Goal: Task Accomplishment & Management: Manage account settings

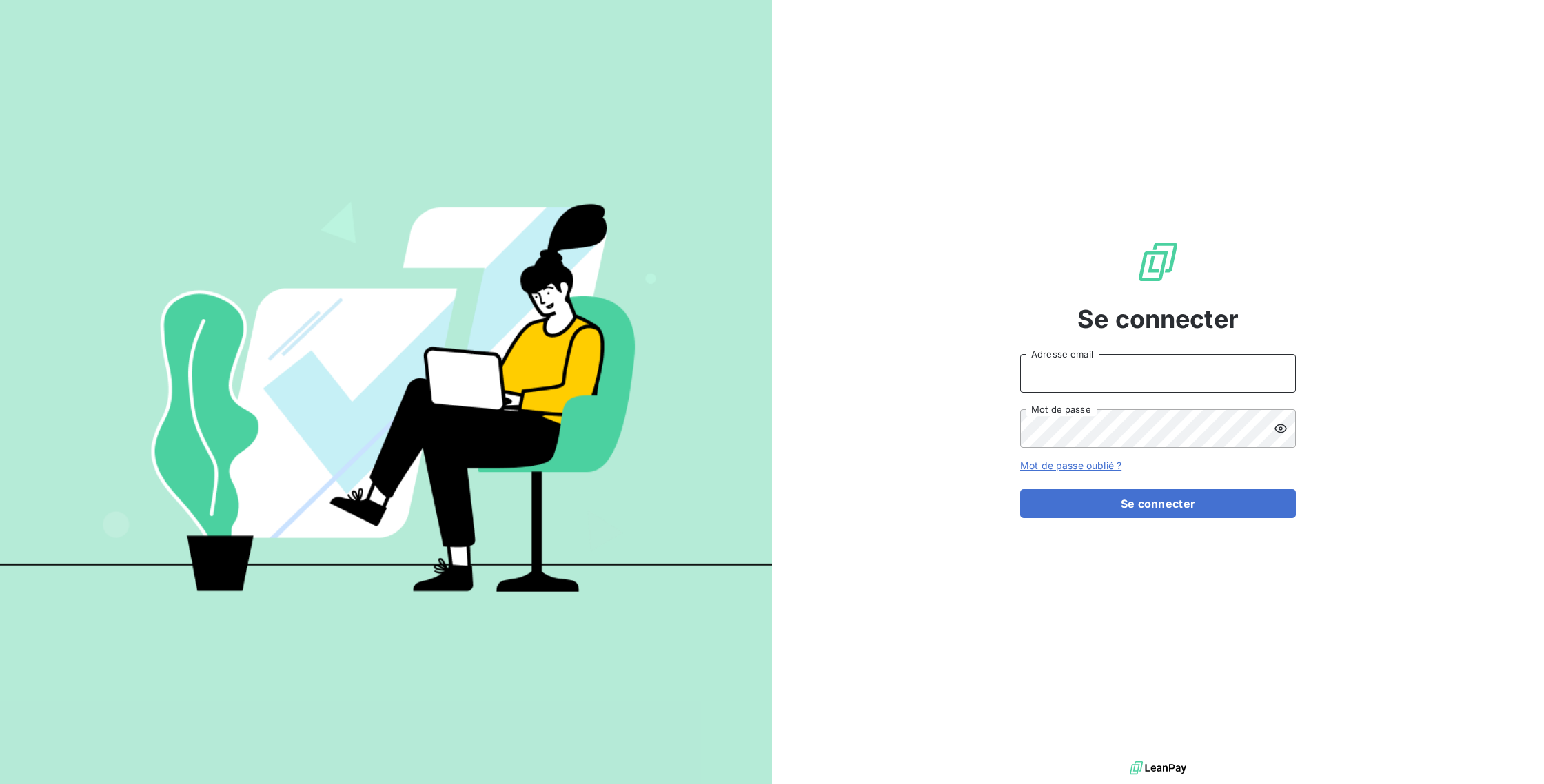
click at [1112, 367] on input "Adresse email" at bounding box center [1157, 373] width 276 height 38
type input "[EMAIL_ADDRESS][DOMAIN_NAME]"
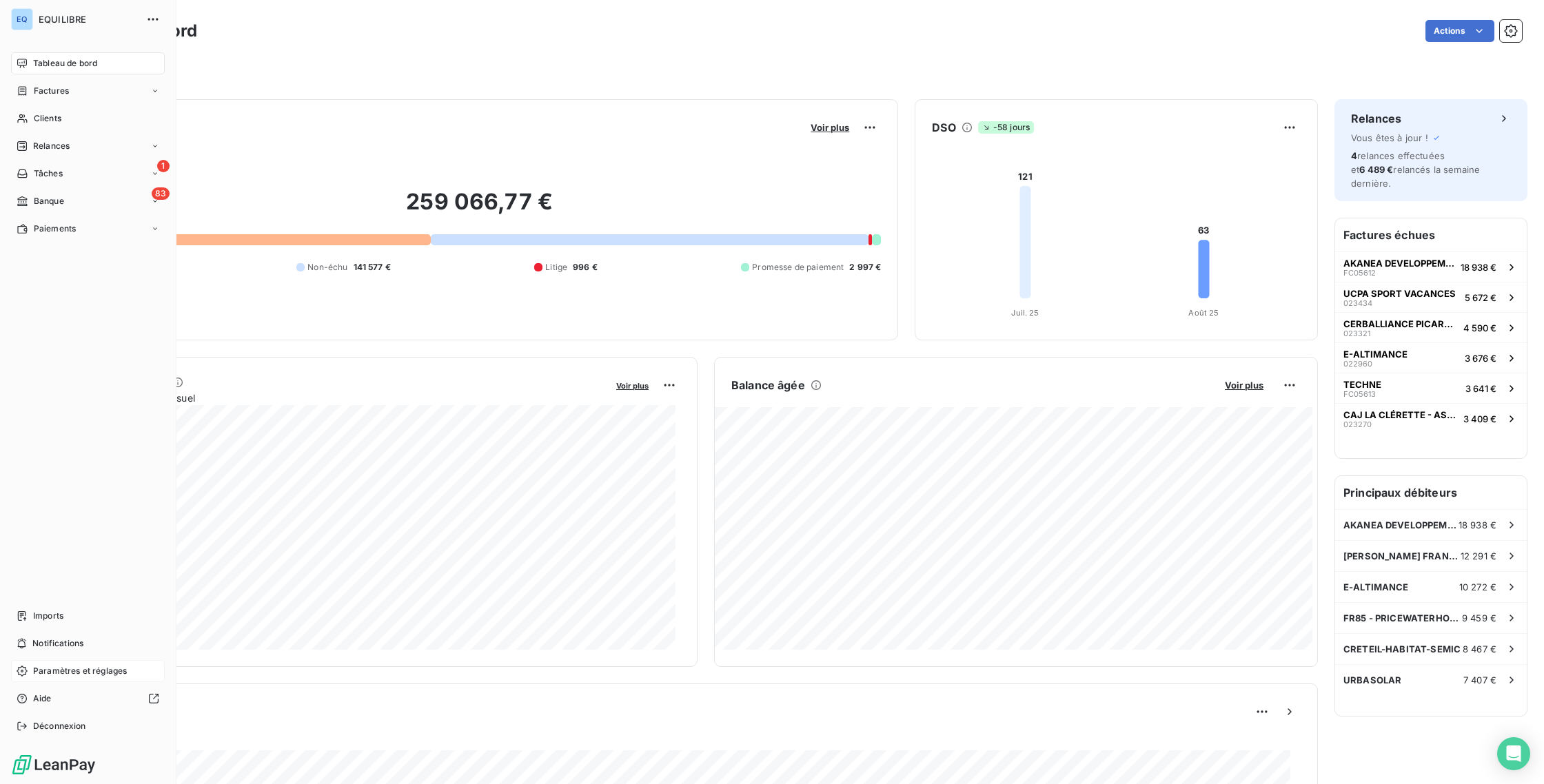
click at [73, 668] on span "Paramètres et réglages" at bounding box center [80, 671] width 94 height 13
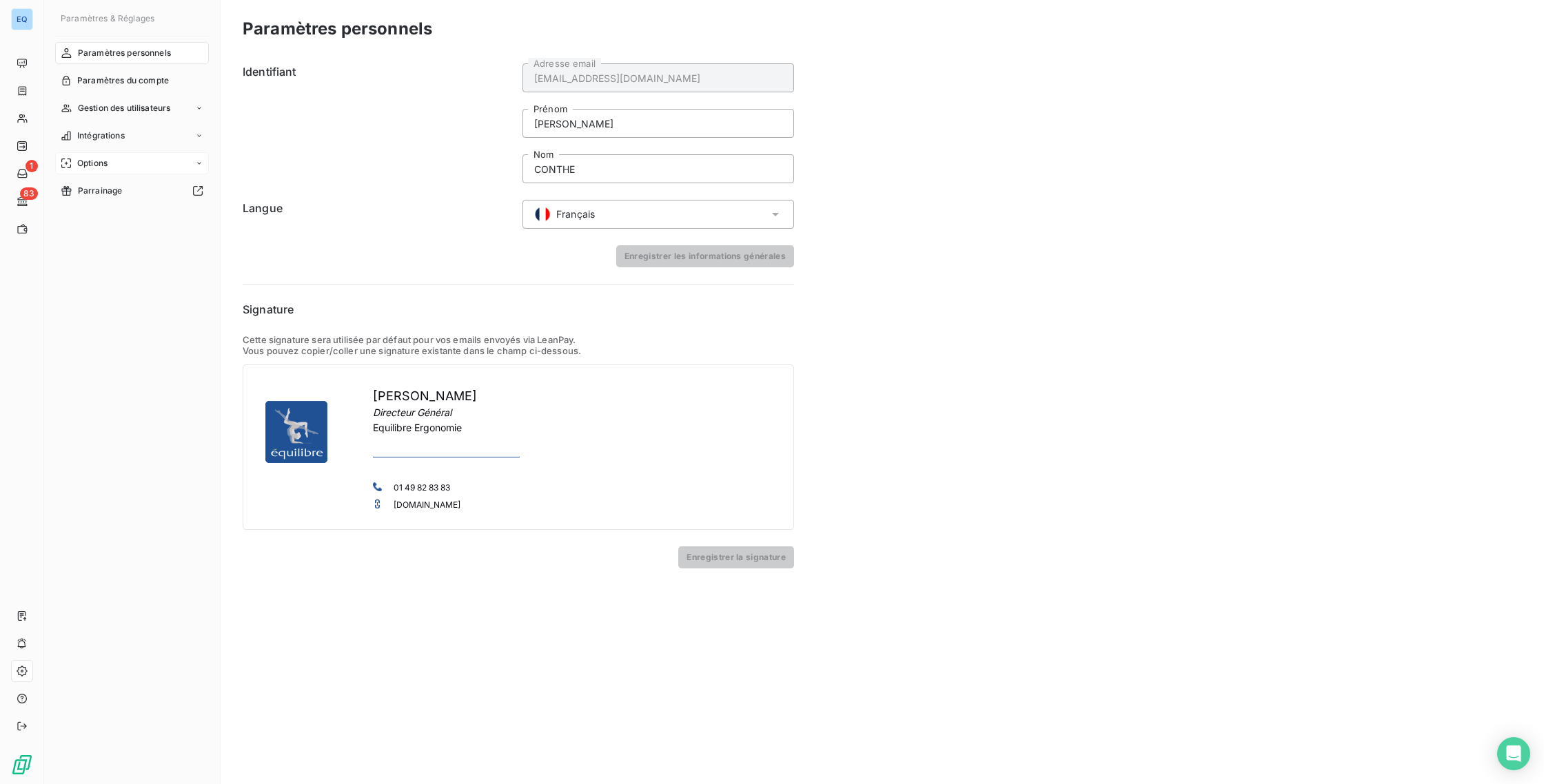
click at [100, 162] on span "Options" at bounding box center [92, 163] width 31 height 13
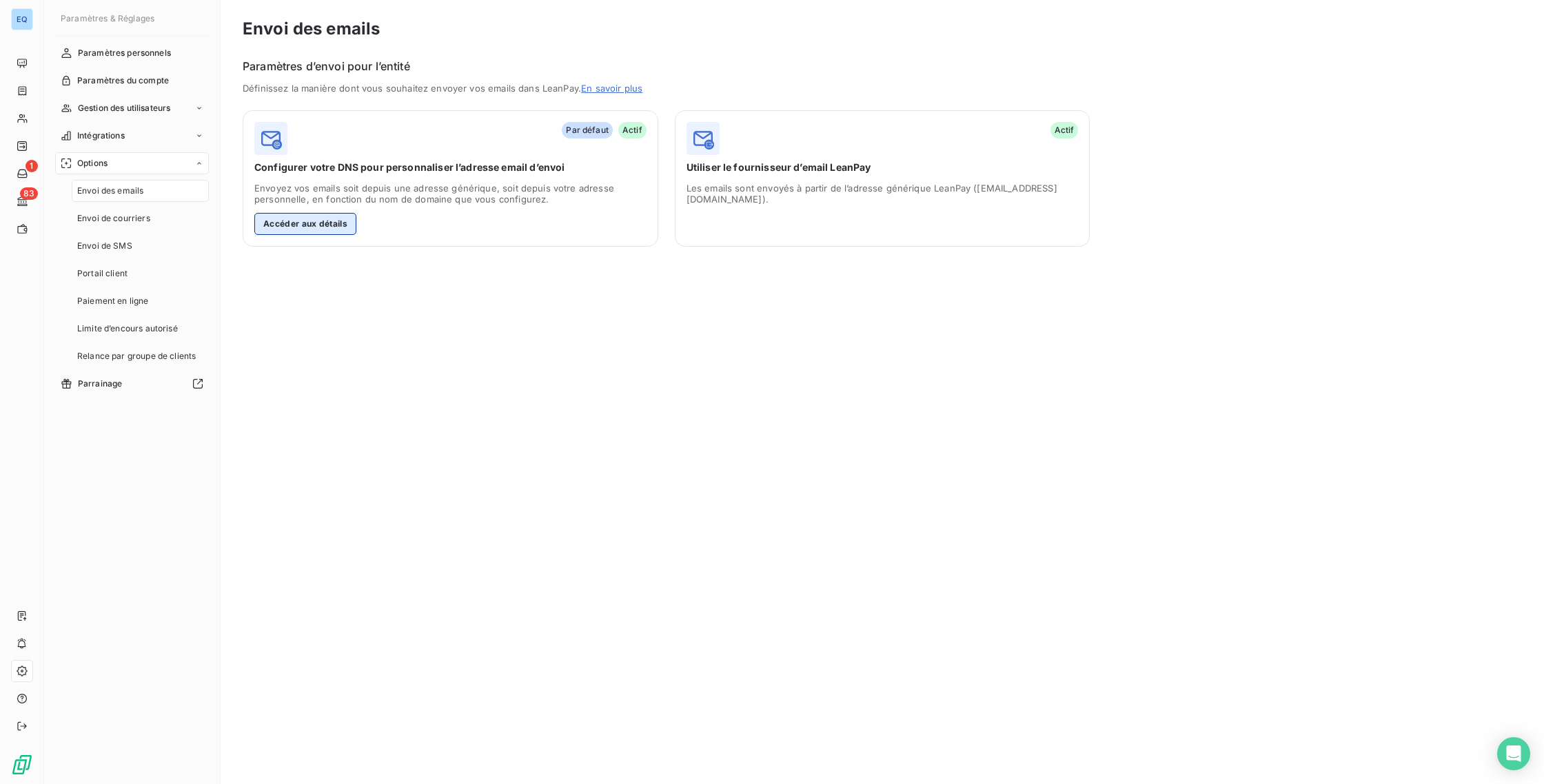
click at [295, 226] on button "Accéder aux détails" at bounding box center [306, 224] width 102 height 22
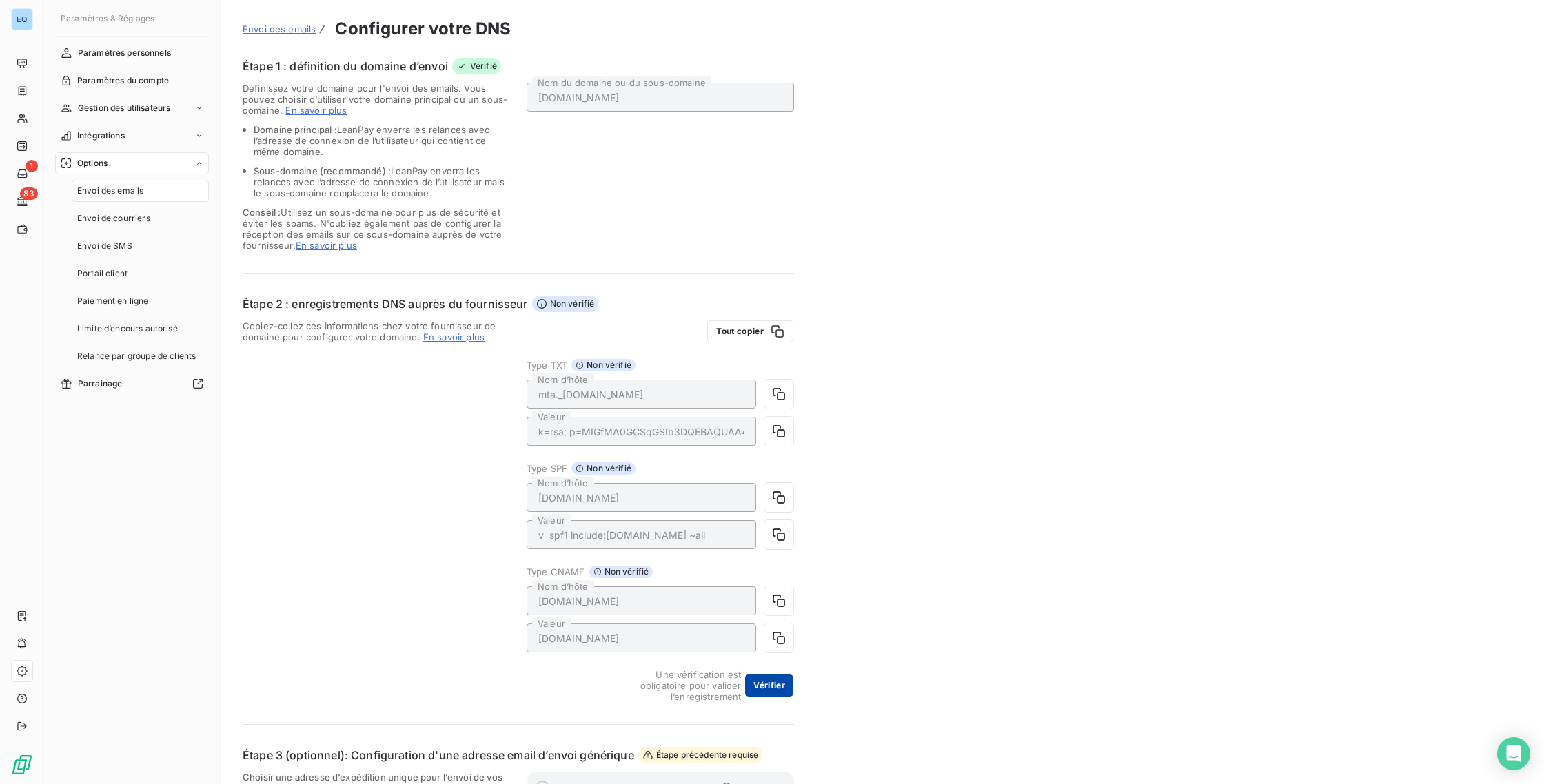
click at [771, 685] on button "Vérifier" at bounding box center [769, 686] width 49 height 22
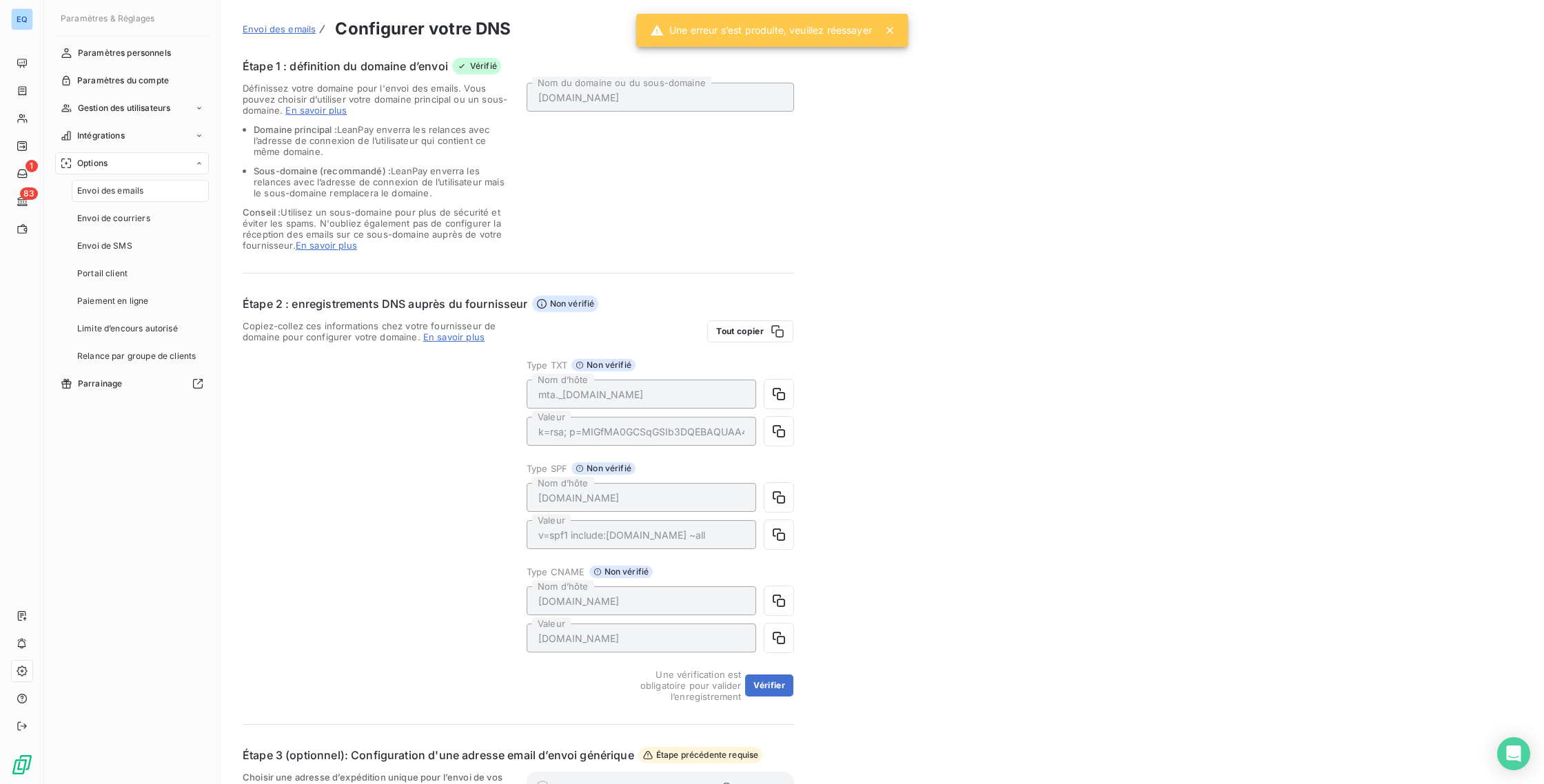
click at [894, 37] on icon at bounding box center [890, 30] width 14 height 14
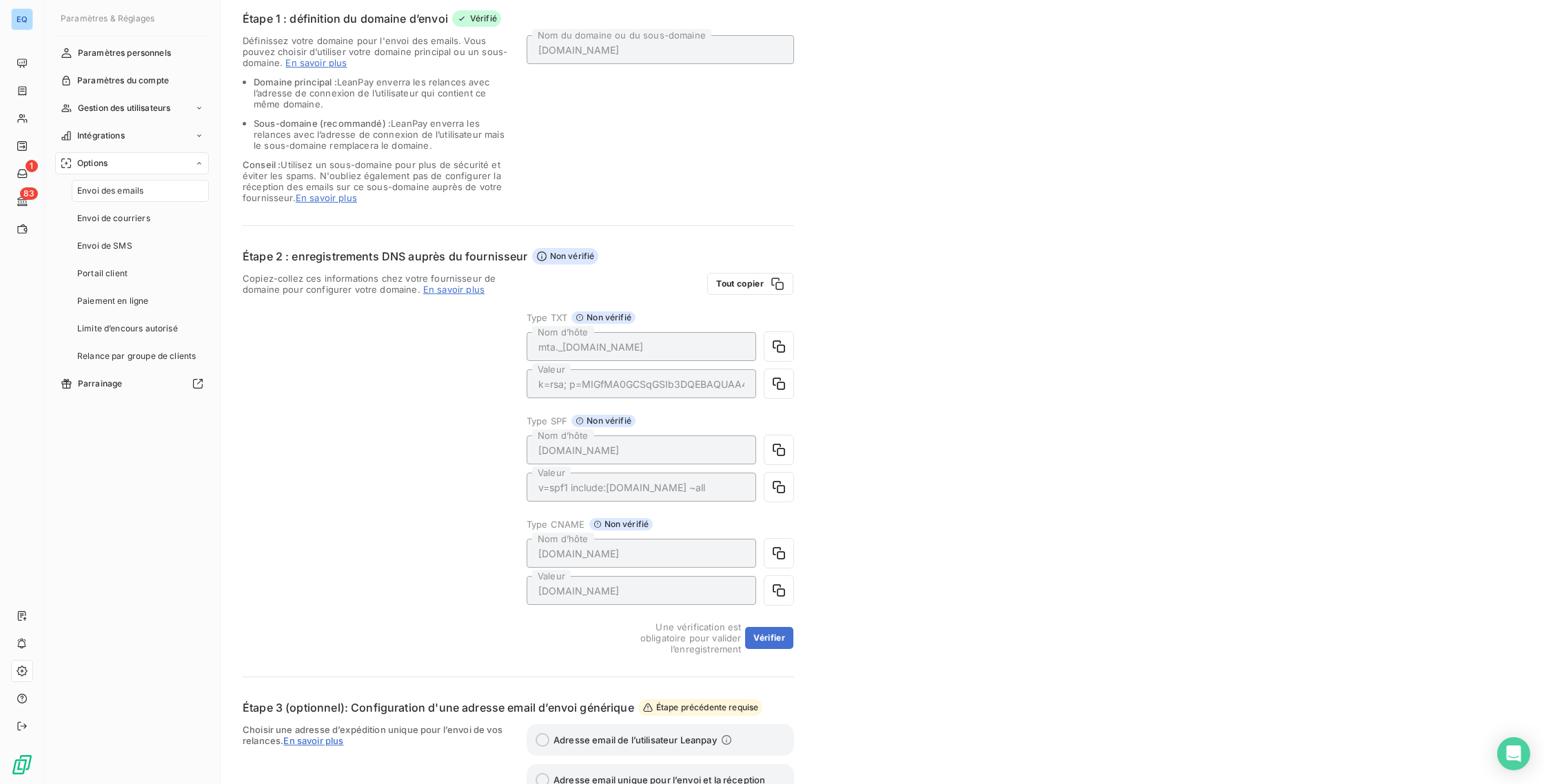
scroll to position [173, 0]
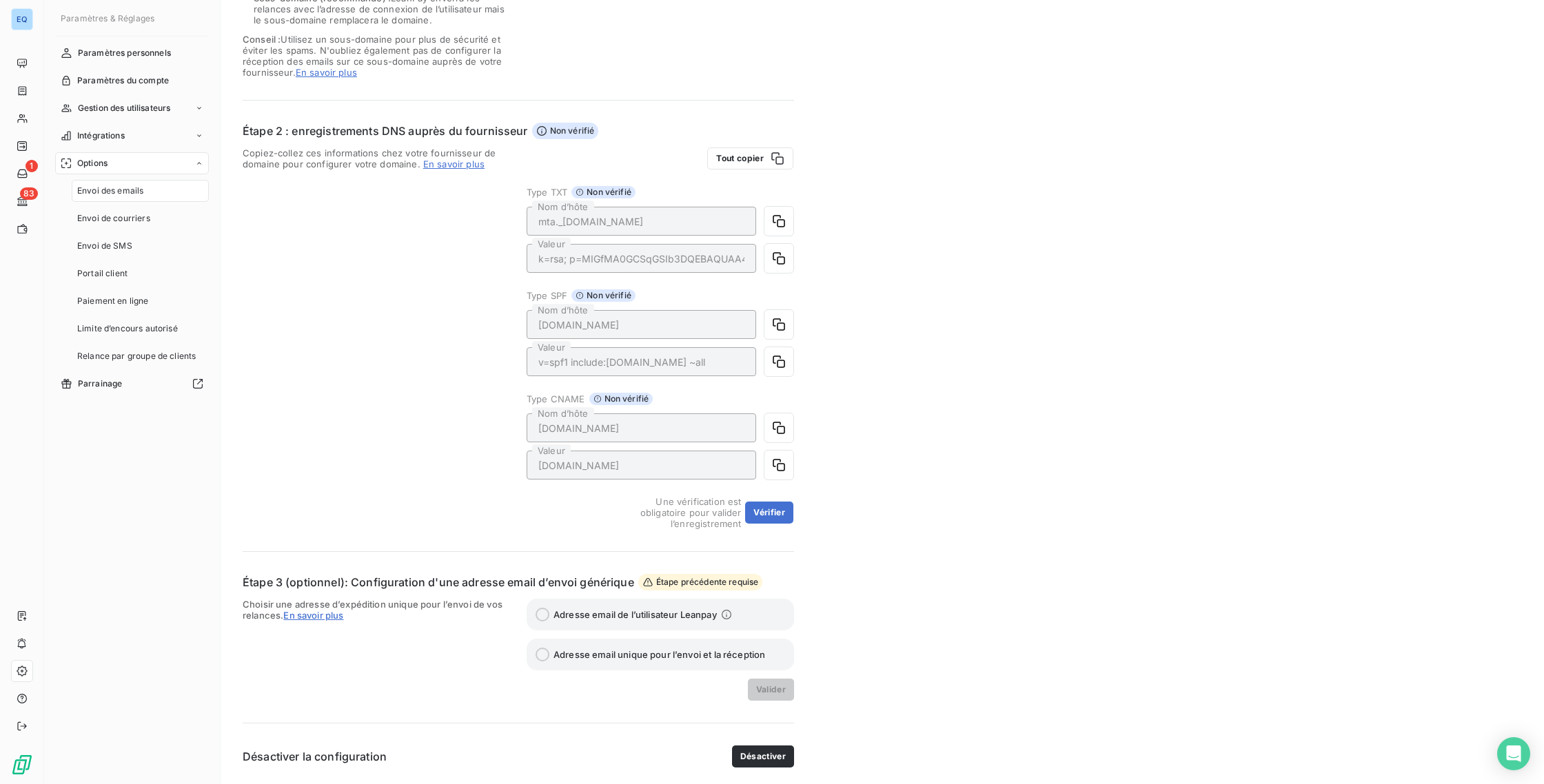
click at [445, 167] on link "En savoir plus" at bounding box center [454, 164] width 61 height 11
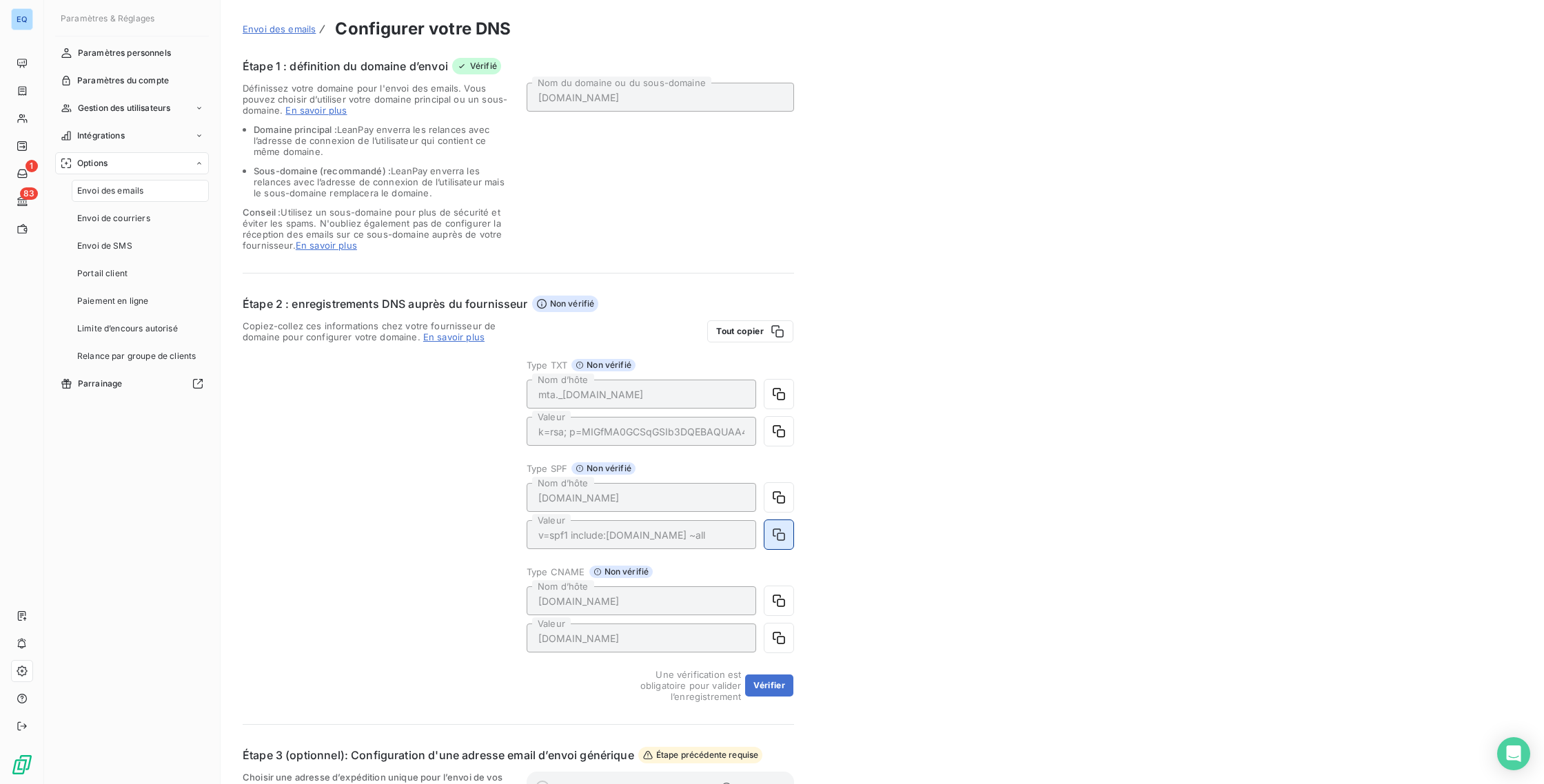
click at [776, 533] on icon "button" at bounding box center [779, 535] width 14 height 14
click at [775, 600] on icon "button" at bounding box center [779, 601] width 14 height 14
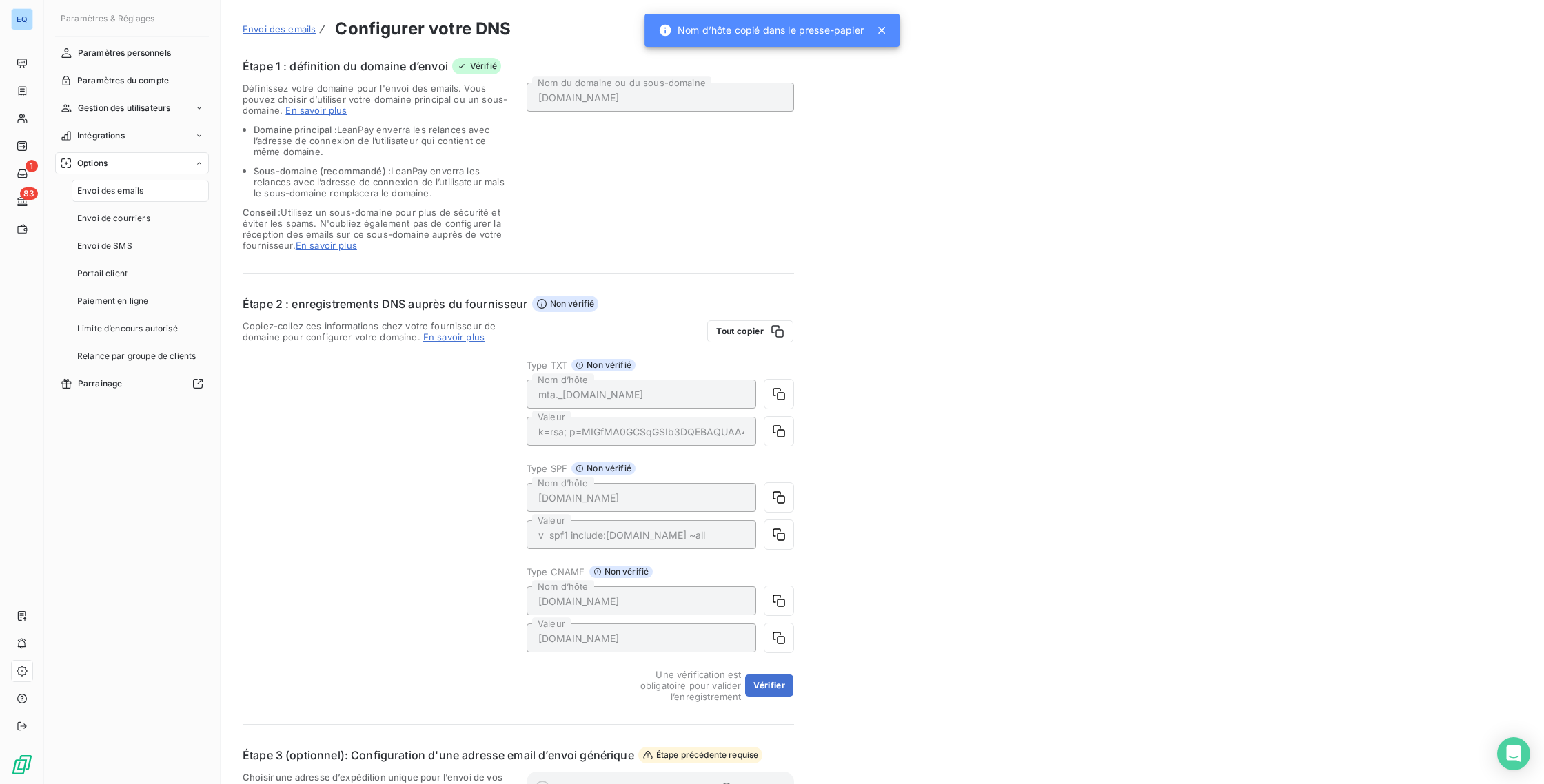
click at [706, 142] on div "[DOMAIN_NAME] Nom du domaine ou du sous-domaine" at bounding box center [660, 166] width 267 height 168
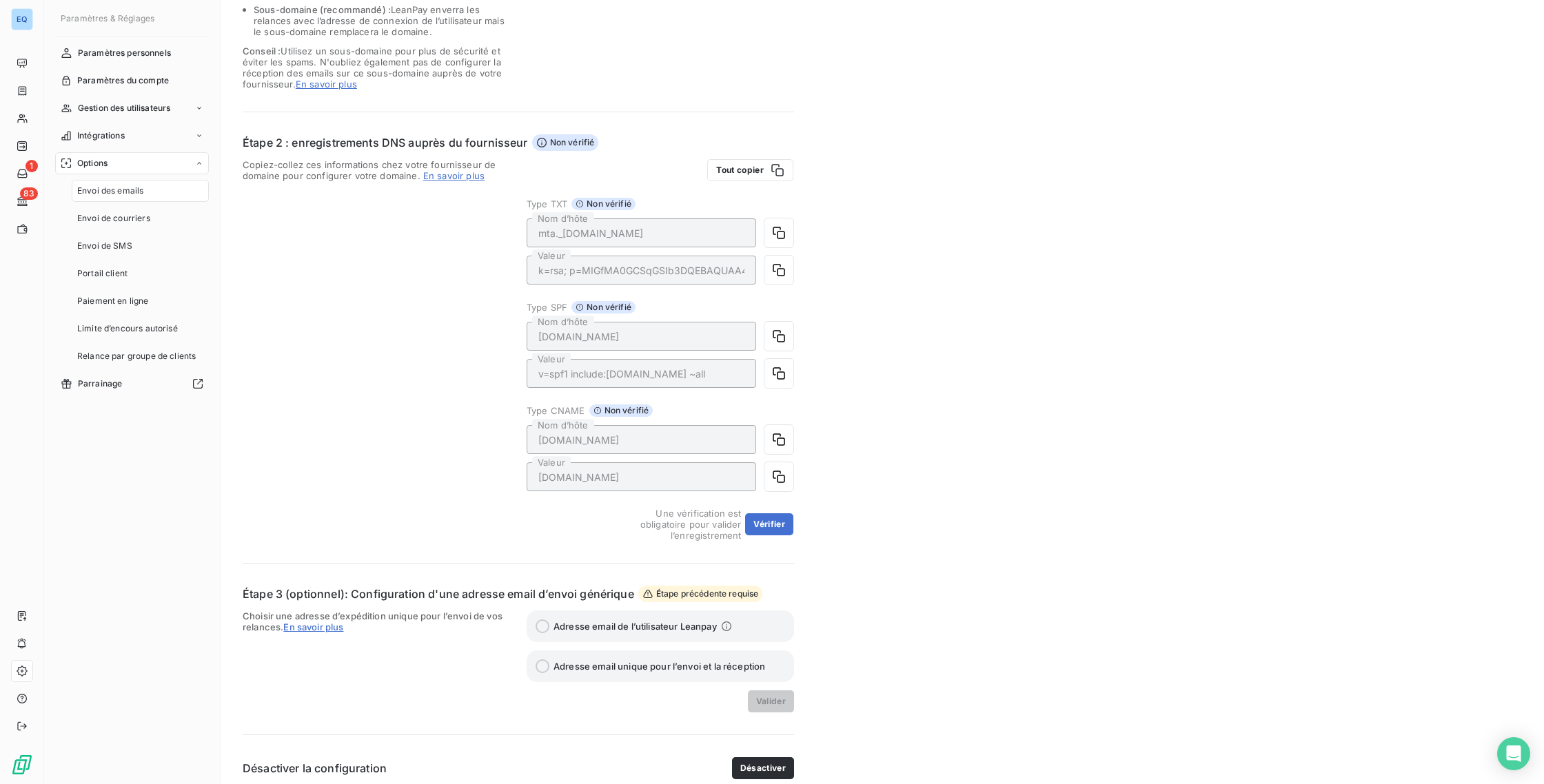
scroll to position [173, 0]
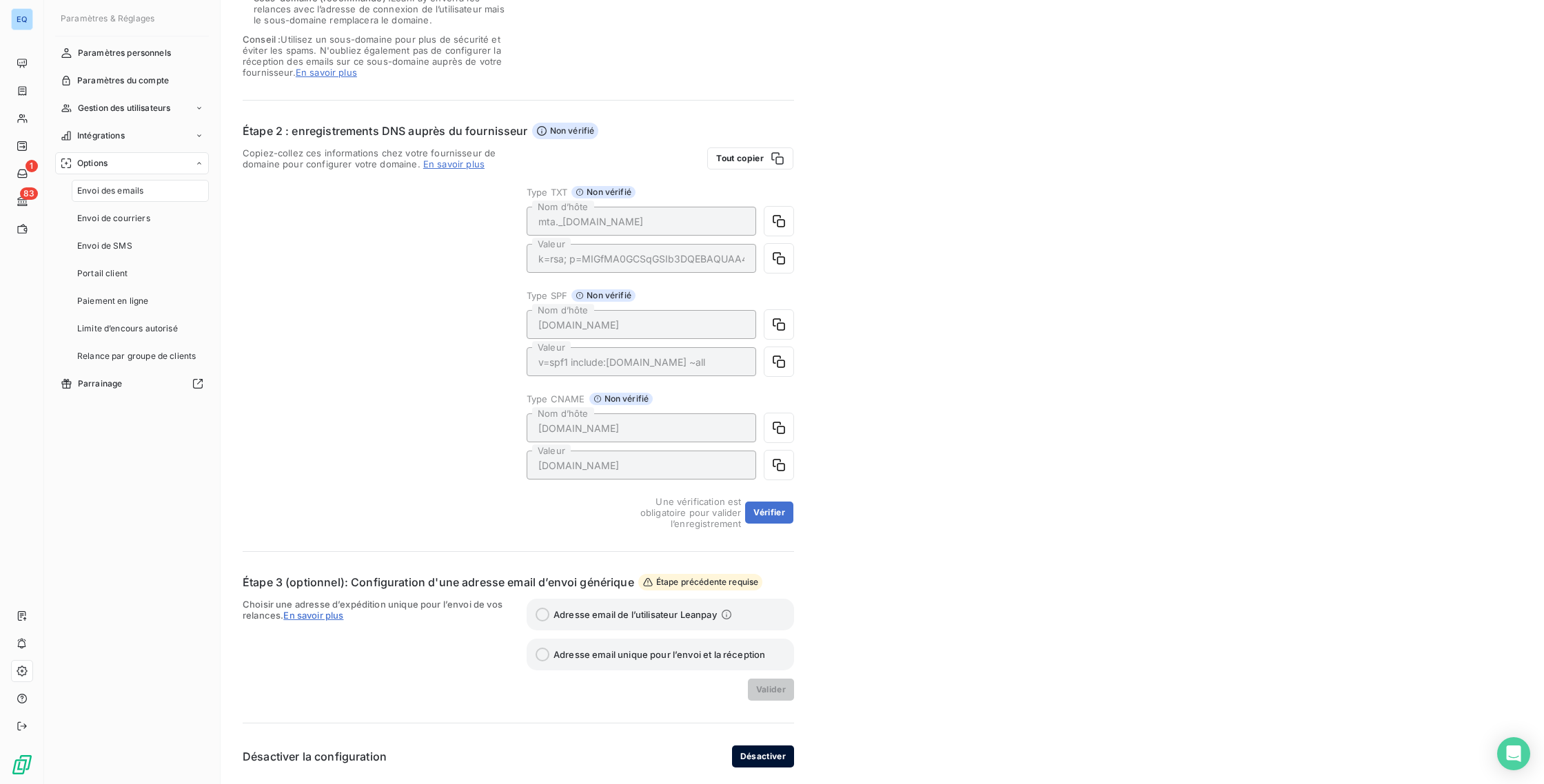
click at [755, 759] on button "Désactiver" at bounding box center [763, 757] width 62 height 22
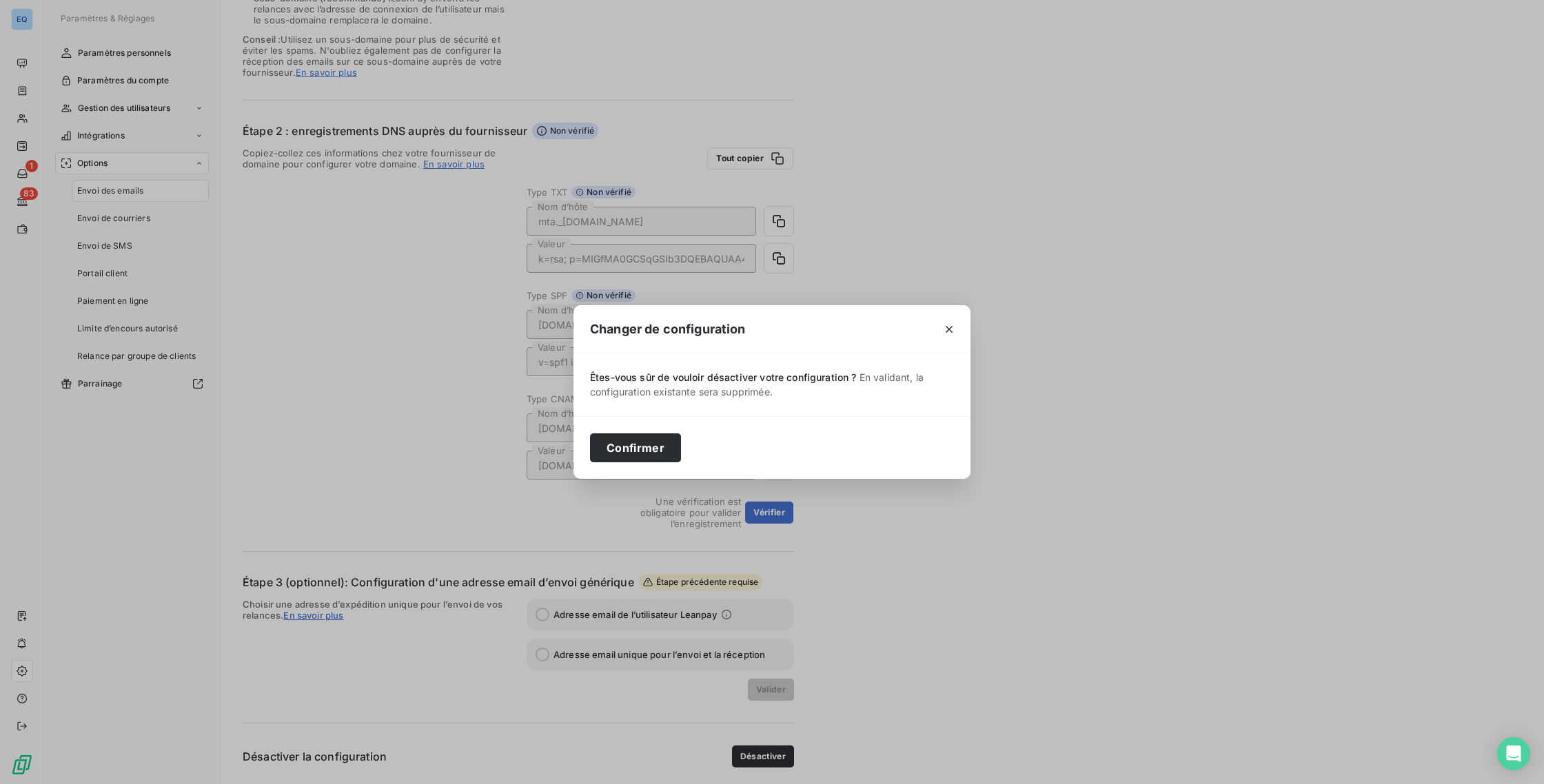
click at [632, 432] on div "Confirmer" at bounding box center [772, 447] width 397 height 62
click at [635, 450] on button "Confirmer" at bounding box center [635, 448] width 91 height 29
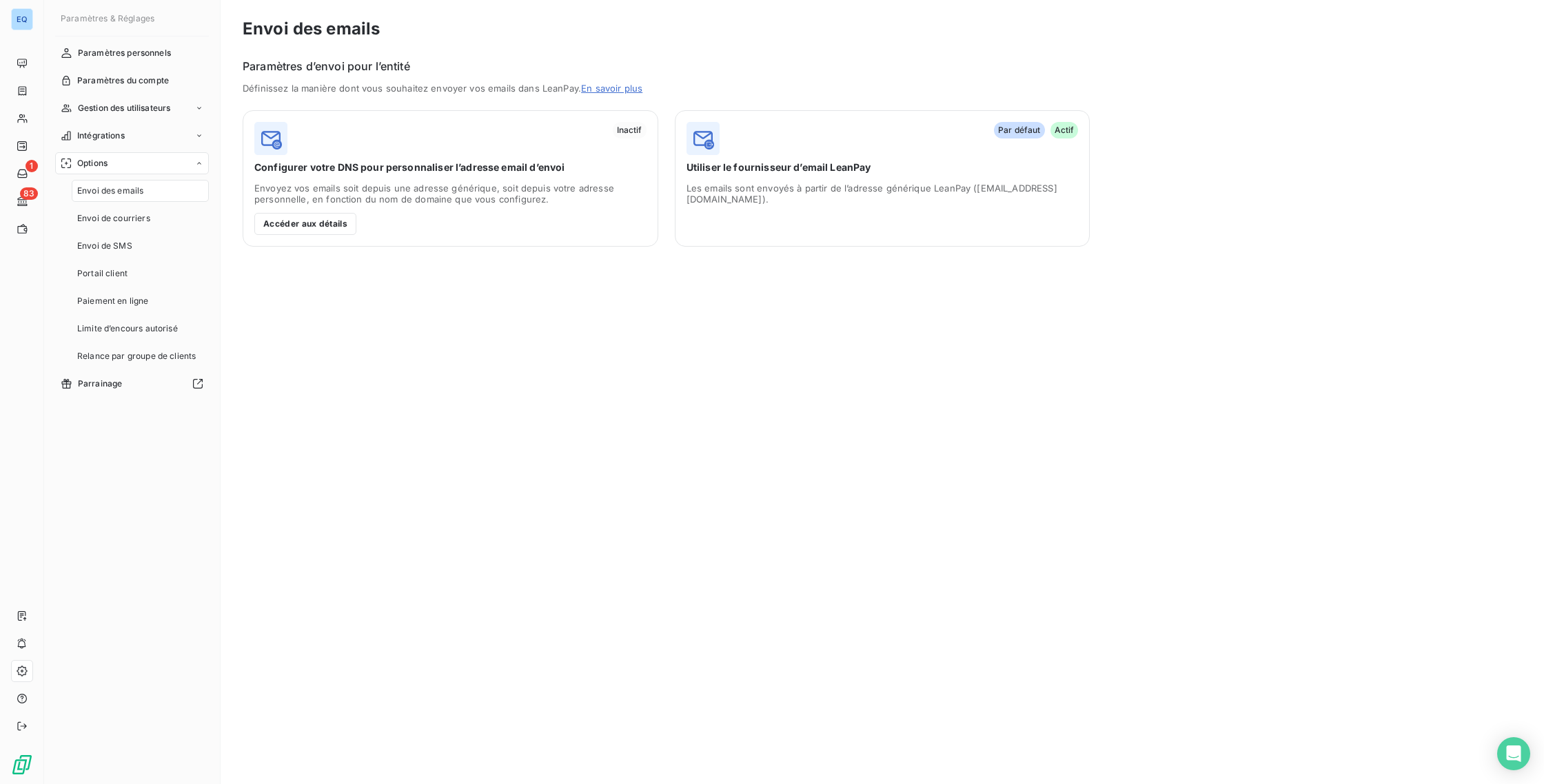
click at [812, 196] on div "Les emails sont envoyés à partir de l’adresse générique LeanPay ([EMAIL_ADDRESS…" at bounding box center [883, 208] width 393 height 52
click at [403, 220] on div "Accéder aux détails" at bounding box center [451, 224] width 393 height 22
click at [318, 235] on button "Accéder aux détails" at bounding box center [306, 224] width 102 height 22
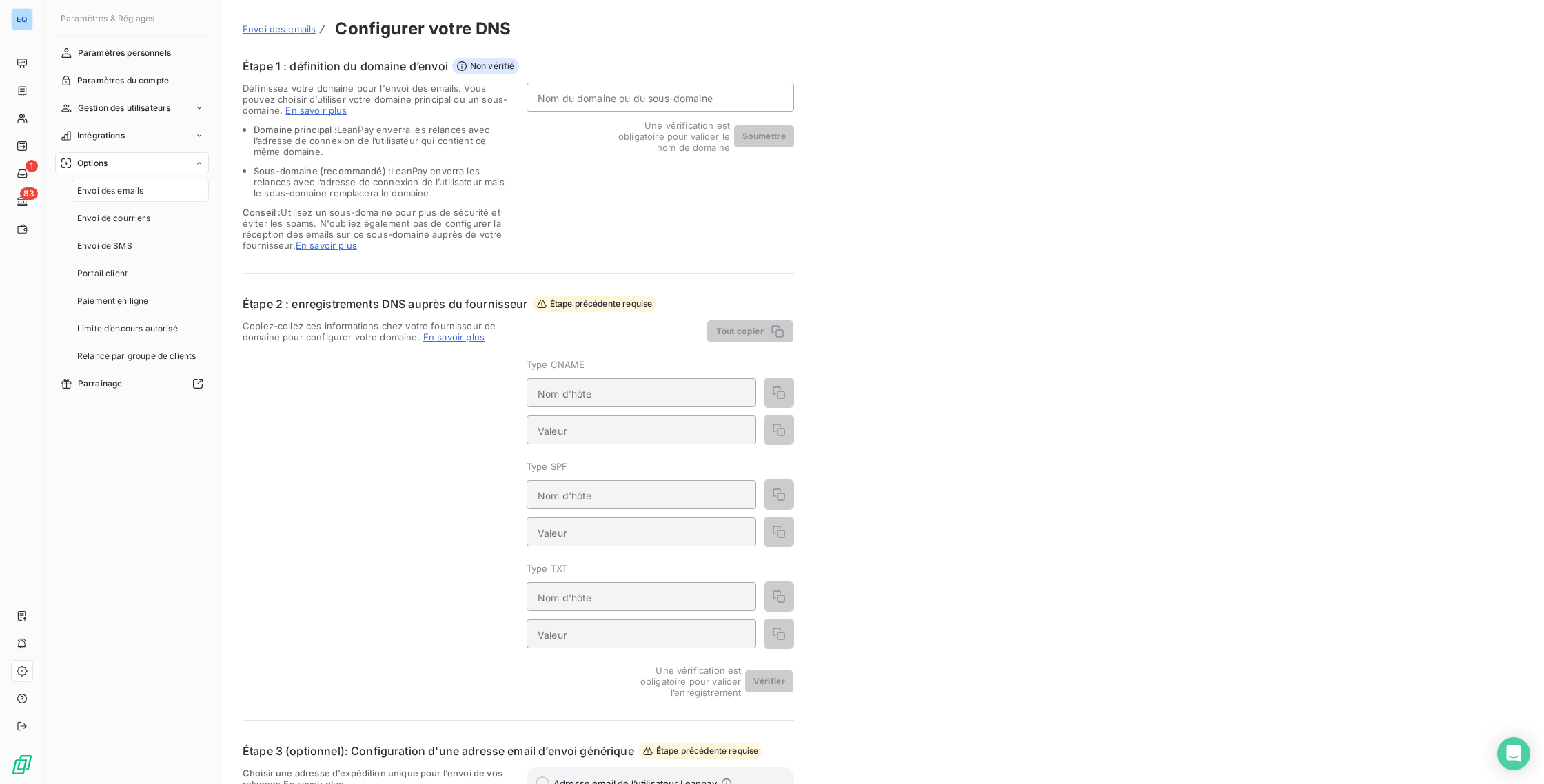
drag, startPoint x: 542, startPoint y: 98, endPoint x: 661, endPoint y: 99, distance: 119.0
click at [655, 98] on input "Nom du domaine ou du sous-domaine" at bounding box center [660, 97] width 267 height 29
click at [626, 160] on div "Nom du domaine ou du sous-domaine Une vérification est obligatoire pour valider…" at bounding box center [660, 166] width 267 height 168
click at [611, 93] on input "Nom du domaine ou du sous-domaine" at bounding box center [660, 97] width 267 height 29
type input "[DOMAIN_NAME]"
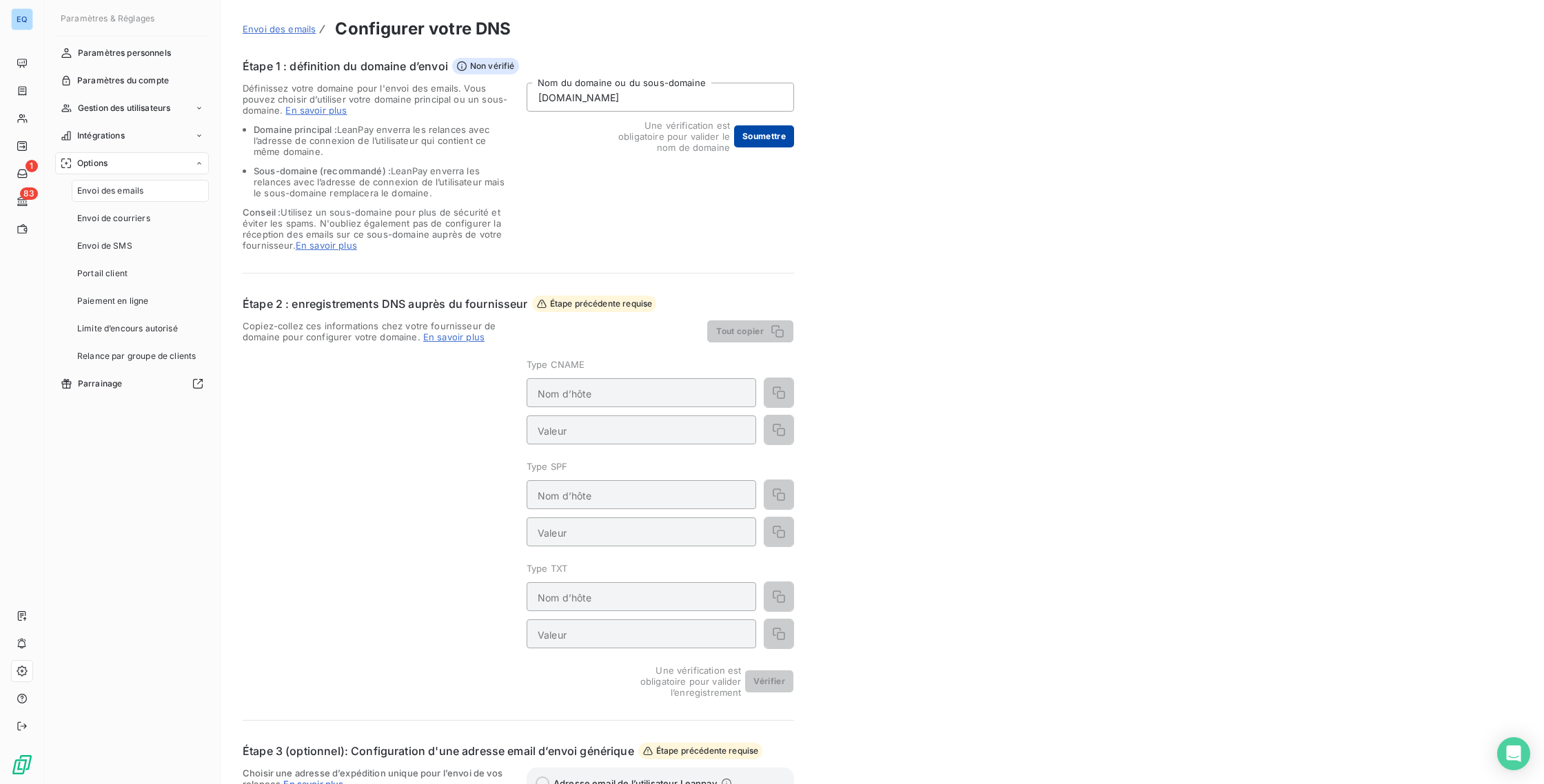
click at [782, 138] on button "Soumettre" at bounding box center [764, 136] width 60 height 22
type input "[DOMAIN_NAME]"
type input "v=spf1 include:[DOMAIN_NAME] ~all"
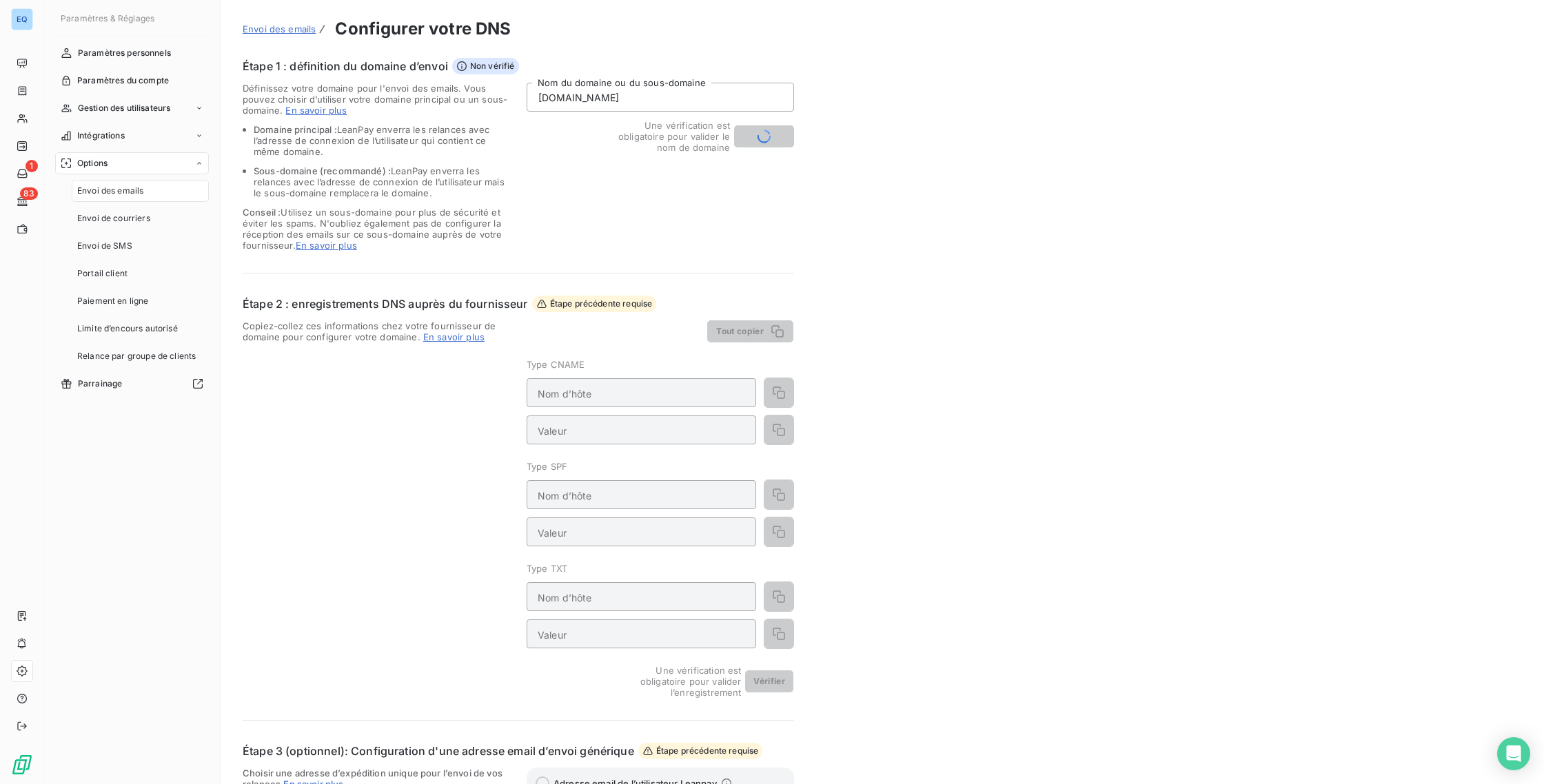
type input "email._[DOMAIN_NAME]"
type input "k=rsa; p=MIGfMA0GCSqGSIb3DQEBAQUAA4GNADCBiQKBgQDOzX/Lc+ZWsR/w+fTwTjTjmoSk/TmmOl…"
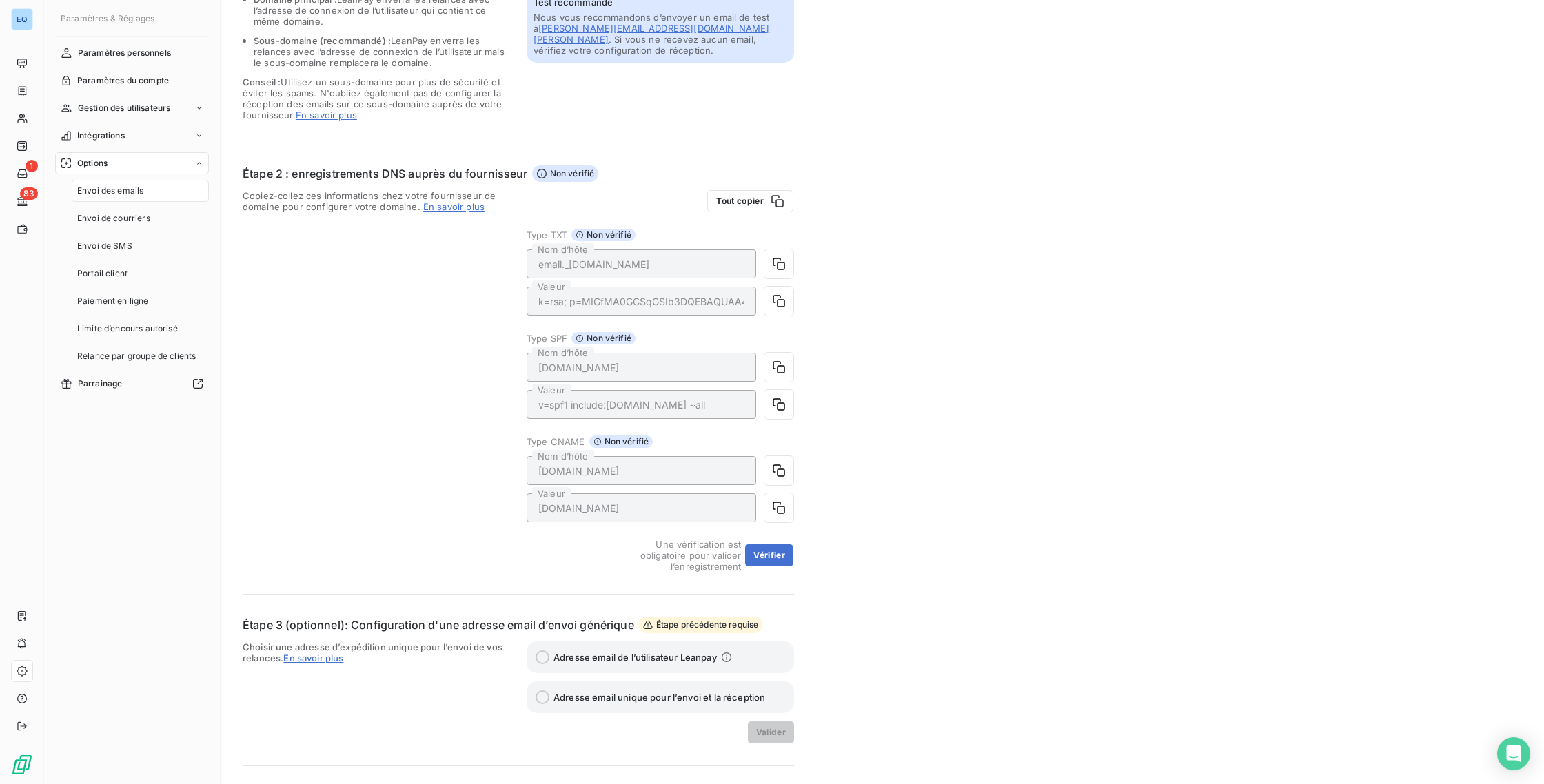
scroll to position [134, 0]
click at [773, 300] on icon "button" at bounding box center [779, 298] width 14 height 14
click at [773, 467] on icon "button" at bounding box center [778, 467] width 13 height 13
click at [764, 555] on button "Vérifier" at bounding box center [769, 552] width 49 height 22
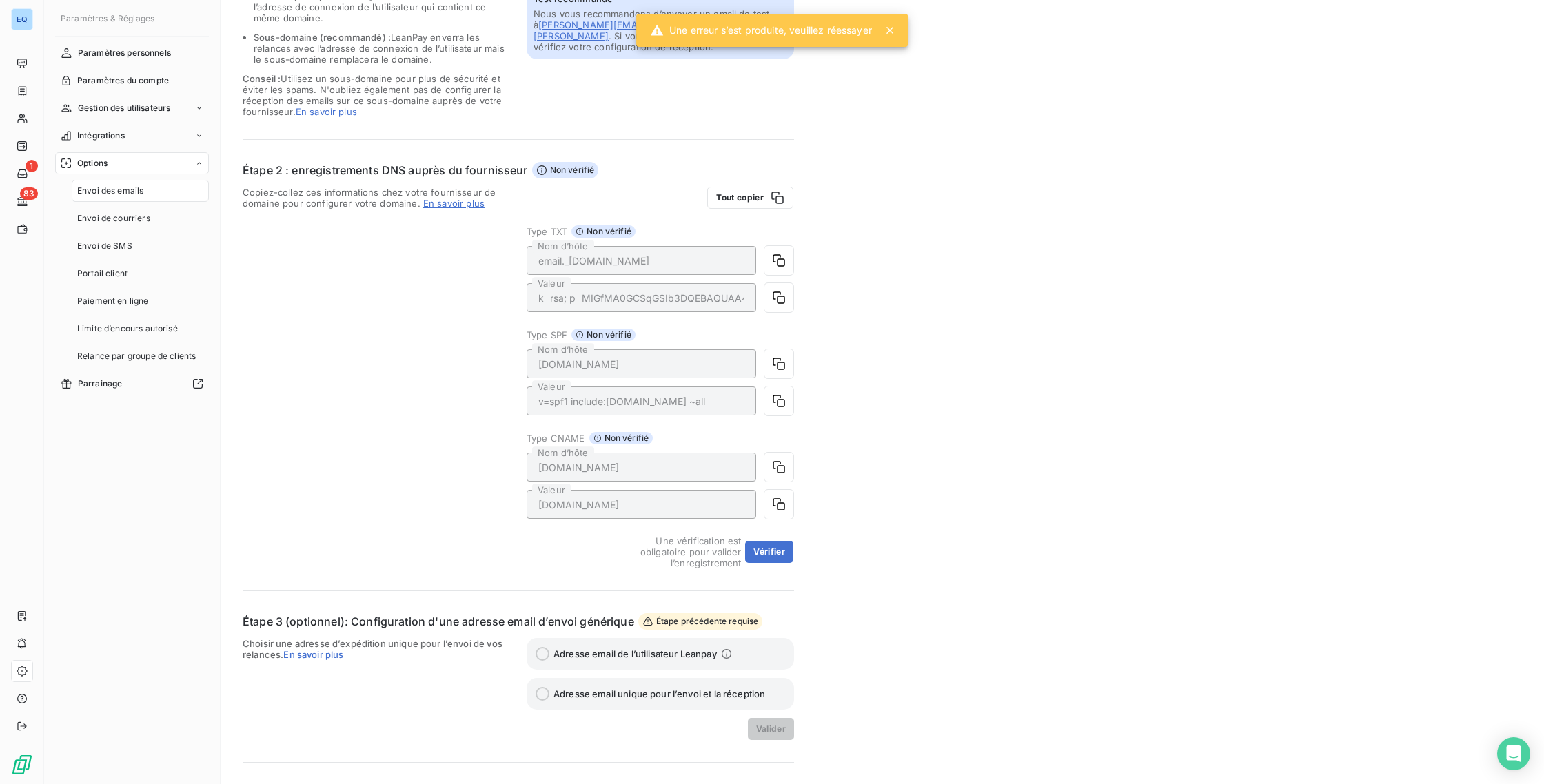
click at [894, 26] on icon at bounding box center [890, 30] width 14 height 14
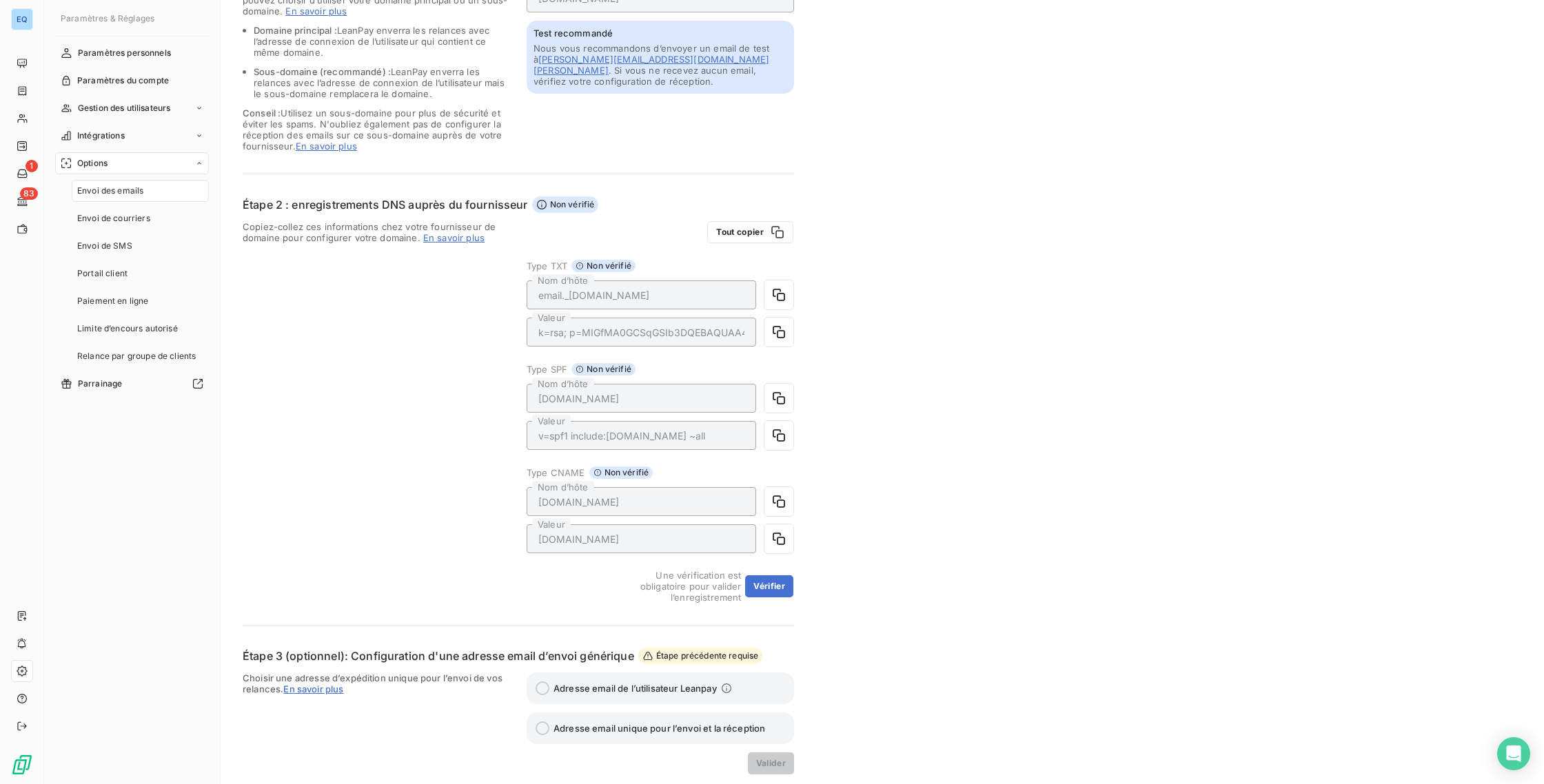
scroll to position [36, 0]
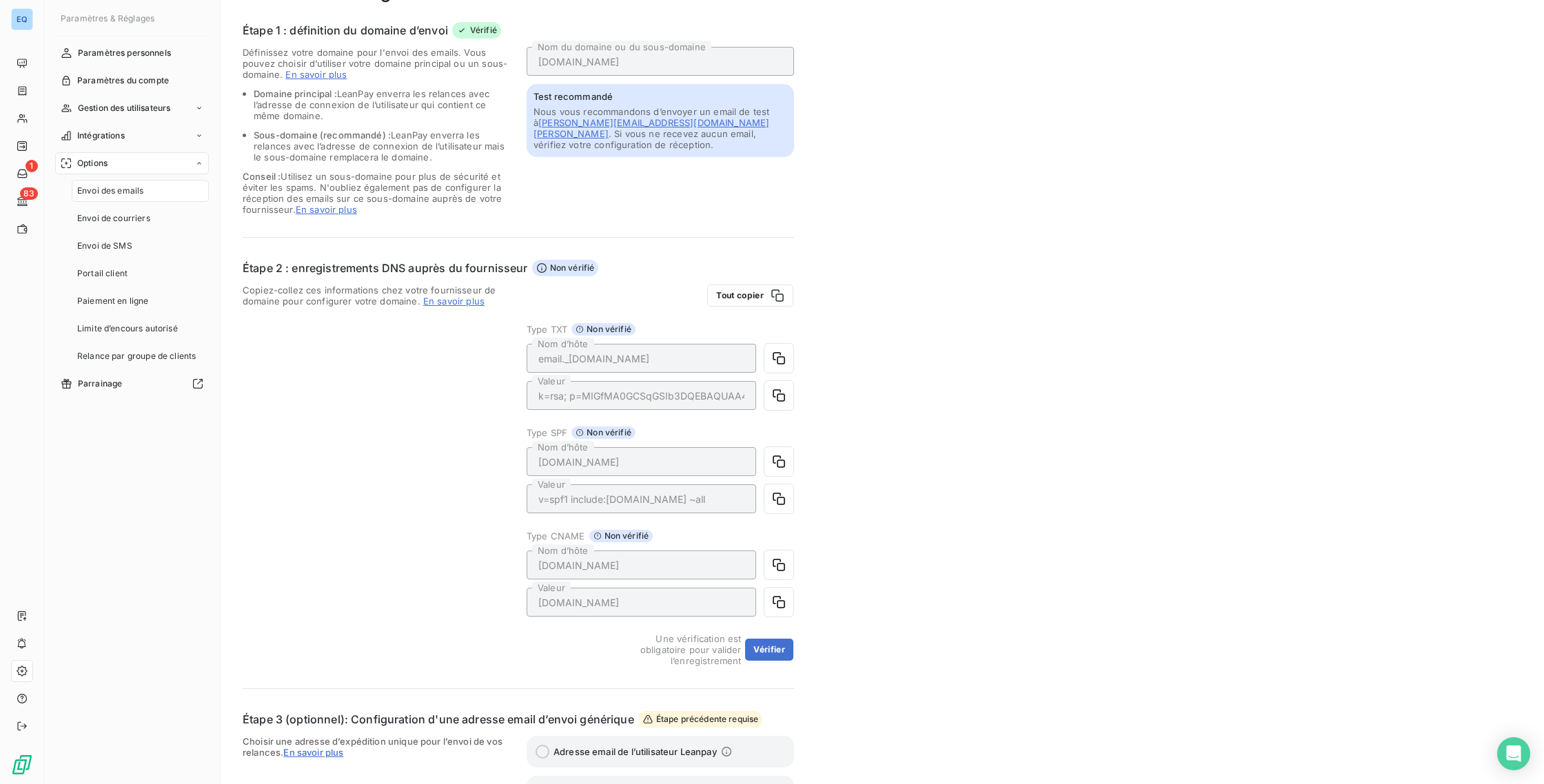
click at [604, 332] on span "Non vérifié" at bounding box center [603, 329] width 64 height 13
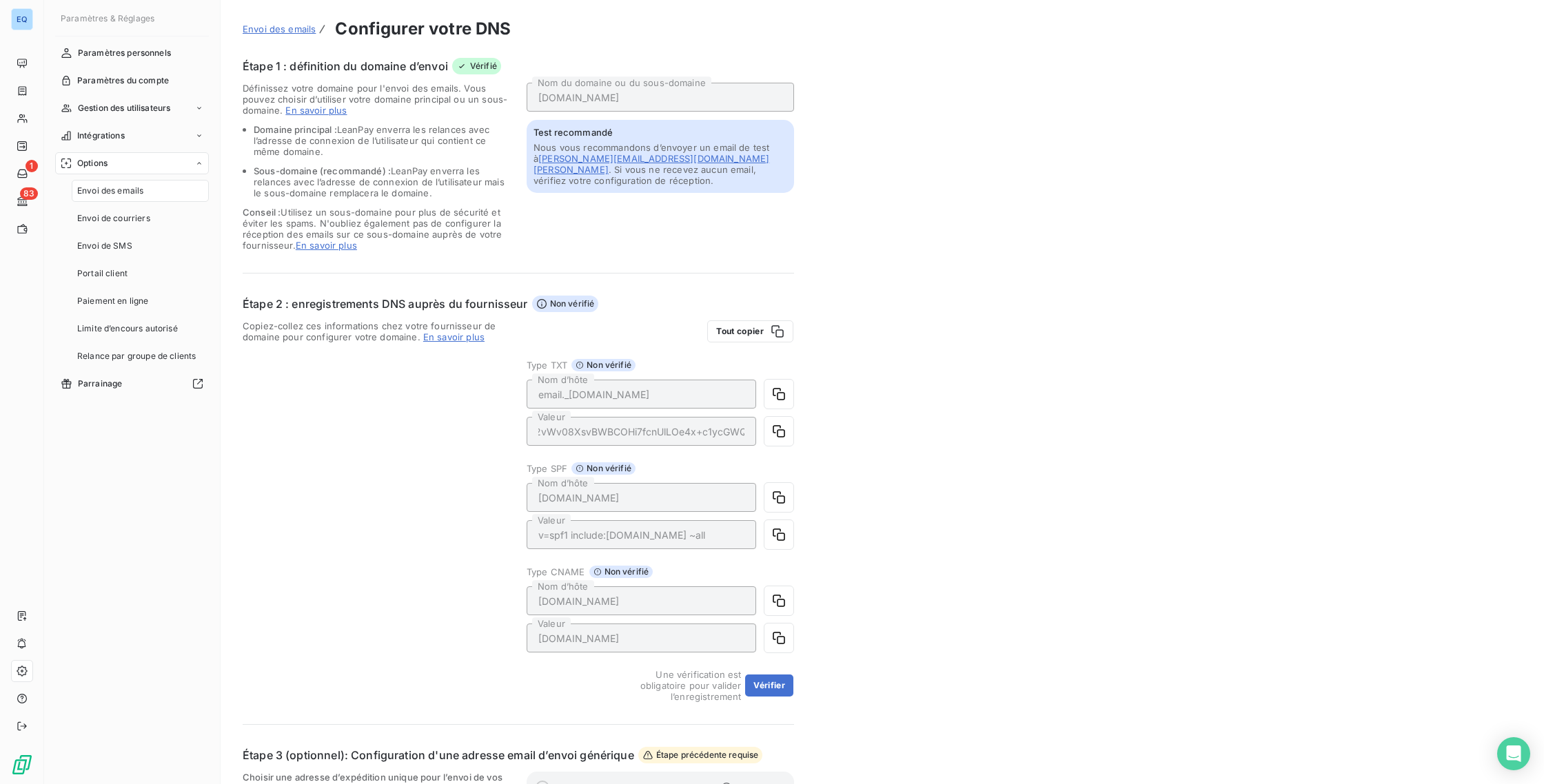
scroll to position [0, 1149]
click at [808, 456] on div "Envoi des emails Configurer votre DNS Étape 1 : définition du domaine d’envoi V…" at bounding box center [882, 479] width 1324 height 957
click at [844, 292] on div "Envoi des emails Configurer votre DNS Étape 1 : définition du domaine d’envoi V…" at bounding box center [882, 479] width 1324 height 957
click at [779, 595] on icon "button" at bounding box center [778, 601] width 13 height 13
click at [774, 637] on icon "button" at bounding box center [779, 638] width 14 height 14
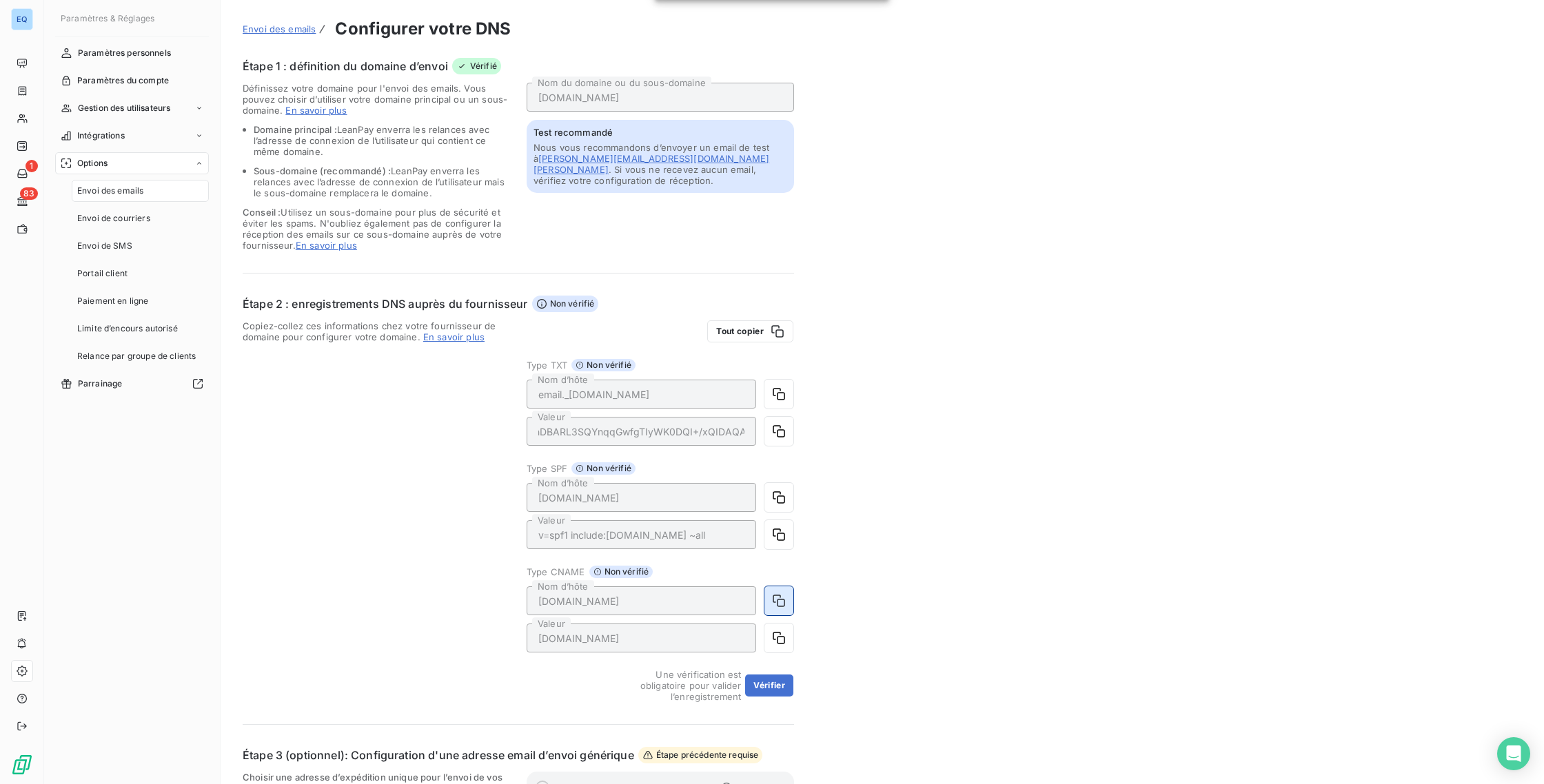
click at [777, 595] on icon "button" at bounding box center [779, 601] width 14 height 14
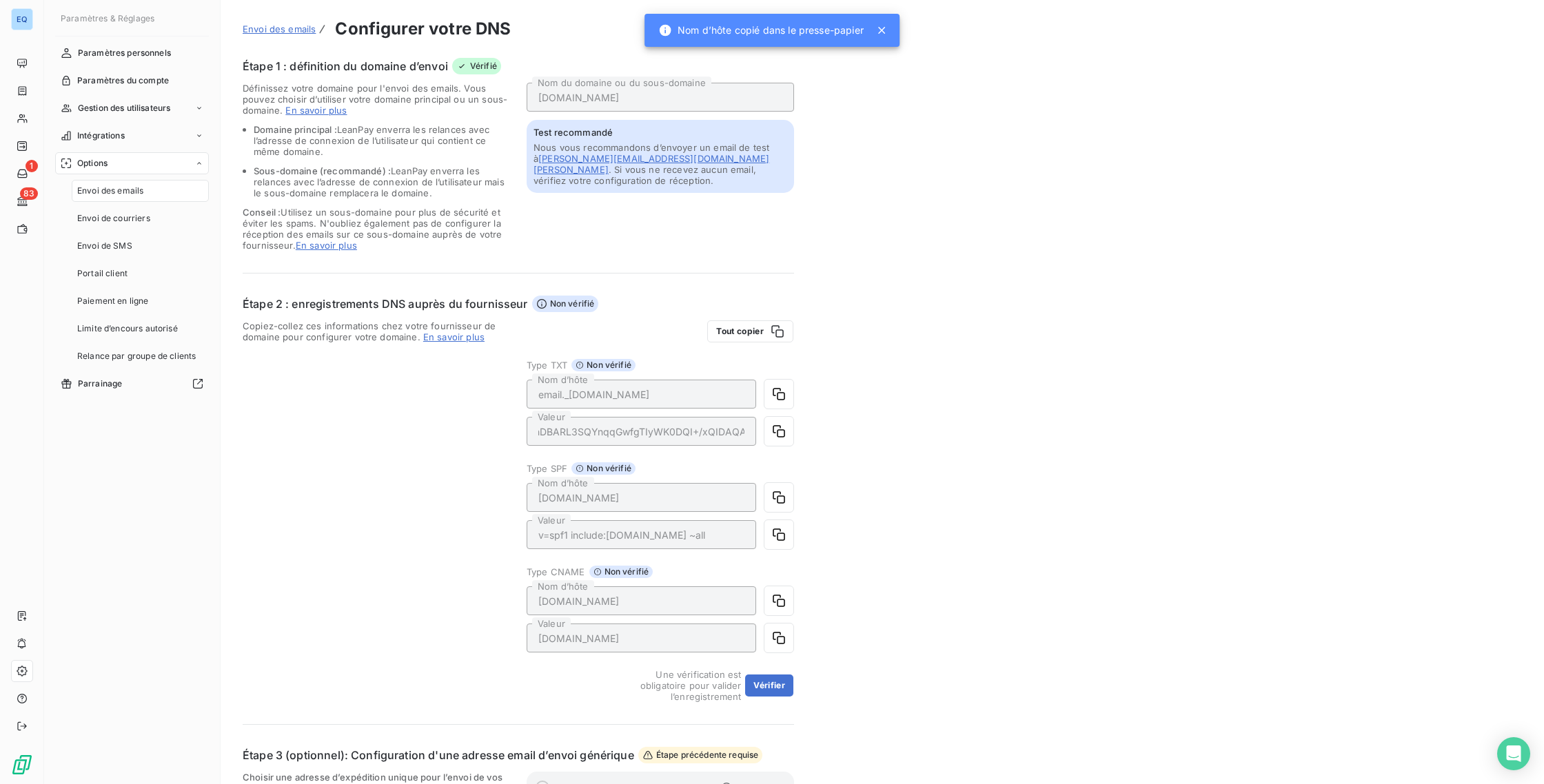
click at [848, 359] on div "Envoi des emails Configurer votre DNS Étape 1 : définition du domaine d’envoi V…" at bounding box center [882, 479] width 1324 height 957
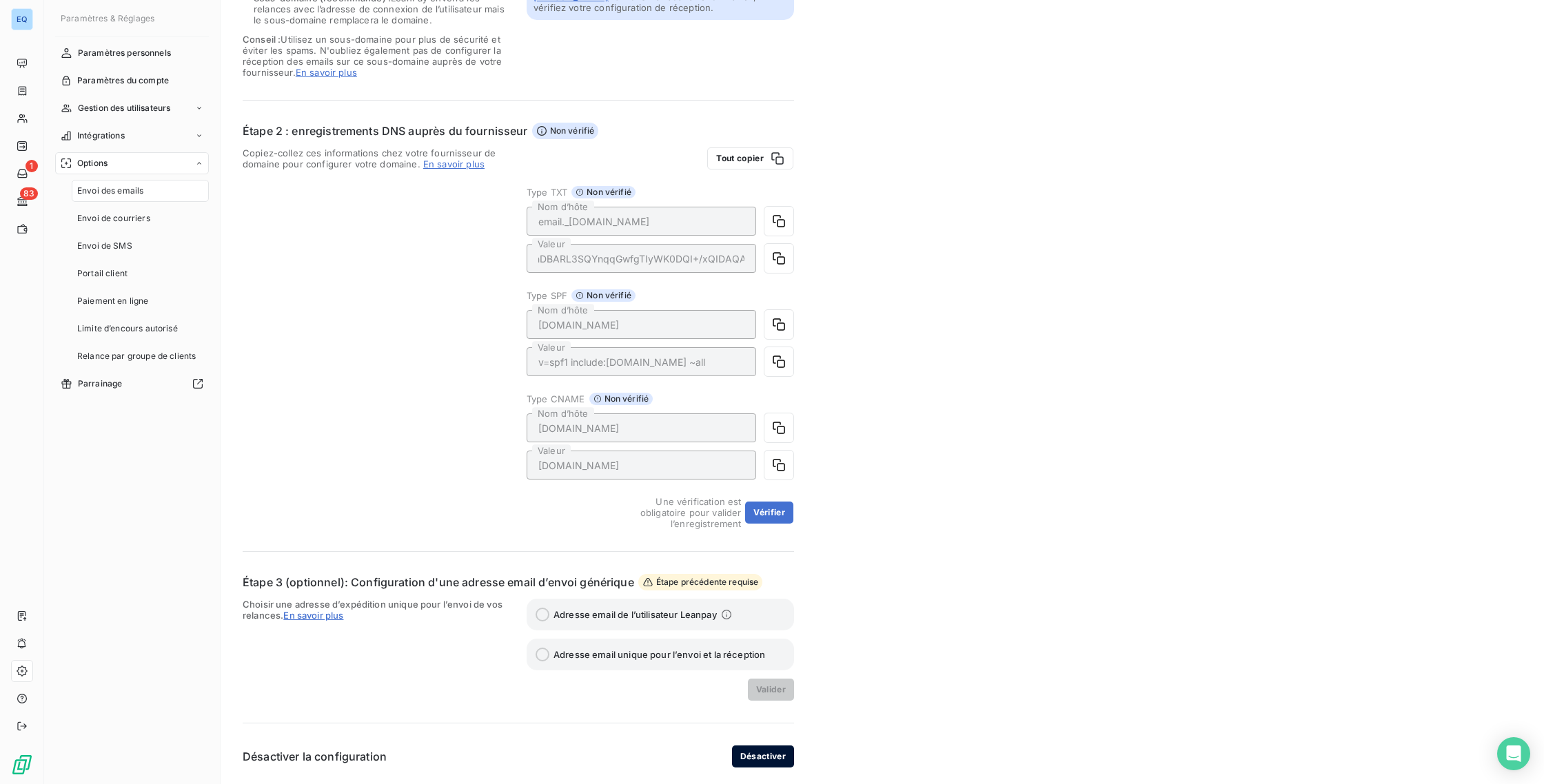
click at [743, 764] on button "Désactiver" at bounding box center [763, 757] width 62 height 22
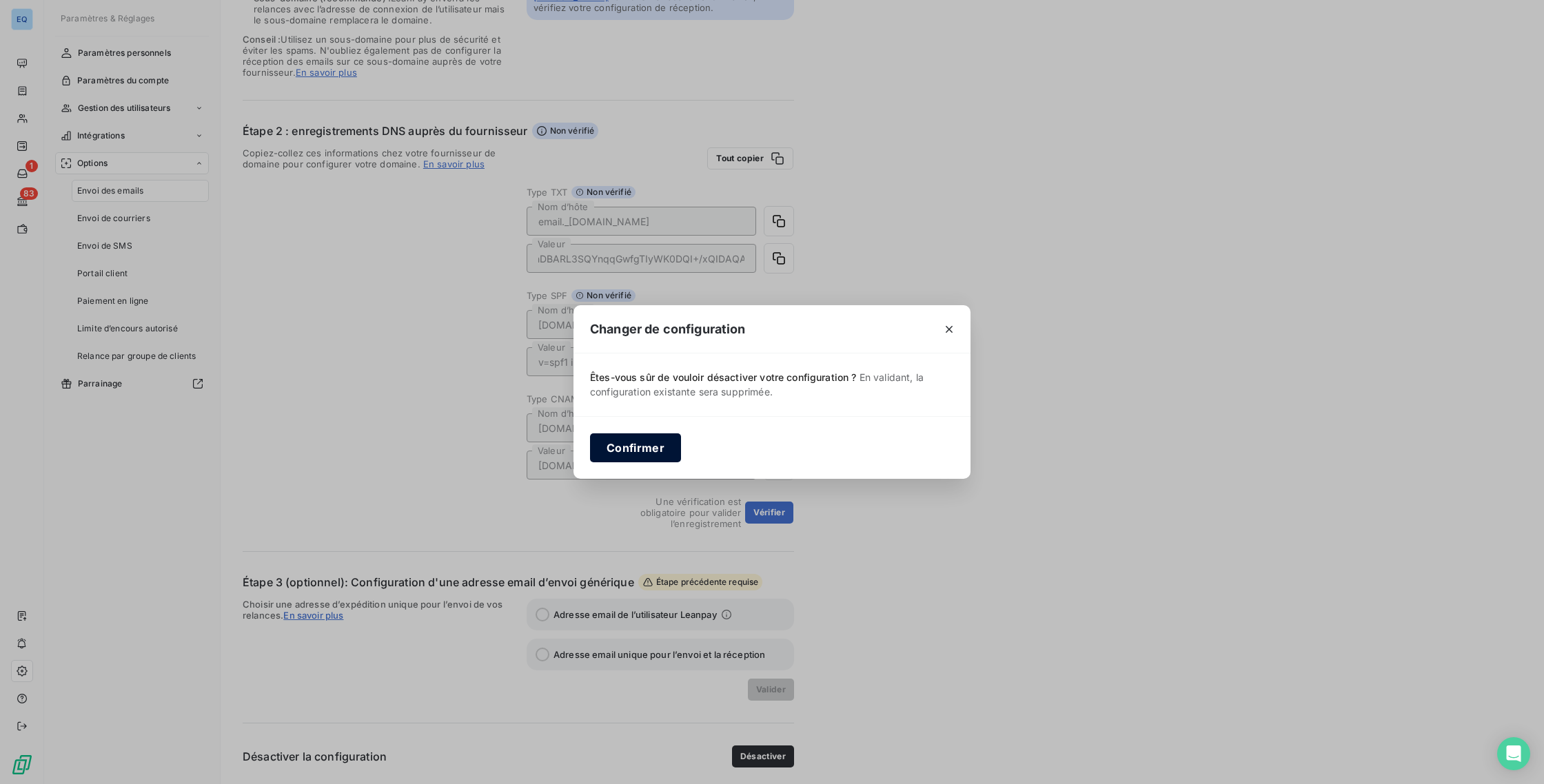
click at [642, 448] on button "Confirmer" at bounding box center [635, 448] width 91 height 29
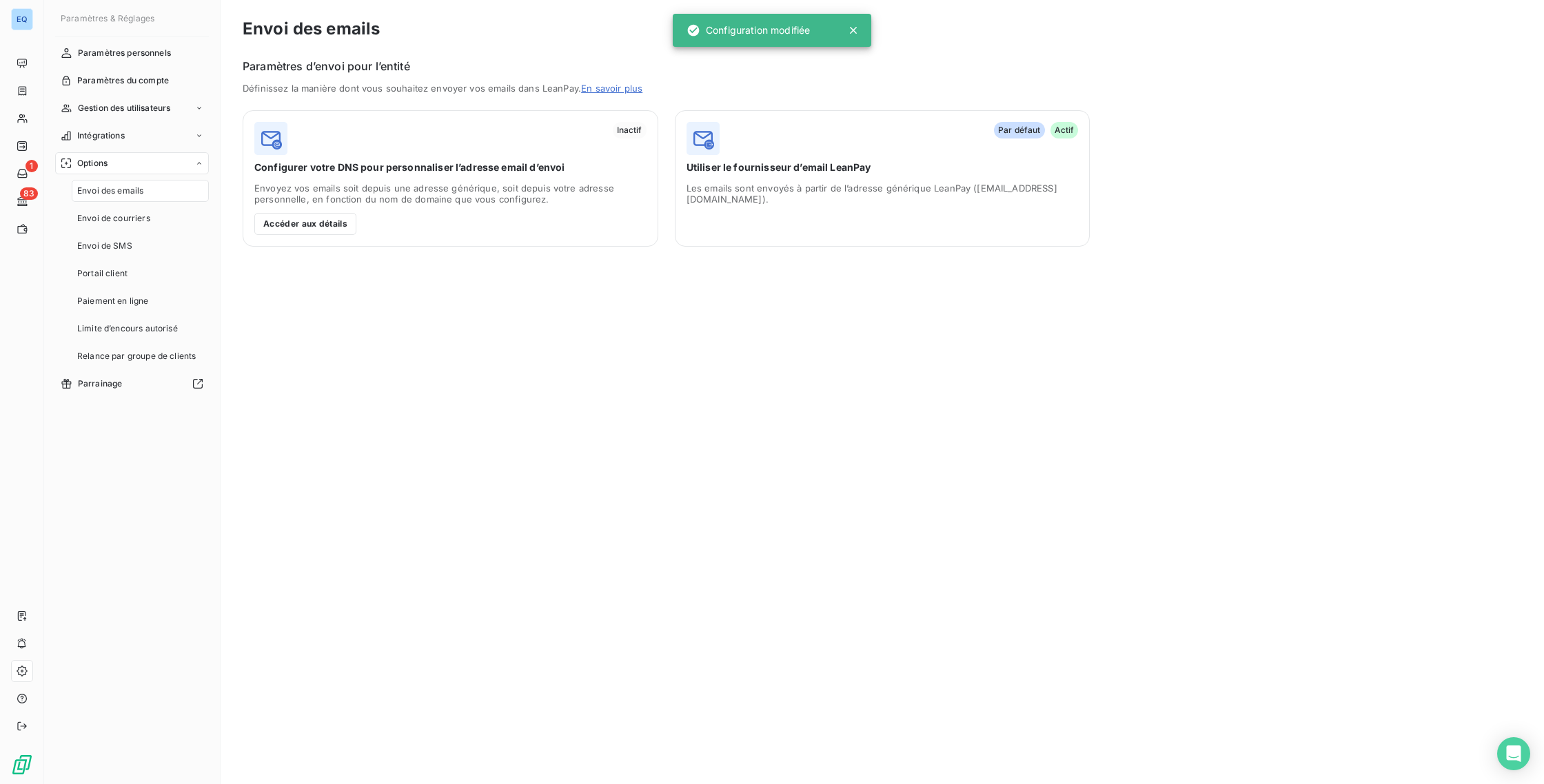
click at [984, 187] on span "Les emails sont envoyés à partir de l’adresse générique LeanPay ([EMAIL_ADDRESS…" at bounding box center [883, 194] width 393 height 22
click at [863, 142] on div "Par défaut Actif" at bounding box center [883, 138] width 393 height 33
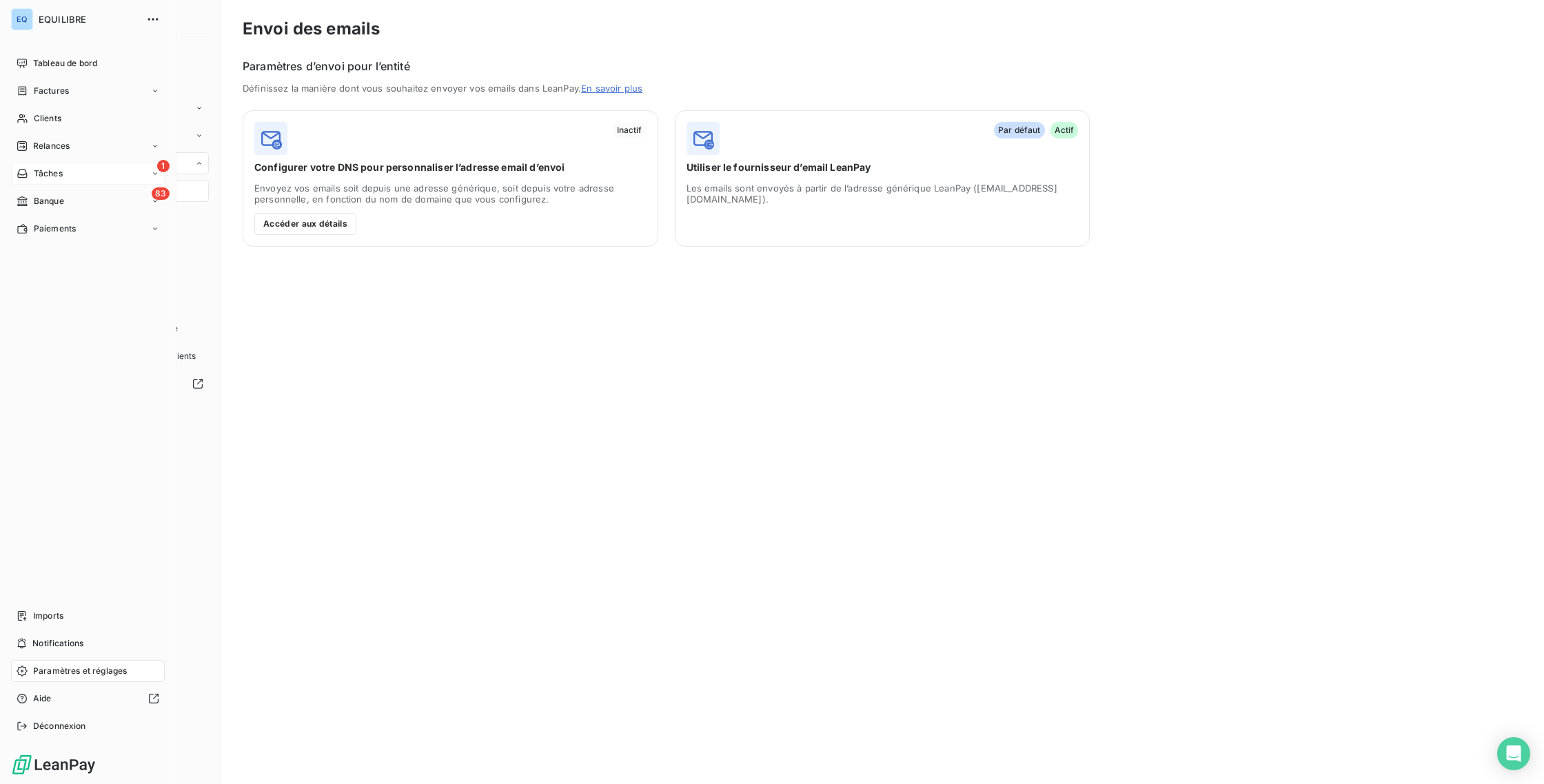
click at [45, 176] on span "Tâches" at bounding box center [49, 173] width 29 height 13
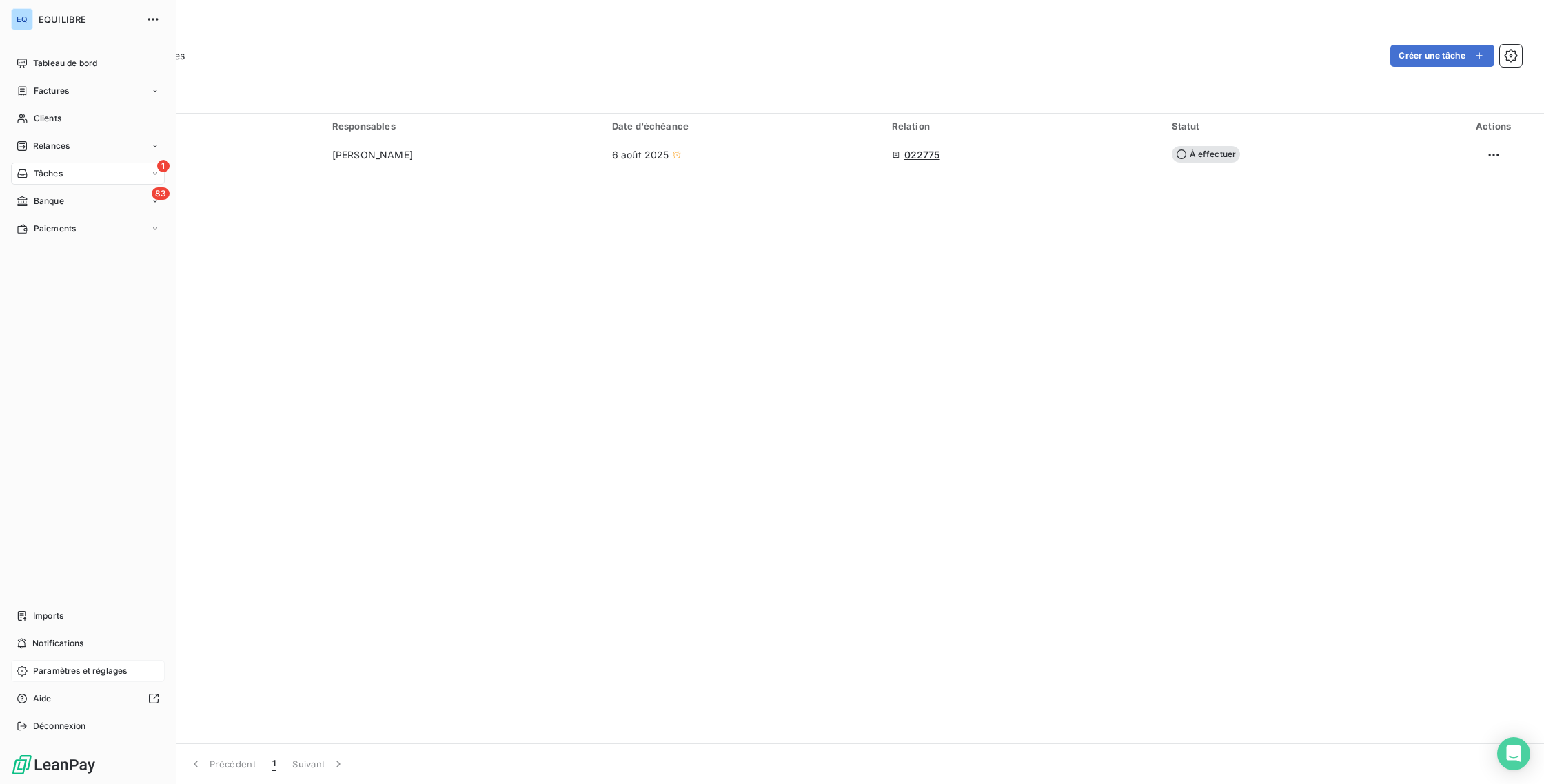
click at [79, 671] on span "Paramètres et réglages" at bounding box center [80, 671] width 94 height 13
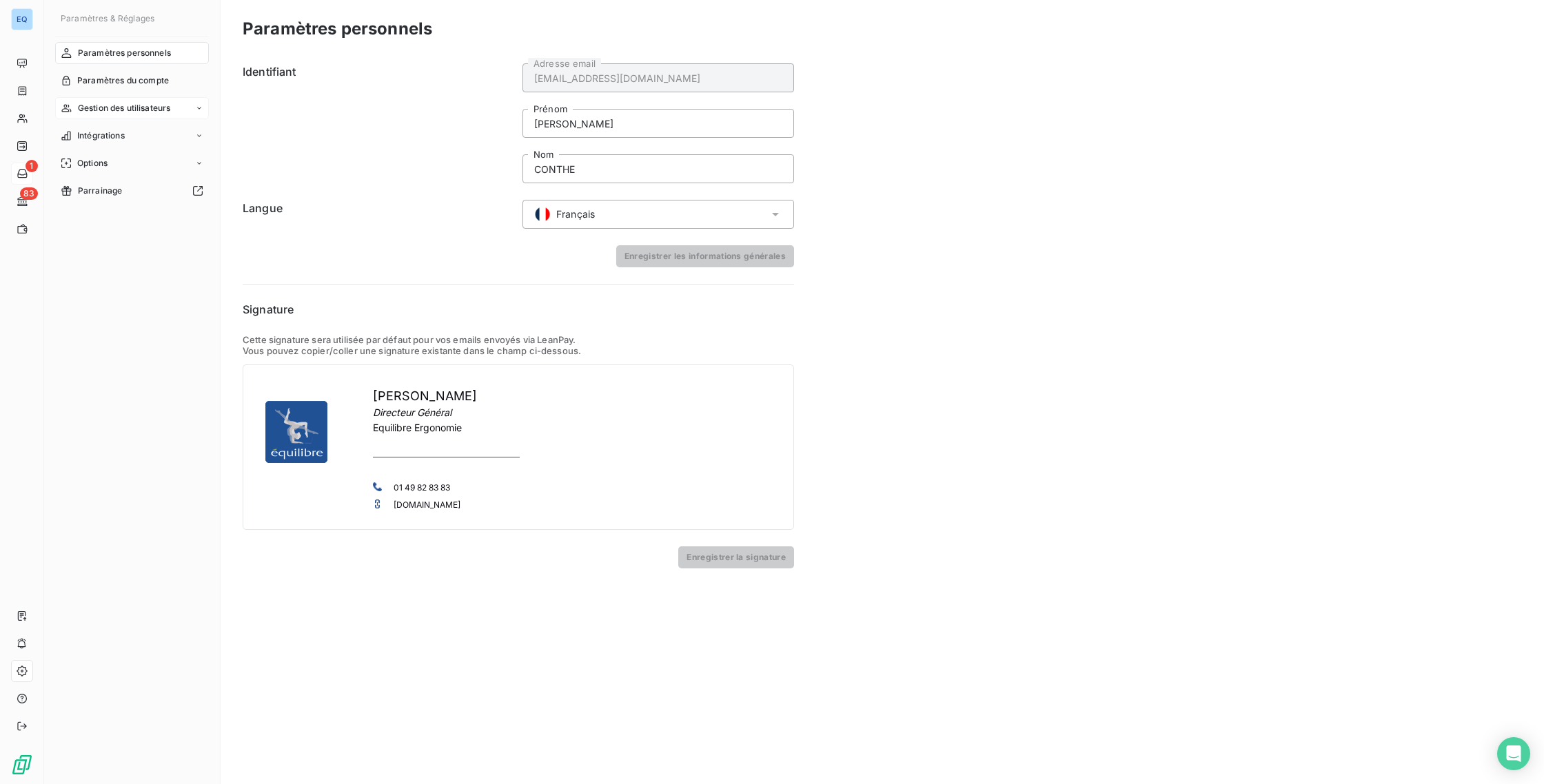
click at [152, 107] on span "Gestion des utilisateurs" at bounding box center [124, 108] width 93 height 13
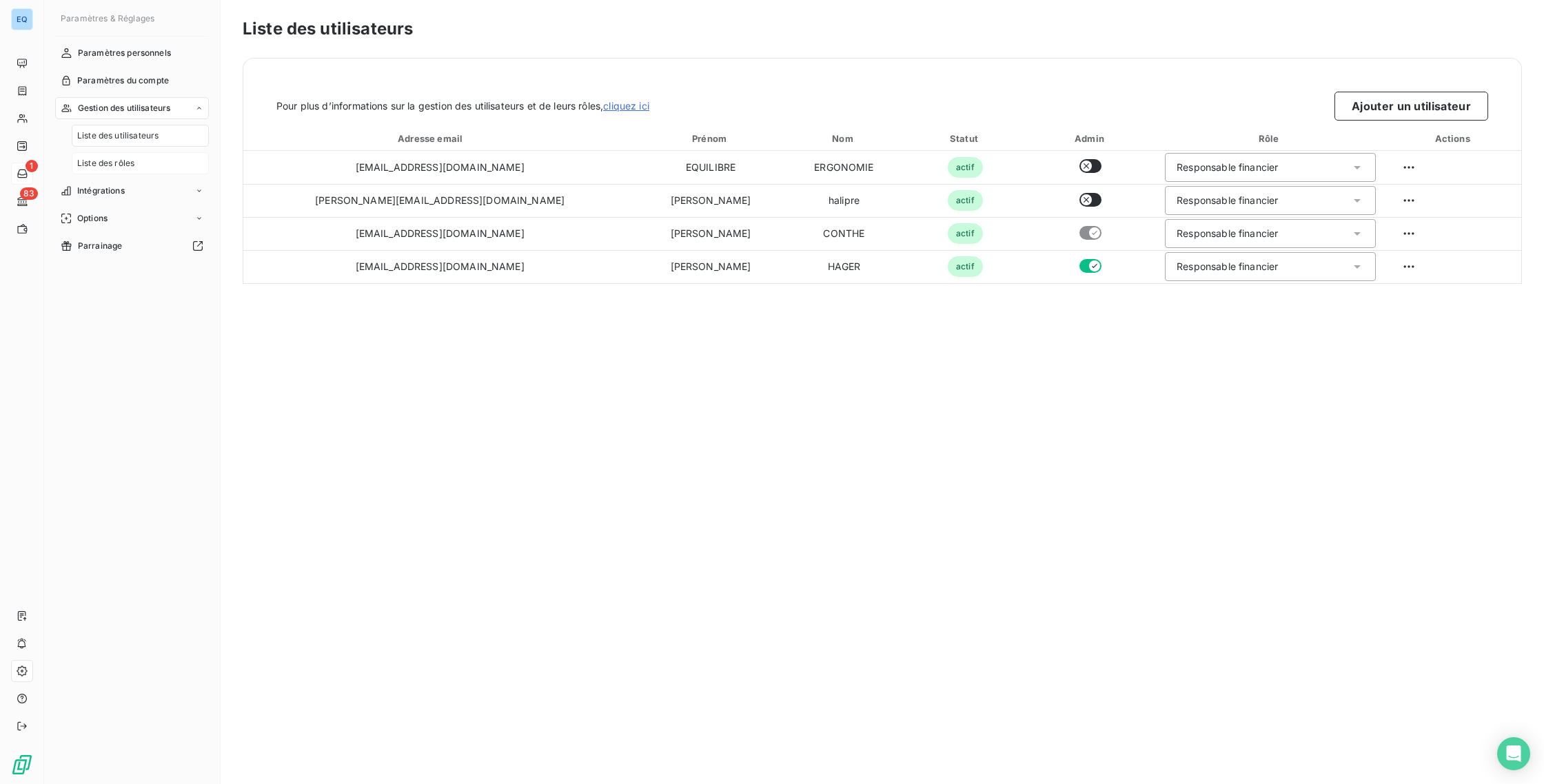
click at [84, 161] on span "Liste des rôles" at bounding box center [105, 163] width 57 height 13
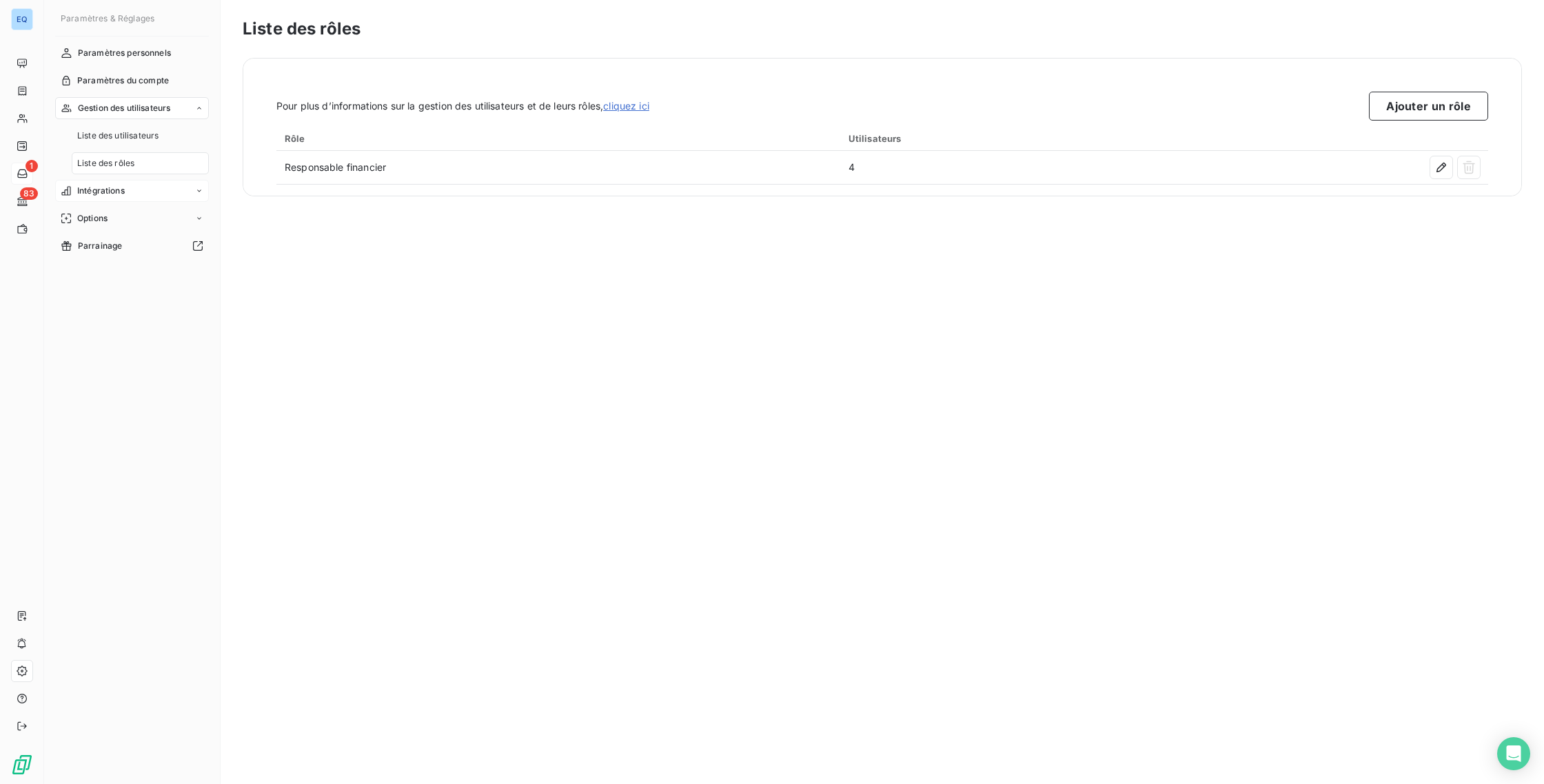
click at [107, 195] on span "Intégrations" at bounding box center [101, 190] width 48 height 13
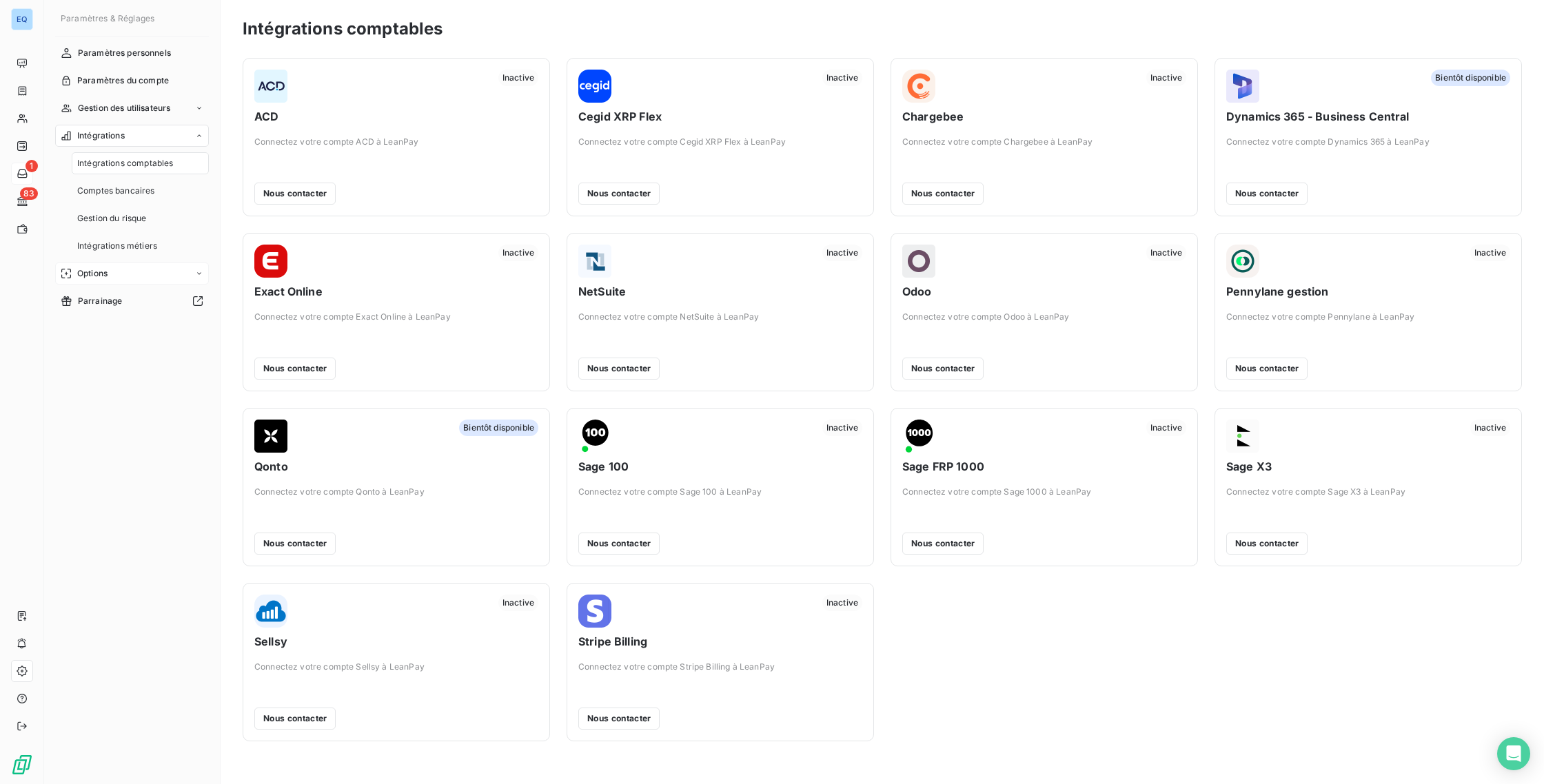
click at [96, 268] on span "Options" at bounding box center [92, 273] width 31 height 13
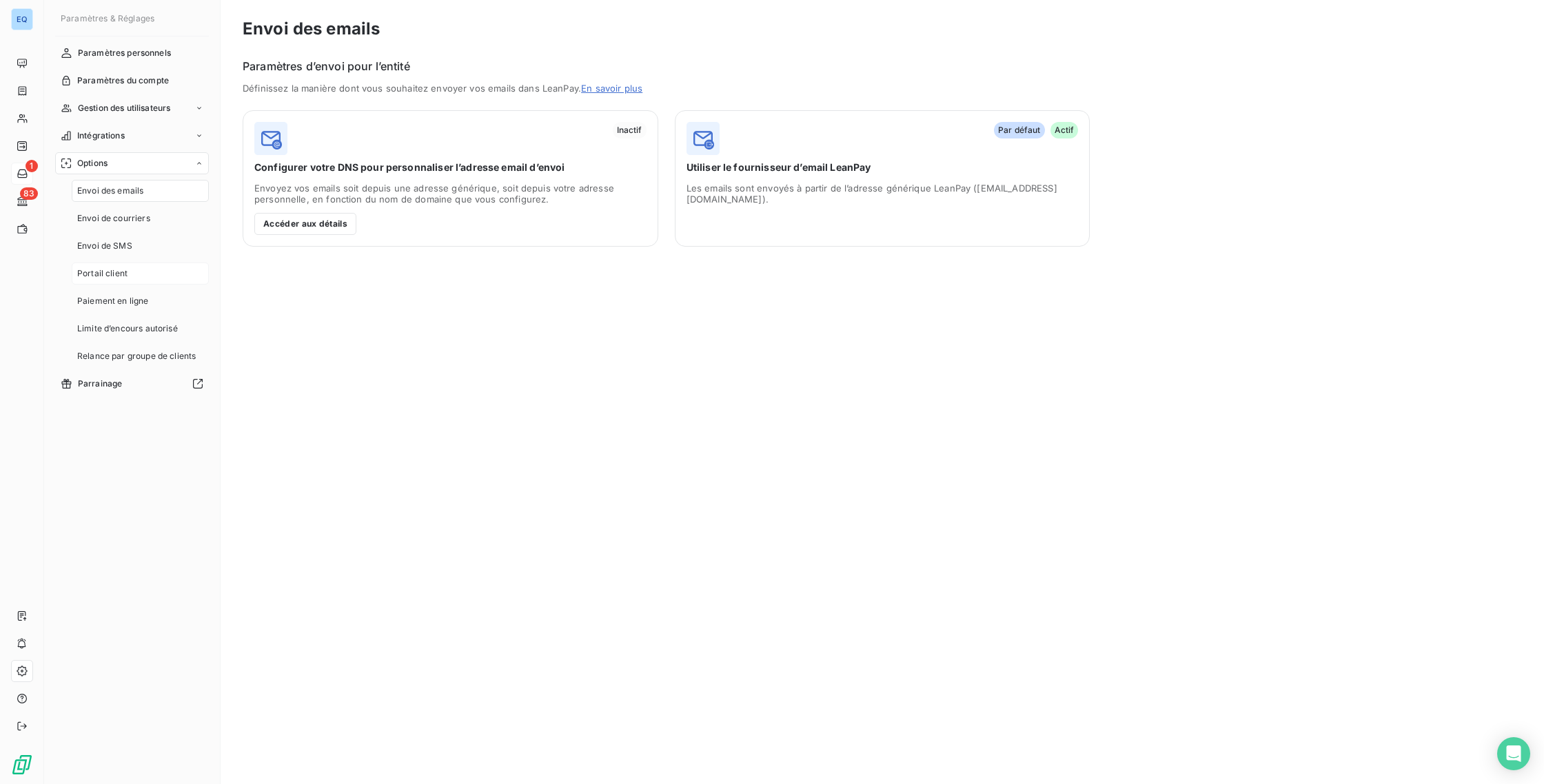
click at [123, 276] on span "Portail client" at bounding box center [102, 273] width 50 height 13
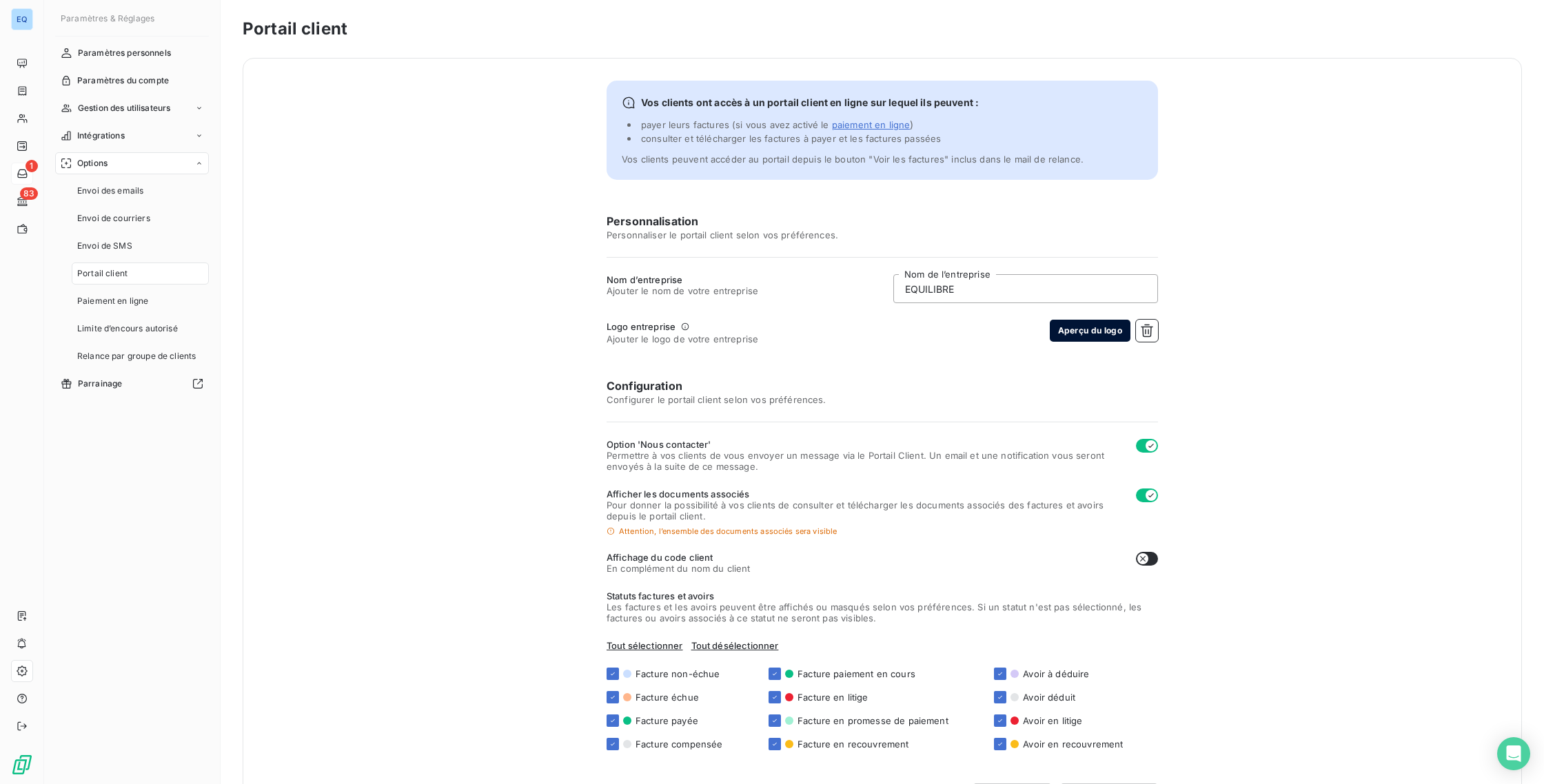
click at [1083, 333] on button "Aperçu du logo" at bounding box center [1090, 331] width 80 height 22
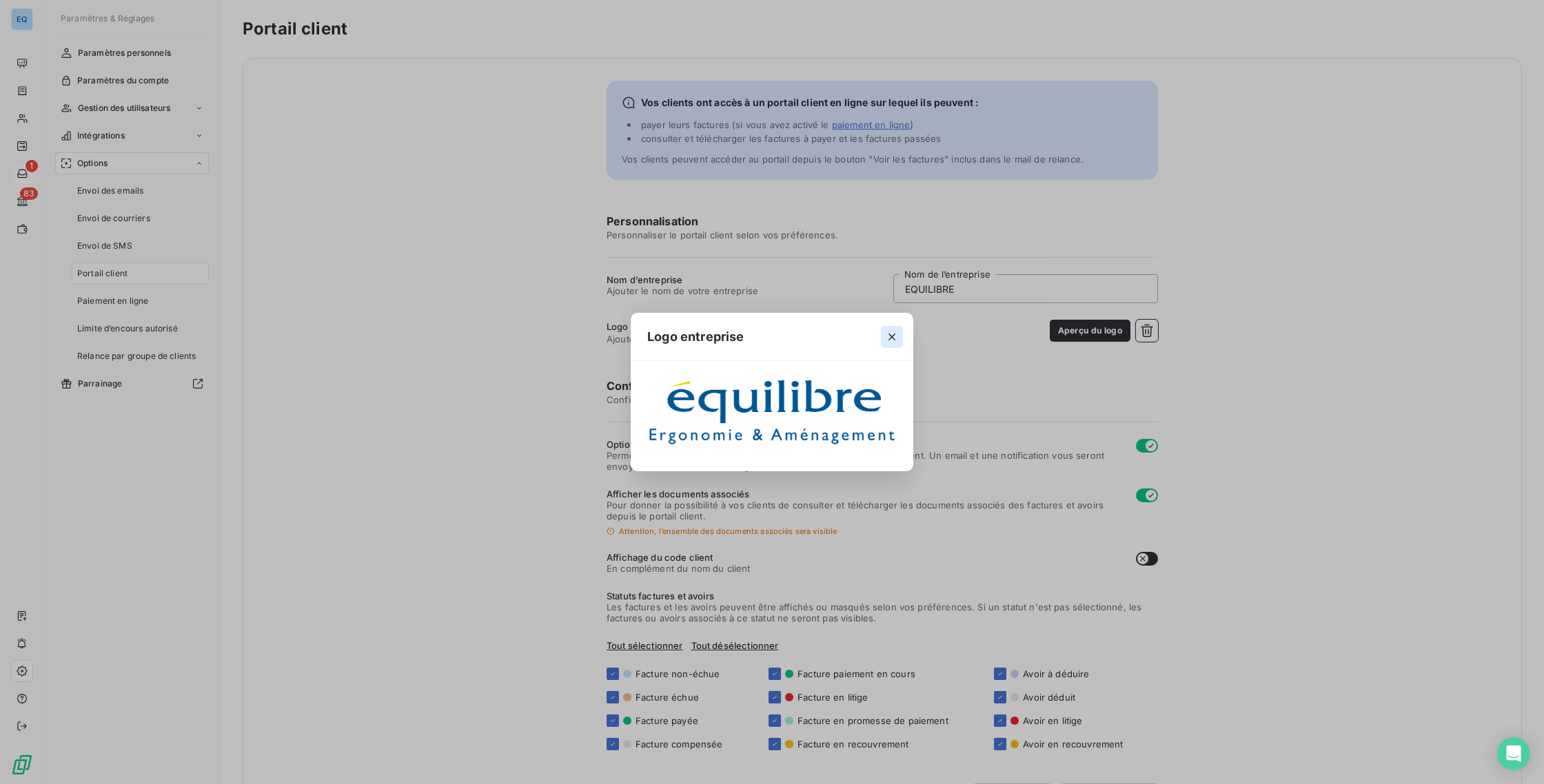
click at [889, 333] on icon "button" at bounding box center [892, 337] width 14 height 14
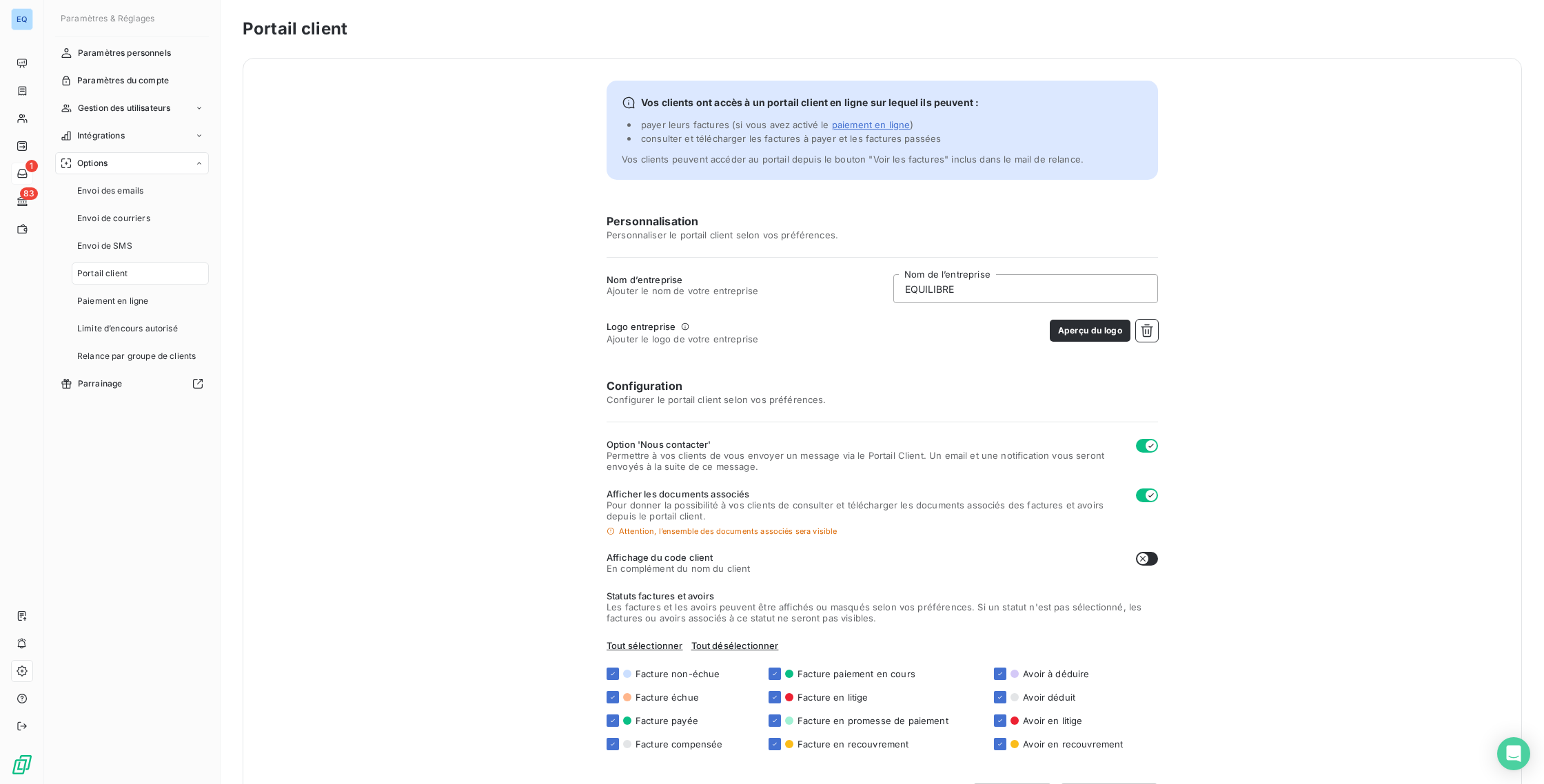
scroll to position [67, 0]
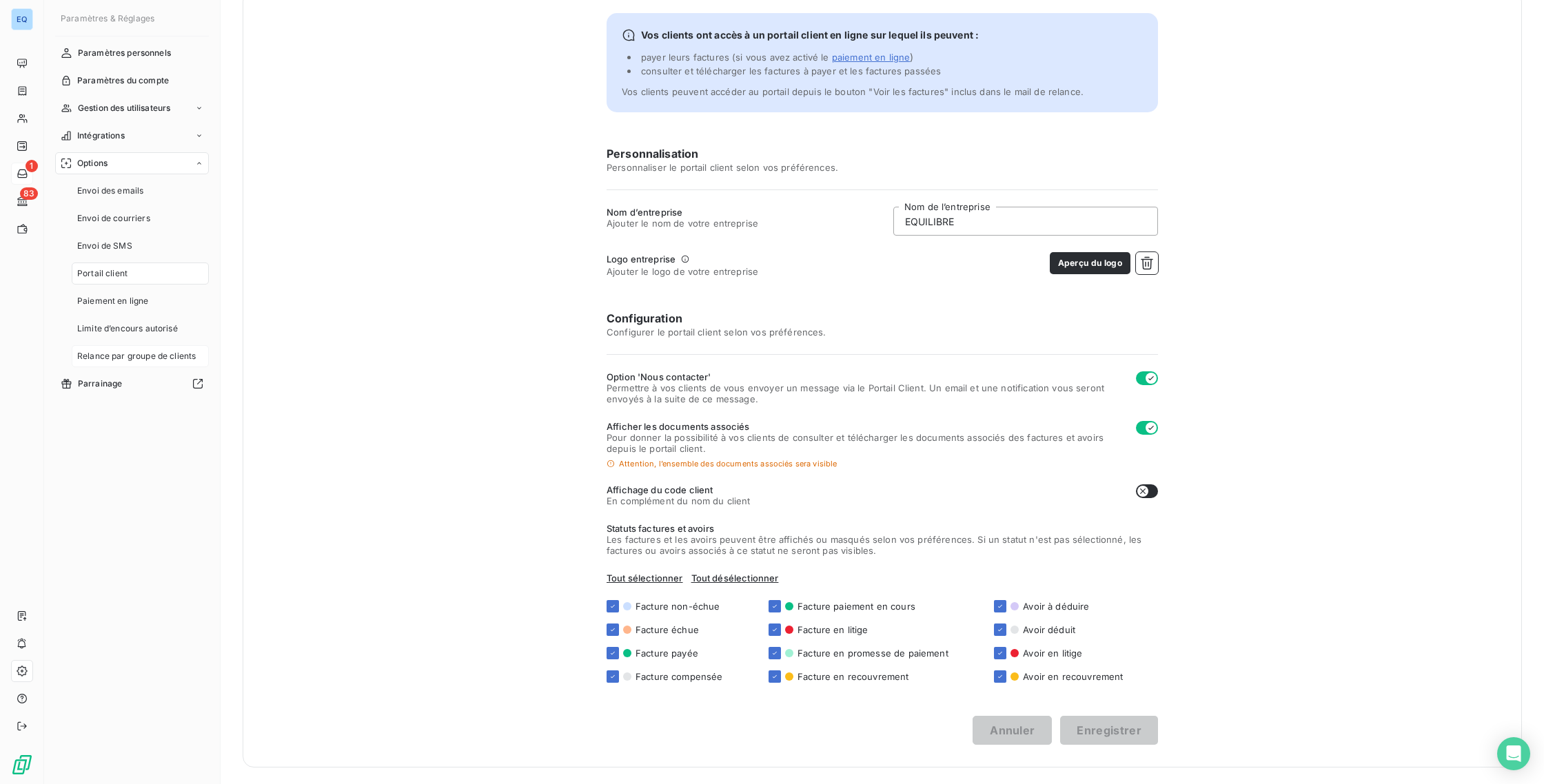
click at [100, 351] on span "Relance par groupe de clients" at bounding box center [136, 356] width 119 height 13
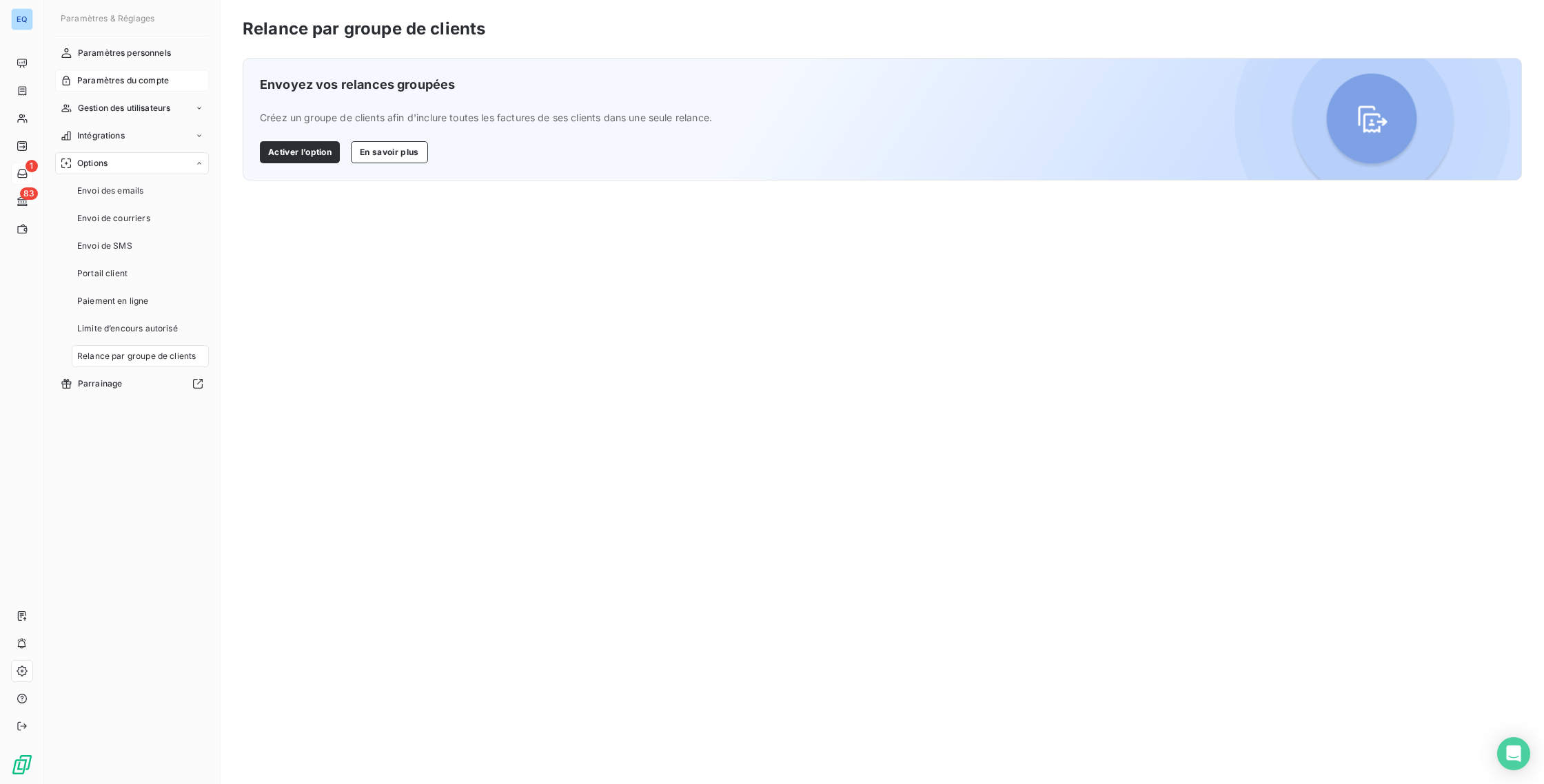
click at [141, 73] on div "Paramètres du compte" at bounding box center [132, 81] width 154 height 22
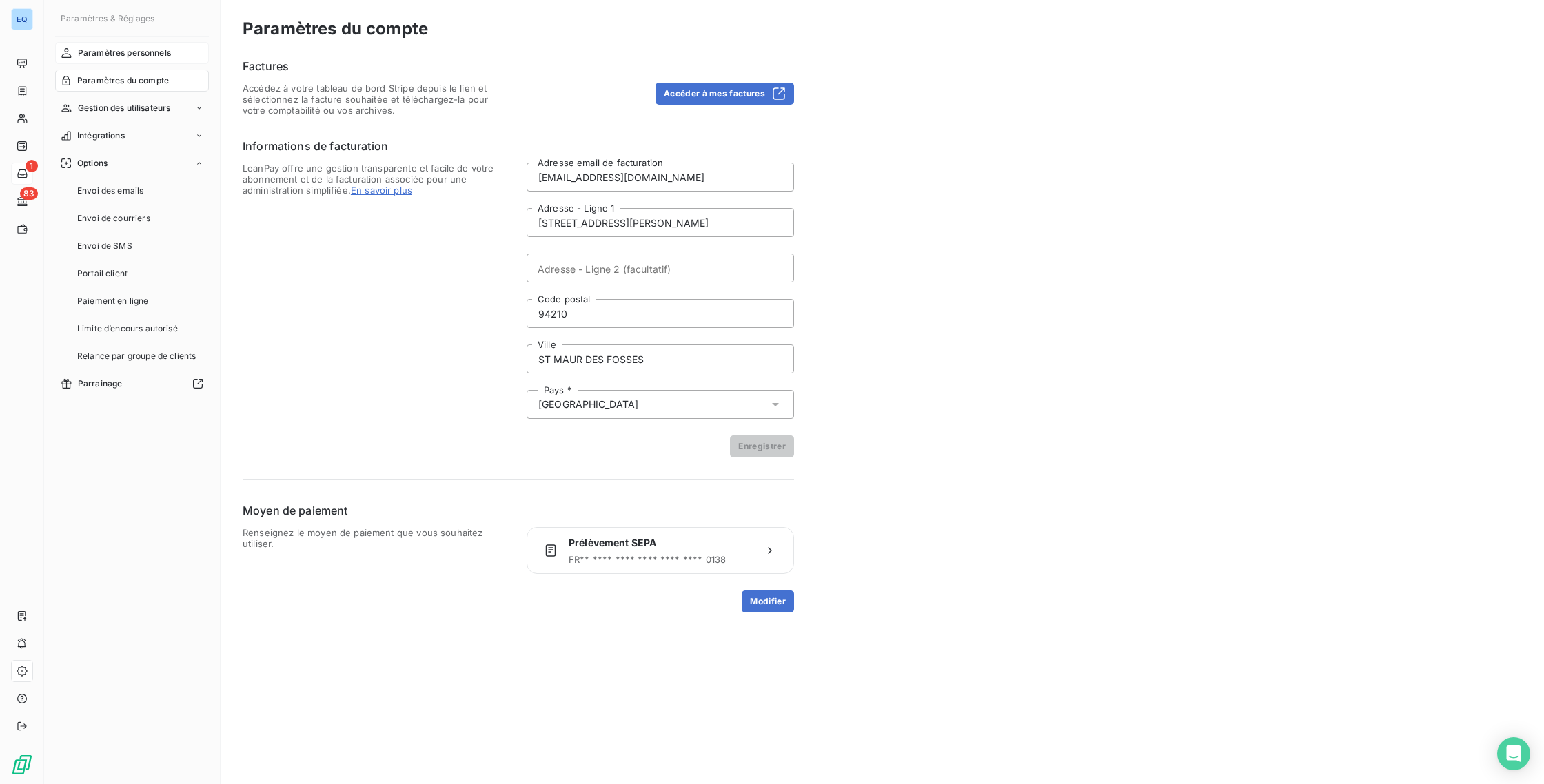
click at [121, 56] on span "Paramètres personnels" at bounding box center [124, 53] width 93 height 13
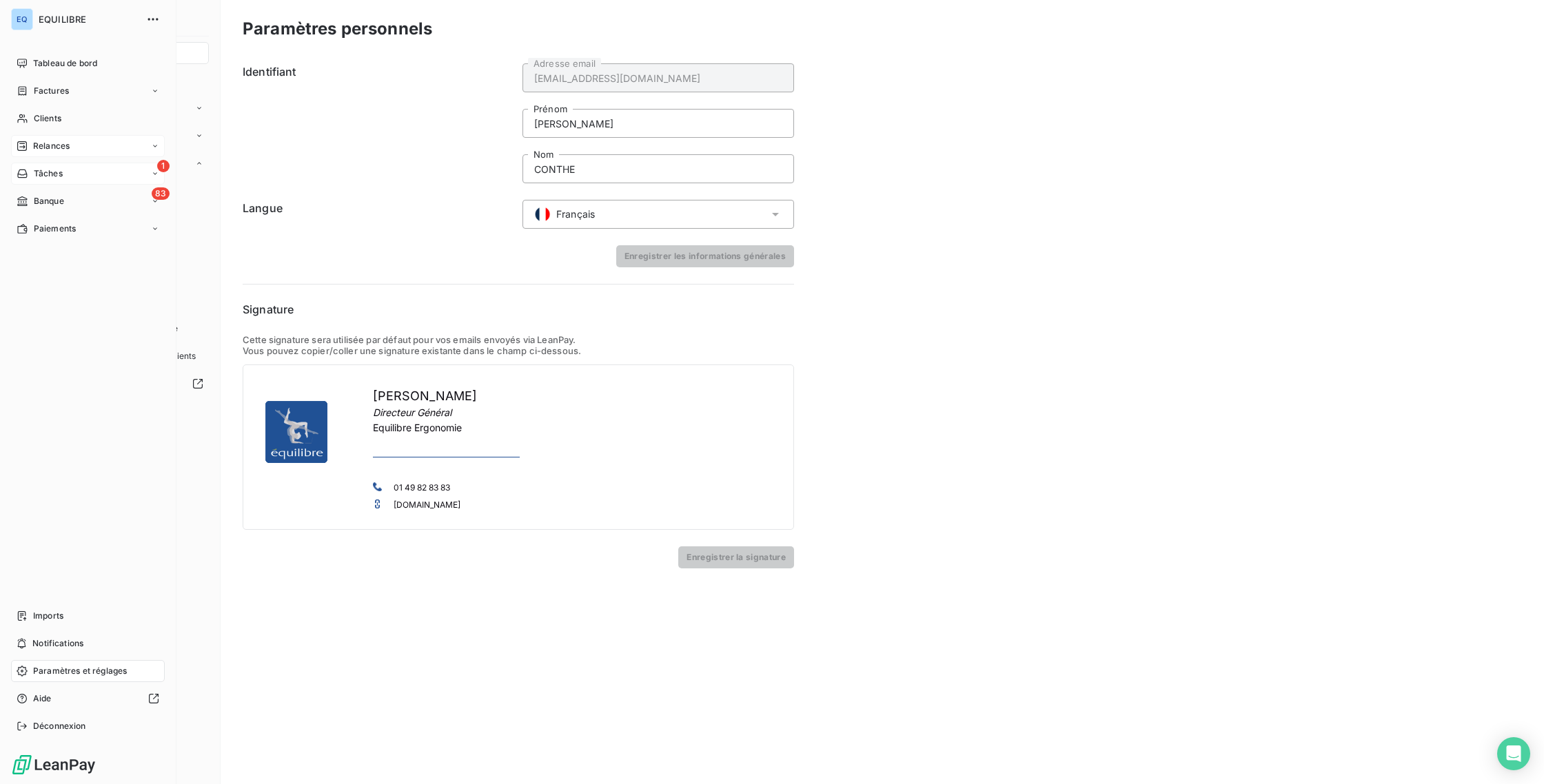
click at [76, 154] on div "Relances" at bounding box center [88, 146] width 154 height 22
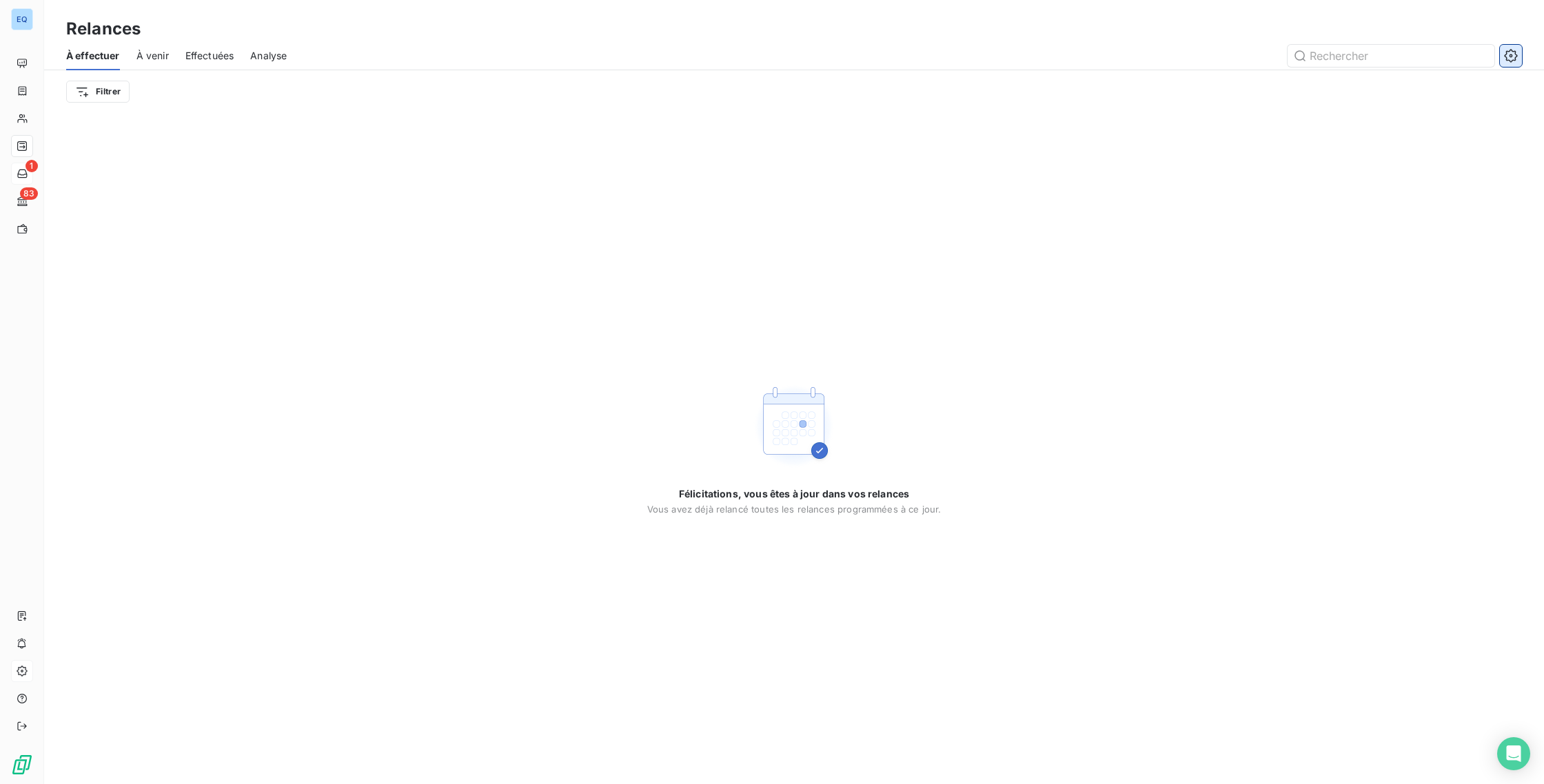
click at [1515, 63] on button "button" at bounding box center [1512, 55] width 22 height 22
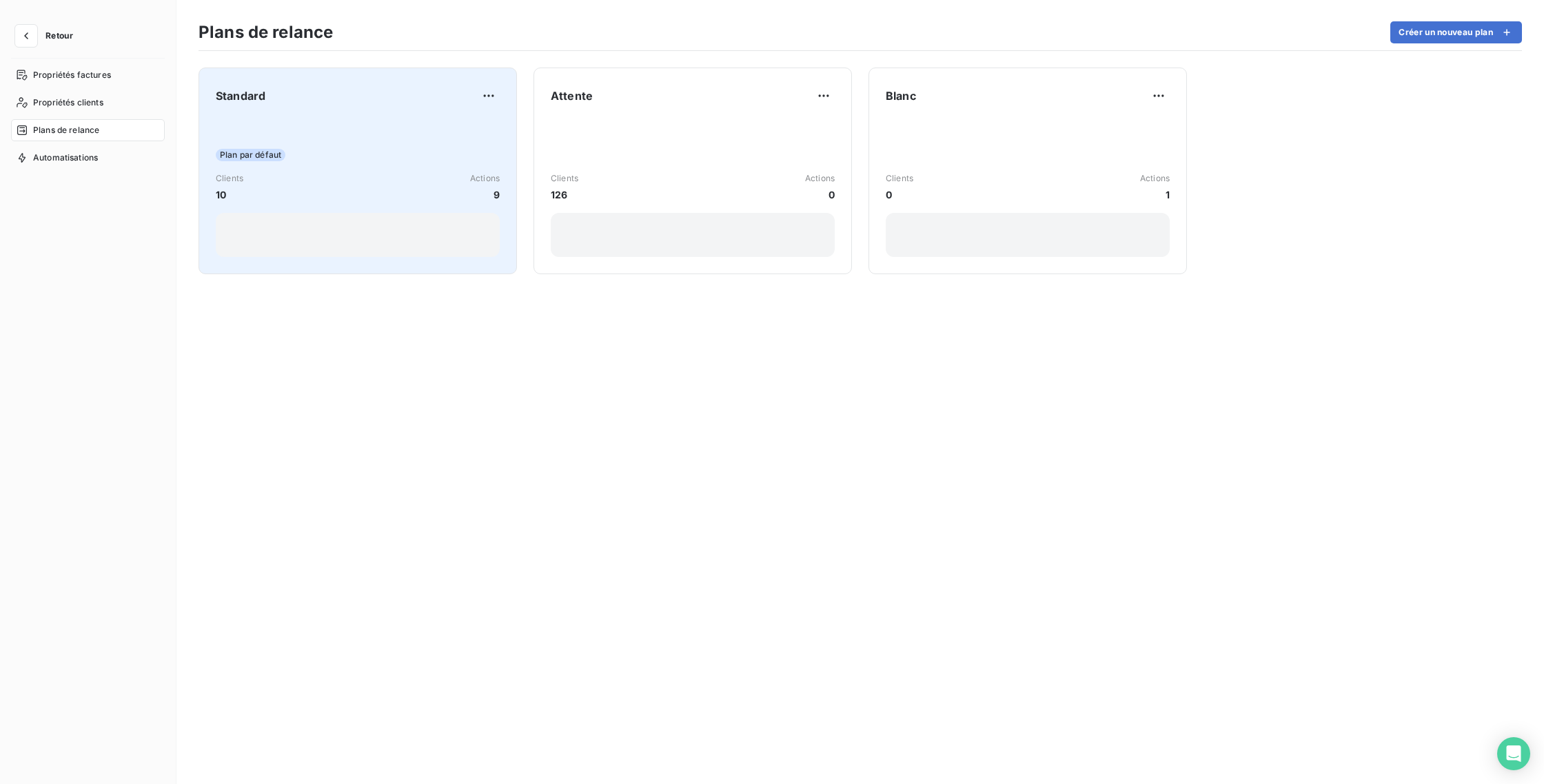
click at [393, 160] on div "Plan par défaut" at bounding box center [358, 154] width 284 height 13
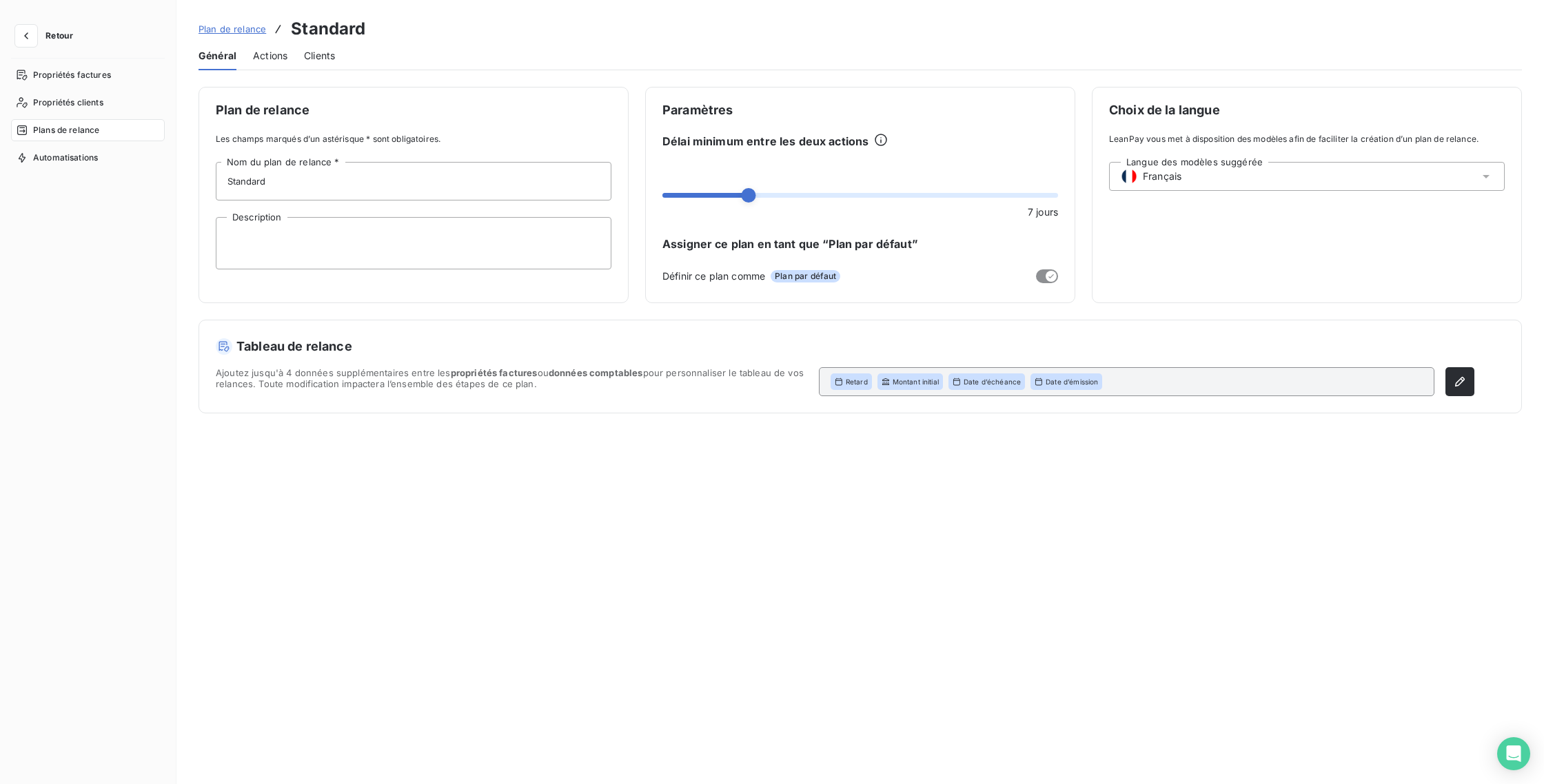
click at [267, 55] on span "Actions" at bounding box center [270, 55] width 34 height 14
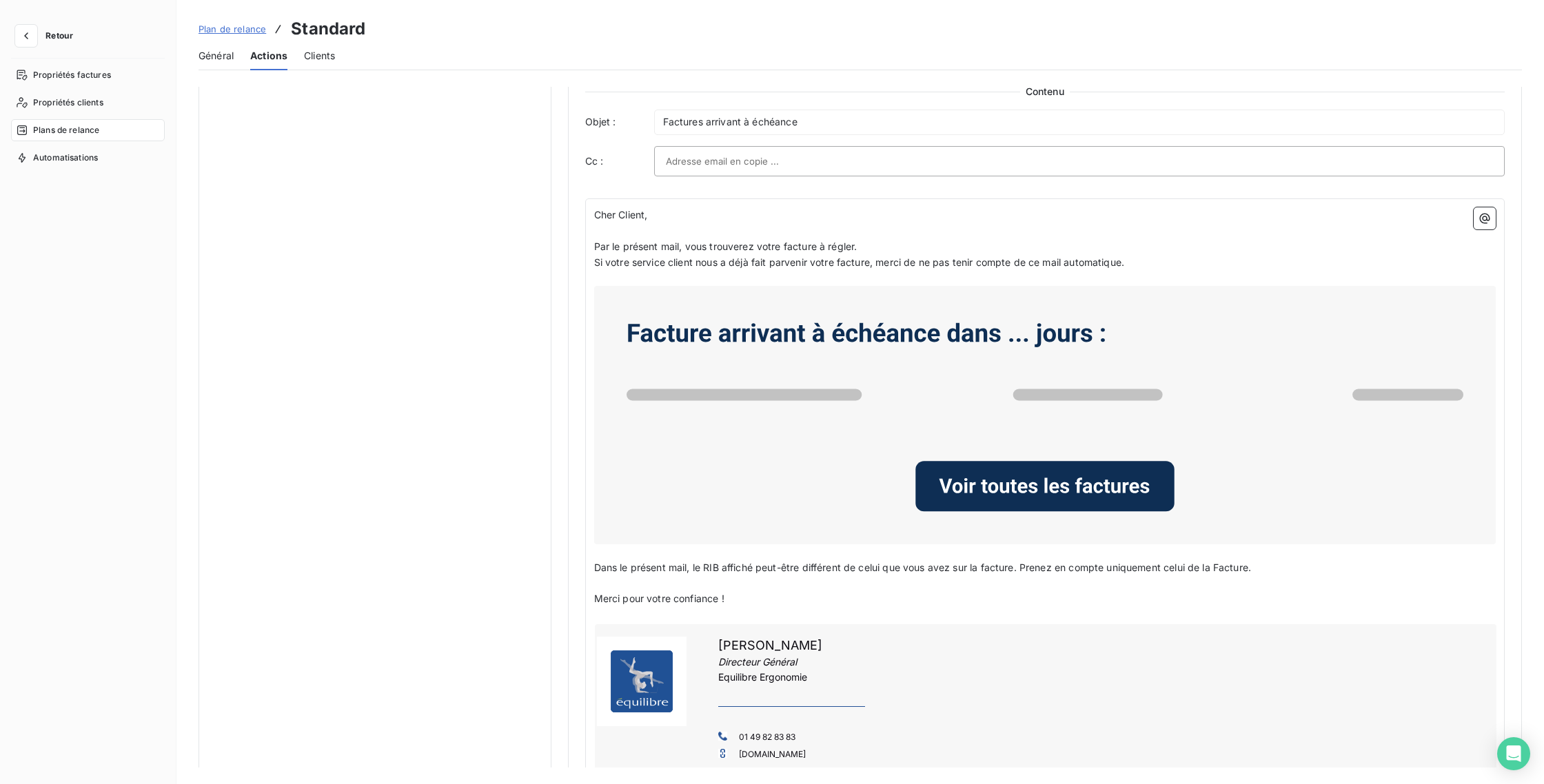
scroll to position [765, 0]
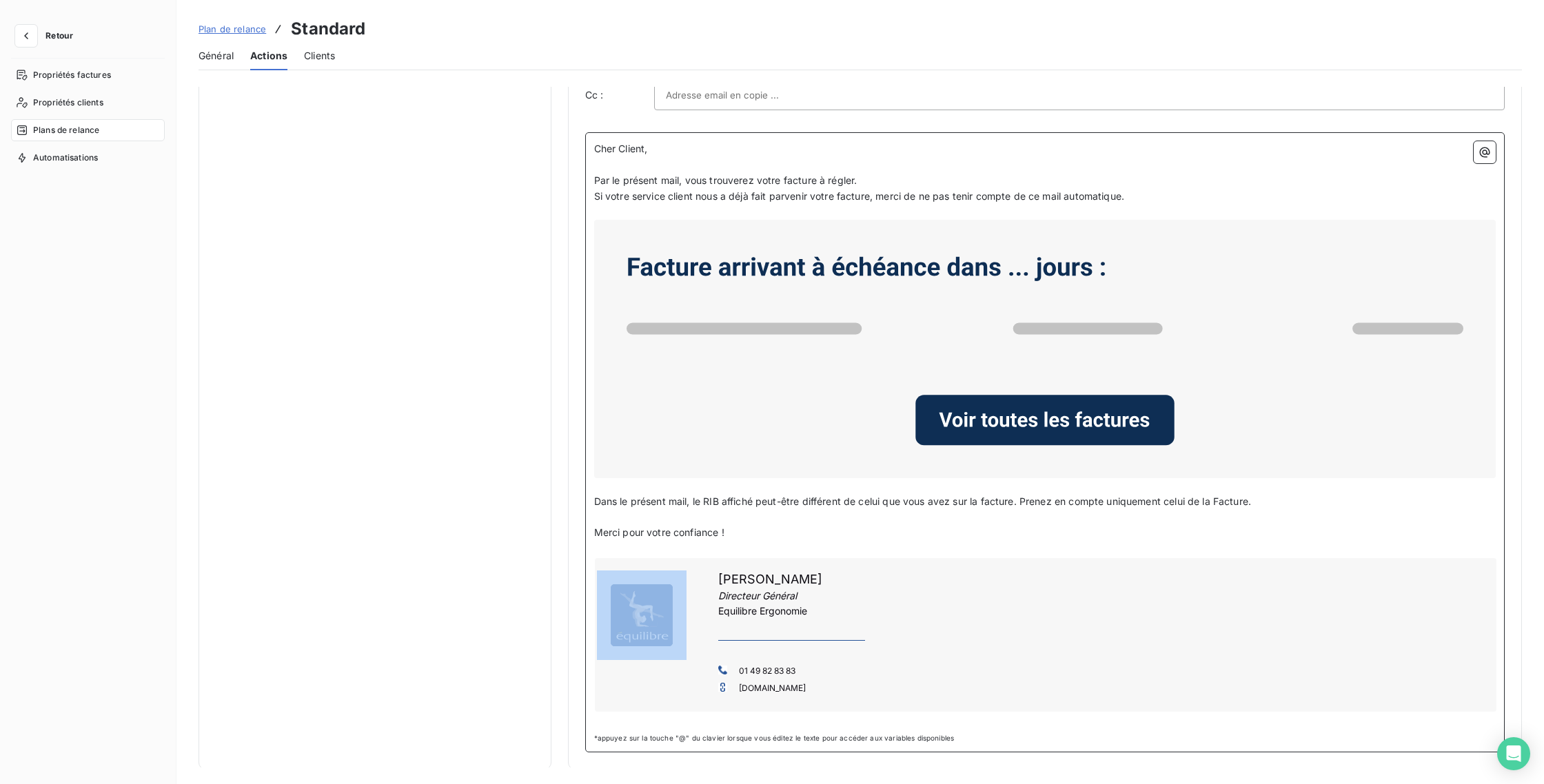
drag, startPoint x: 880, startPoint y: 686, endPoint x: 627, endPoint y: 574, distance: 276.7
click at [622, 584] on div "[PERSON_NAME] Directeur Général [PERSON_NAME] 01 49 82 83 83 [DOMAIN_NAME]" at bounding box center [1046, 635] width 902 height 154
click at [773, 519] on p "﻿" at bounding box center [1045, 518] width 902 height 16
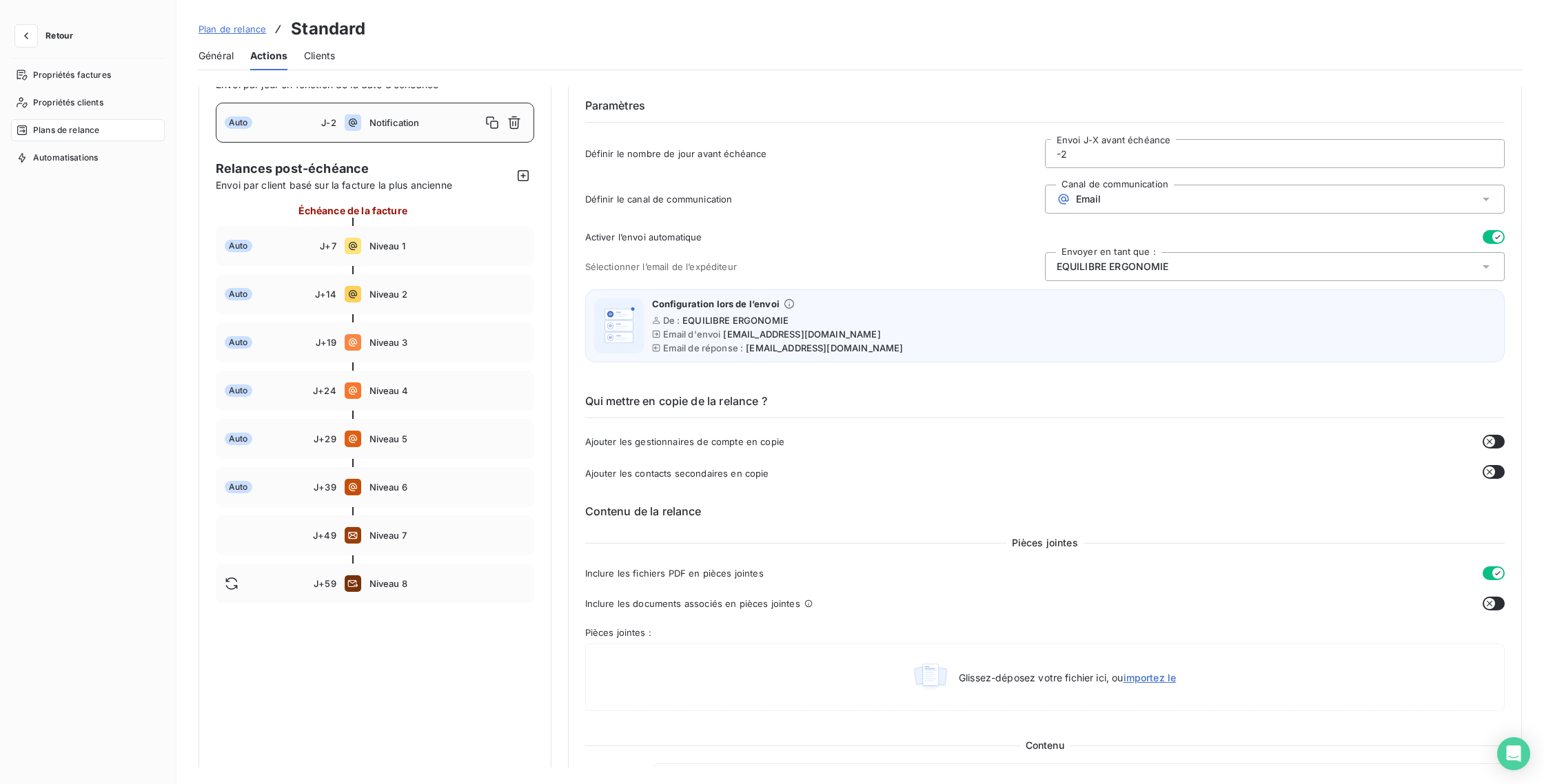
scroll to position [0, 0]
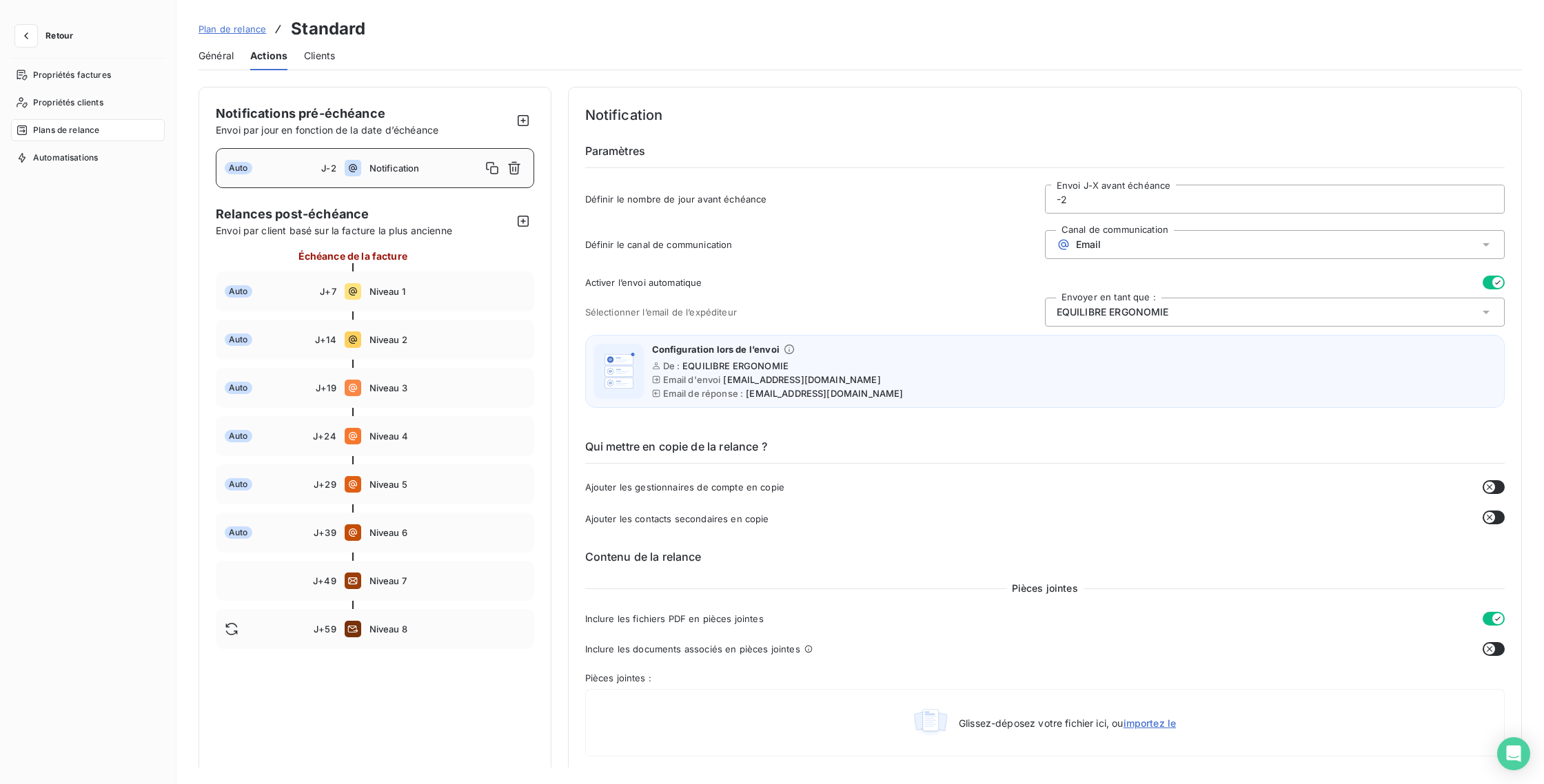
drag, startPoint x: 743, startPoint y: 393, endPoint x: 802, endPoint y: 401, distance: 59.5
click at [801, 401] on div "Configuration lors de l’envoi De : EQUILIBRE ERGONOMIE Email d'envoi [EMAIL_ADD…" at bounding box center [1046, 372] width 920 height 73
click at [886, 392] on span "[EMAIL_ADDRESS][DOMAIN_NAME]" at bounding box center [824, 393] width 157 height 11
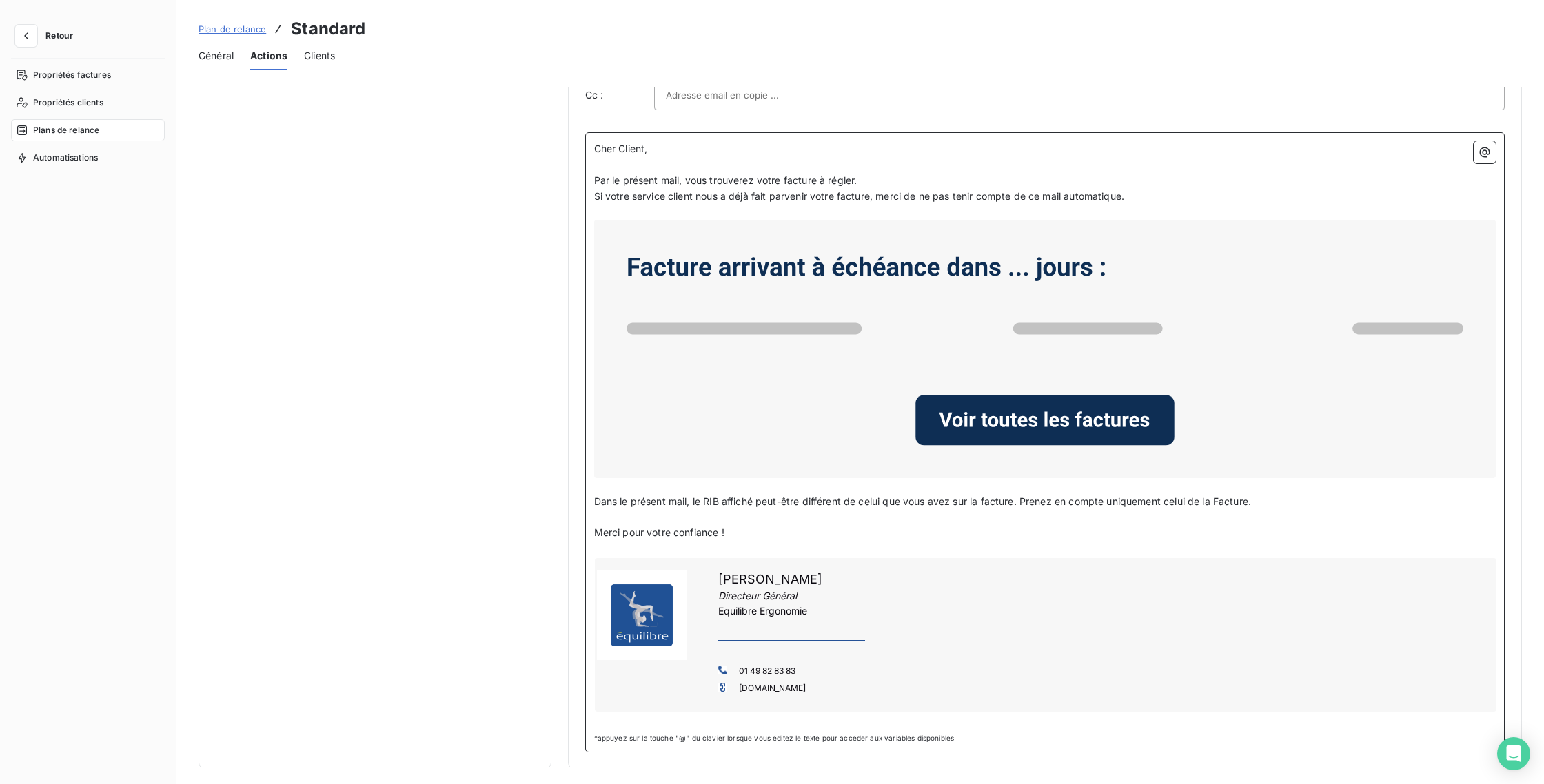
click at [784, 594] on div "[PERSON_NAME] Directeur Général [PERSON_NAME] 01 49 82 83 83 [DOMAIN_NAME]" at bounding box center [1046, 635] width 902 height 154
click at [801, 586] on div "[PERSON_NAME] Directeur Général [PERSON_NAME] 01 49 82 83 83 [DOMAIN_NAME]" at bounding box center [1046, 635] width 902 height 154
click at [813, 578] on div "[PERSON_NAME] Directeur Général [PERSON_NAME] 01 49 82 83 83 [DOMAIN_NAME]" at bounding box center [1046, 635] width 902 height 154
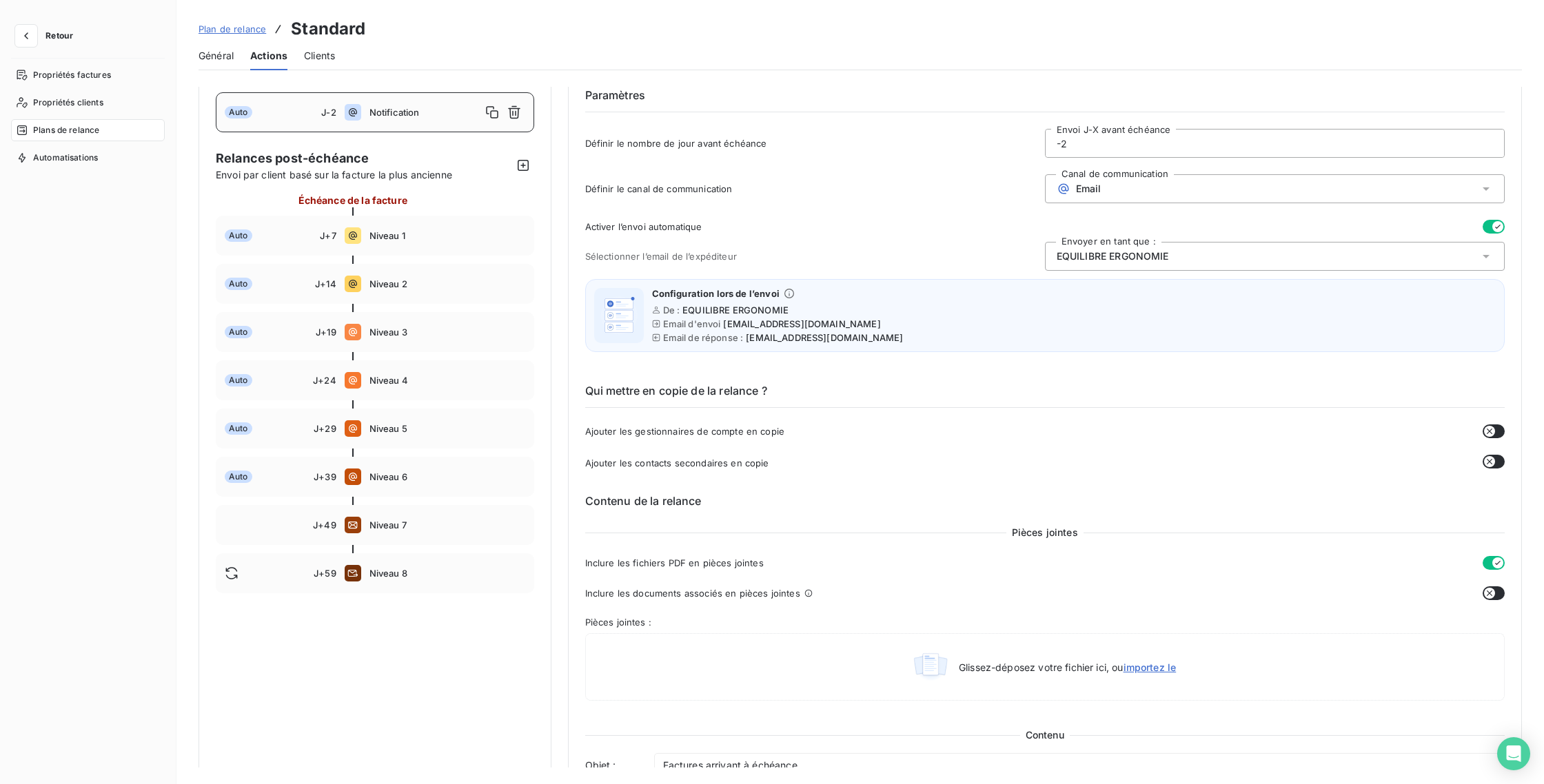
scroll to position [0, 0]
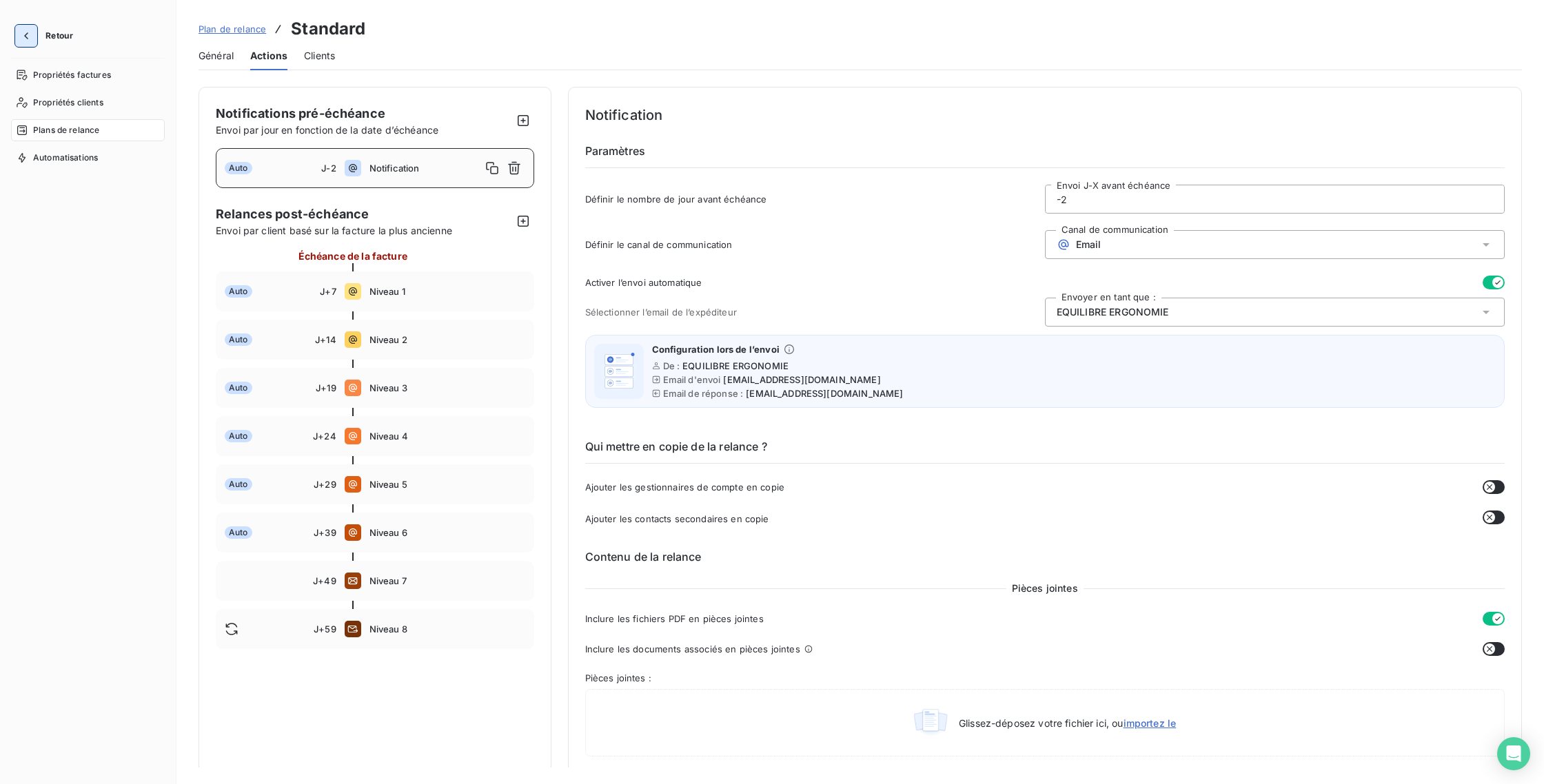
click at [20, 41] on icon "button" at bounding box center [26, 36] width 14 height 14
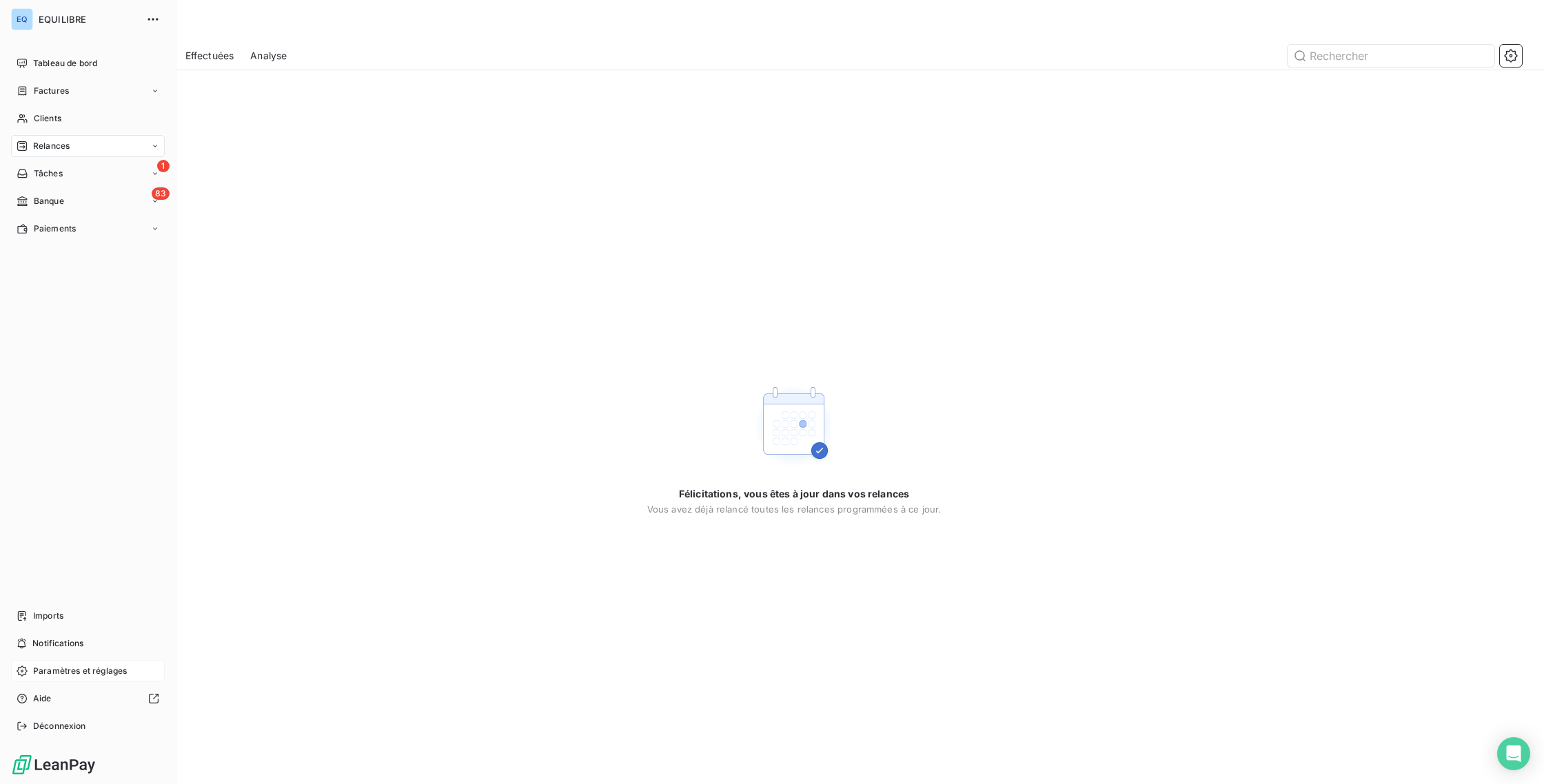
click at [73, 675] on span "Paramètres et réglages" at bounding box center [80, 671] width 94 height 13
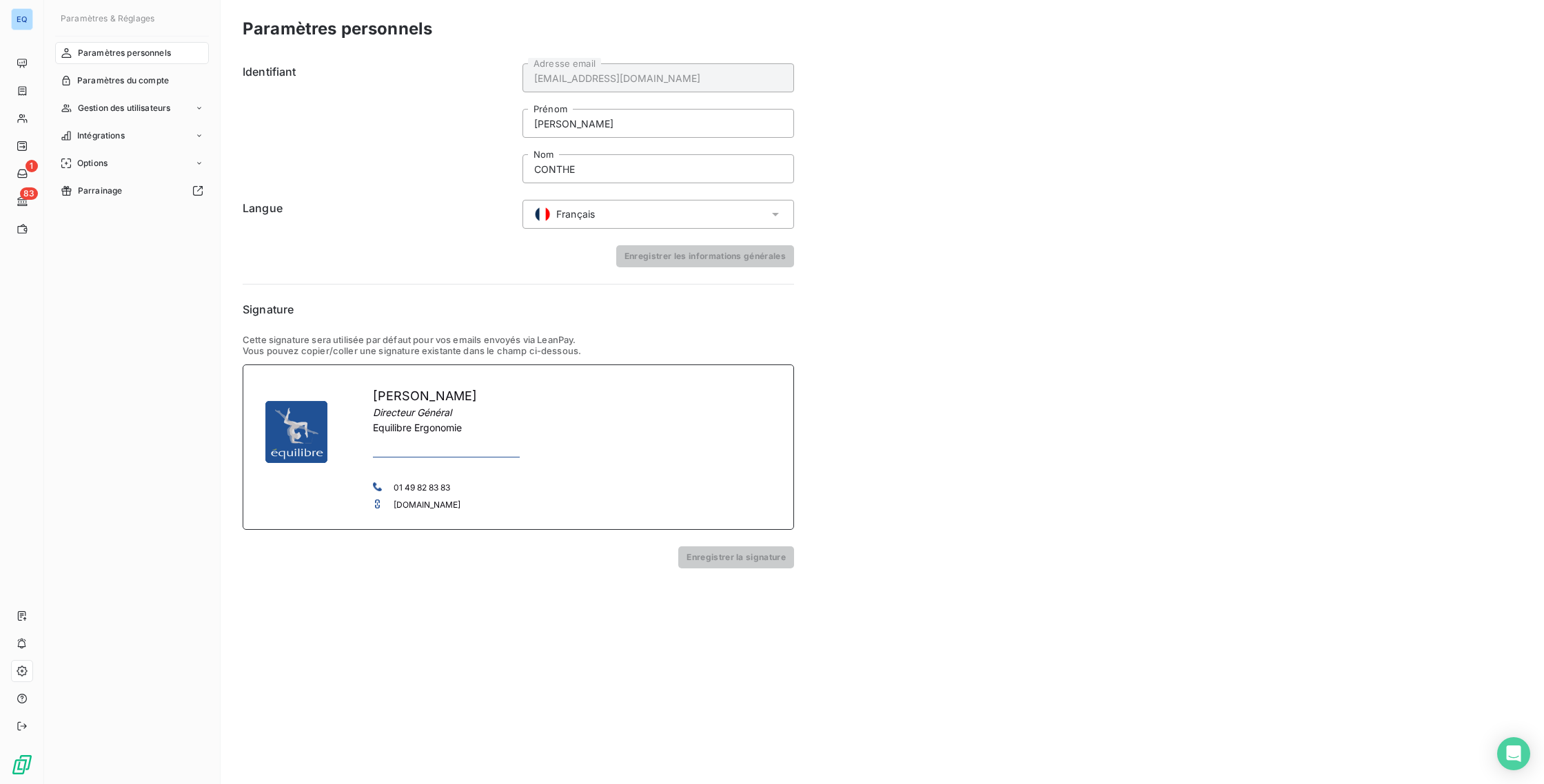
click at [432, 407] on icon "Directeur Général" at bounding box center [412, 413] width 79 height 12
drag, startPoint x: 488, startPoint y: 397, endPoint x: 376, endPoint y: 393, distance: 112.1
click at [376, 393] on h3 "[PERSON_NAME]" at bounding box center [446, 396] width 147 height 18
drag, startPoint x: 453, startPoint y: 413, endPoint x: 375, endPoint y: 417, distance: 78.1
click at [375, 417] on div "Directeur Général" at bounding box center [446, 413] width 147 height 15
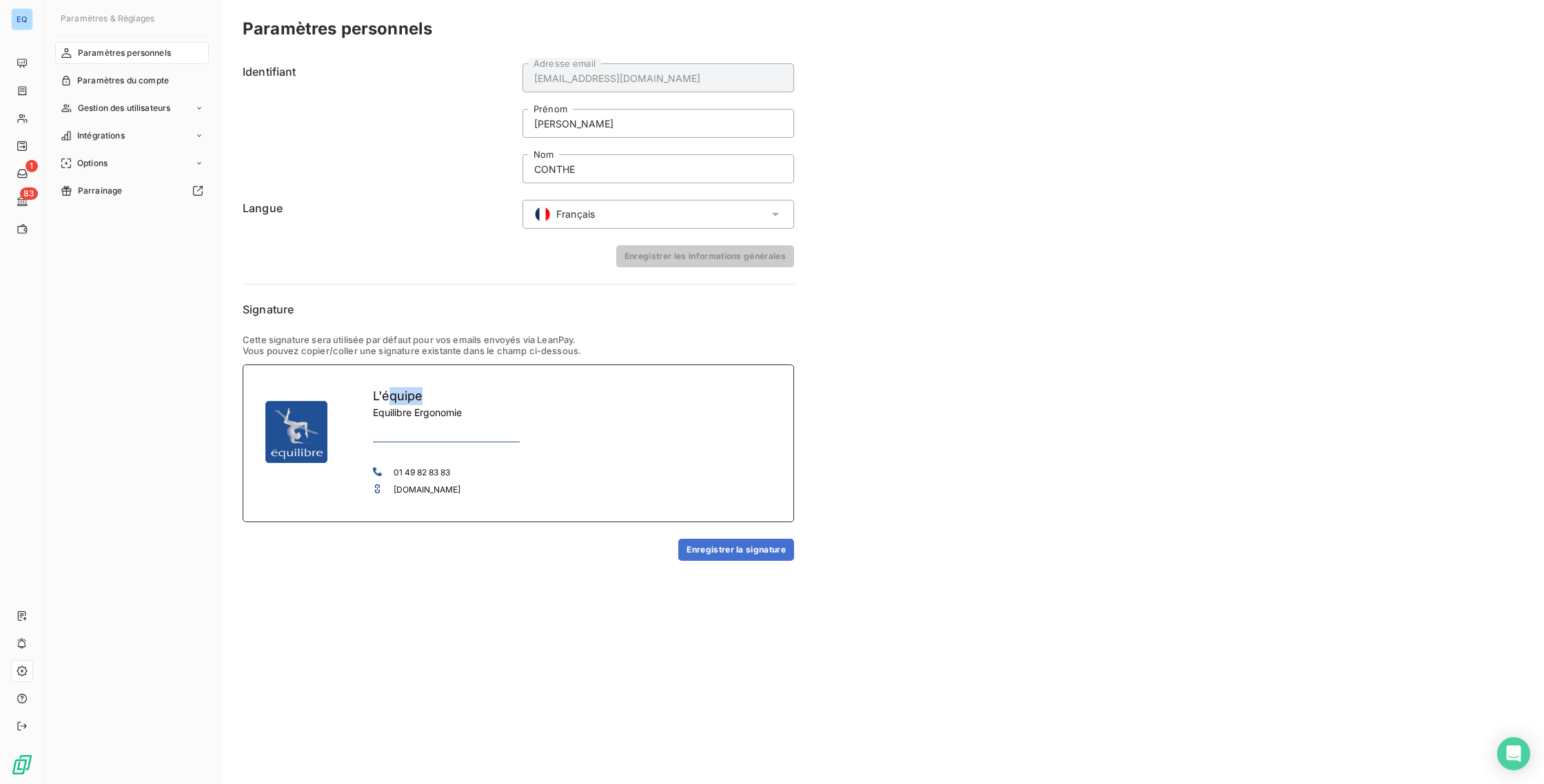
drag, startPoint x: 424, startPoint y: 397, endPoint x: 392, endPoint y: 390, distance: 32.8
click at [392, 390] on h3 "L'équipe" at bounding box center [446, 396] width 147 height 18
click at [452, 574] on div "Paramètres personnels Identifiant [EMAIL_ADDRESS][DOMAIN_NAME] Adresse email [P…" at bounding box center [882, 392] width 1324 height 784
click at [722, 553] on button "Enregistrer la signature" at bounding box center [737, 550] width 116 height 22
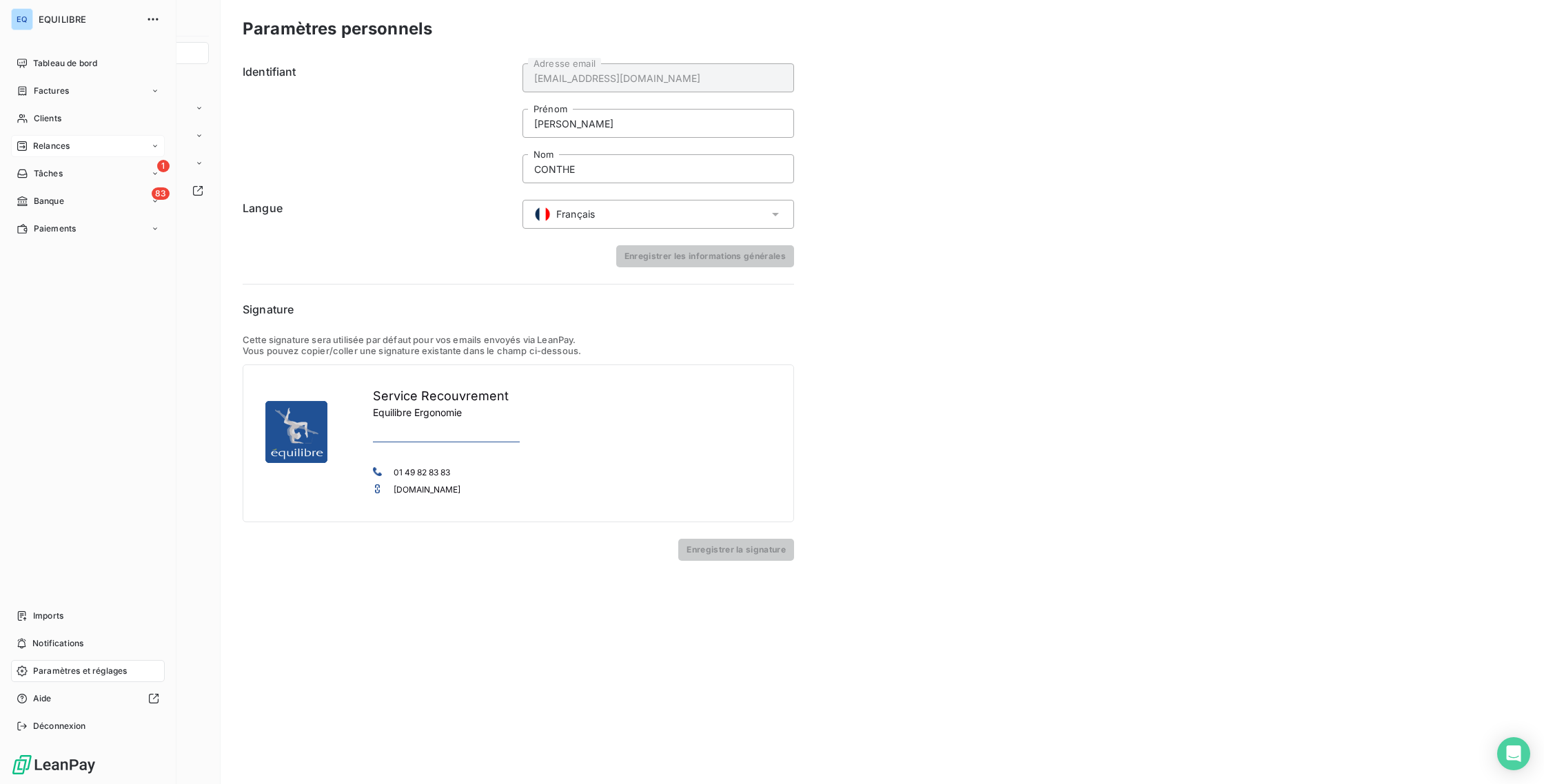
click at [50, 149] on span "Relances" at bounding box center [51, 146] width 37 height 13
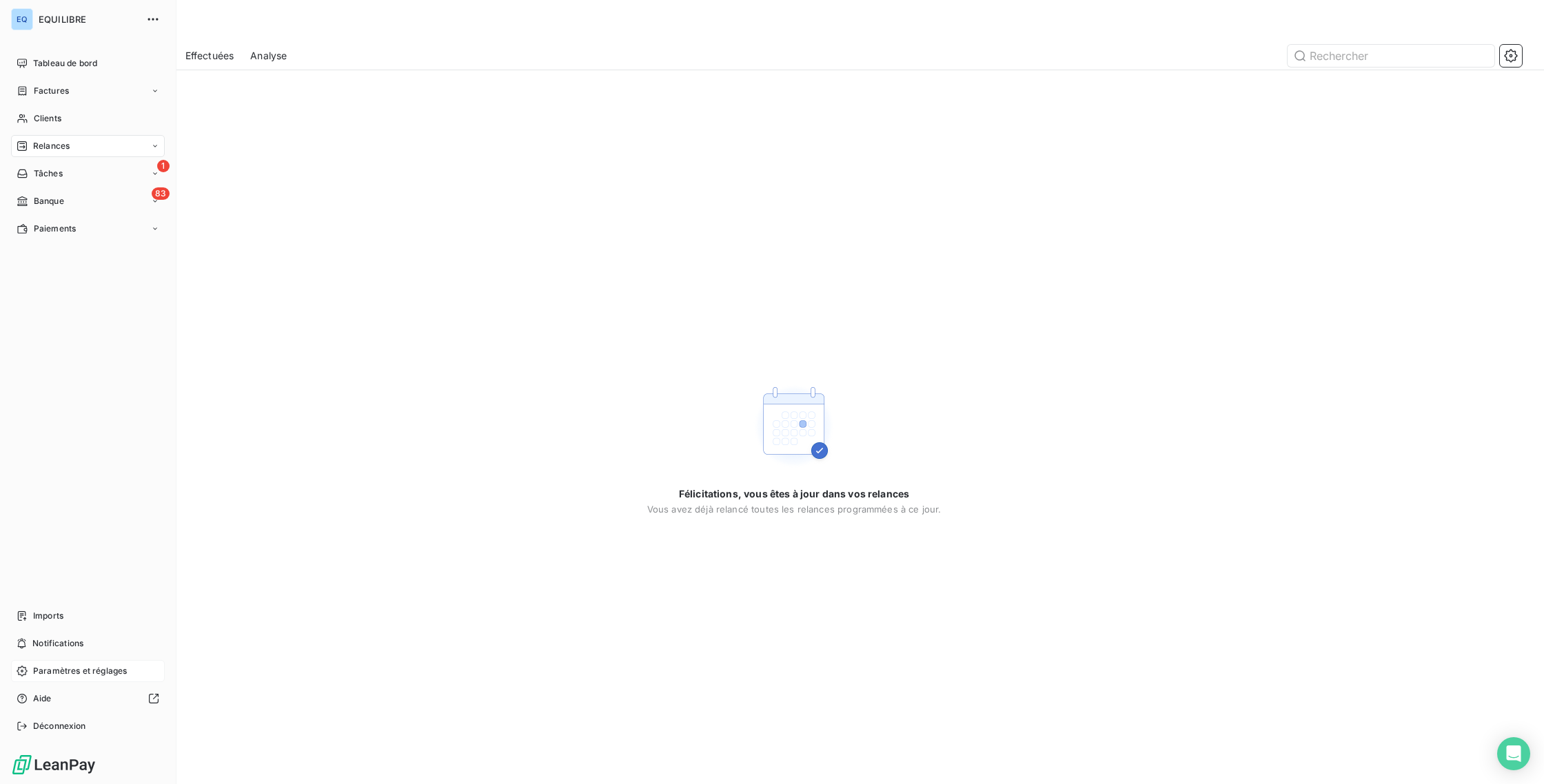
click at [52, 148] on span "Relances" at bounding box center [51, 146] width 37 height 13
click at [55, 213] on nav "À effectuer À venir Effectuées Analyse" at bounding box center [96, 215] width 137 height 105
click at [55, 204] on span "À venir" at bounding box center [47, 201] width 28 height 13
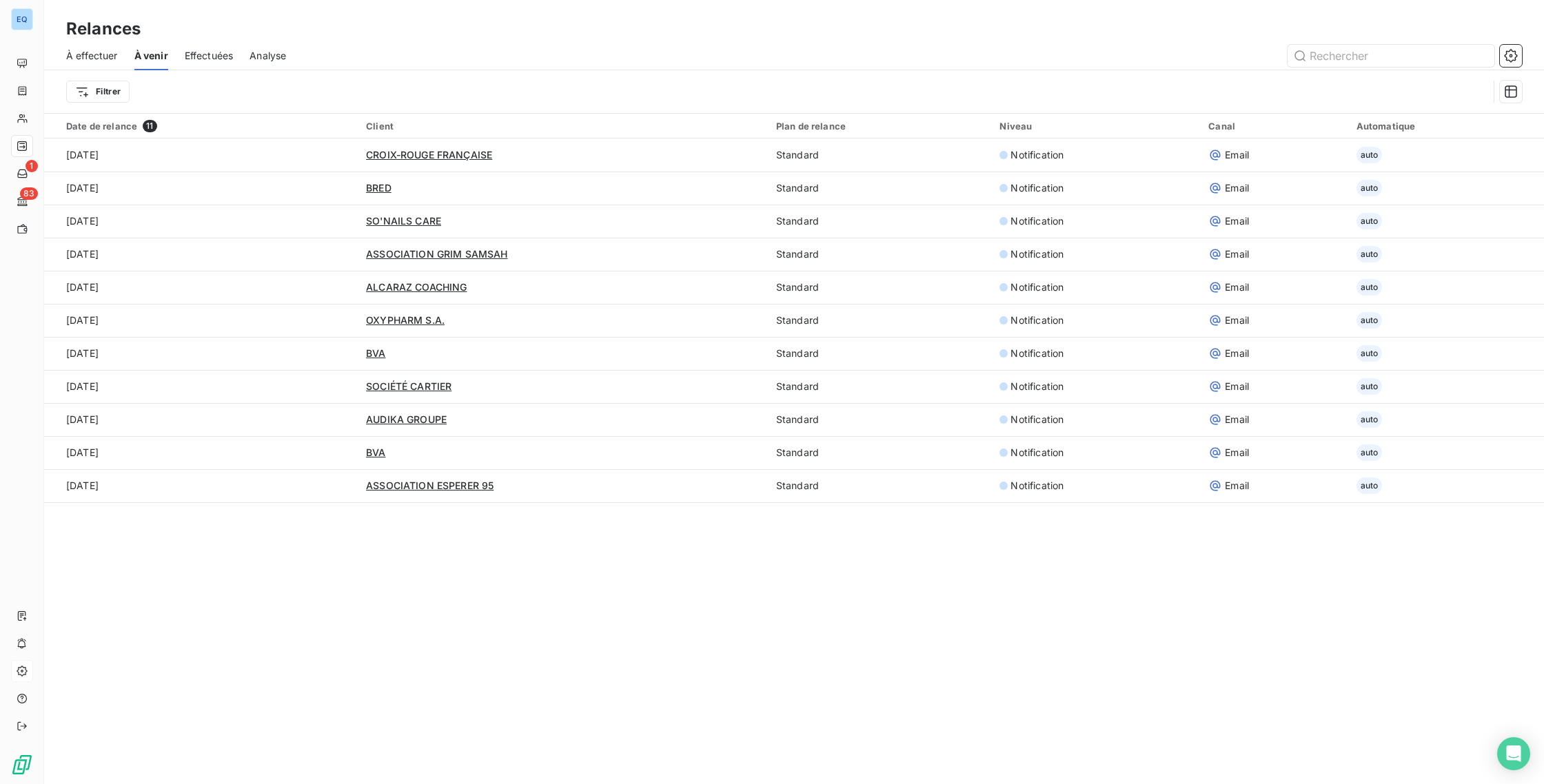
click at [86, 58] on span "À effectuer" at bounding box center [92, 55] width 52 height 14
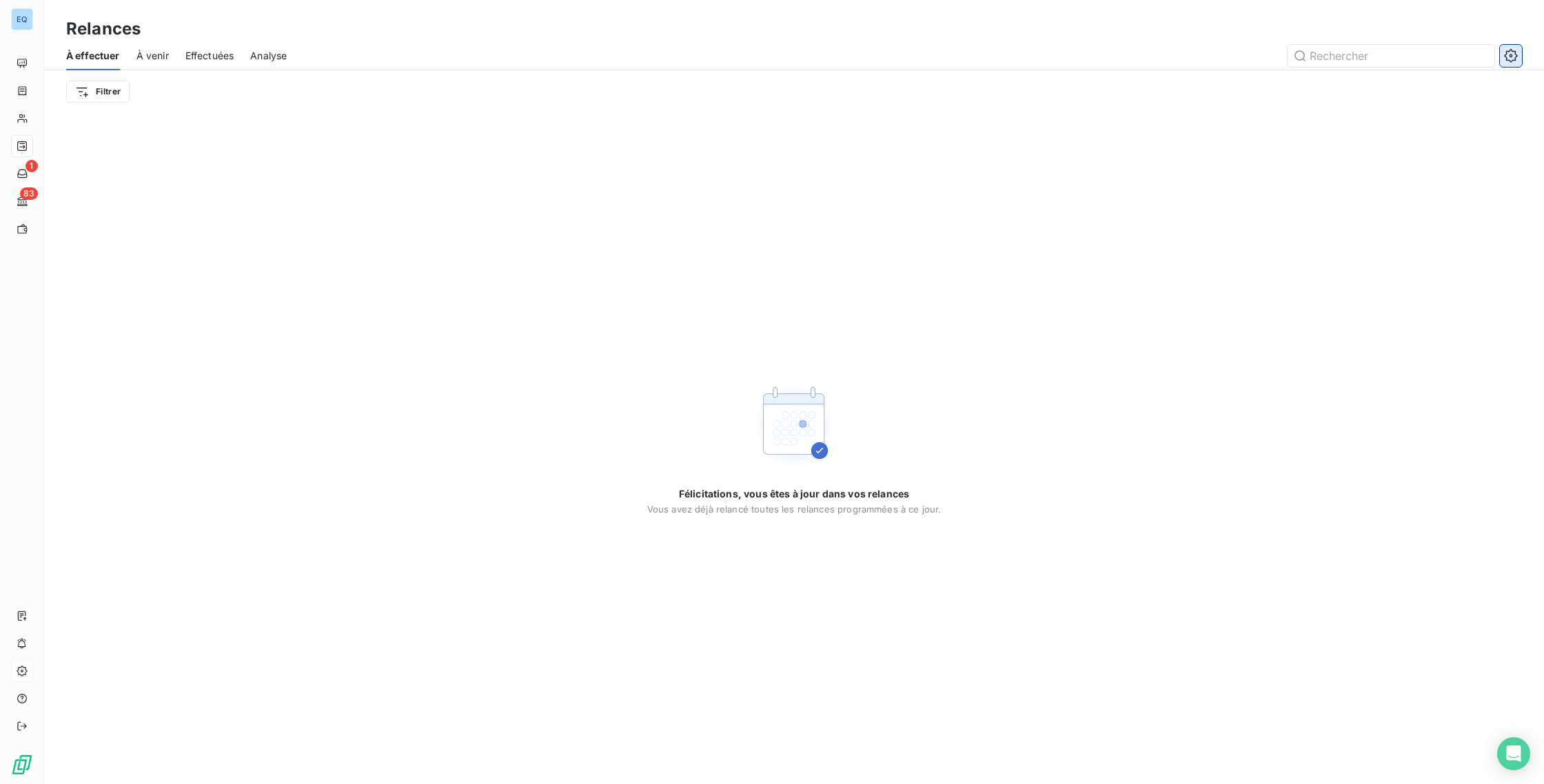
click at [1516, 55] on icon "button" at bounding box center [1510, 55] width 13 height 13
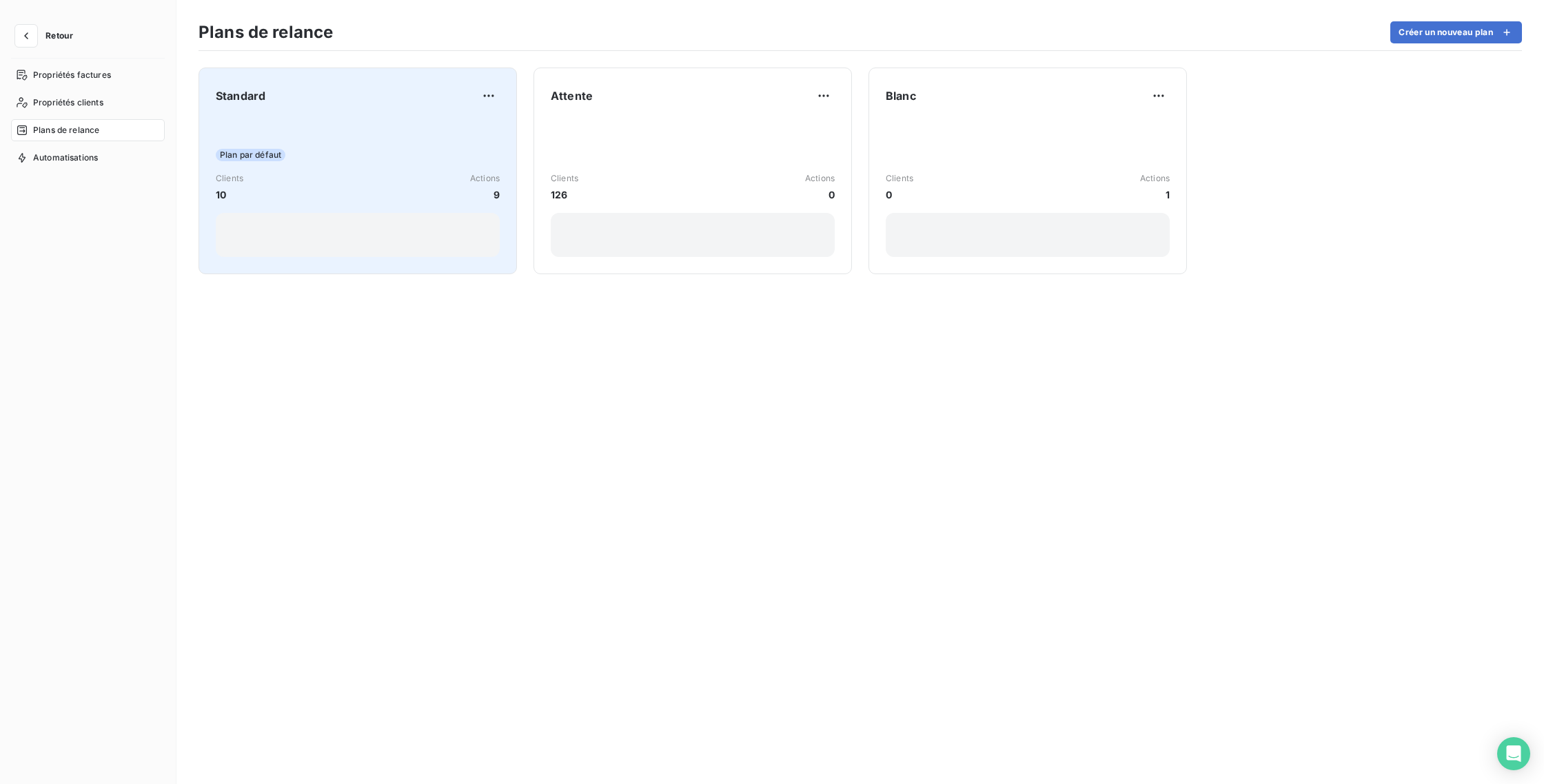
click at [424, 210] on div "Plan par défaut Clients 10 Actions 9" at bounding box center [358, 187] width 284 height 139
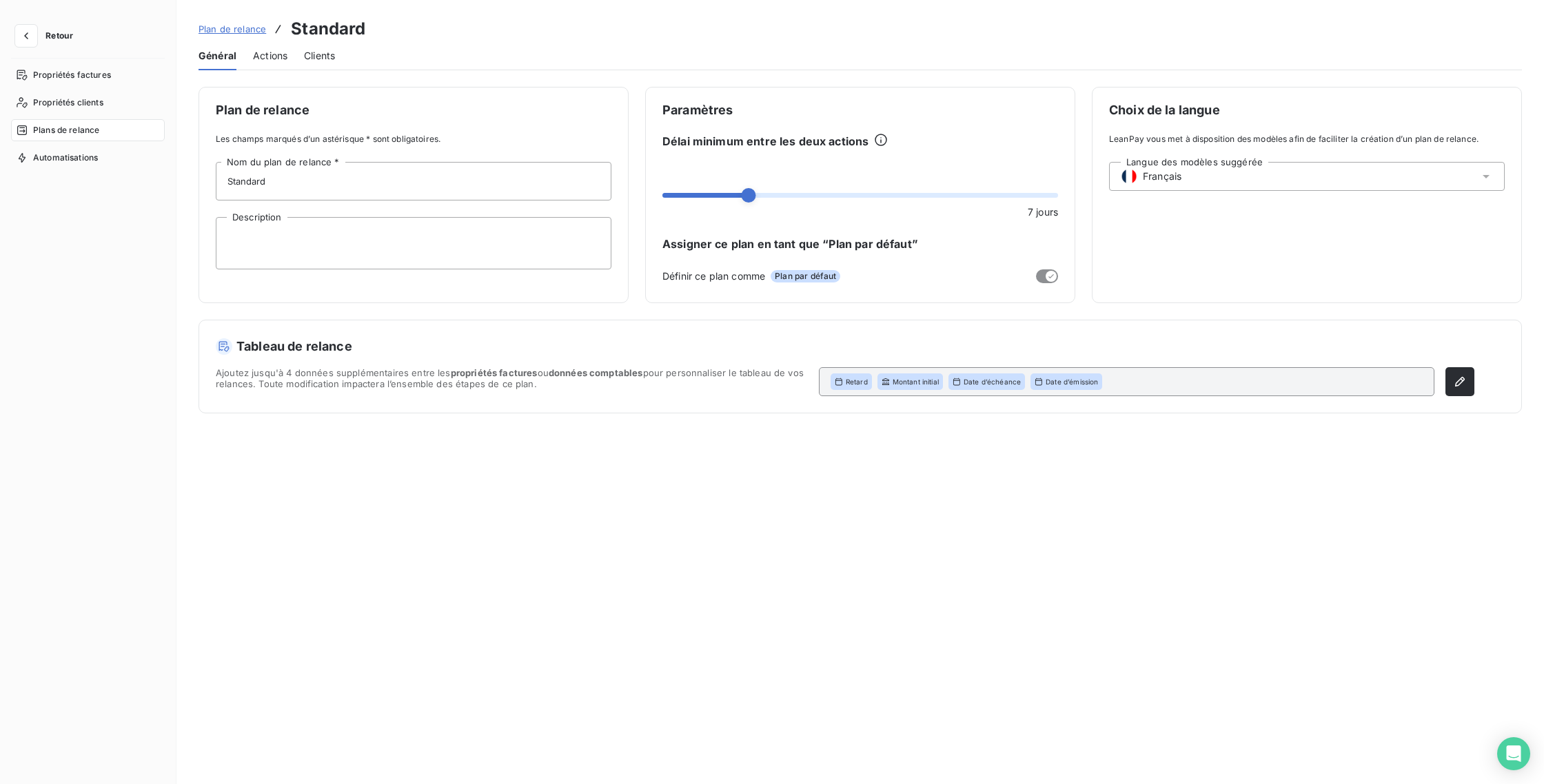
click at [273, 57] on span "Actions" at bounding box center [270, 55] width 34 height 14
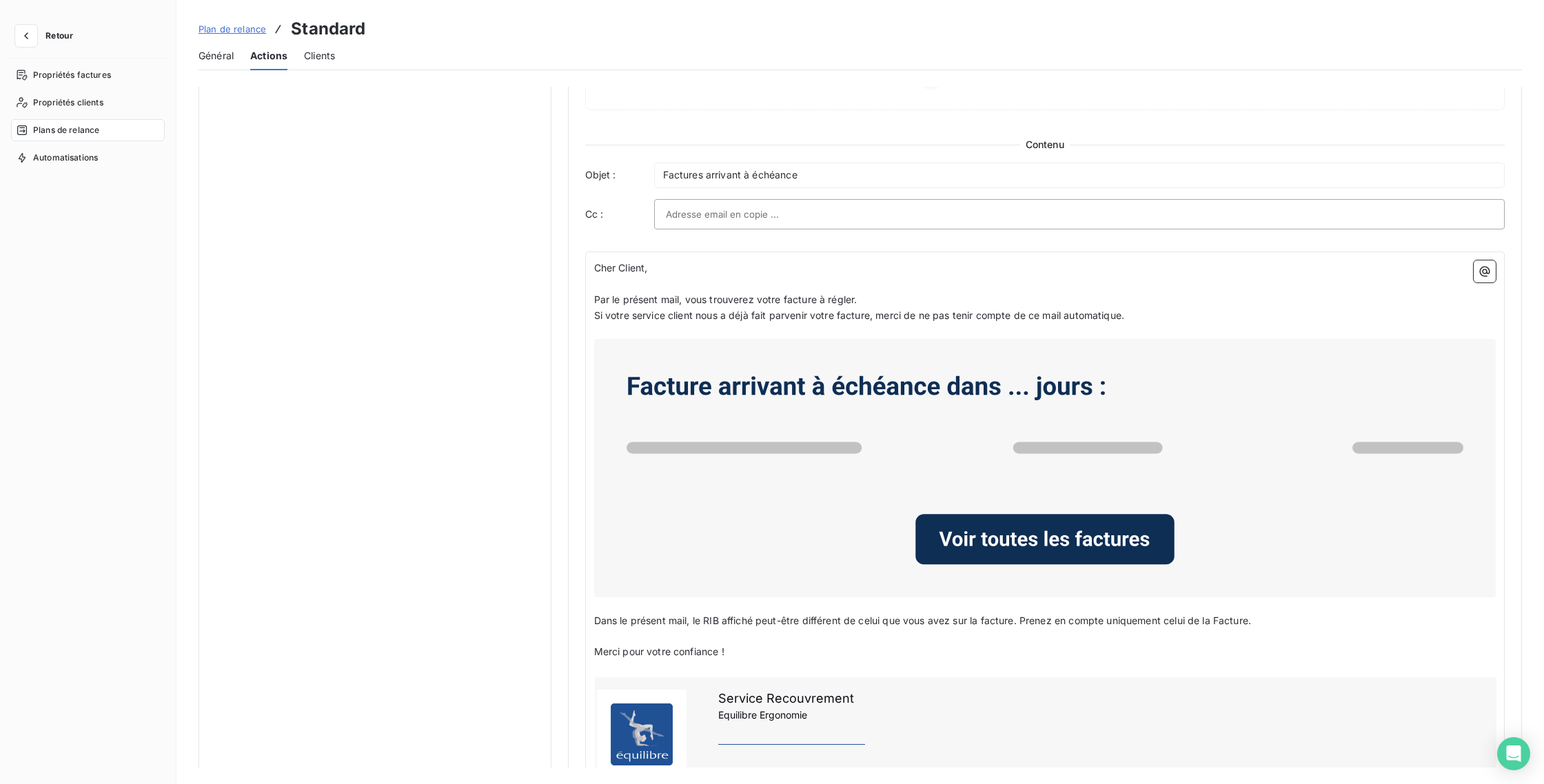
scroll to position [489, 0]
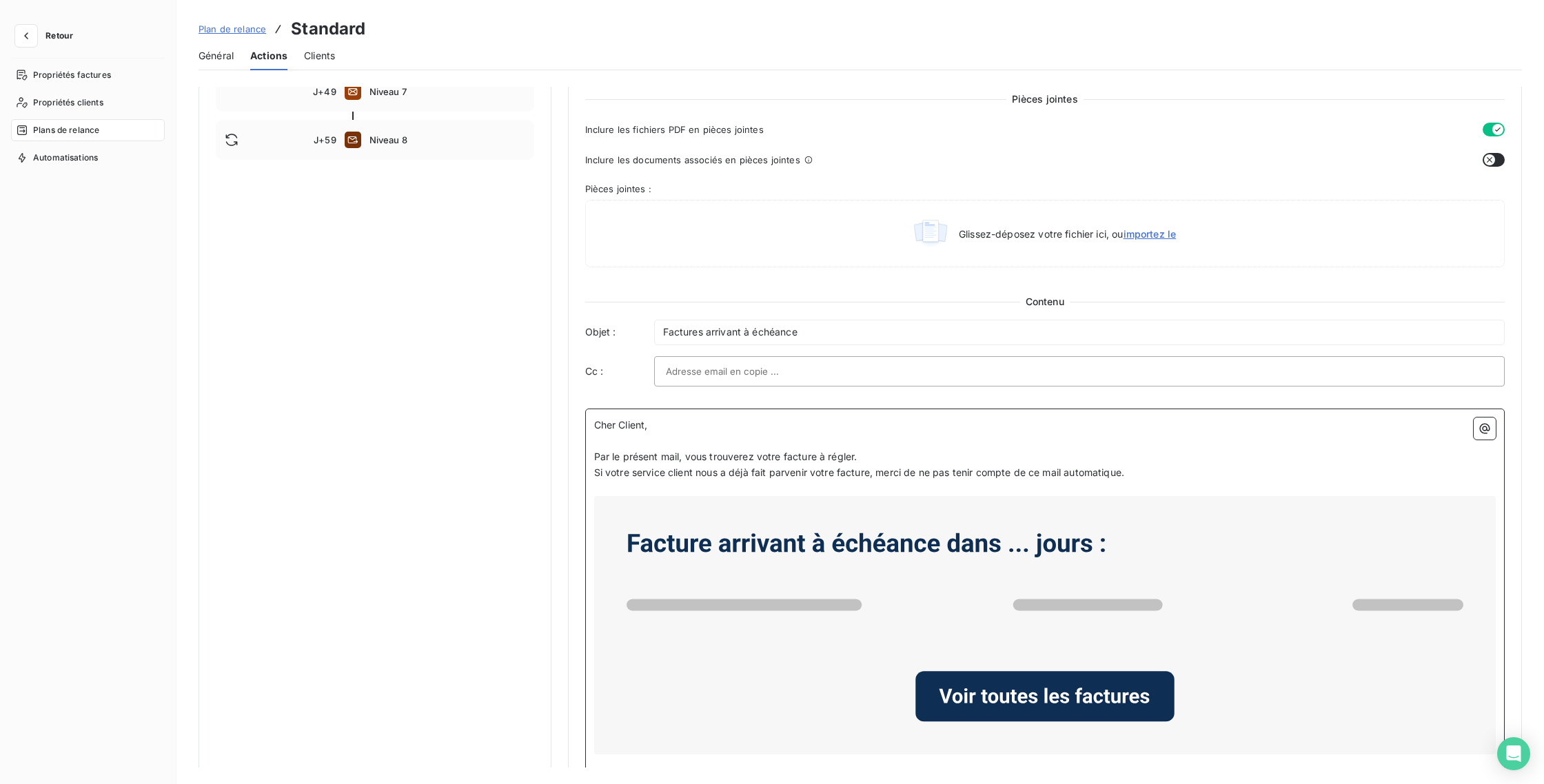
click at [725, 435] on p "﻿" at bounding box center [1045, 441] width 902 height 16
click at [594, 421] on span "Cher Client," at bounding box center [621, 425] width 54 height 12
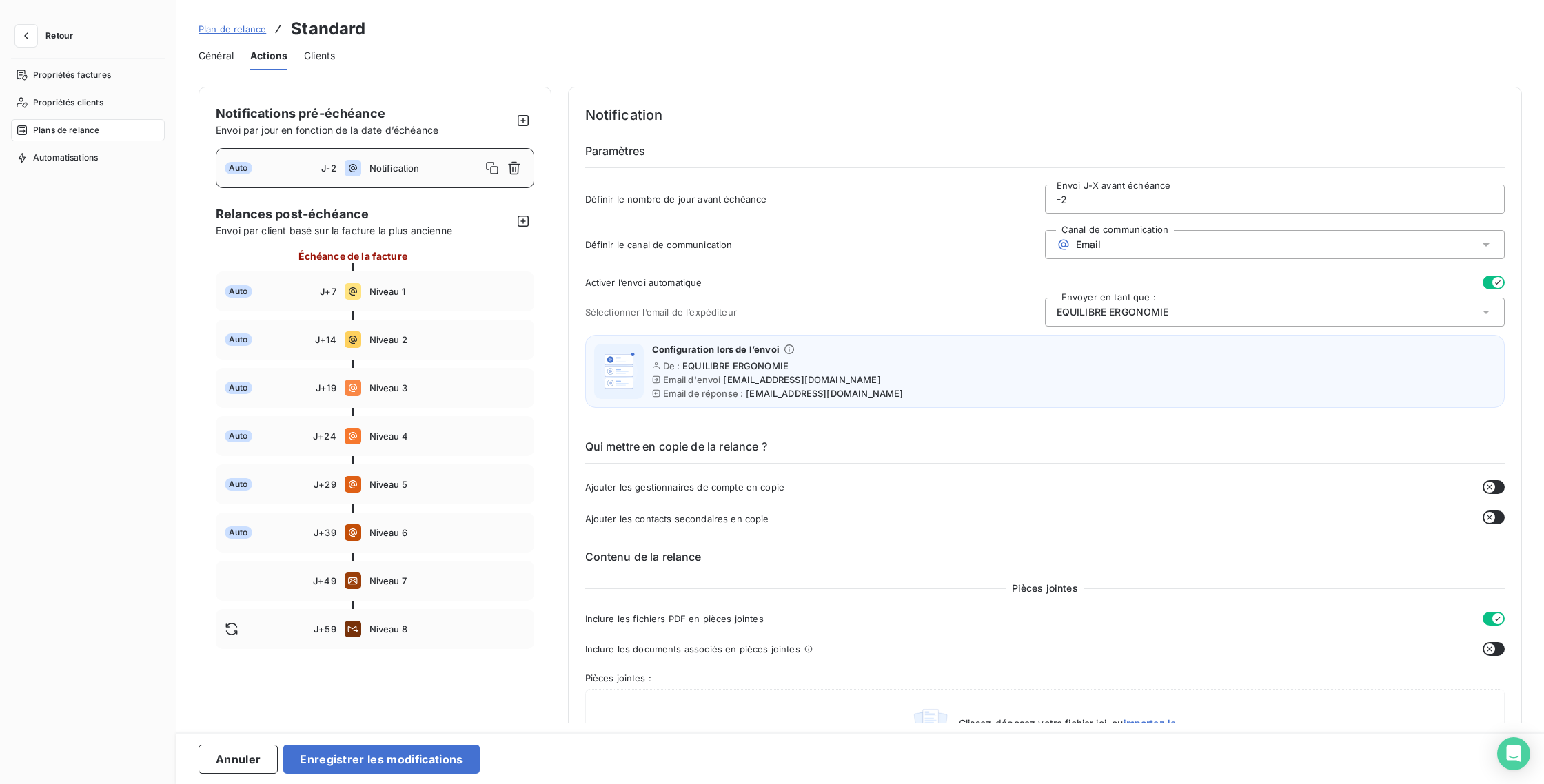
scroll to position [0, 0]
click at [1058, 245] on icon at bounding box center [1063, 245] width 10 height 10
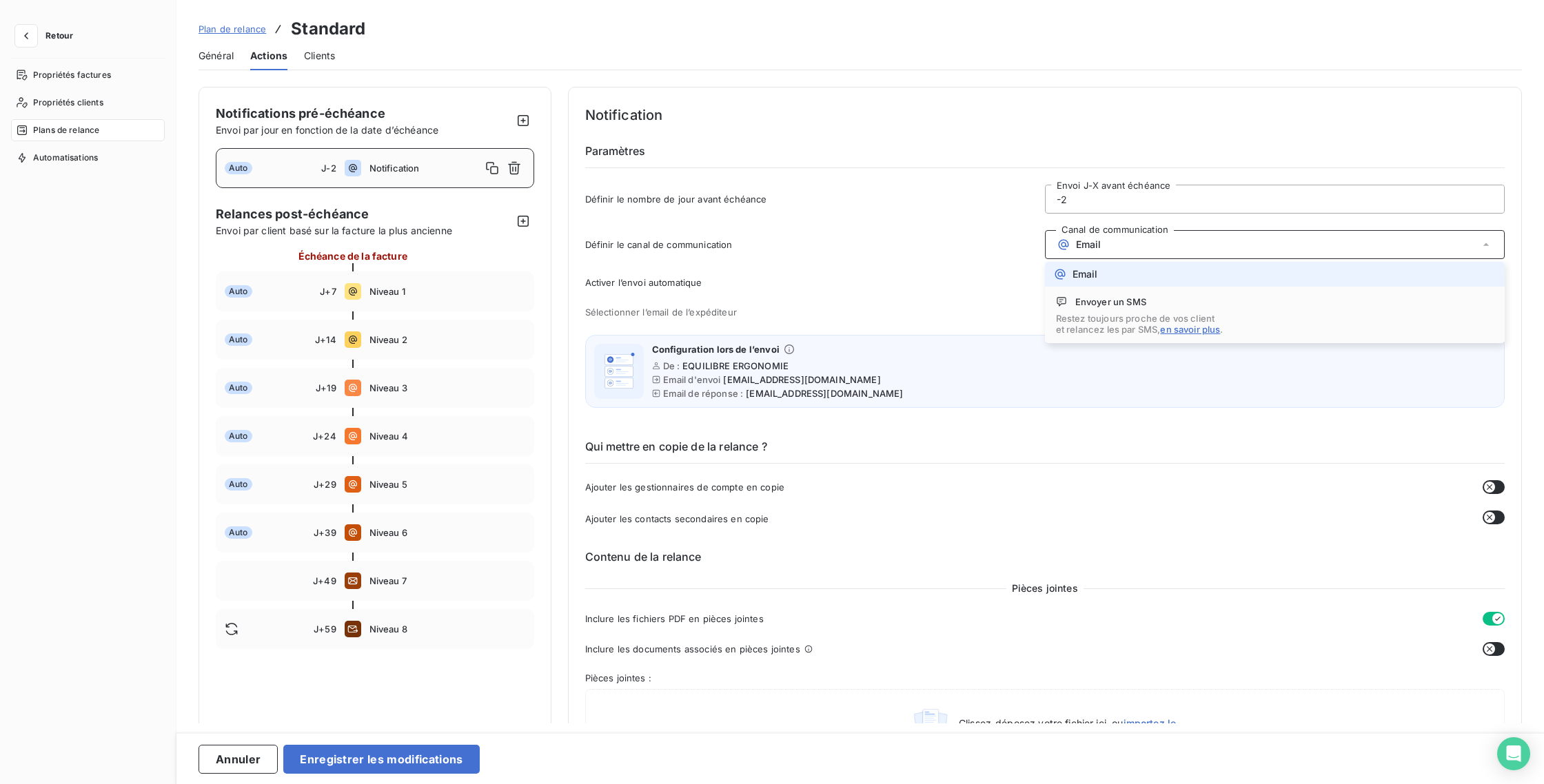
click at [1011, 246] on span "Définir le canal de communication" at bounding box center [815, 244] width 460 height 11
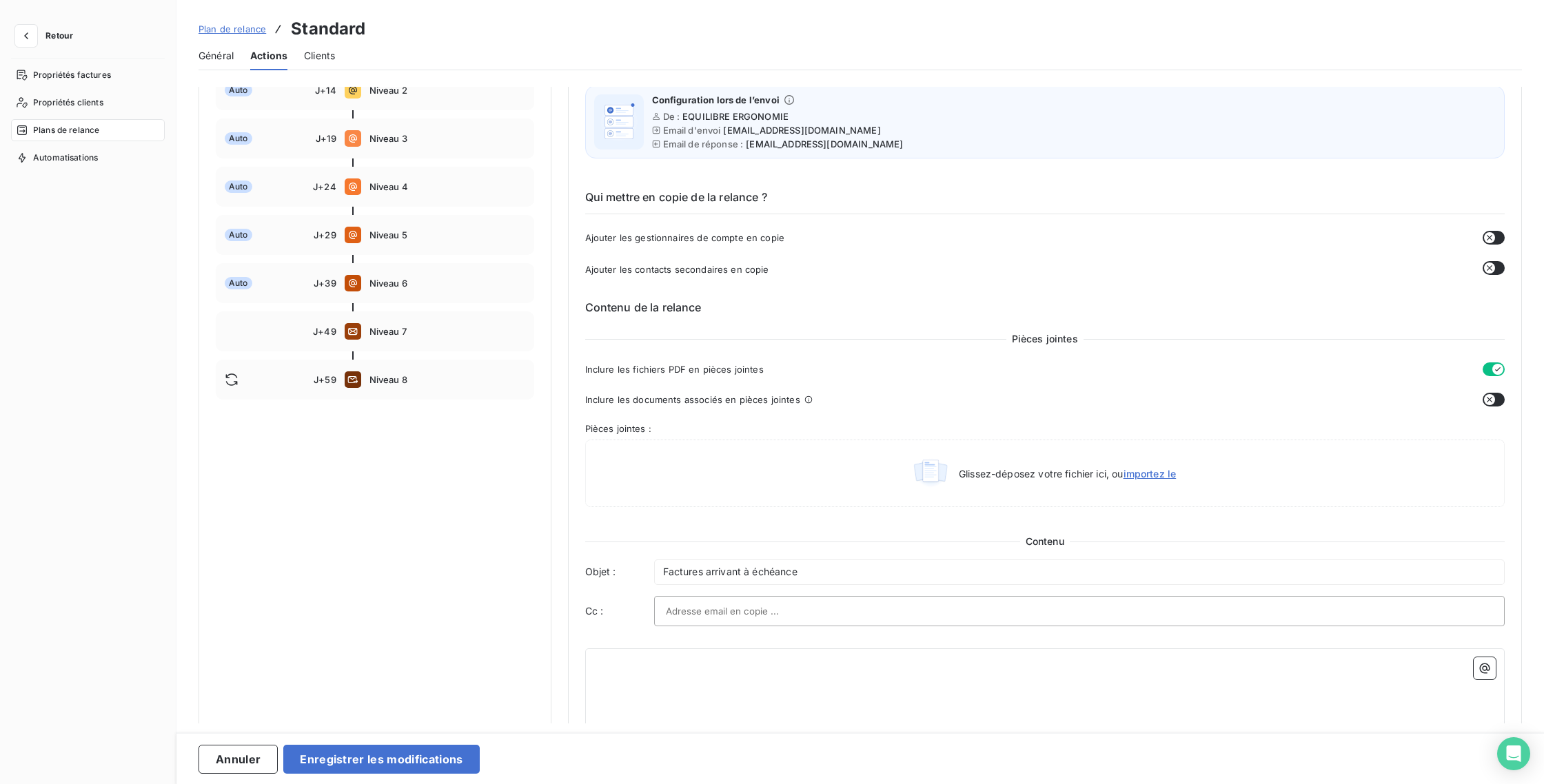
scroll to position [527, 0]
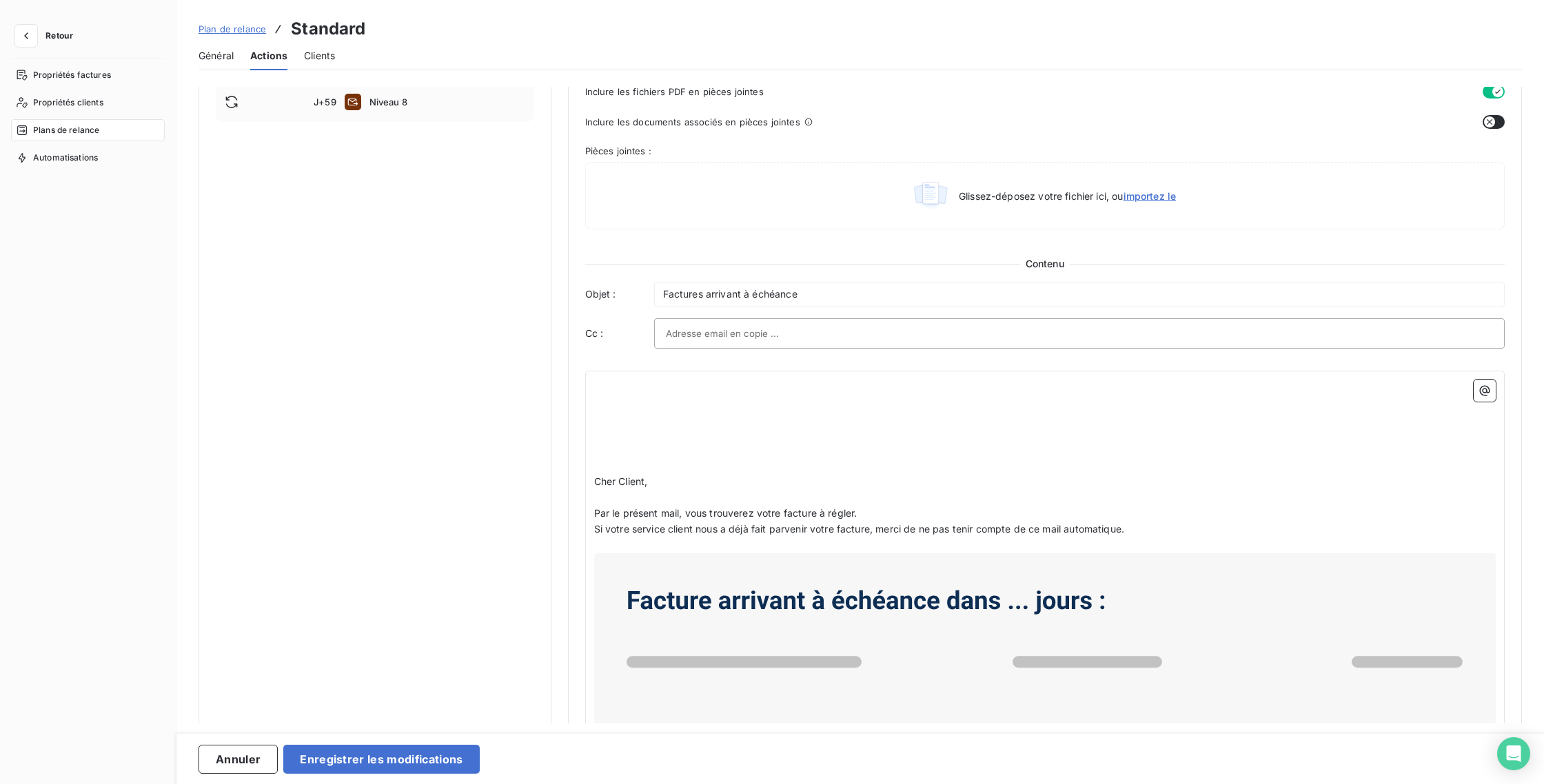
click at [712, 342] on input "text" at bounding box center [740, 334] width 149 height 20
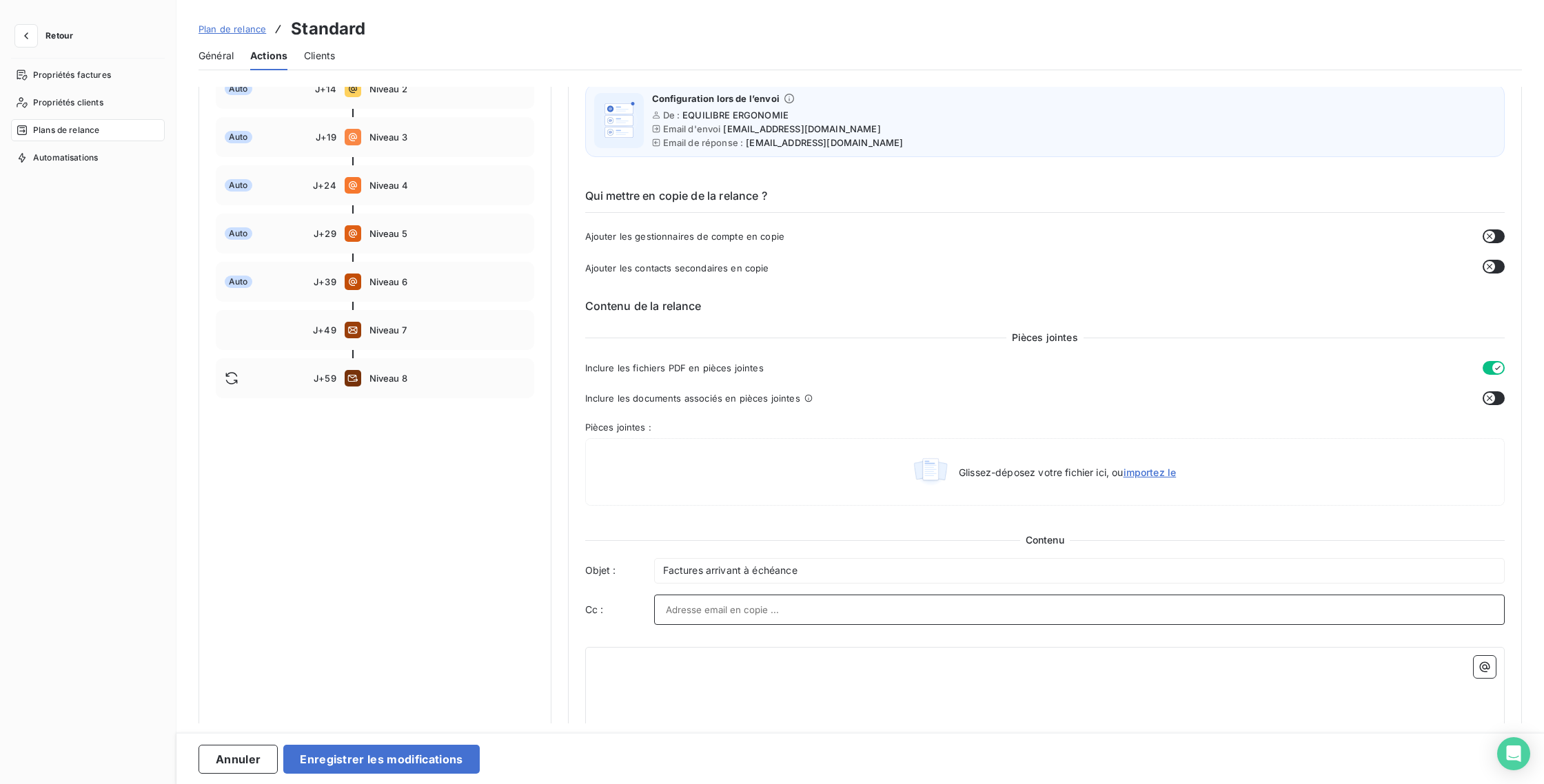
scroll to position [215, 0]
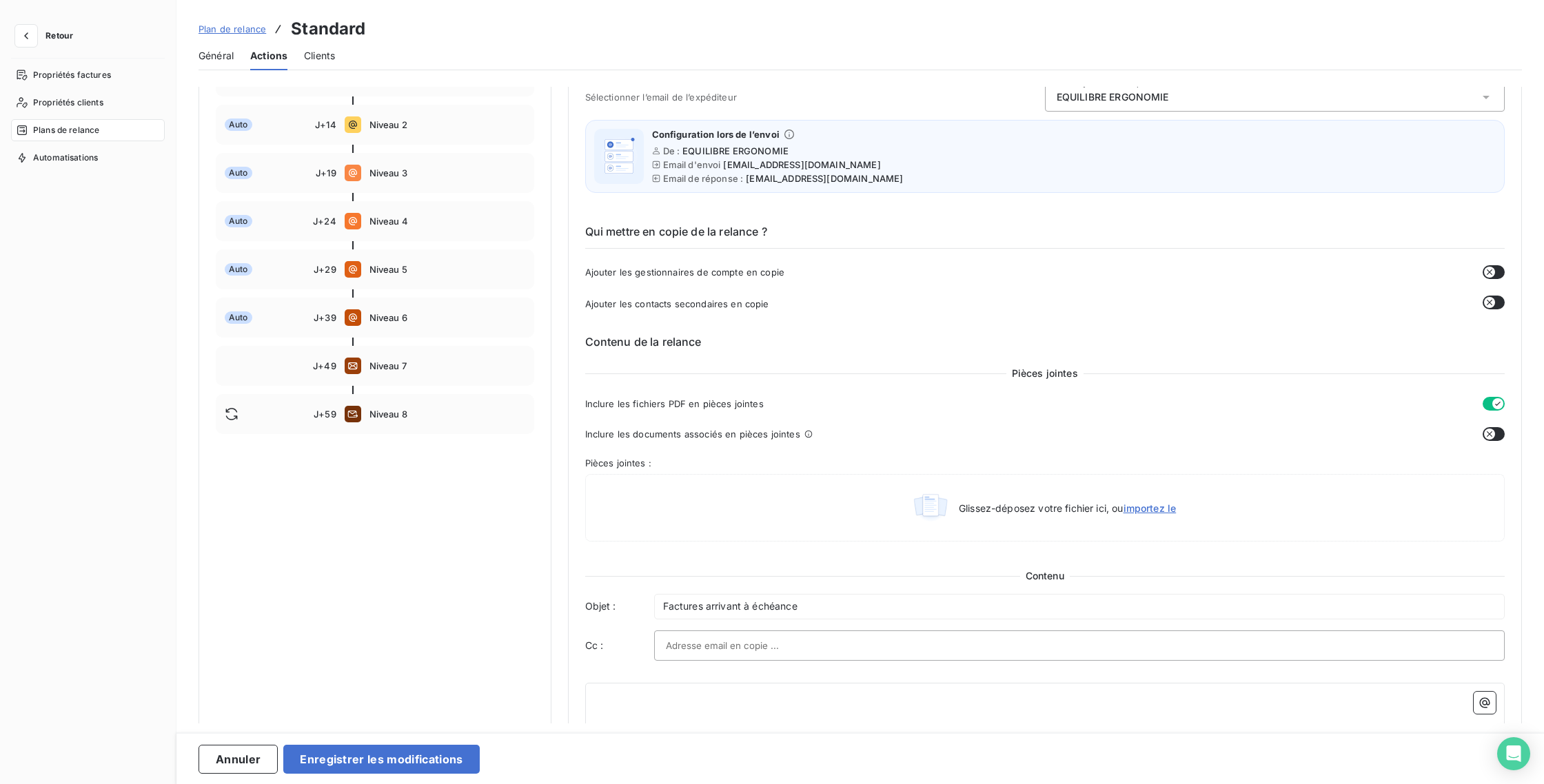
click at [1492, 272] on button "button" at bounding box center [1494, 272] width 22 height 14
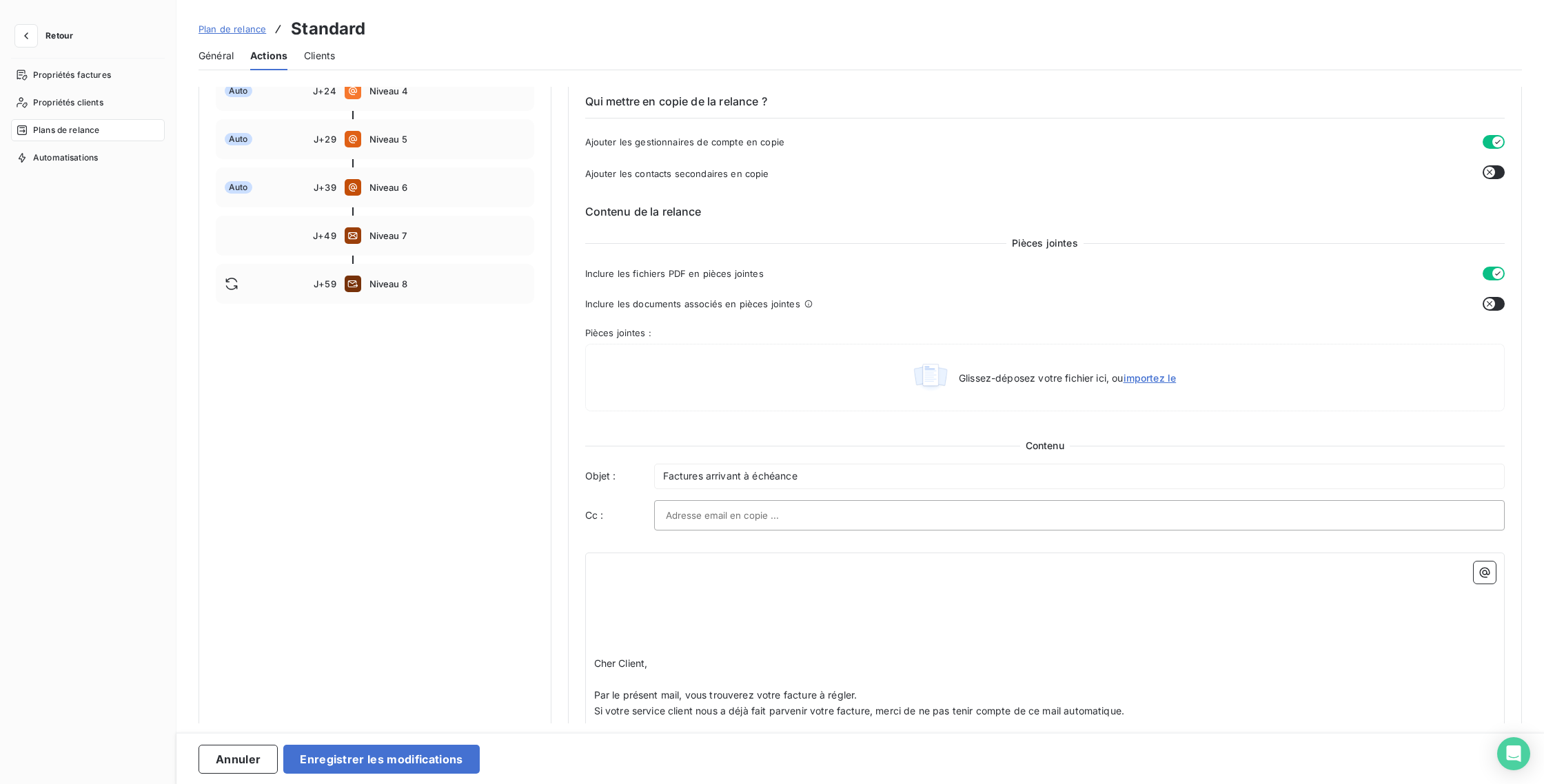
scroll to position [663, 0]
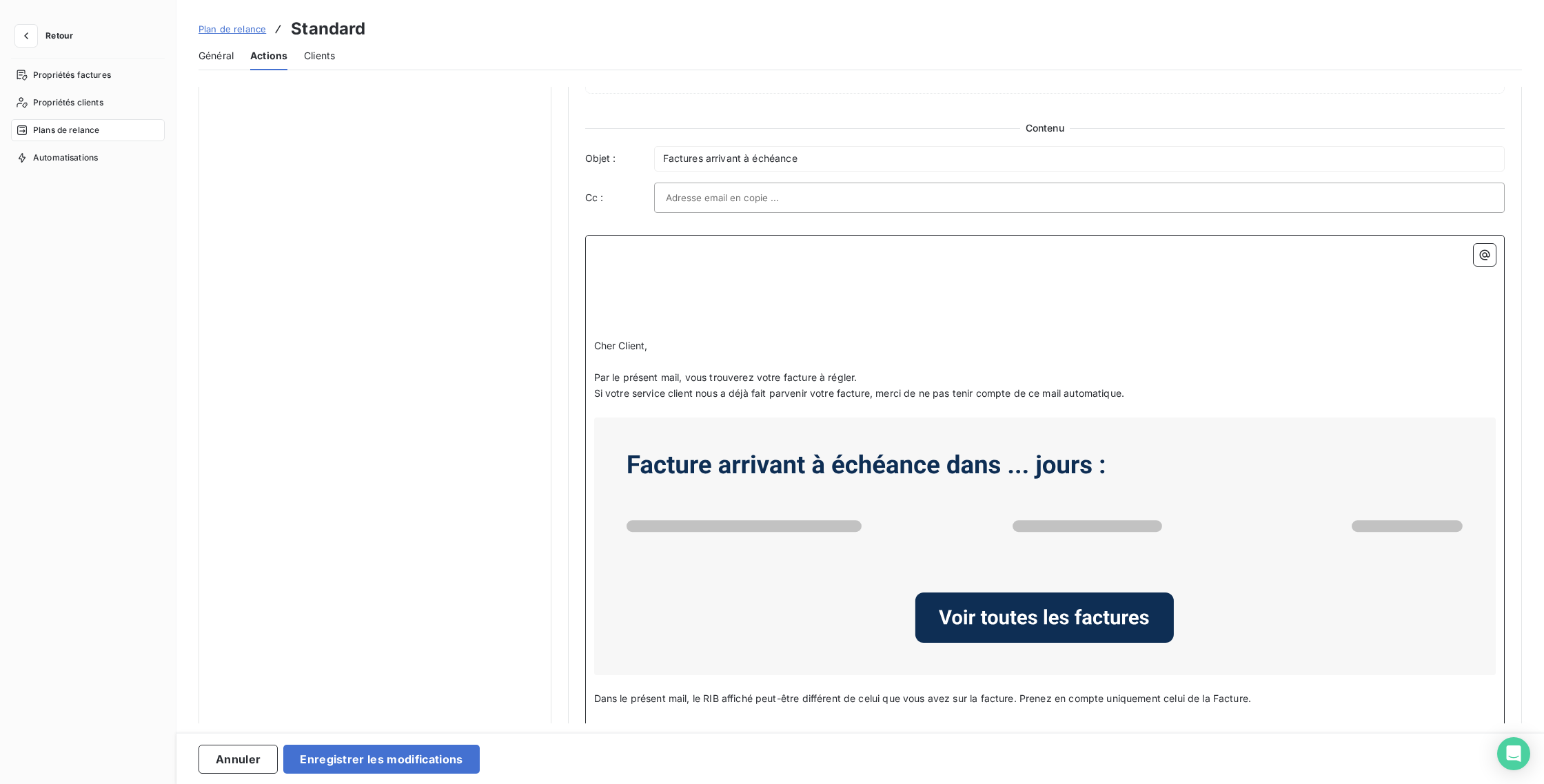
click at [778, 277] on p "﻿" at bounding box center [1045, 283] width 902 height 16
click at [685, 284] on p "﻿" at bounding box center [1045, 283] width 902 height 16
click at [664, 314] on p "﻿" at bounding box center [1045, 314] width 902 height 16
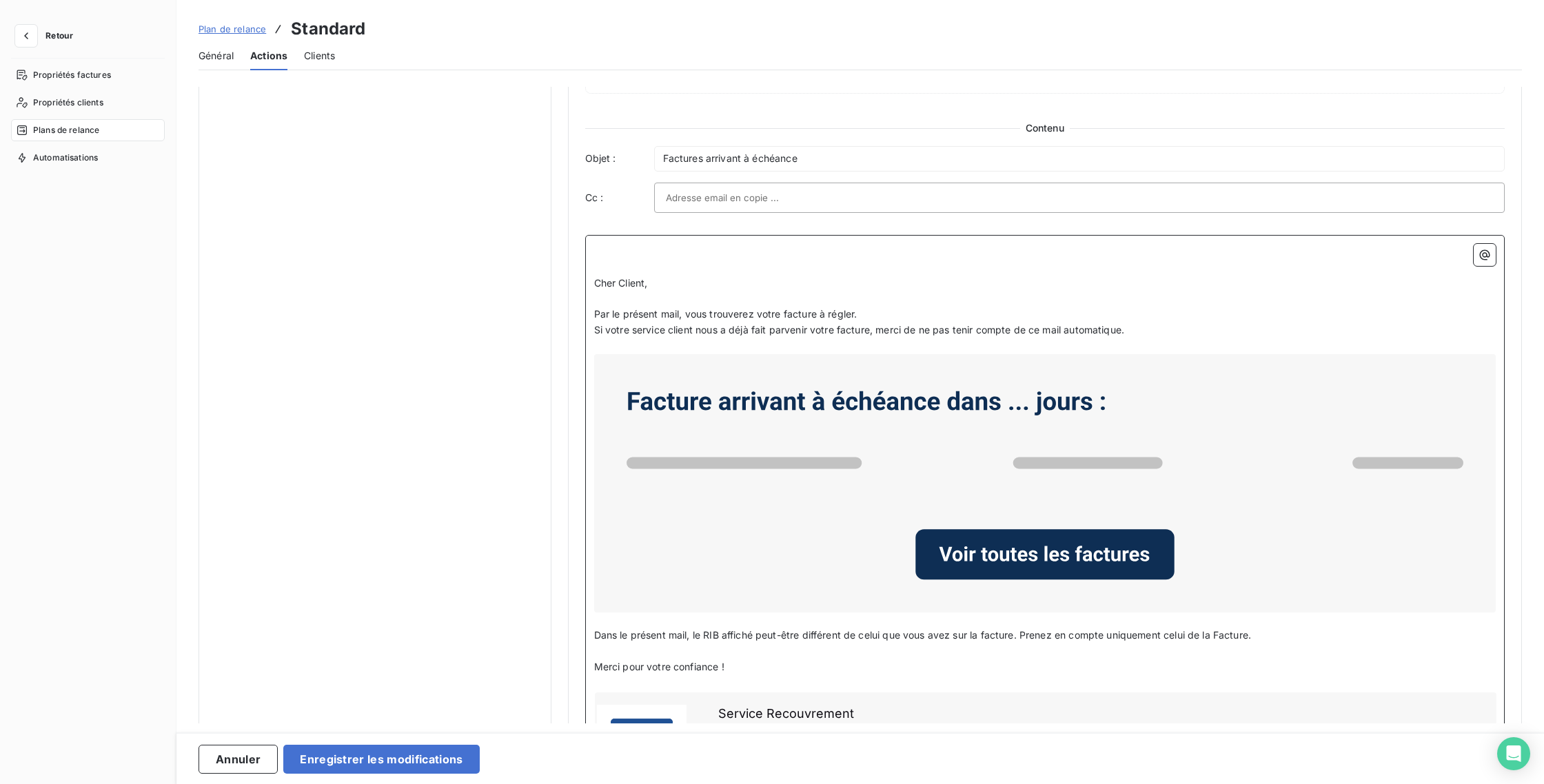
scroll to position [647, 0]
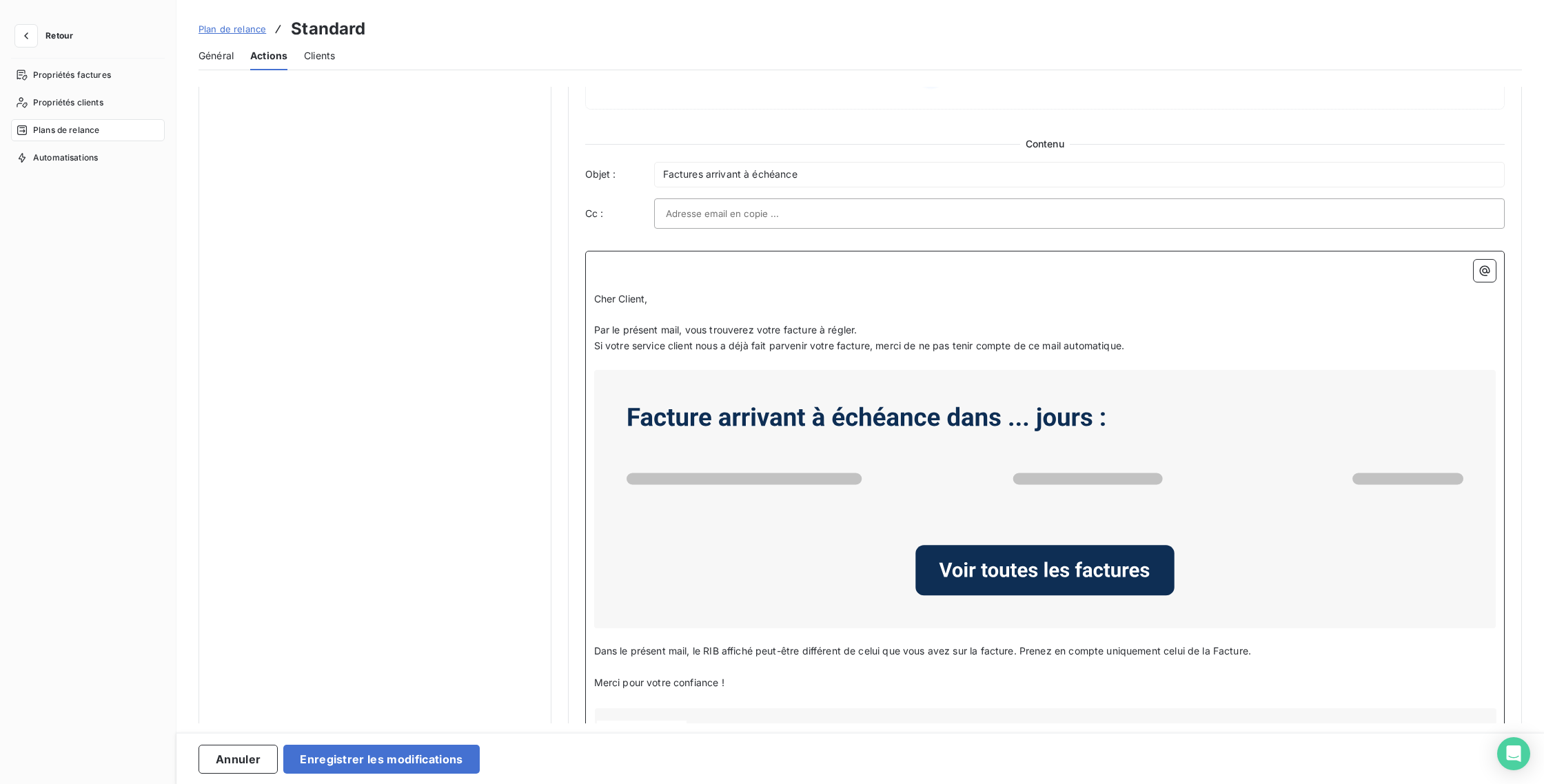
click at [594, 299] on span "Cher Client," at bounding box center [621, 299] width 54 height 12
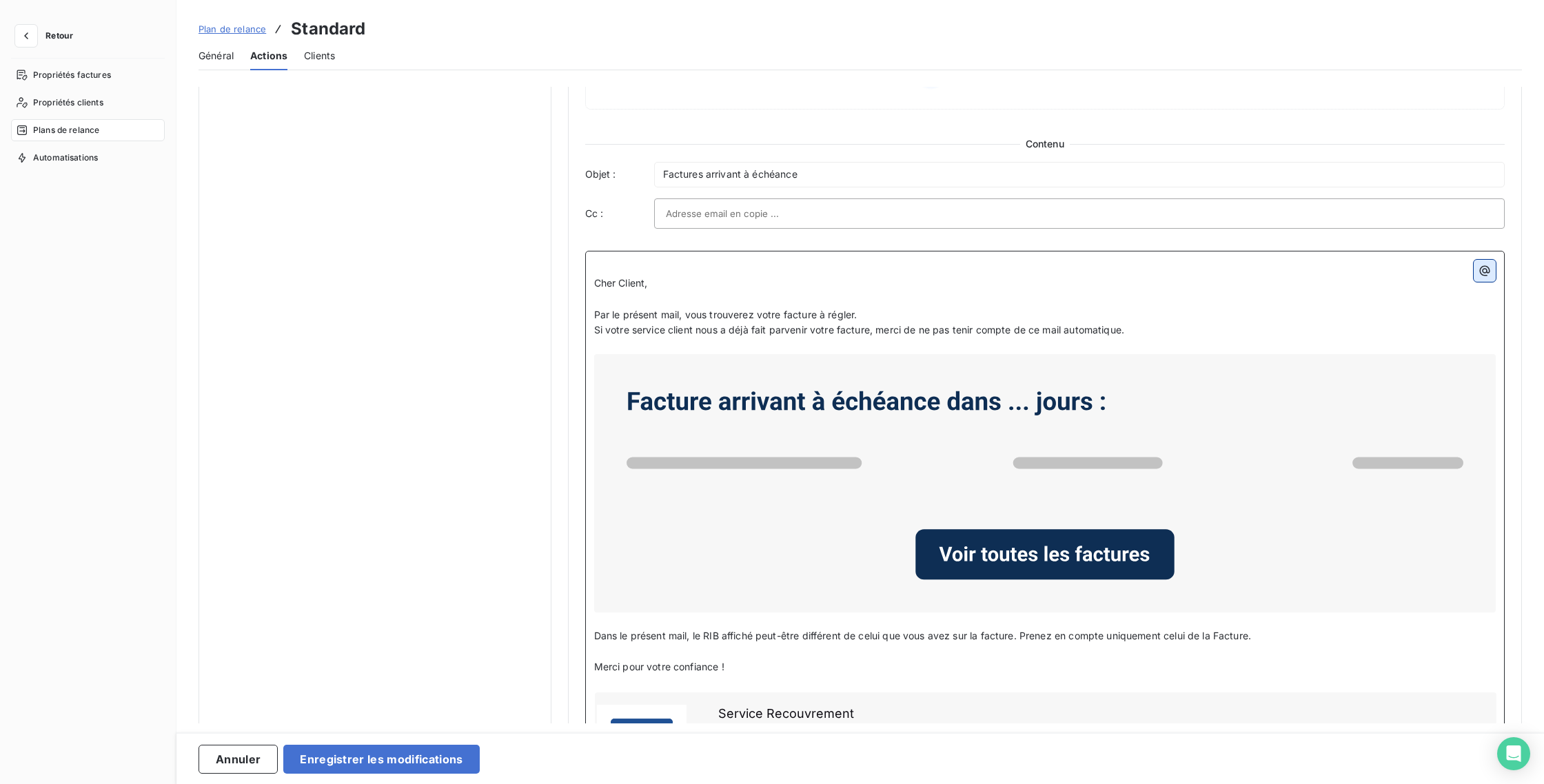
click at [1482, 269] on icon "button" at bounding box center [1485, 270] width 10 height 10
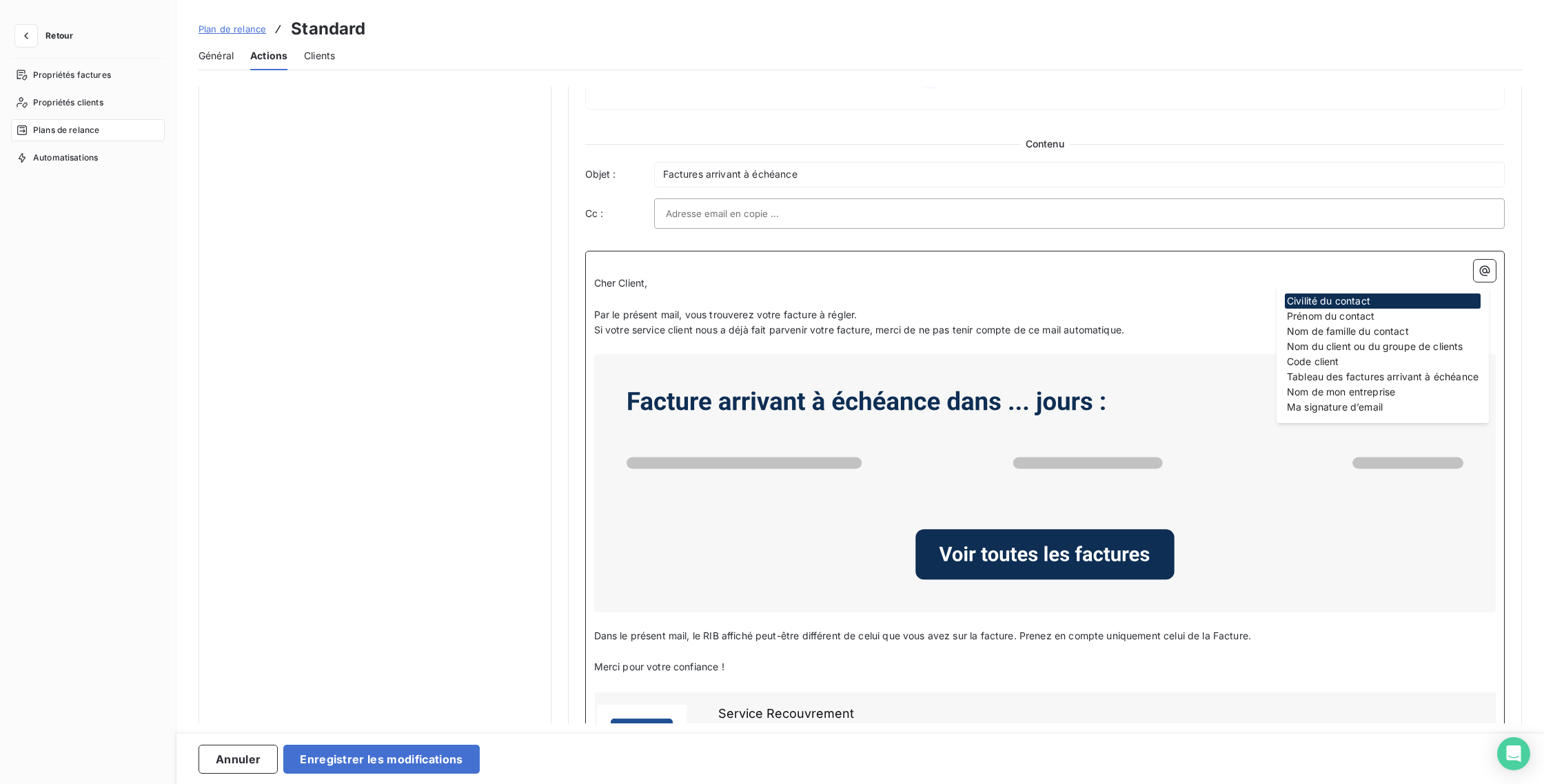
click at [1146, 287] on p "Cher Client," at bounding box center [1045, 283] width 902 height 16
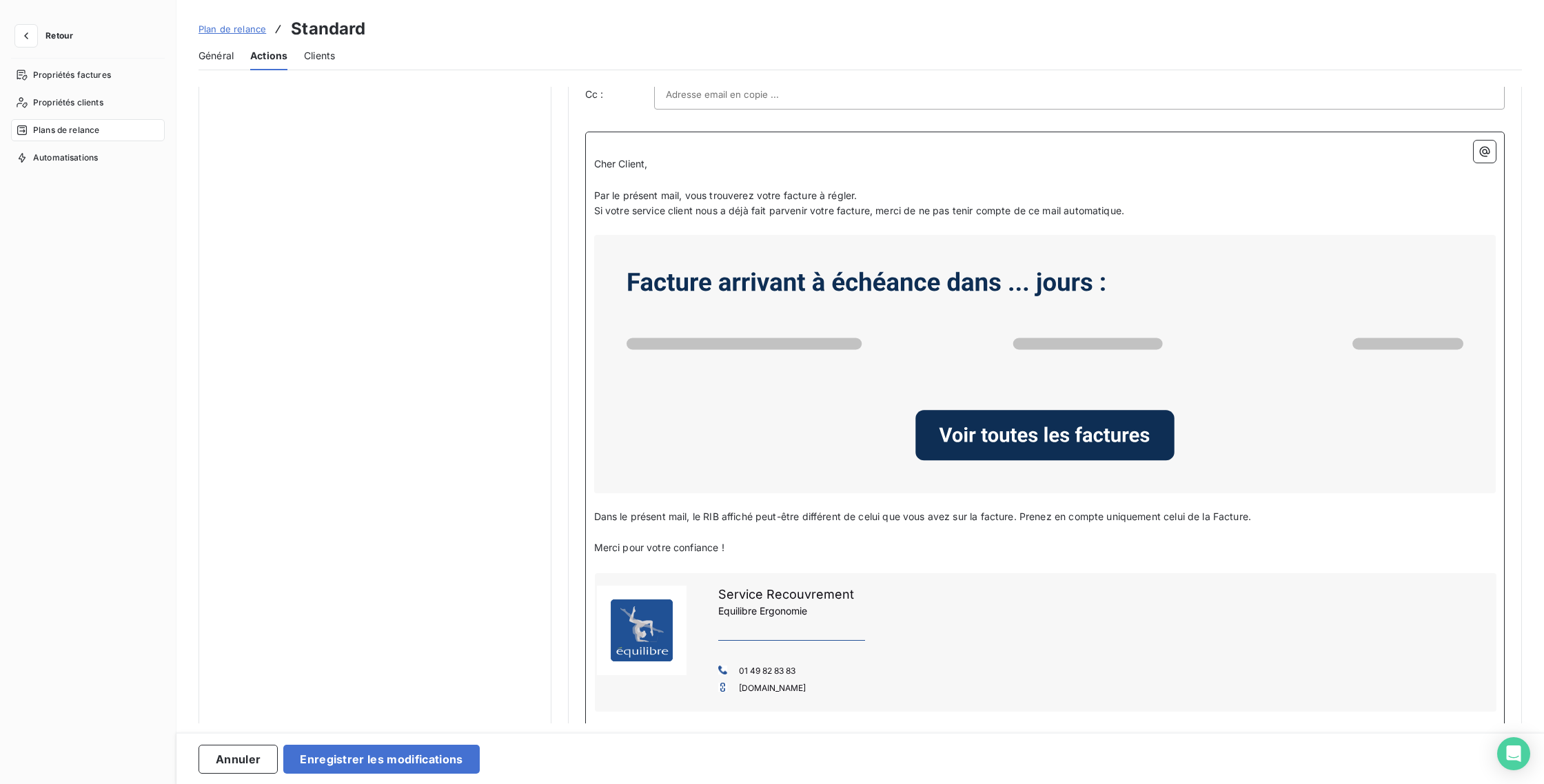
scroll to position [518, 0]
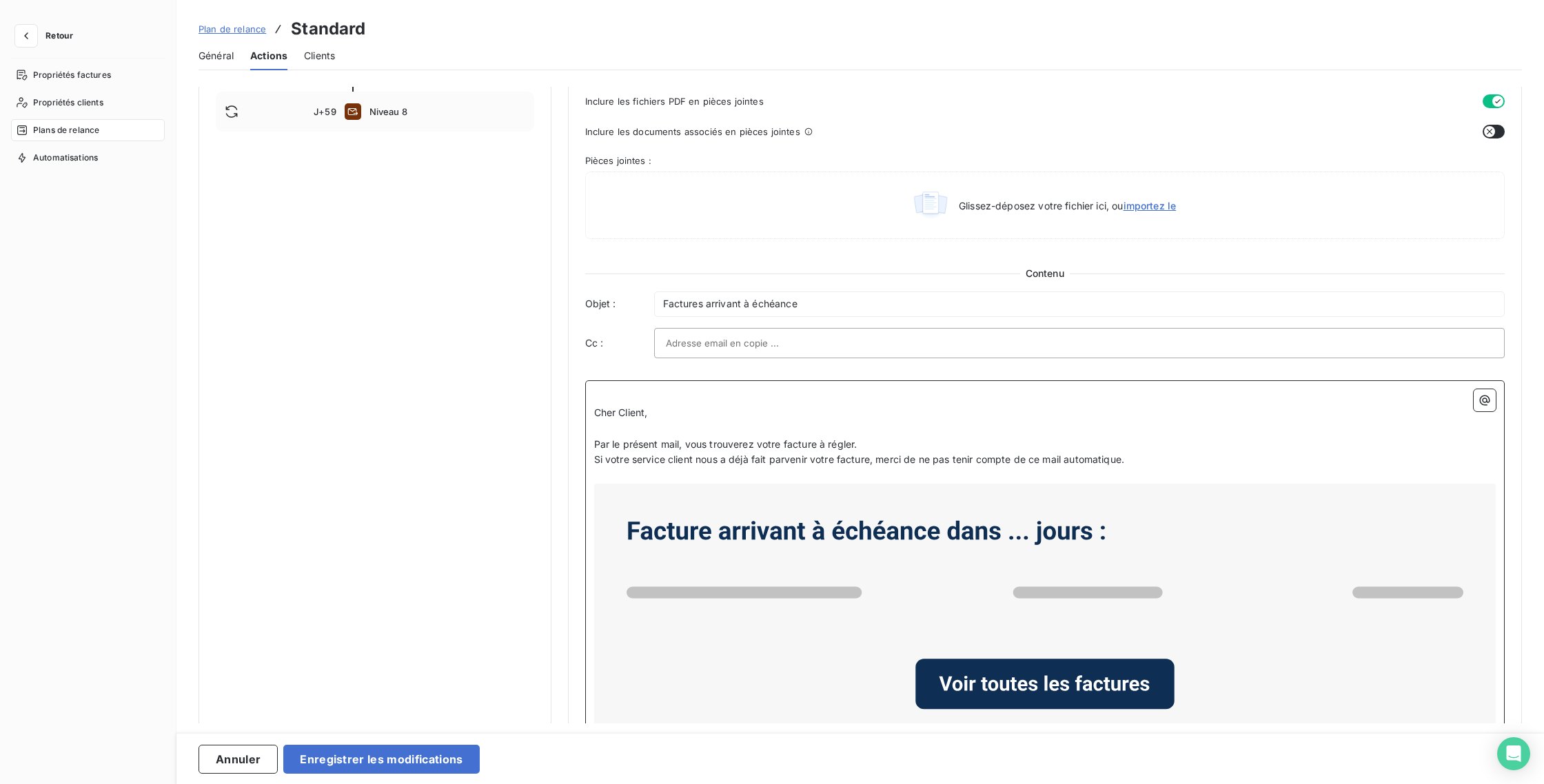
click at [594, 411] on span "Cher Client," at bounding box center [621, 413] width 54 height 12
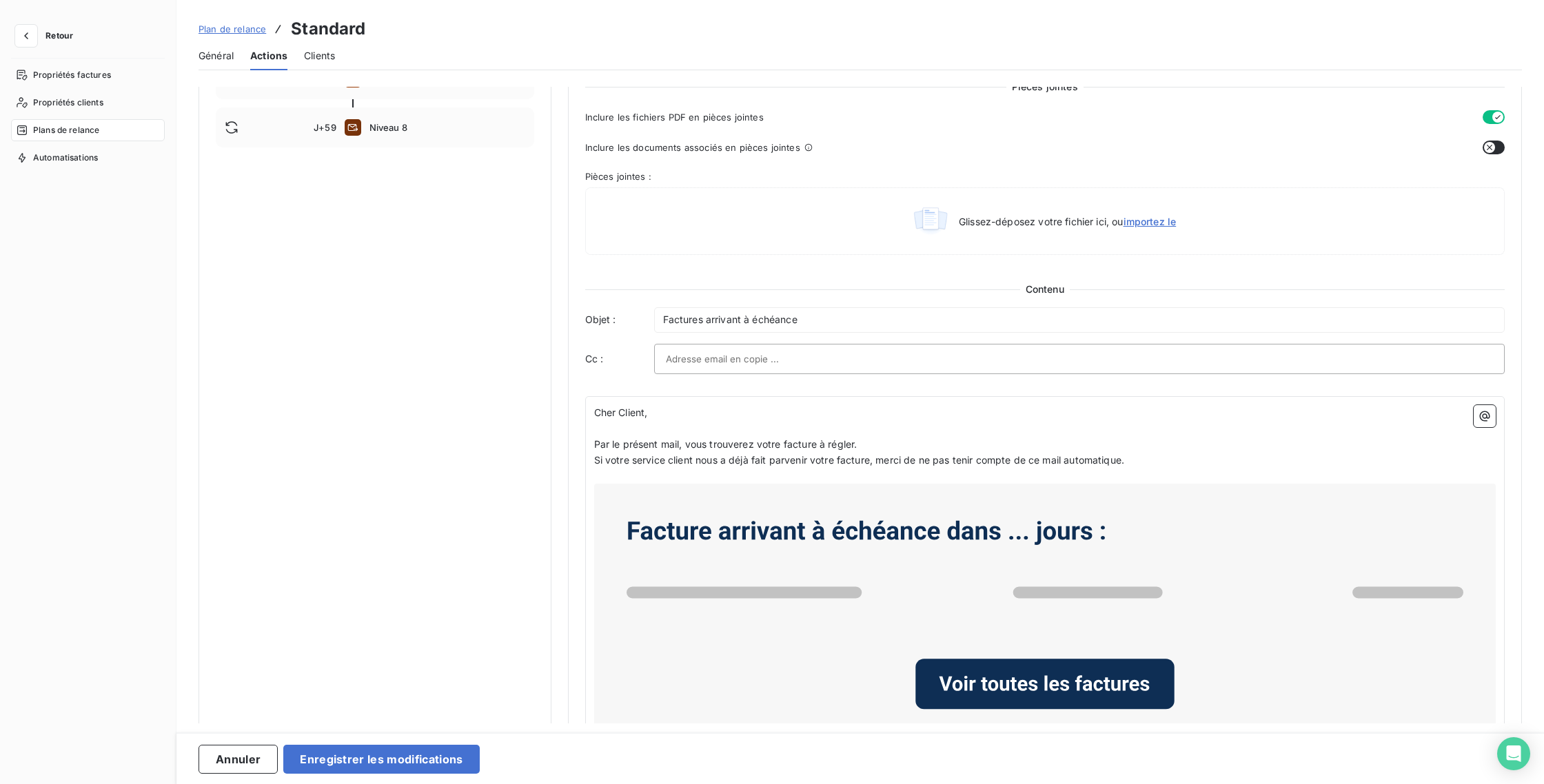
click at [517, 462] on div "Notifications pré-échéance Envoi par jour en fonction de la date d’échéance Aut…" at bounding box center [376, 302] width 353 height 1433
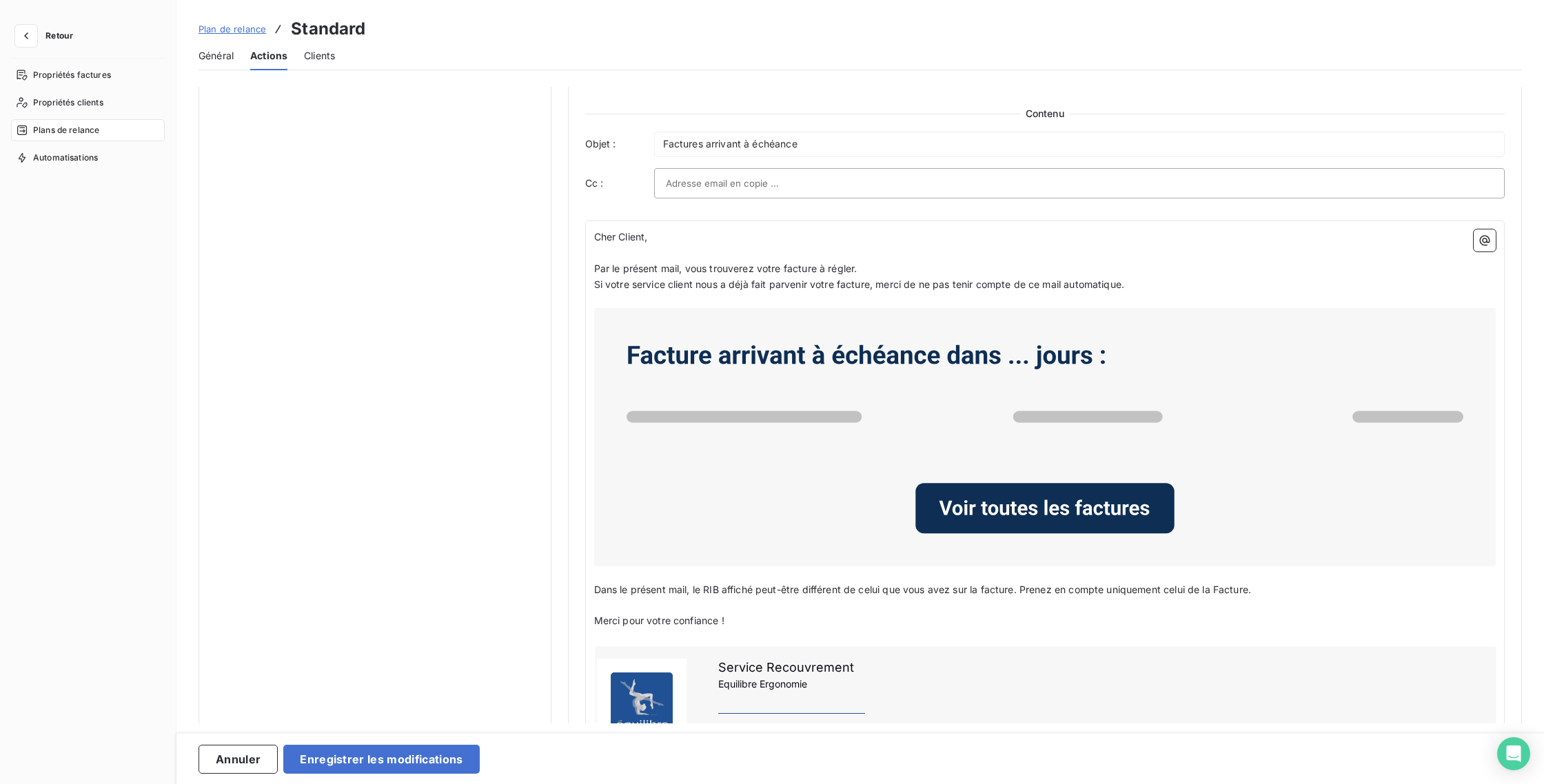
scroll to position [752, 0]
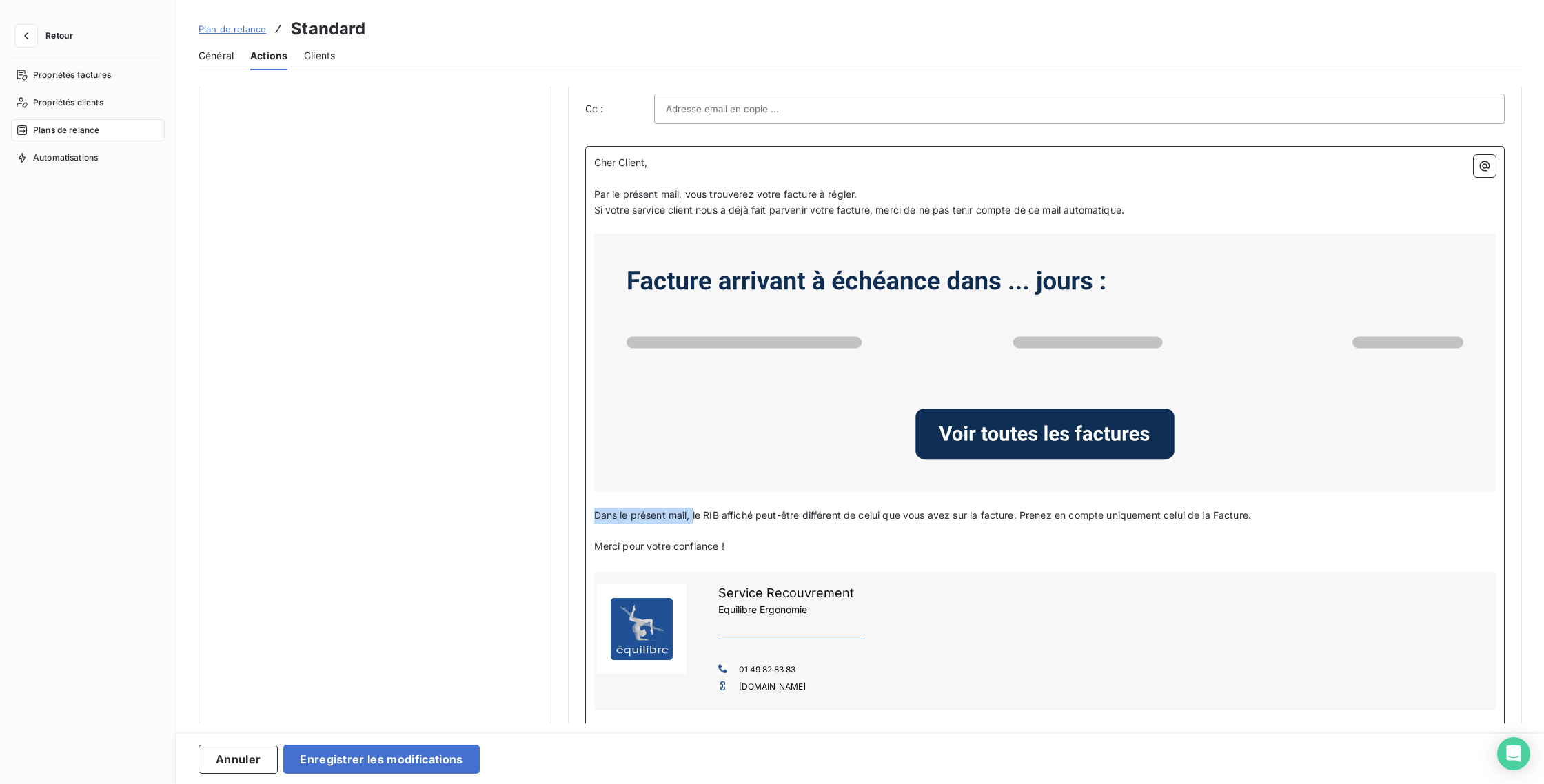
drag, startPoint x: 693, startPoint y: 514, endPoint x: 589, endPoint y: 510, distance: 104.1
click at [590, 510] on div "Cher Client, ﻿ Par le présent mail, vous trouverez votre facture à régler. Si v…" at bounding box center [1046, 448] width 920 height 605
click at [658, 514] on span "Le RIB affiché peut-être différent de celui que vous avez sur la facture. Prene…" at bounding box center [875, 515] width 562 height 12
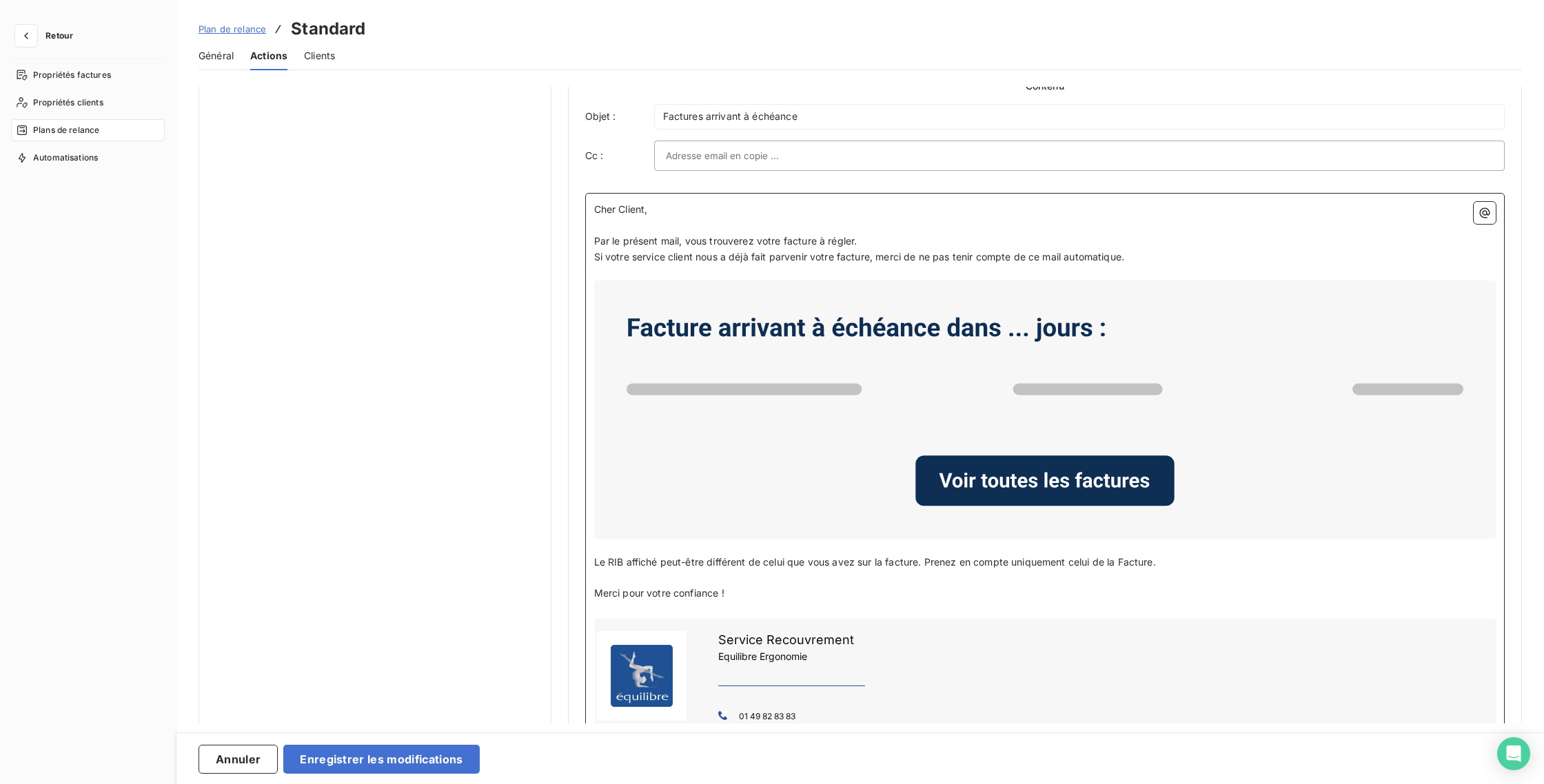
scroll to position [795, 0]
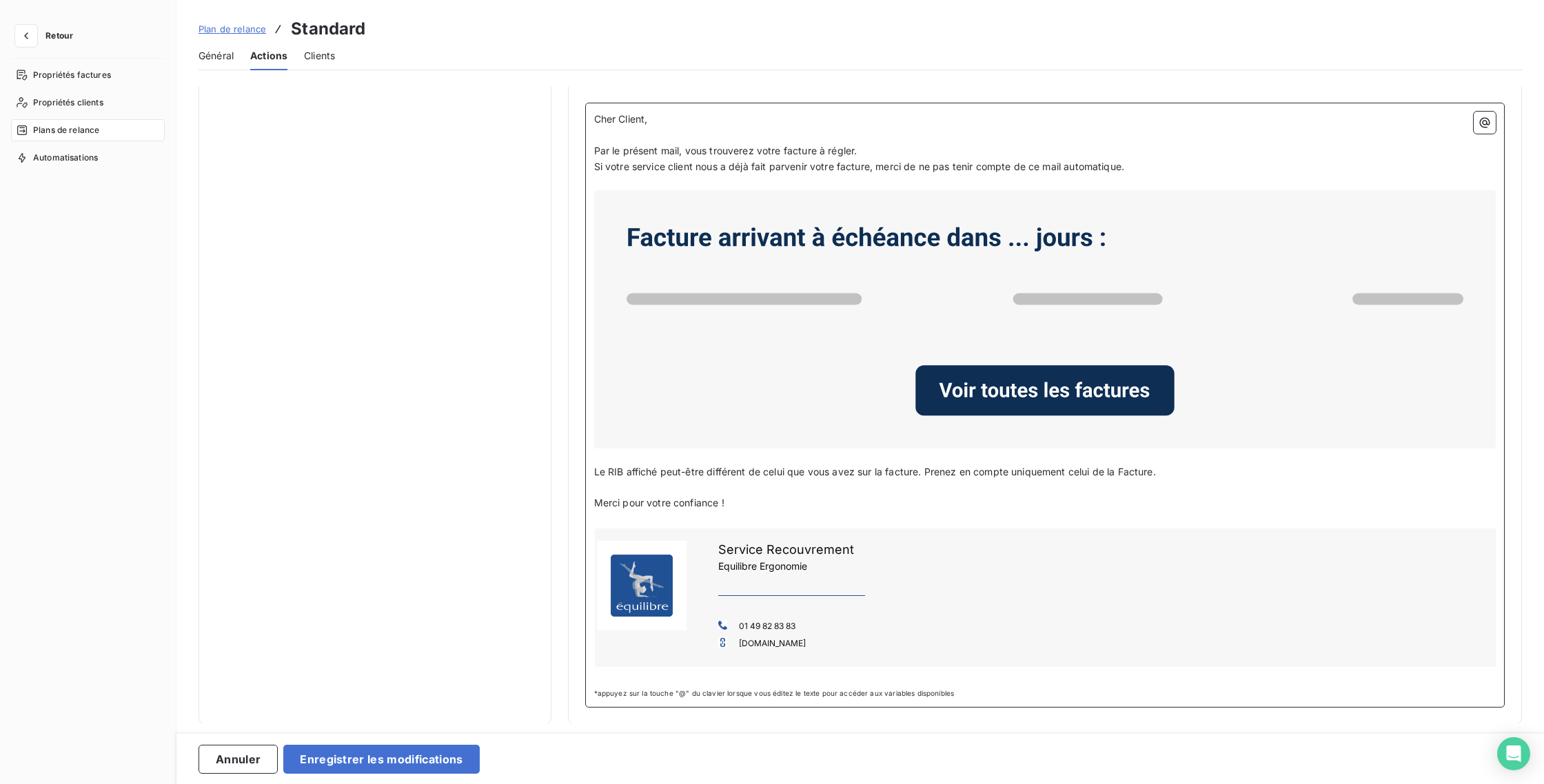
drag, startPoint x: 1167, startPoint y: 472, endPoint x: 588, endPoint y: 462, distance: 579.1
click at [588, 462] on div "Cher Client, ﻿ Par le présent mail, vous trouverez votre facture à régler. Si v…" at bounding box center [1046, 404] width 920 height 605
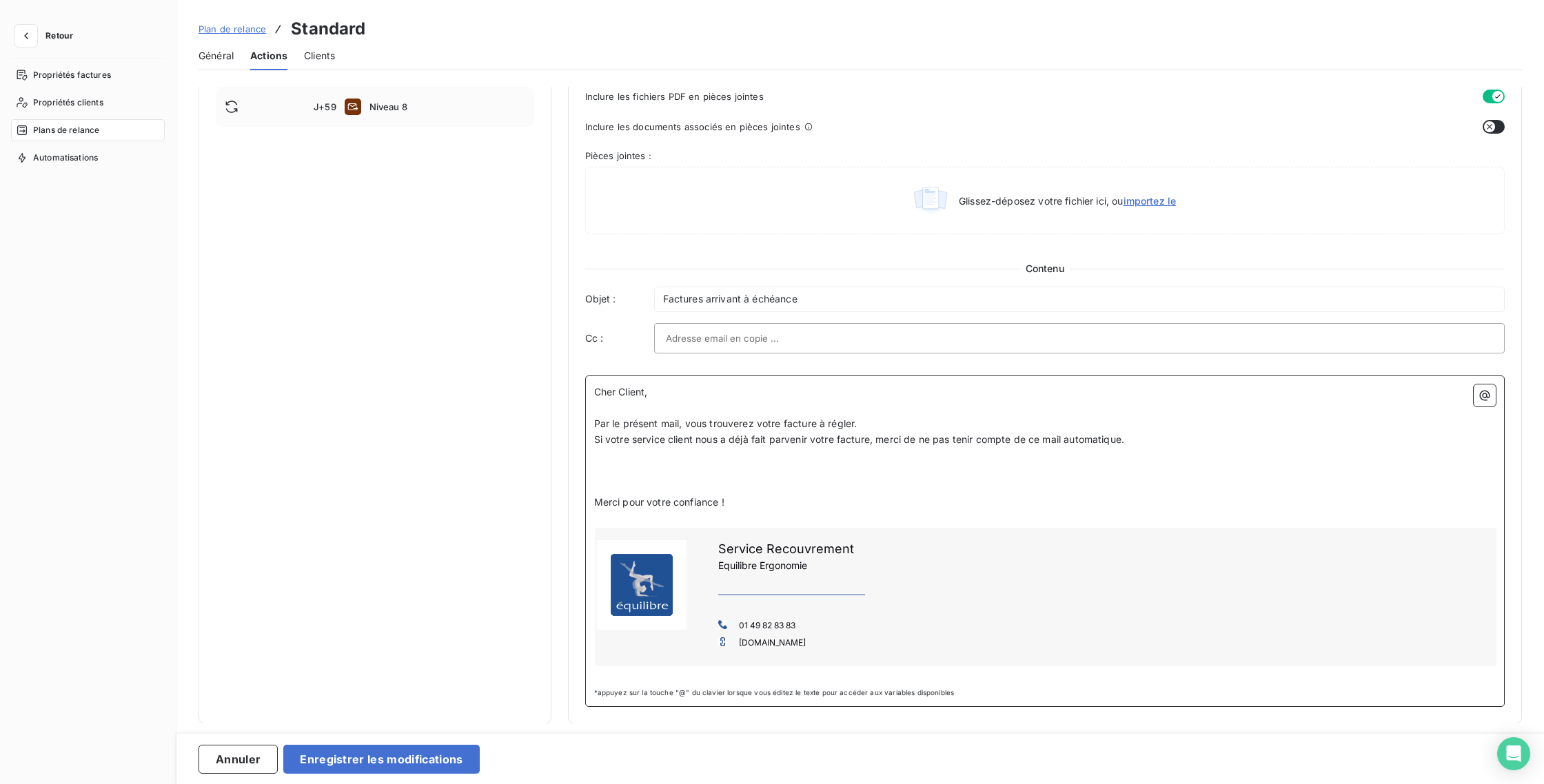
scroll to position [779, 0]
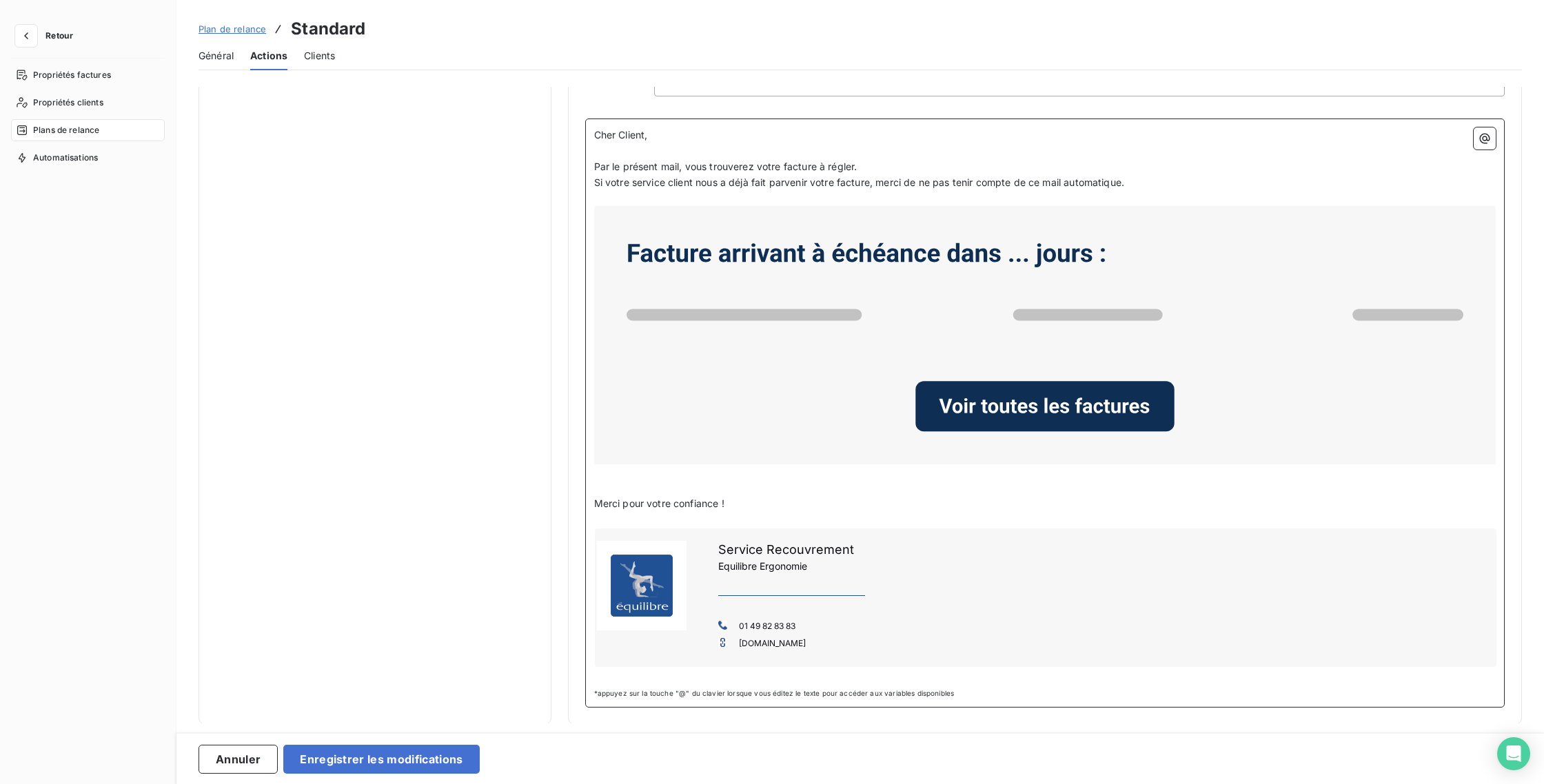
click at [596, 502] on span "Merci pour votre confiance !" at bounding box center [659, 503] width 131 height 12
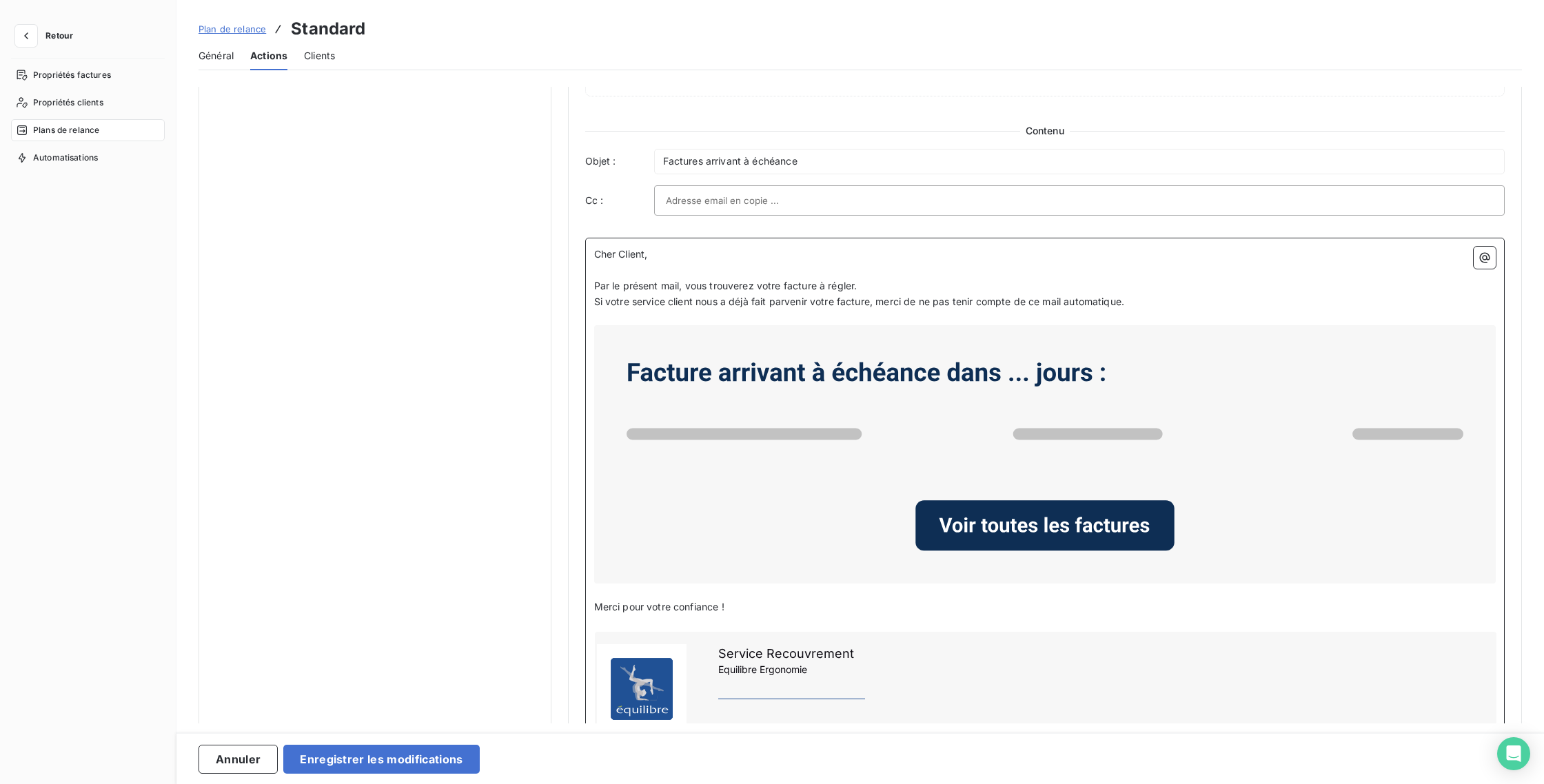
scroll to position [586, 0]
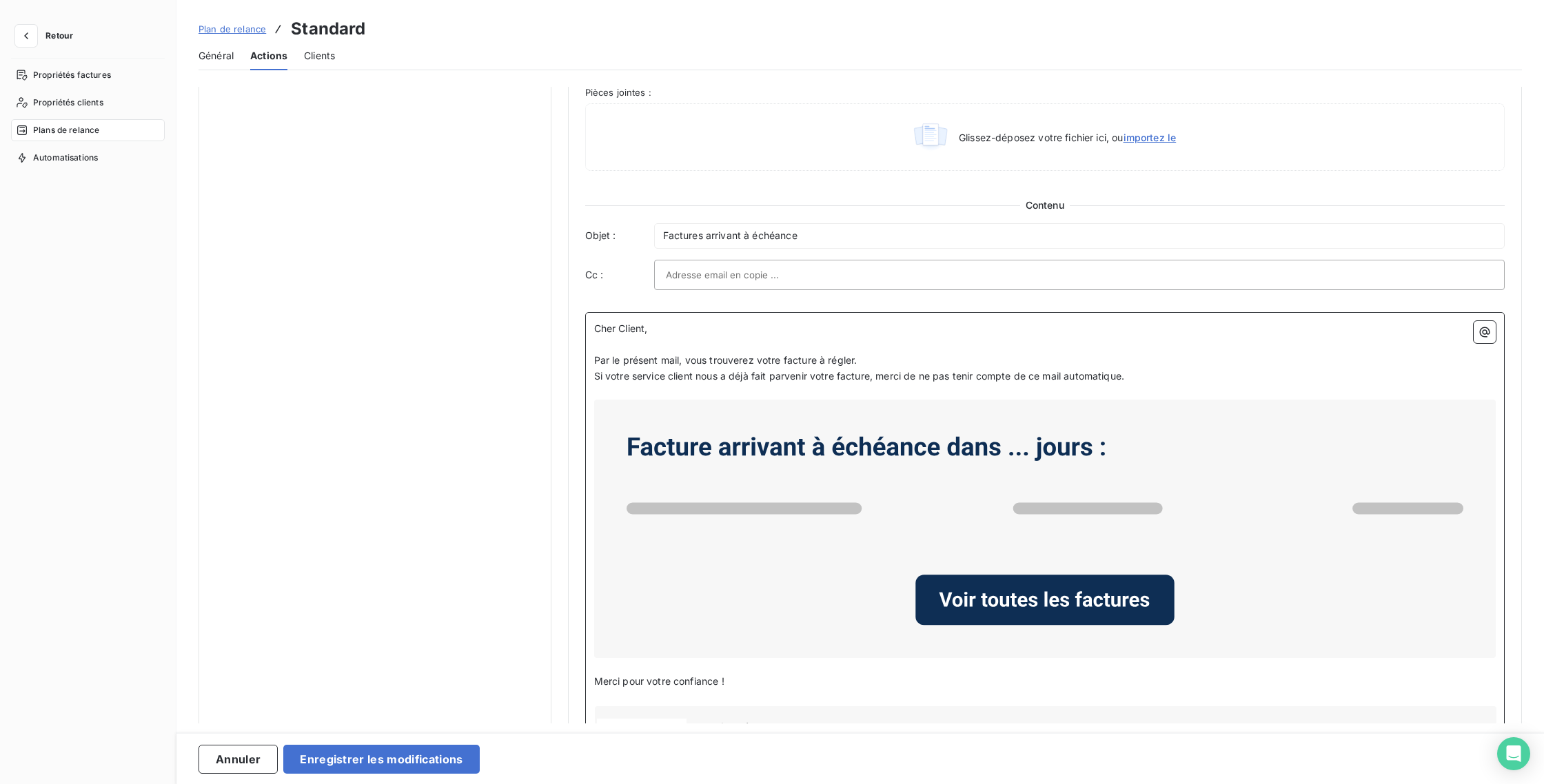
drag, startPoint x: 862, startPoint y: 362, endPoint x: 593, endPoint y: 363, distance: 269.0
click at [594, 363] on p "Par le présent mail, vous trouverez votre facture à régler." at bounding box center [1045, 361] width 902 height 16
drag, startPoint x: 1131, startPoint y: 375, endPoint x: 593, endPoint y: 377, distance: 538.0
click at [594, 377] on p "Si votre service client nous a déjà fait parvenir votre facture, merci de ne pa…" at bounding box center [1045, 376] width 902 height 16
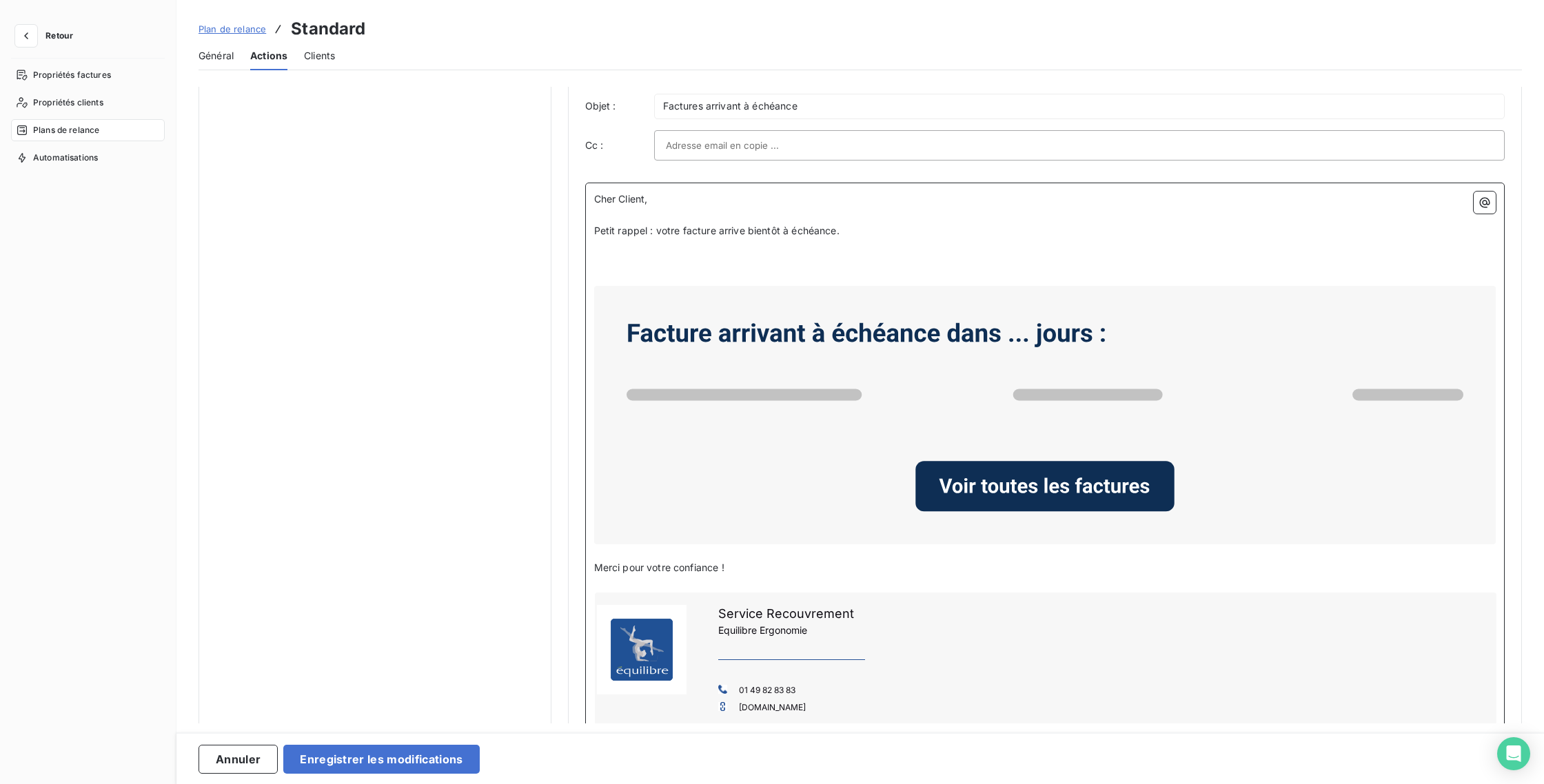
scroll to position [779, 0]
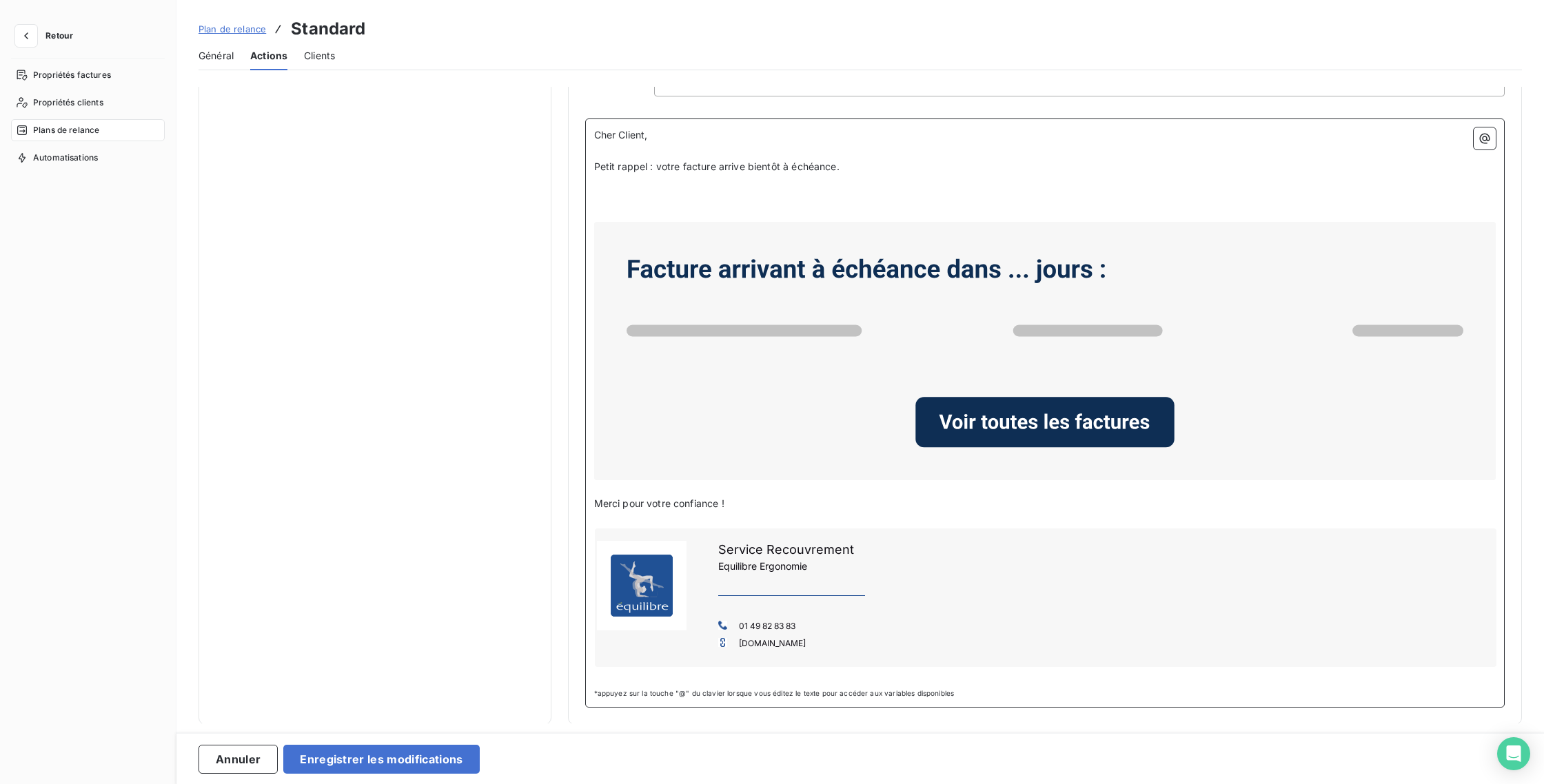
click at [595, 503] on span "Merci pour votre confiance !" at bounding box center [659, 503] width 131 height 12
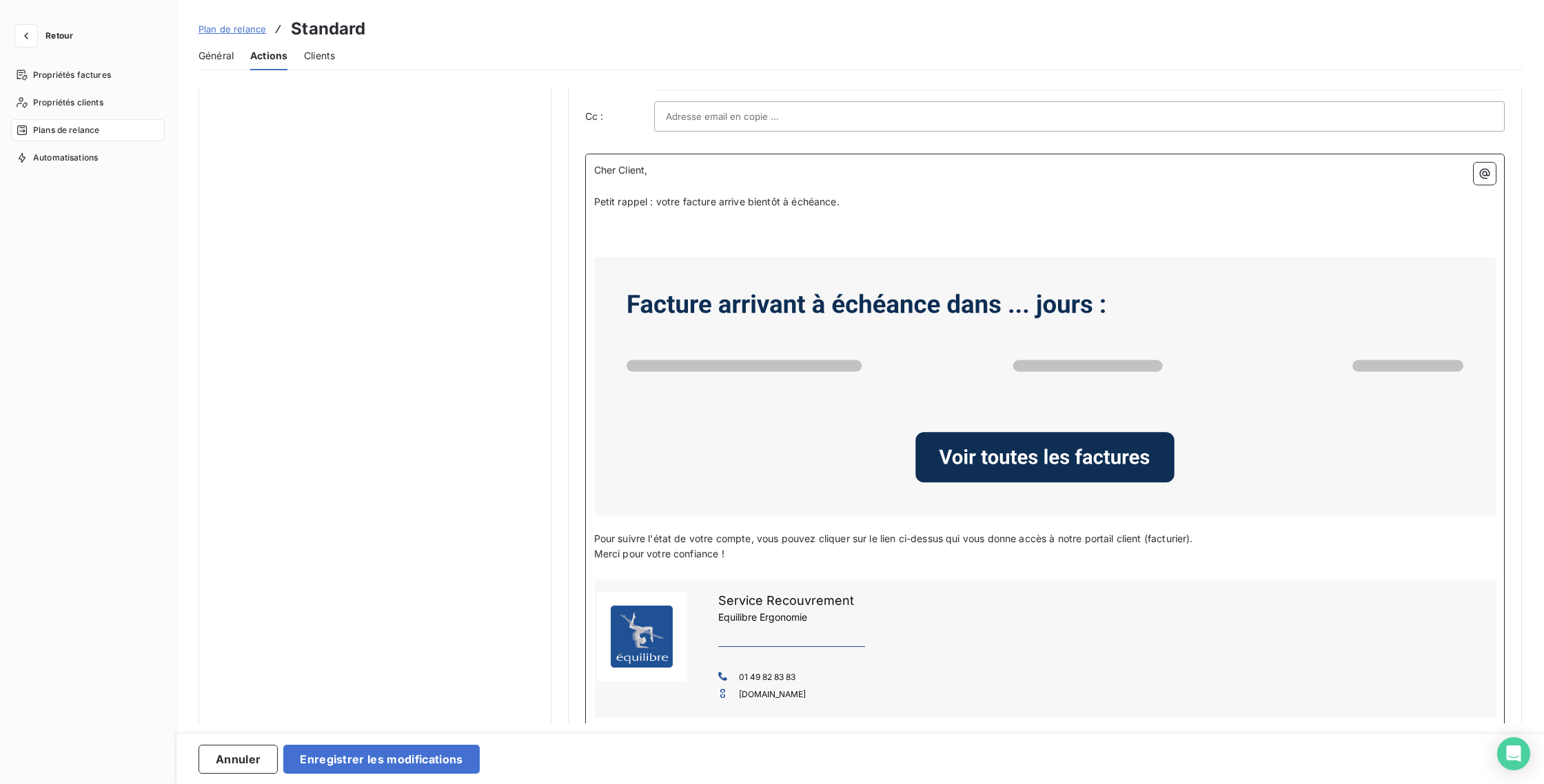
scroll to position [671, 0]
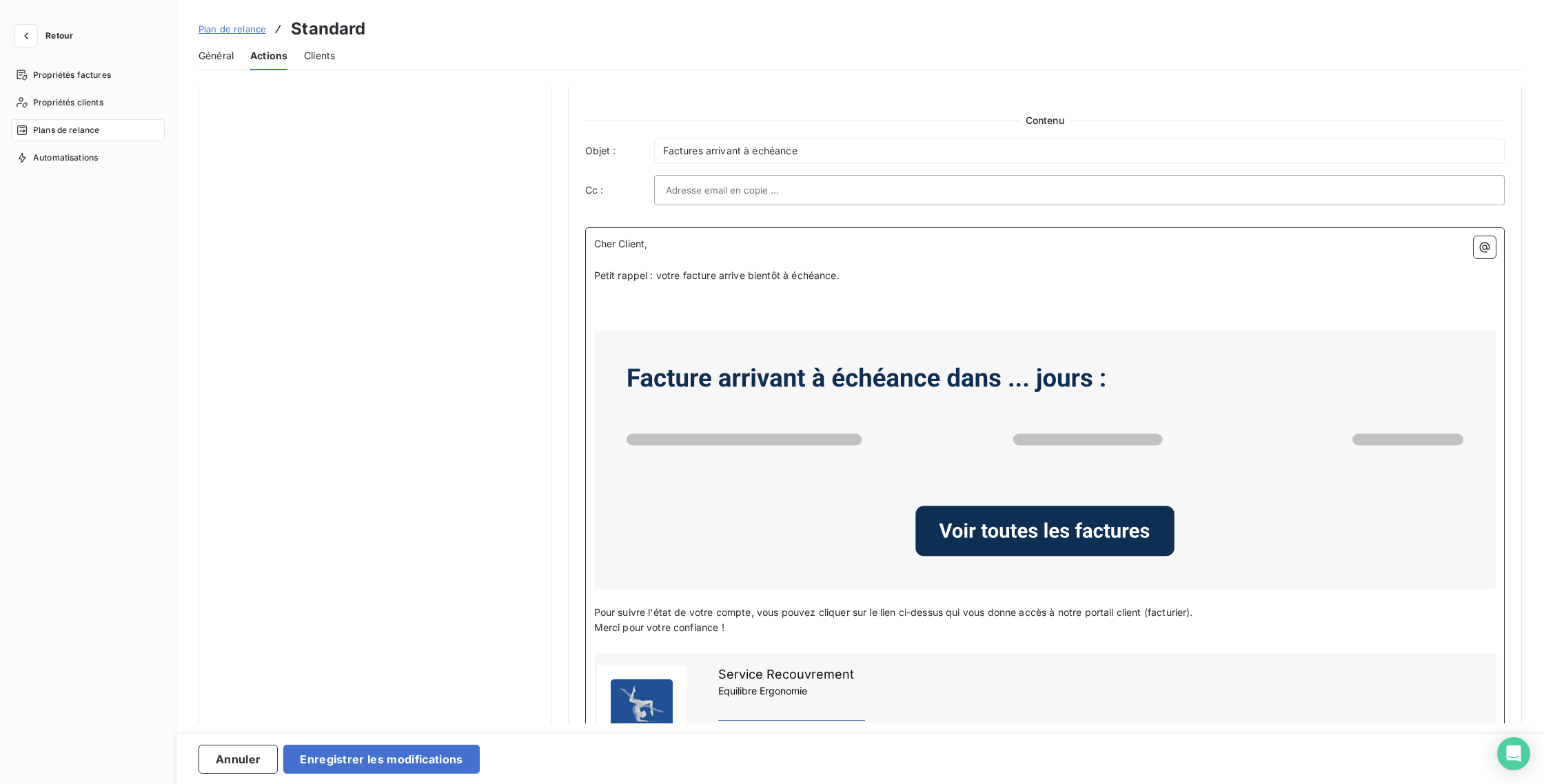
click at [632, 311] on p "﻿" at bounding box center [1045, 307] width 902 height 16
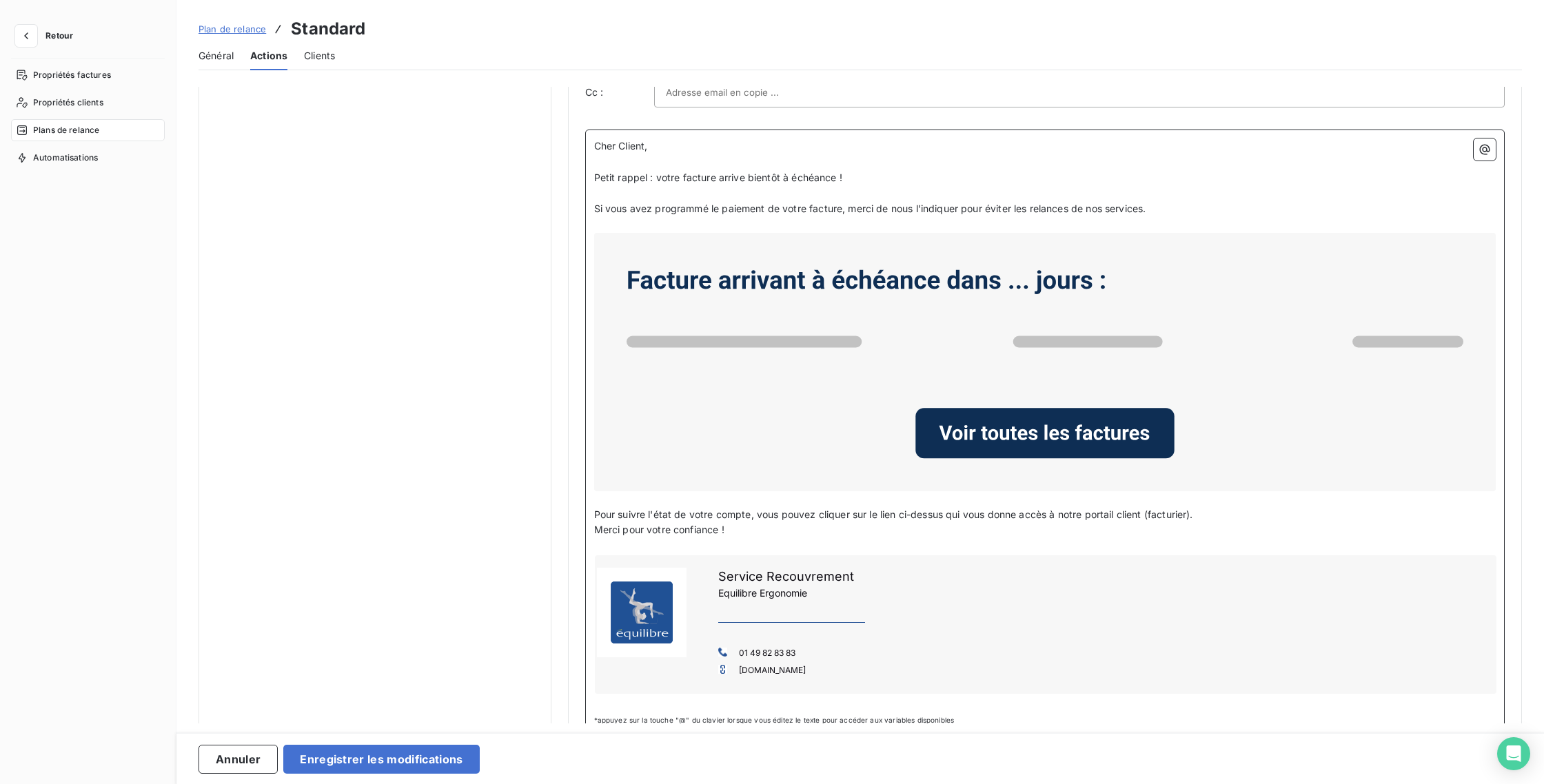
scroll to position [795, 0]
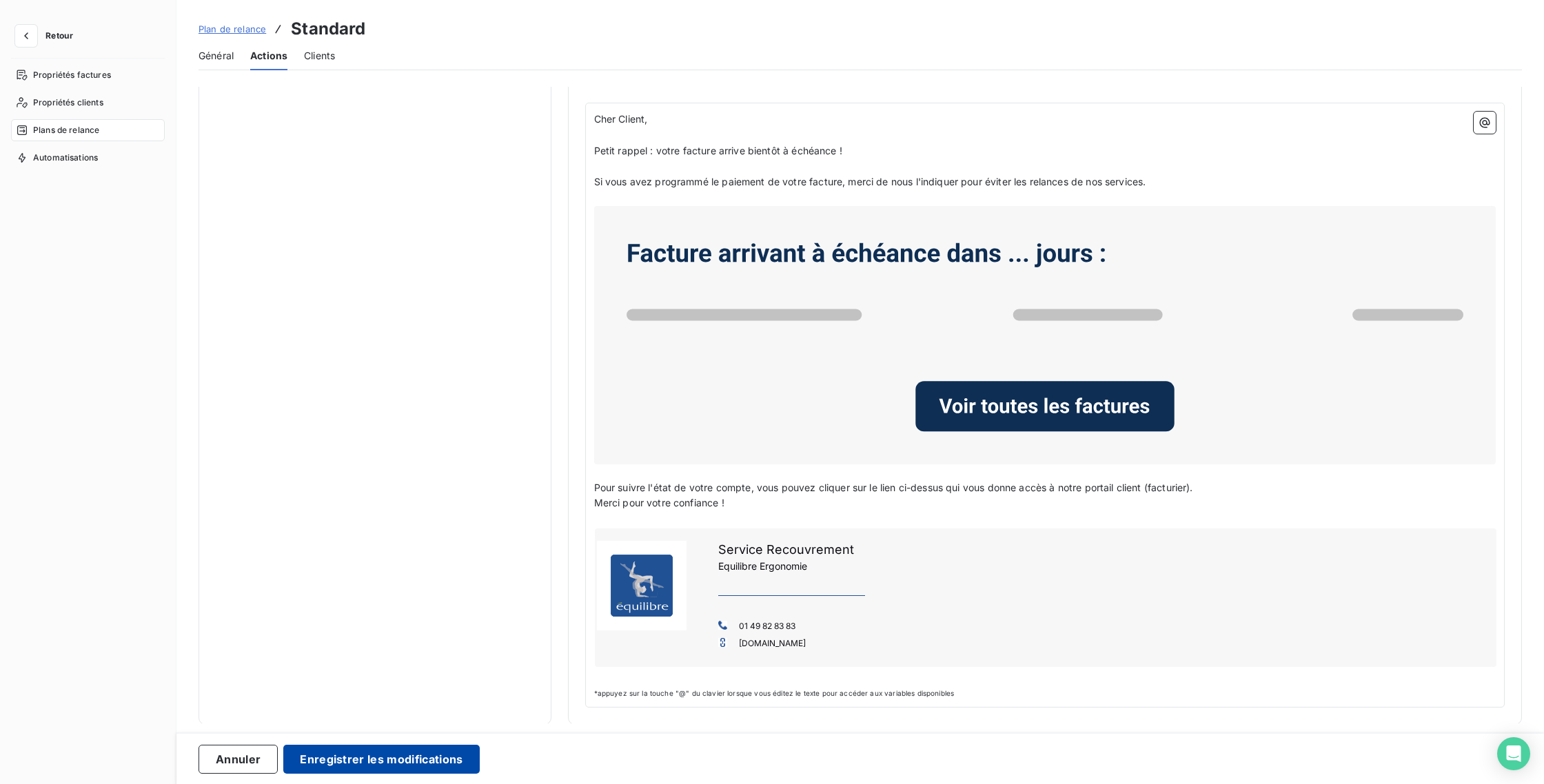
click at [350, 758] on button "Enregistrer les modifications" at bounding box center [381, 759] width 195 height 29
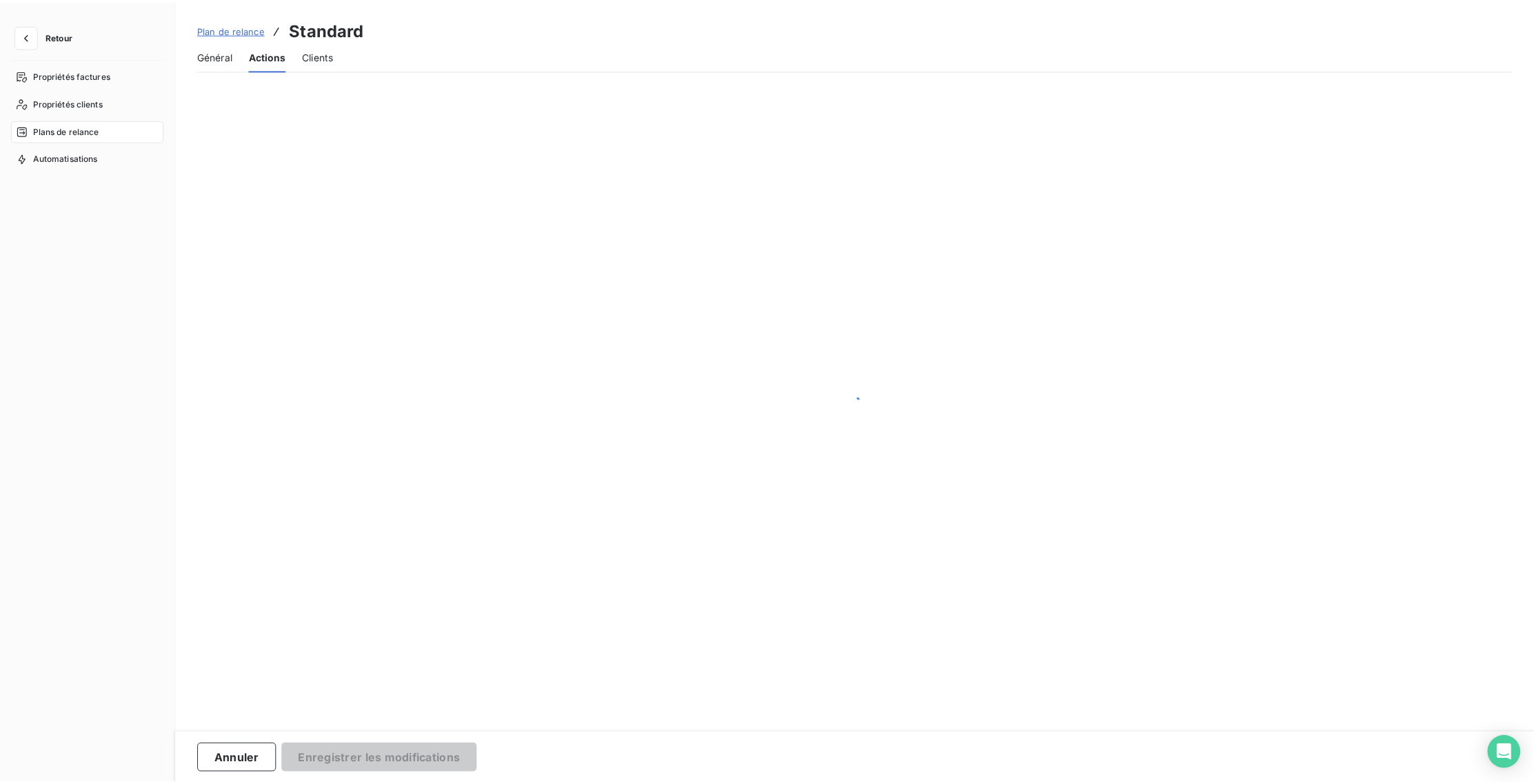
scroll to position [0, 0]
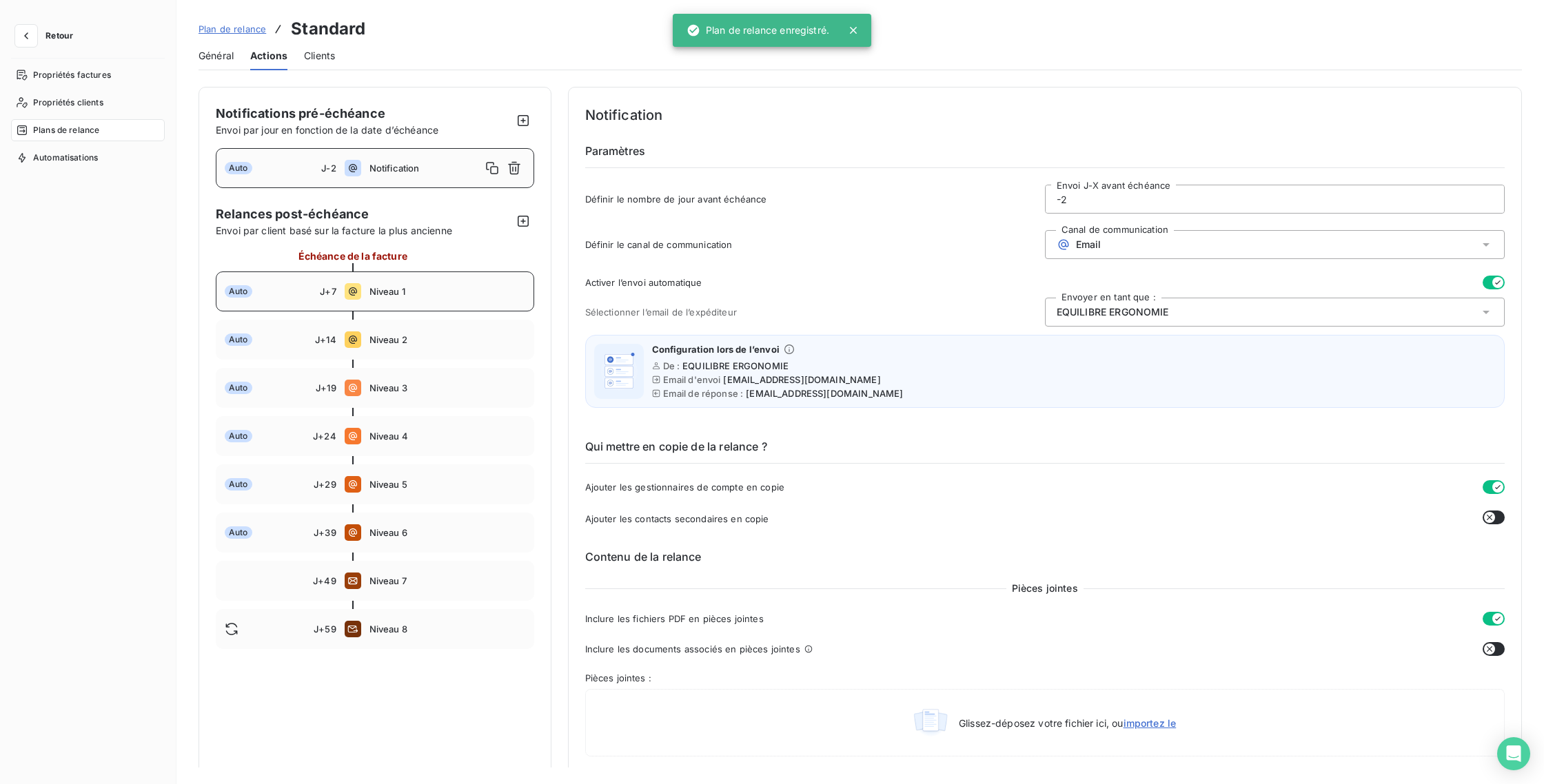
click at [452, 287] on span "Niveau 1" at bounding box center [447, 291] width 156 height 11
type input "7"
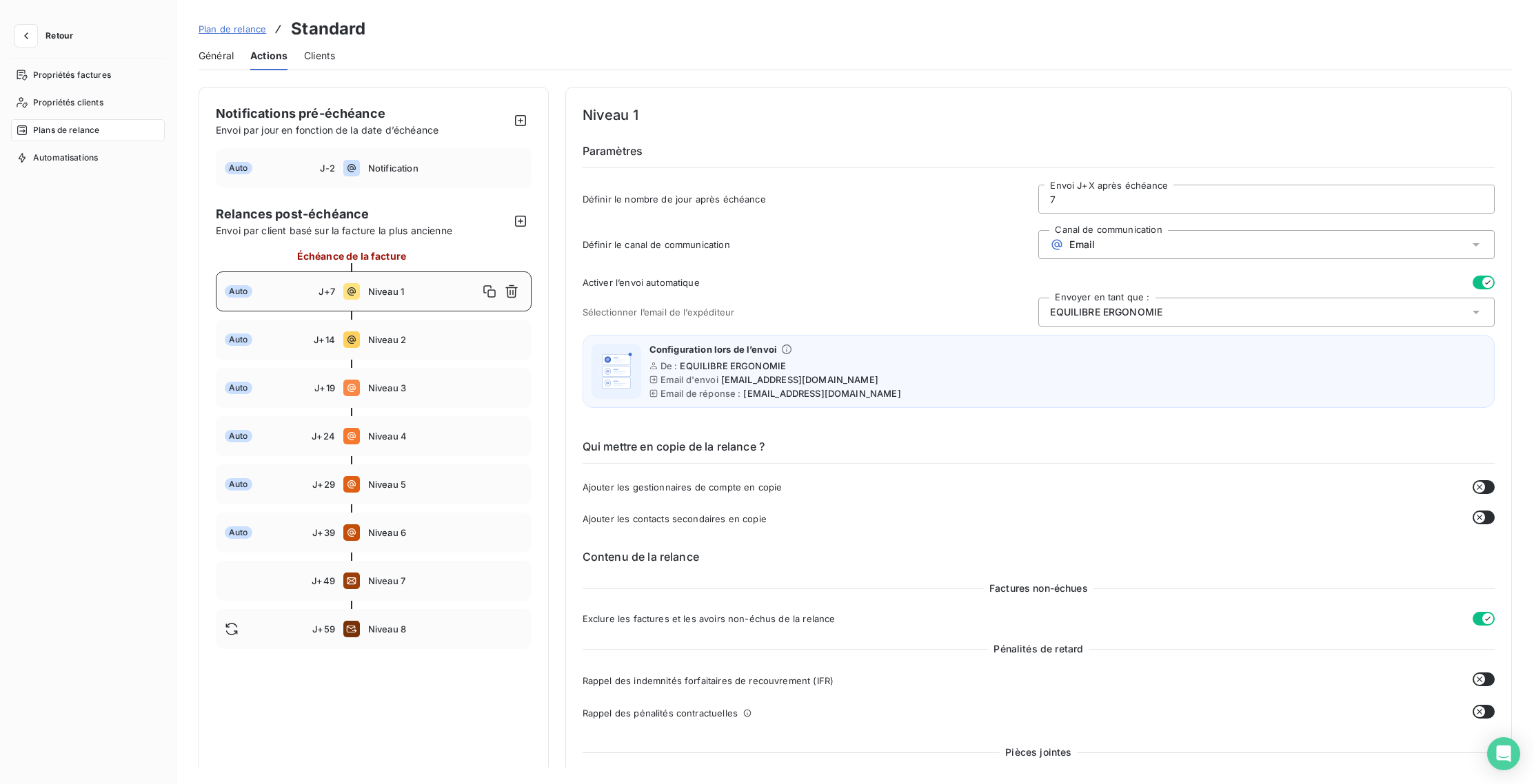
click at [1055, 197] on input "7" at bounding box center [1266, 199] width 455 height 27
type input "5"
click at [948, 231] on div "Définir le canal de communication Canal de communication Email" at bounding box center [1038, 249] width 913 height 38
click at [1052, 206] on input "5" at bounding box center [1266, 199] width 455 height 27
click at [855, 242] on span "Définir le canal de communication" at bounding box center [810, 244] width 457 height 11
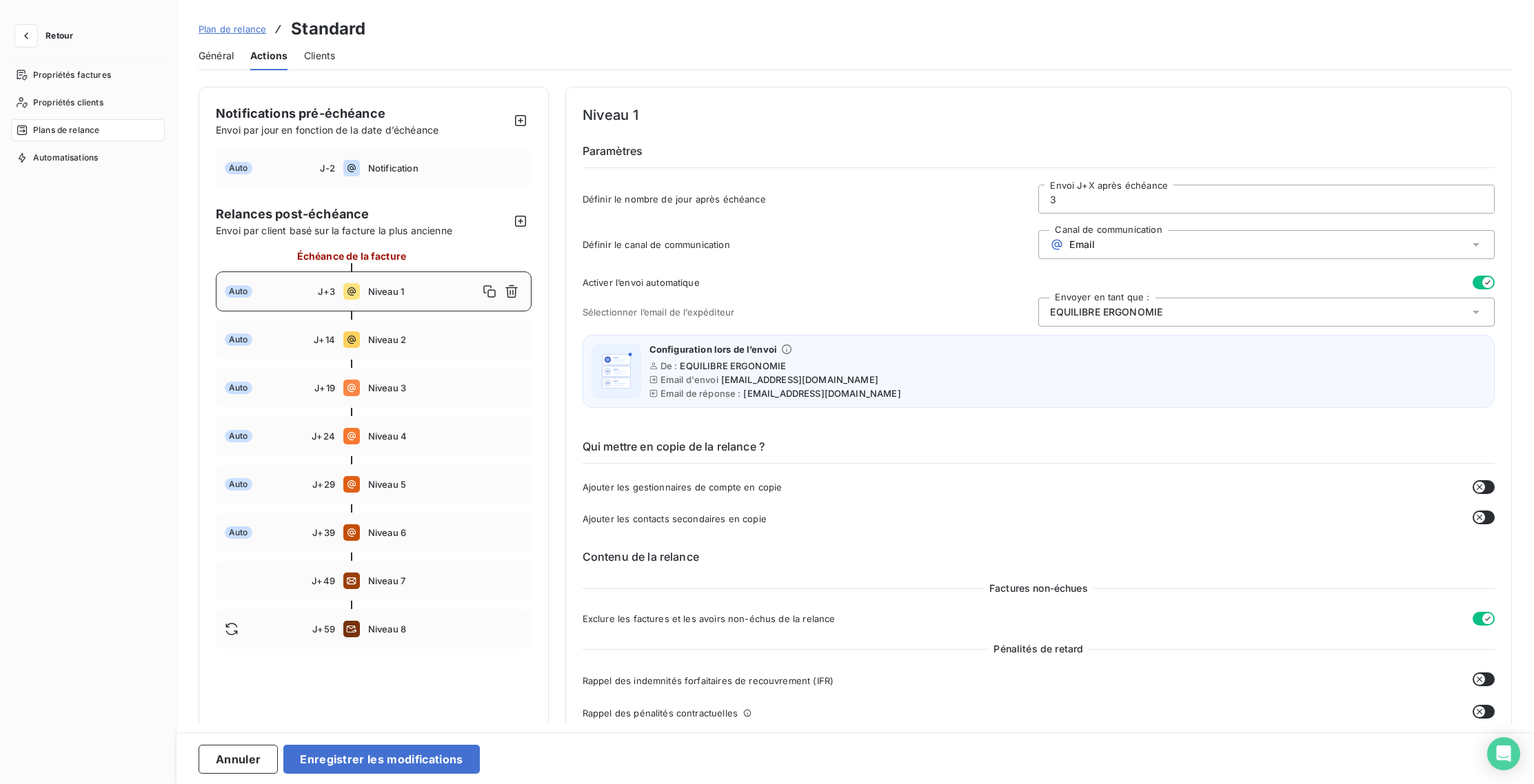
click at [1053, 202] on input "3" at bounding box center [1266, 199] width 455 height 27
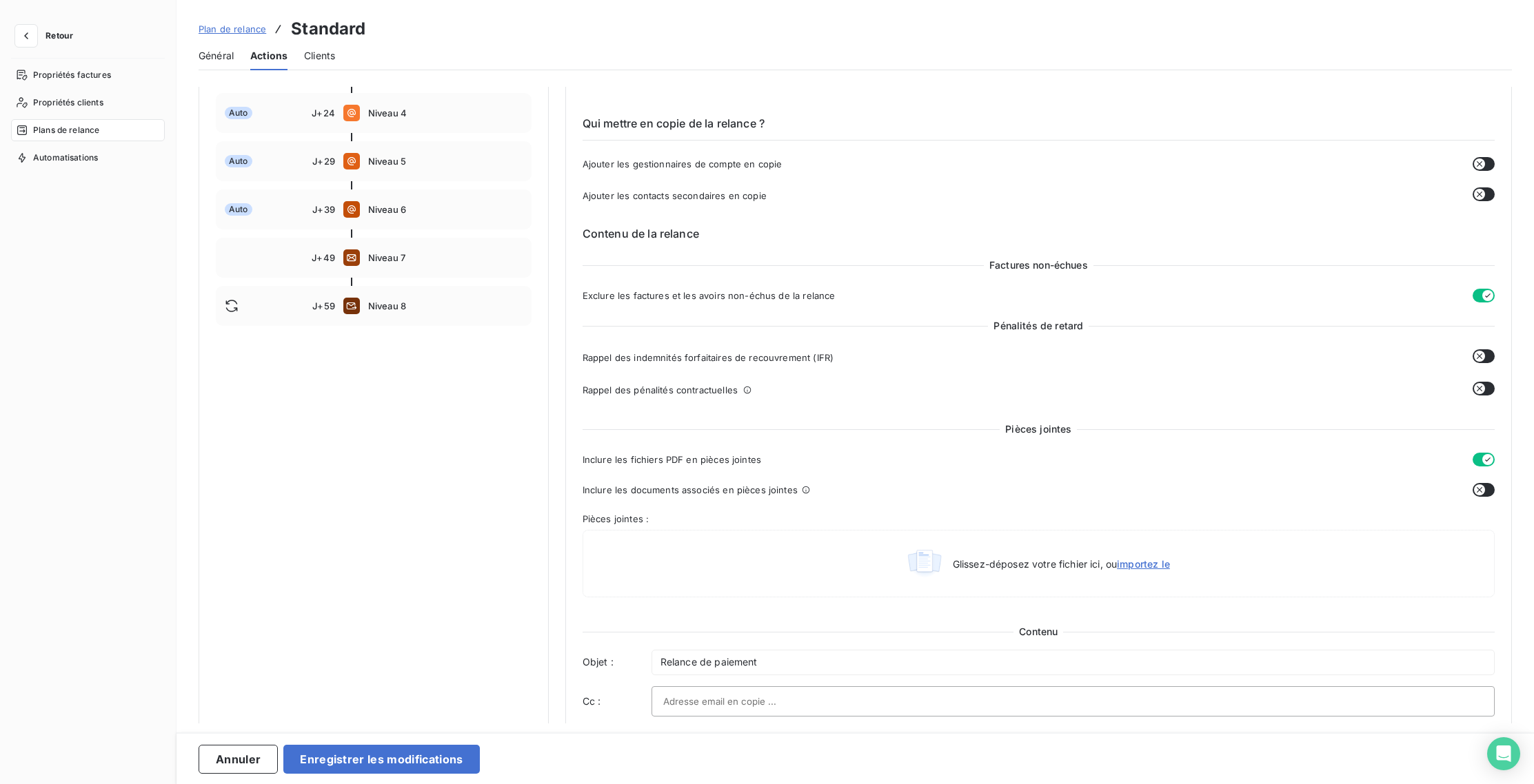
scroll to position [326, 0]
click at [1482, 158] on button "button" at bounding box center [1484, 161] width 22 height 14
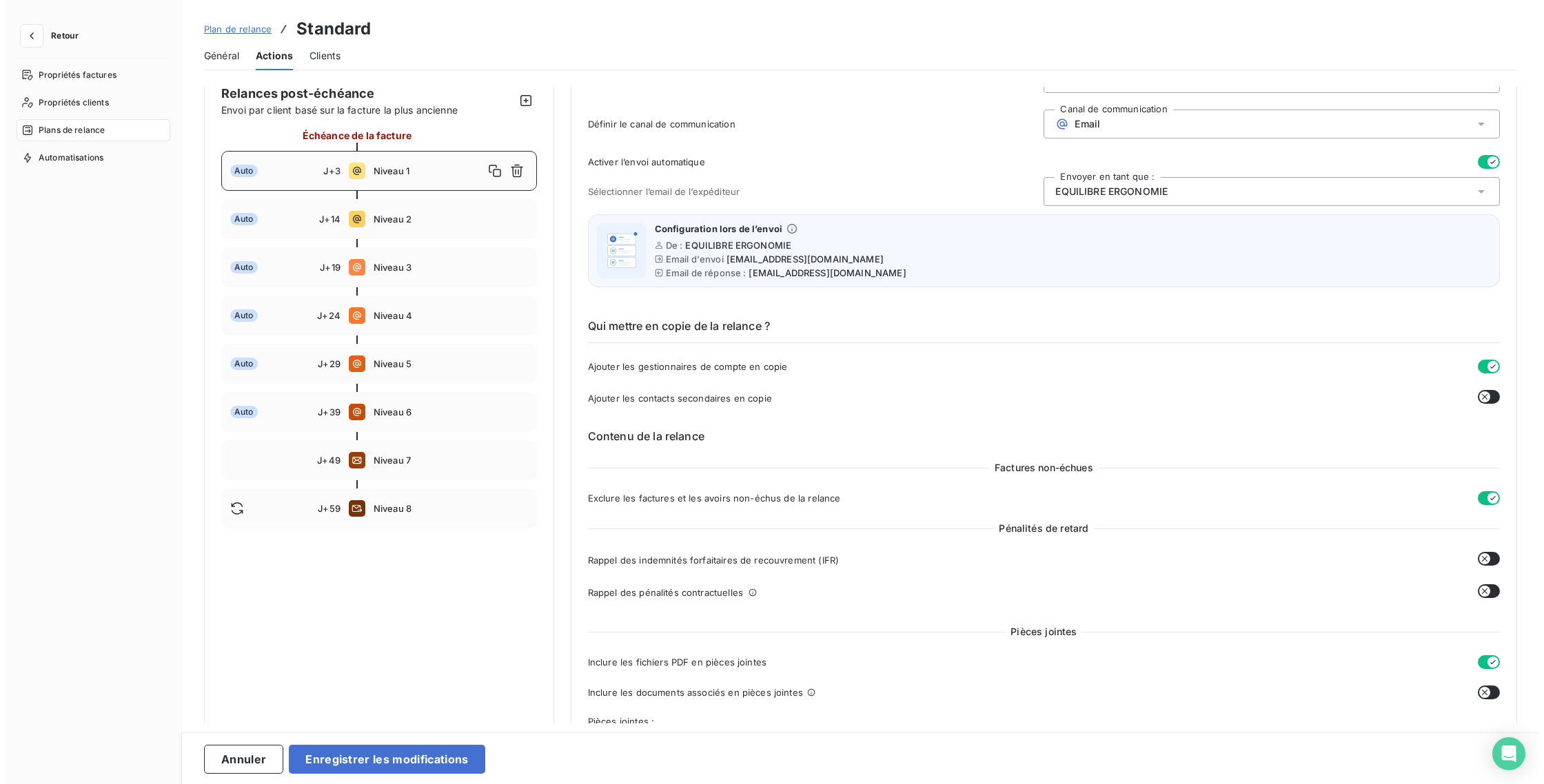
scroll to position [26, 0]
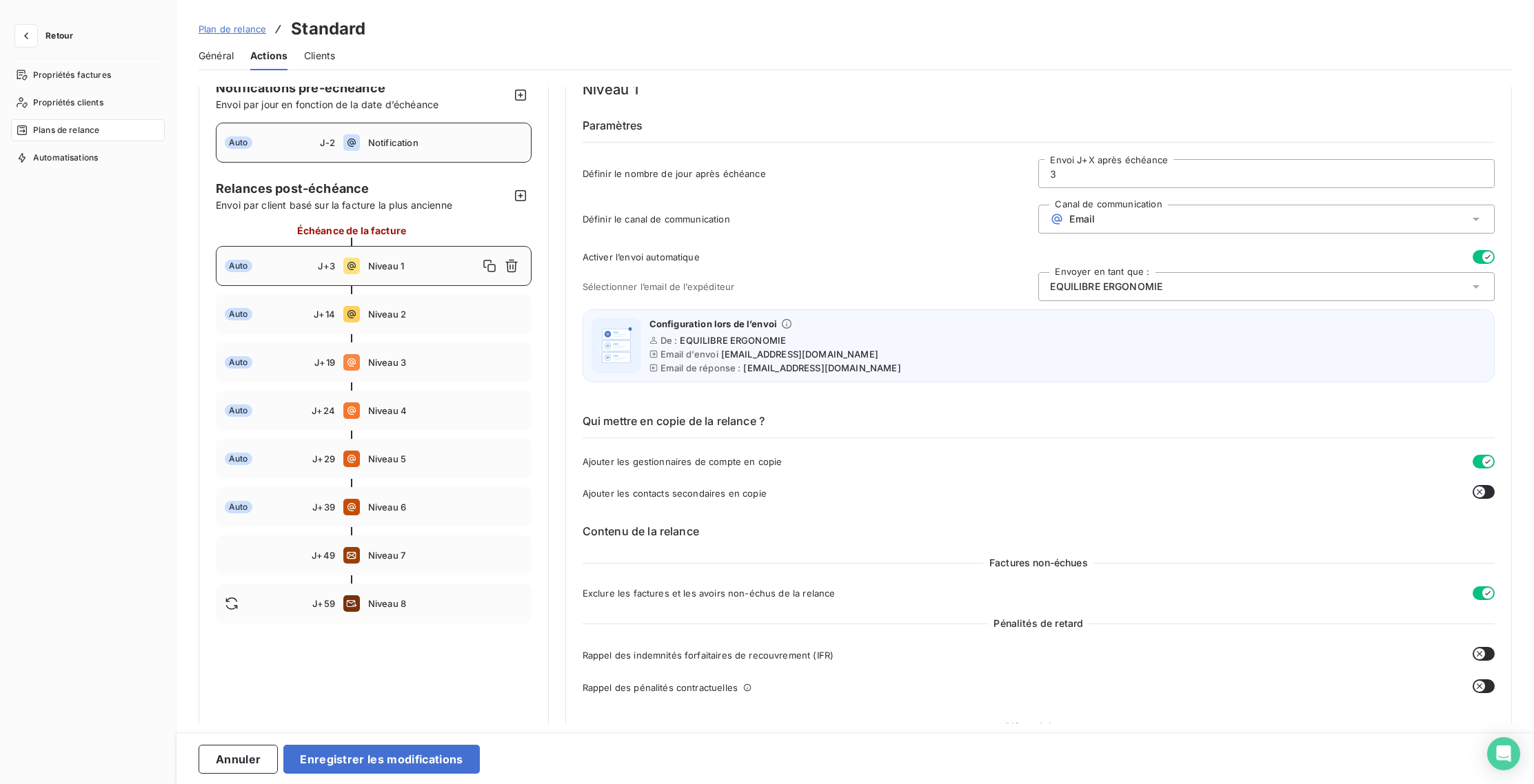
click at [370, 145] on span "Notification" at bounding box center [445, 142] width 155 height 11
type input "-2"
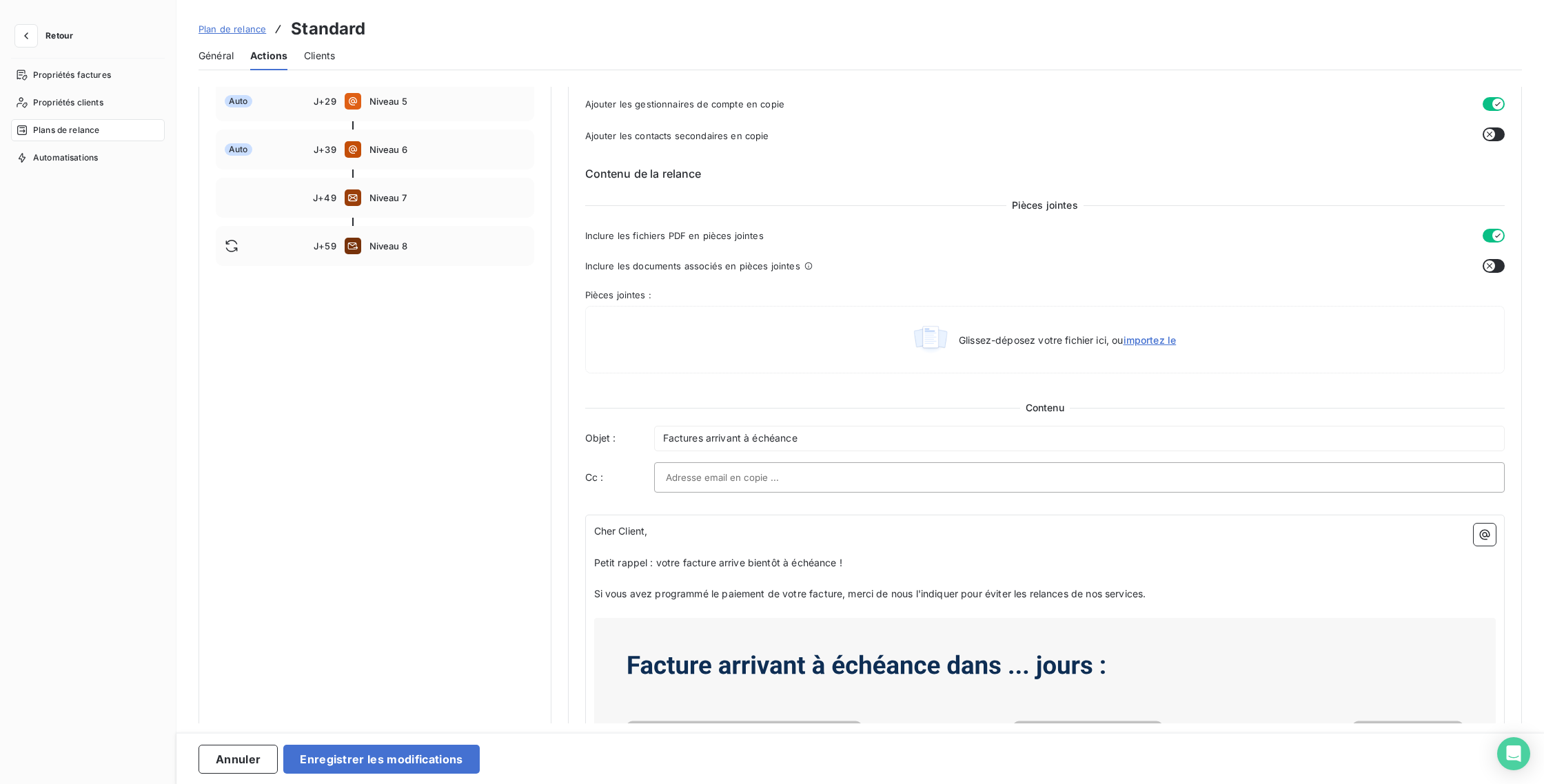
scroll to position [691, 0]
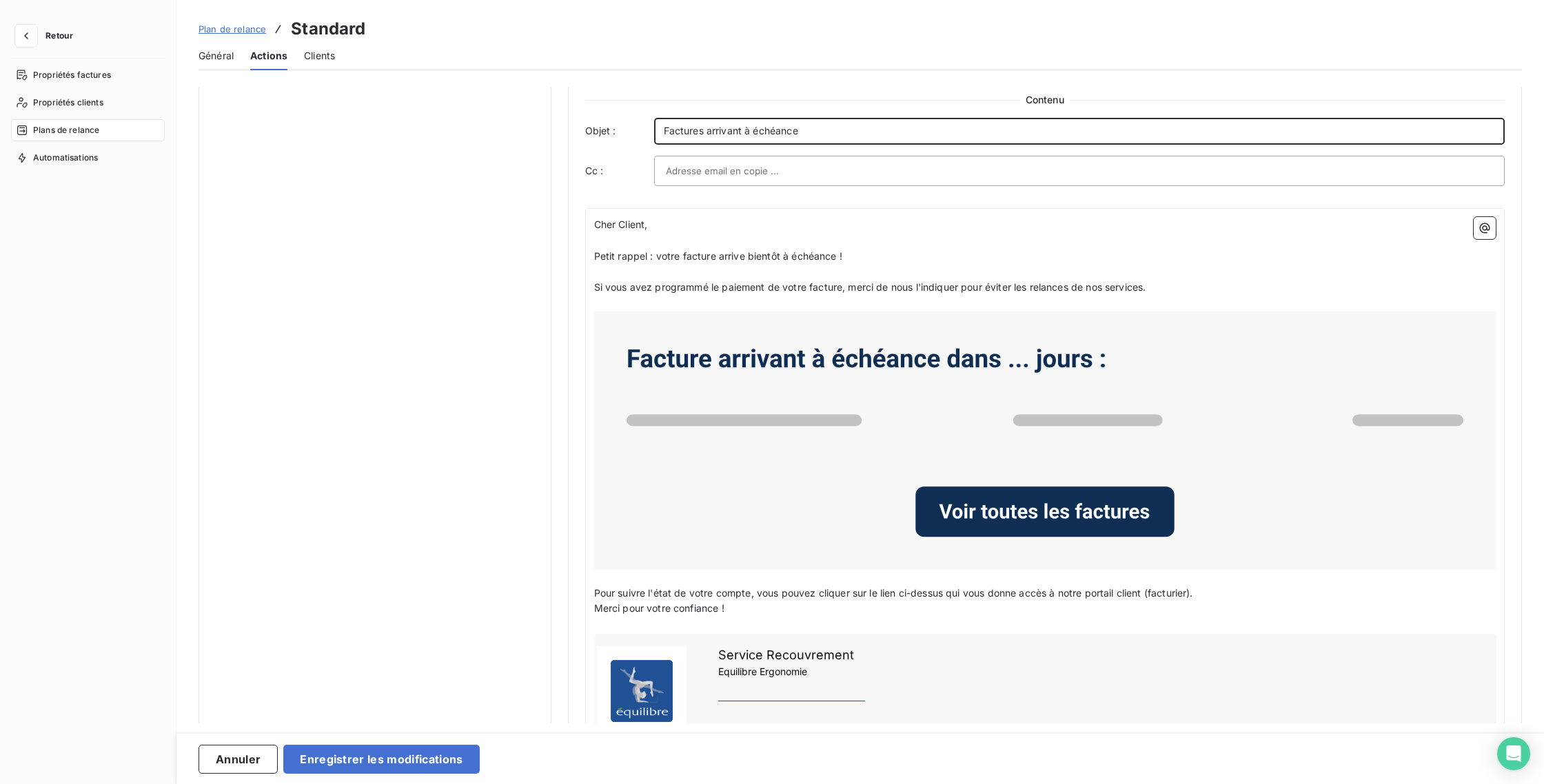
click at [659, 130] on div "Factures arrivant à échéance" at bounding box center [1079, 131] width 851 height 26
click at [887, 131] on span "EQUILIBRE ERGONOMIE : Votre Facture arrivant à échéance" at bounding box center [802, 131] width 277 height 12
click at [972, 129] on p "EQUILIBRE ERGONOMIE : Votre Facture arrive à échéance" at bounding box center [1080, 131] width 832 height 16
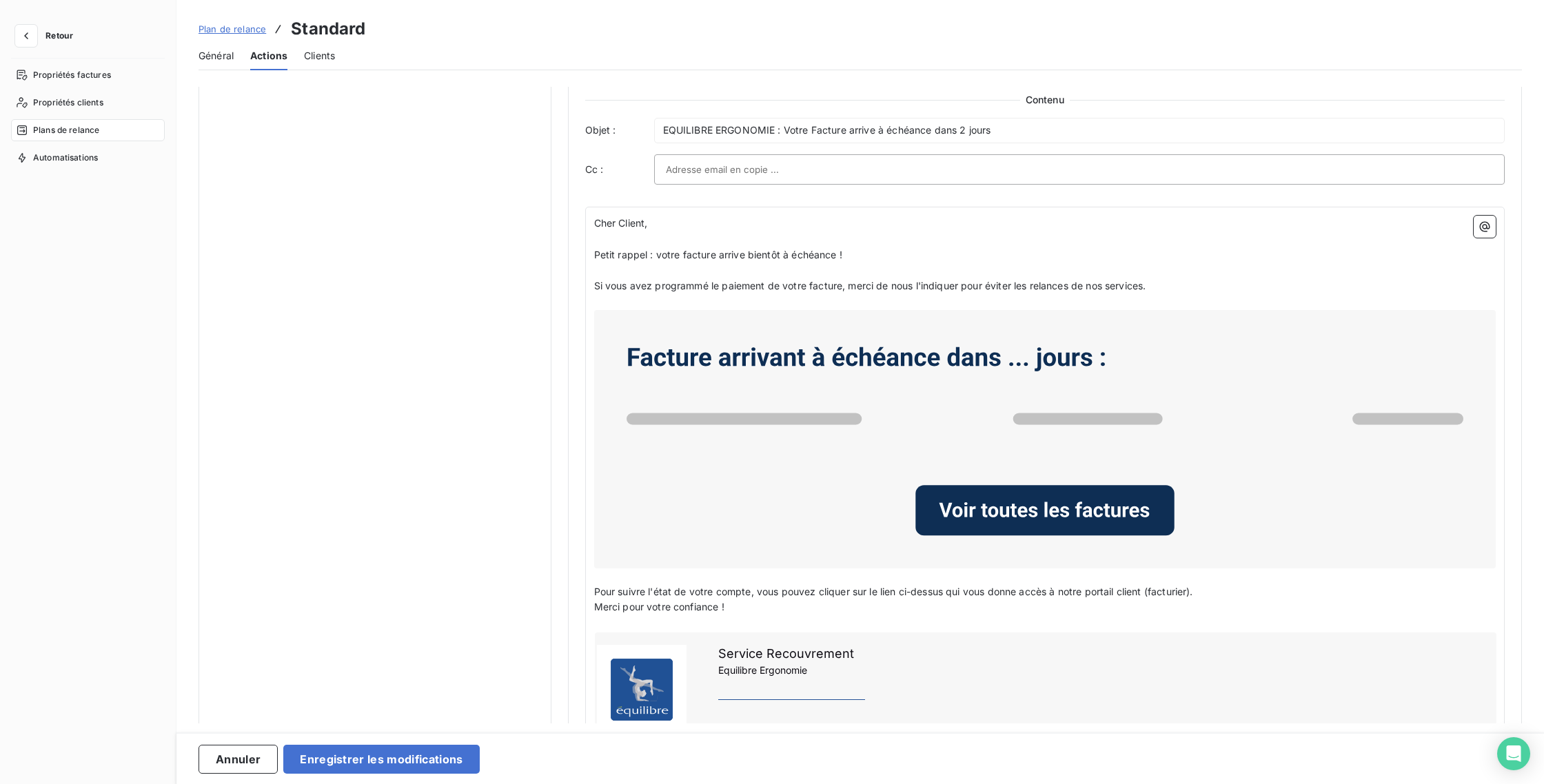
click at [492, 282] on div "Notifications pré-échéance Envoi par jour en fonction de la date d’échéance Aut…" at bounding box center [376, 113] width 353 height 1433
click at [418, 772] on button "Enregistrer les modifications" at bounding box center [381, 759] width 195 height 29
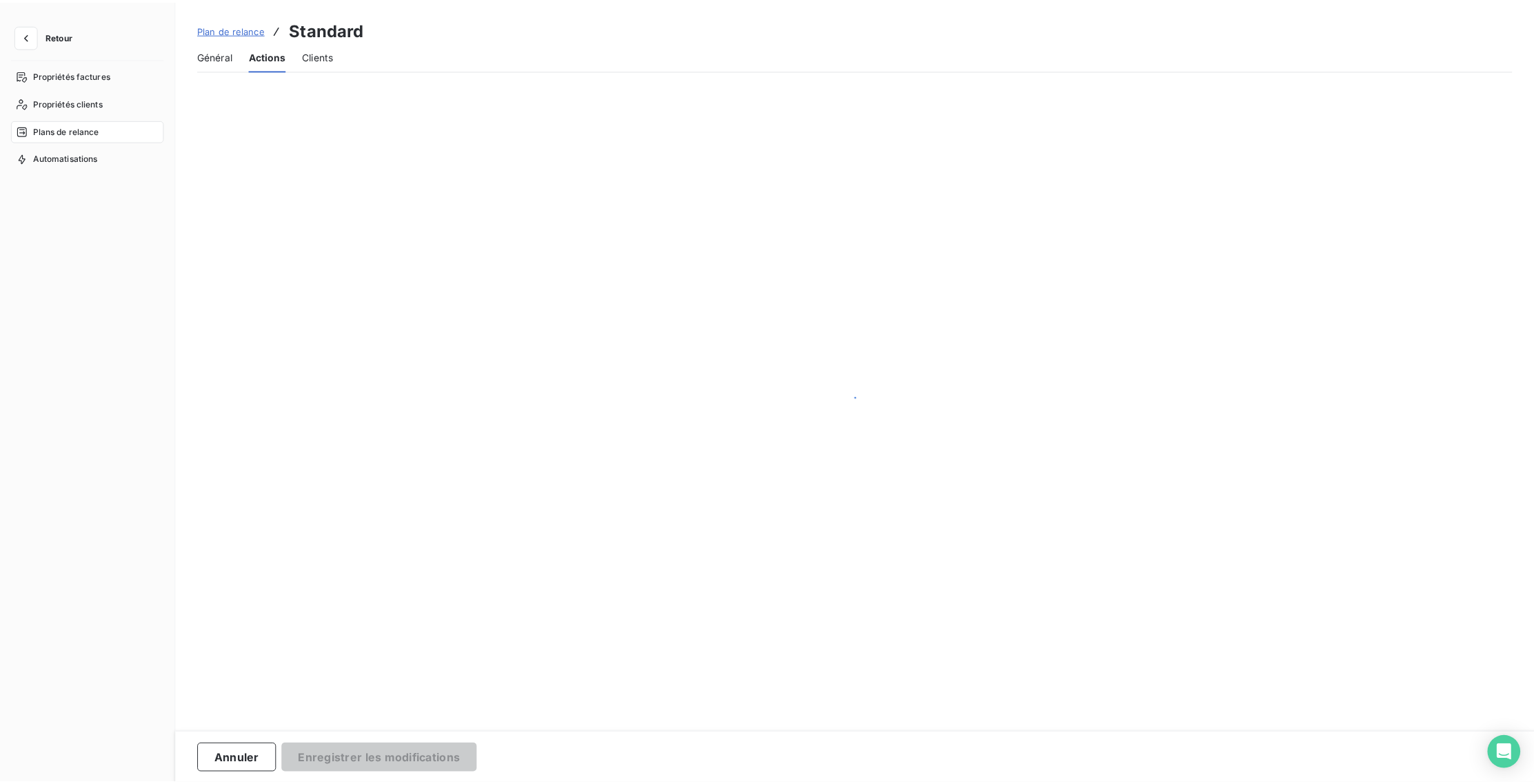
scroll to position [0, 0]
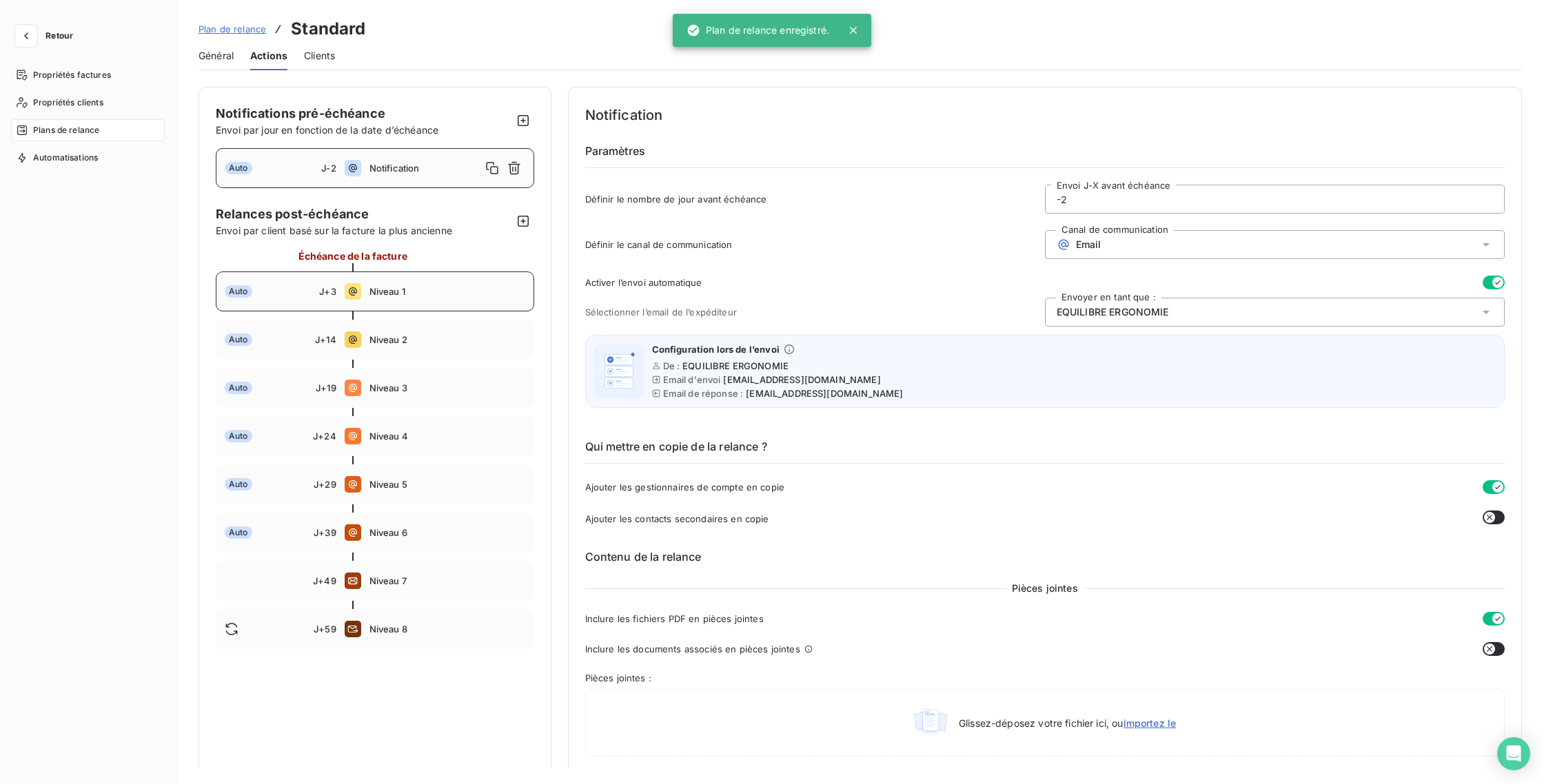
click at [391, 284] on div "Auto J+3 Niveau 1" at bounding box center [375, 291] width 318 height 40
type input "3"
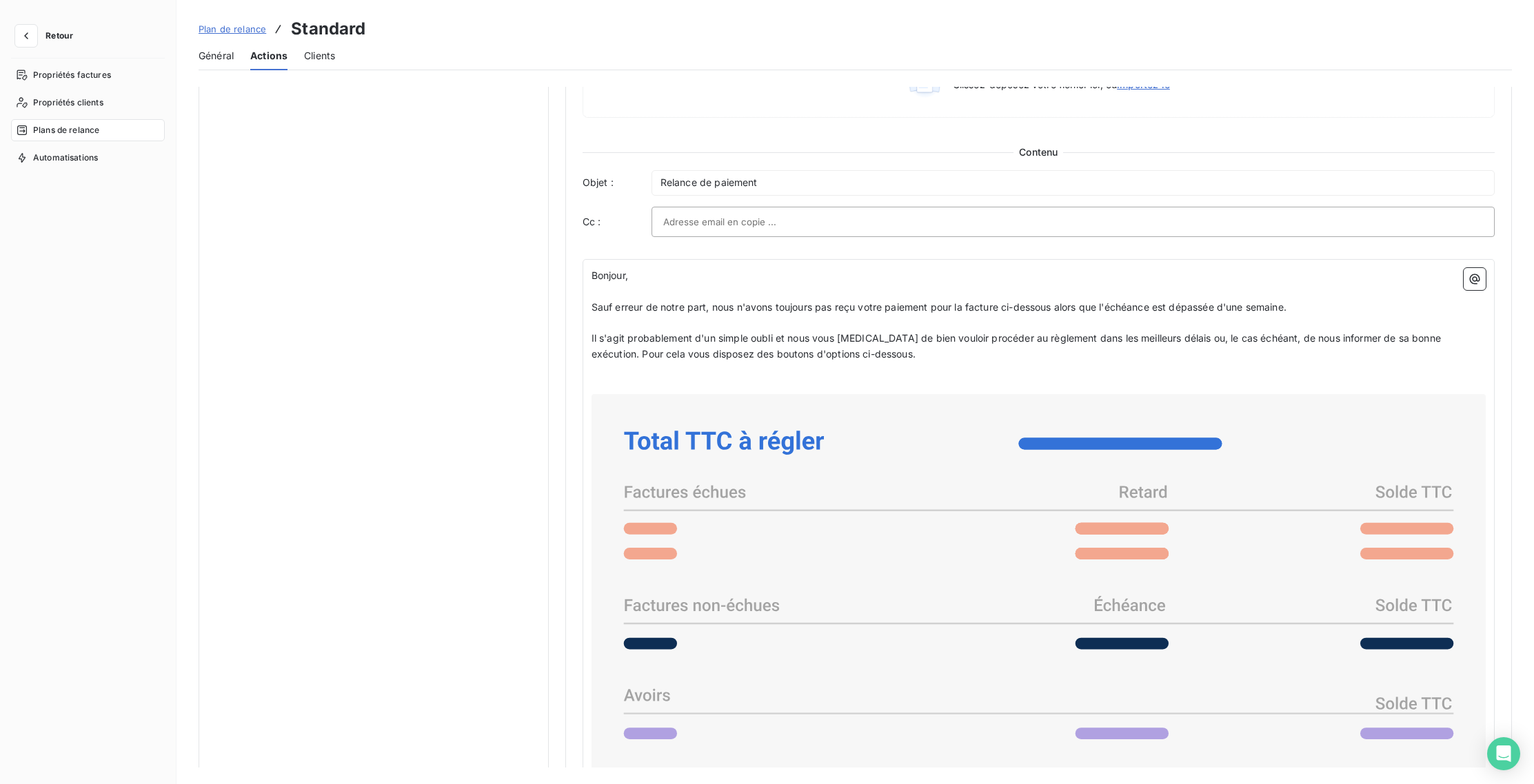
scroll to position [801, 0]
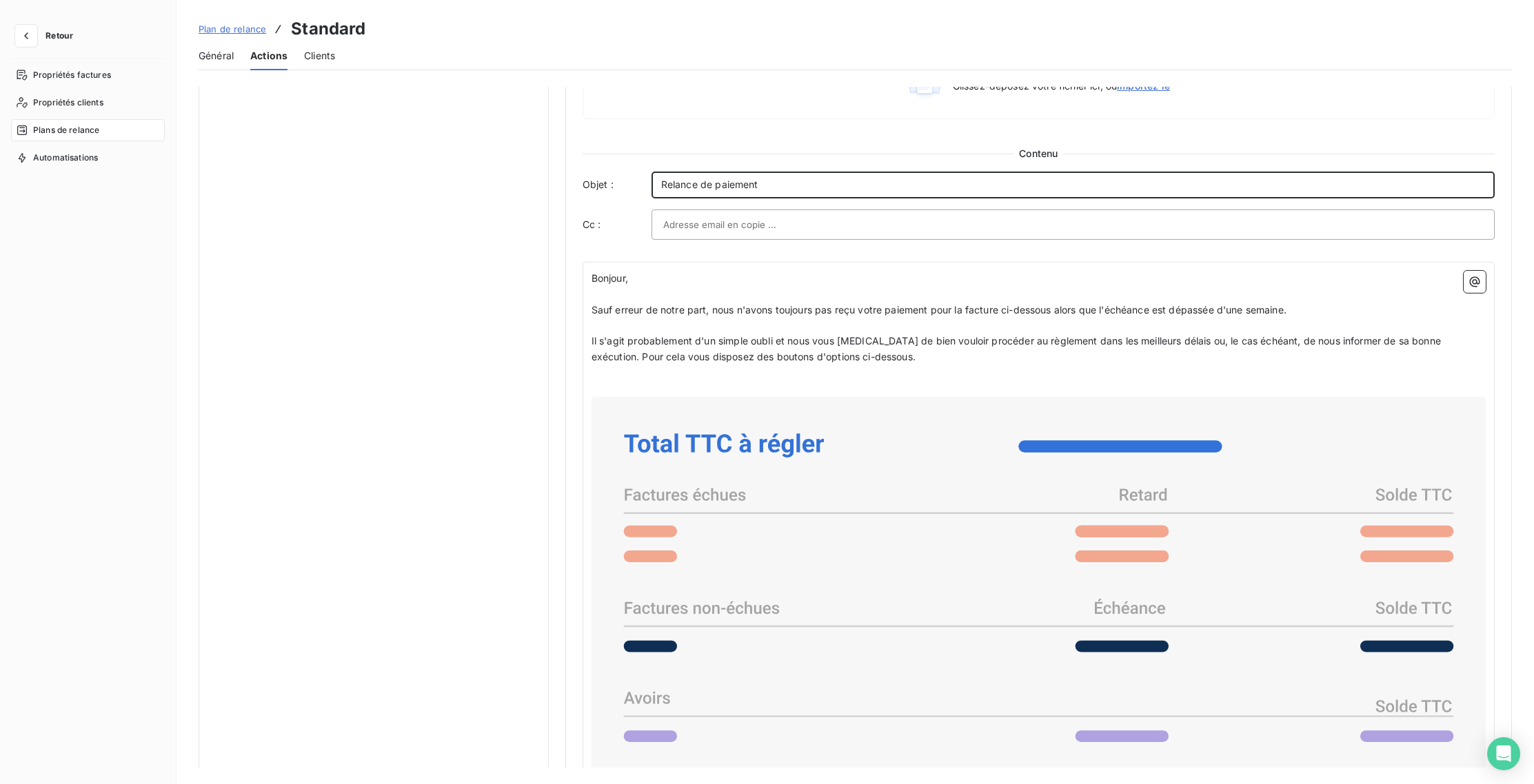
click at [662, 181] on span "Relance de paiement" at bounding box center [710, 184] width 97 height 12
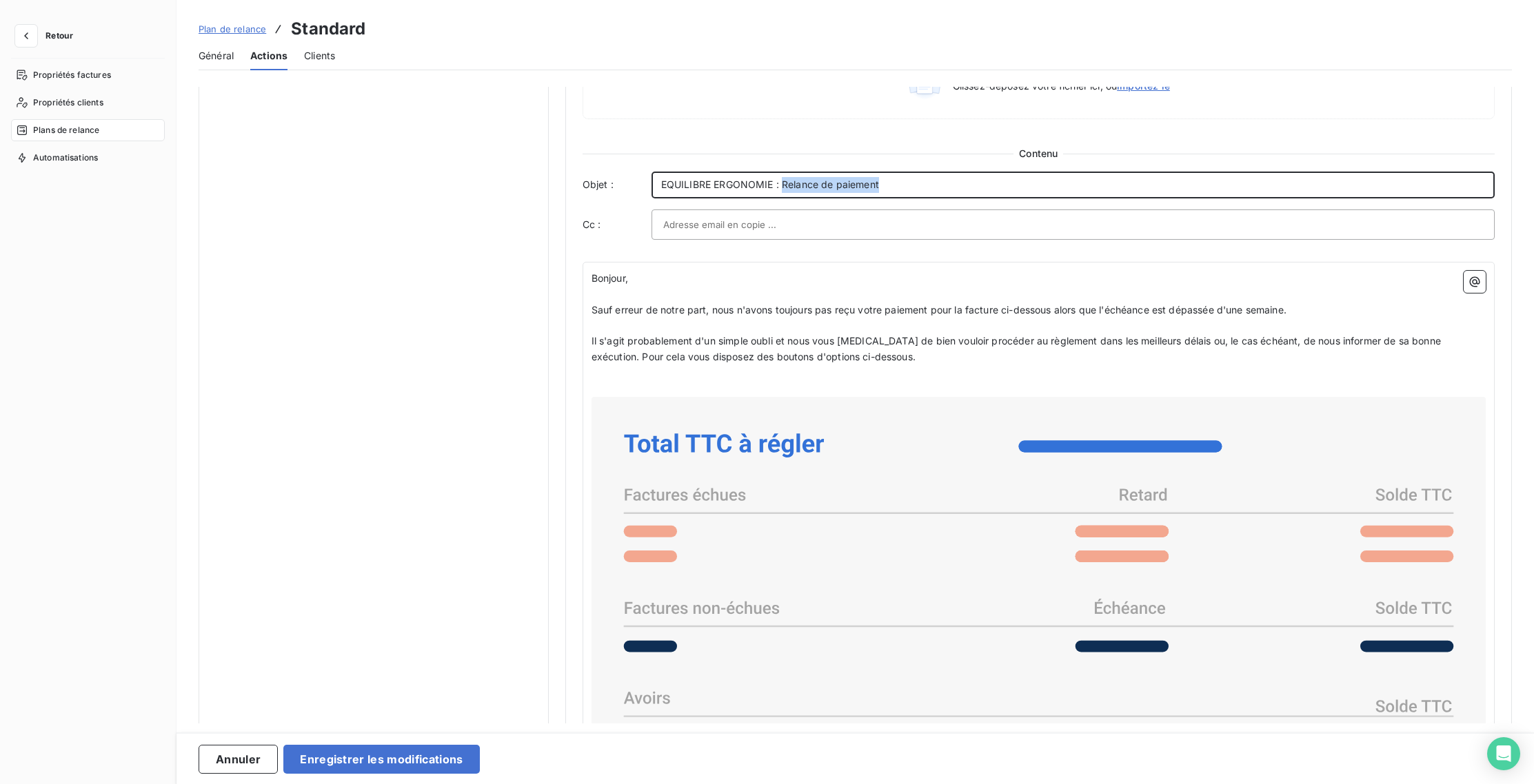
drag, startPoint x: 900, startPoint y: 187, endPoint x: 783, endPoint y: 180, distance: 117.2
click at [783, 180] on p "EQUILIBRE ERGONOMIE : Relance de paiement" at bounding box center [1073, 185] width 824 height 16
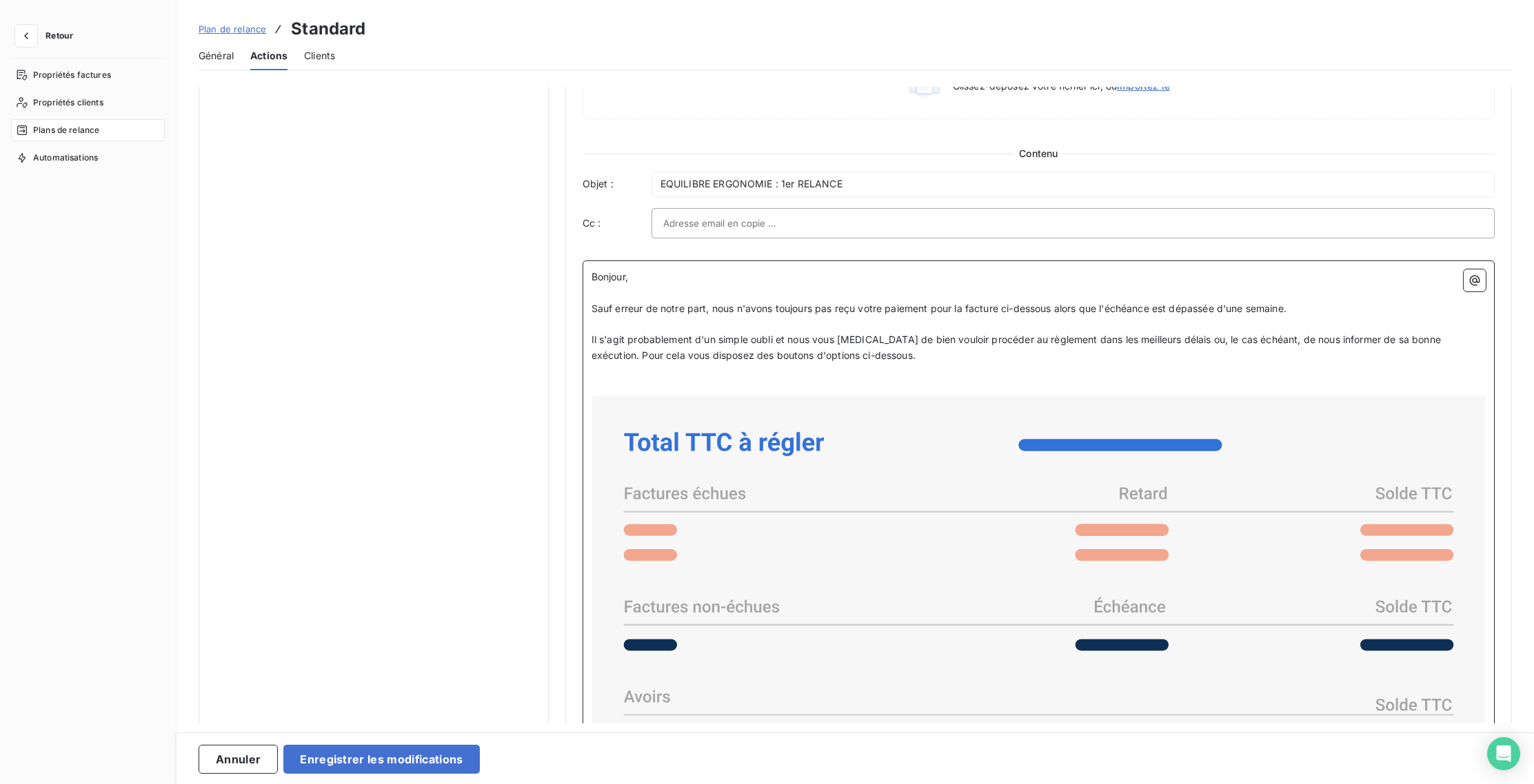
click at [794, 282] on p "Bonjour," at bounding box center [1039, 277] width 895 height 16
click at [1286, 310] on span "Sauf erreur de notre part, nous n'avons toujours pas reçu votre paiement pour l…" at bounding box center [939, 309] width 695 height 12
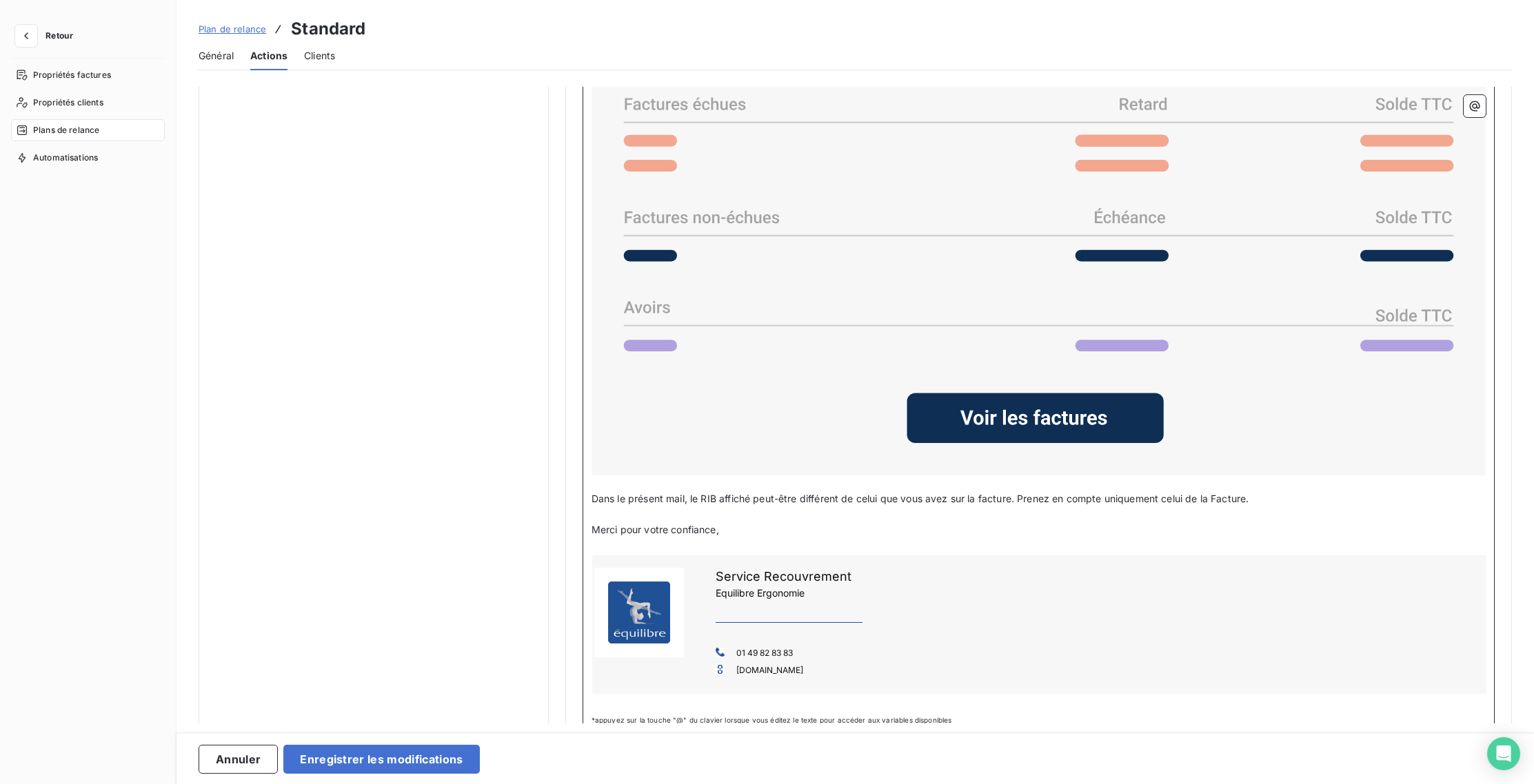
scroll to position [1217, 0]
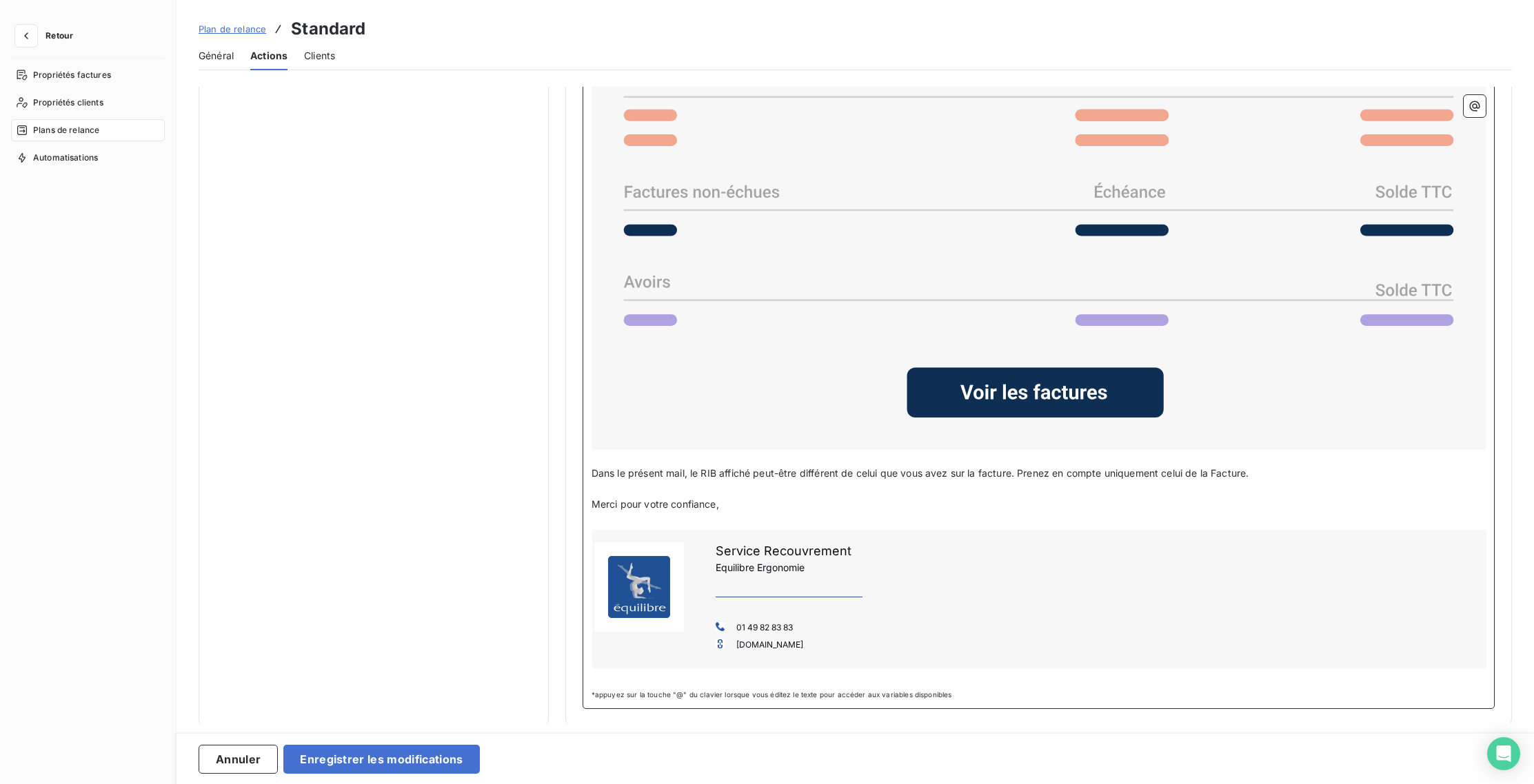
drag, startPoint x: 1242, startPoint y: 476, endPoint x: 582, endPoint y: 467, distance: 660.1
click at [582, 467] on div "Bonjour, ﻿ Sauf erreur de notre part, nous n'avons toujours pas reçu votre paie…" at bounding box center [1038, 277] width 913 height 863
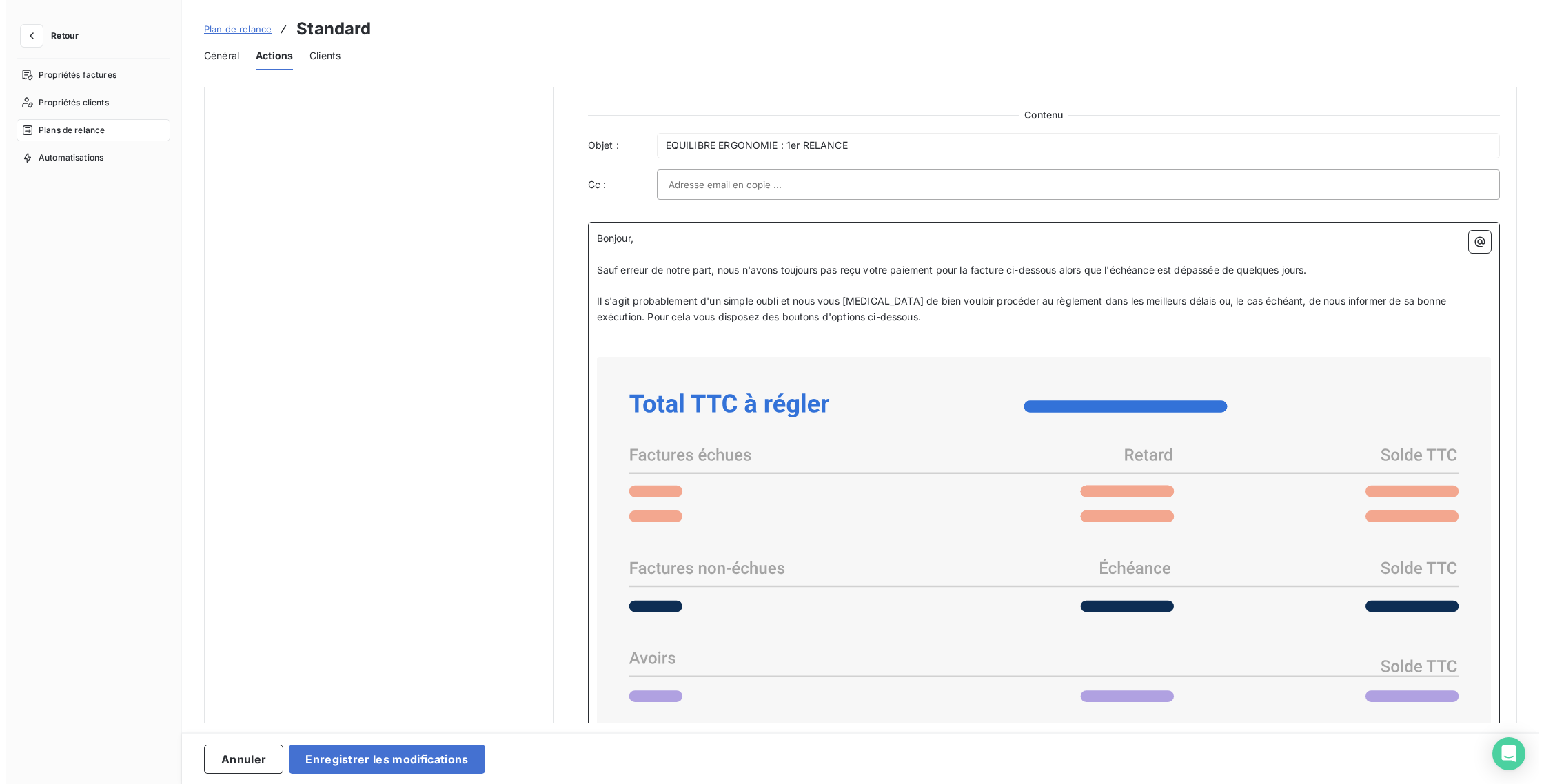
scroll to position [833, 0]
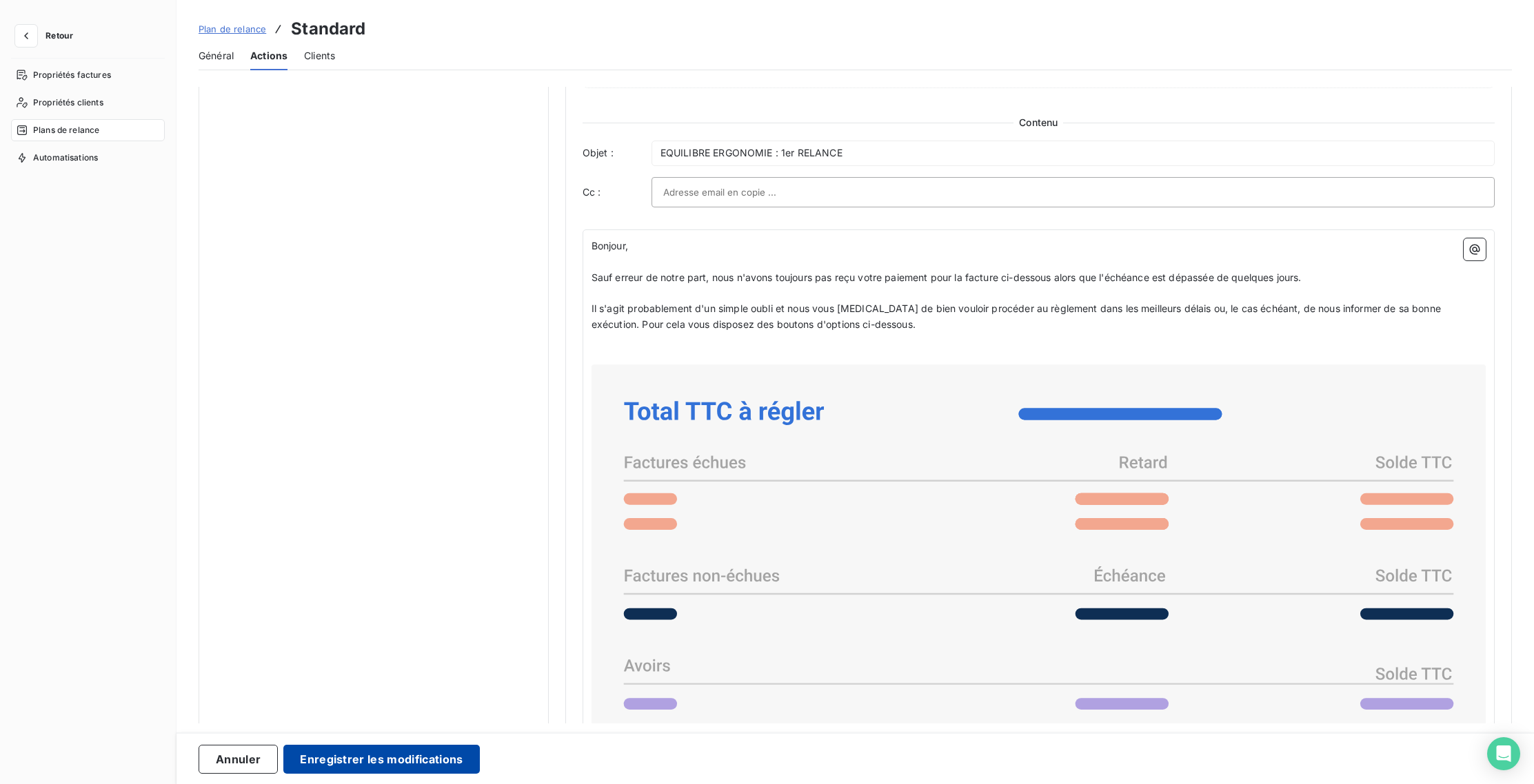
click at [365, 761] on button "Enregistrer les modifications" at bounding box center [381, 759] width 195 height 29
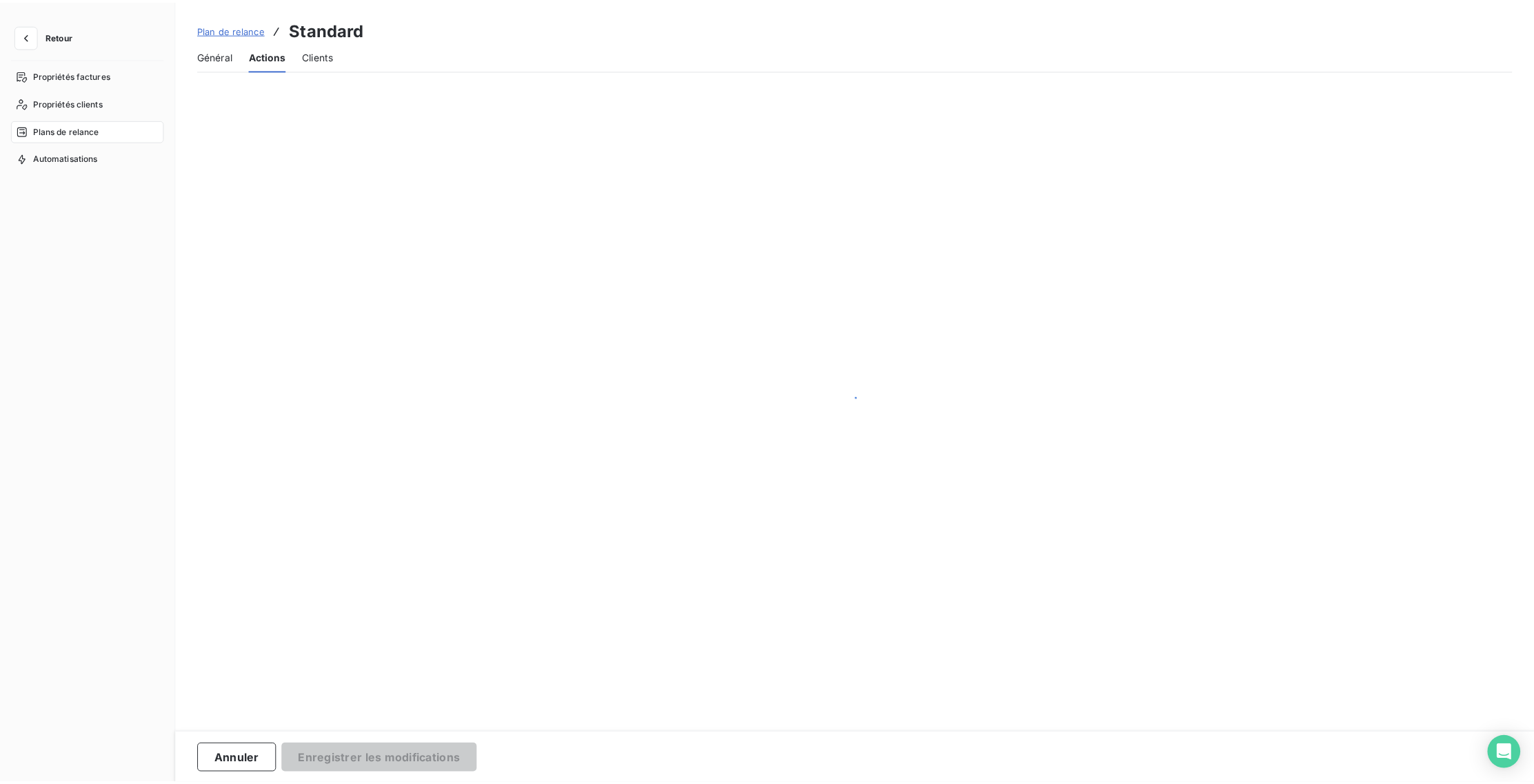
scroll to position [0, 0]
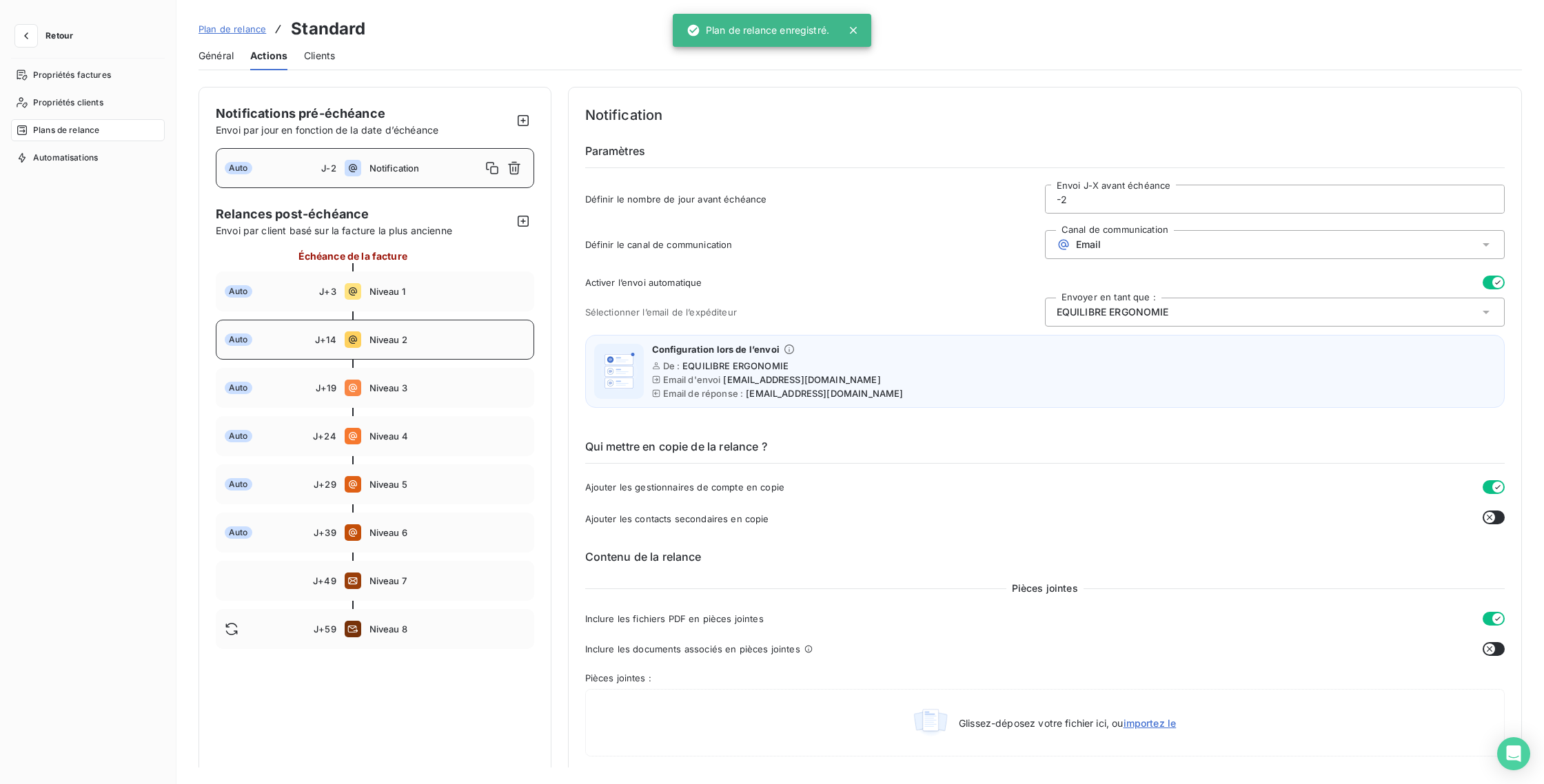
click at [401, 345] on span "Niveau 2" at bounding box center [447, 340] width 156 height 11
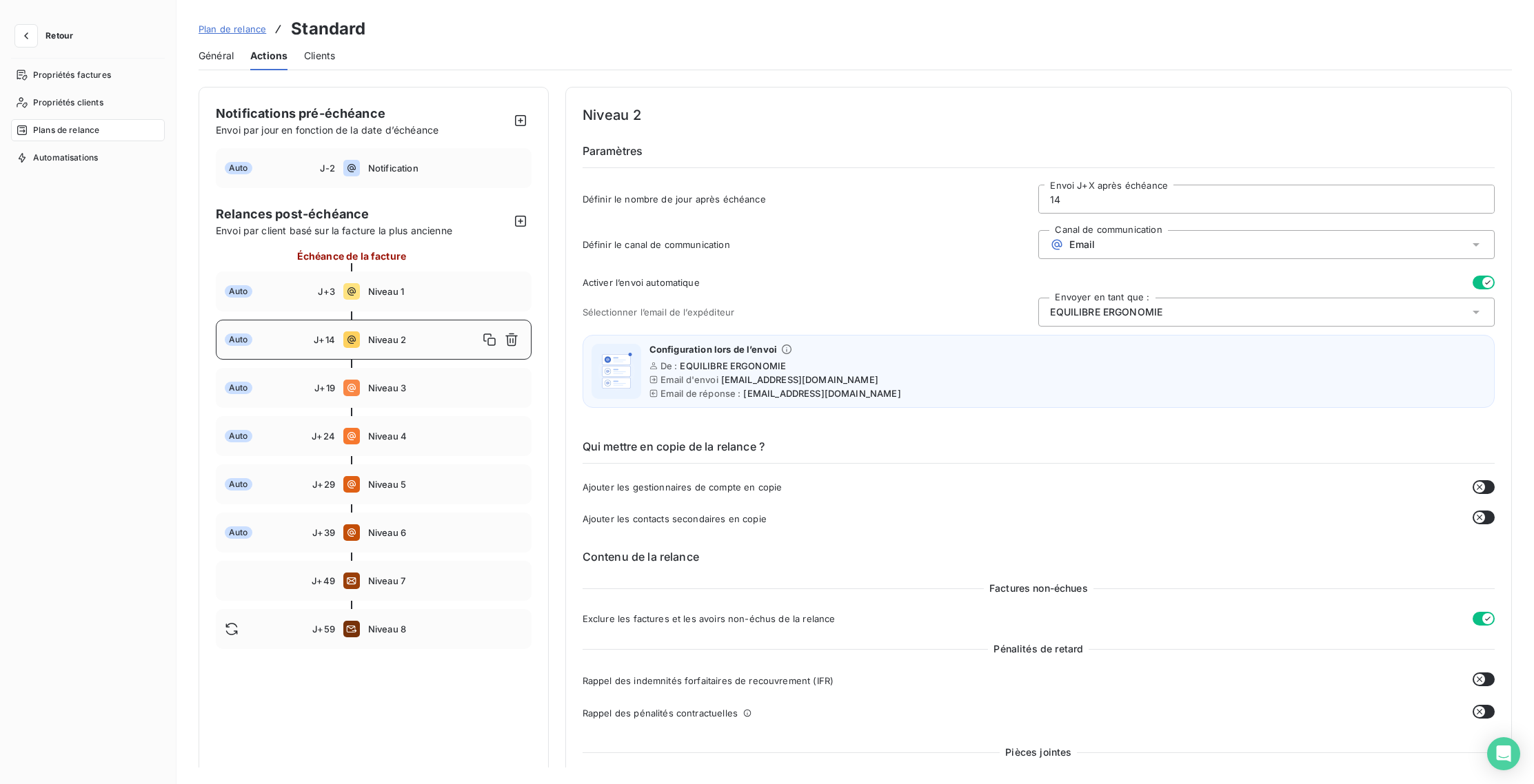
drag, startPoint x: 1066, startPoint y: 197, endPoint x: 1047, endPoint y: 199, distance: 19.1
click at [1047, 199] on input "14" at bounding box center [1266, 199] width 455 height 27
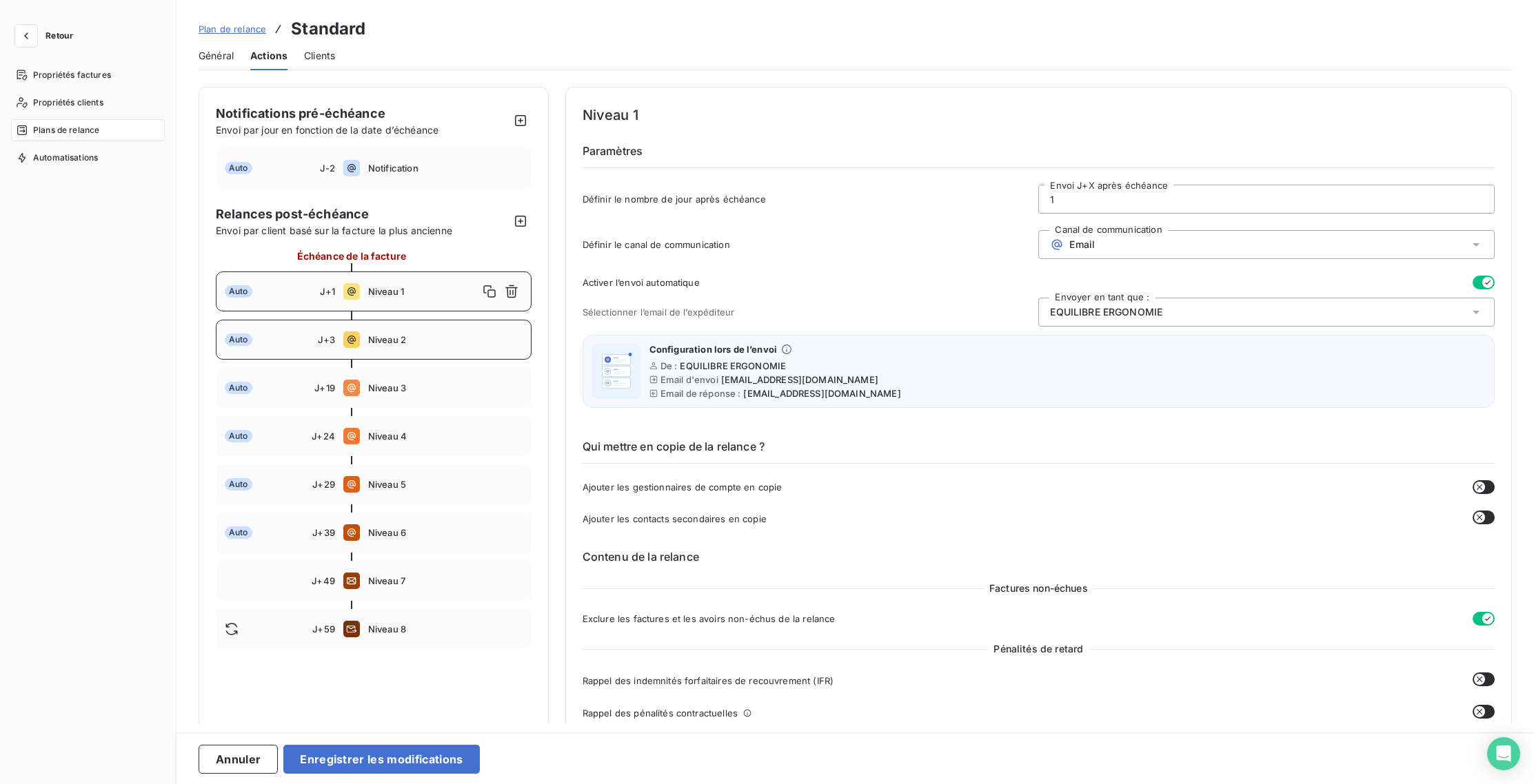
click at [441, 328] on div "Auto J+3 Niveau 2" at bounding box center [374, 340] width 316 height 40
click at [424, 299] on div "Auto J+1 Niveau 1" at bounding box center [374, 291] width 316 height 40
click at [384, 171] on span "Notification" at bounding box center [445, 168] width 155 height 11
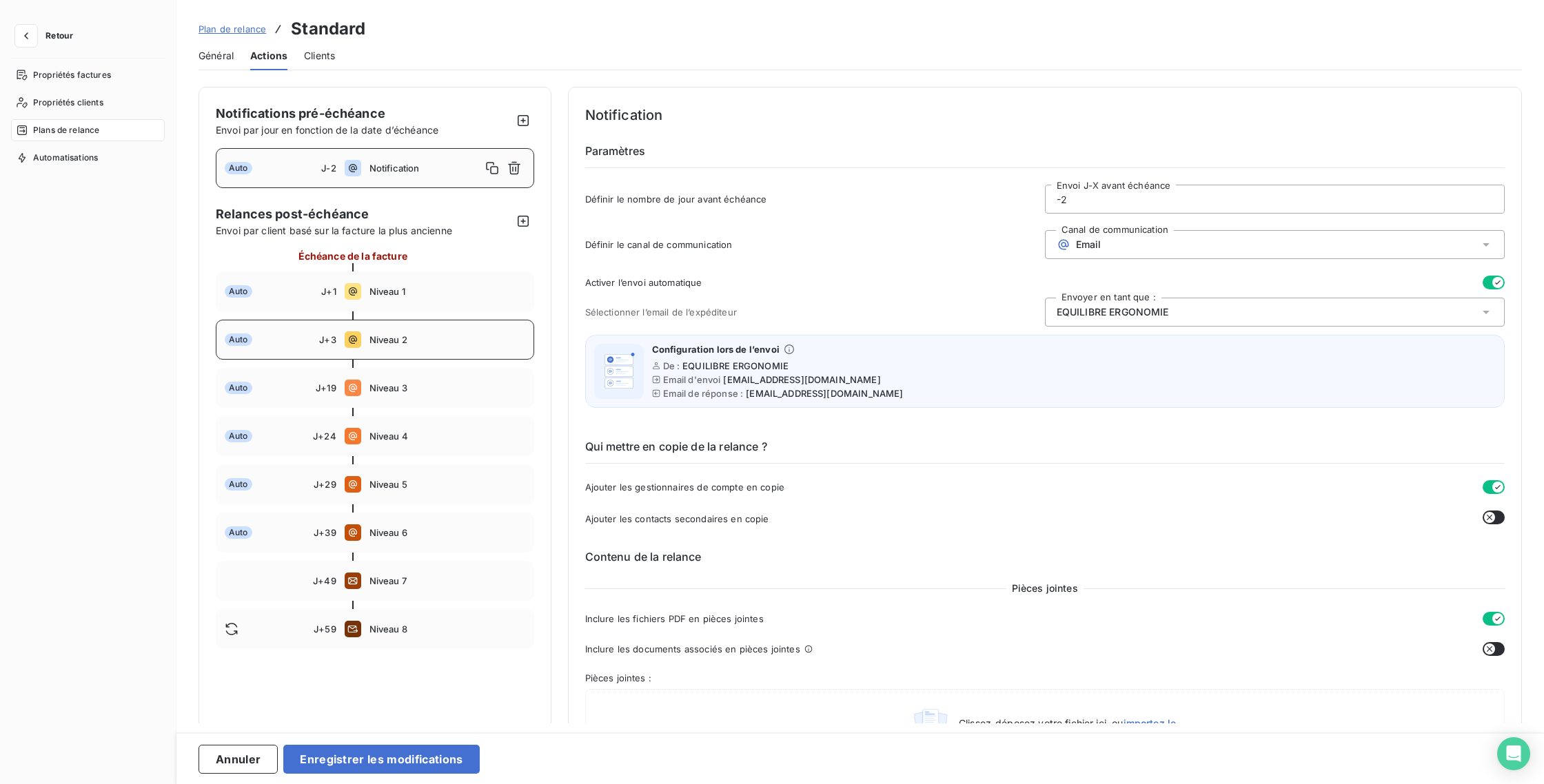
click at [389, 336] on span "Niveau 2" at bounding box center [447, 340] width 156 height 11
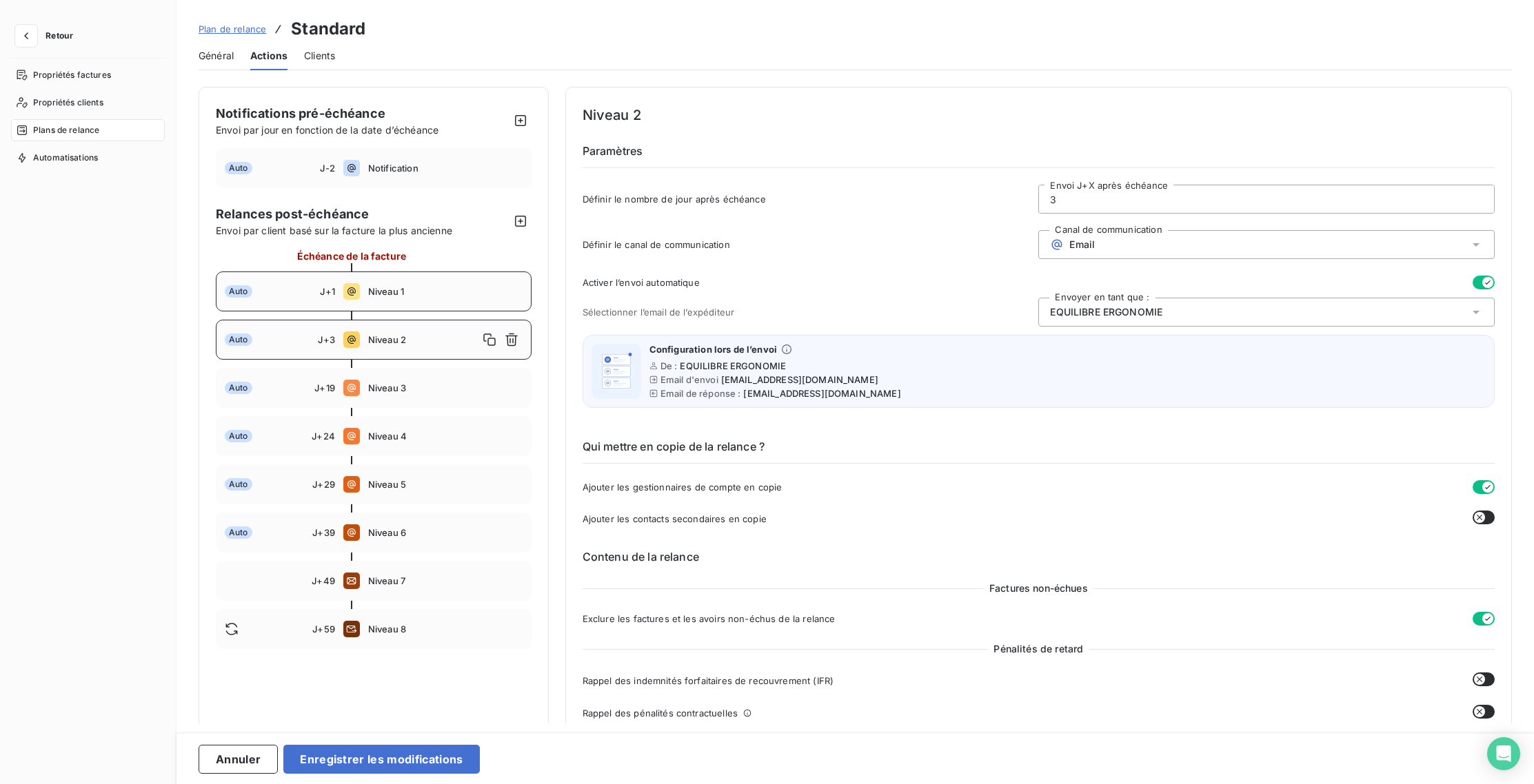
click at [389, 304] on div "Auto J+1 Niveau 1" at bounding box center [374, 291] width 316 height 40
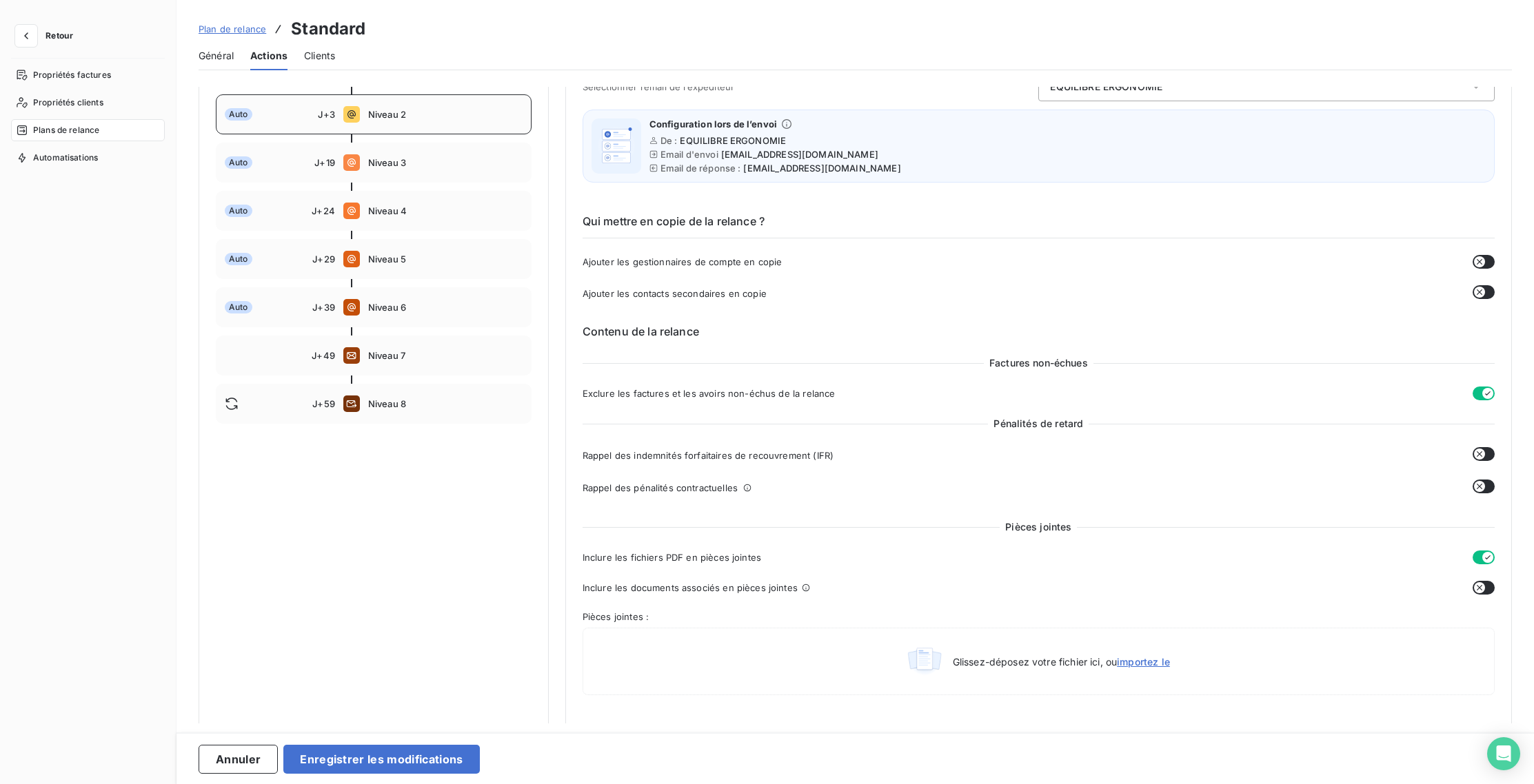
scroll to position [100, 0]
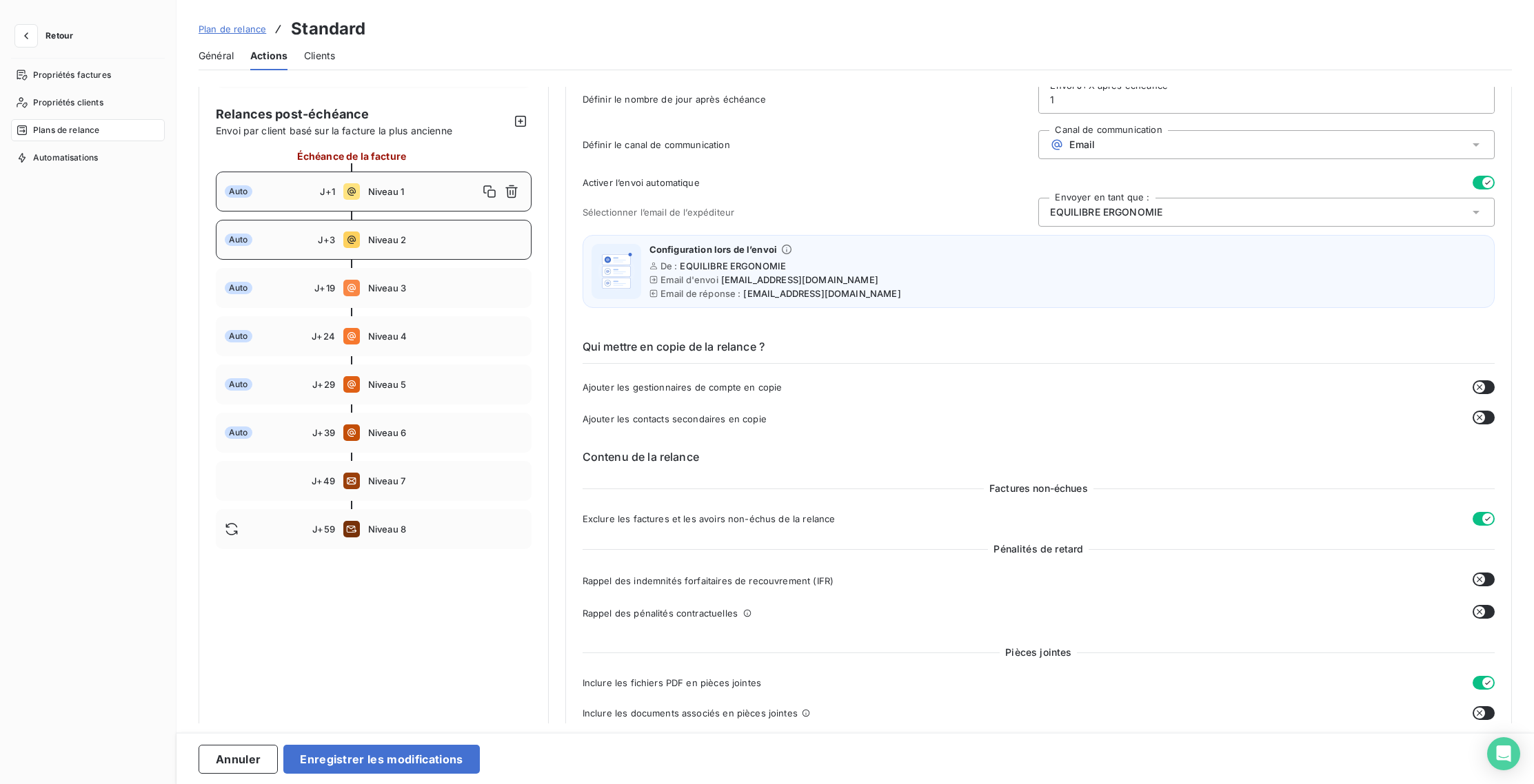
click at [414, 254] on div "Auto J+3 Niveau 2" at bounding box center [374, 240] width 316 height 40
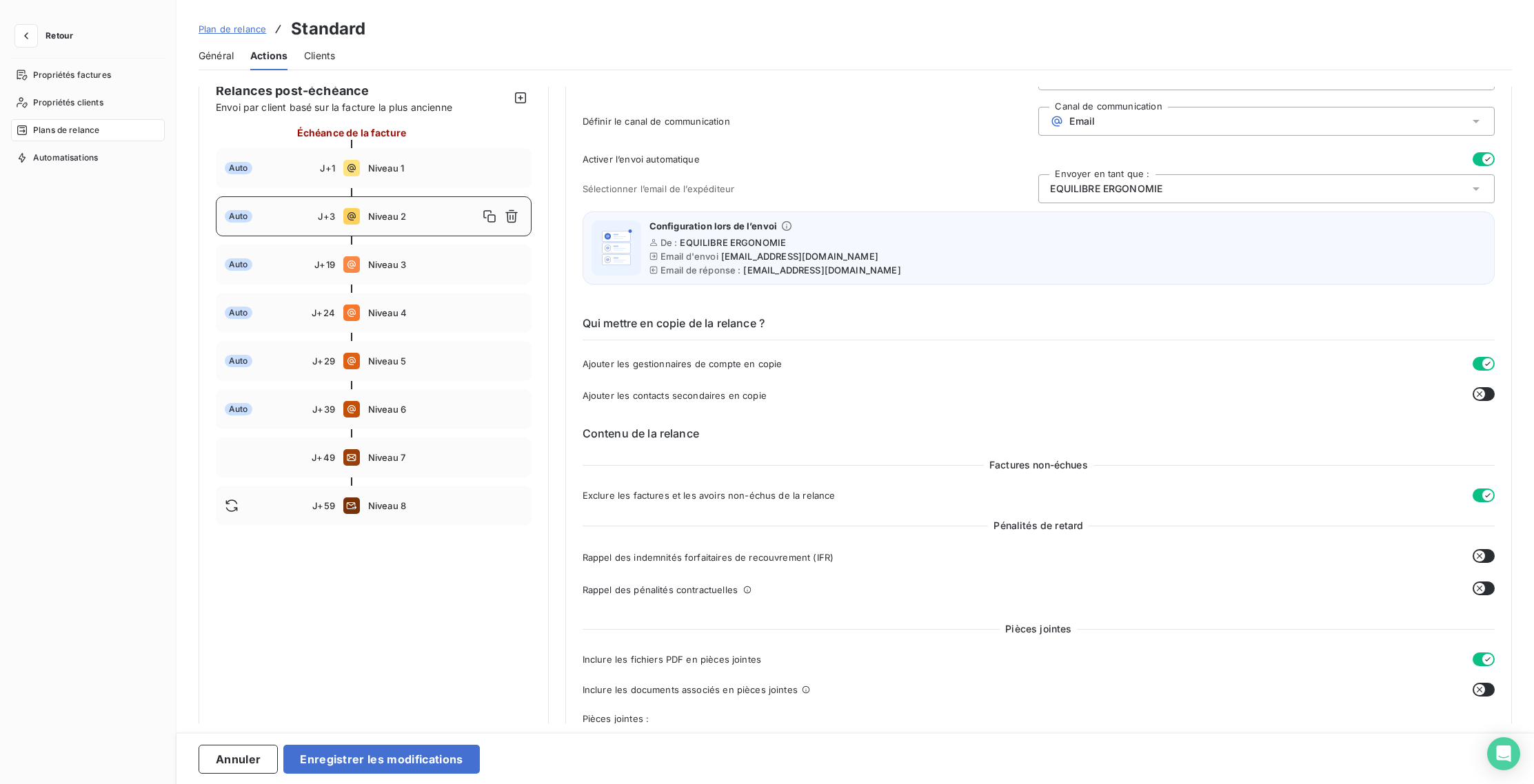
scroll to position [124, 0]
drag, startPoint x: 379, startPoint y: 220, endPoint x: 404, endPoint y: 212, distance: 26.2
click at [399, 207] on div "Niveau 2" at bounding box center [445, 216] width 155 height 22
click at [411, 217] on span "Niveau 2" at bounding box center [423, 215] width 110 height 11
click at [434, 220] on div "Niveau 2" at bounding box center [445, 216] width 155 height 22
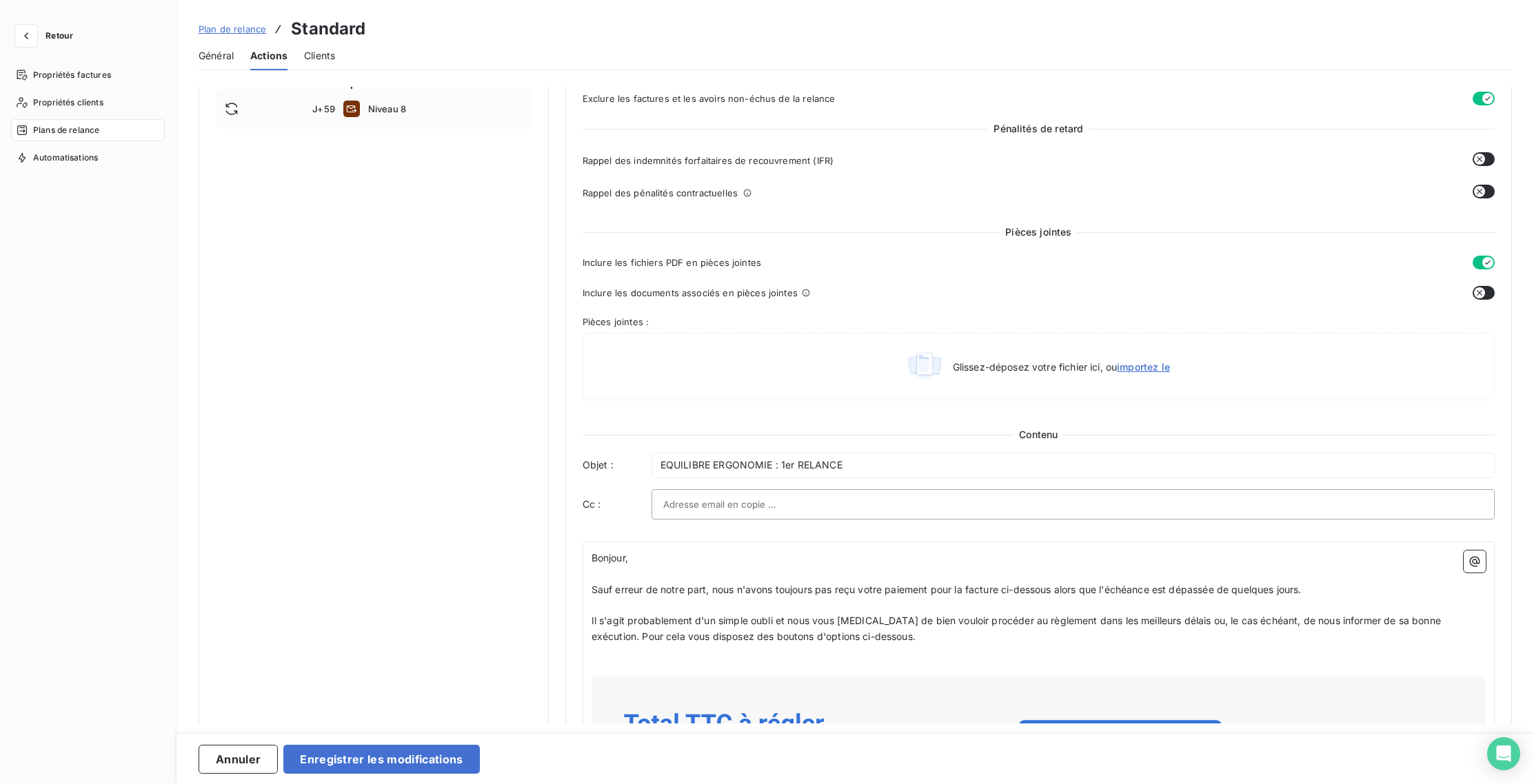
scroll to position [845, 0]
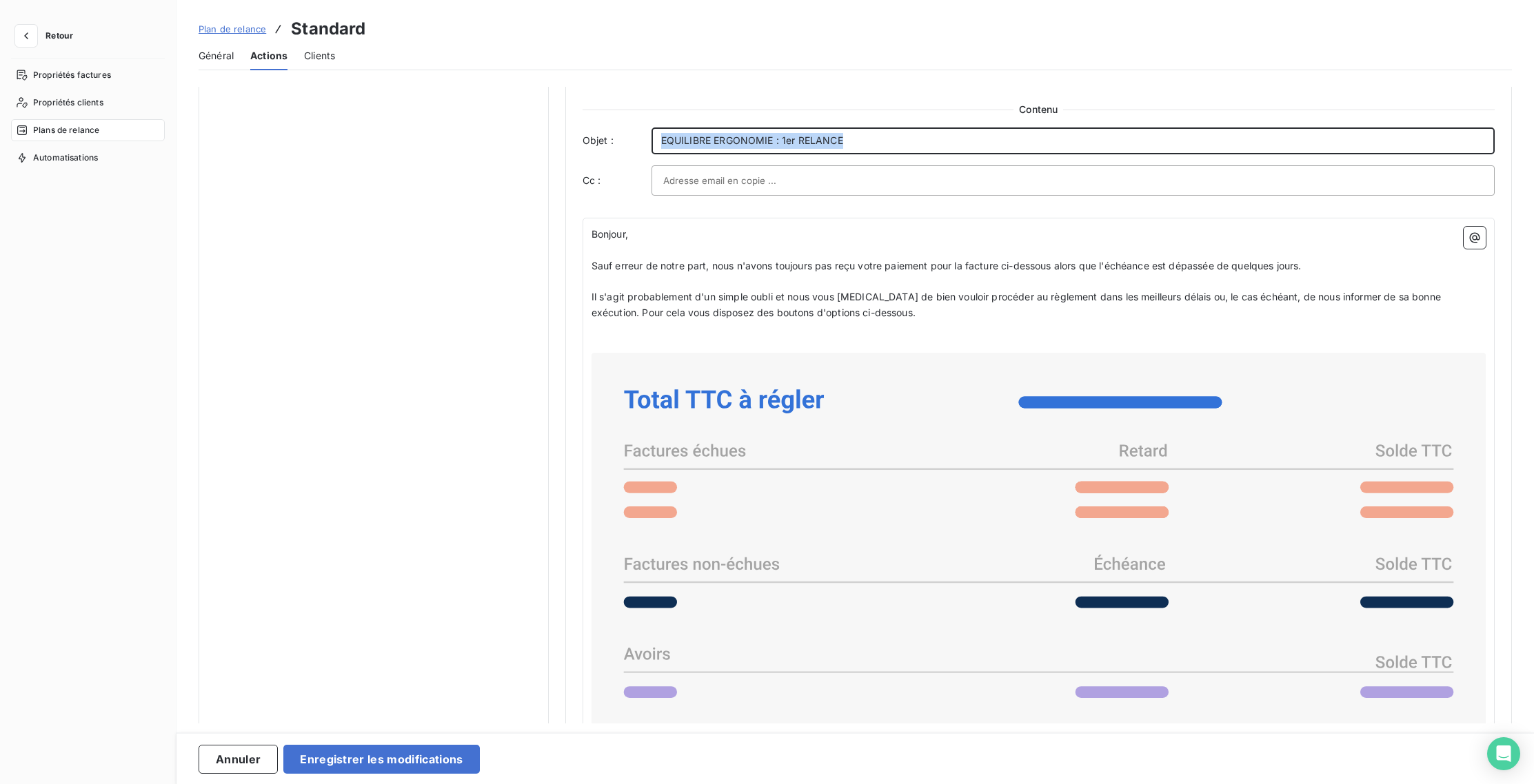
drag, startPoint x: 844, startPoint y: 140, endPoint x: 638, endPoint y: 139, distance: 206.0
click at [639, 139] on div "Objet : EQUILIBRE ERGONOMIE : 1er RELANCE" at bounding box center [1038, 140] width 913 height 26
copy span "EQUILIBRE ERGONOMIE : 1er RELANCE"
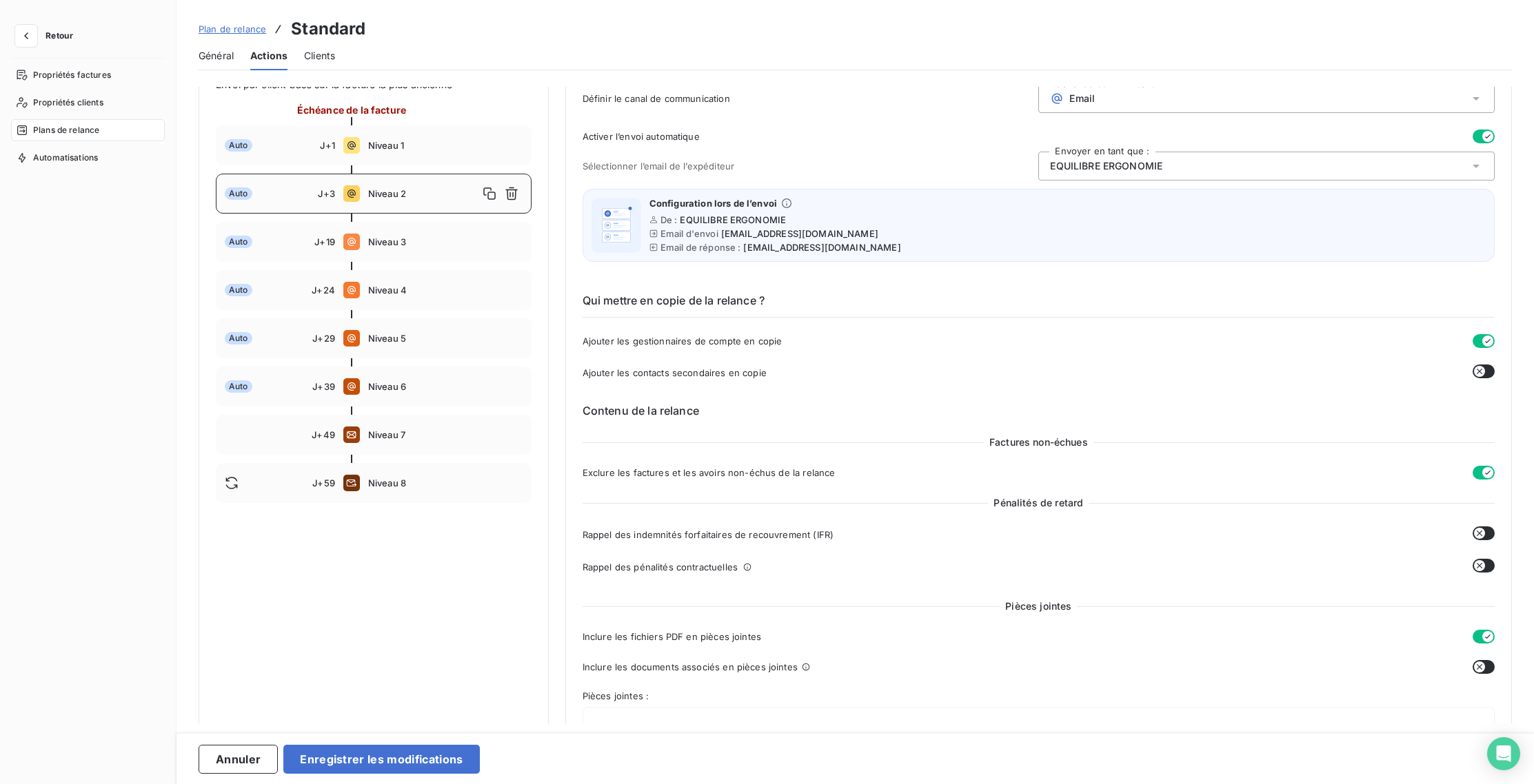
scroll to position [62, 0]
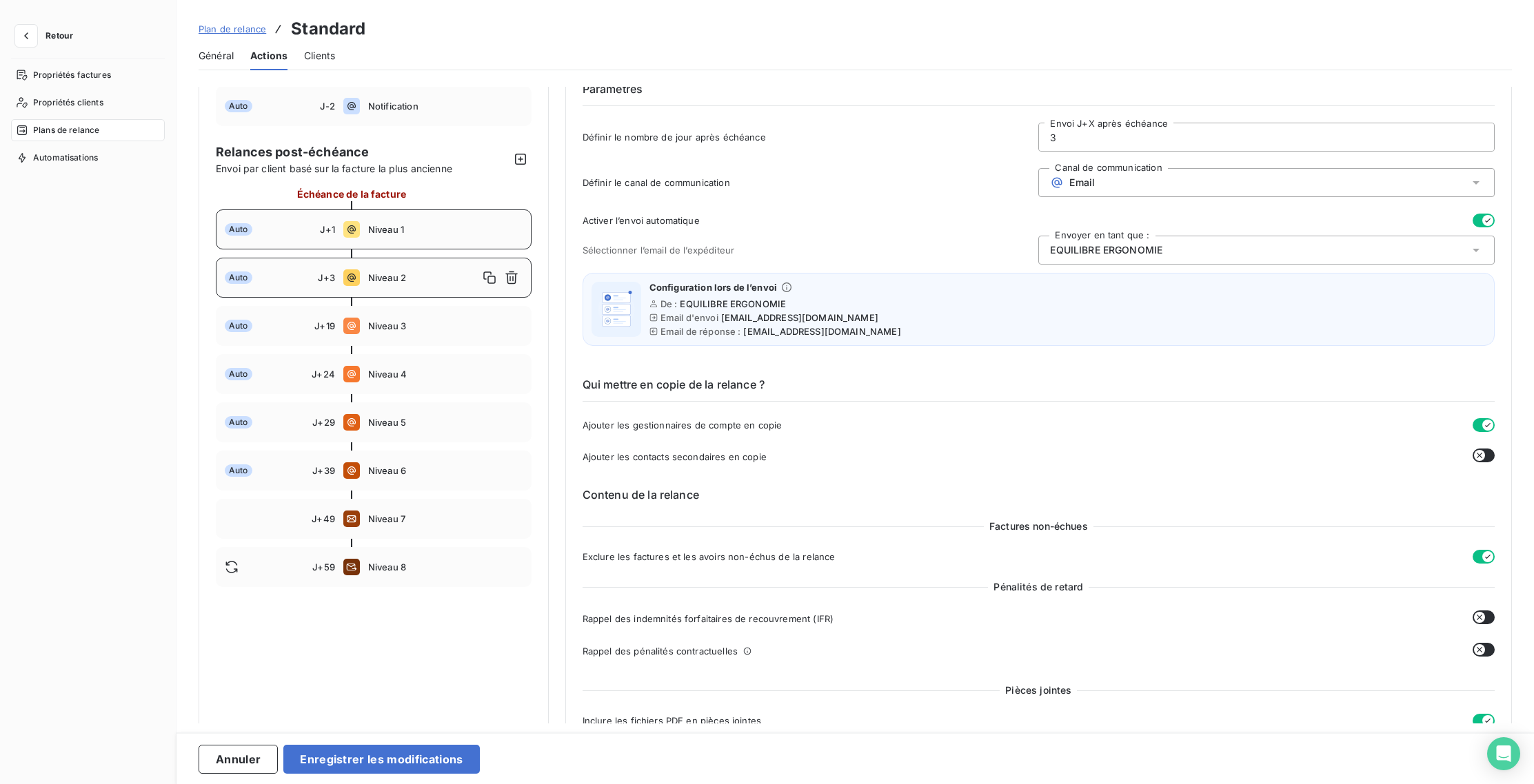
click at [410, 244] on div "Auto J+1 Niveau 1" at bounding box center [374, 229] width 316 height 40
type input "1"
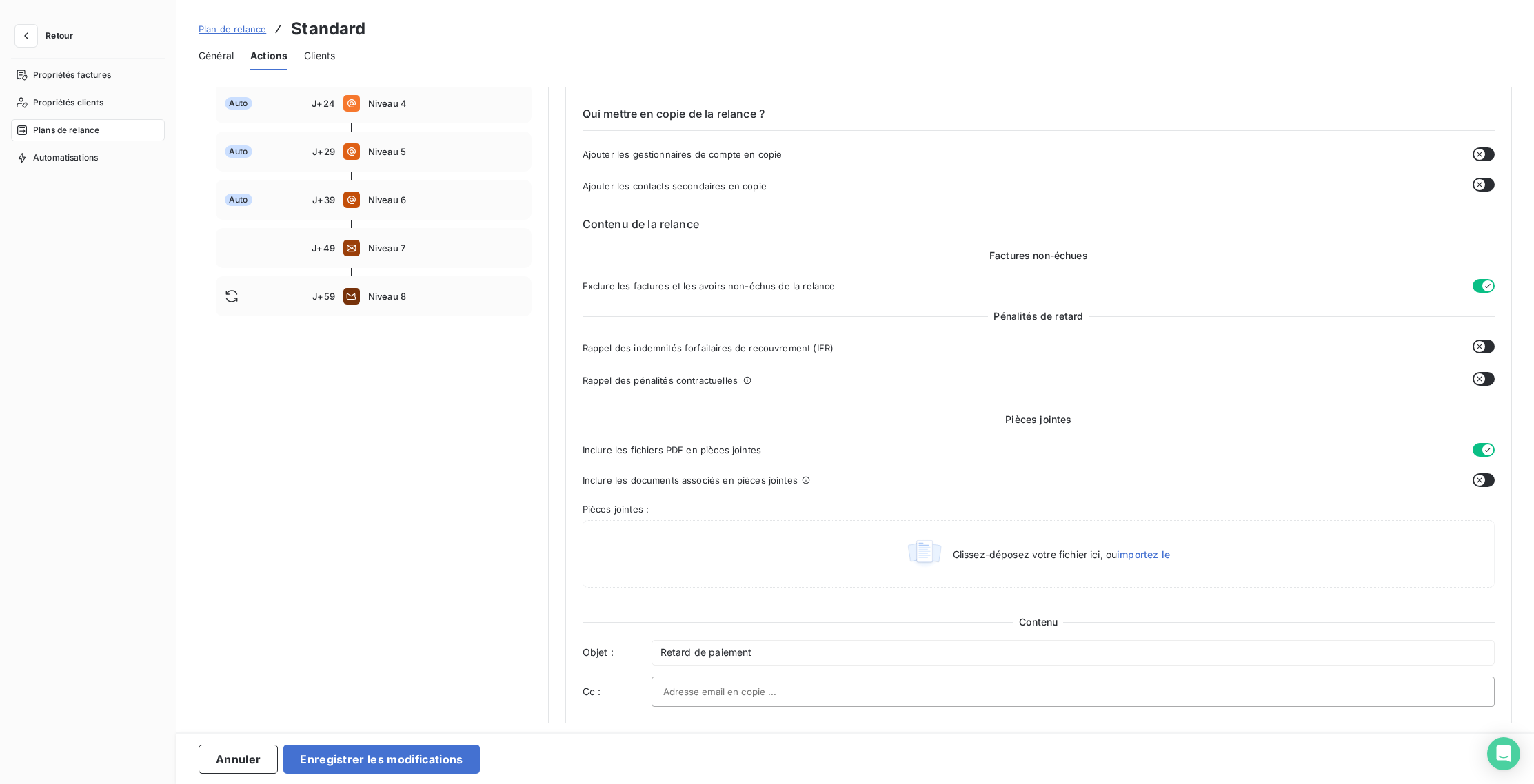
scroll to position [721, 0]
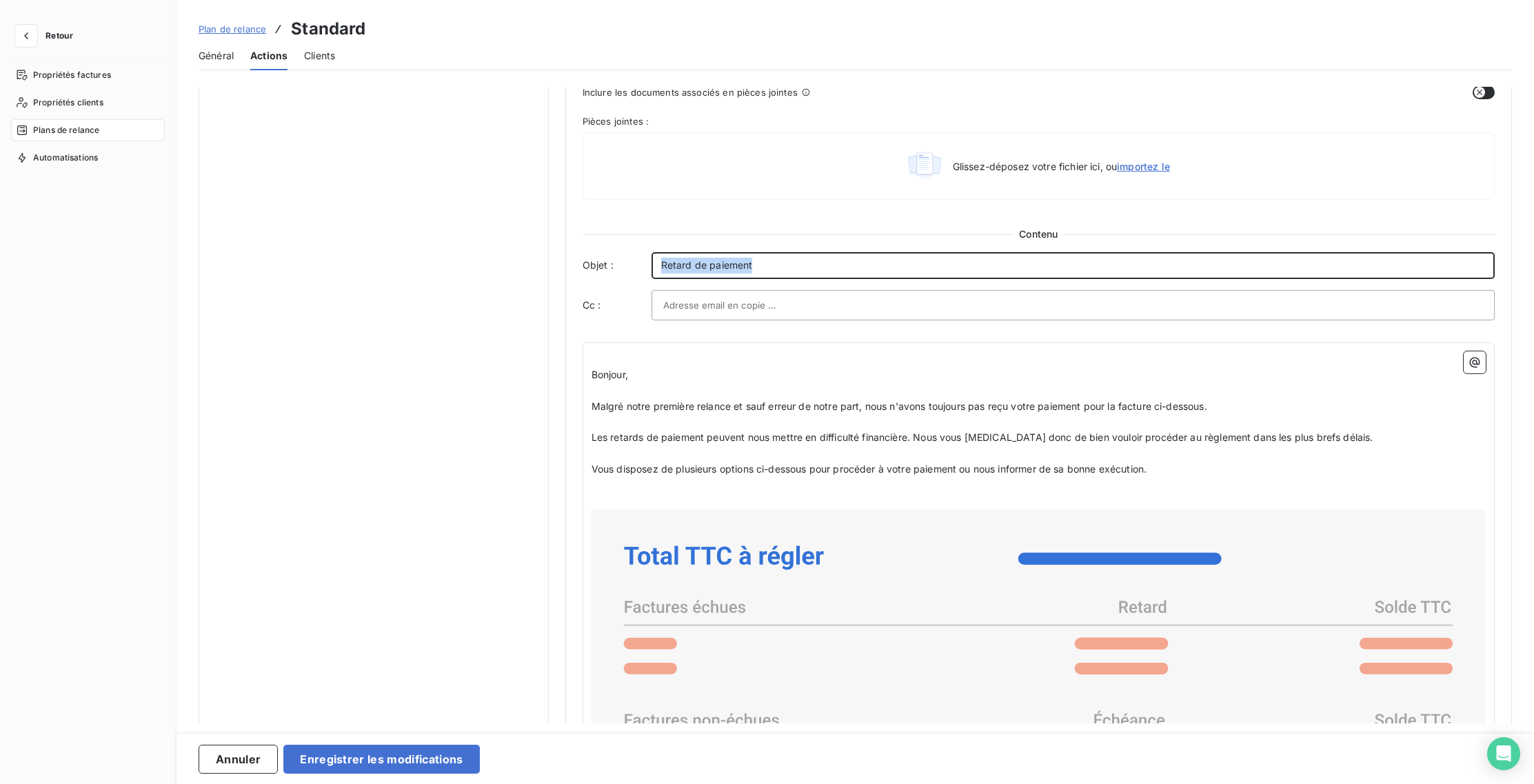
drag, startPoint x: 791, startPoint y: 259, endPoint x: 615, endPoint y: 244, distance: 176.6
click at [615, 244] on div "Contenu Objet : Retard de paiement Cc :" at bounding box center [1038, 274] width 913 height 93
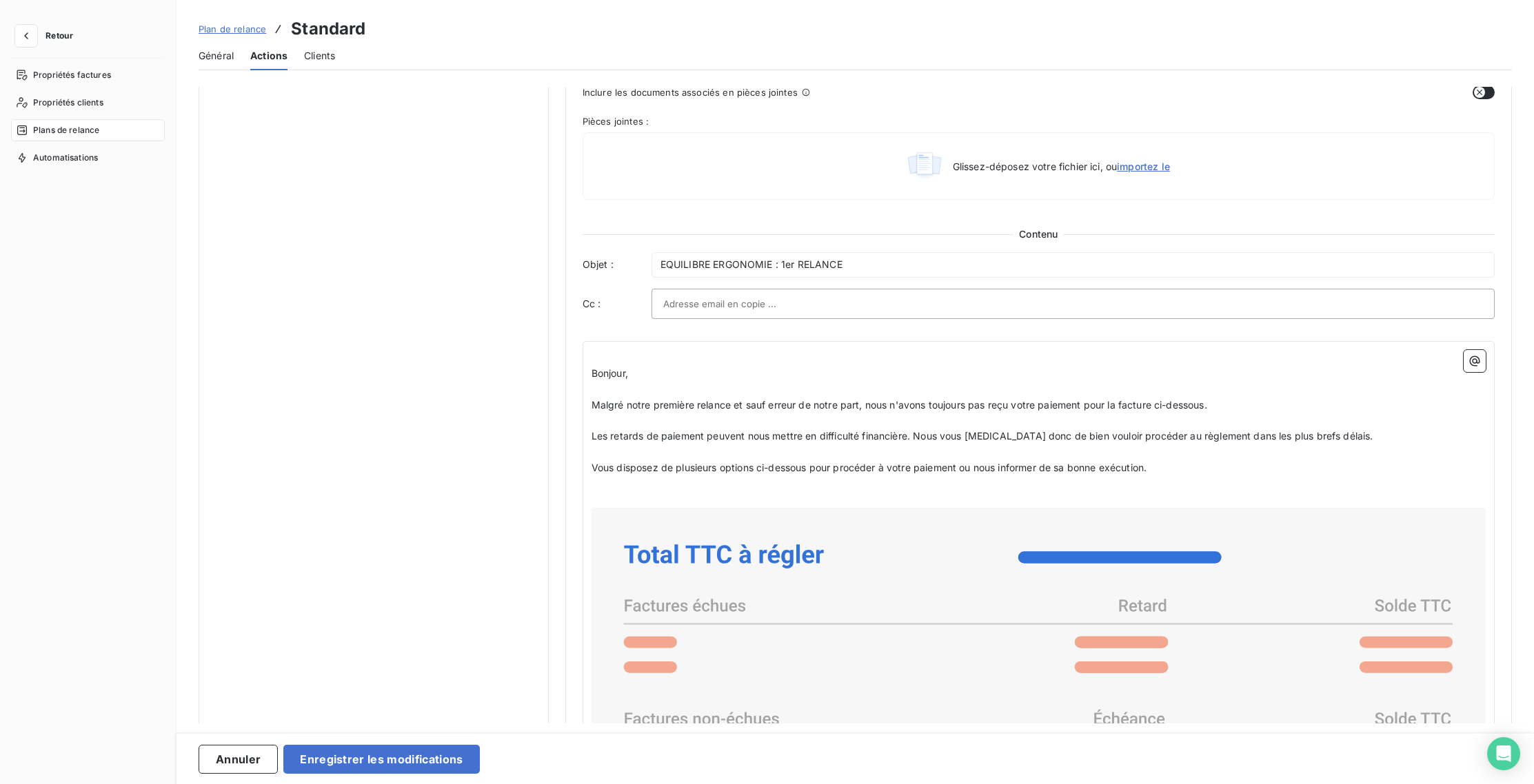
click at [484, 318] on div "Notifications pré-échéance Envoi par jour en fonction de la date d’échéance Aut…" at bounding box center [374, 310] width 350 height 1887
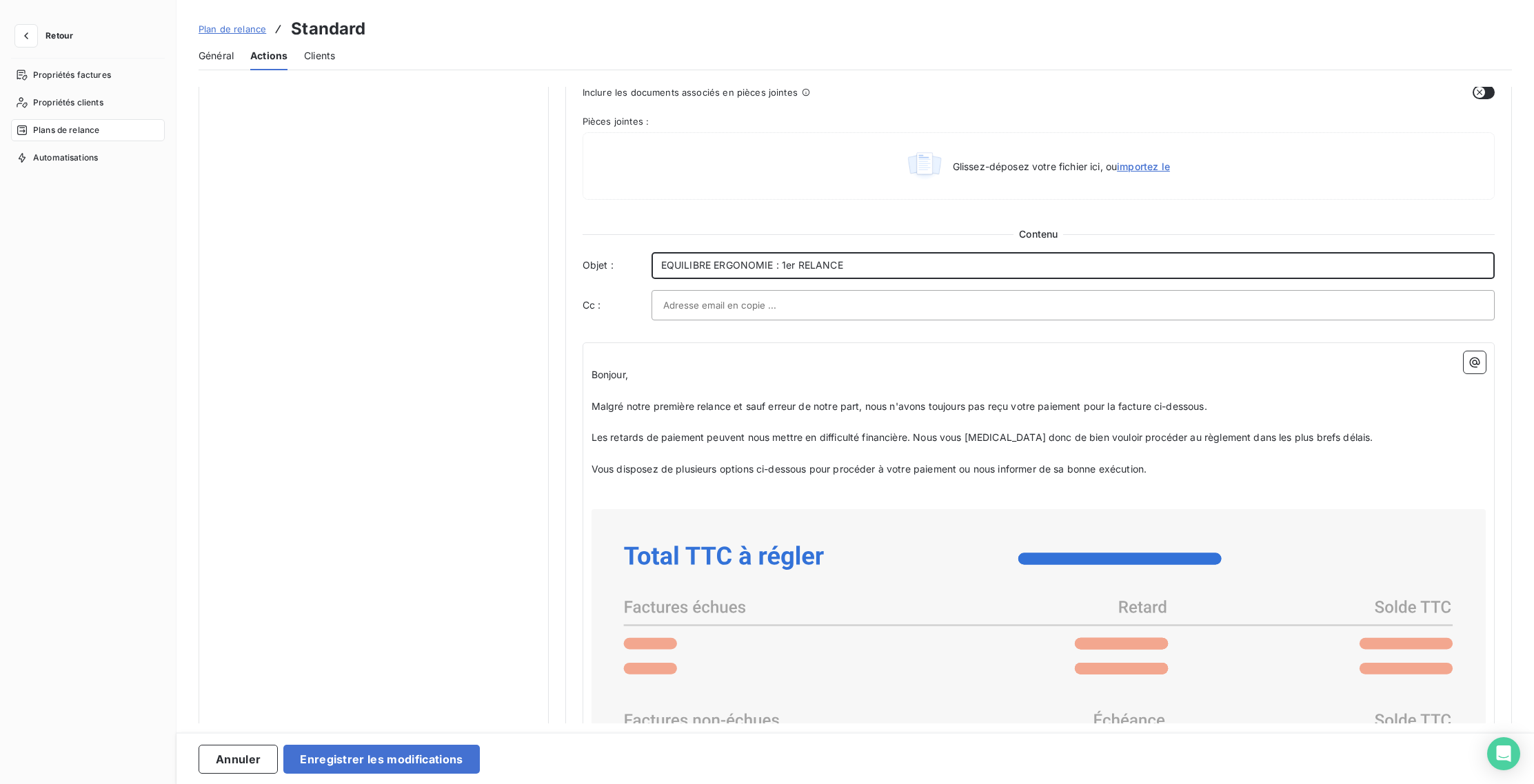
click at [848, 265] on p "EQUILIBRE ERGONOMIE : 1er RELANCE" at bounding box center [1073, 265] width 824 height 16
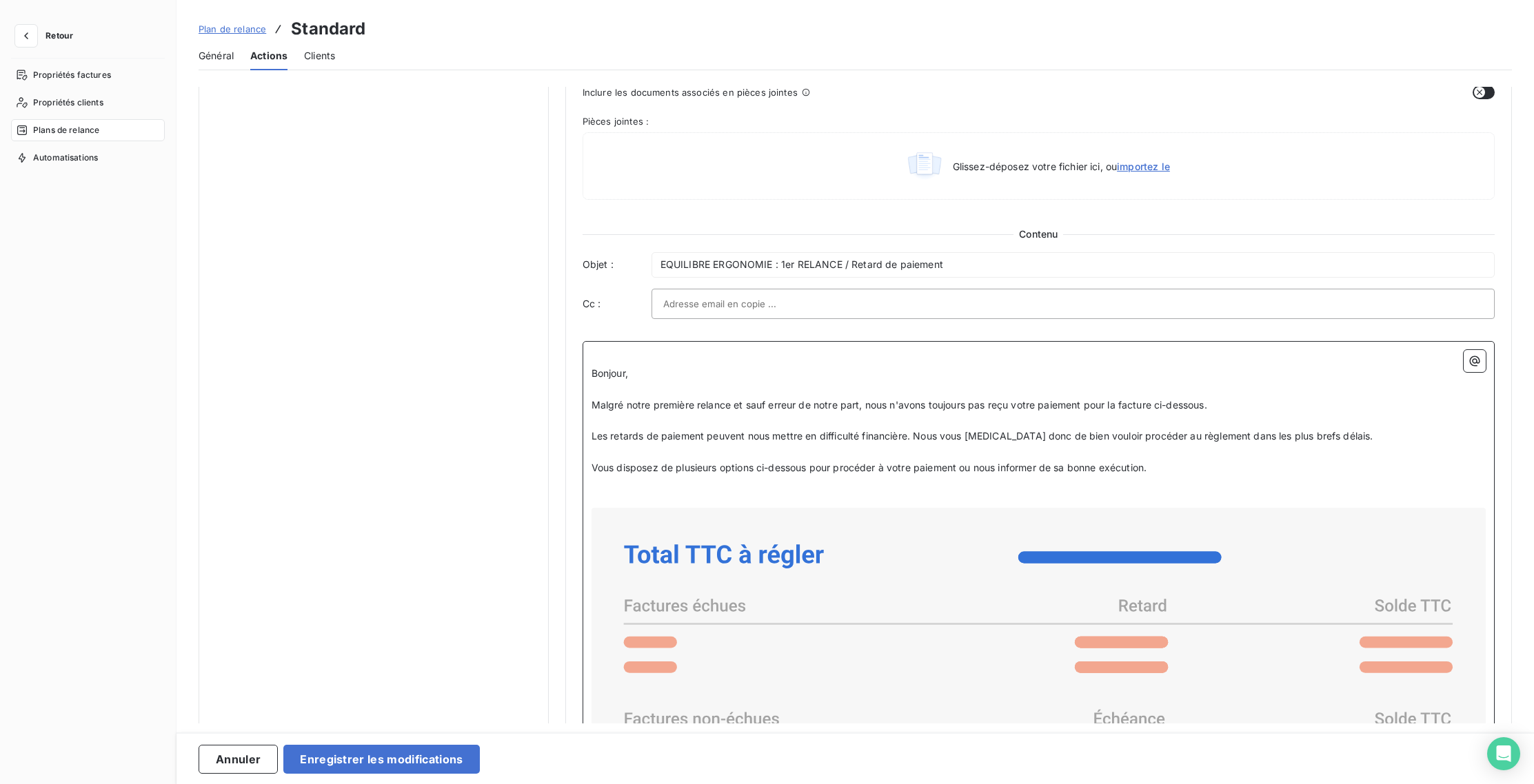
click at [891, 359] on p "﻿" at bounding box center [1039, 357] width 895 height 16
click at [482, 349] on div "Notifications pré-échéance Envoi par jour en fonction de la date d’échéance Aut…" at bounding box center [374, 310] width 350 height 1887
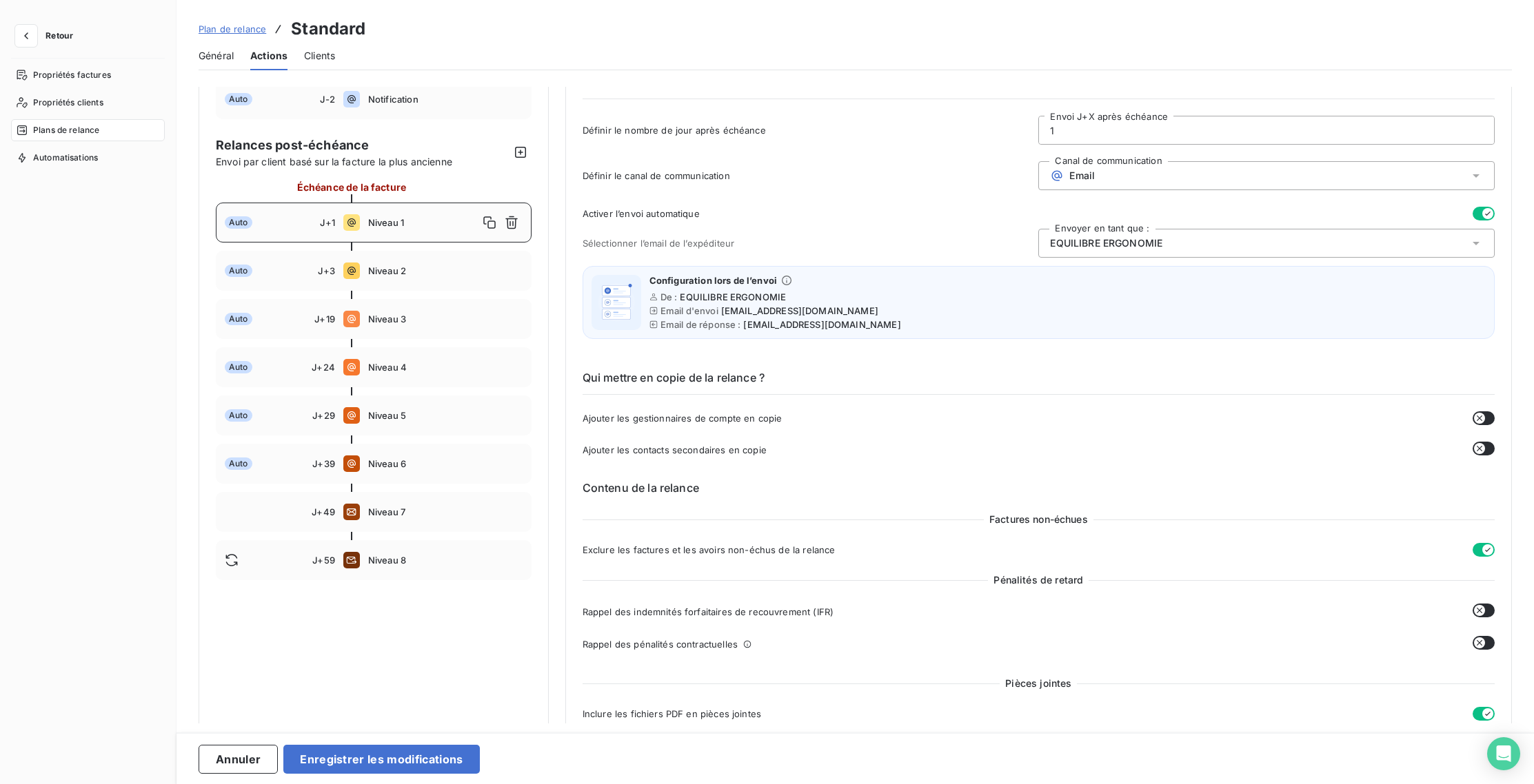
scroll to position [0, 0]
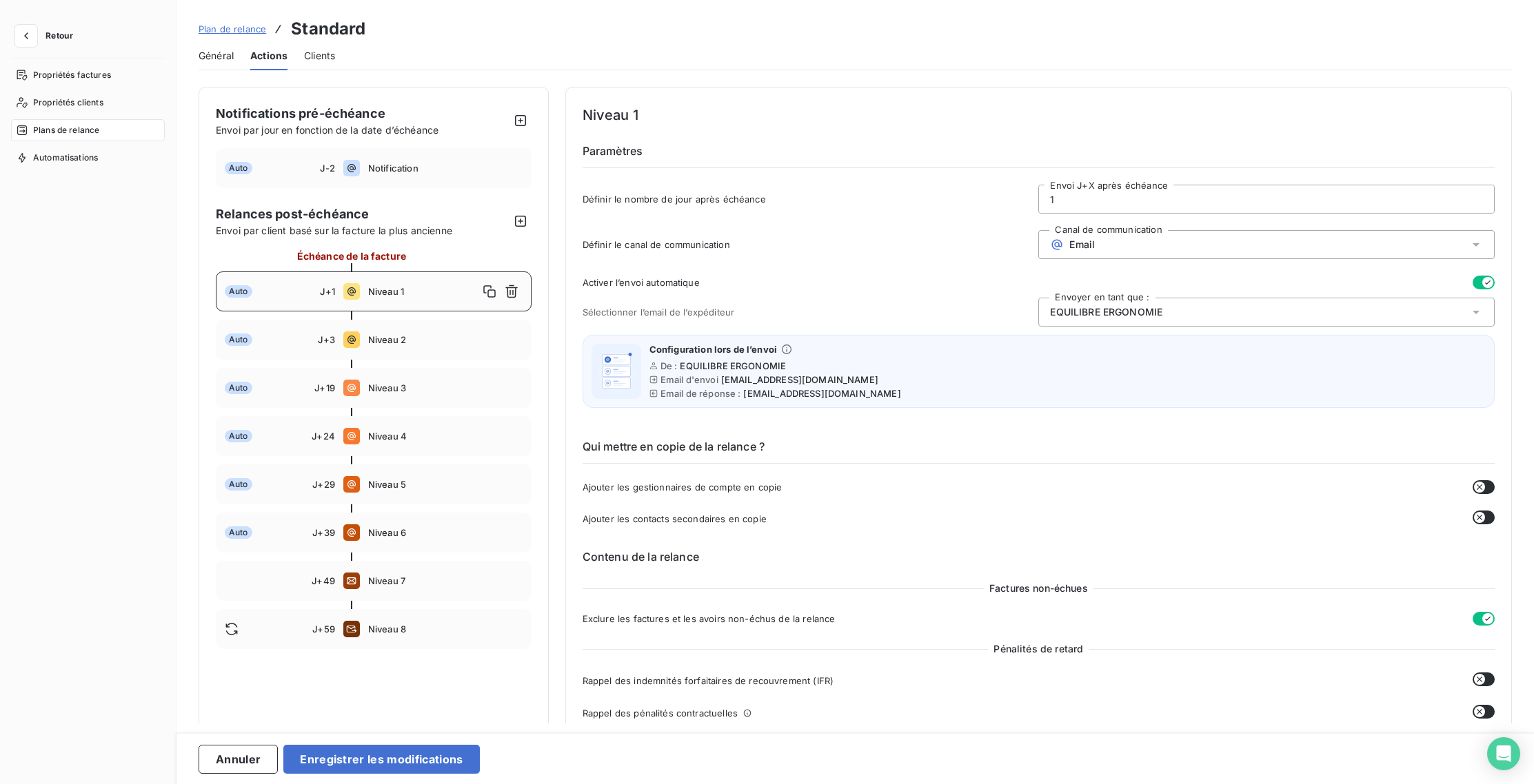
click at [1053, 196] on input "1" at bounding box center [1266, 199] width 455 height 27
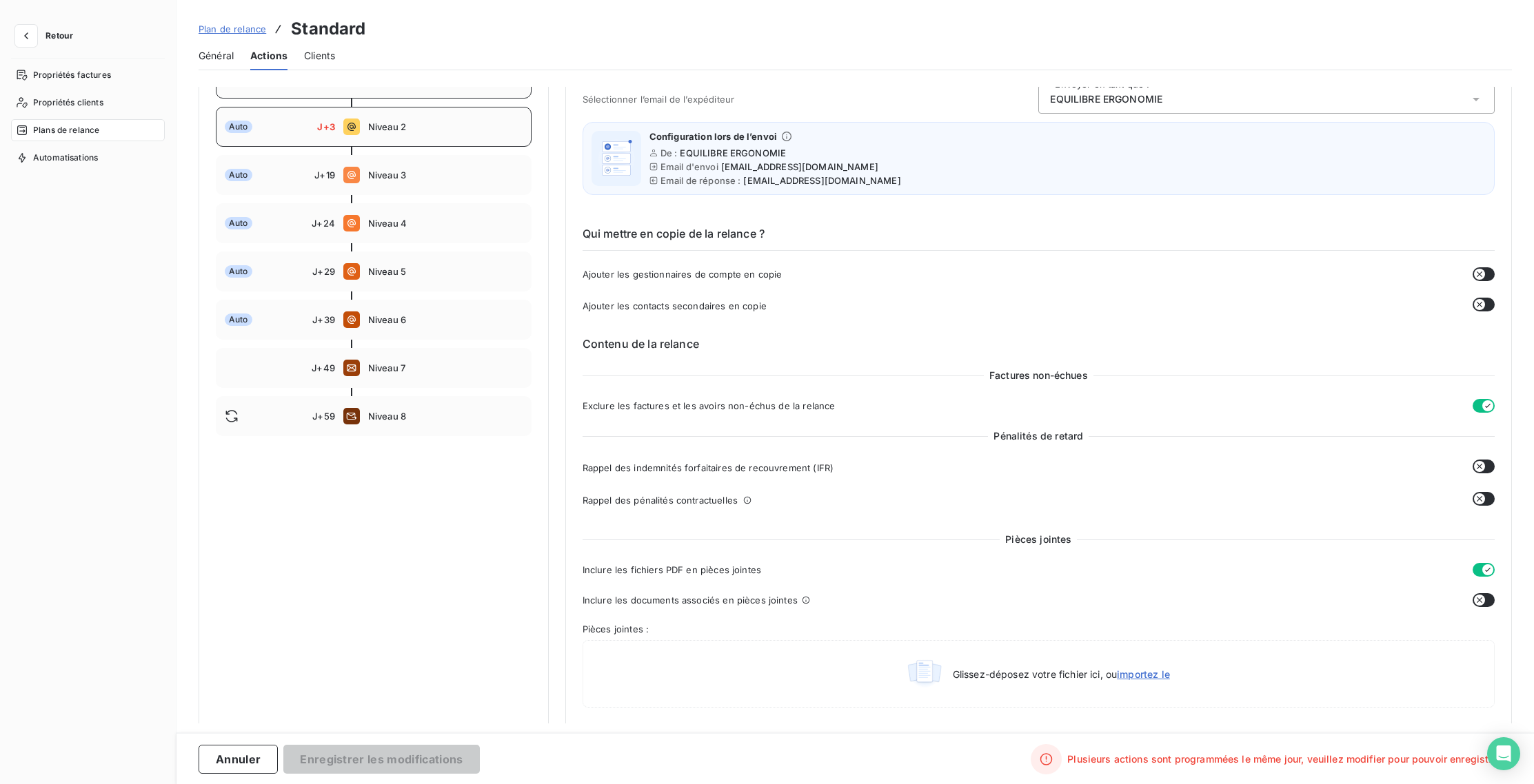
scroll to position [107, 0]
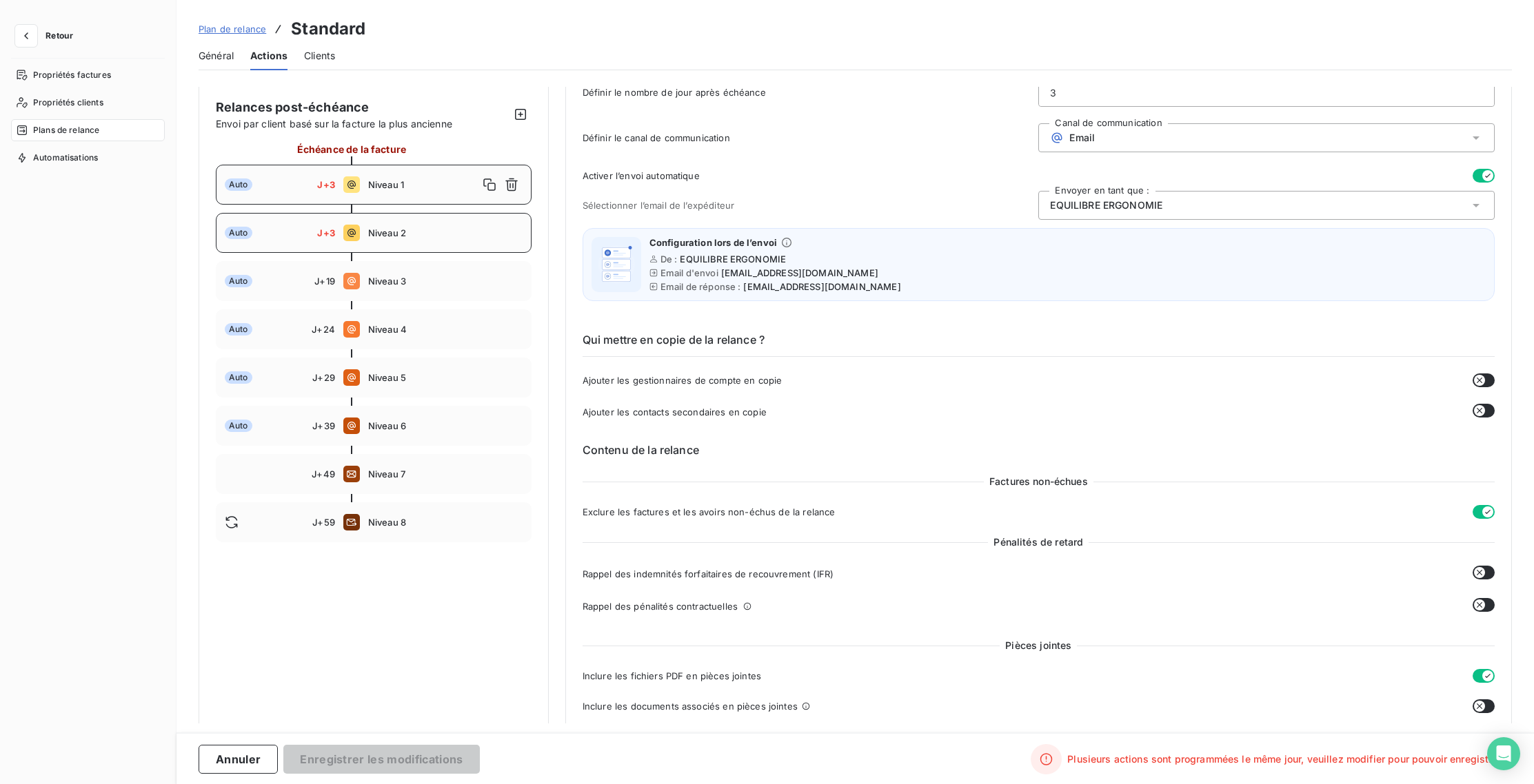
type input "3"
click at [296, 243] on div "Auto J+3 Niveau 2" at bounding box center [374, 233] width 316 height 40
click at [1053, 95] on input "3" at bounding box center [1266, 92] width 455 height 27
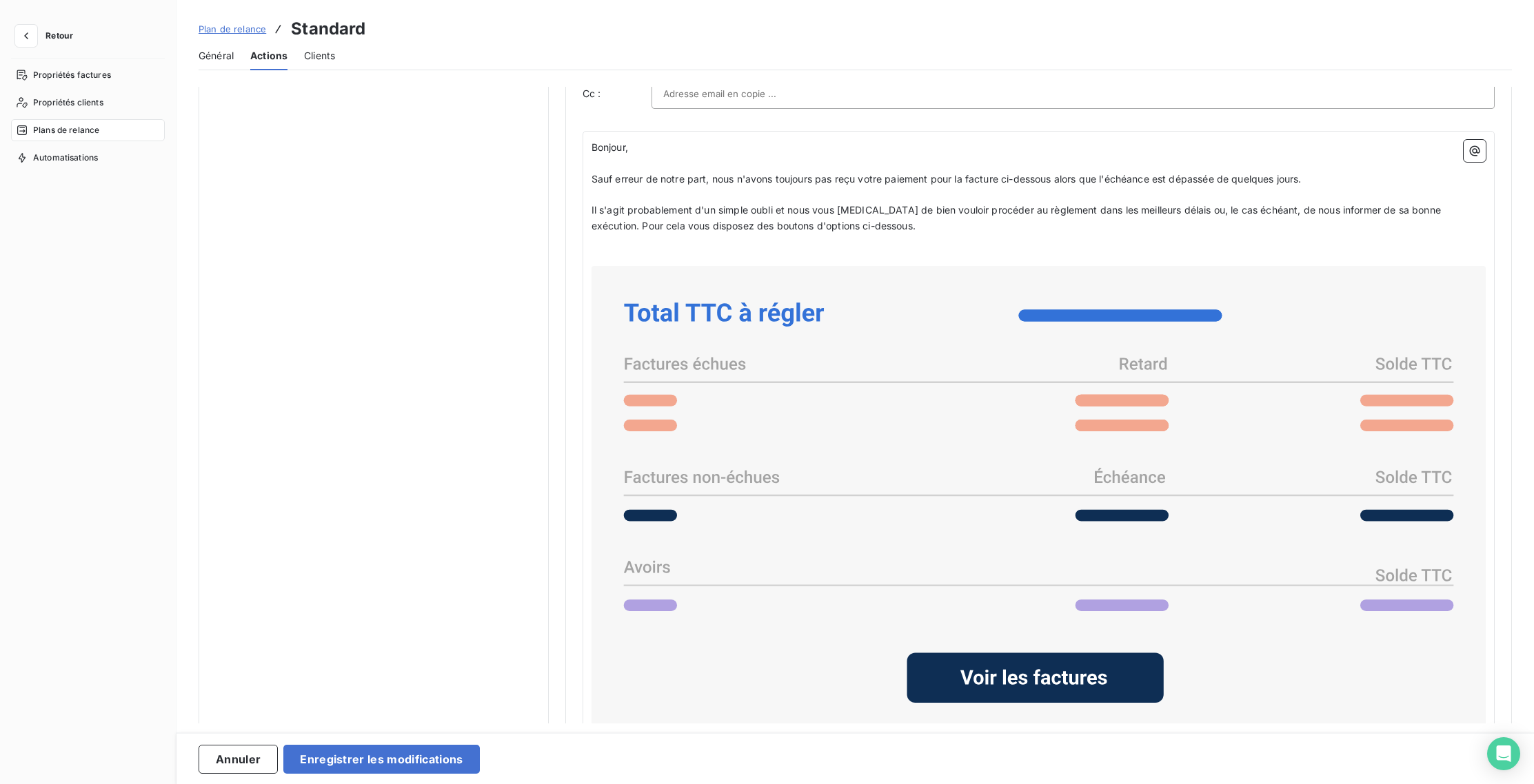
scroll to position [844, 0]
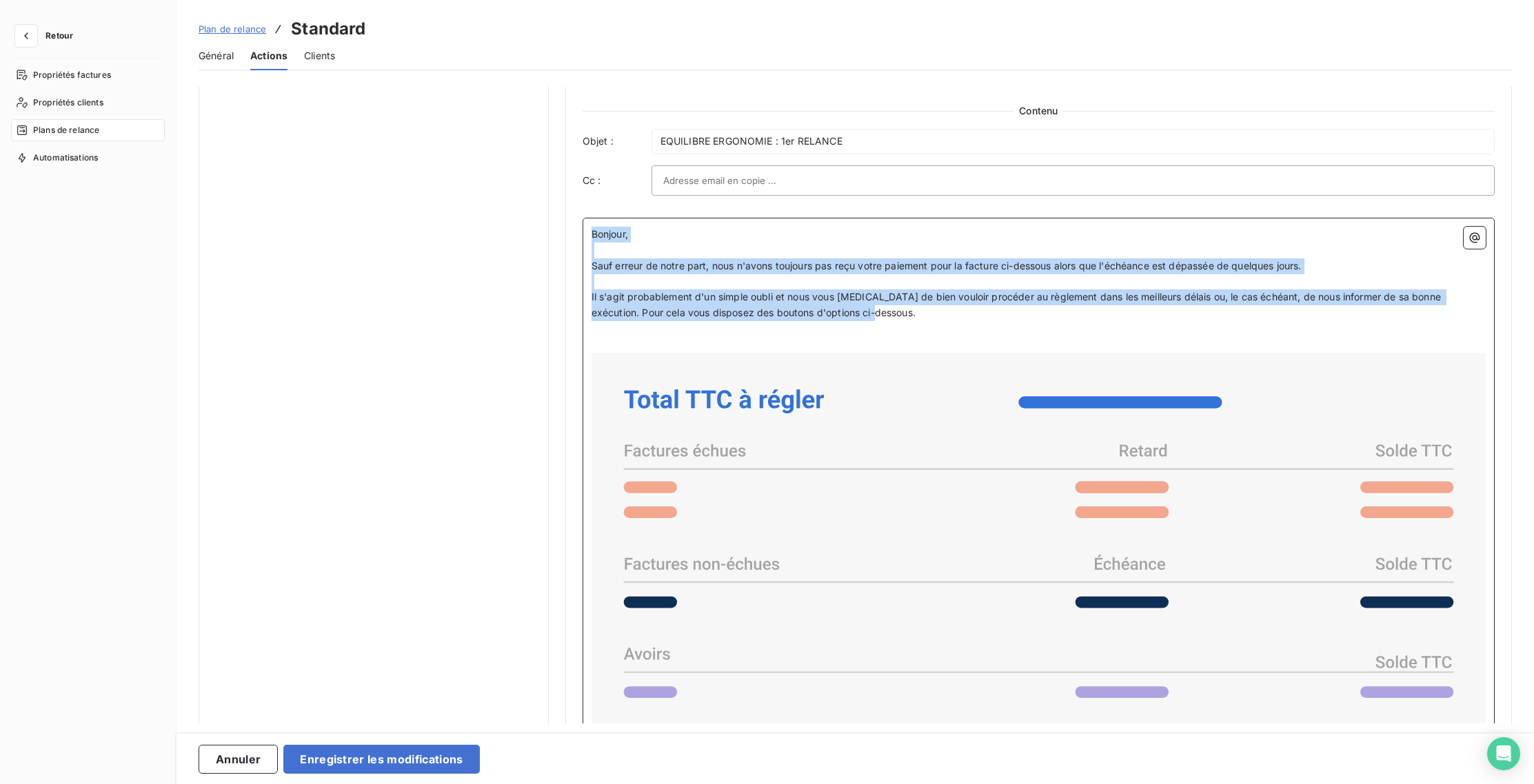
drag, startPoint x: 867, startPoint y: 317, endPoint x: 581, endPoint y: 239, distance: 296.4
click at [582, 239] on div "Bonjour, ﻿ Sauf erreur de notre part, nous n'avons toujours pas reçu votre paie…" at bounding box center [1038, 641] width 913 height 847
copy div "Bonjour, ﻿ Sauf erreur de notre part, nous n'avons toujours pas reçu votre paie…"
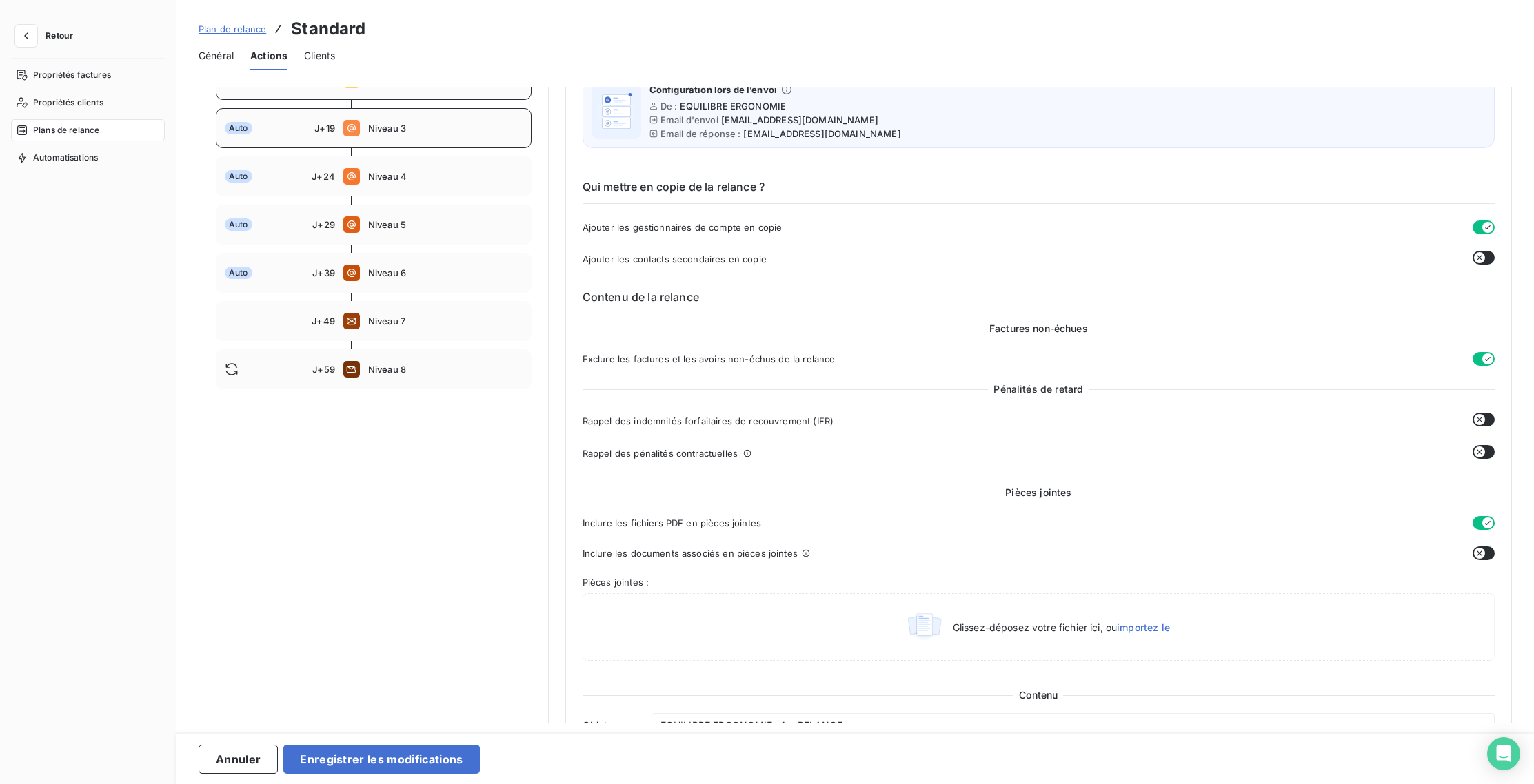
scroll to position [142, 0]
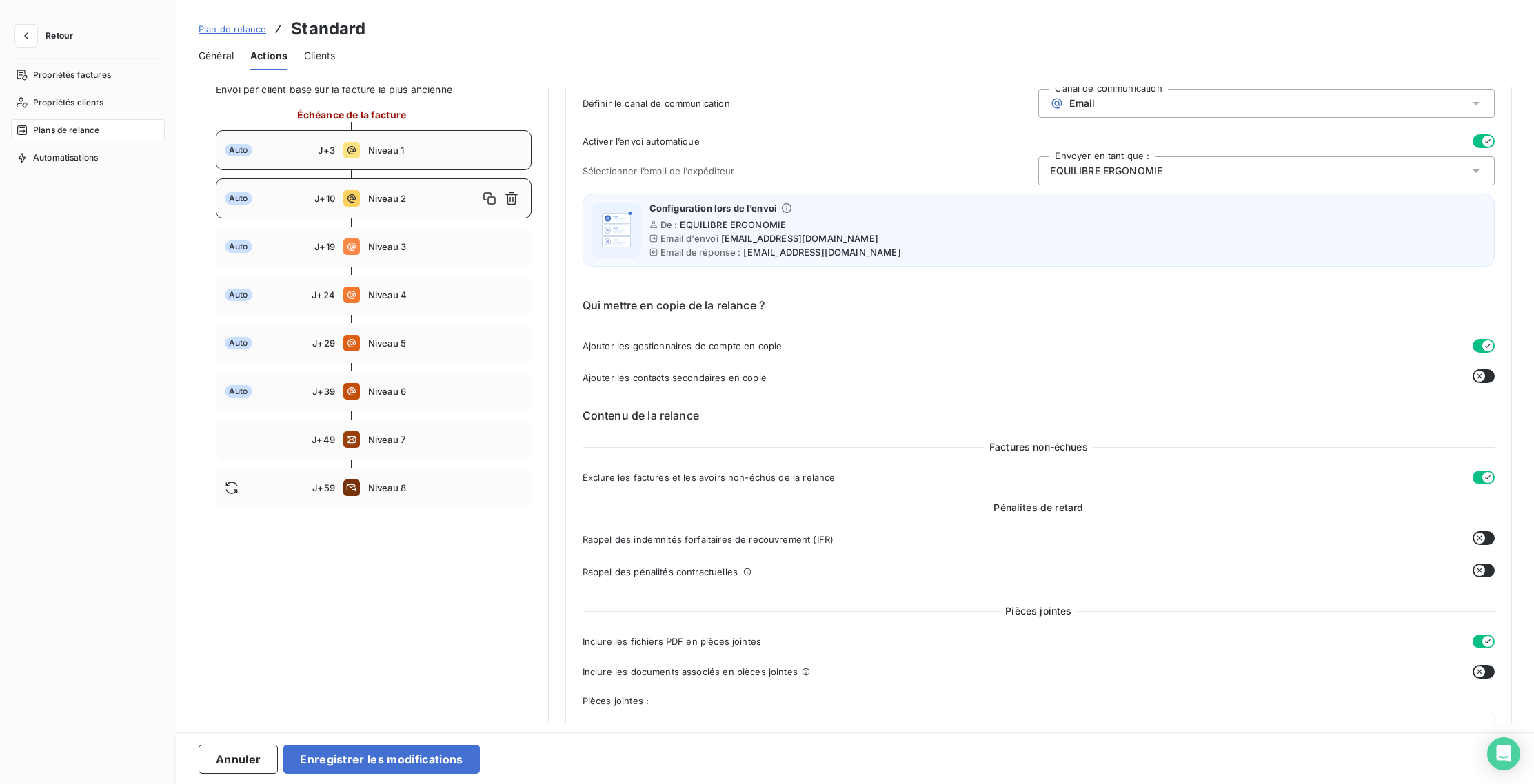
click at [388, 164] on div "Auto J+3 Niveau 1" at bounding box center [374, 150] width 316 height 40
type input "3"
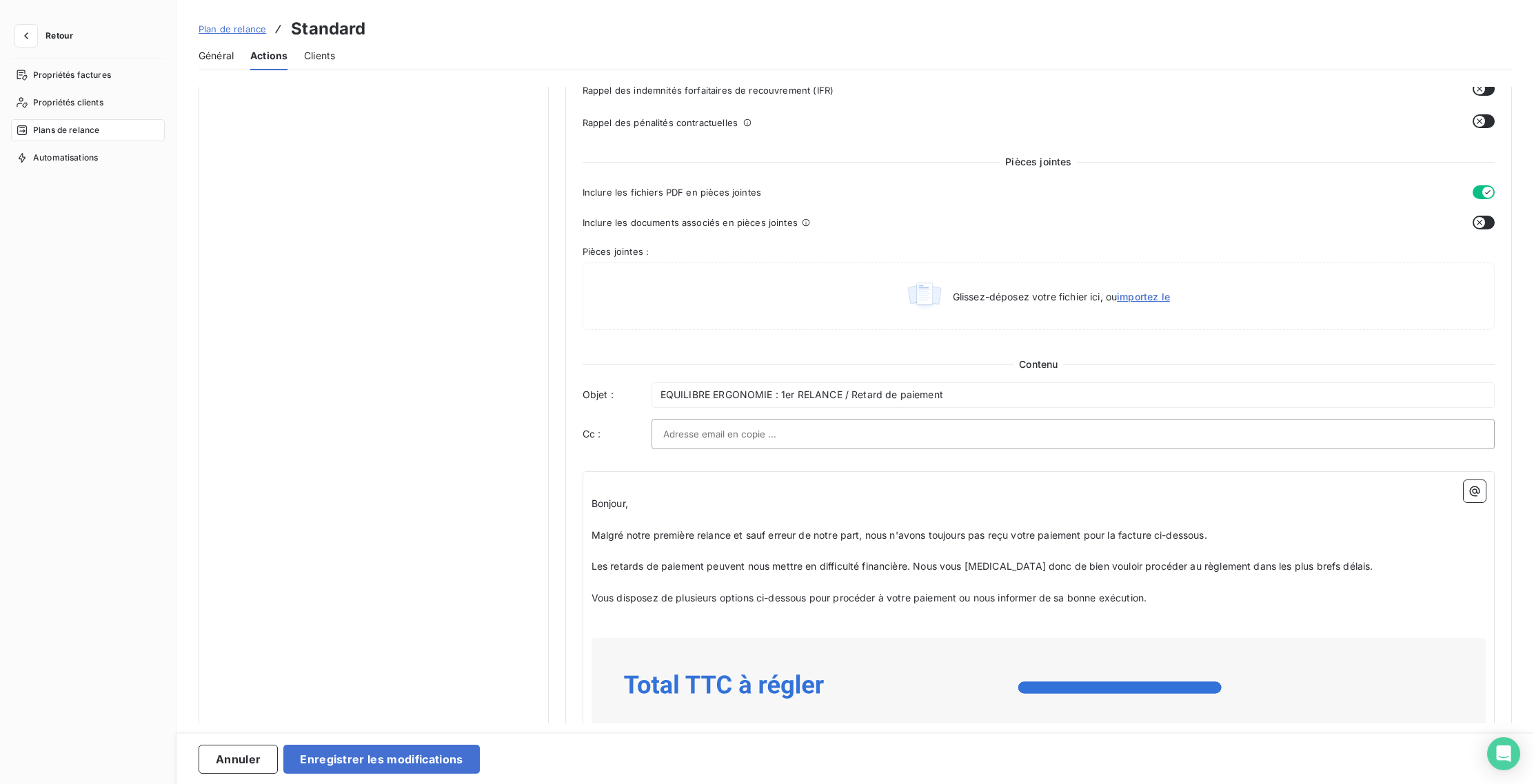
scroll to position [815, 0]
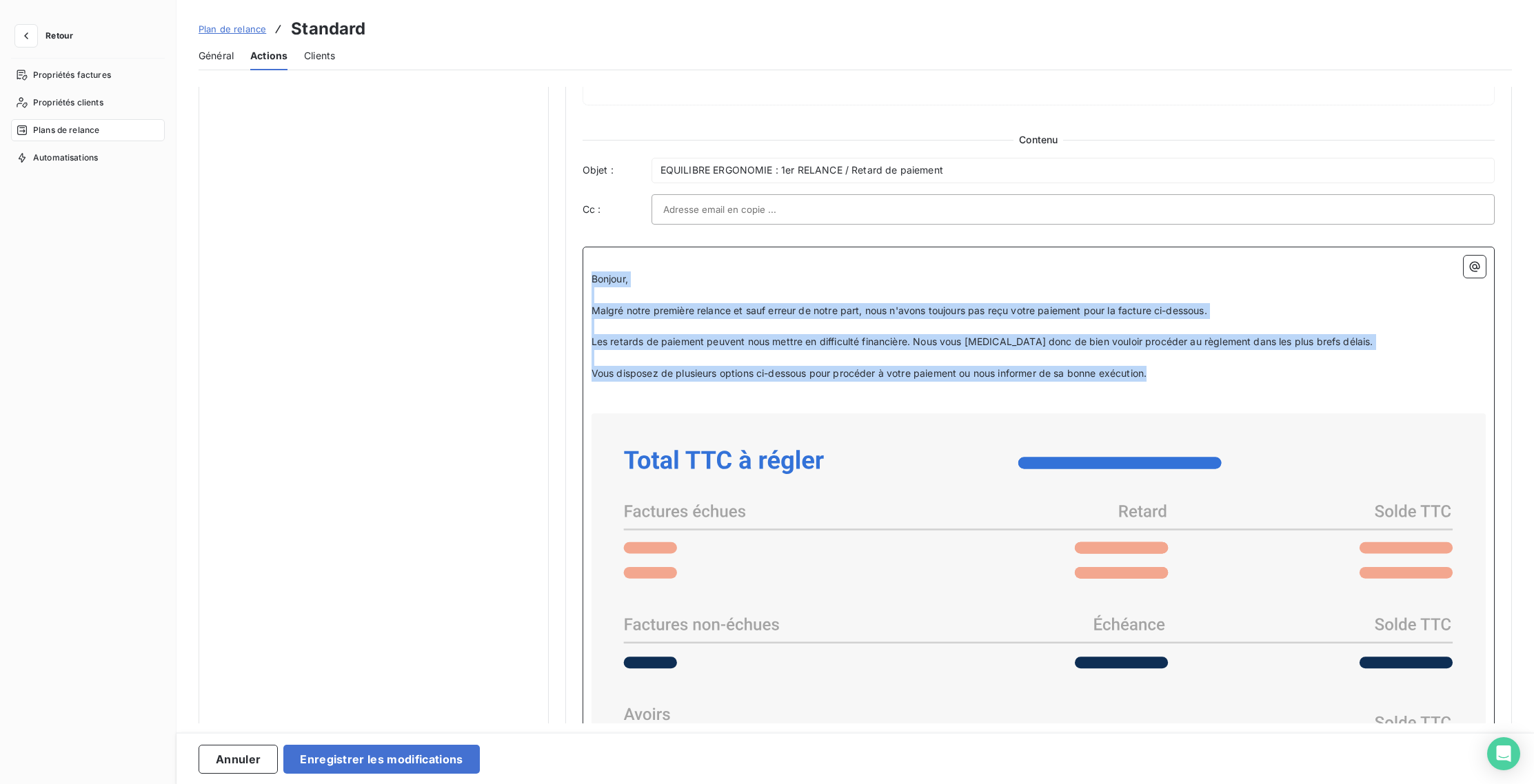
drag, startPoint x: 1168, startPoint y: 374, endPoint x: 583, endPoint y: 274, distance: 593.5
click at [583, 274] on div "﻿ Bonjour, ﻿ Malgré notre première relance et sauf erreur de notre part, nous n…" at bounding box center [1038, 694] width 913 height 895
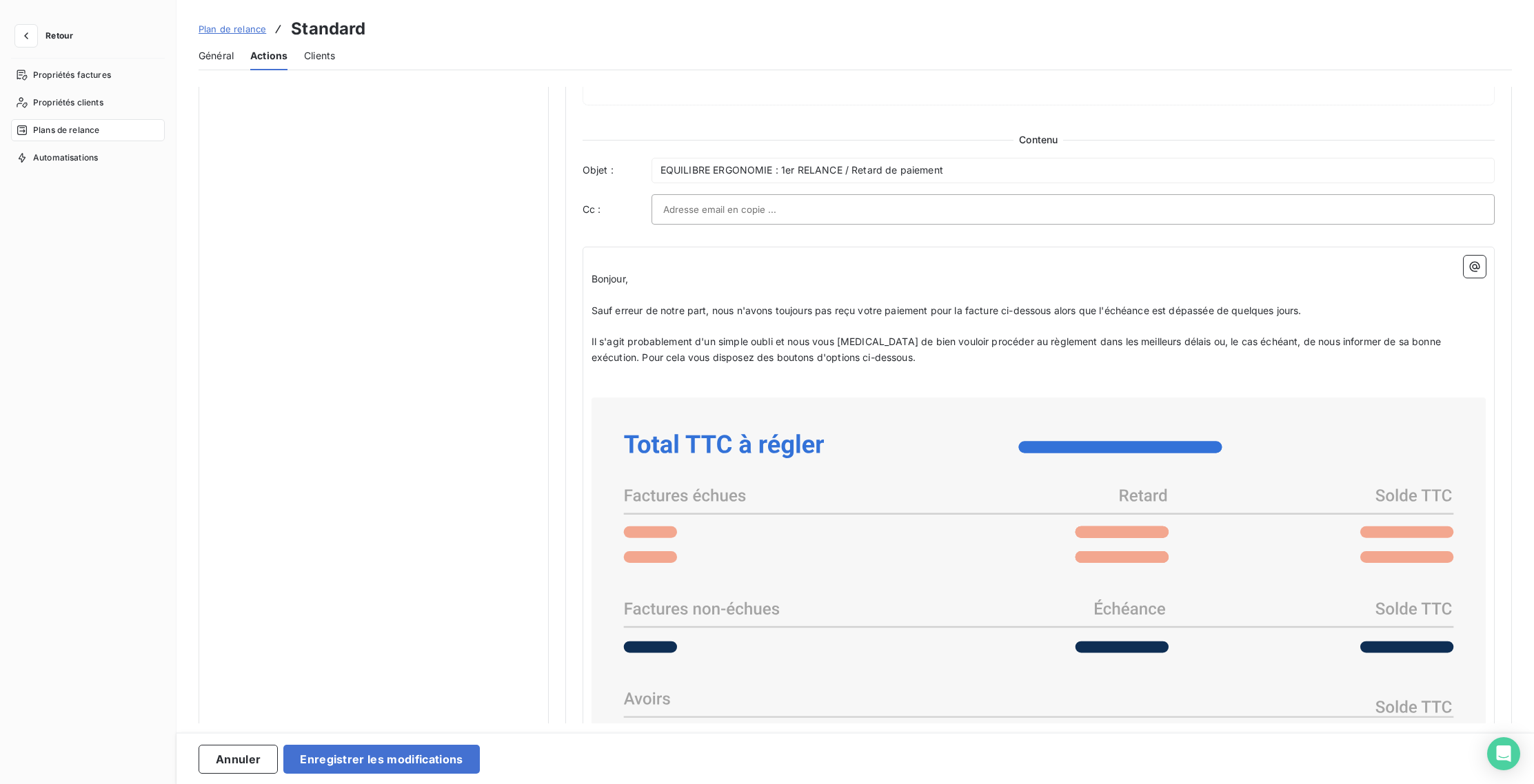
click at [491, 334] on div "Notifications pré-échéance Envoi par jour en fonction de la date d’échéance Aut…" at bounding box center [374, 207] width 350 height 1872
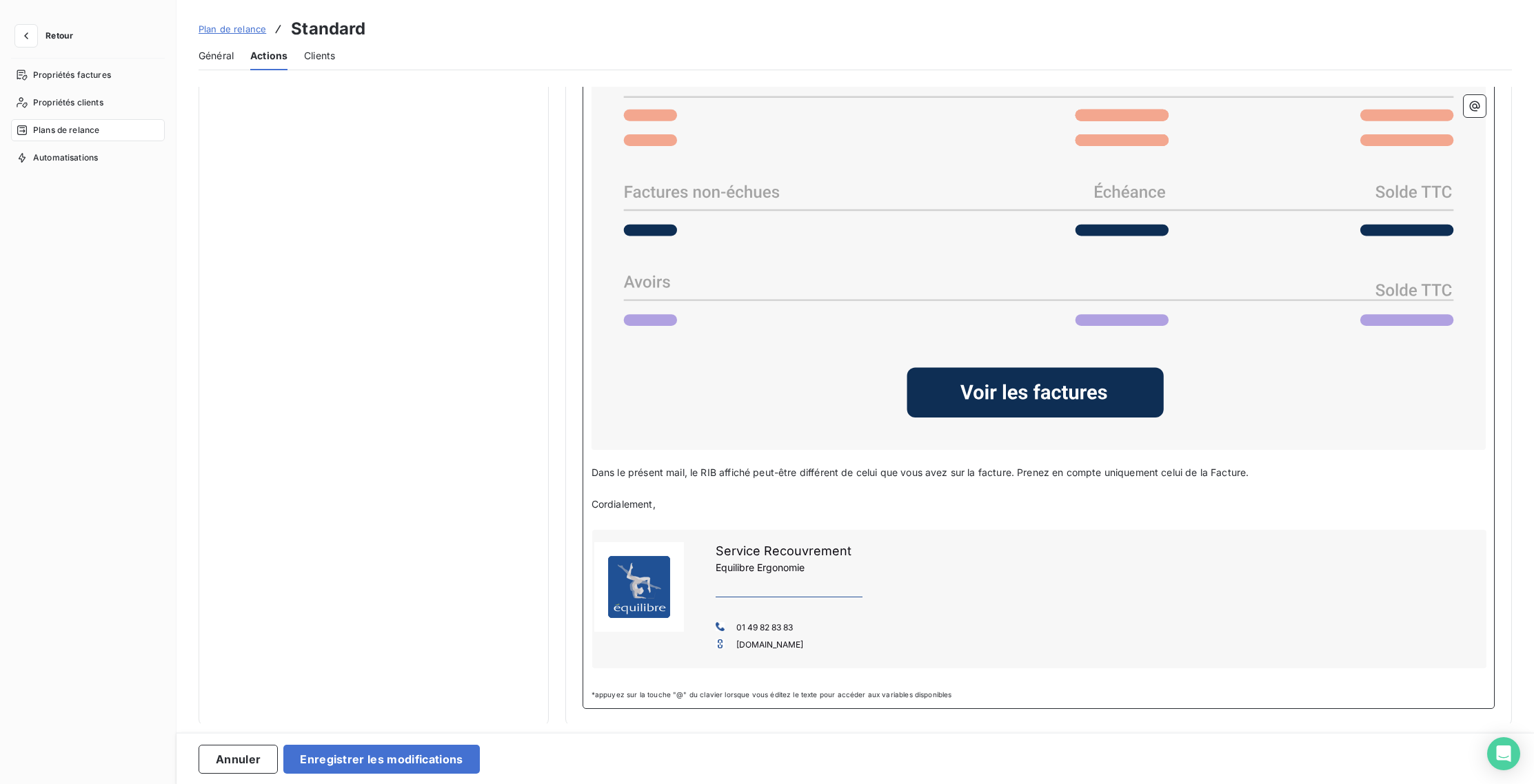
drag, startPoint x: 1255, startPoint y: 474, endPoint x: 570, endPoint y: 470, distance: 685.0
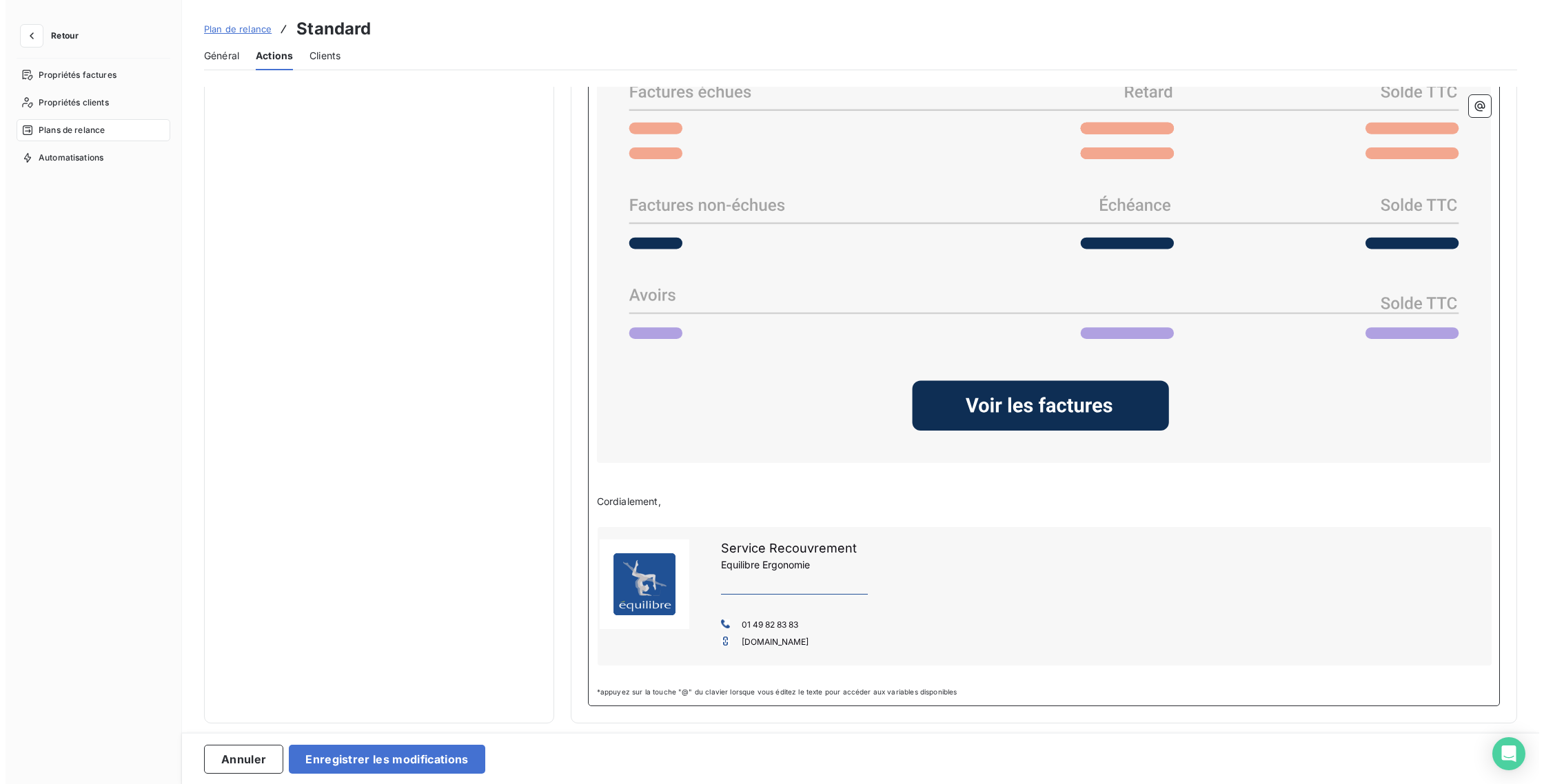
scroll to position [1217, 0]
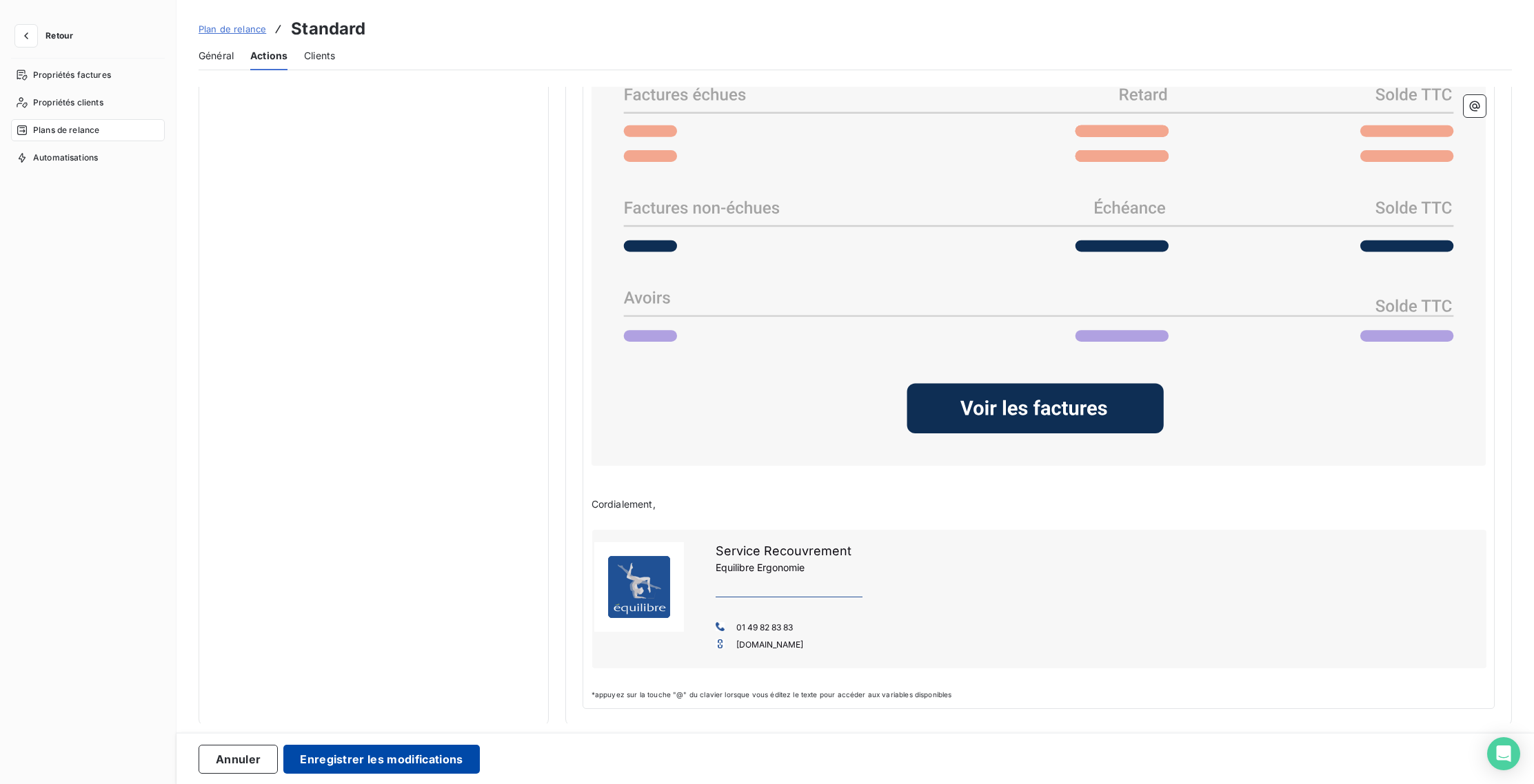
click at [409, 758] on button "Enregistrer les modifications" at bounding box center [381, 759] width 195 height 29
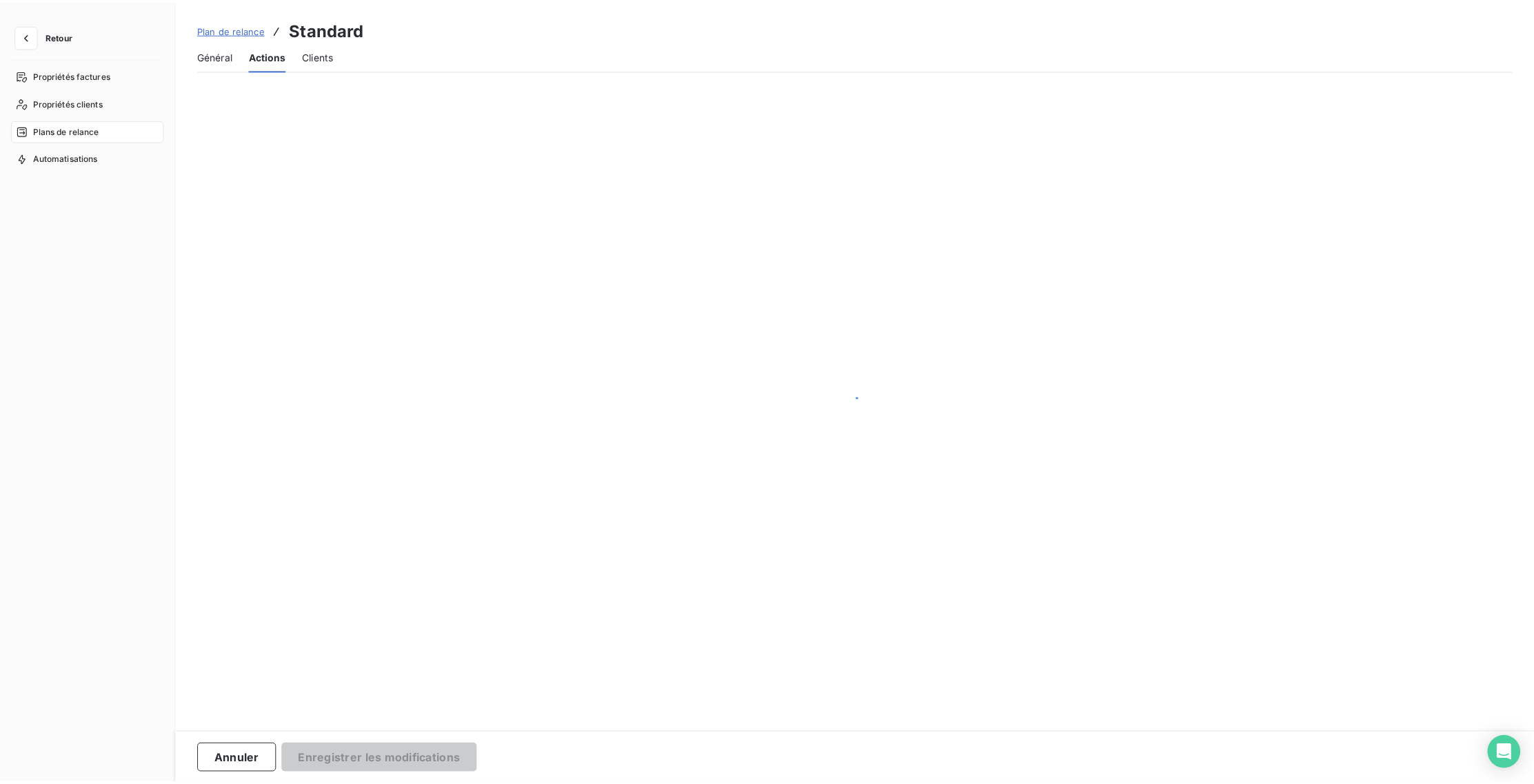
scroll to position [0, 0]
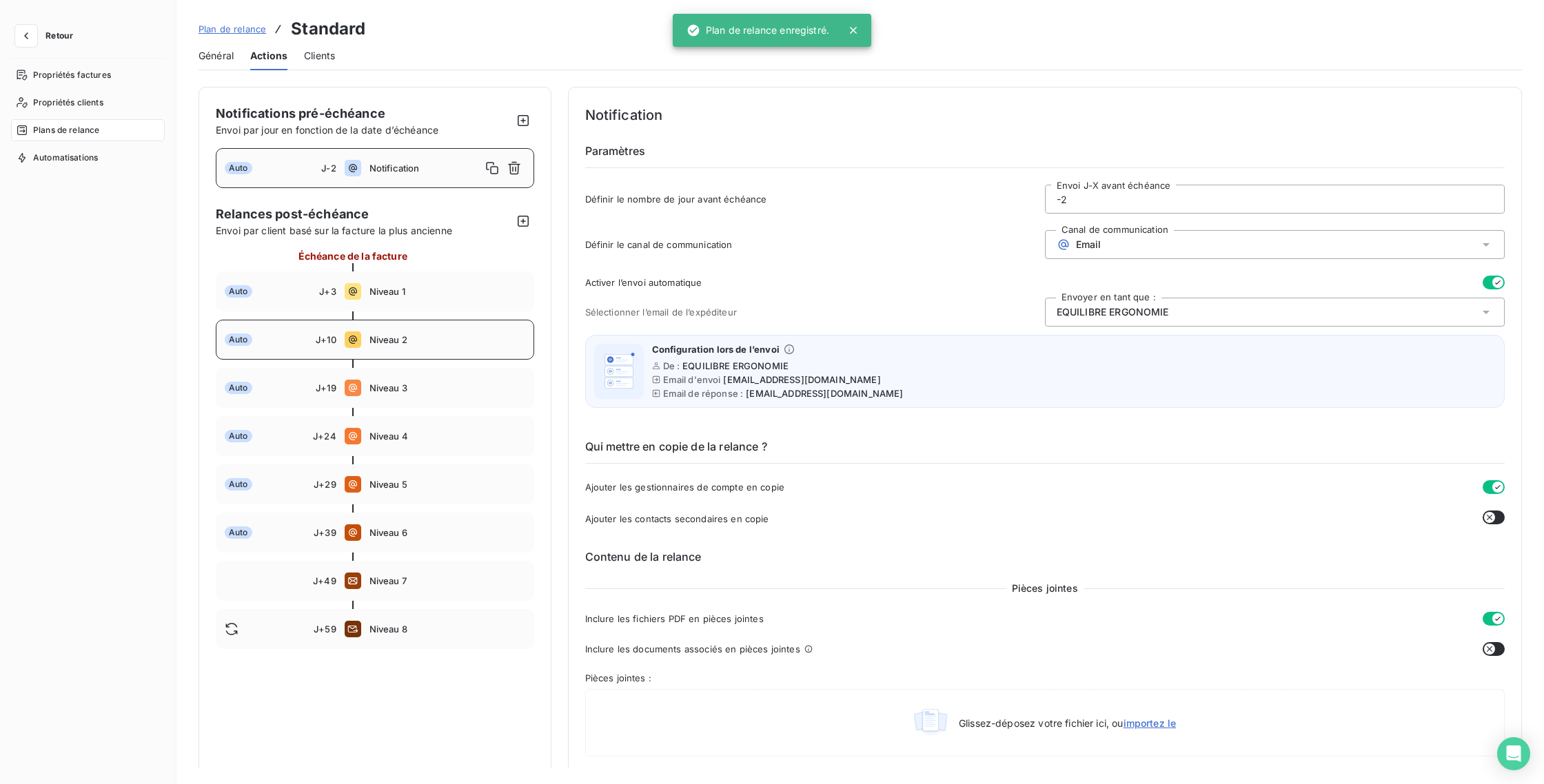
click at [396, 346] on div "Auto J+10 Niveau 2" at bounding box center [375, 340] width 318 height 40
type input "10"
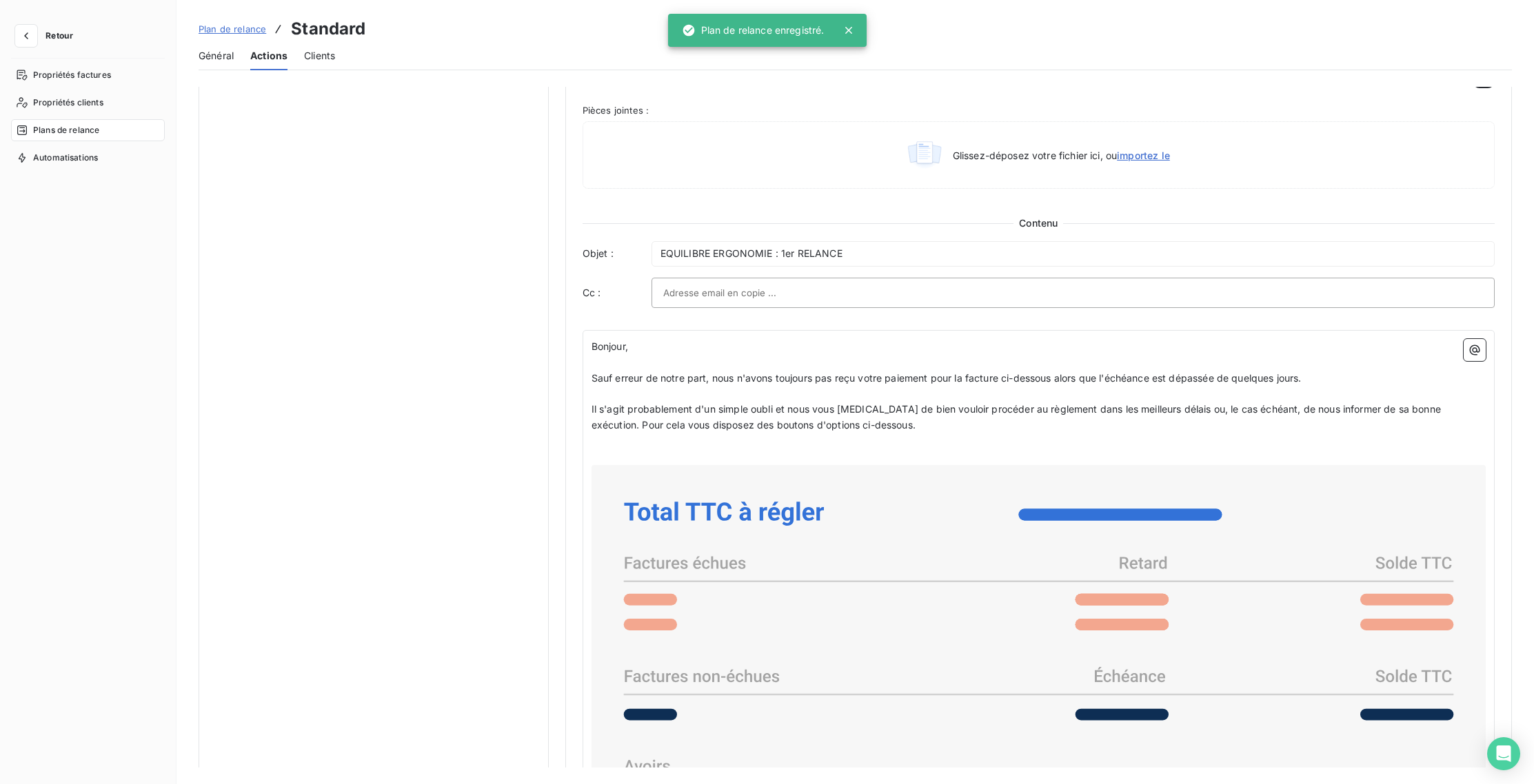
scroll to position [736, 0]
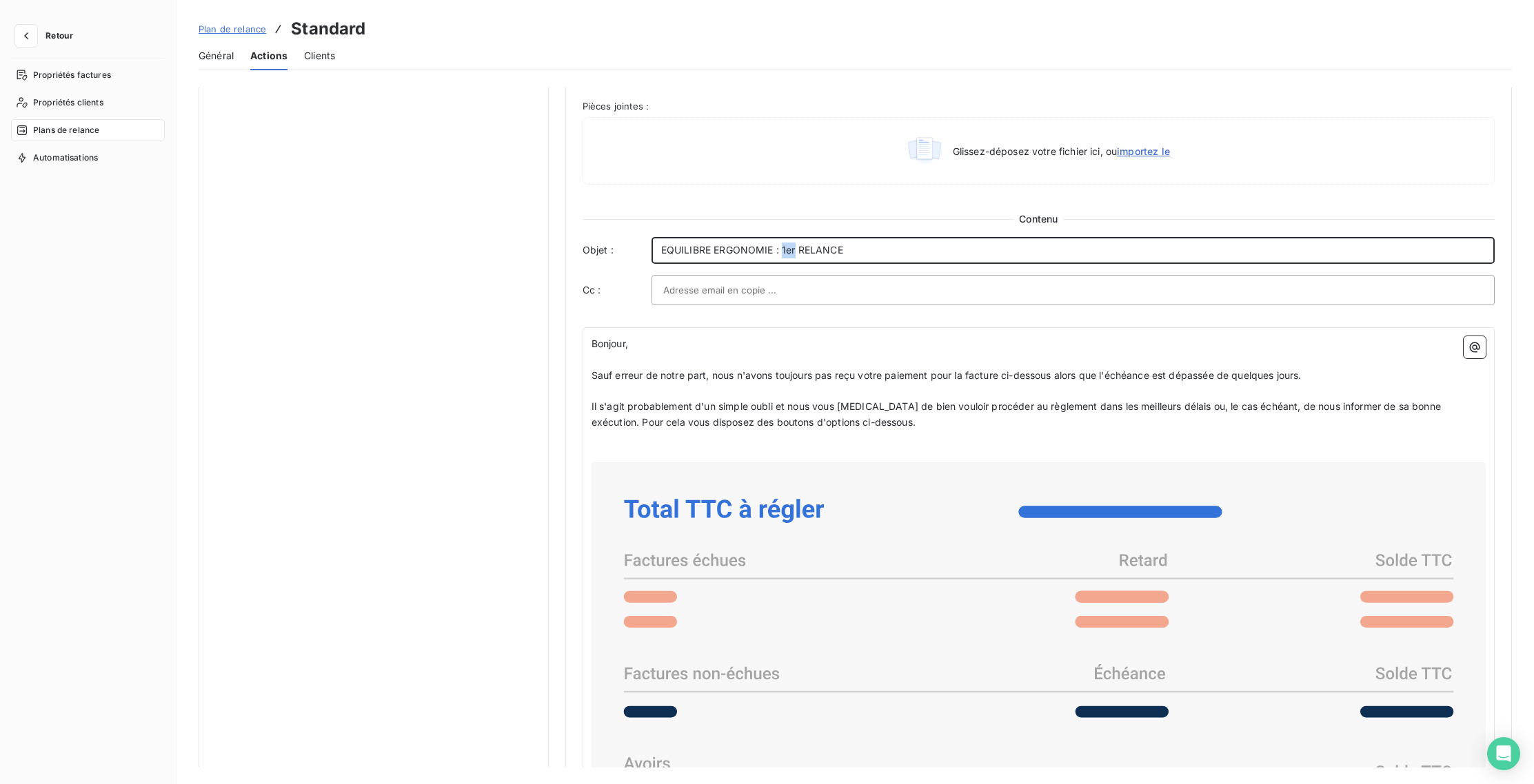
drag, startPoint x: 794, startPoint y: 248, endPoint x: 779, endPoint y: 248, distance: 15.0
click at [779, 248] on span "EQUILIBRE ERGONOMIE : 1er RELANCE" at bounding box center [752, 250] width 182 height 12
click at [862, 256] on p "EQUILIBRE ERGONOMIE : 2nd RELANCE" at bounding box center [1073, 250] width 824 height 16
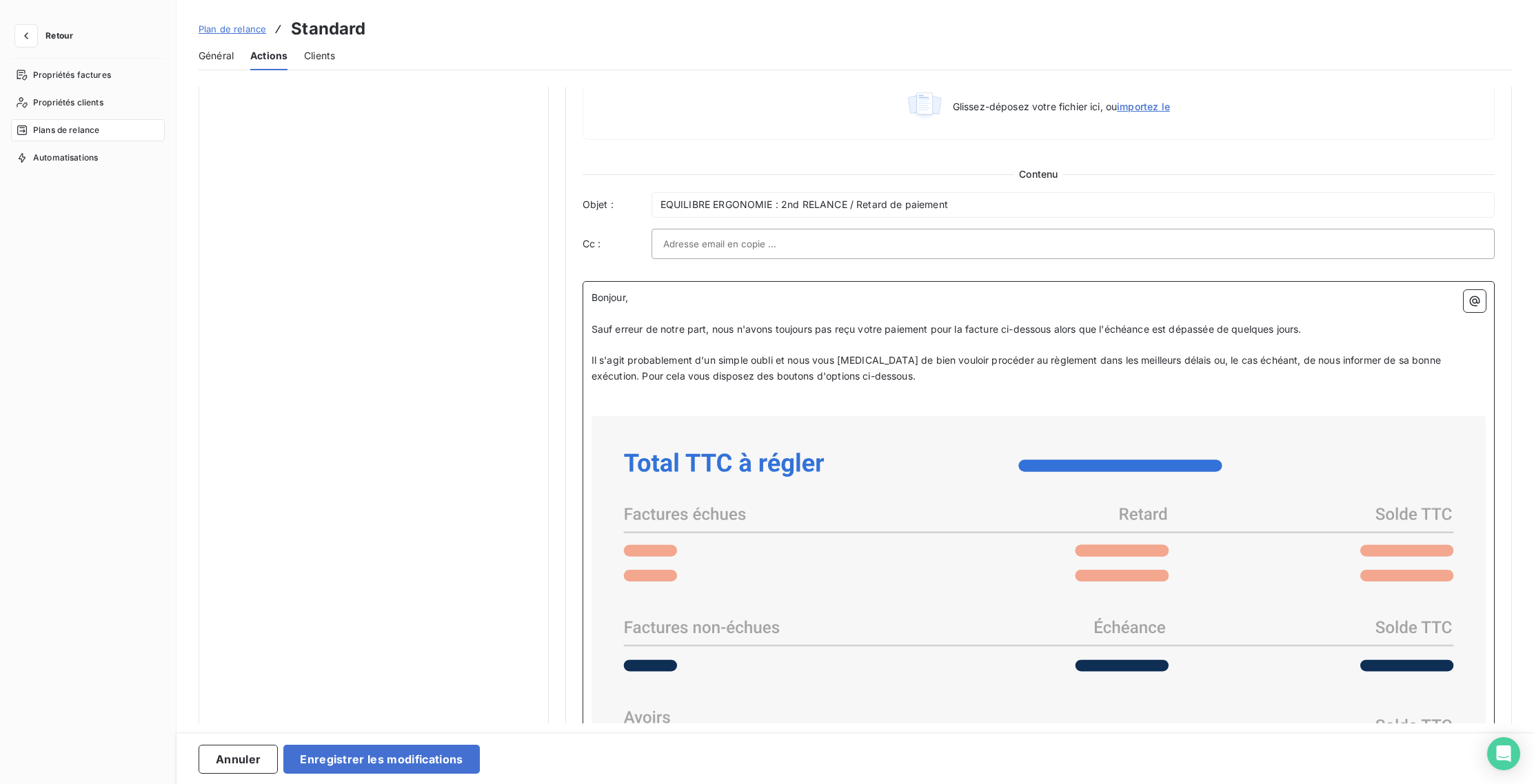
scroll to position [779, 0]
drag, startPoint x: 1306, startPoint y: 334, endPoint x: 1239, endPoint y: 333, distance: 67.0
click at [1239, 333] on span "Sauf erreur de notre part, nous n'avons toujours pas reçu votre paiement pour l…" at bounding box center [947, 330] width 710 height 12
click at [1103, 380] on p "Il s'agit probablement d'un simple oubli et nous vous [MEDICAL_DATA] de bien vo…" at bounding box center [1039, 369] width 895 height 32
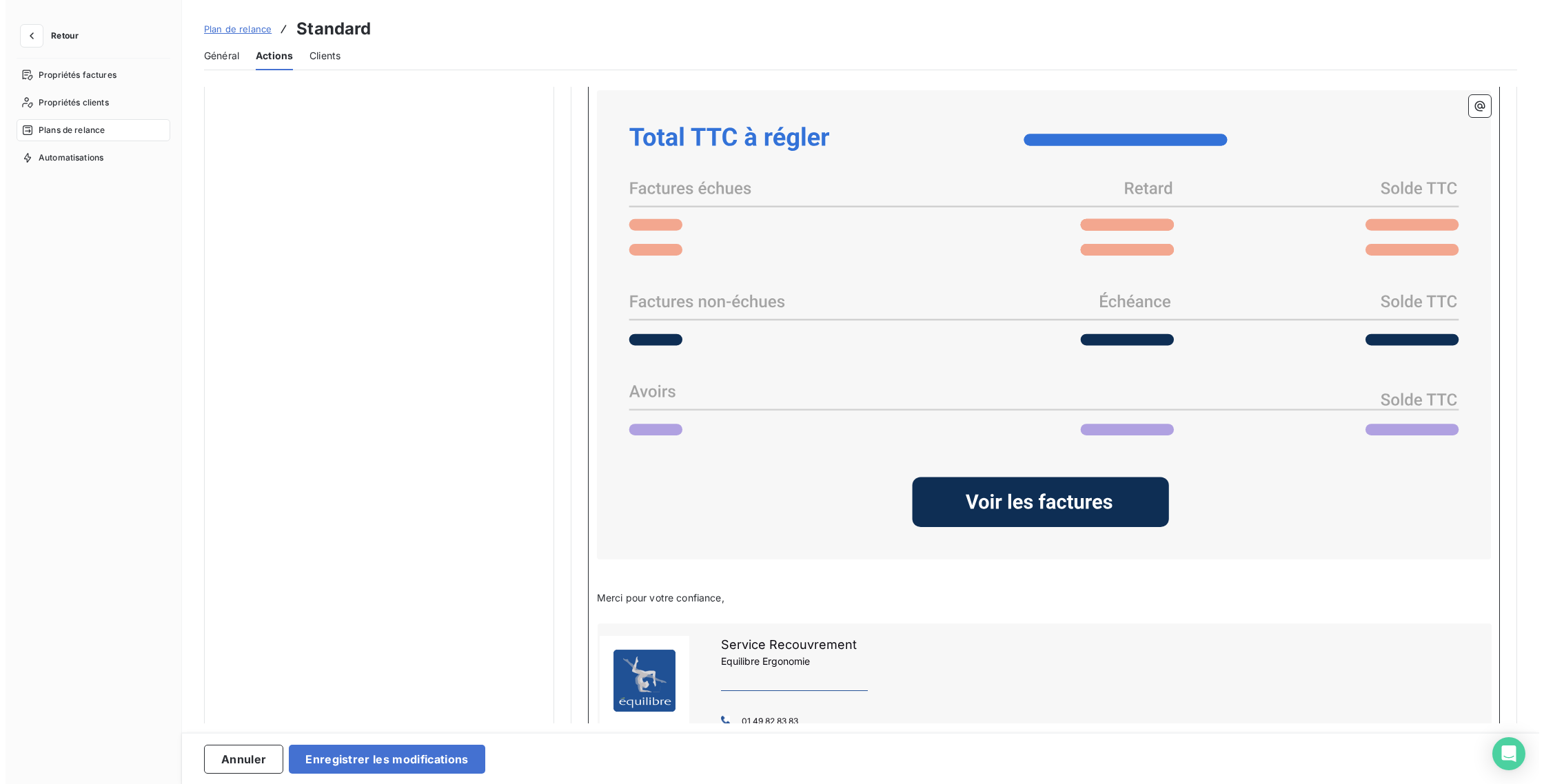
scroll to position [1107, 0]
click at [607, 572] on p "﻿" at bounding box center [1039, 566] width 894 height 16
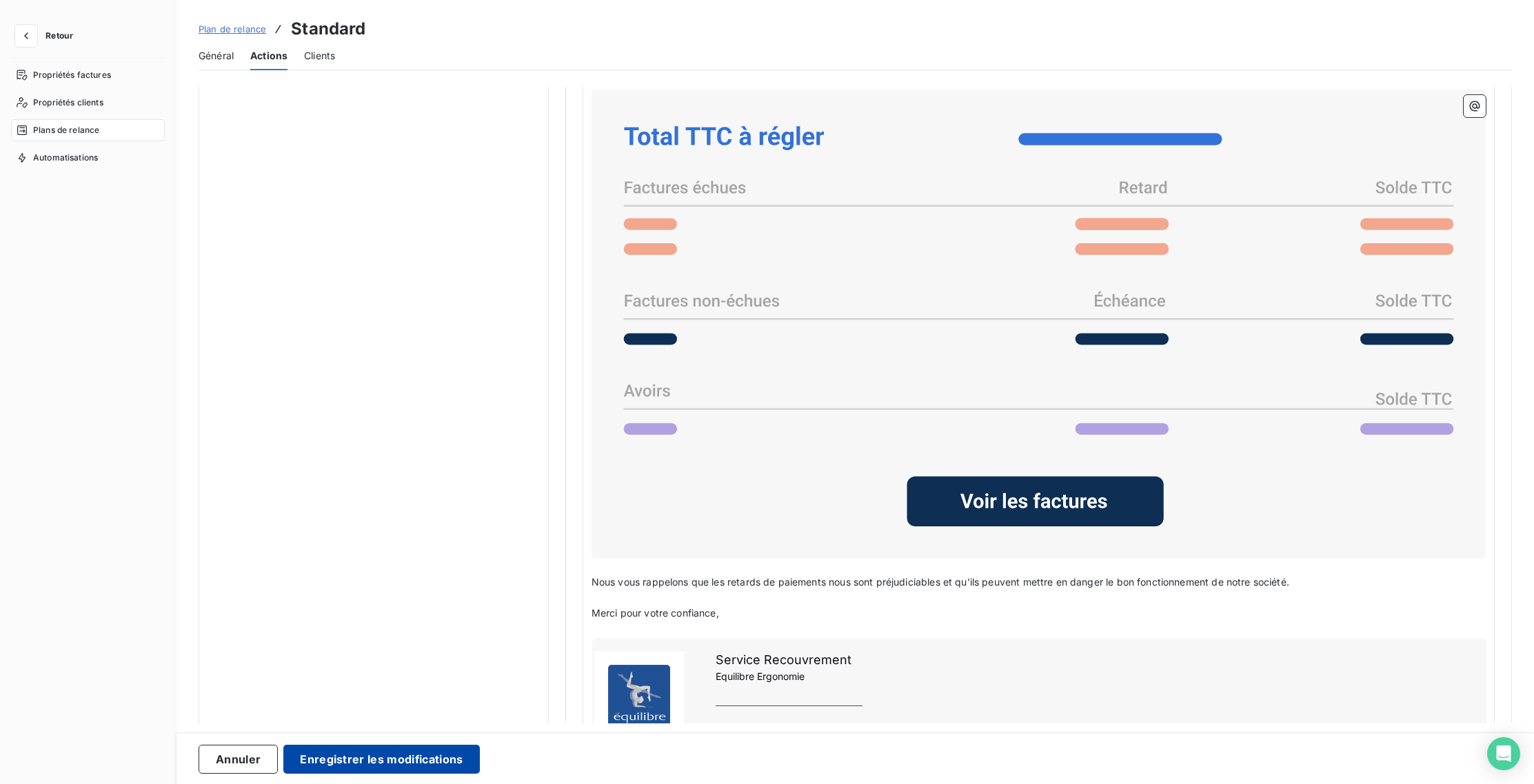
click at [370, 765] on button "Enregistrer les modifications" at bounding box center [381, 759] width 195 height 29
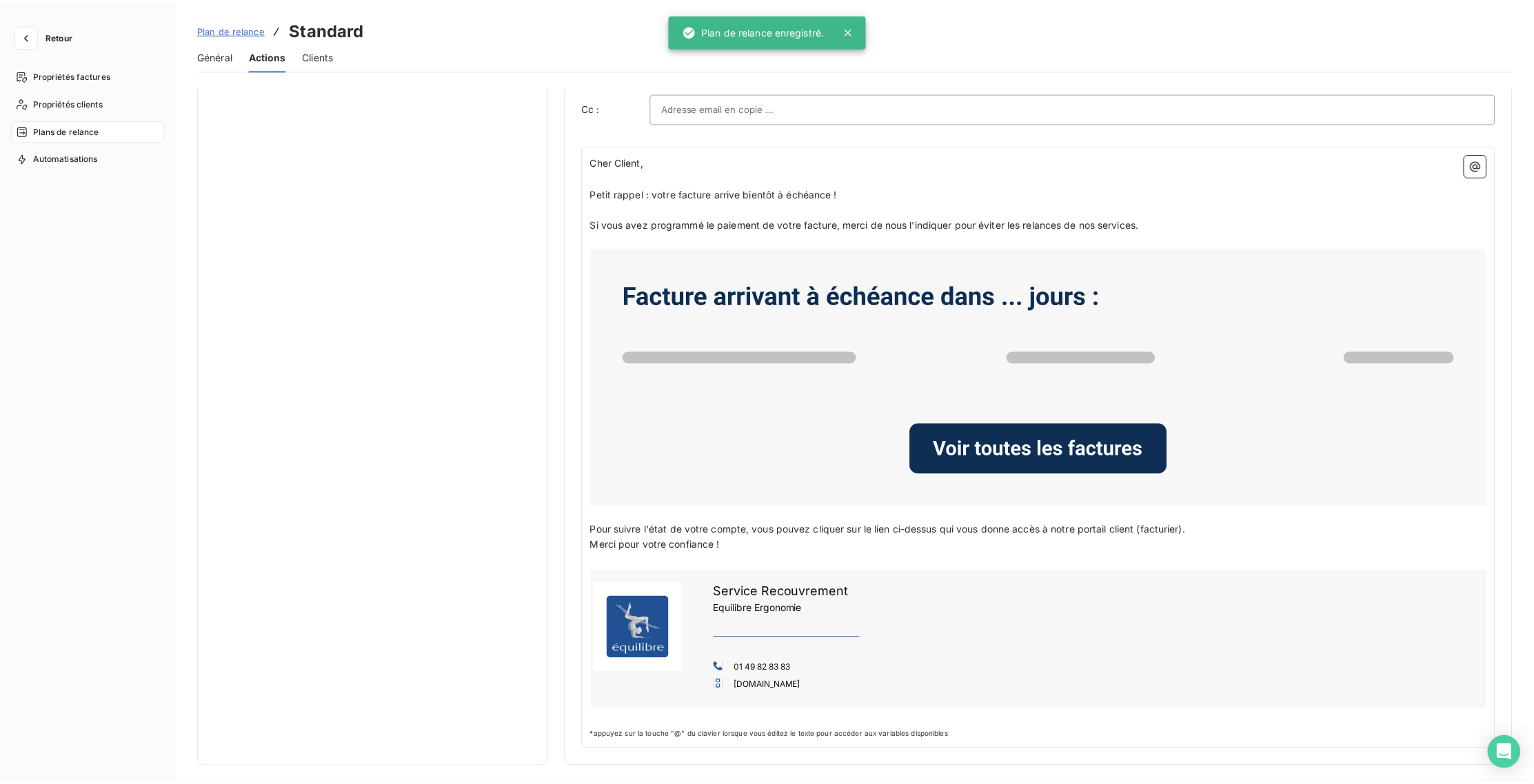
scroll to position [0, 0]
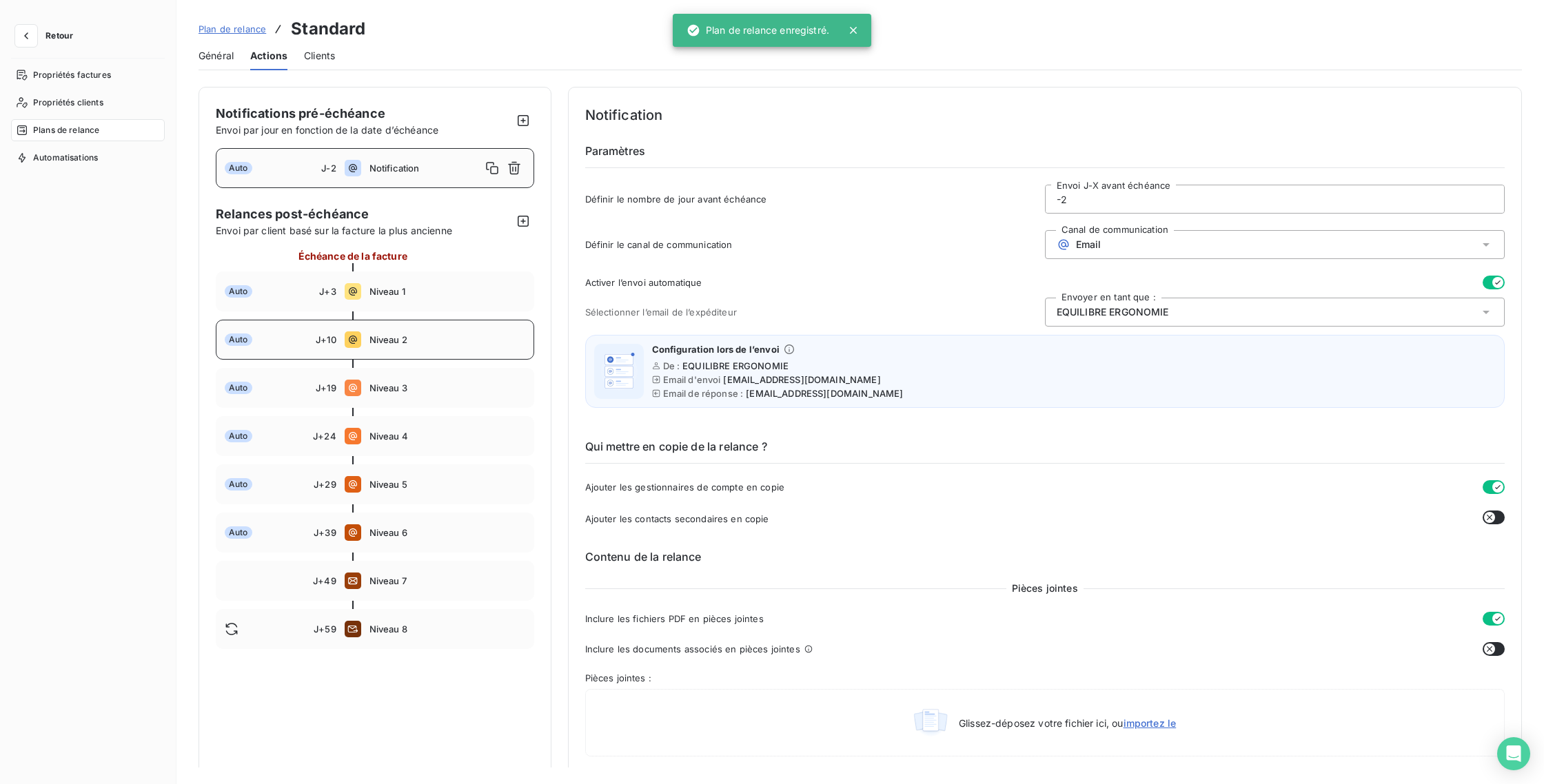
click at [439, 350] on div "Auto J+10 Niveau 2" at bounding box center [375, 340] width 318 height 40
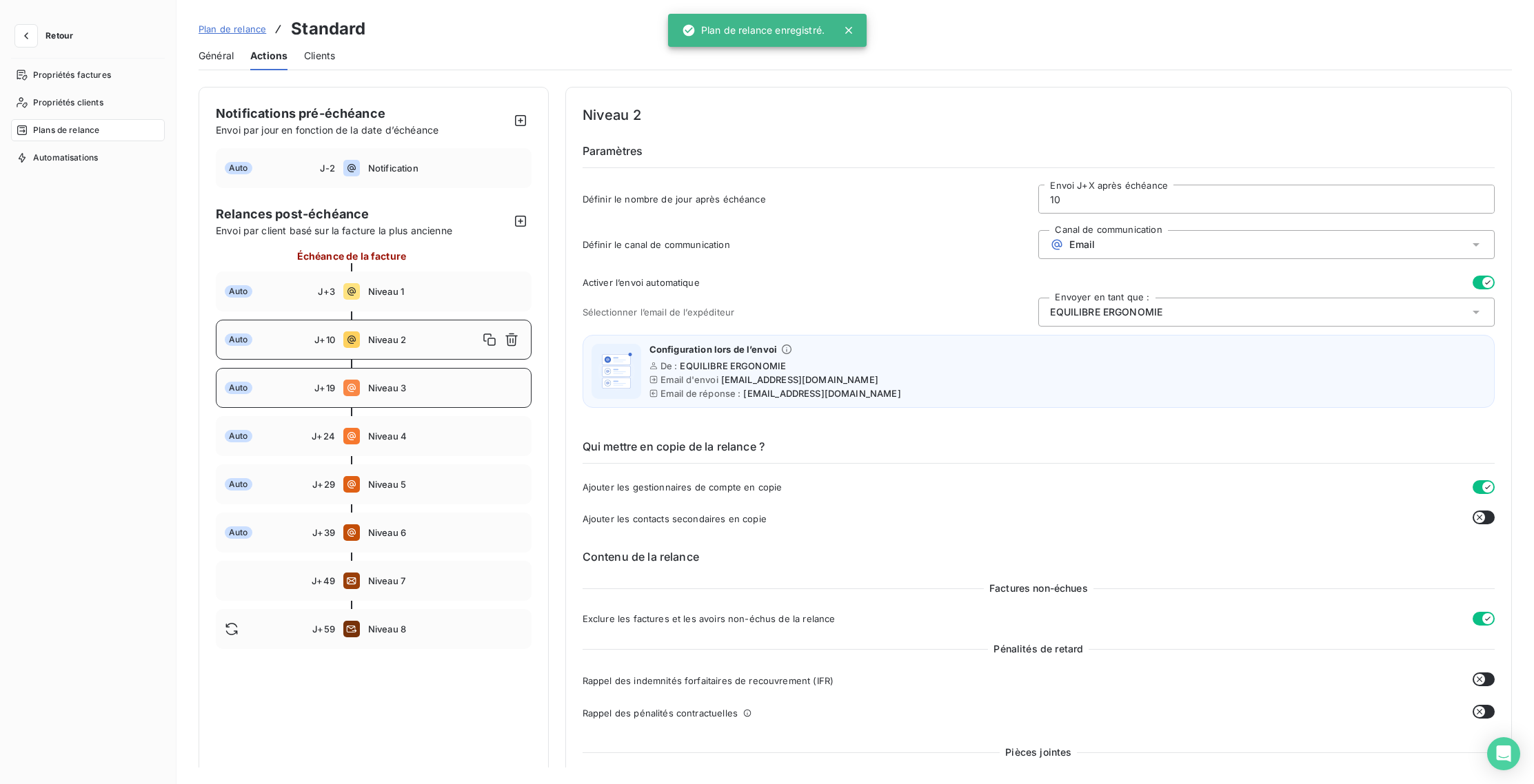
click at [443, 388] on span "Niveau 3" at bounding box center [445, 387] width 155 height 11
click at [421, 344] on span "Niveau 2" at bounding box center [445, 340] width 155 height 11
click at [429, 371] on div "Auto J+19 Niveau 3" at bounding box center [374, 387] width 316 height 40
type input "19"
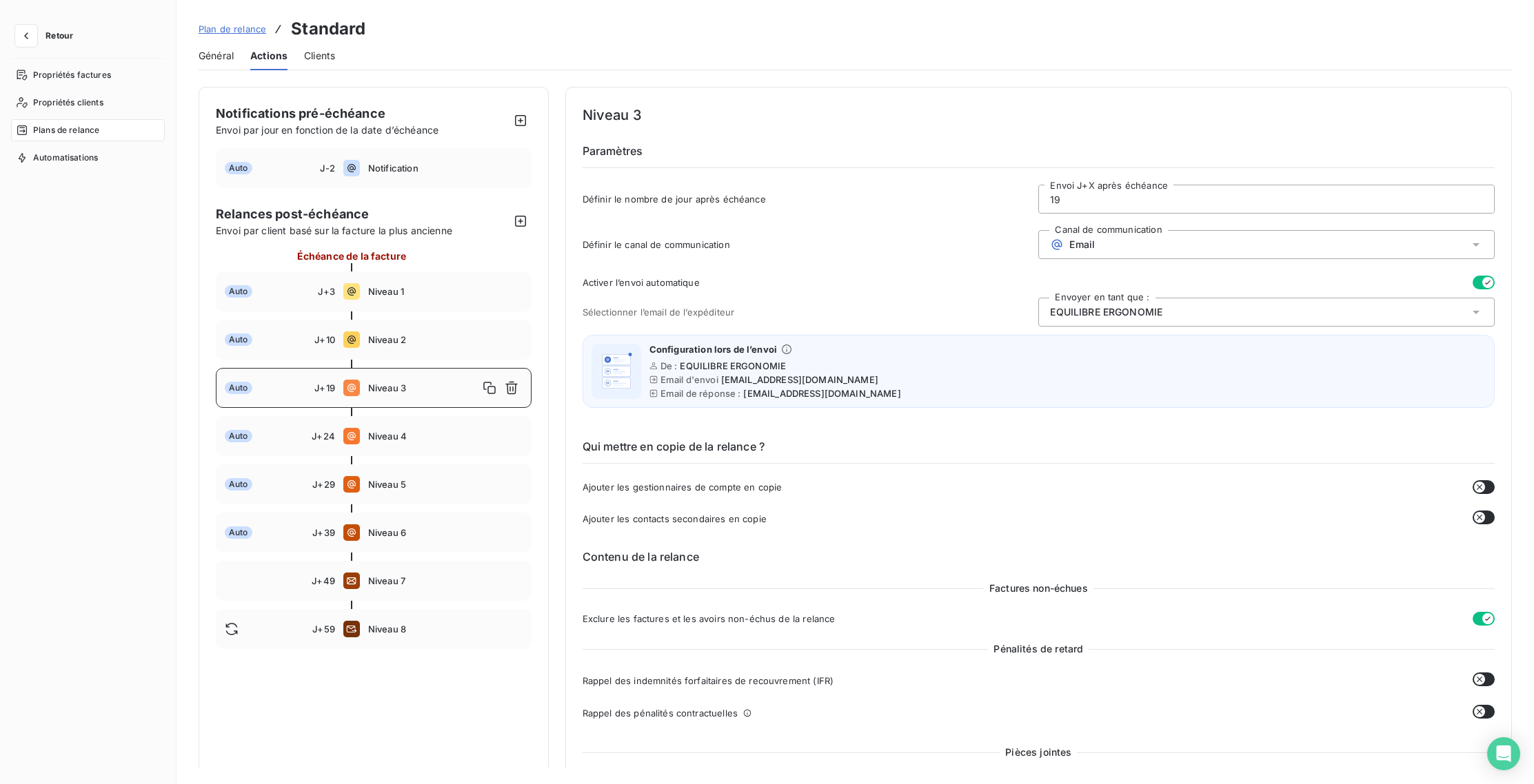
click at [1483, 487] on button "button" at bounding box center [1484, 487] width 22 height 14
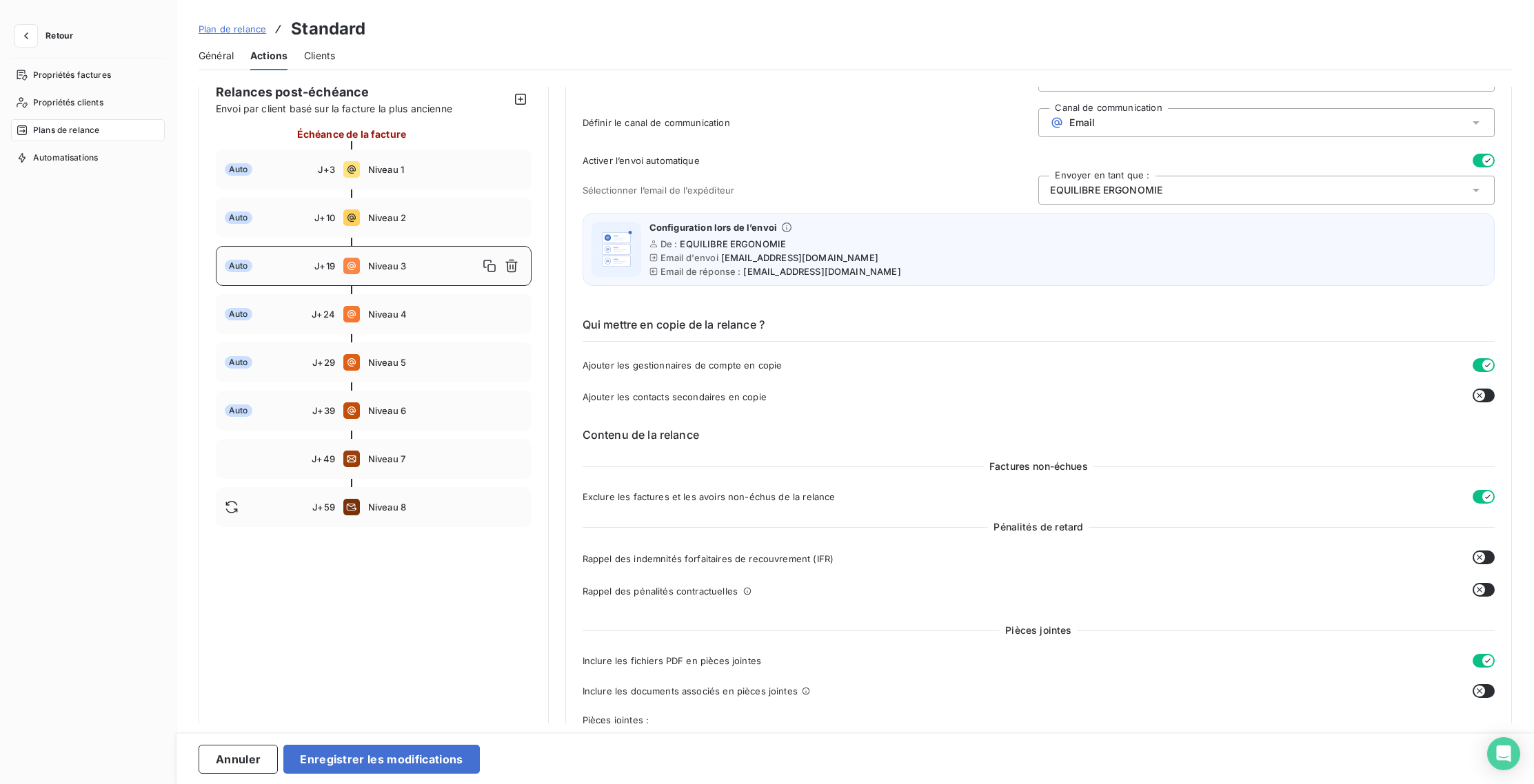
scroll to position [142, 0]
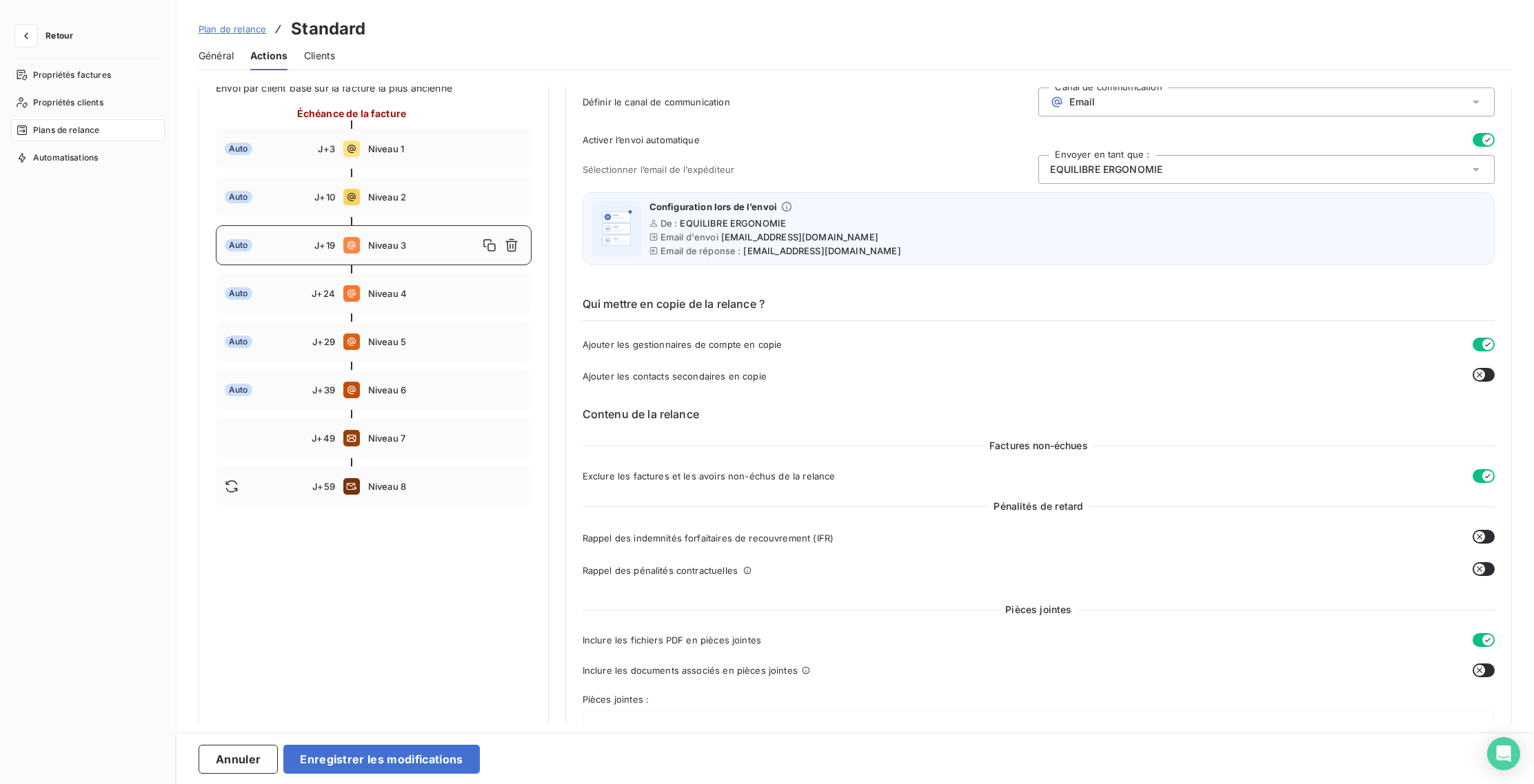
click at [1486, 567] on button "button" at bounding box center [1484, 569] width 22 height 14
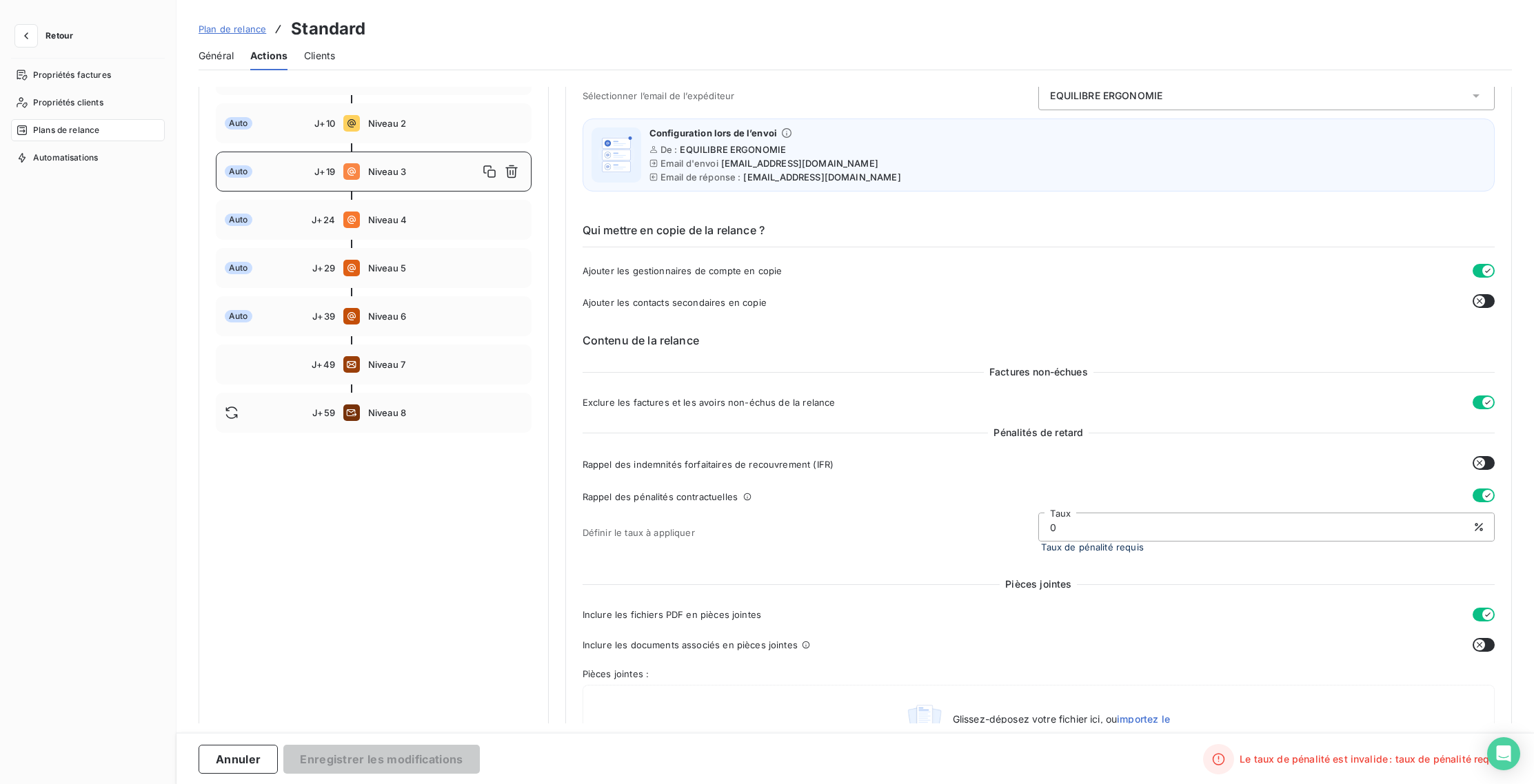
scroll to position [222, 0]
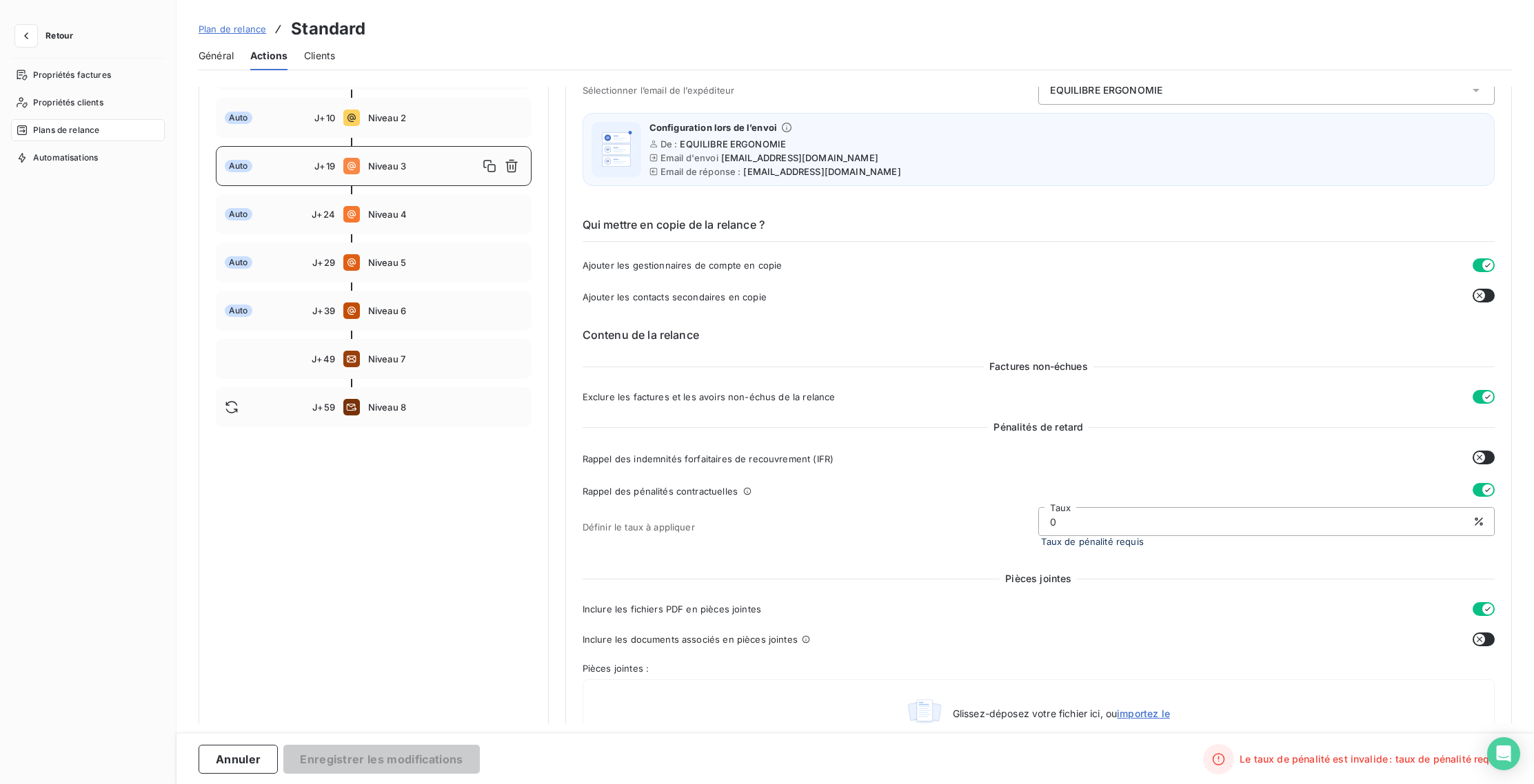
drag, startPoint x: 1053, startPoint y: 521, endPoint x: 1037, endPoint y: 521, distance: 16.0
click at [1039, 521] on input "0" at bounding box center [1266, 521] width 455 height 27
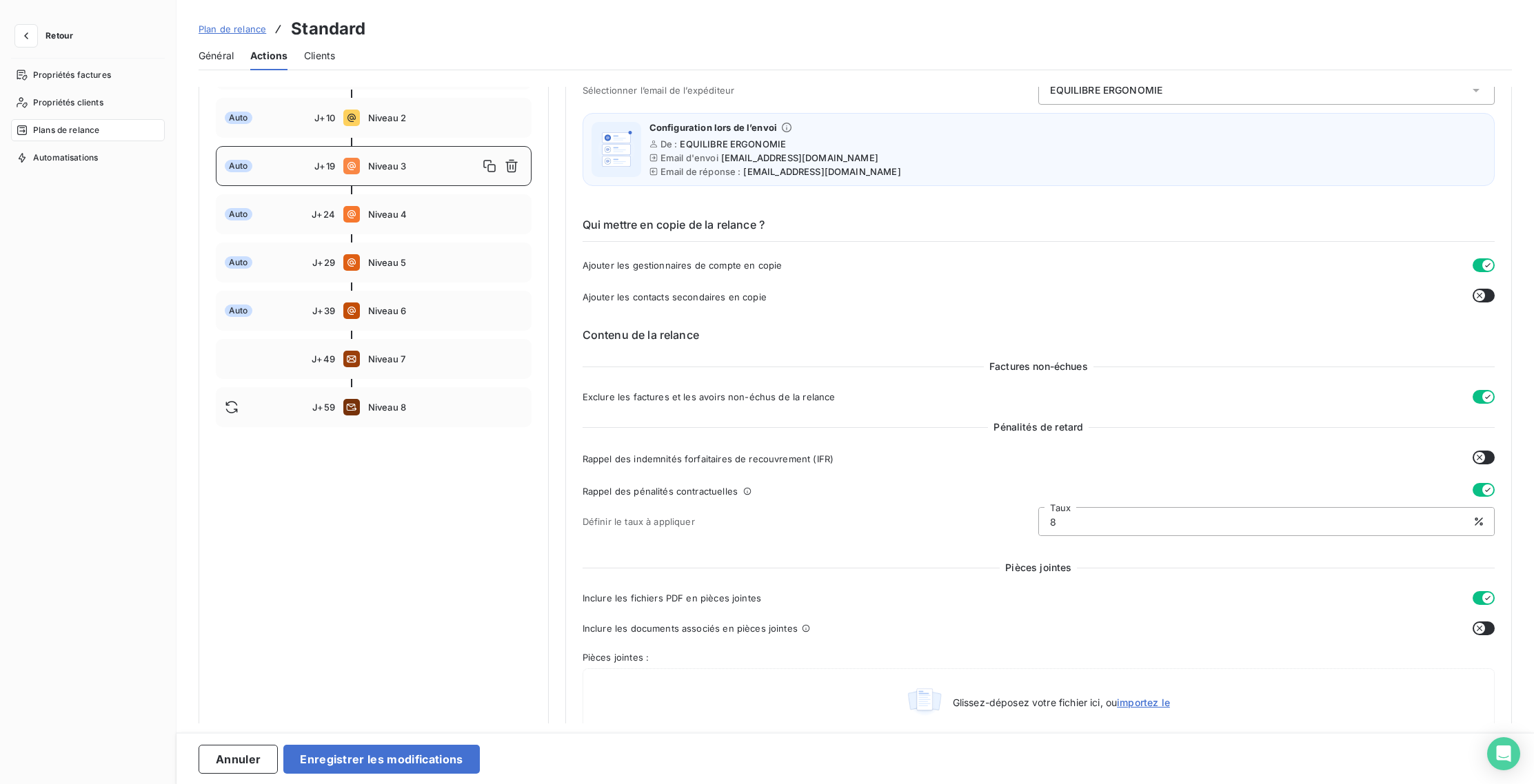
type input "8"
click at [1484, 457] on button "button" at bounding box center [1484, 457] width 22 height 14
click at [1474, 457] on button "button" at bounding box center [1484, 457] width 22 height 14
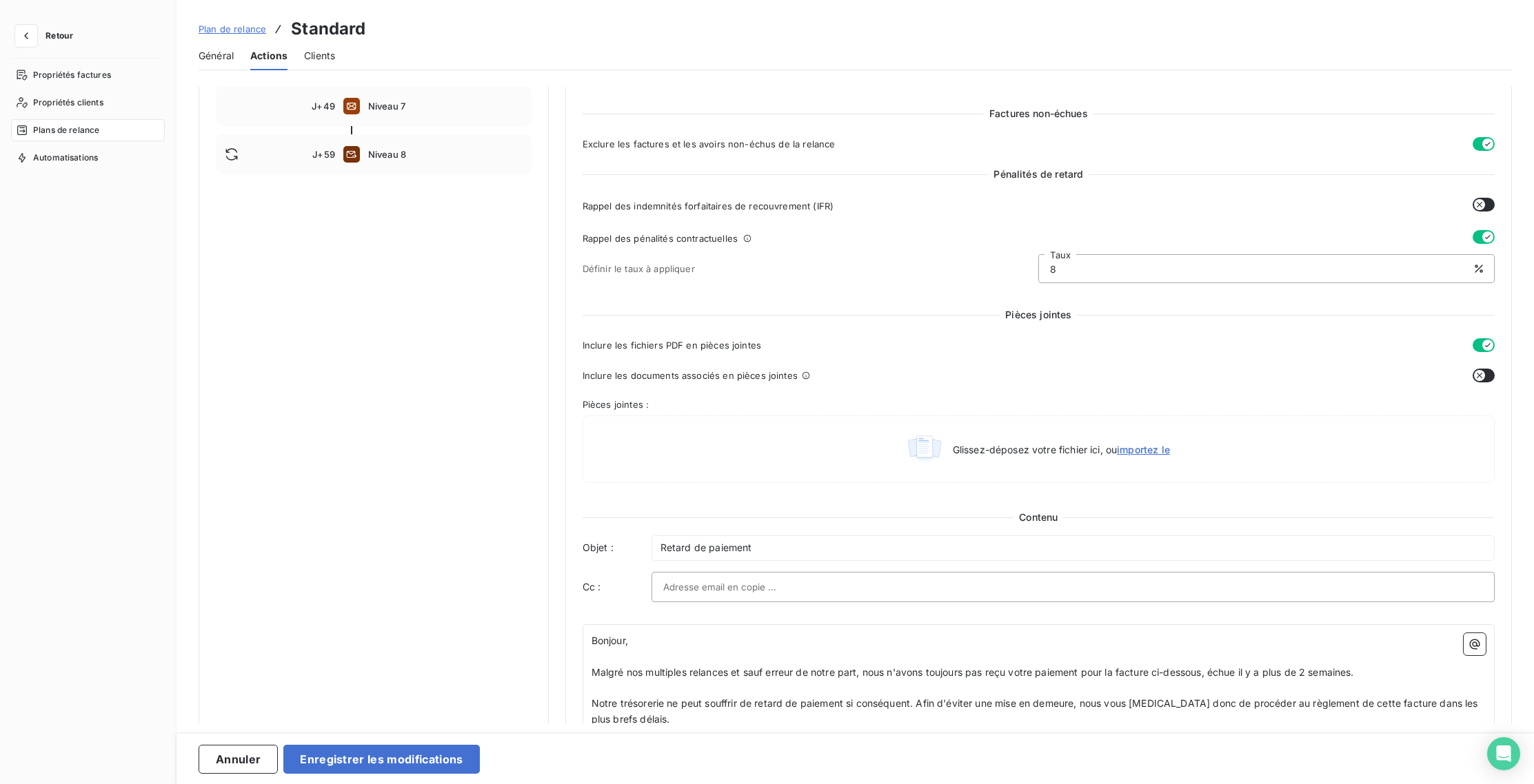
scroll to position [760, 0]
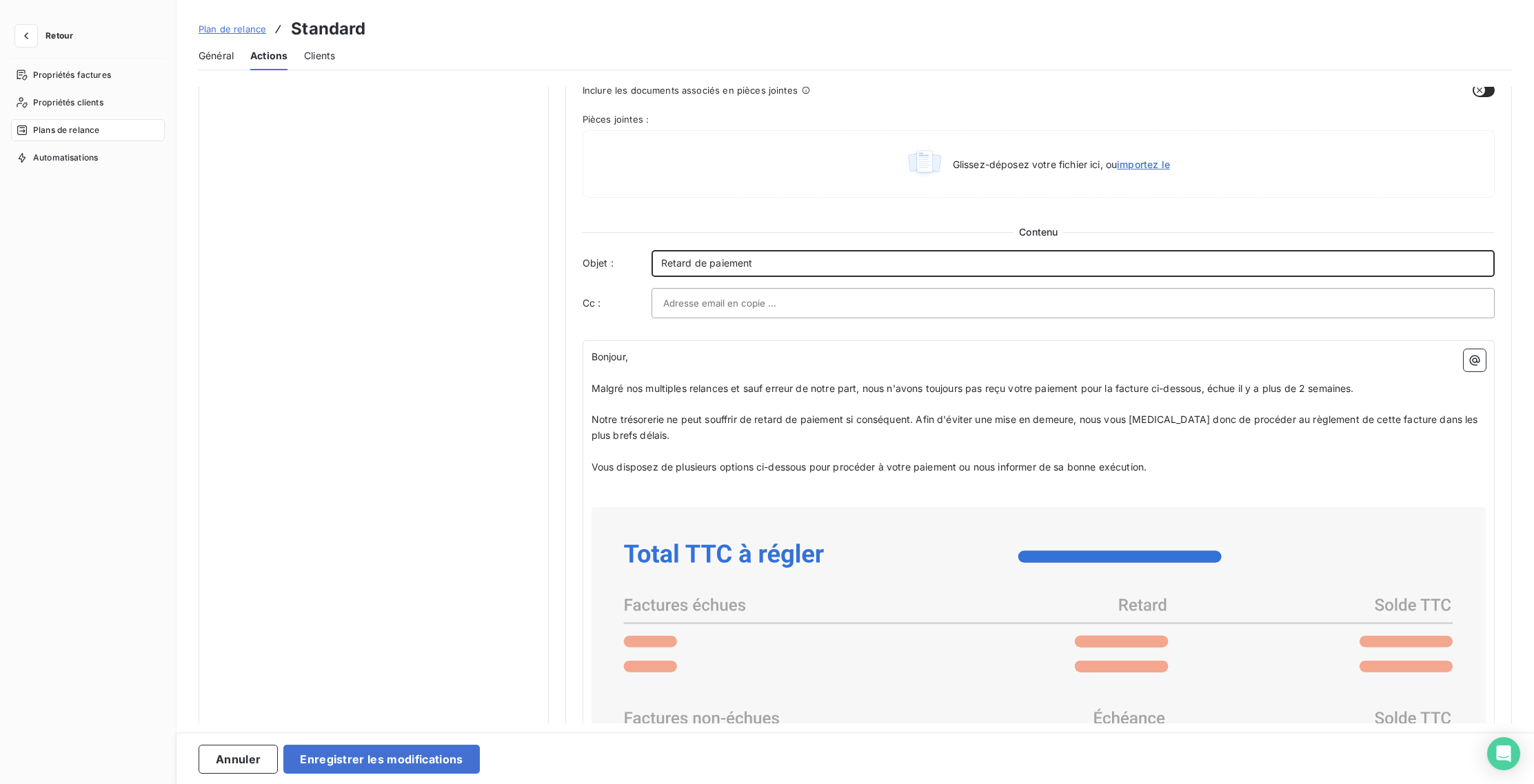
click at [656, 262] on div "Retard de paiement" at bounding box center [1073, 263] width 843 height 26
drag, startPoint x: 808, startPoint y: 264, endPoint x: 784, endPoint y: 264, distance: 24.0
click at [784, 264] on span "EQUILIBRE ERGONOMIE : 3ème RELANCE / Retard de paiement" at bounding box center [809, 263] width 295 height 12
click at [826, 263] on span "EQUILIBRE ERGONOMIE : RELANCE / Retard de paiement" at bounding box center [795, 263] width 267 height 12
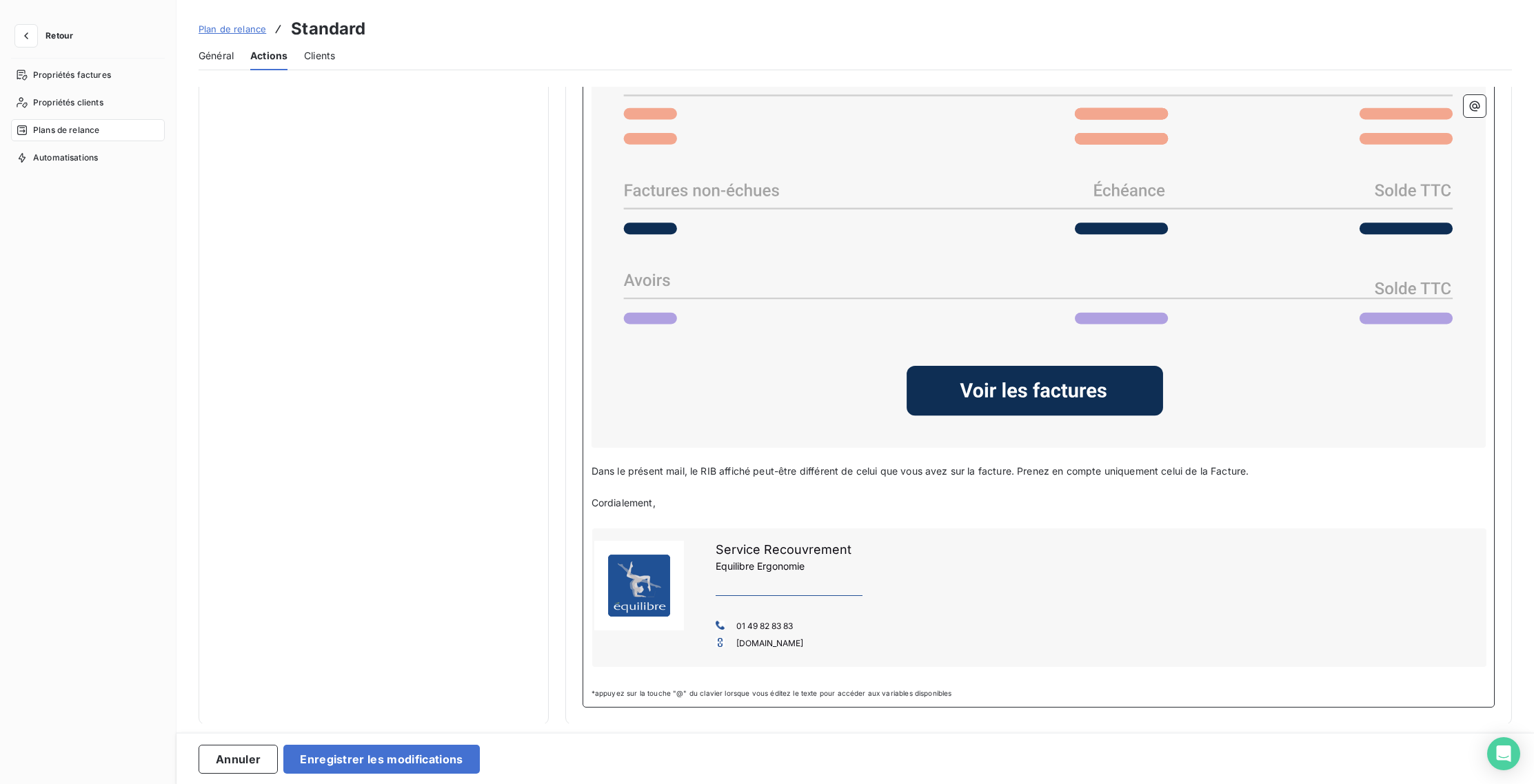
scroll to position [1285, 0]
drag, startPoint x: 1257, startPoint y: 470, endPoint x: 588, endPoint y: 471, distance: 669.0
click at [588, 471] on div "Bonjour, ﻿ Malgré nos multiples relances et sauf erreur de notre part, nous n'a…" at bounding box center [1038, 261] width 913 height 895
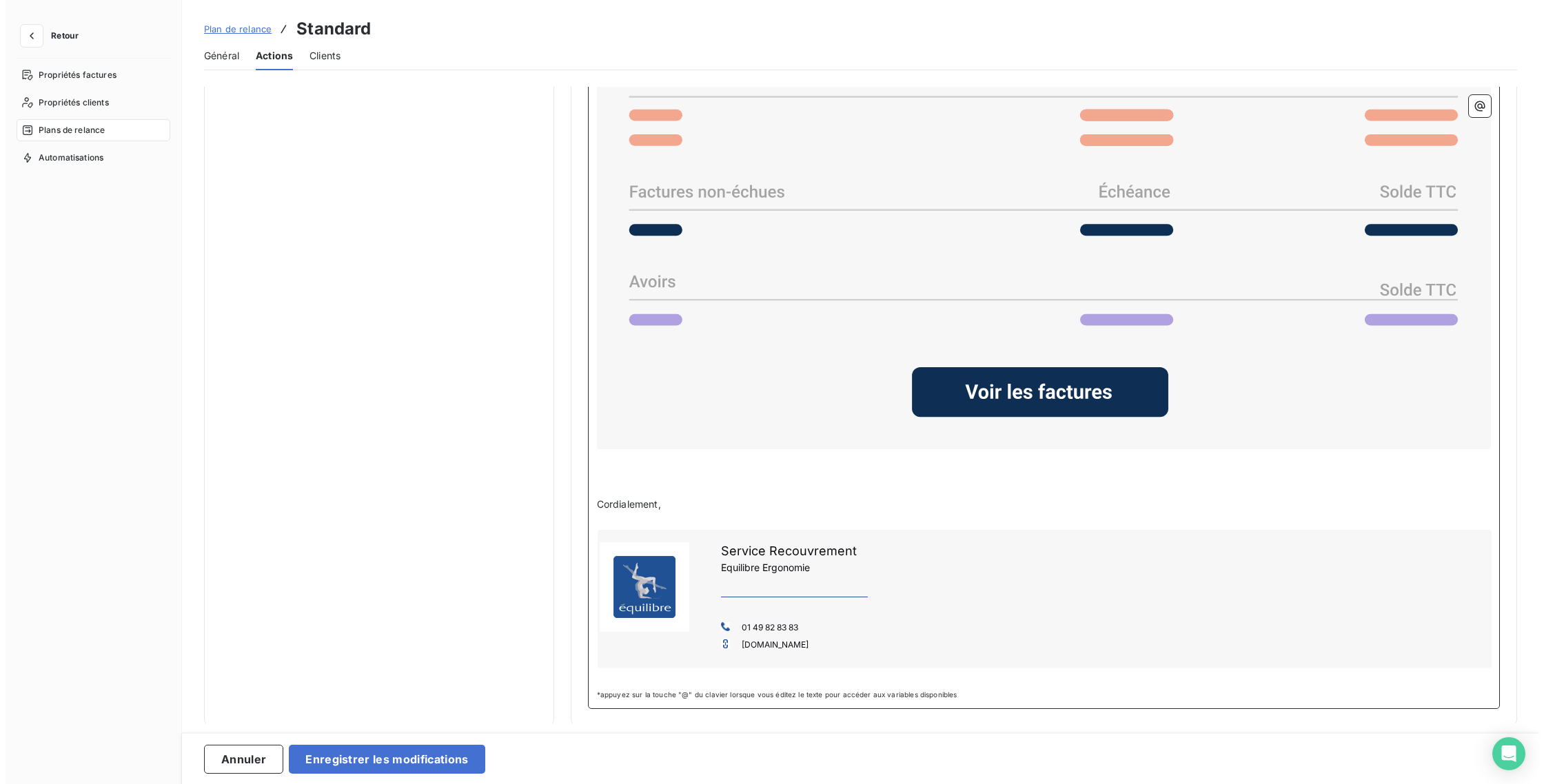
scroll to position [1269, 0]
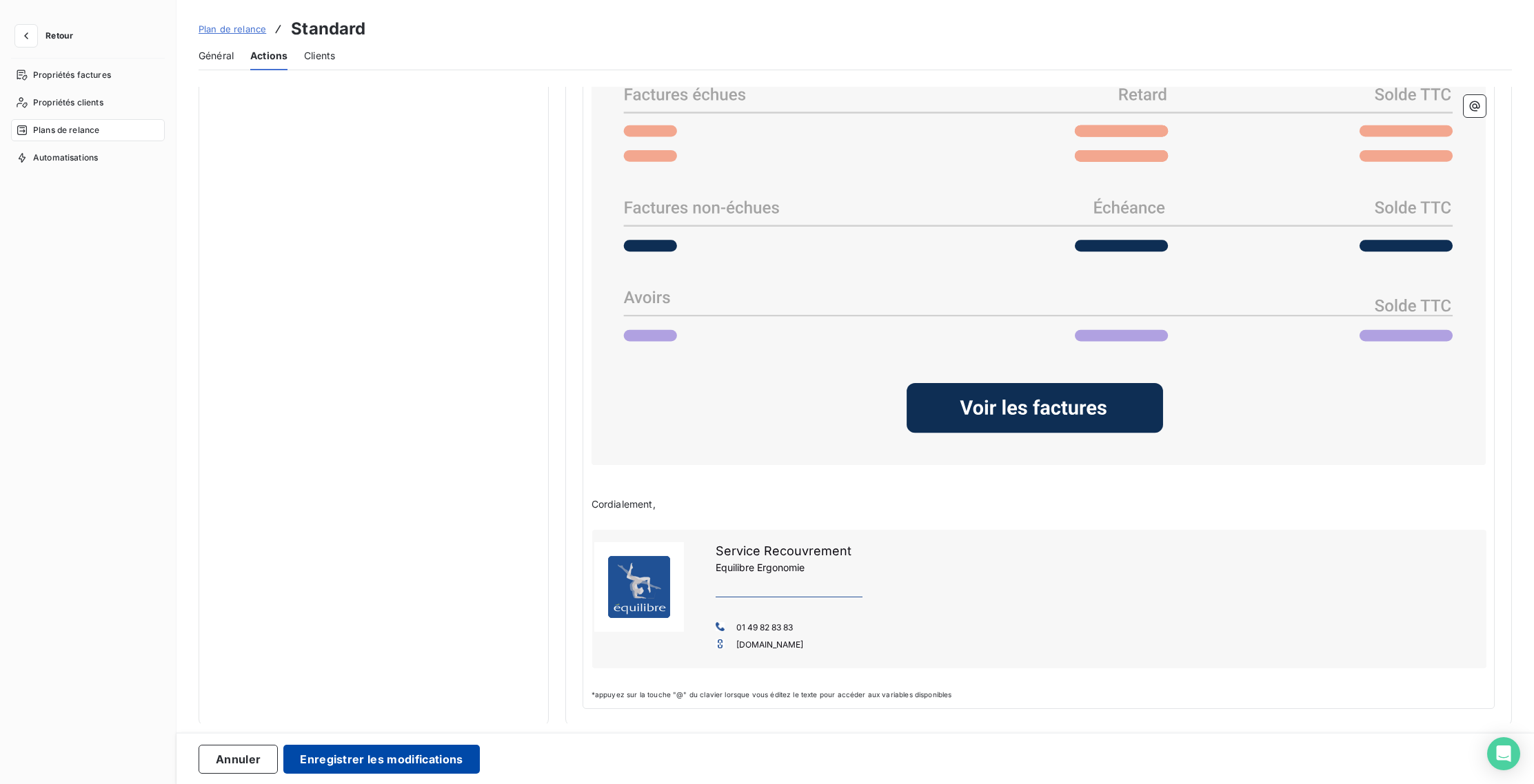
click at [383, 768] on button "Enregistrer les modifications" at bounding box center [381, 759] width 195 height 29
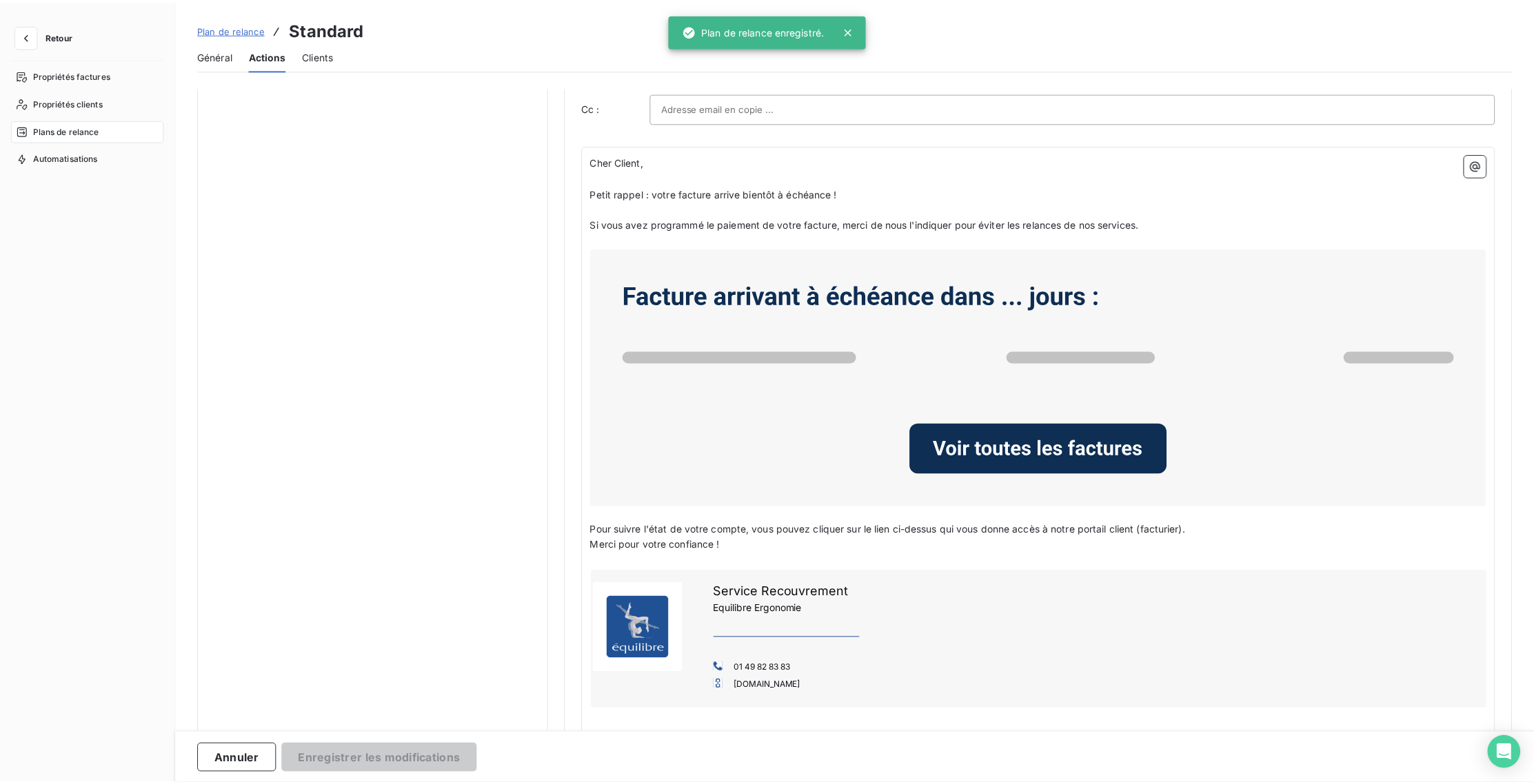
scroll to position [0, 0]
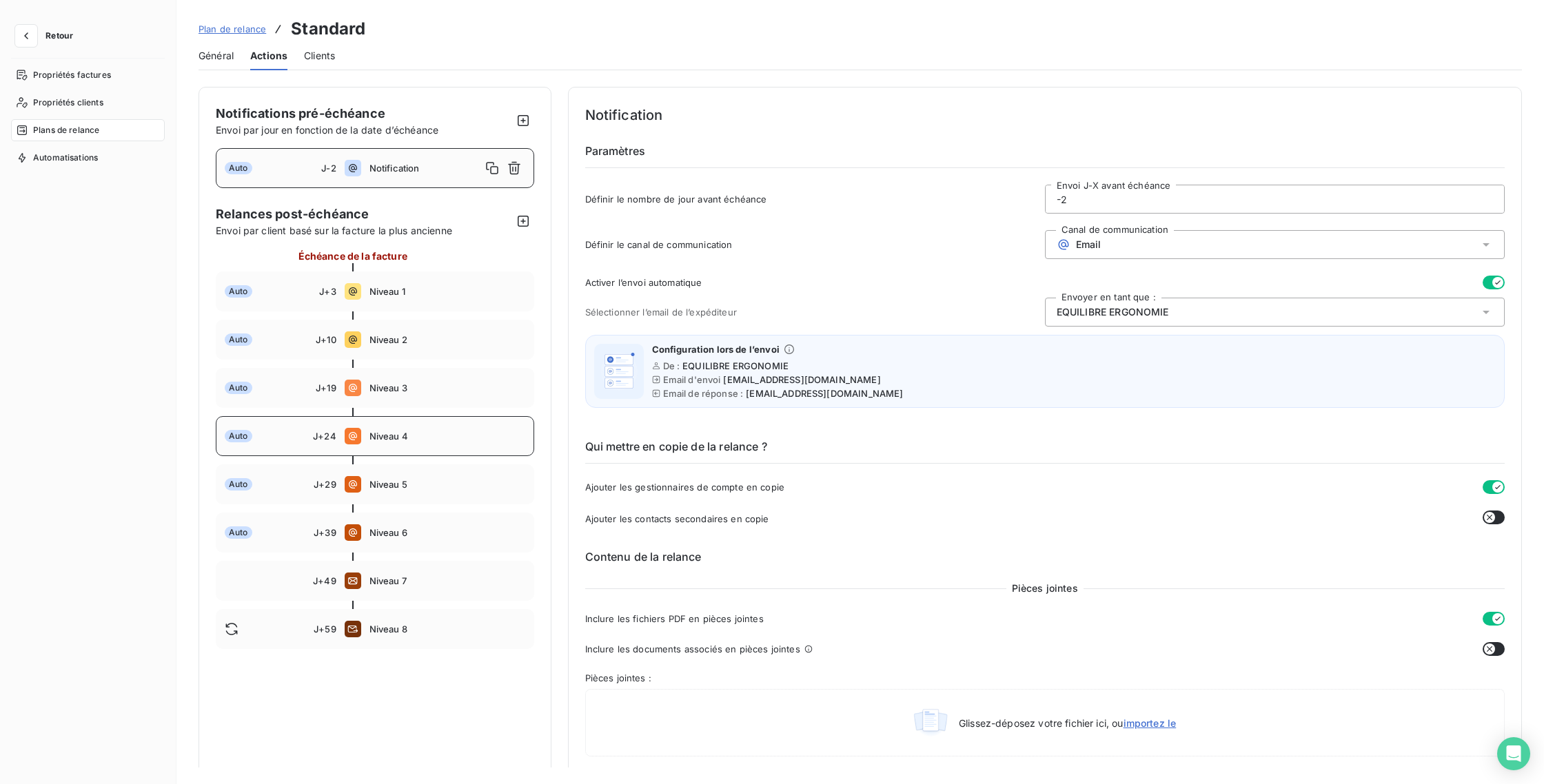
click at [389, 417] on div "Auto J+24 Niveau 4" at bounding box center [375, 436] width 318 height 40
type input "24"
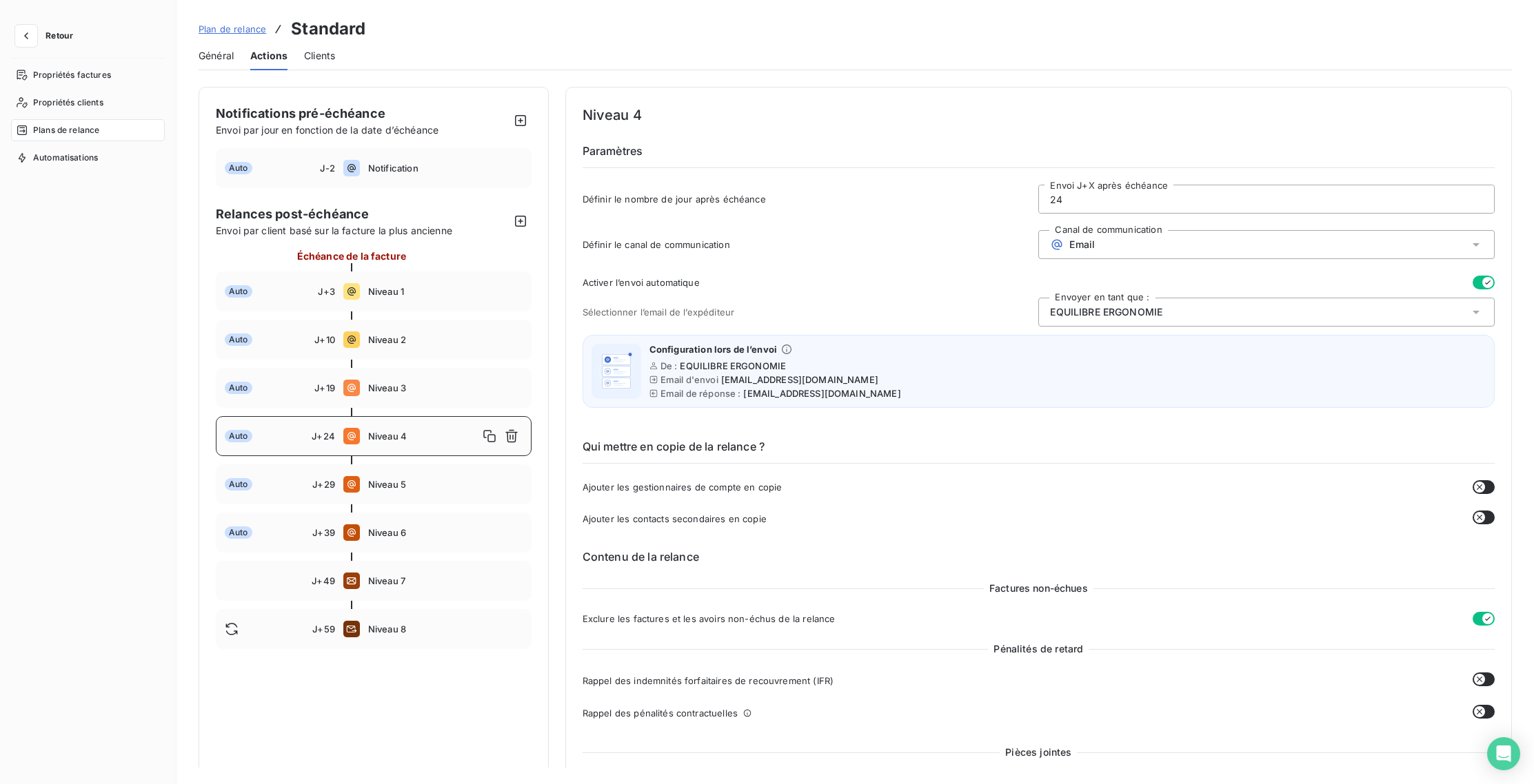
click at [1486, 489] on button "button" at bounding box center [1484, 487] width 22 height 14
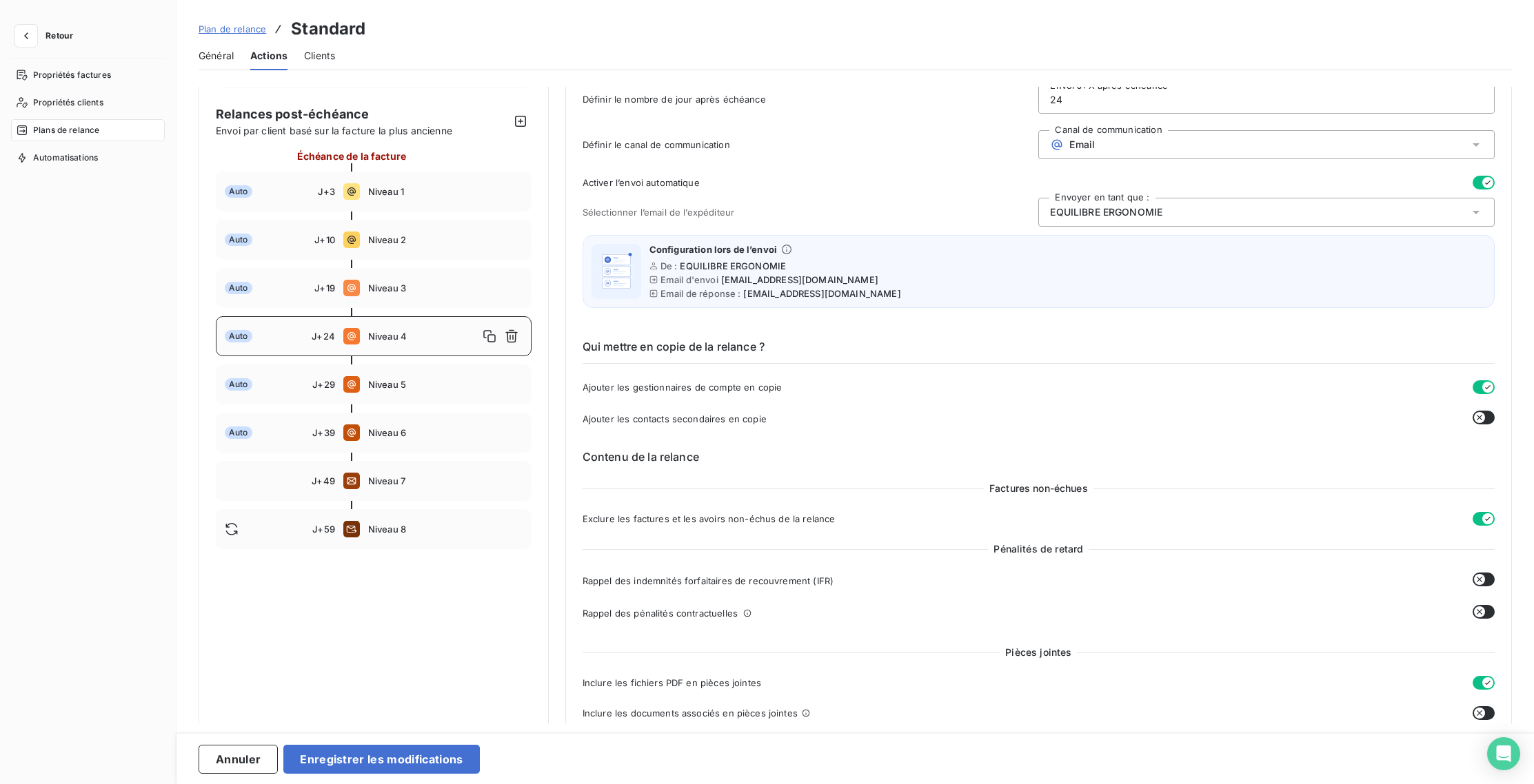
scroll to position [267, 0]
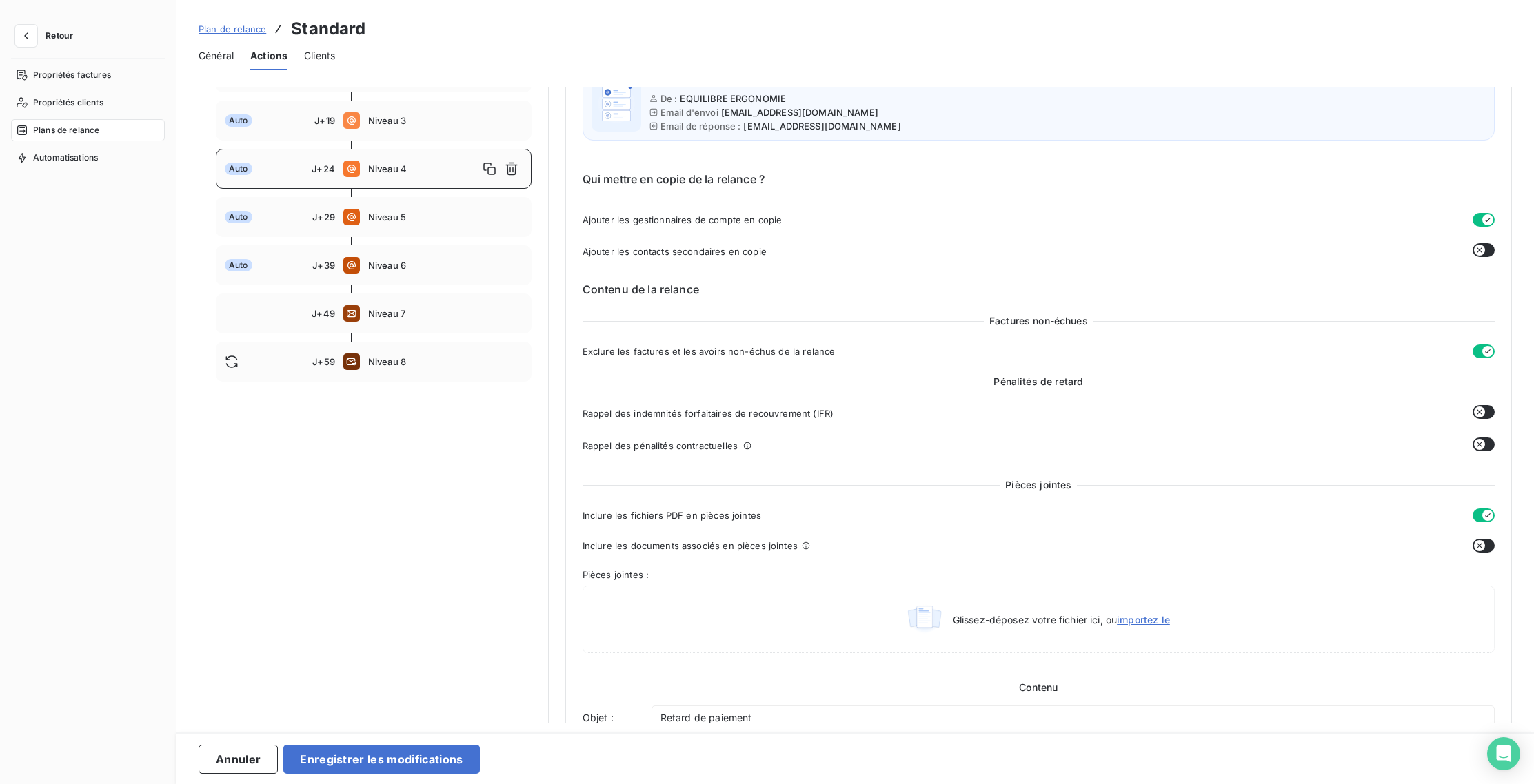
click at [1479, 445] on button "button" at bounding box center [1484, 444] width 22 height 14
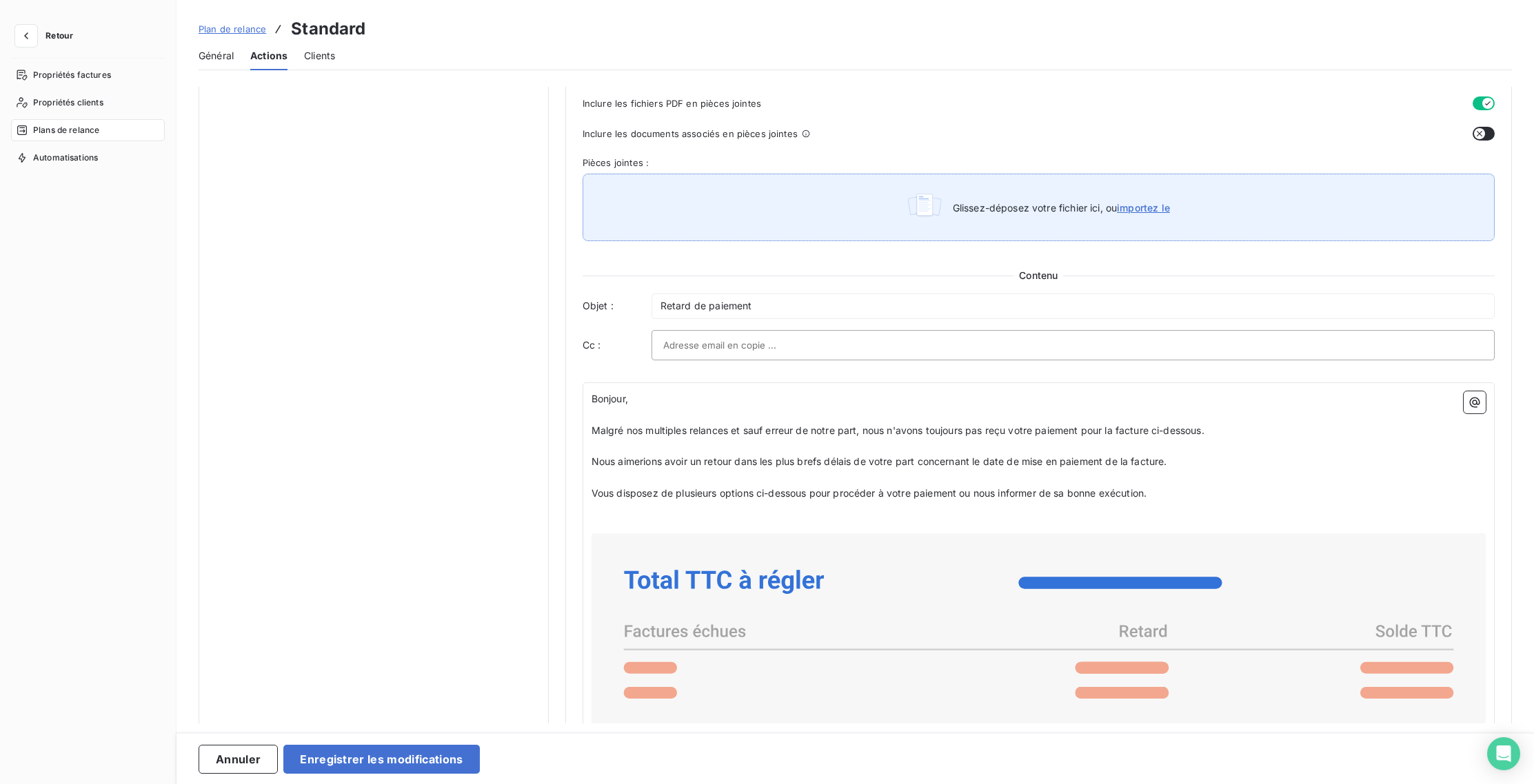
scroll to position [637, 0]
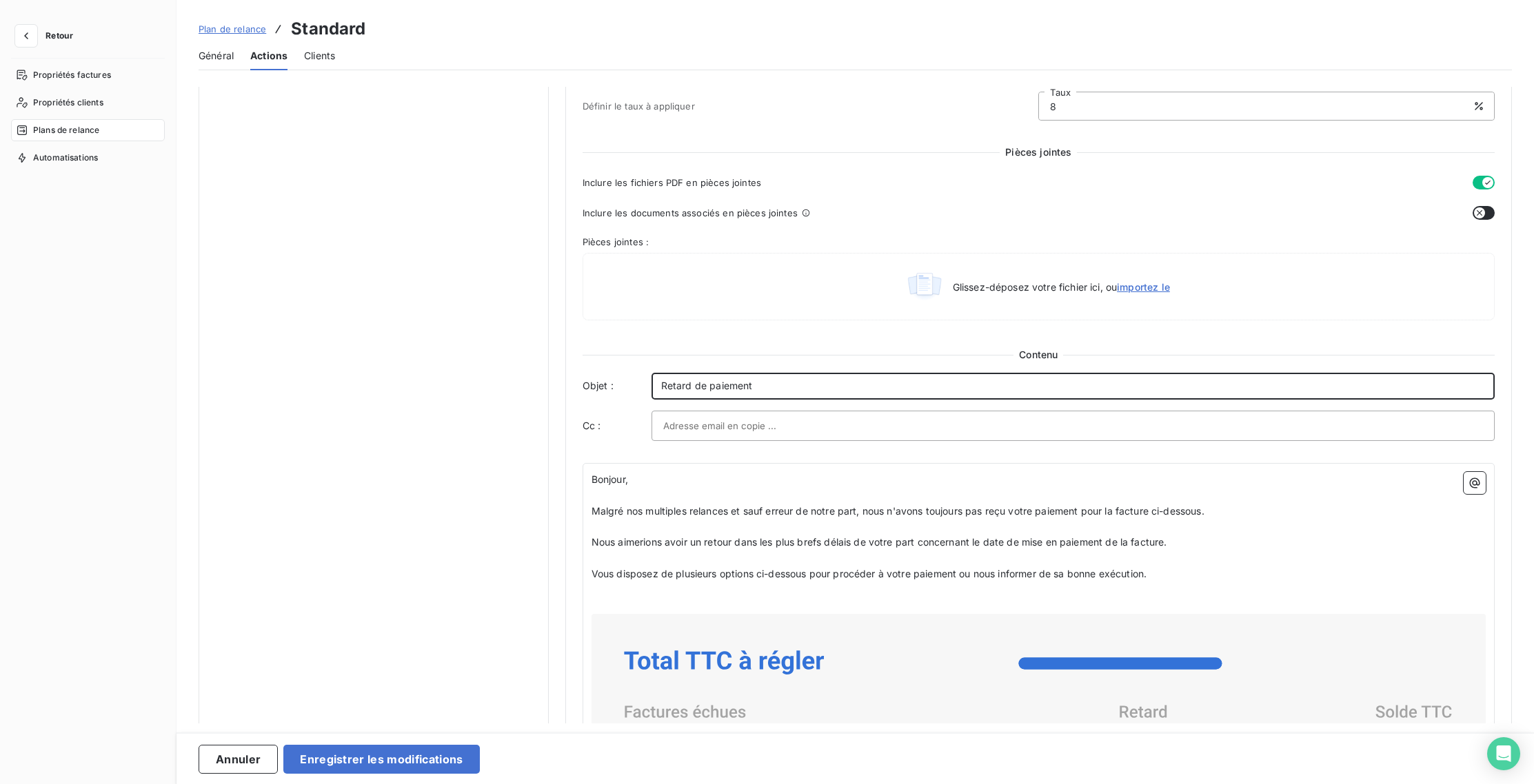
click at [658, 384] on div "Retard de paiement" at bounding box center [1073, 386] width 843 height 26
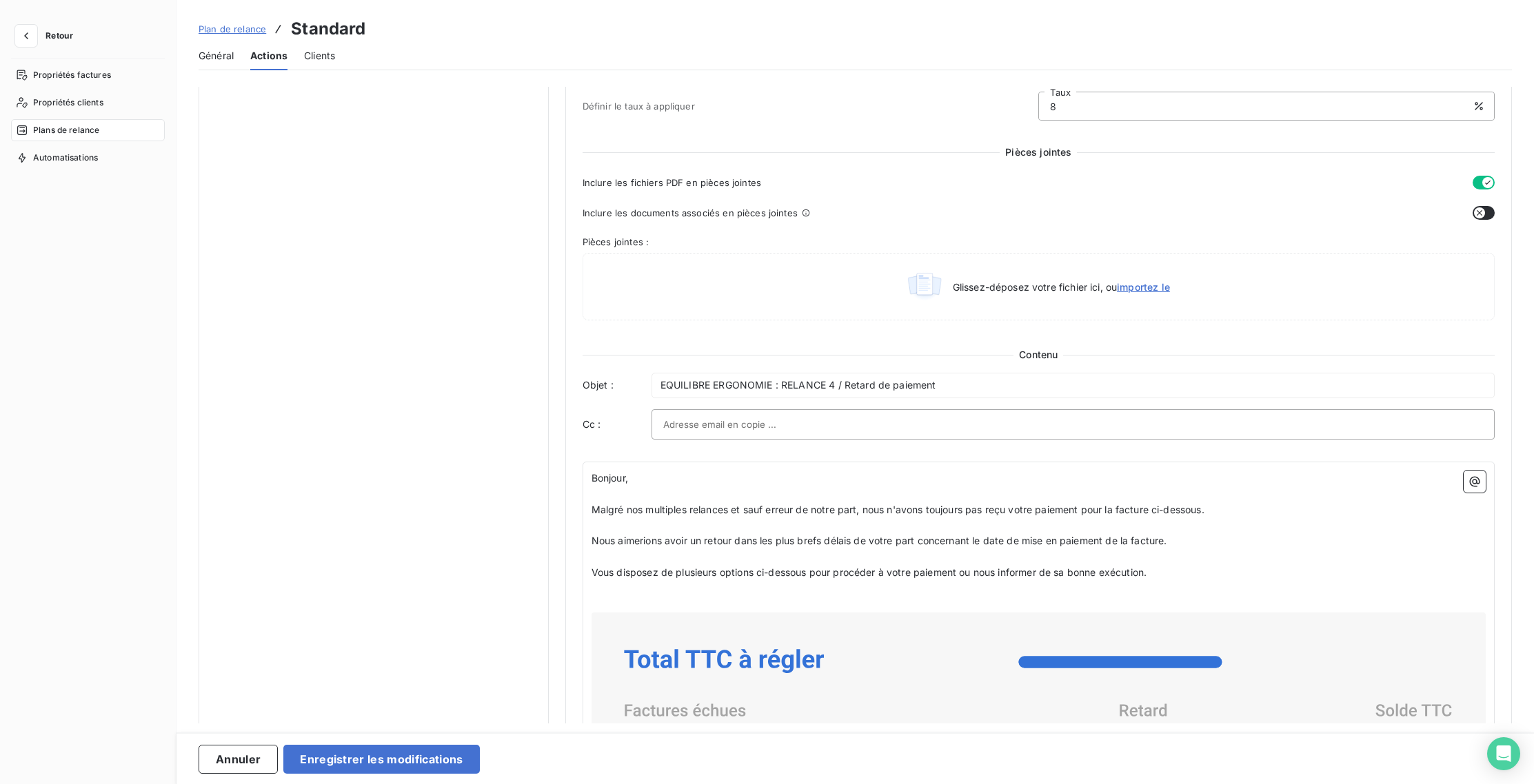
click at [448, 396] on div "Notifications pré-échéance Envoi par jour en fonction de la date d’échéance Aut…" at bounding box center [374, 404] width 350 height 1908
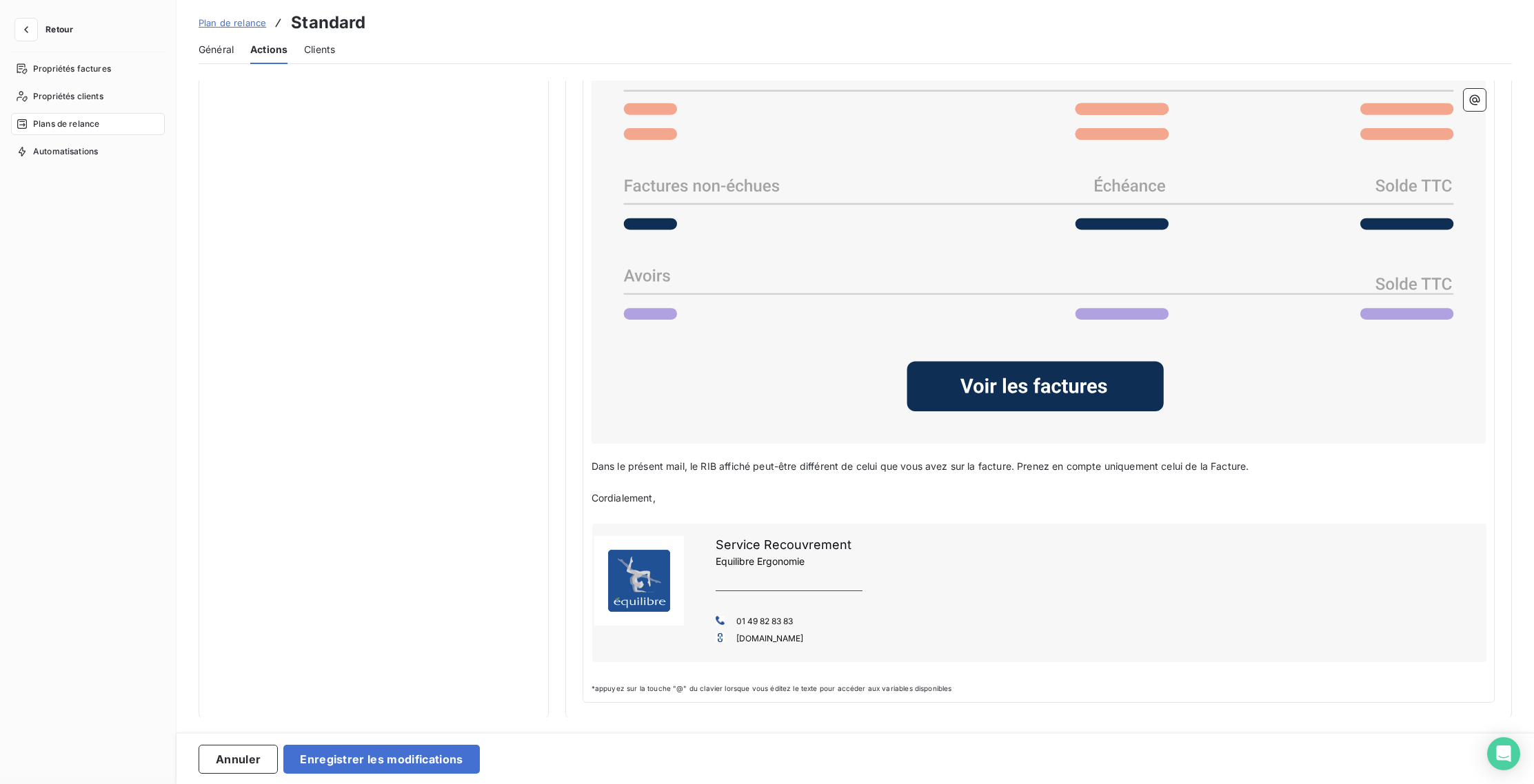
scroll to position [18, 0]
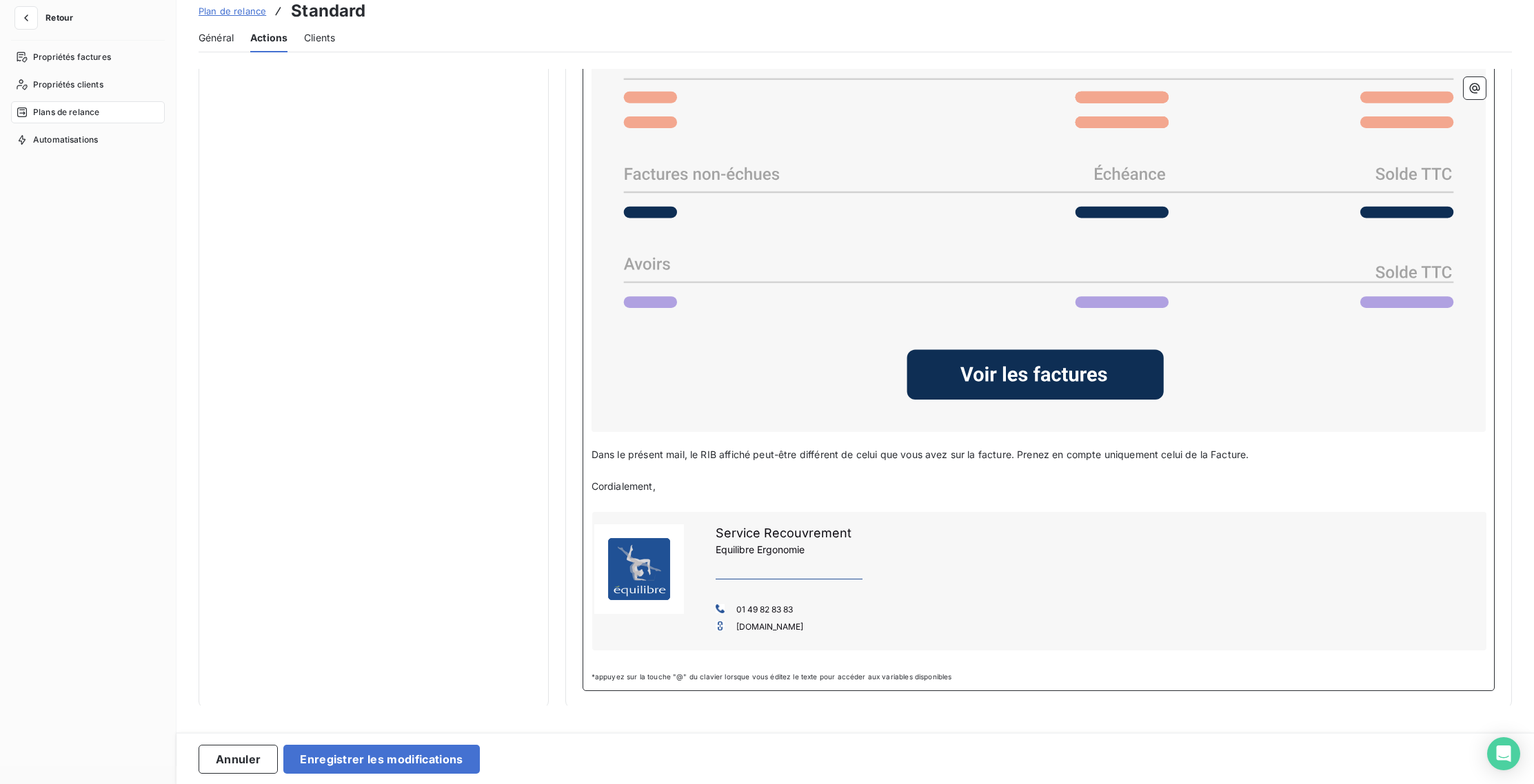
drag, startPoint x: 1260, startPoint y: 453, endPoint x: 575, endPoint y: 446, distance: 685.0
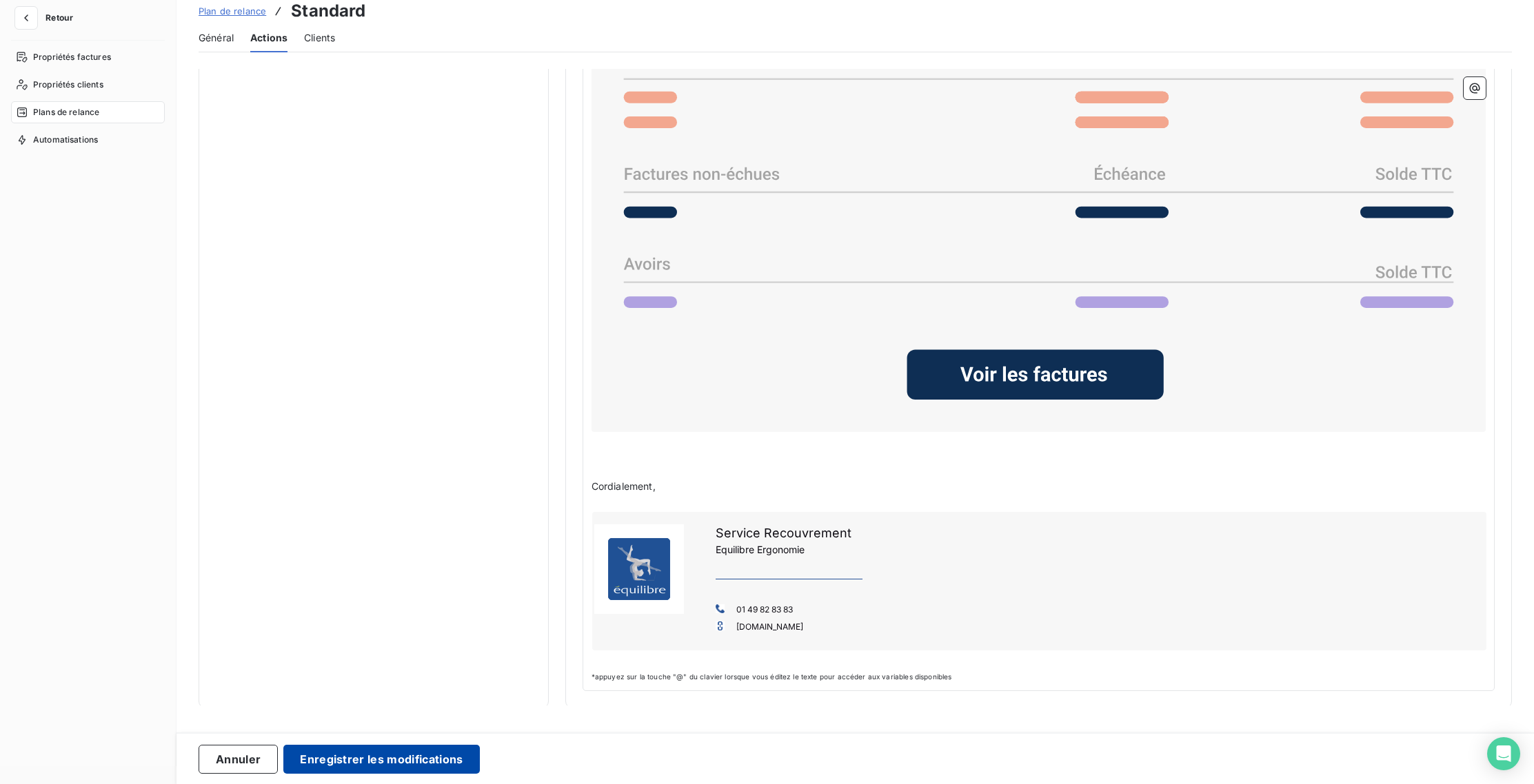
click at [382, 754] on button "Enregistrer les modifications" at bounding box center [381, 759] width 195 height 29
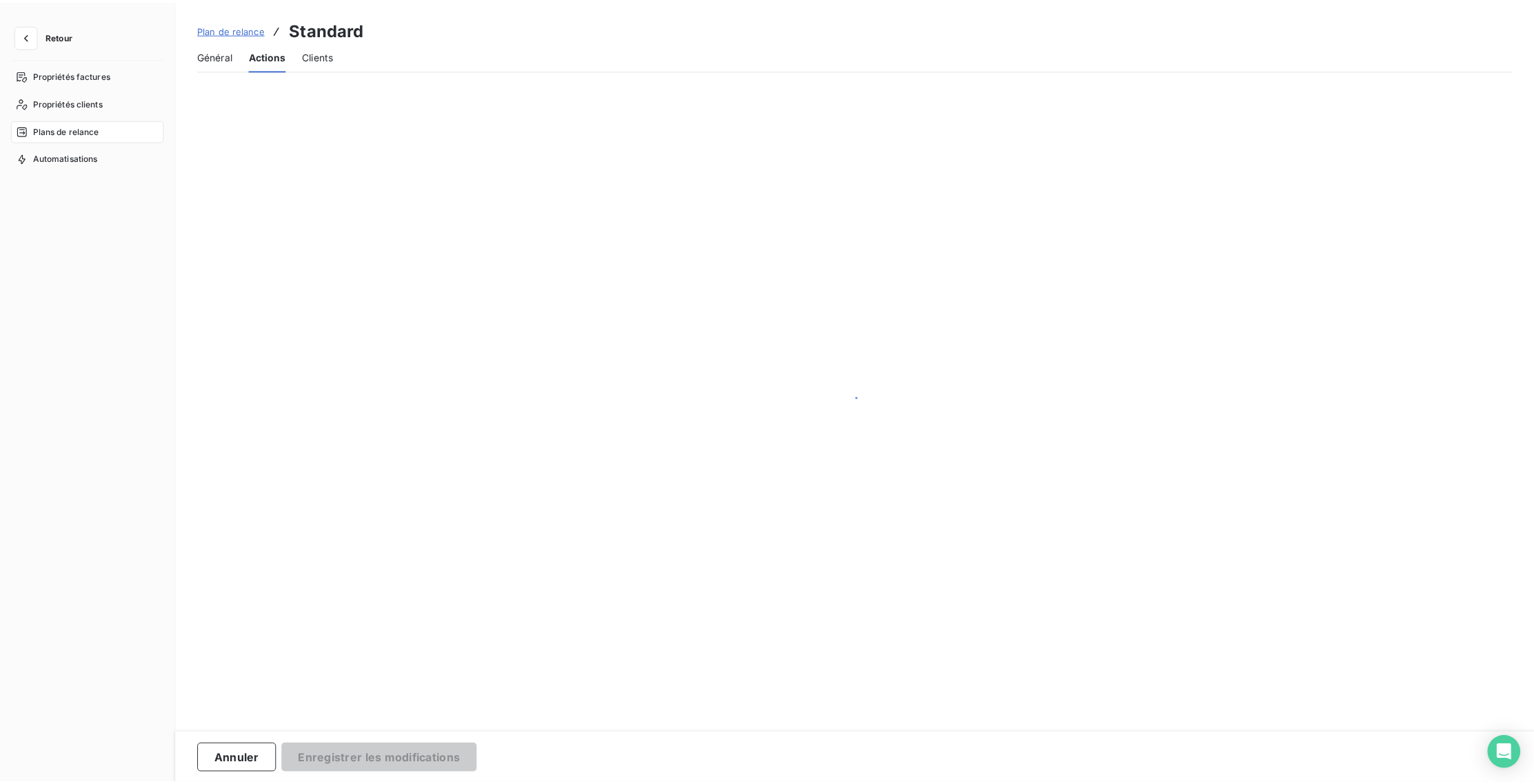
scroll to position [0, 0]
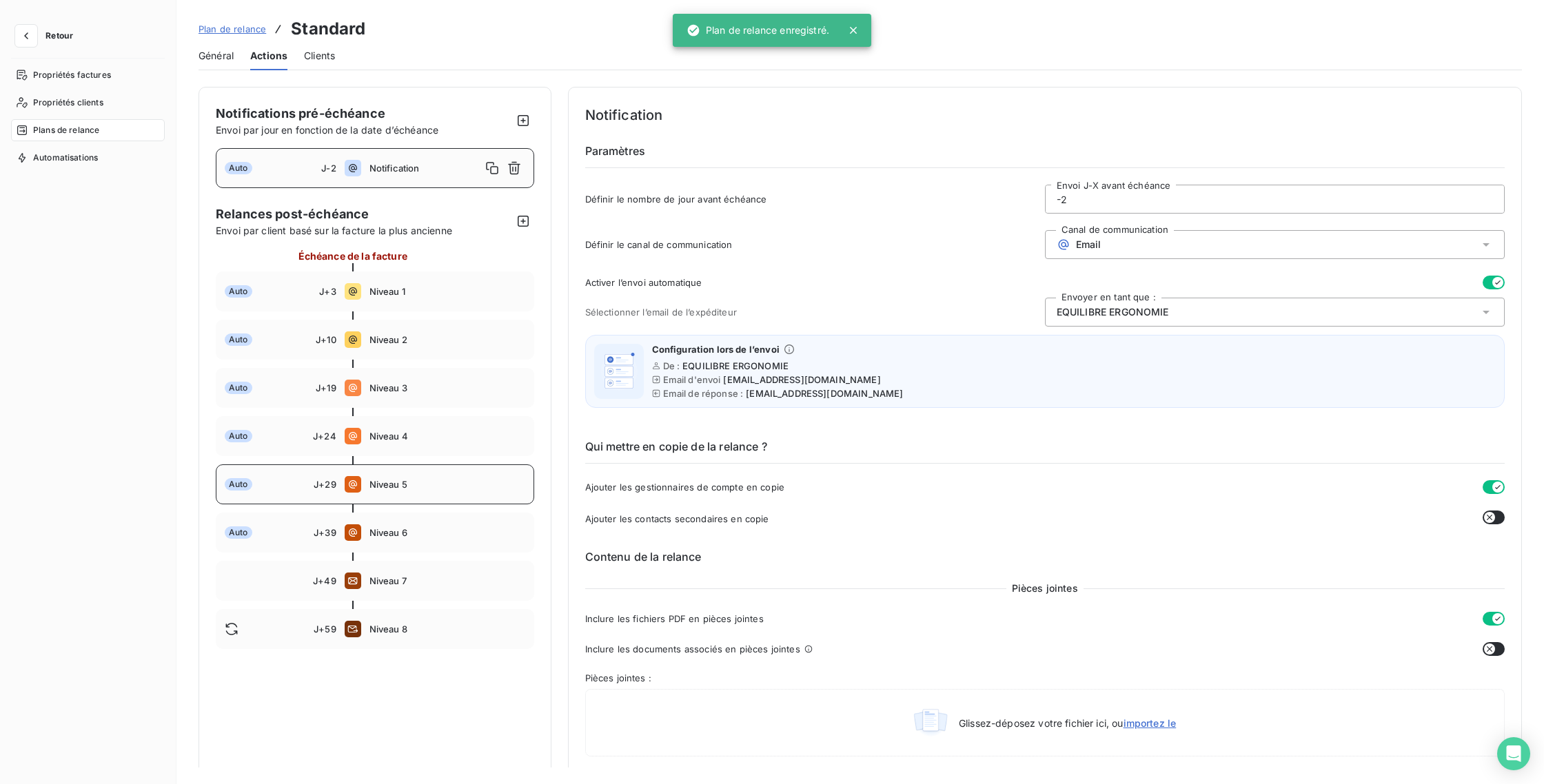
click at [387, 492] on div "Auto J+29 Niveau 5" at bounding box center [375, 484] width 318 height 40
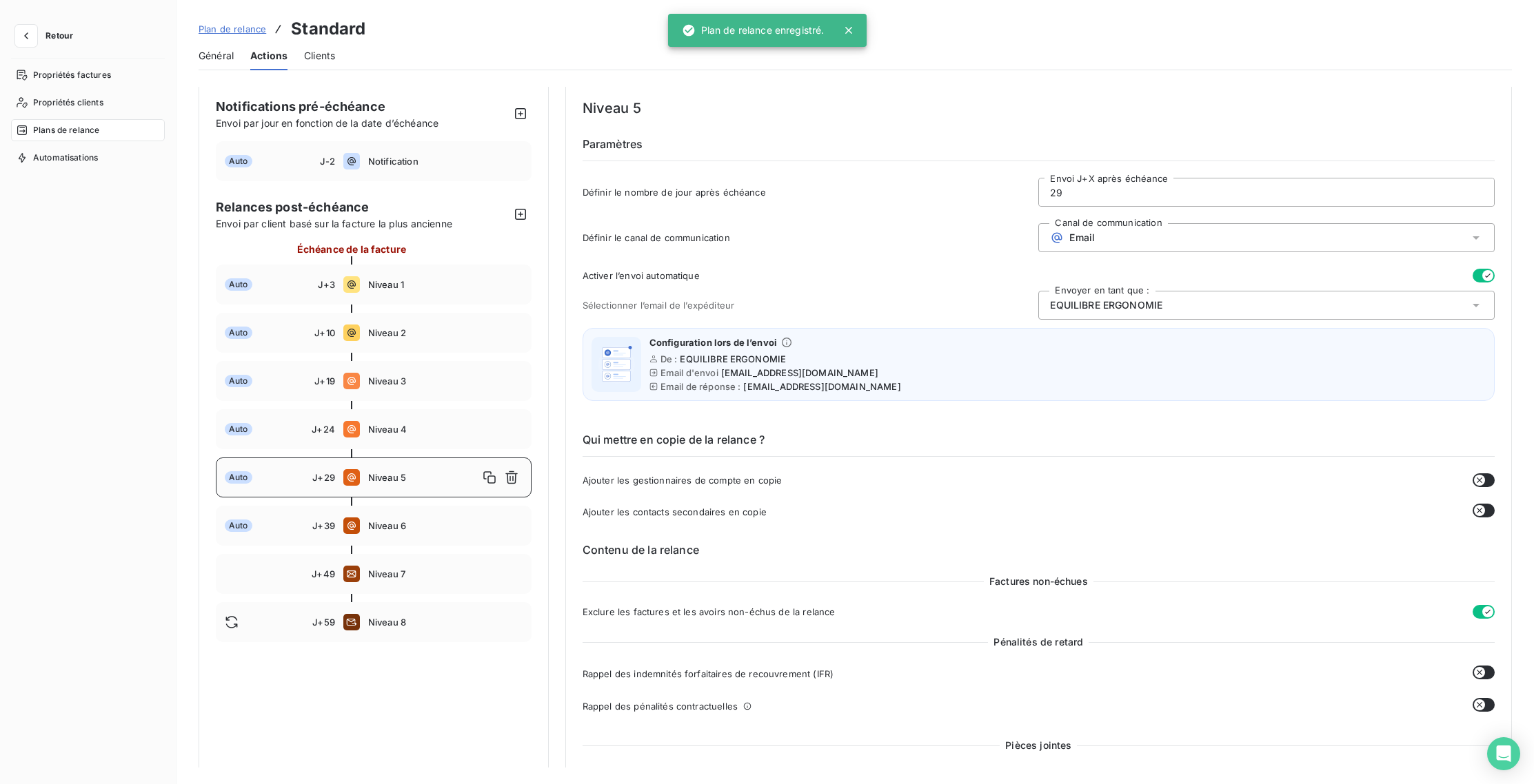
scroll to position [154, 0]
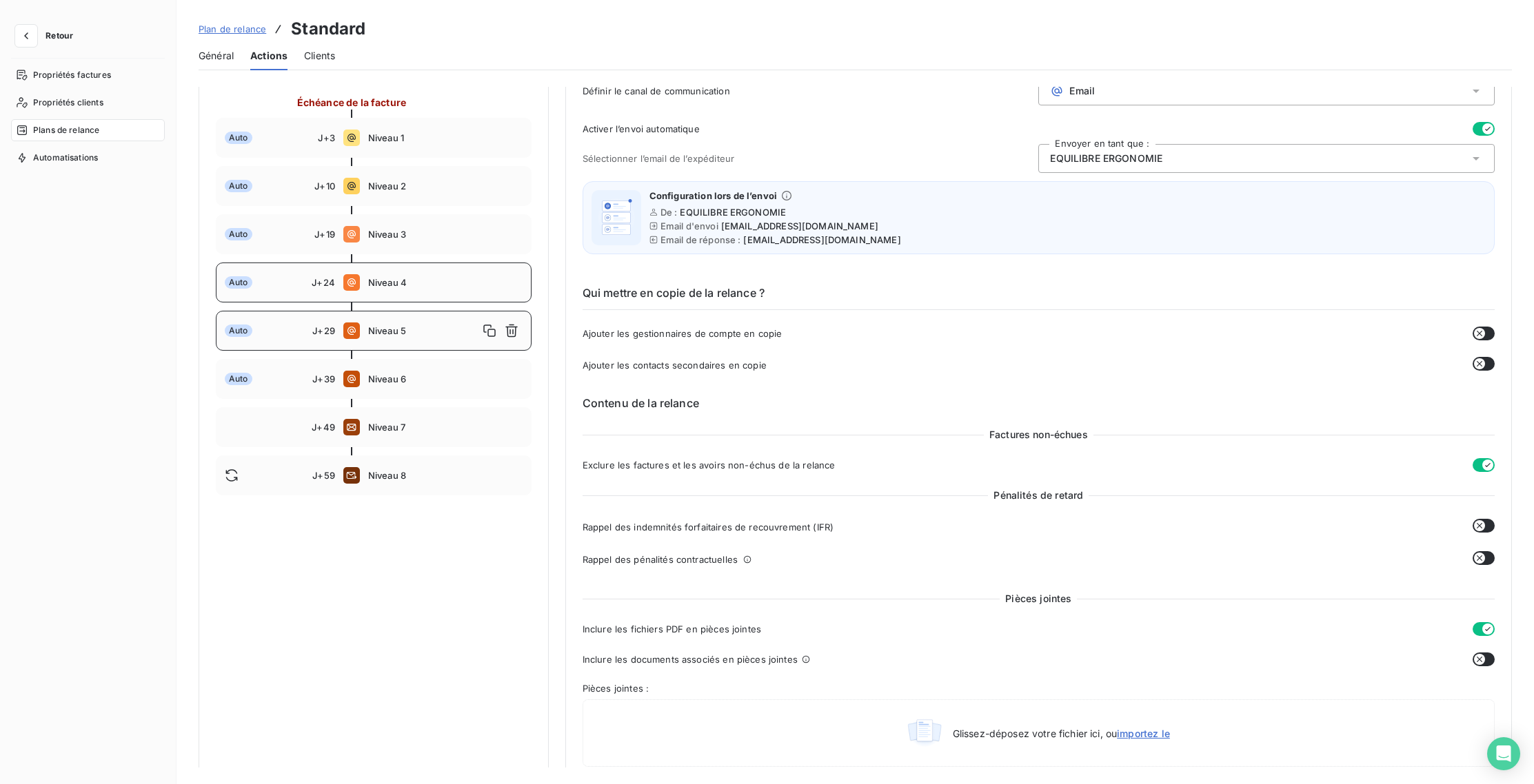
click at [402, 299] on div "Auto J+24 Niveau 4" at bounding box center [374, 282] width 316 height 40
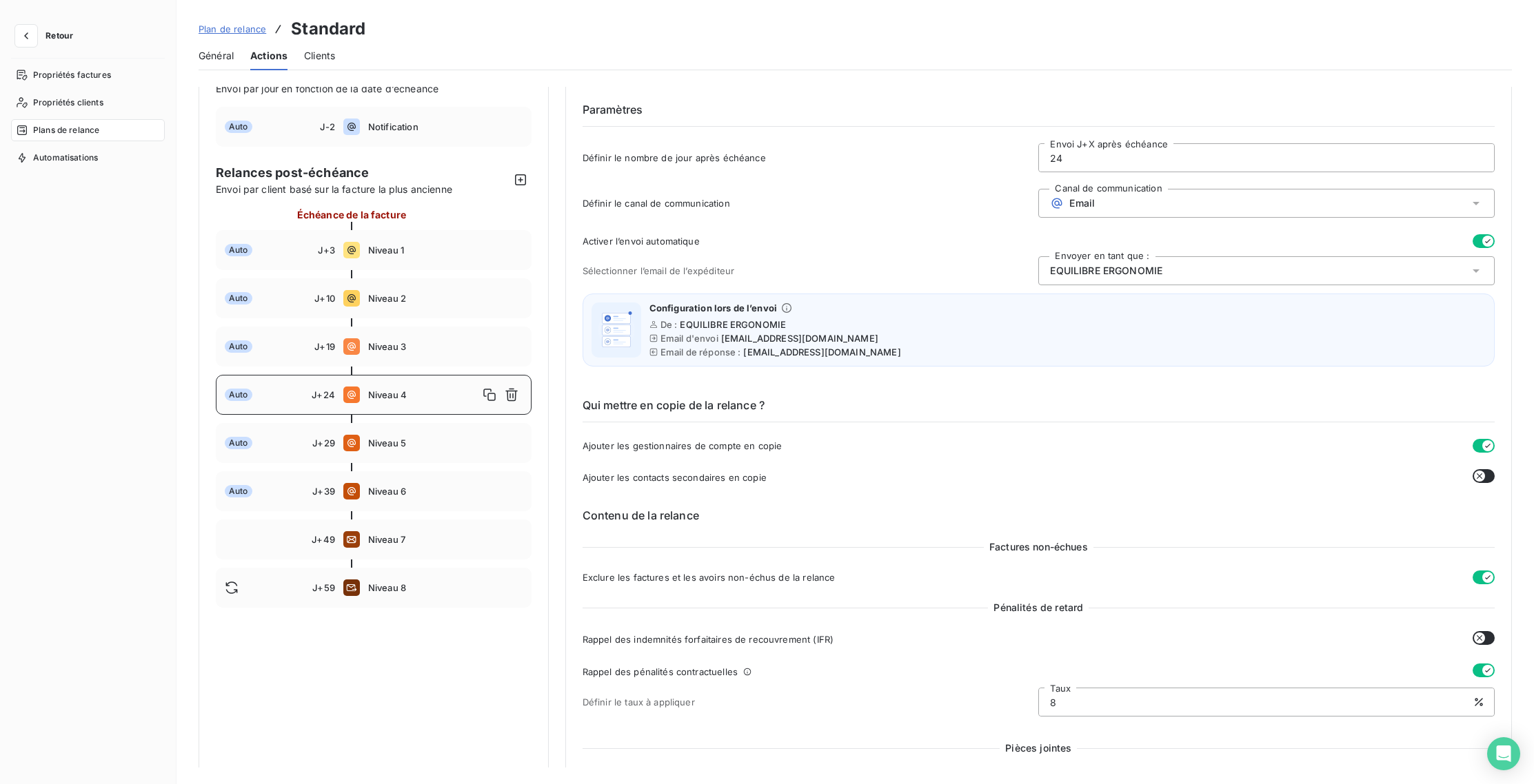
scroll to position [0, 0]
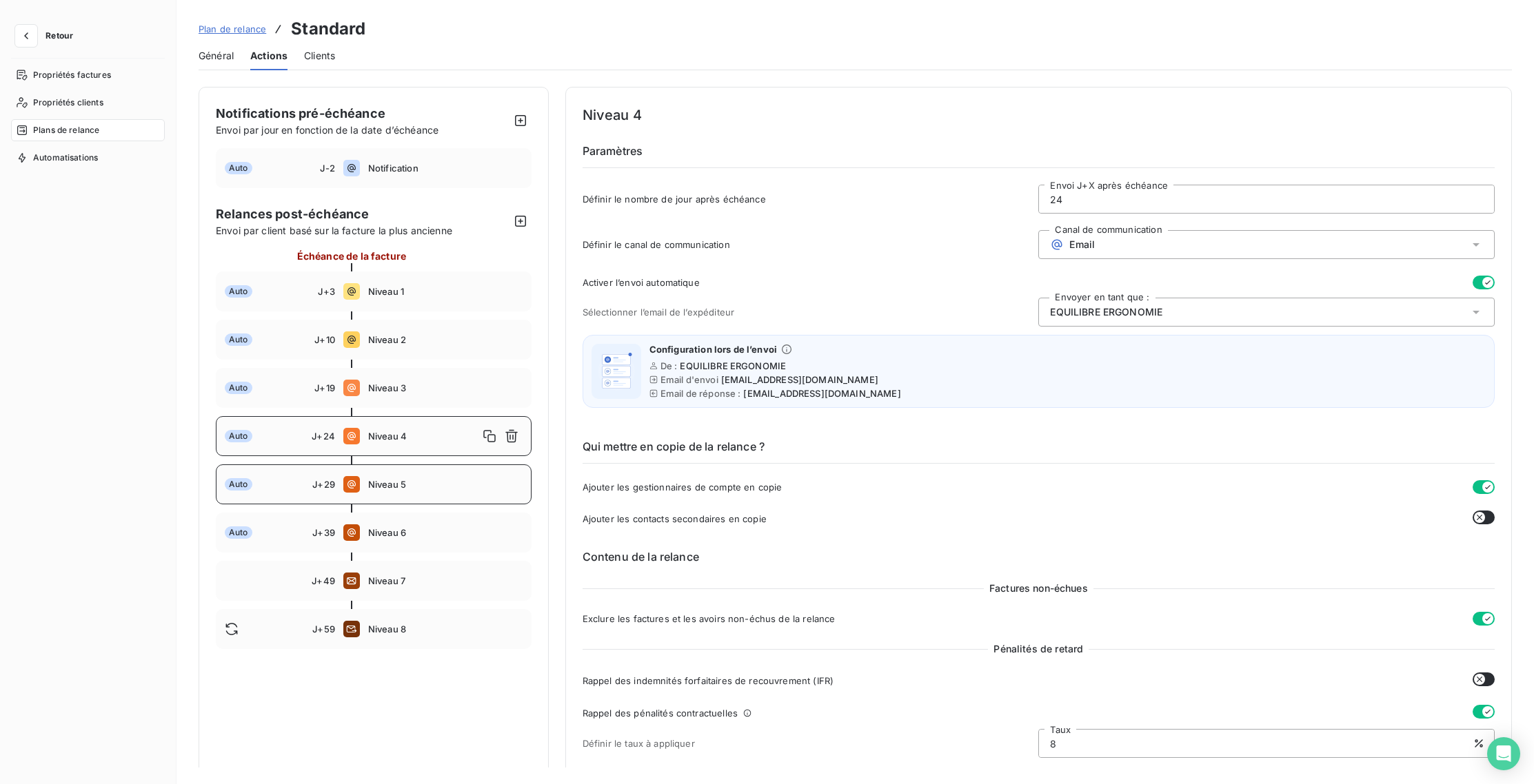
click at [392, 478] on div "Auto J+29 Niveau 5" at bounding box center [374, 484] width 316 height 40
type input "29"
drag, startPoint x: 1058, startPoint y: 195, endPoint x: 1045, endPoint y: 195, distance: 13.0
click at [1045, 195] on input "29" at bounding box center [1266, 199] width 455 height 27
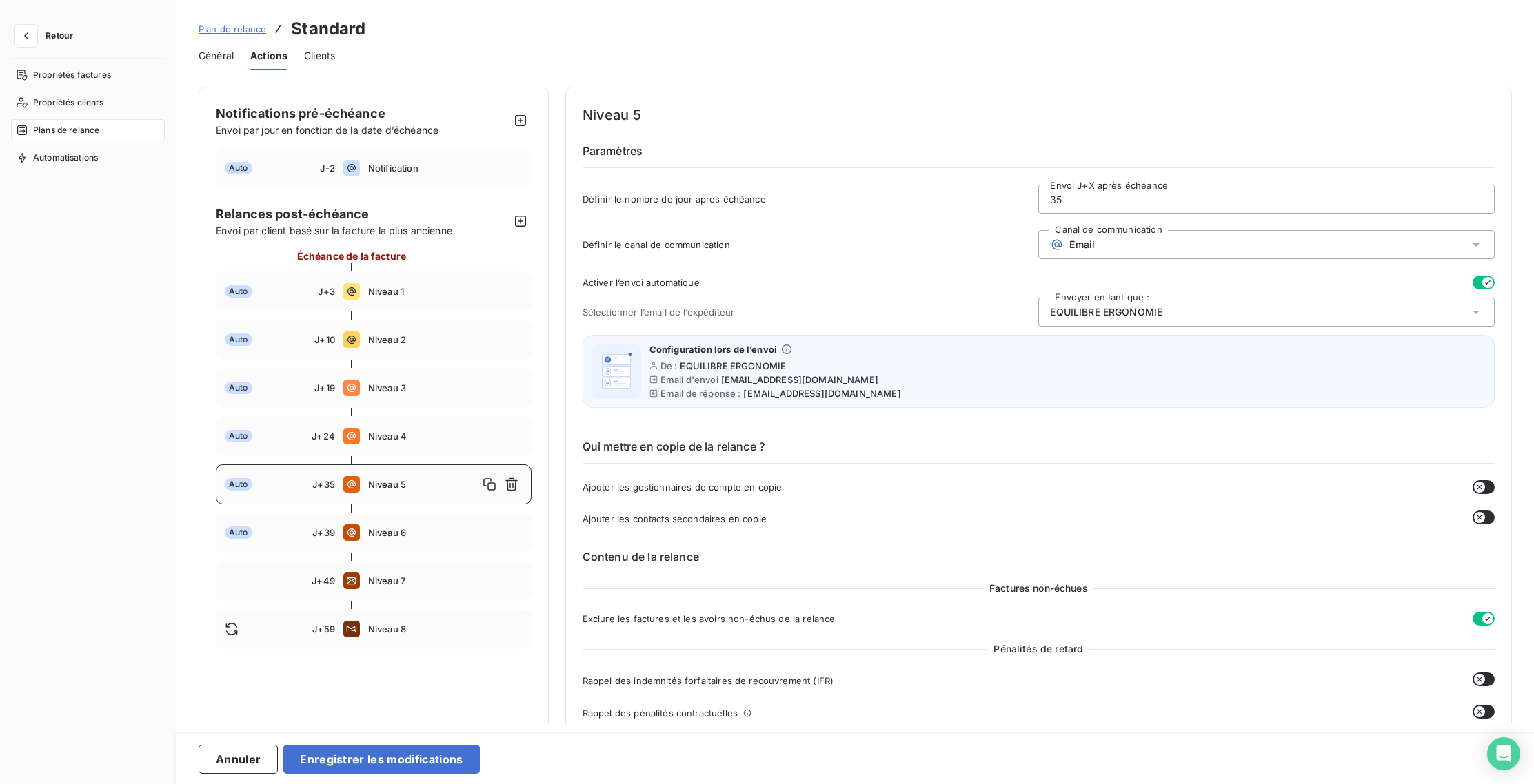
click at [117, 535] on div "Propriétés factures Propriétés clients Plans de relance Automatisations" at bounding box center [88, 411] width 154 height 695
click at [398, 307] on div "Auto J+3 Niveau 1" at bounding box center [374, 291] width 316 height 40
click at [411, 350] on div "Auto J+10 Niveau 2" at bounding box center [374, 340] width 316 height 40
click at [410, 391] on span "Niveau 3" at bounding box center [445, 387] width 155 height 11
click at [415, 424] on div "Auto J+24 Niveau 4" at bounding box center [374, 436] width 316 height 40
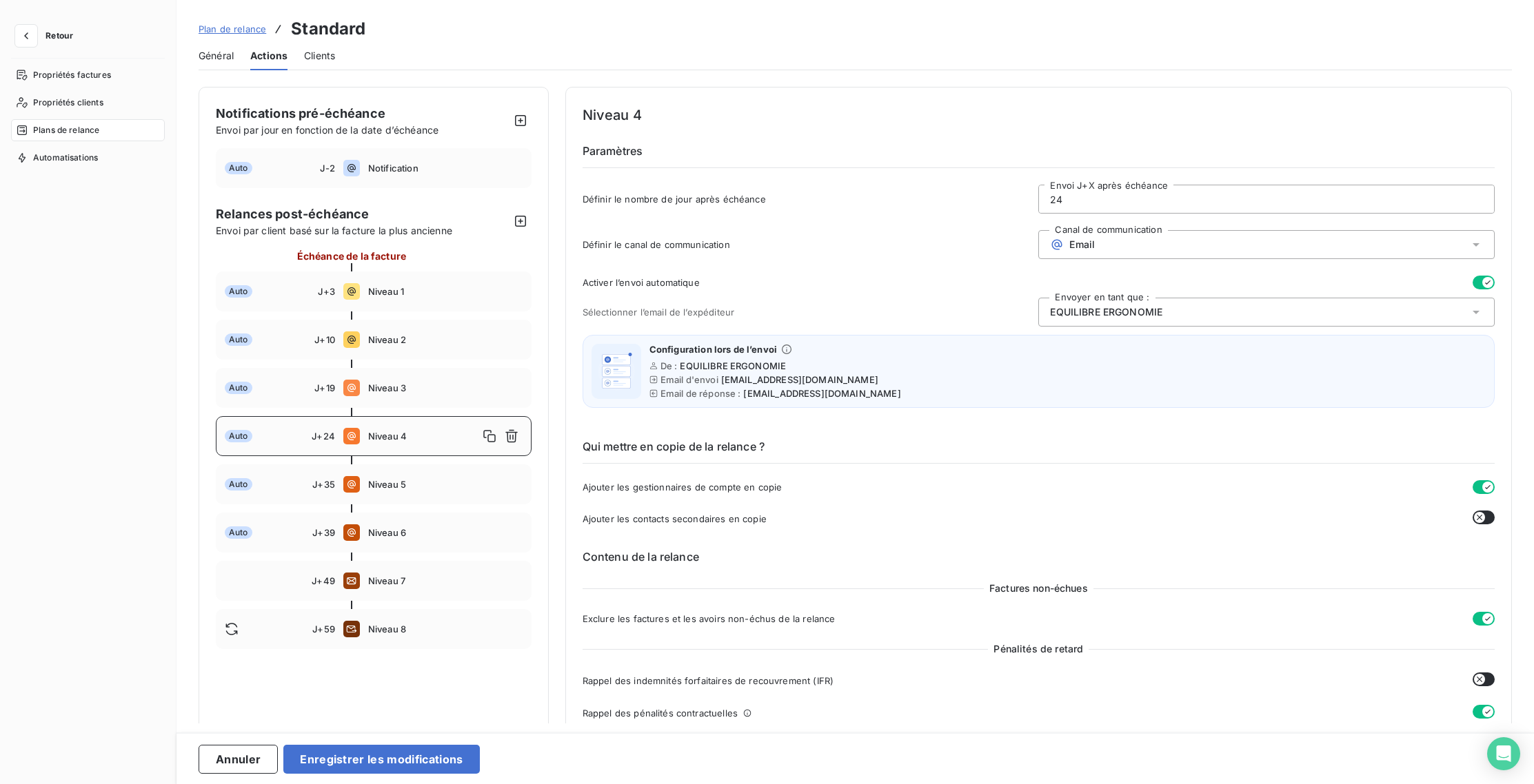
click at [1059, 200] on input "24" at bounding box center [1266, 199] width 455 height 27
click at [415, 480] on span "Niveau 5" at bounding box center [445, 484] width 155 height 11
click at [1059, 203] on input "35" at bounding box center [1266, 199] width 455 height 27
click at [411, 532] on span "Niveau 6" at bounding box center [445, 532] width 155 height 11
click at [1060, 198] on input "39" at bounding box center [1266, 199] width 455 height 27
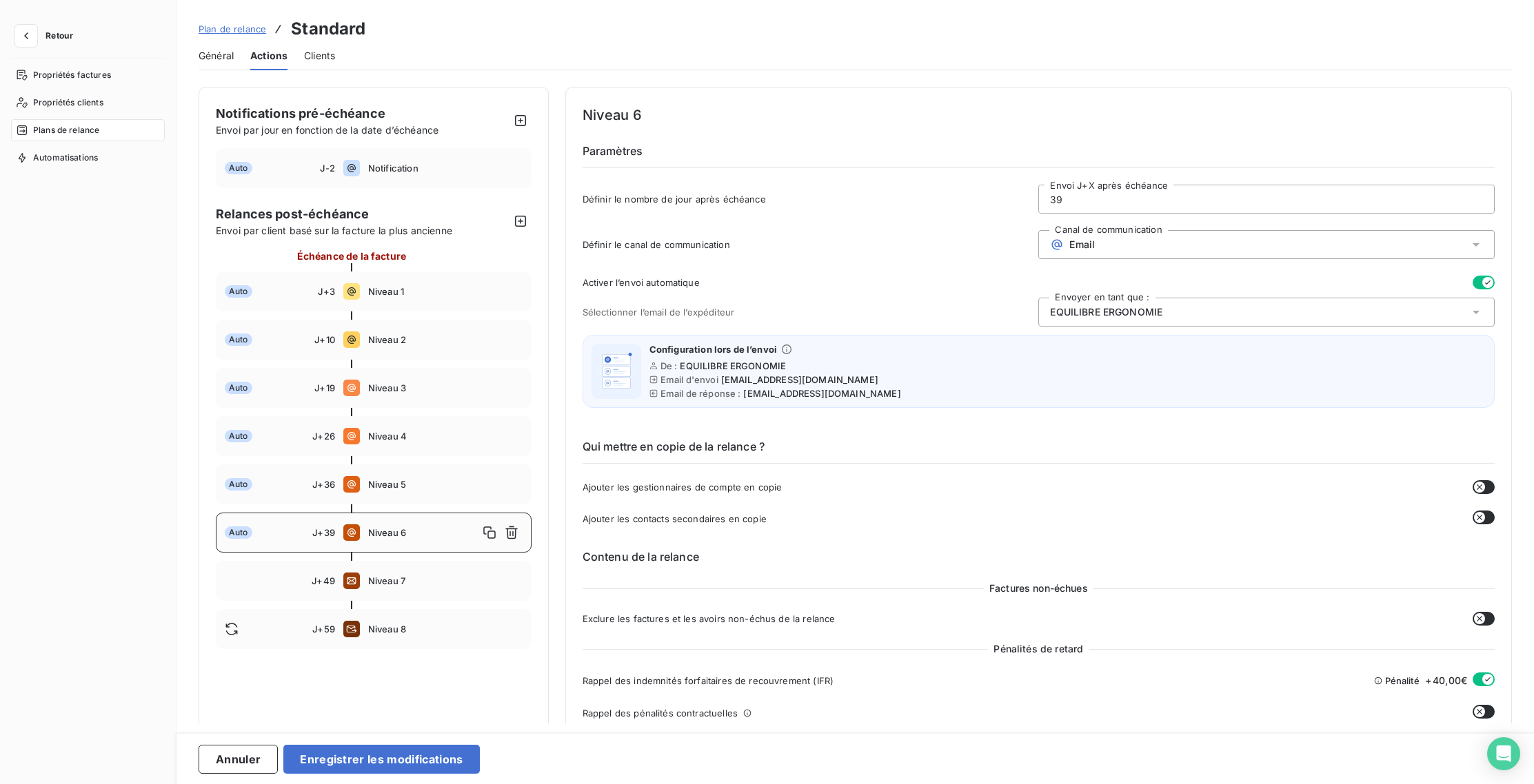
type input "3"
type input "45"
click at [96, 566] on div "Propriétés factures Propriétés clients Plans de relance Automatisations" at bounding box center [88, 411] width 154 height 695
click at [369, 762] on button "Enregistrer les modifications" at bounding box center [381, 759] width 195 height 29
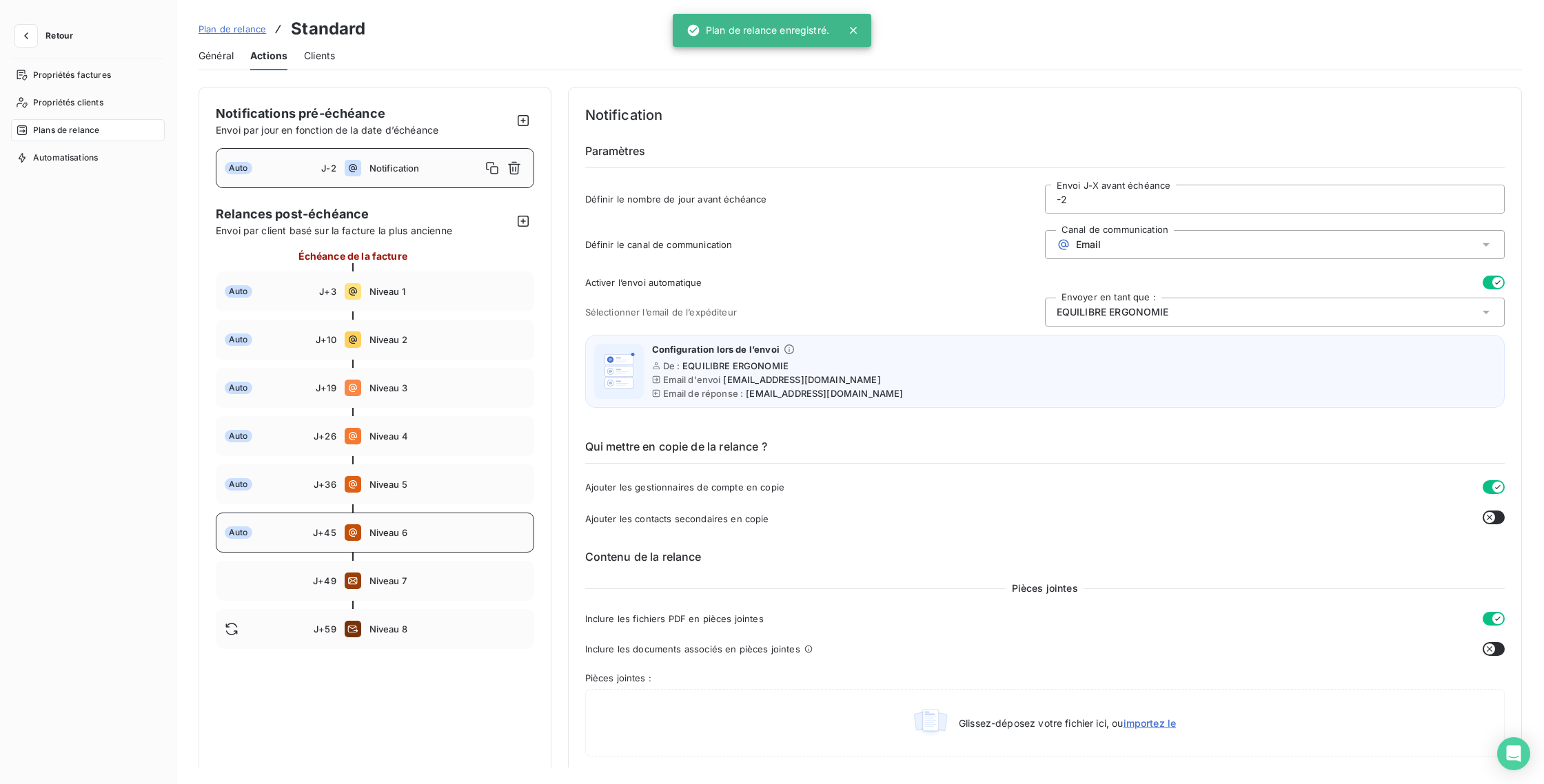
click at [399, 536] on span "Niveau 6" at bounding box center [447, 532] width 156 height 11
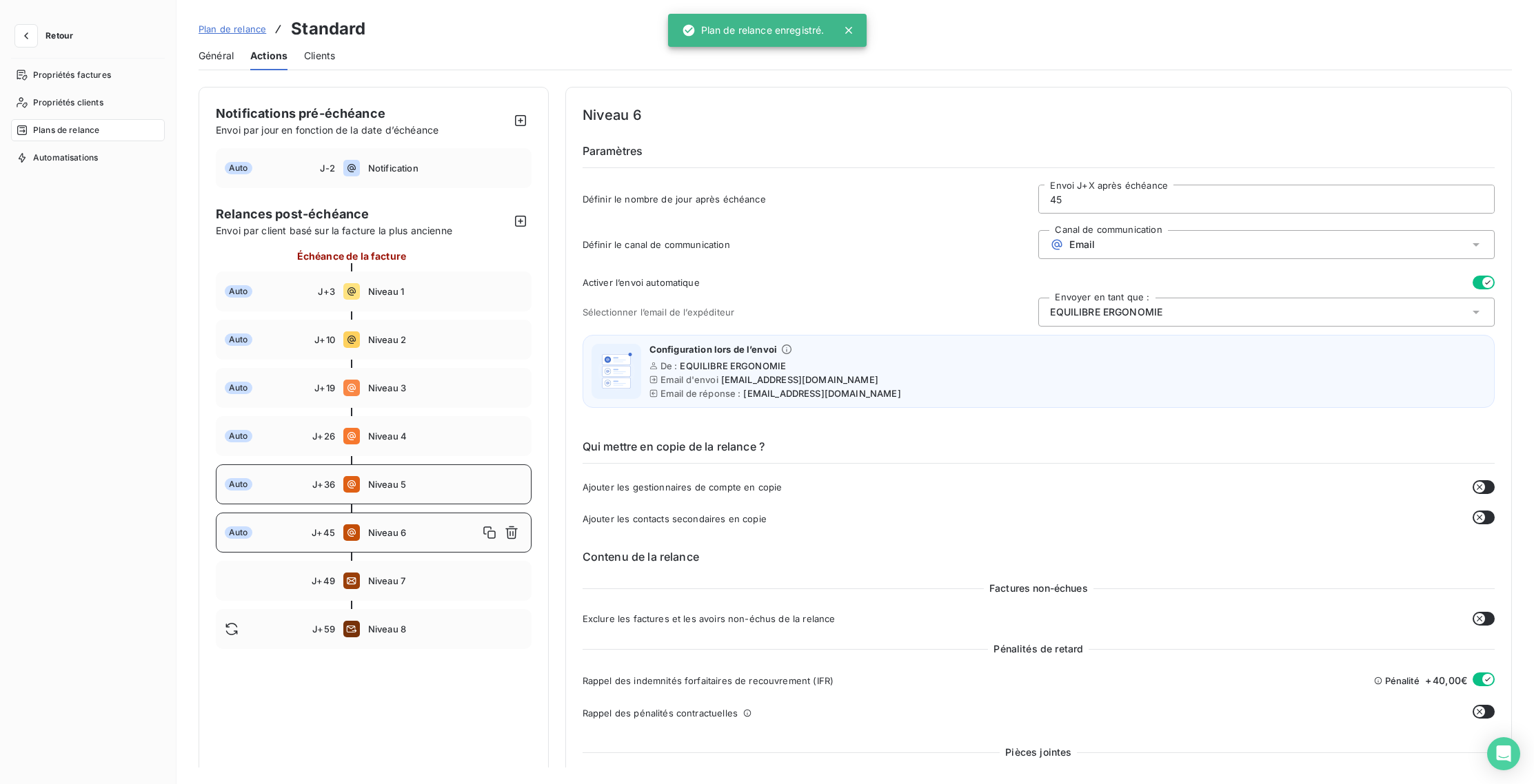
click at [400, 497] on div "Auto J+36 Niveau 5" at bounding box center [374, 484] width 316 height 40
click at [400, 448] on div "Auto J+26 Niveau 4" at bounding box center [374, 436] width 316 height 40
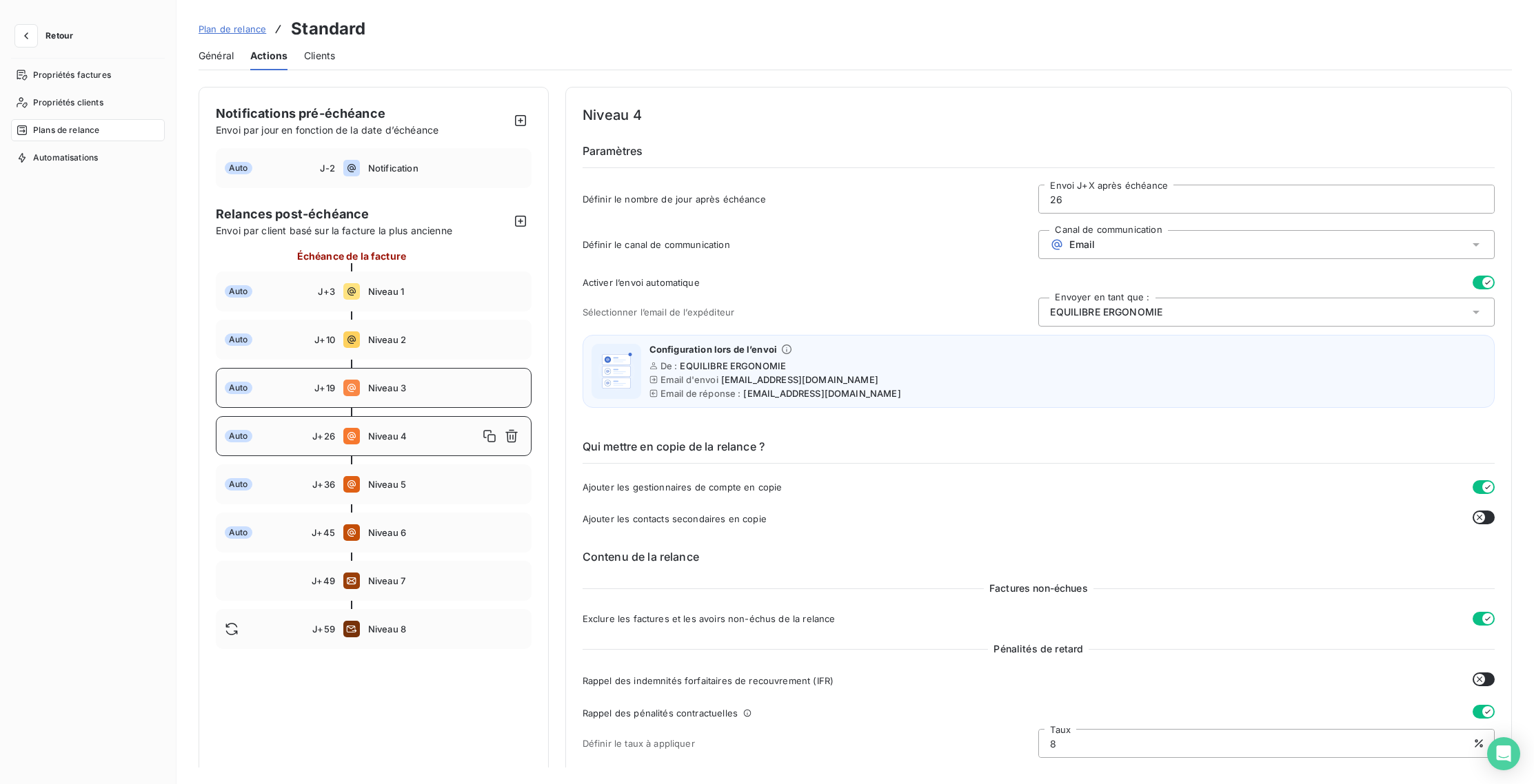
click at [386, 386] on span "Niveau 3" at bounding box center [445, 387] width 155 height 11
click at [391, 445] on div "Auto J+26 Niveau 4" at bounding box center [374, 436] width 316 height 40
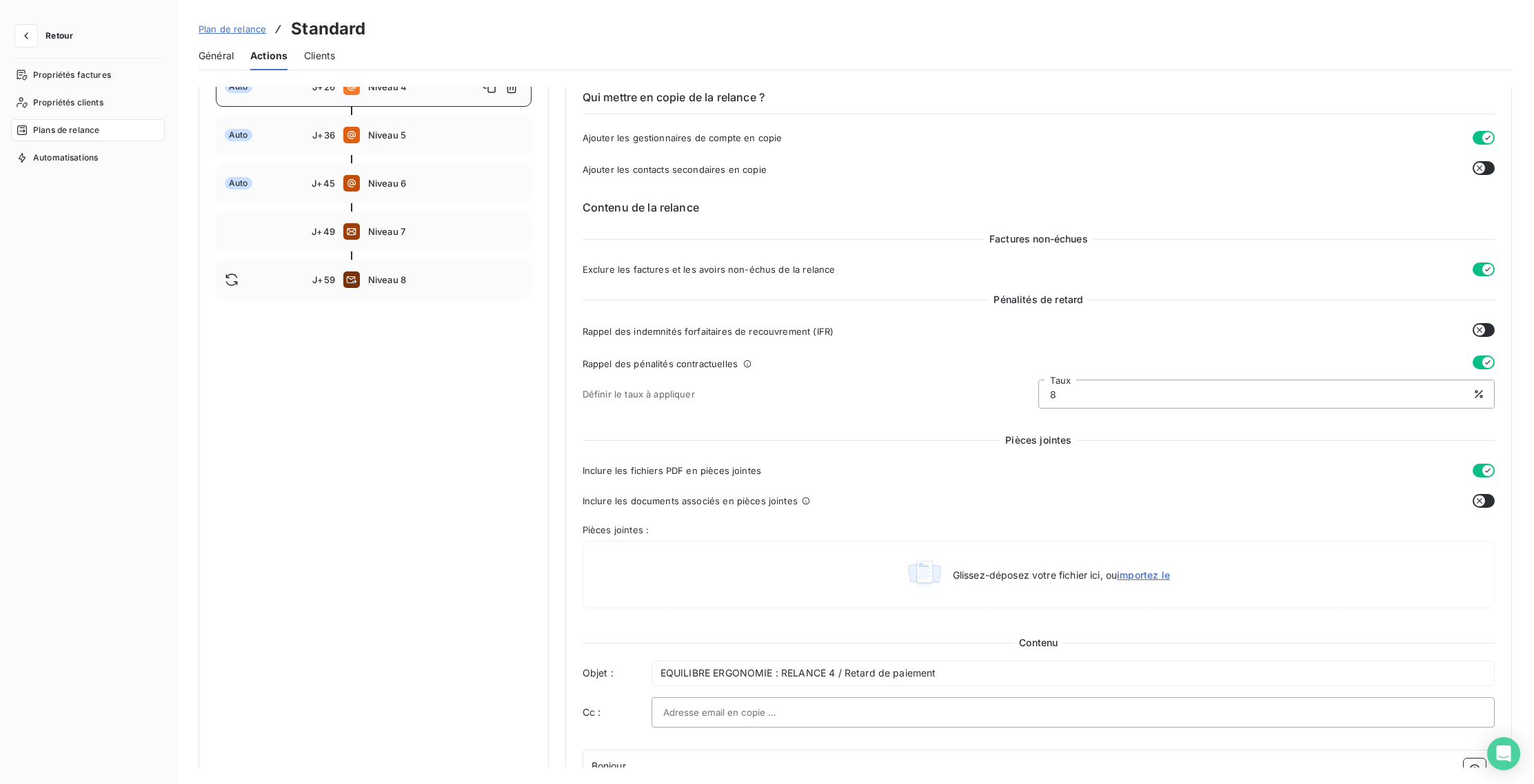
scroll to position [230, 0]
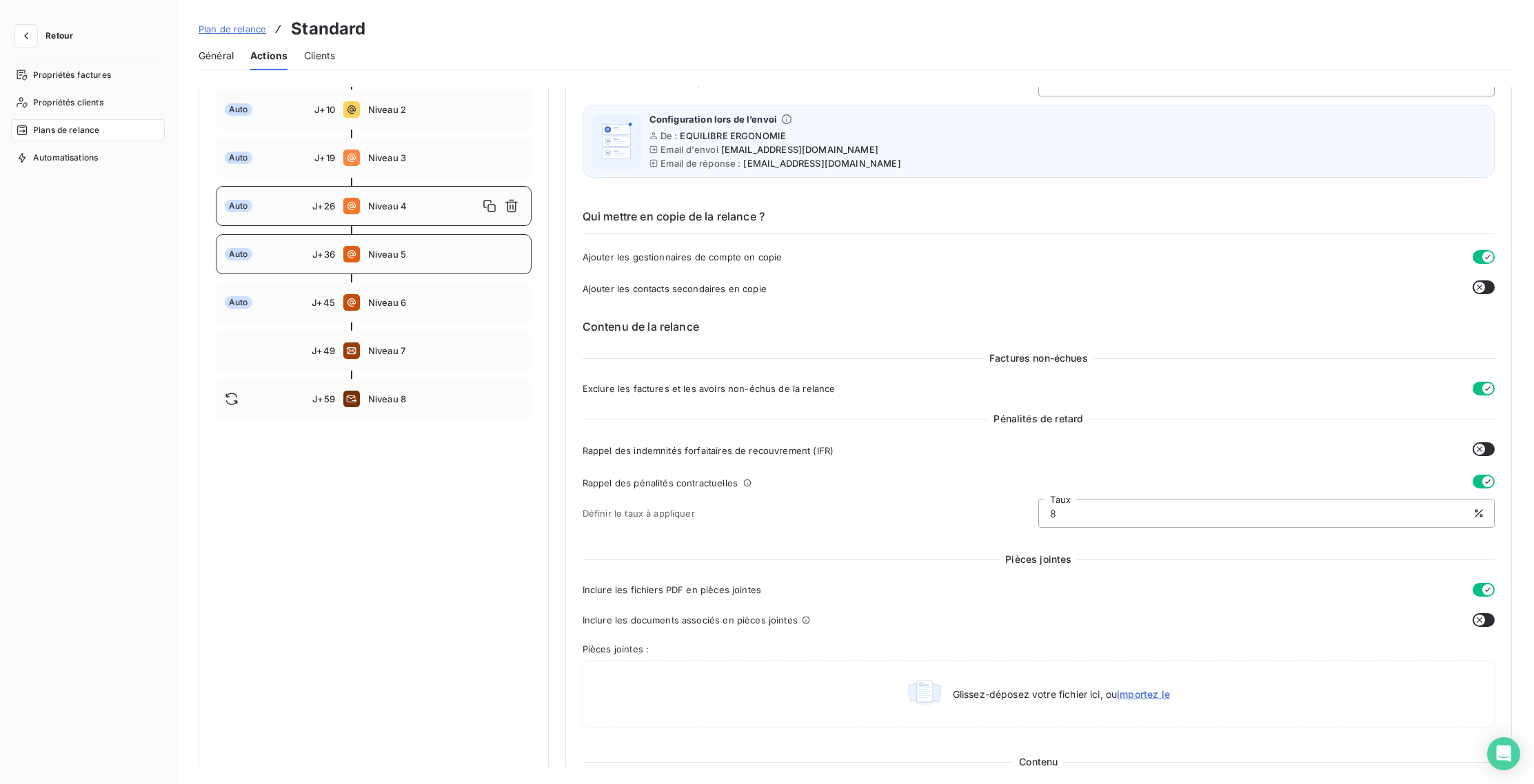
click at [393, 258] on span "Niveau 5" at bounding box center [445, 254] width 155 height 11
type input "36"
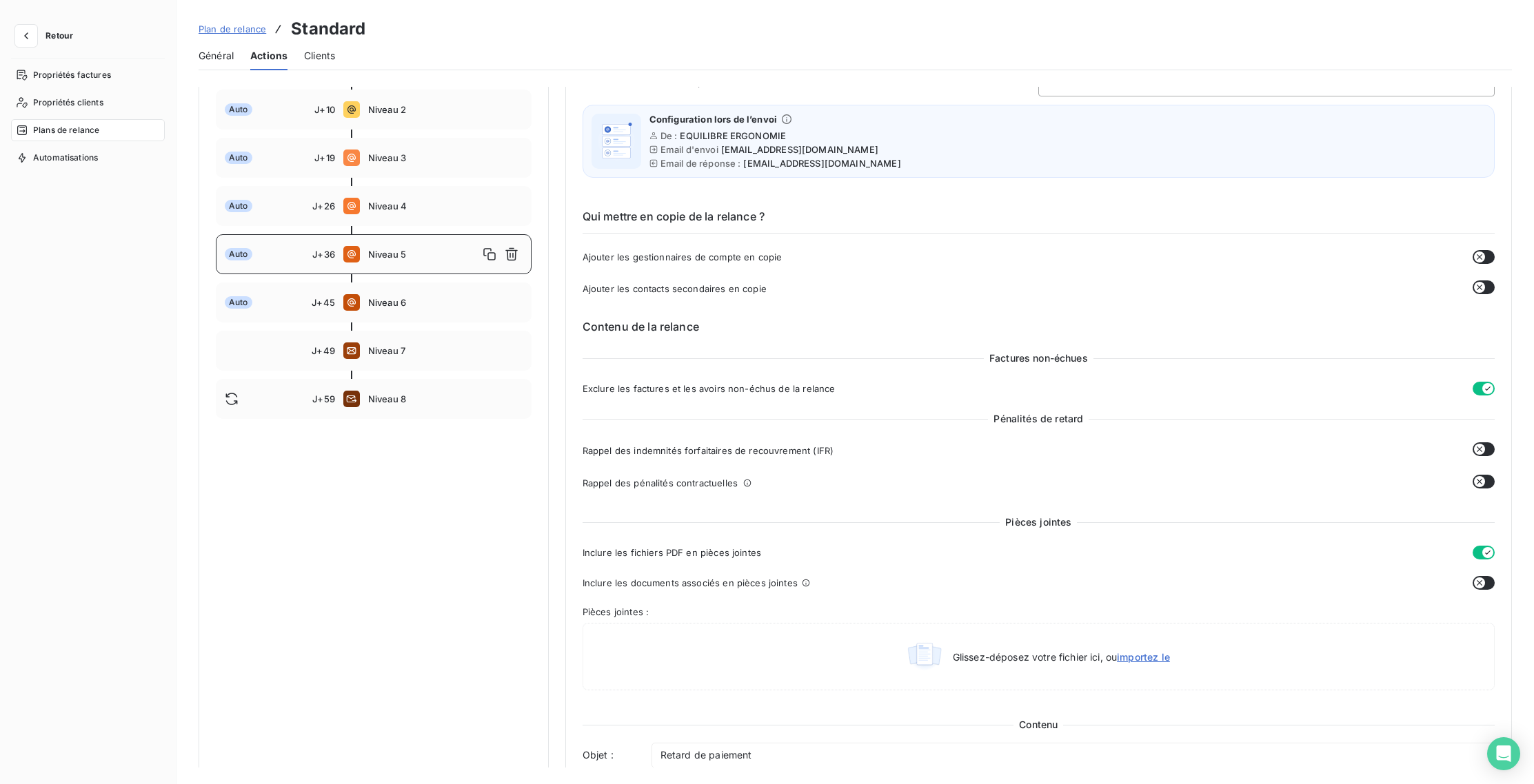
scroll to position [523, 0]
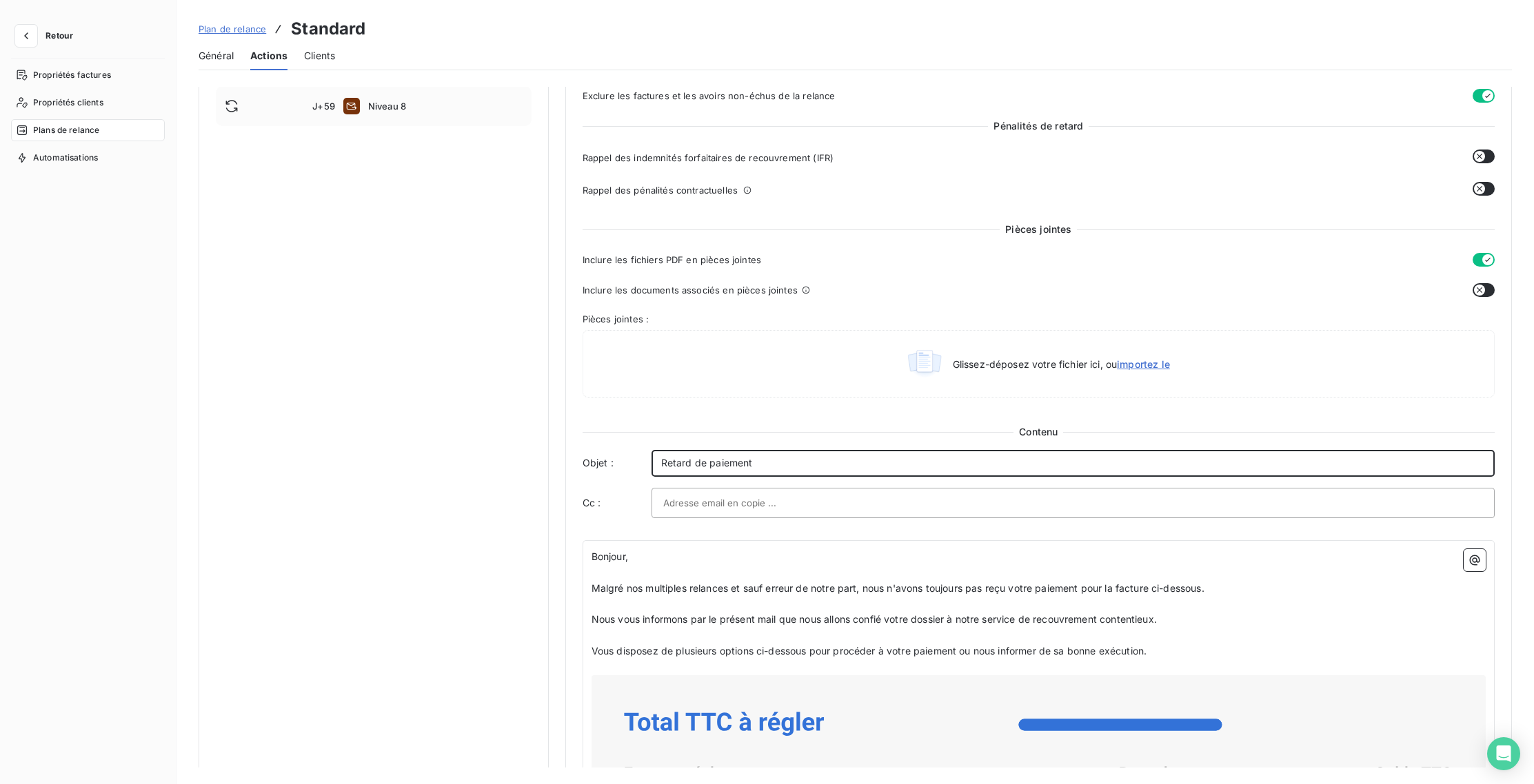
click at [655, 462] on div "Retard de paiement" at bounding box center [1073, 462] width 843 height 26
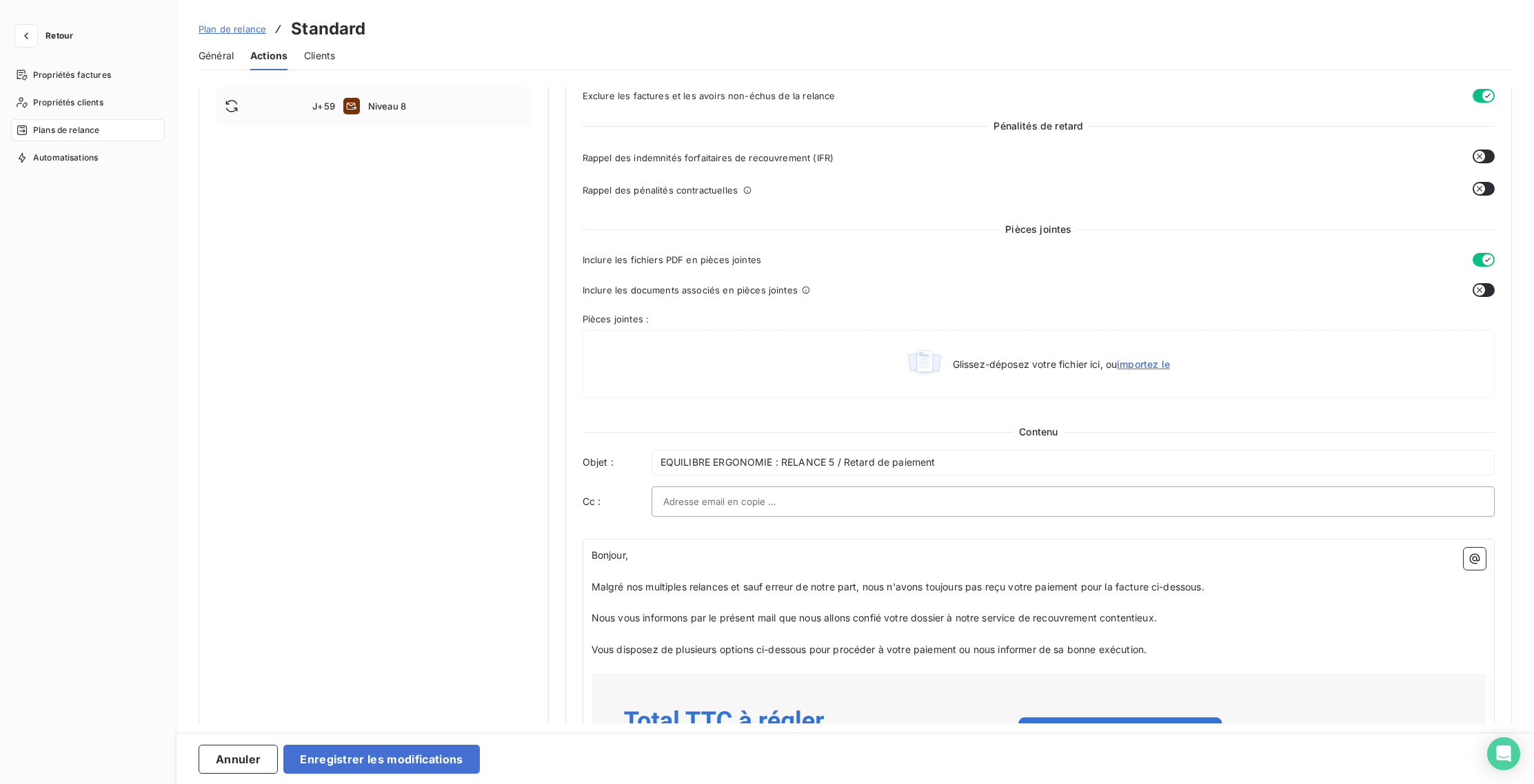
click at [367, 594] on div "Notifications pré-échéance Envoi par jour en fonction de la date d’échéance Aut…" at bounding box center [374, 491] width 350 height 1855
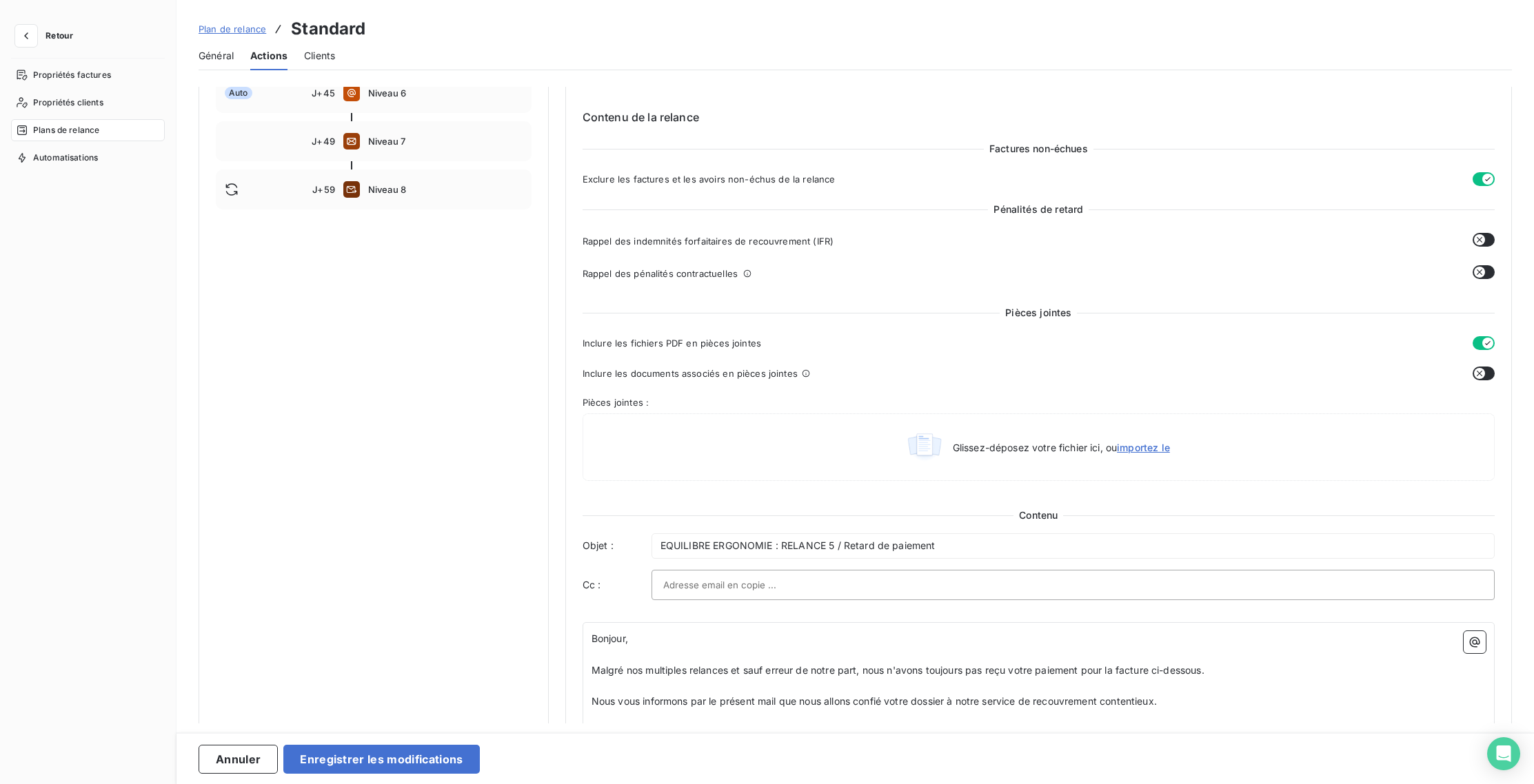
scroll to position [391, 0]
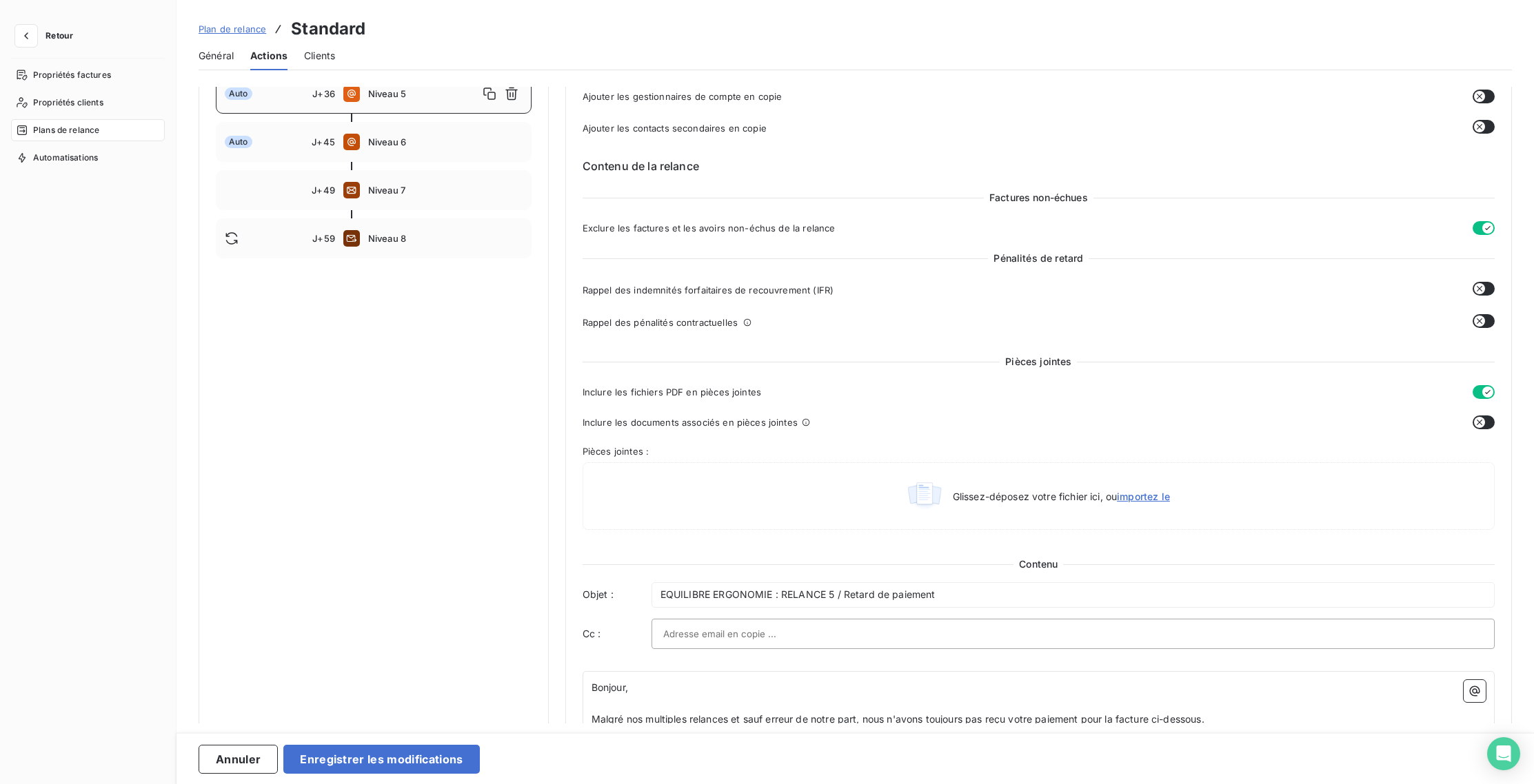
click at [1481, 318] on button "button" at bounding box center [1484, 321] width 22 height 14
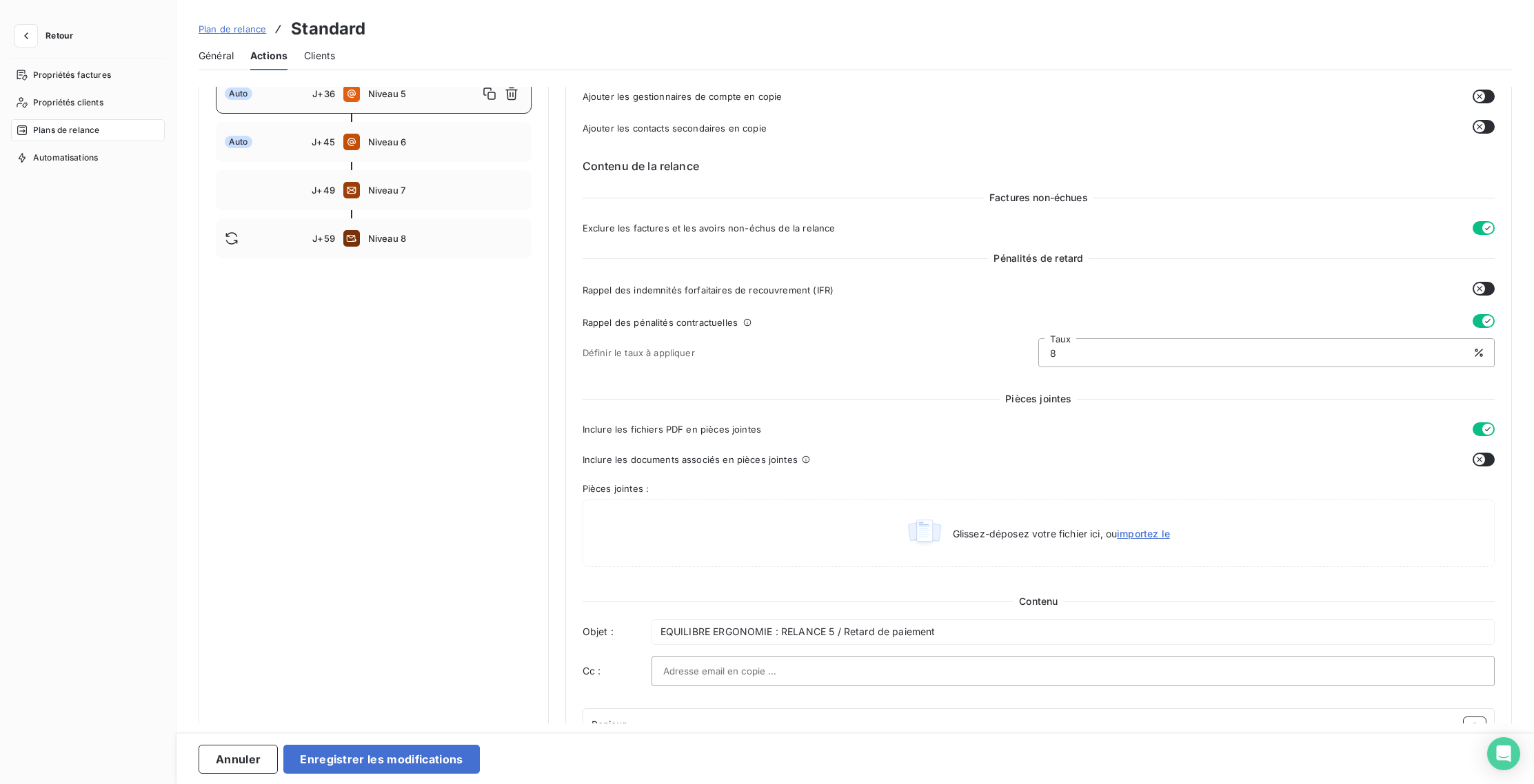
click at [1483, 288] on button "button" at bounding box center [1484, 288] width 22 height 14
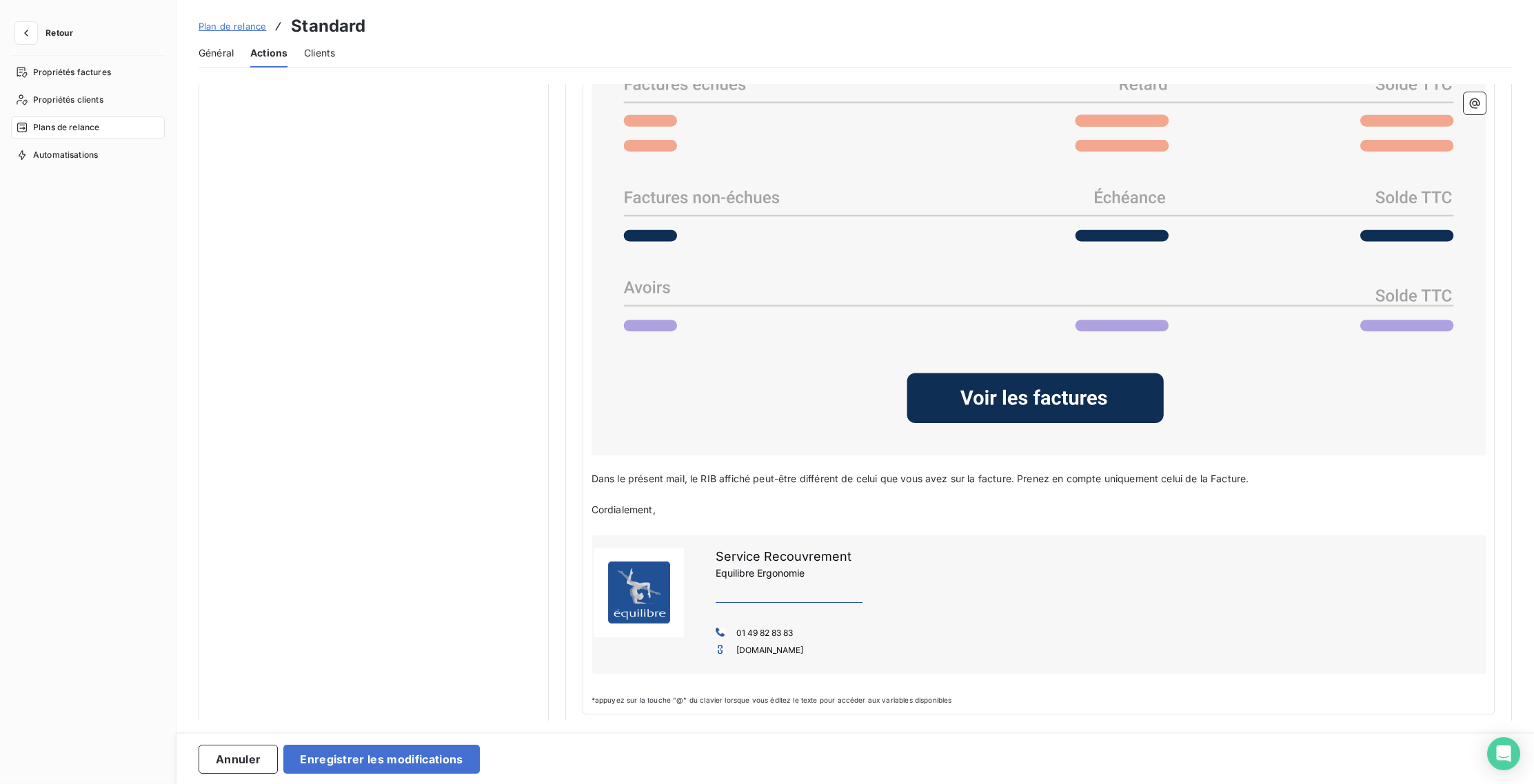
scroll to position [1253, 0]
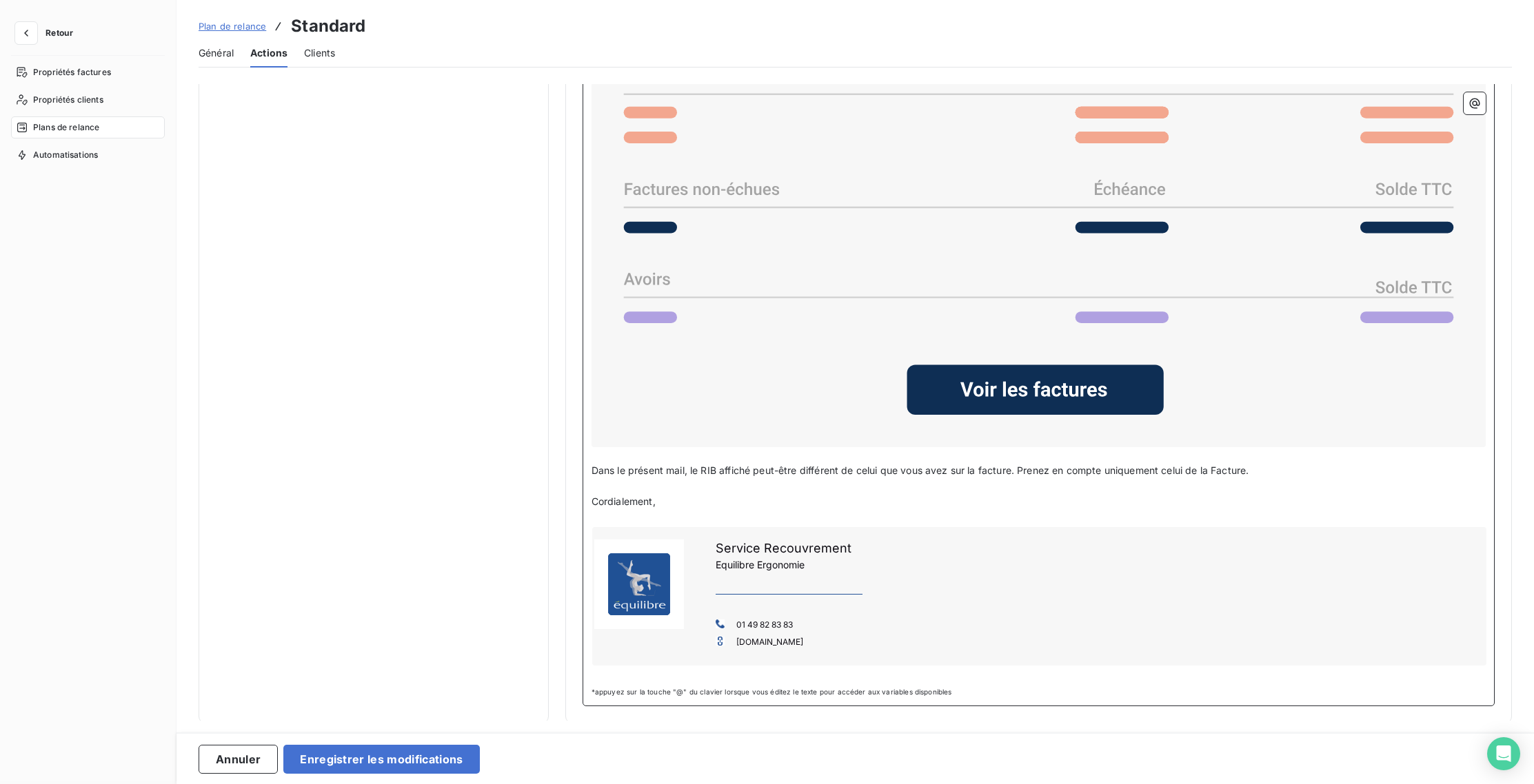
drag, startPoint x: 1260, startPoint y: 474, endPoint x: 572, endPoint y: 464, distance: 688.1
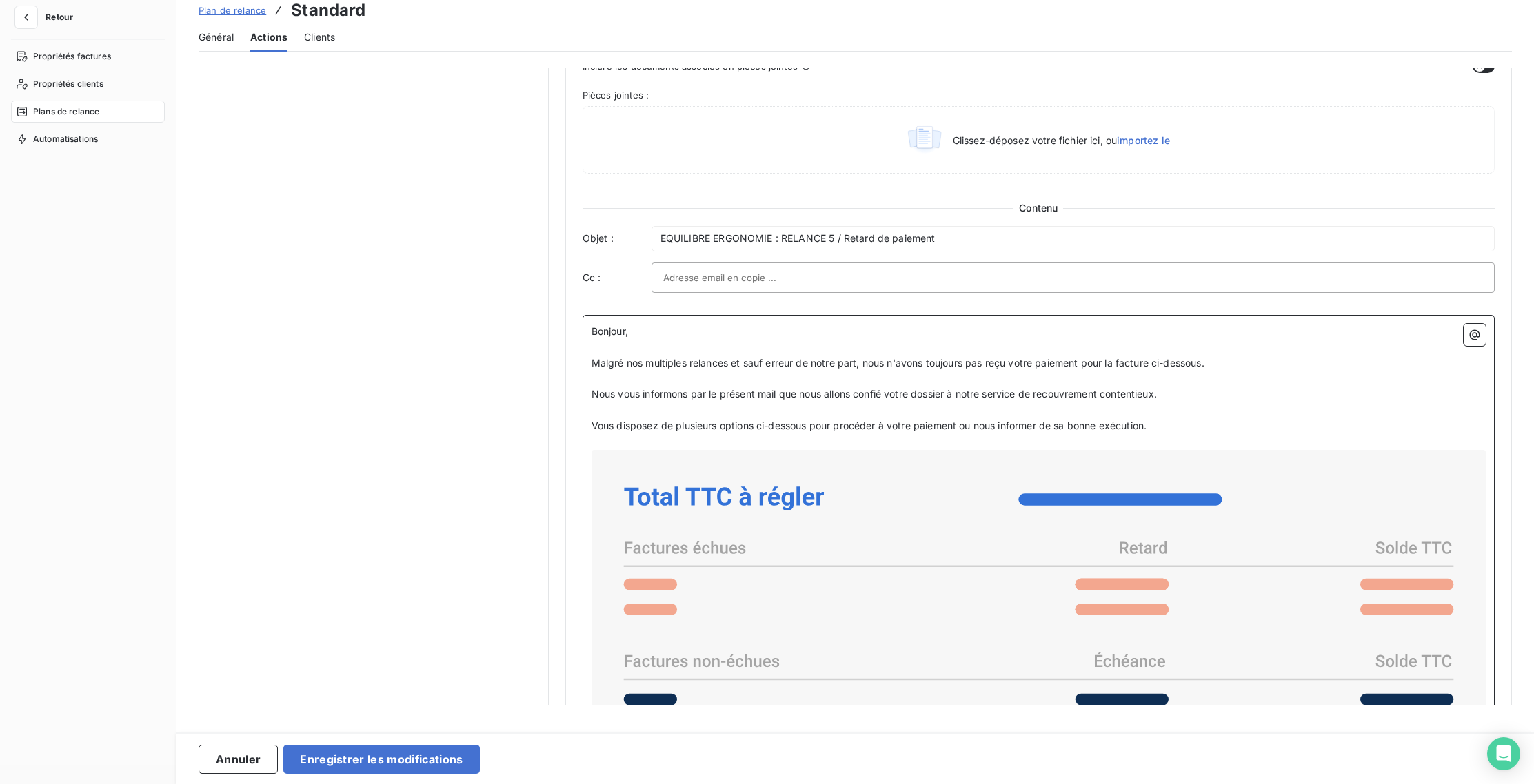
scroll to position [299, 0]
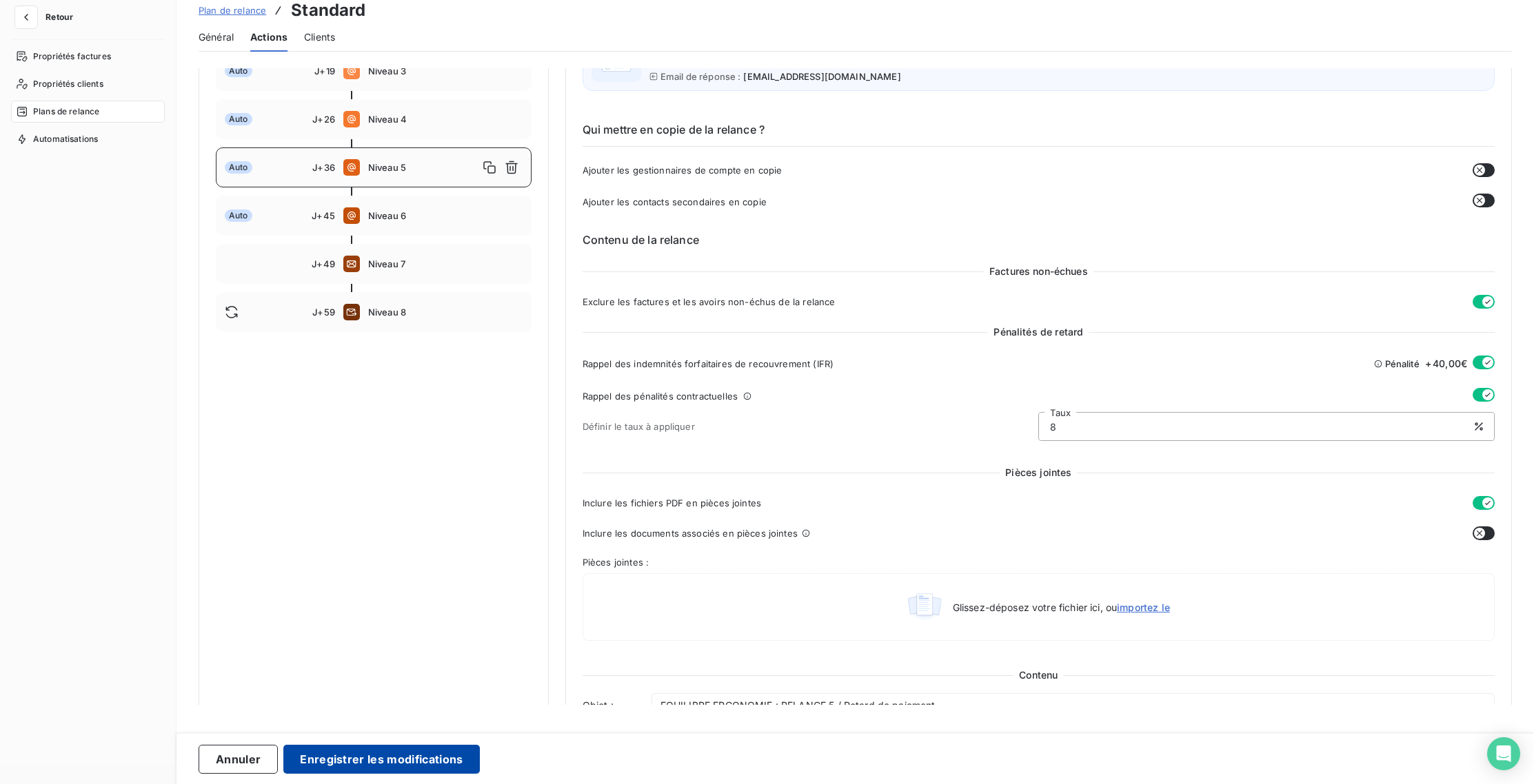
click at [412, 769] on button "Enregistrer les modifications" at bounding box center [381, 759] width 195 height 29
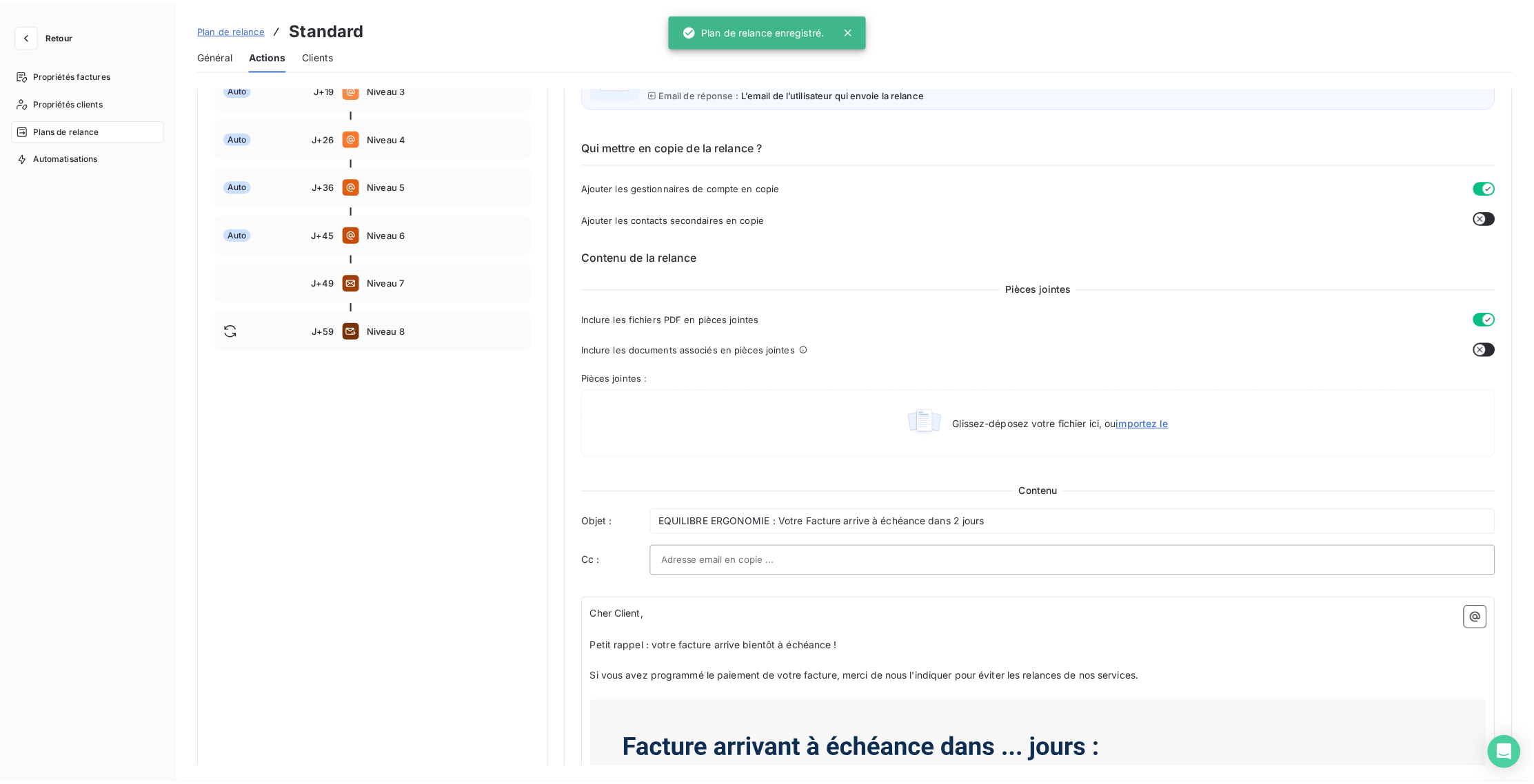
scroll to position [0, 0]
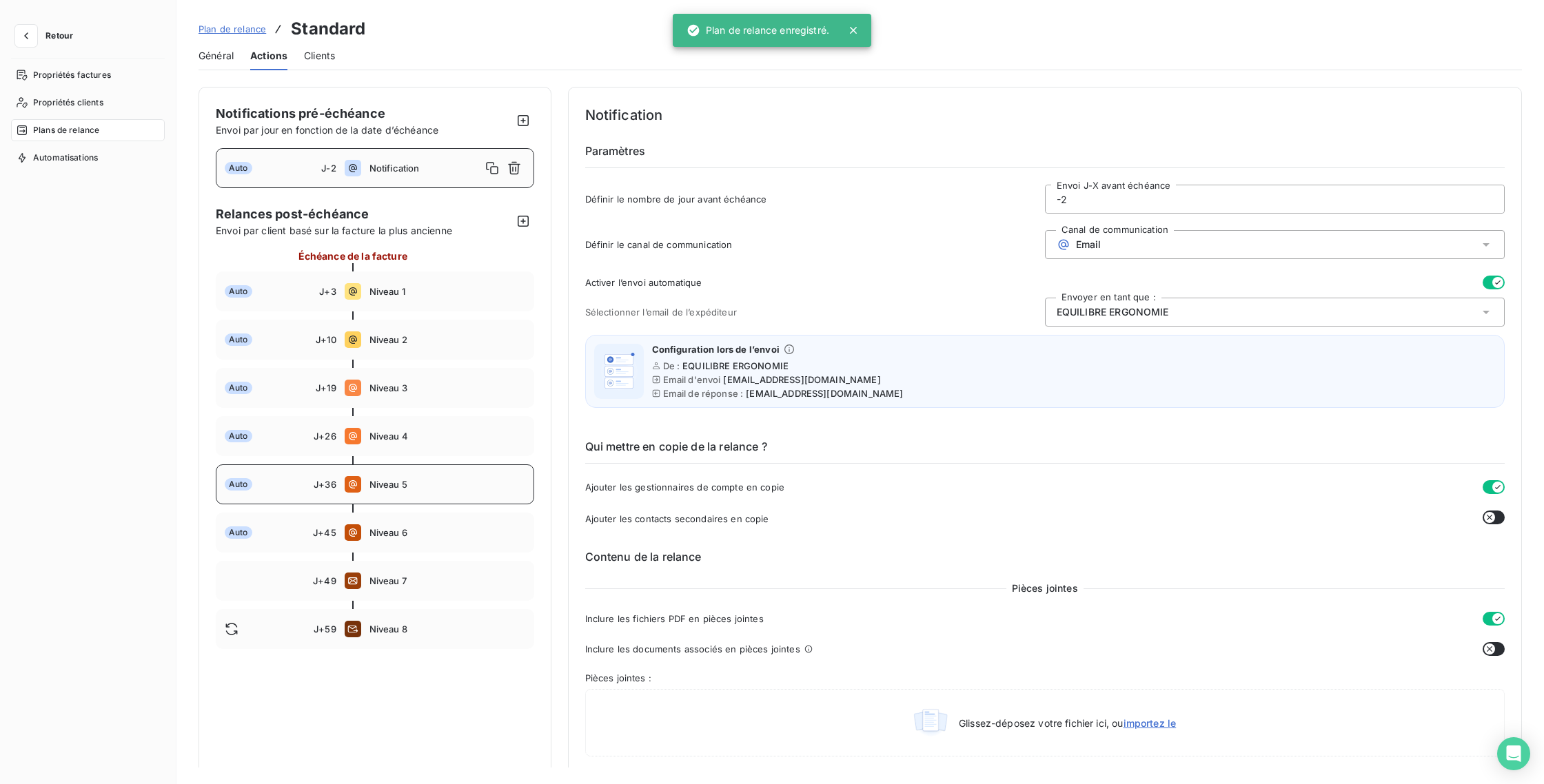
click at [376, 491] on div "Auto J+36 Niveau 5" at bounding box center [375, 484] width 318 height 40
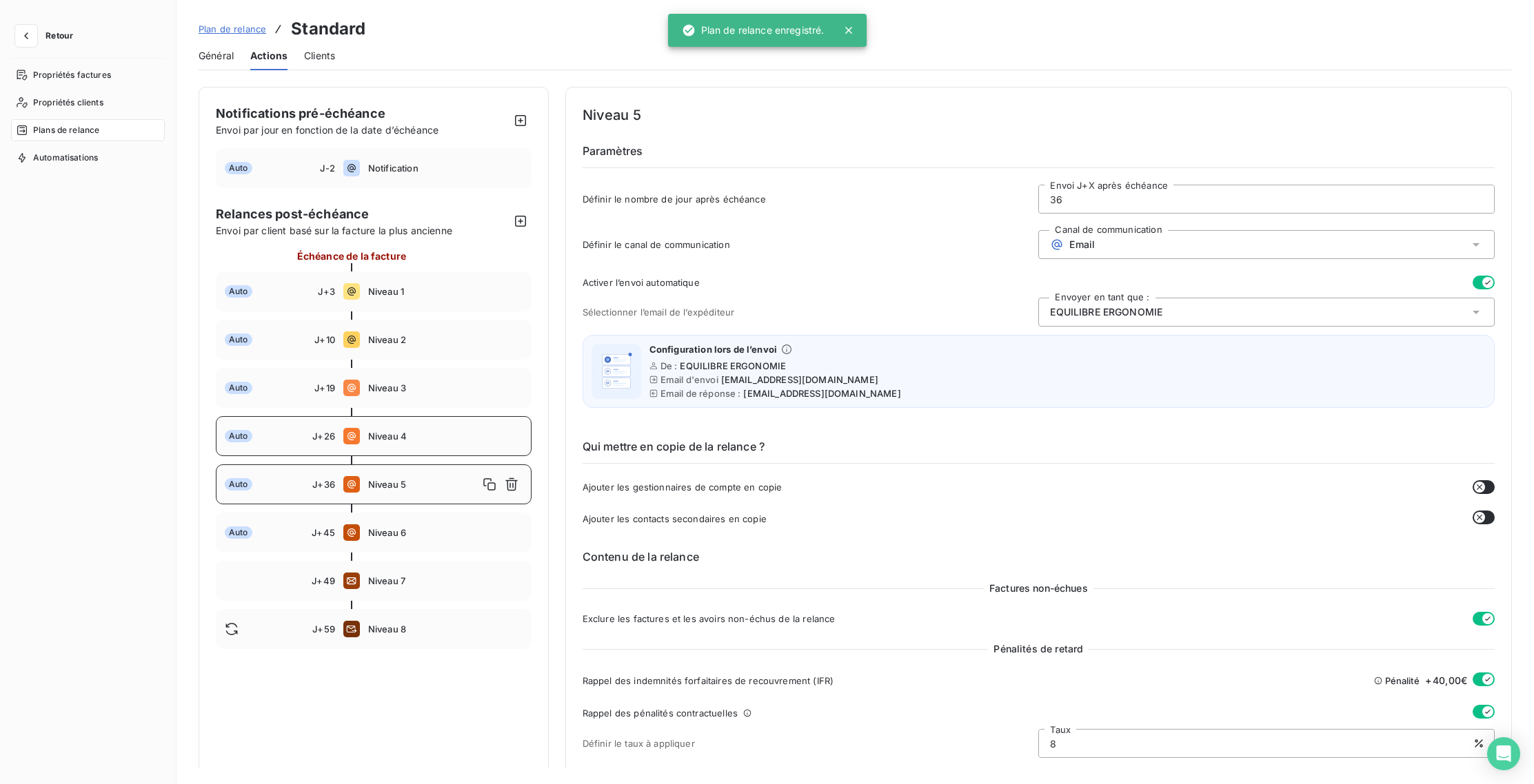
click at [385, 449] on div "Auto J+26 Niveau 4" at bounding box center [374, 436] width 316 height 40
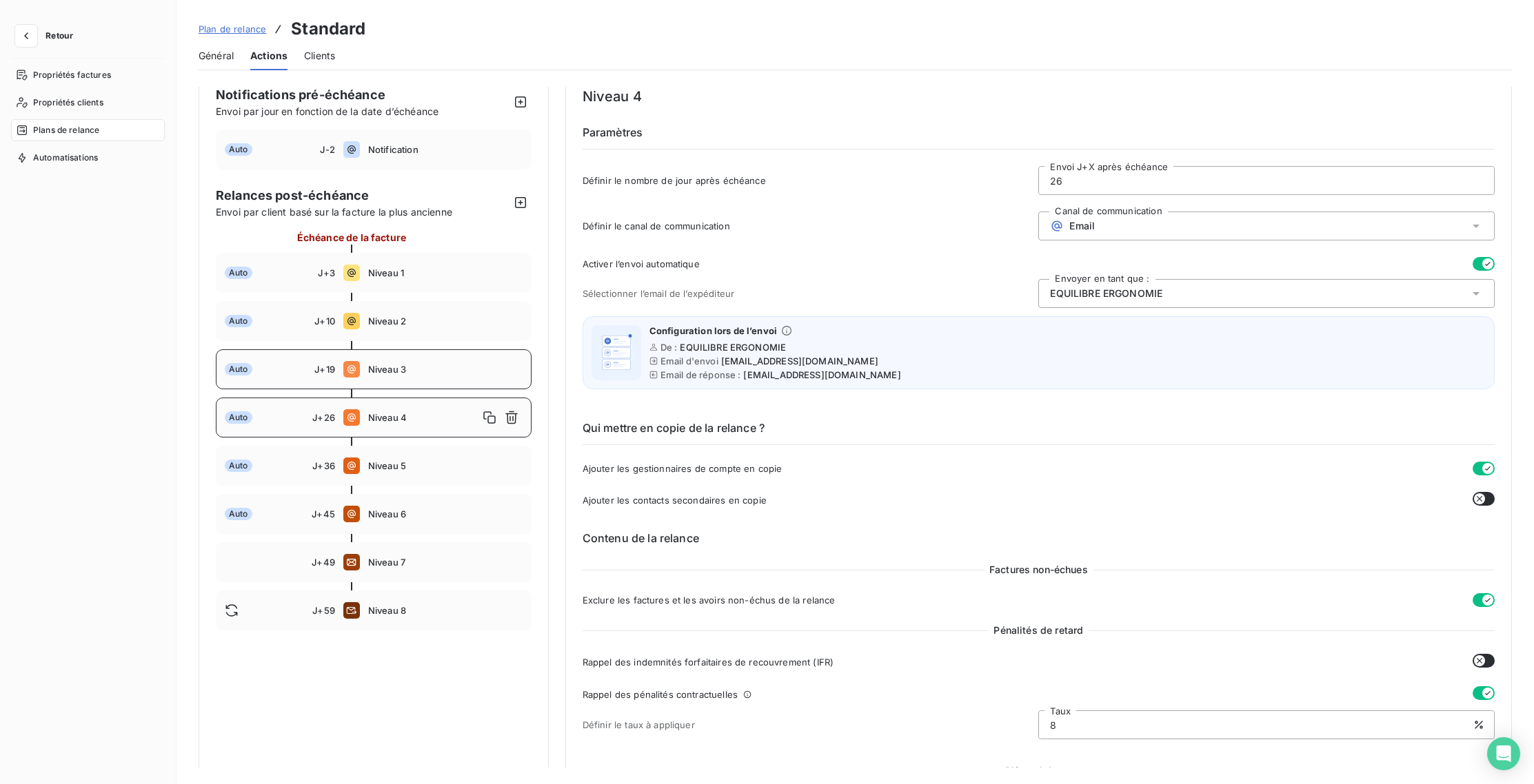
scroll to position [17, 0]
click at [391, 470] on span "Niveau 5" at bounding box center [445, 467] width 155 height 11
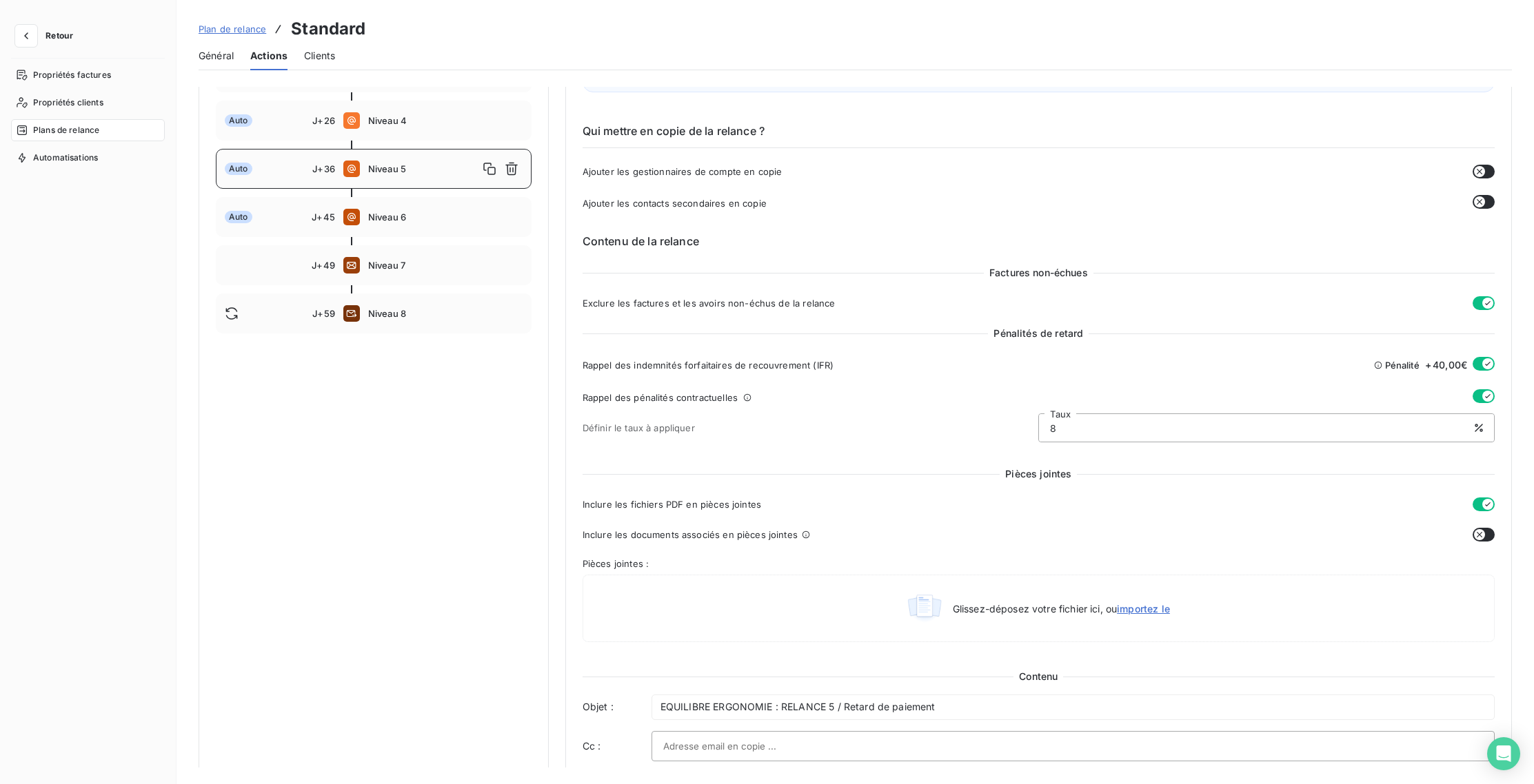
scroll to position [402, 0]
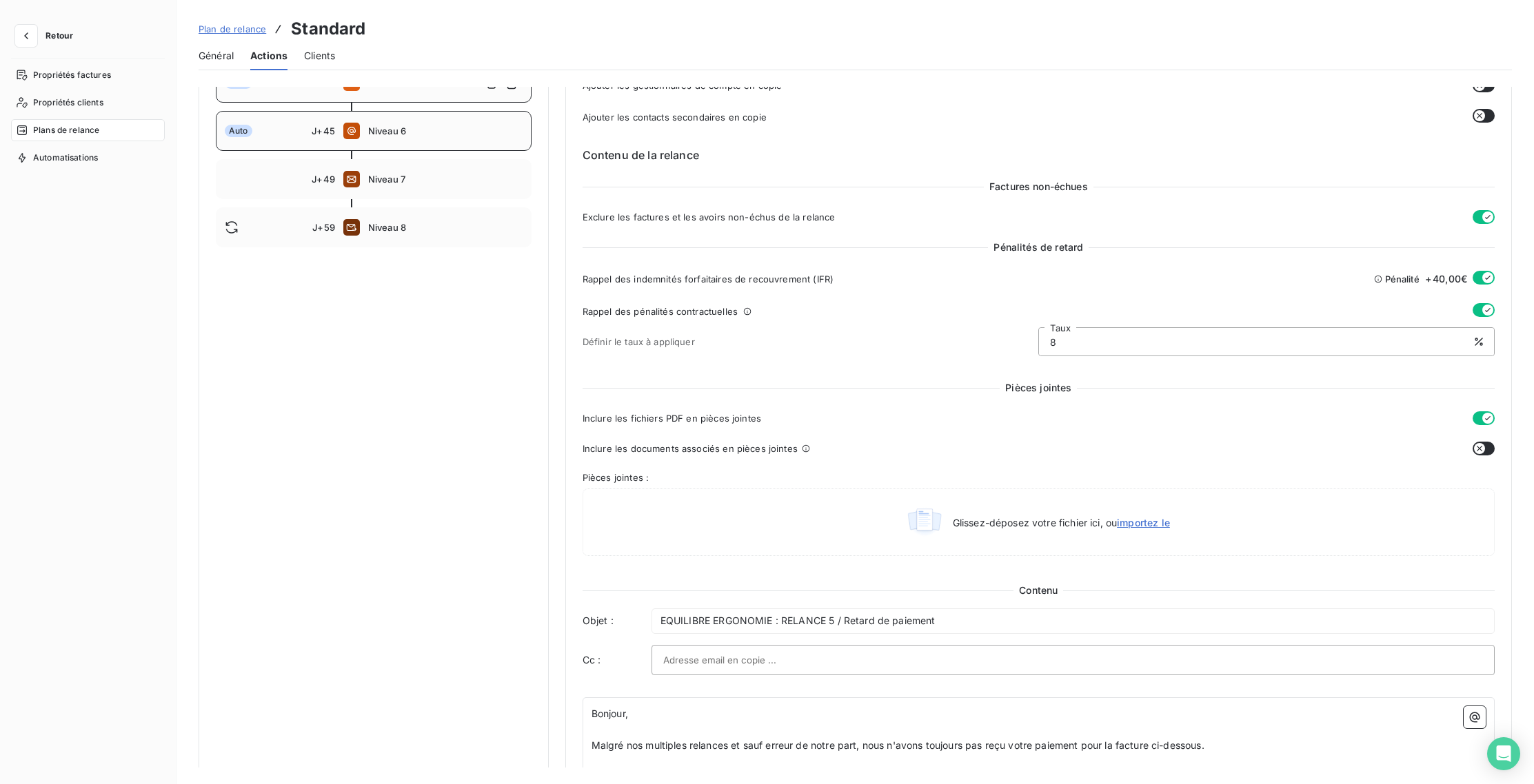
click at [439, 128] on span "Niveau 6" at bounding box center [445, 131] width 155 height 11
type input "45"
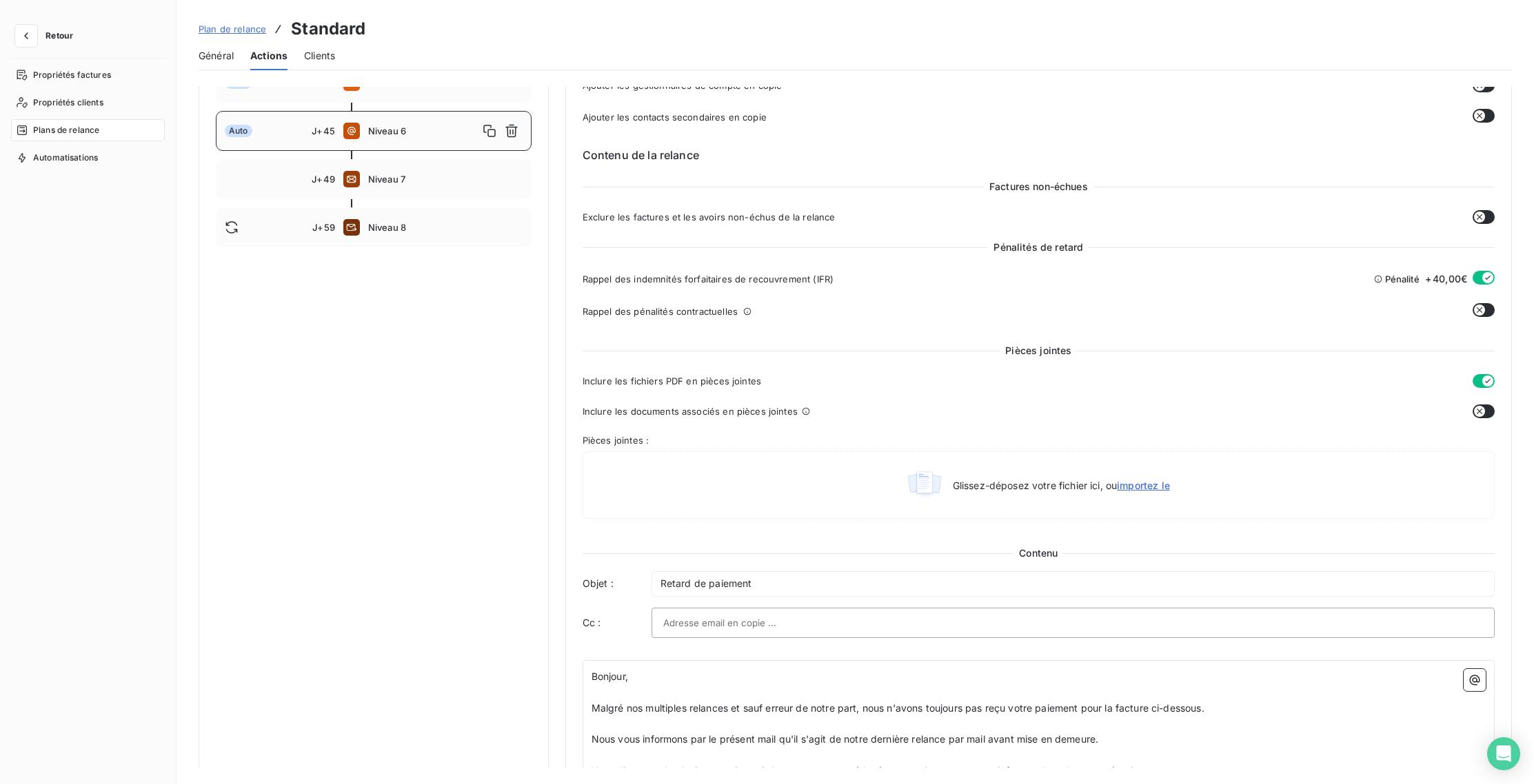
click at [1486, 306] on button "button" at bounding box center [1484, 310] width 22 height 14
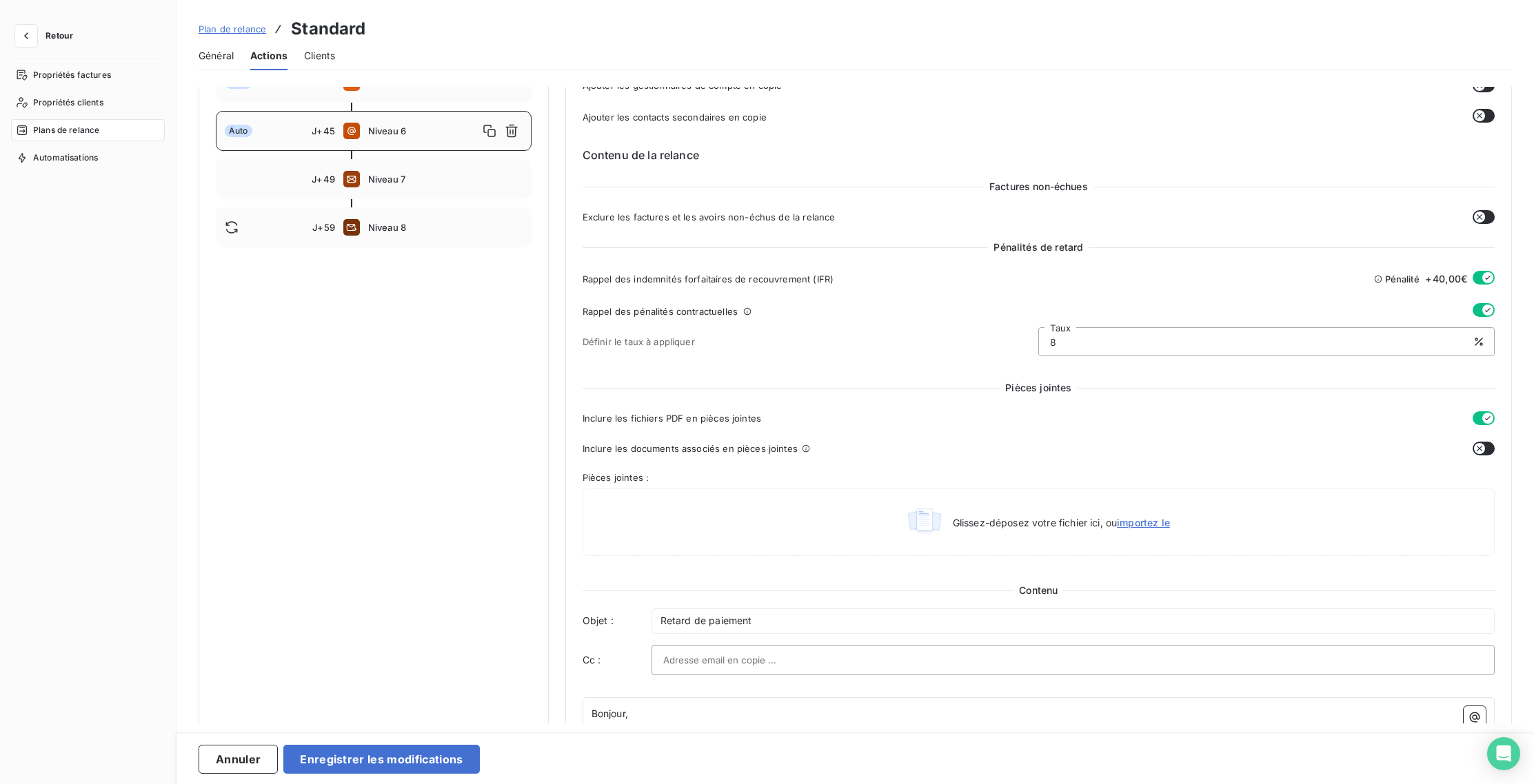
click at [336, 467] on div "Notifications pré-échéance Envoi par jour en fonction de la date d’échéance Aut…" at bounding box center [374, 639] width 350 height 1908
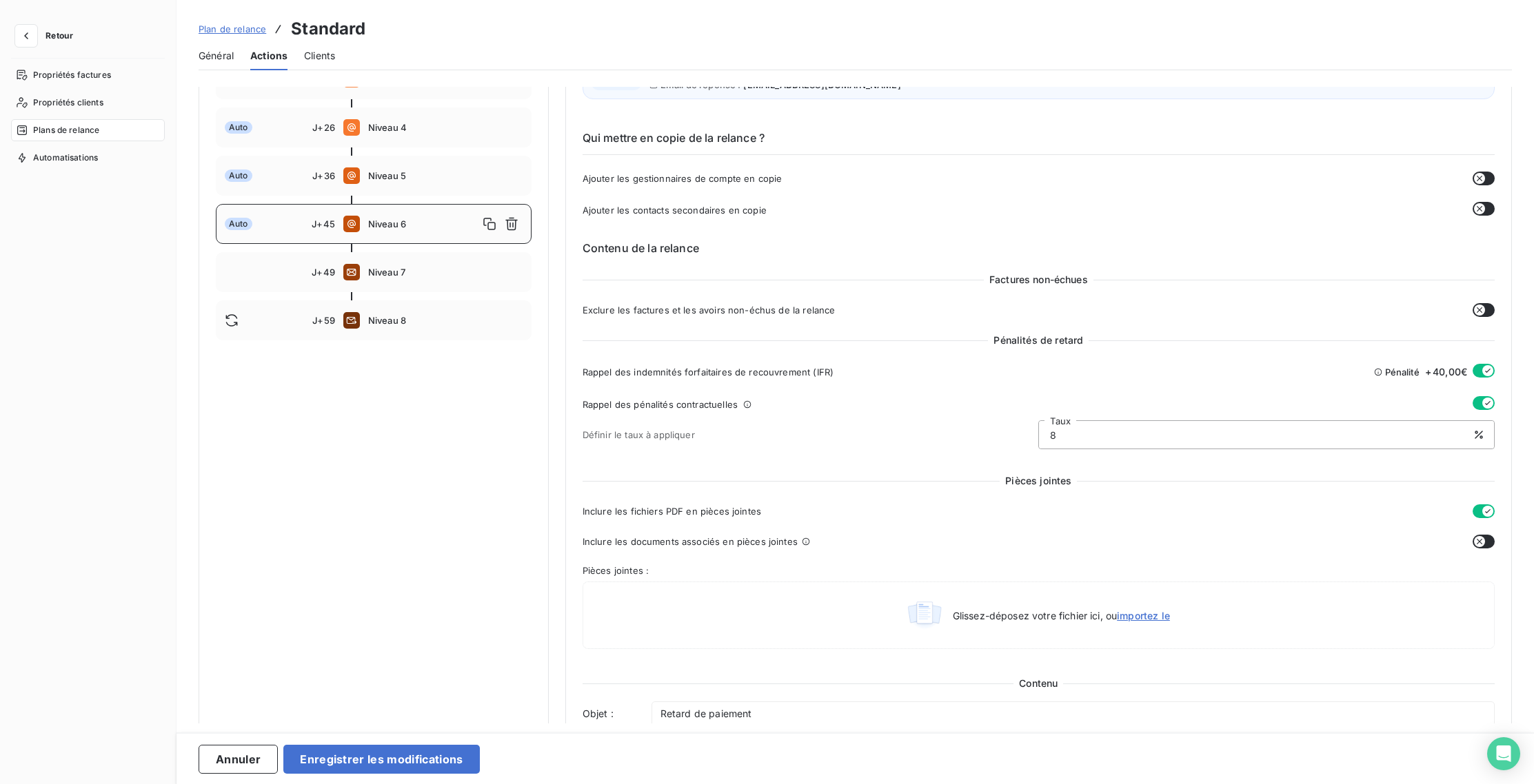
scroll to position [665, 0]
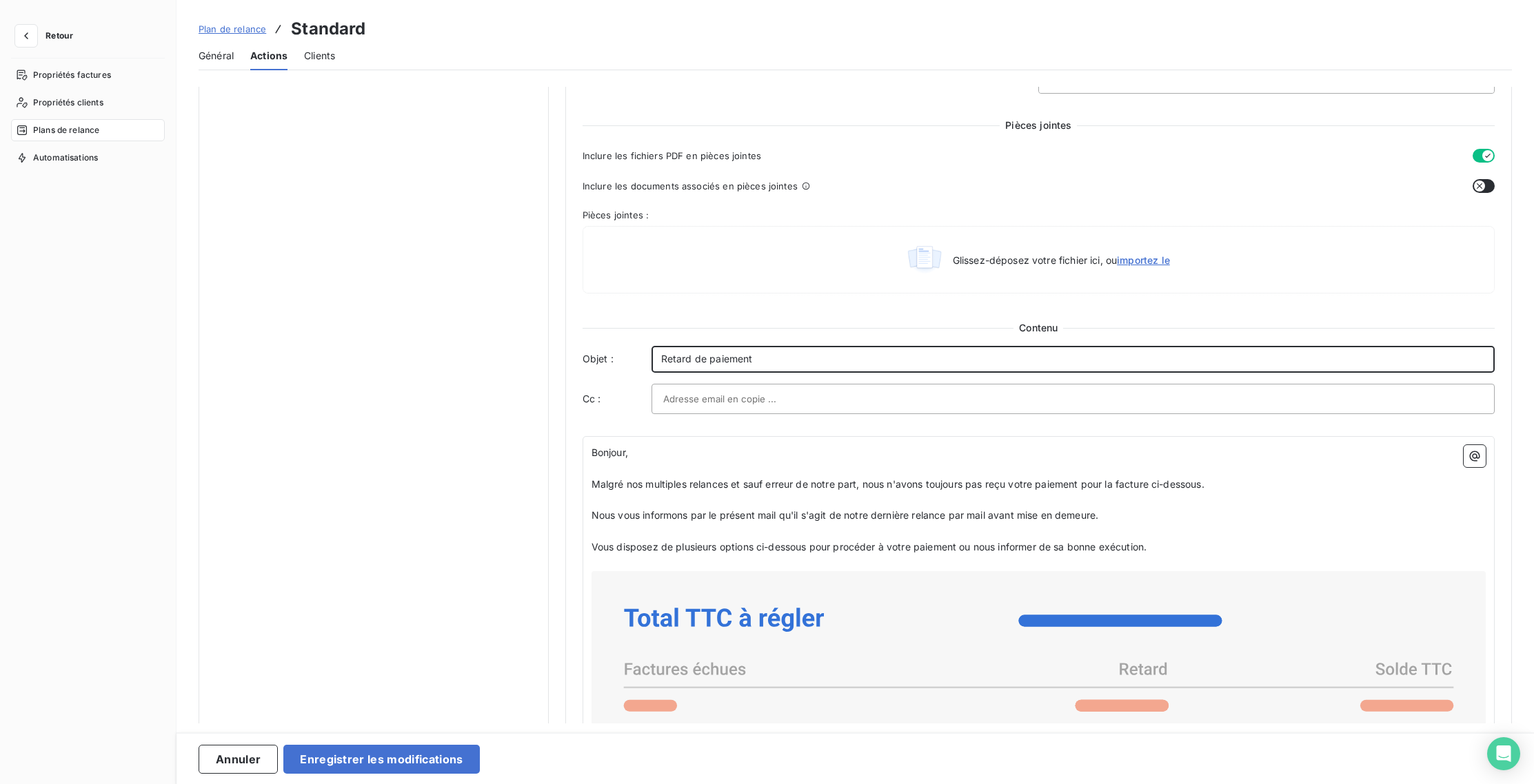
click at [662, 358] on span "Retard de paiement" at bounding box center [707, 359] width 91 height 12
click at [949, 353] on p "EQUILIBRE ERGONOMIE : RELANCE 6 / Retard de paiement" at bounding box center [1073, 359] width 824 height 16
drag, startPoint x: 1038, startPoint y: 362, endPoint x: 844, endPoint y: 365, distance: 194.0
click at [844, 365] on p "EQUILIBRE ERGONOMIE : RELANCE 6 / Retard de paiement / Dernière relance" at bounding box center [1073, 359] width 824 height 16
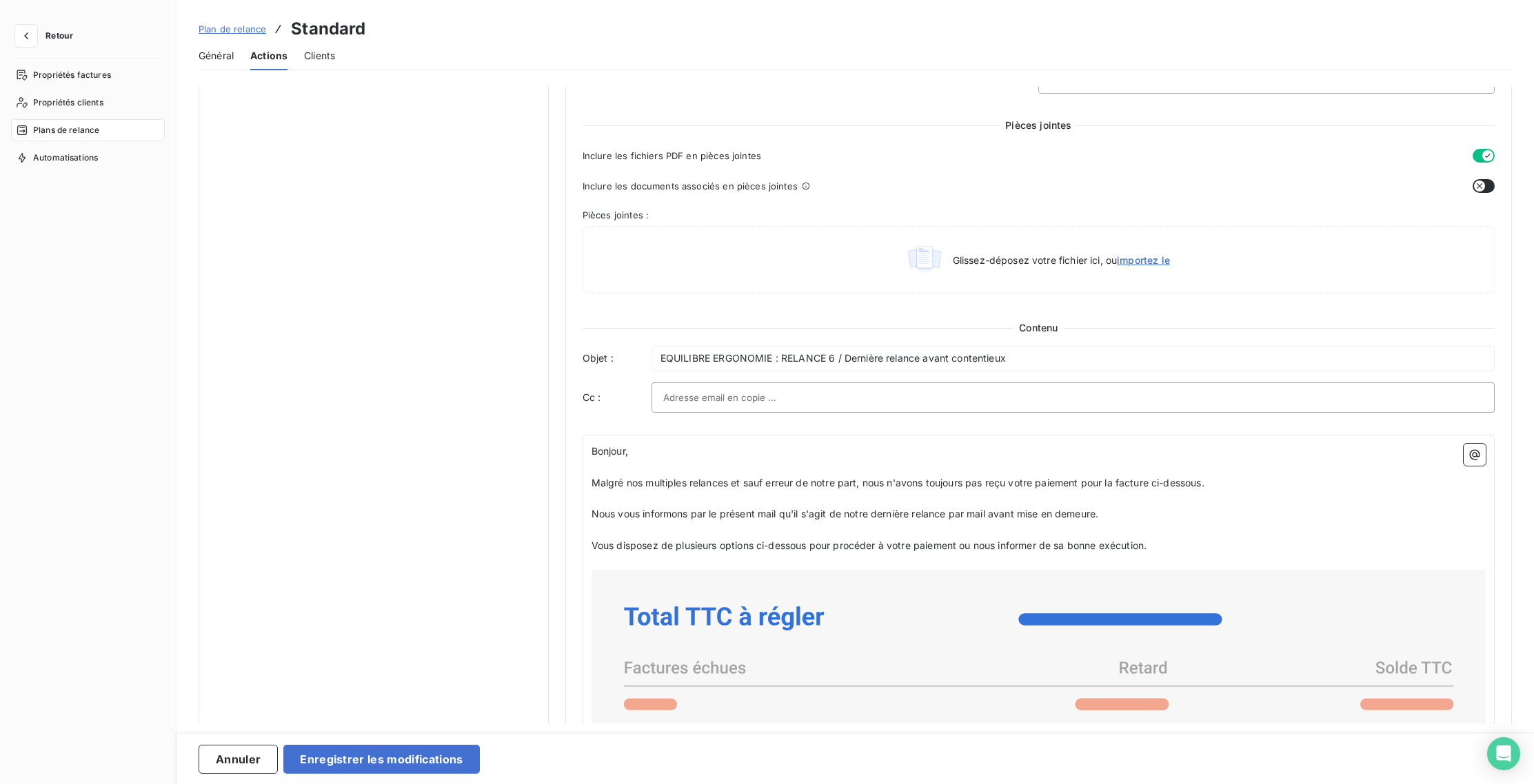
drag, startPoint x: 470, startPoint y: 471, endPoint x: 485, endPoint y: 472, distance: 15.0
click at [479, 472] on div "Notifications pré-échéance Envoi par jour en fonction de la date d’échéance Aut…" at bounding box center [374, 376] width 350 height 1908
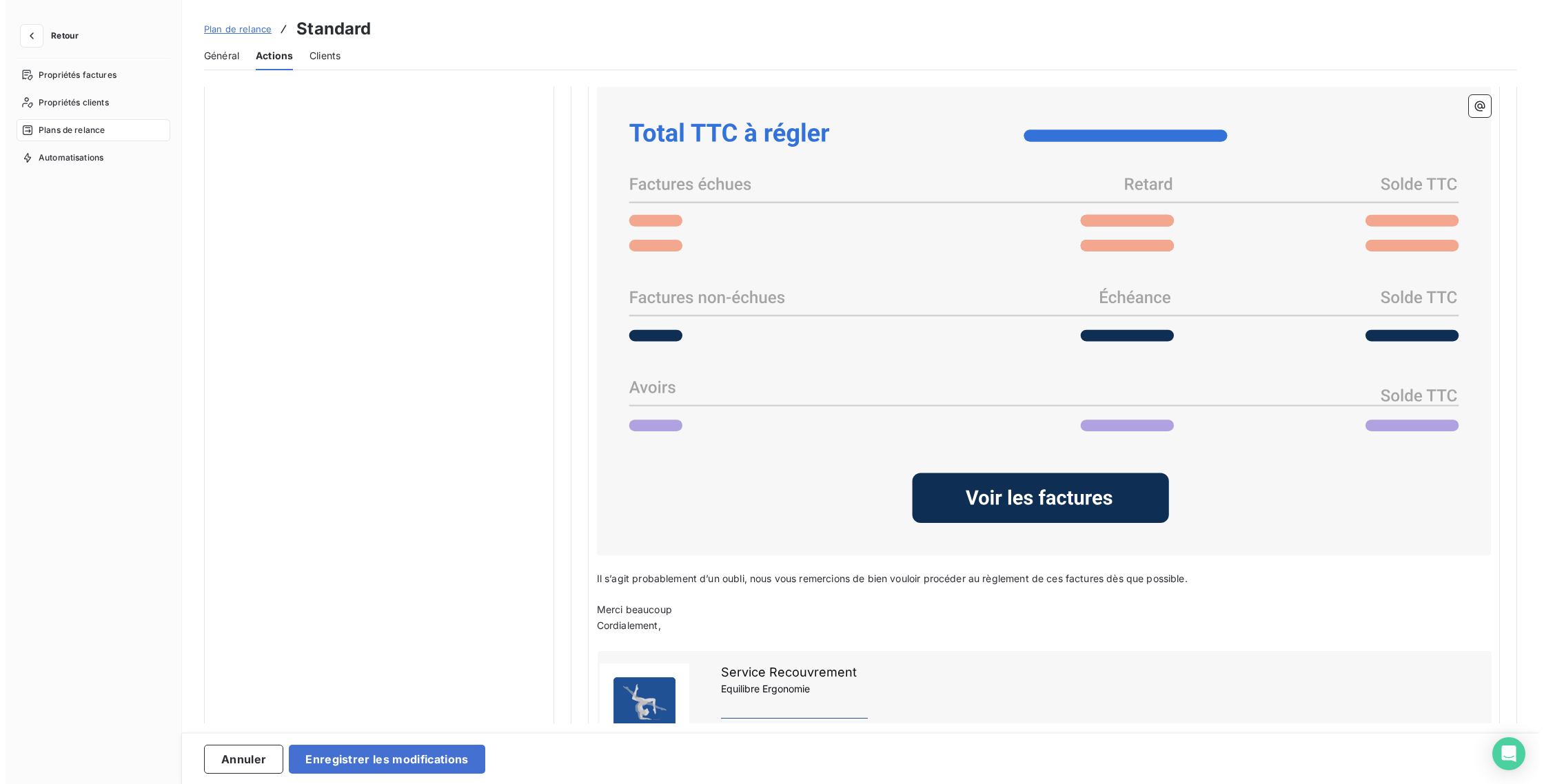
scroll to position [1149, 0]
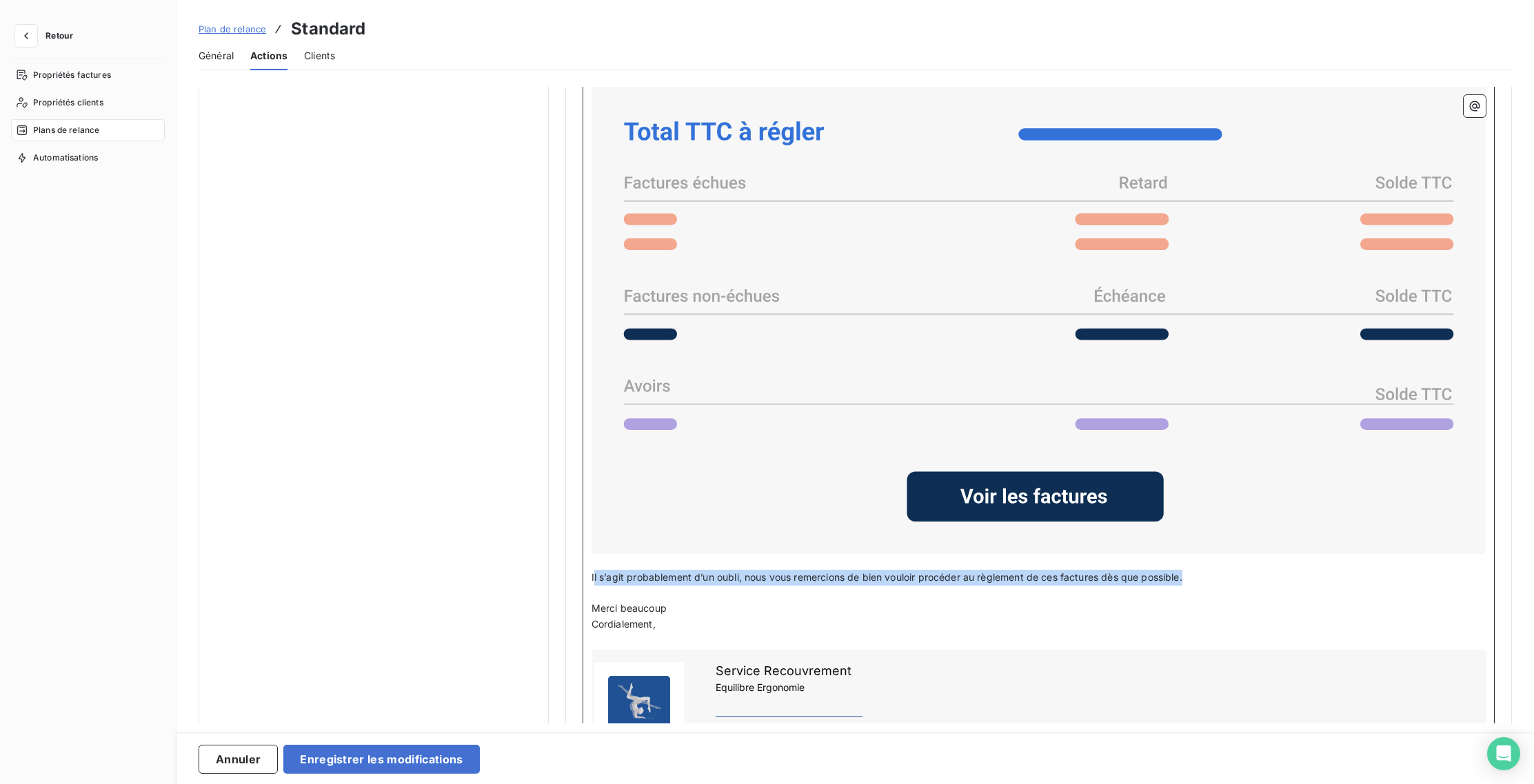
drag, startPoint x: 1201, startPoint y: 575, endPoint x: 590, endPoint y: 575, distance: 611.0
click at [592, 575] on p "Il s’agit probablement d’un oubli, nous vous remercions de bien vouloir procéde…" at bounding box center [1039, 578] width 895 height 16
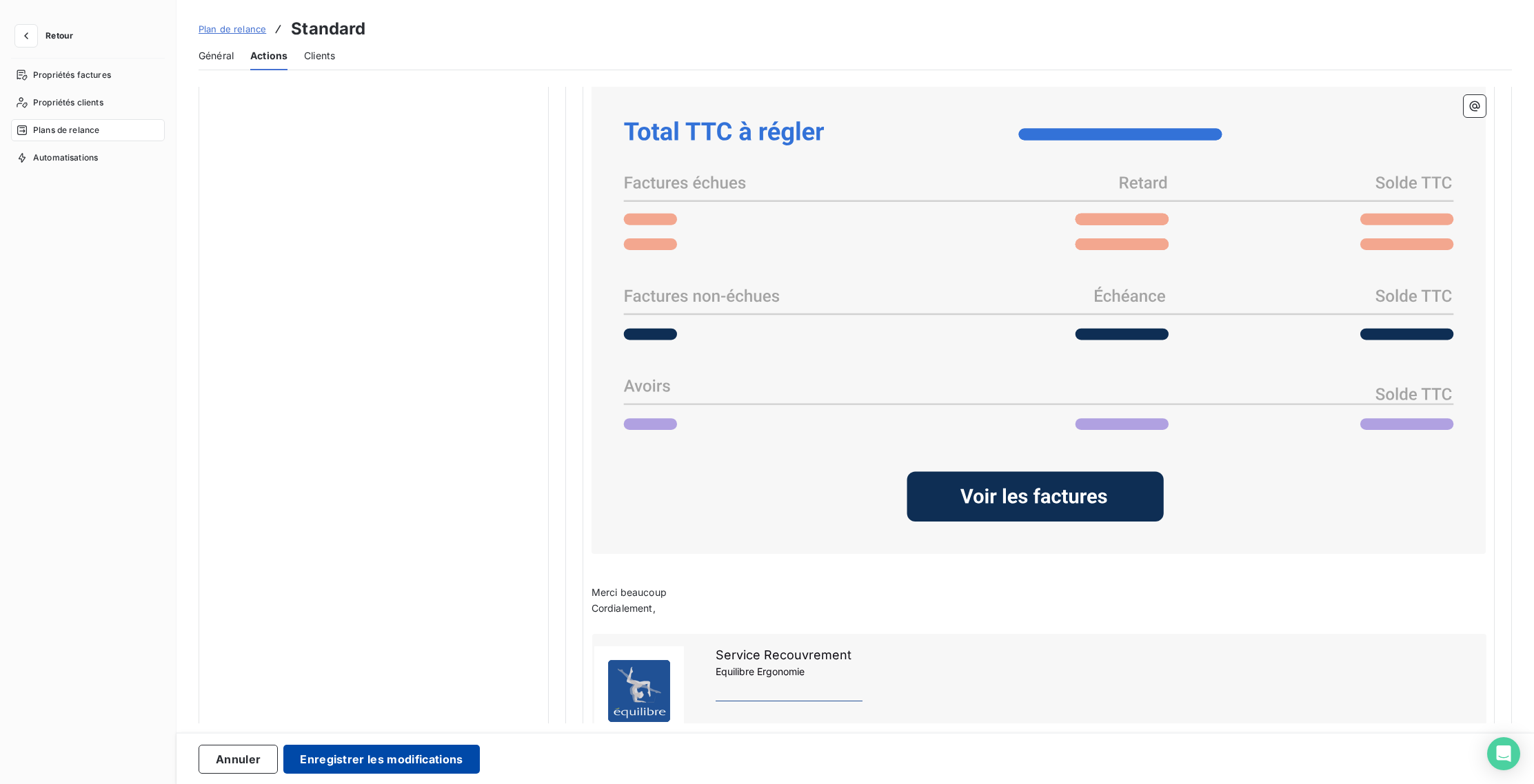
click at [414, 752] on button "Enregistrer les modifications" at bounding box center [381, 759] width 195 height 29
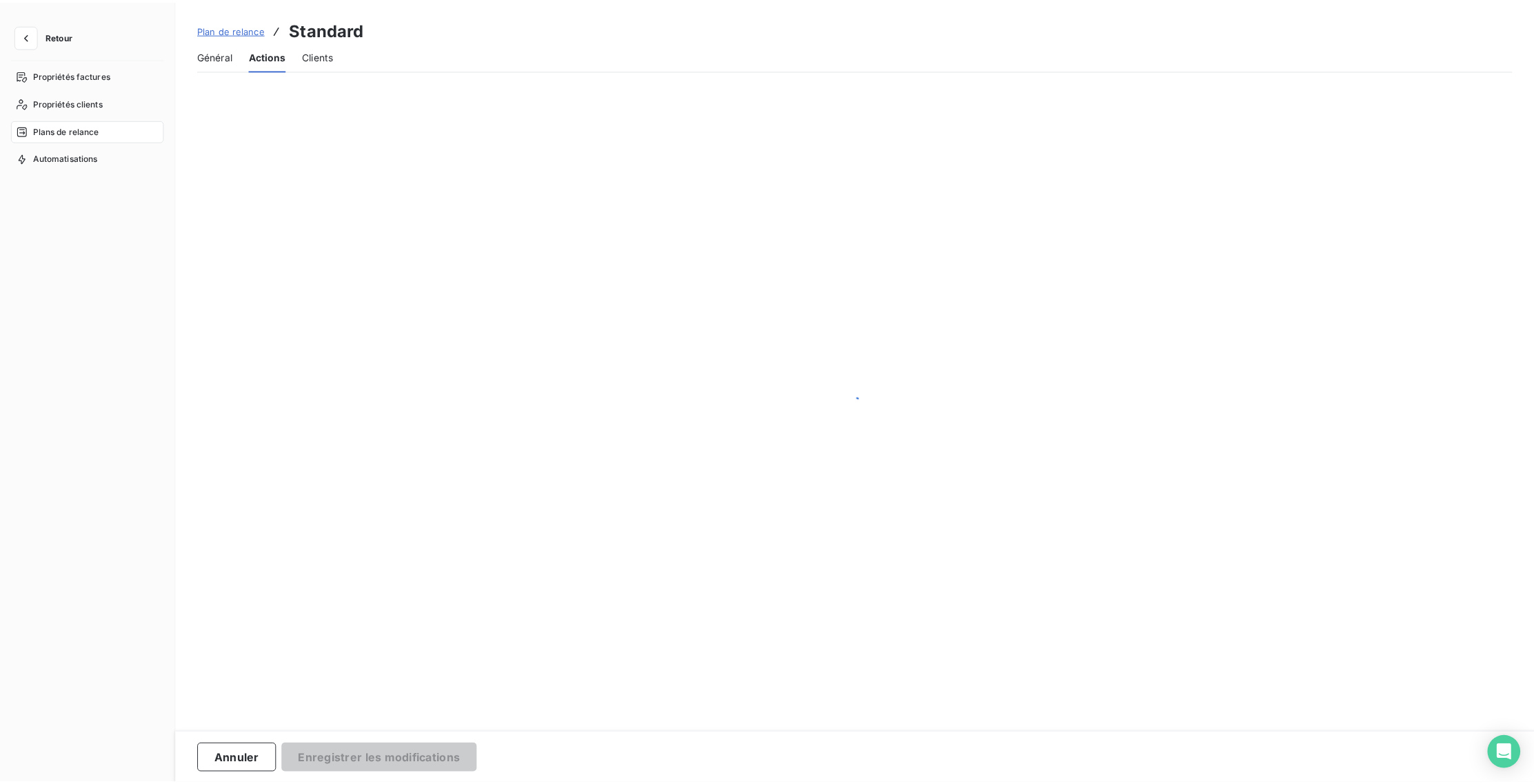
scroll to position [0, 0]
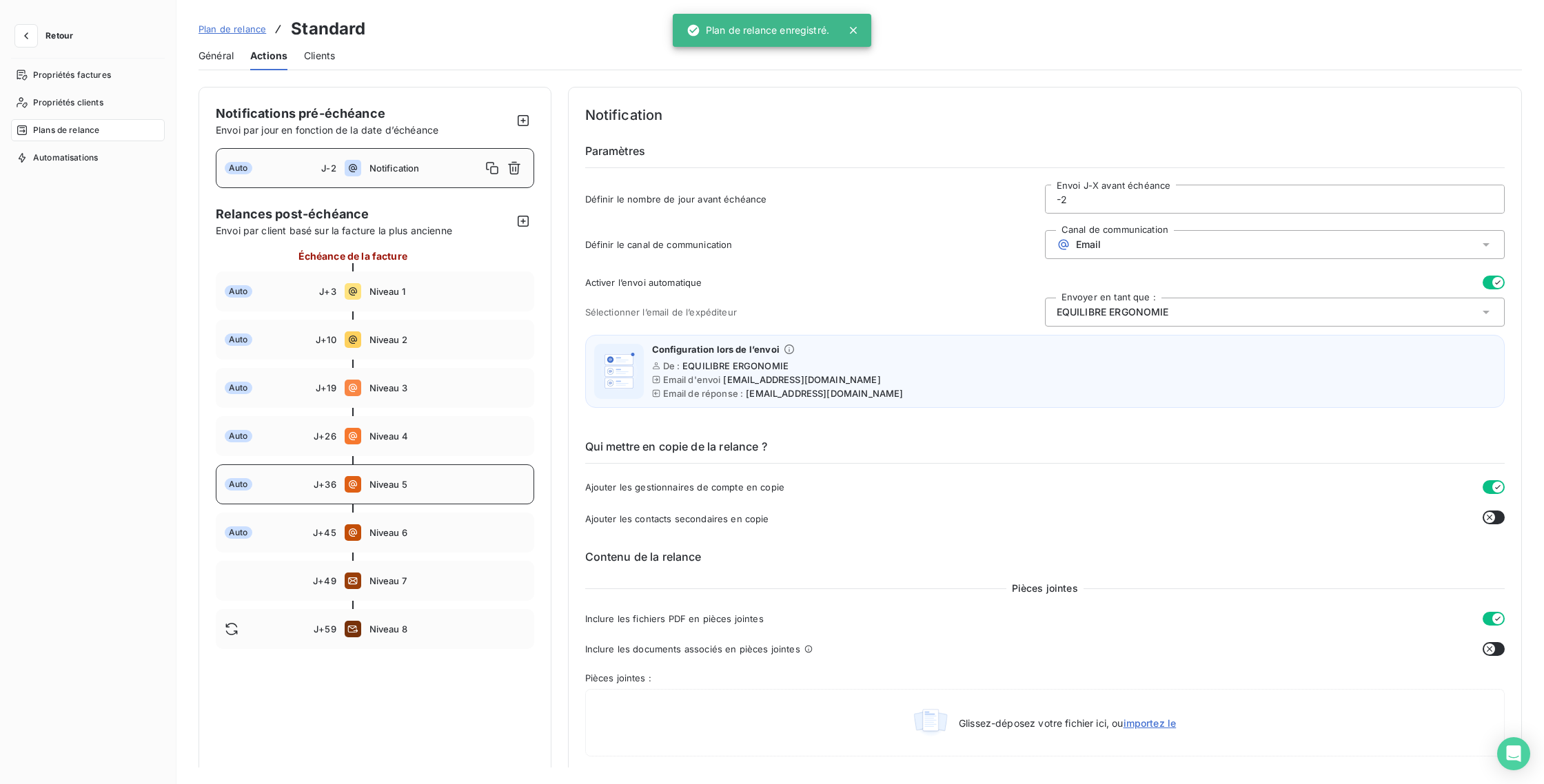
click at [420, 491] on div "Auto J+36 Niveau 5" at bounding box center [375, 484] width 318 height 40
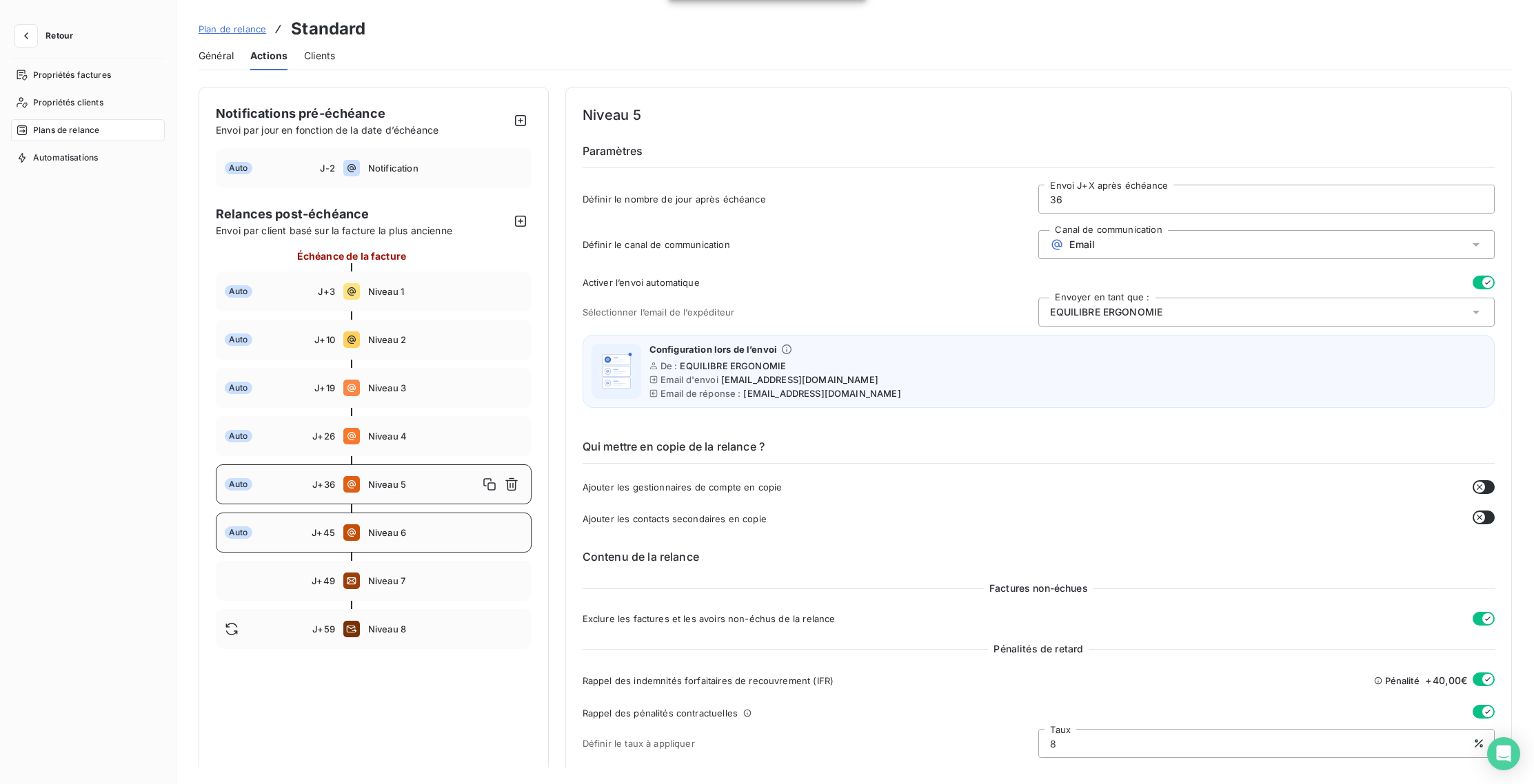
click at [382, 527] on span "Niveau 6" at bounding box center [445, 532] width 155 height 11
click at [405, 497] on div "Auto J+36 Niveau 5" at bounding box center [374, 484] width 316 height 40
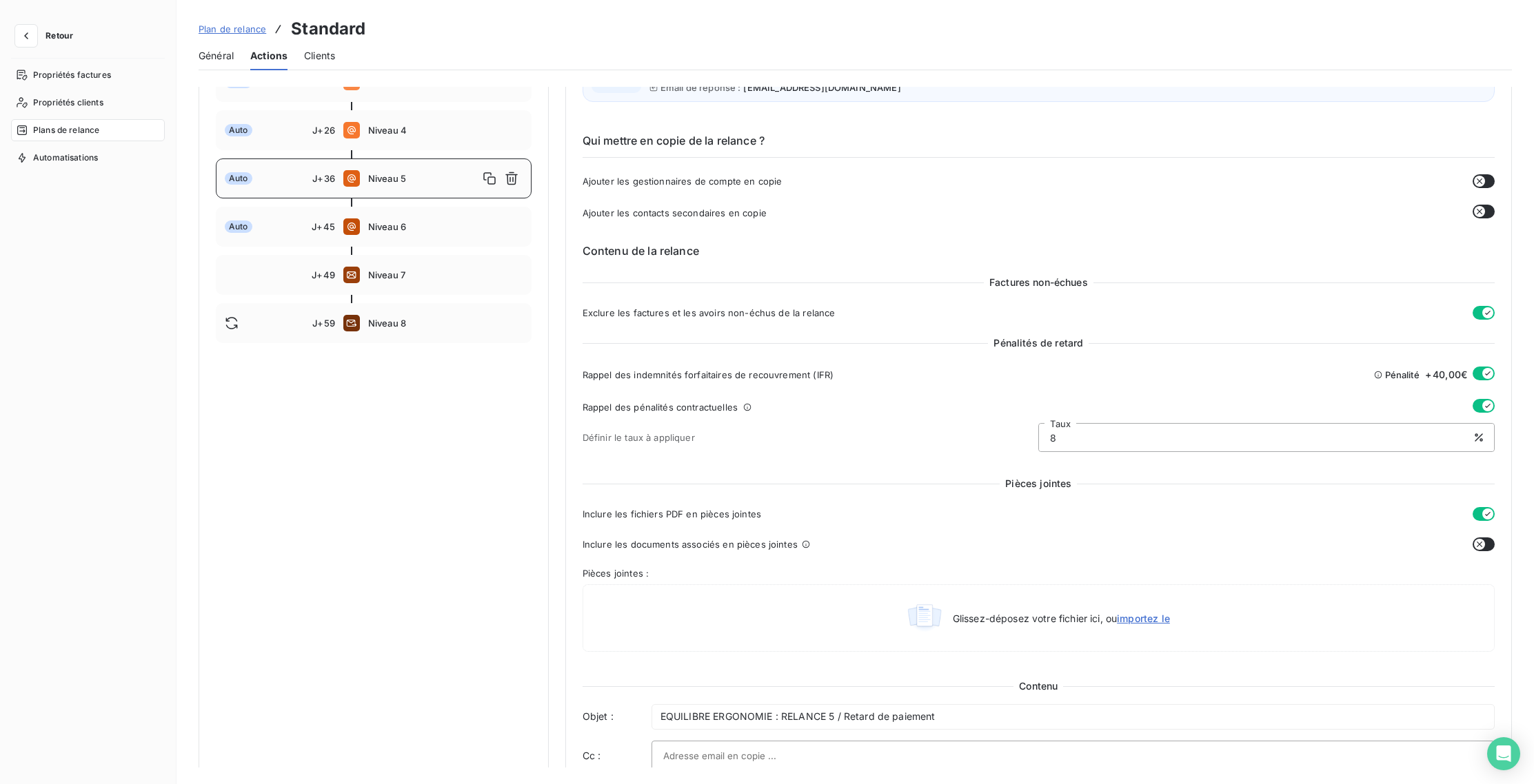
scroll to position [25, 0]
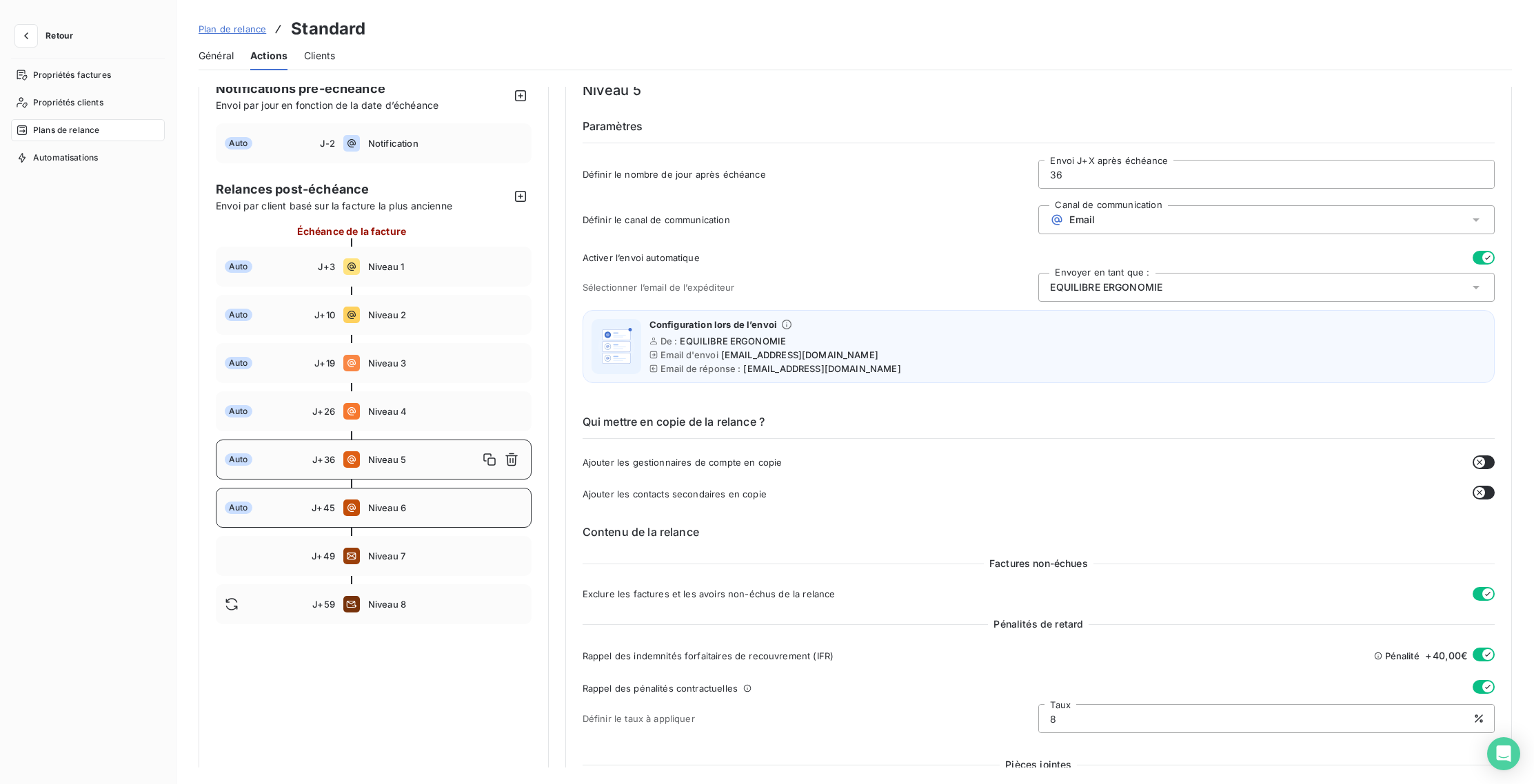
click at [435, 501] on div "Auto J+45 Niveau 6" at bounding box center [374, 508] width 316 height 40
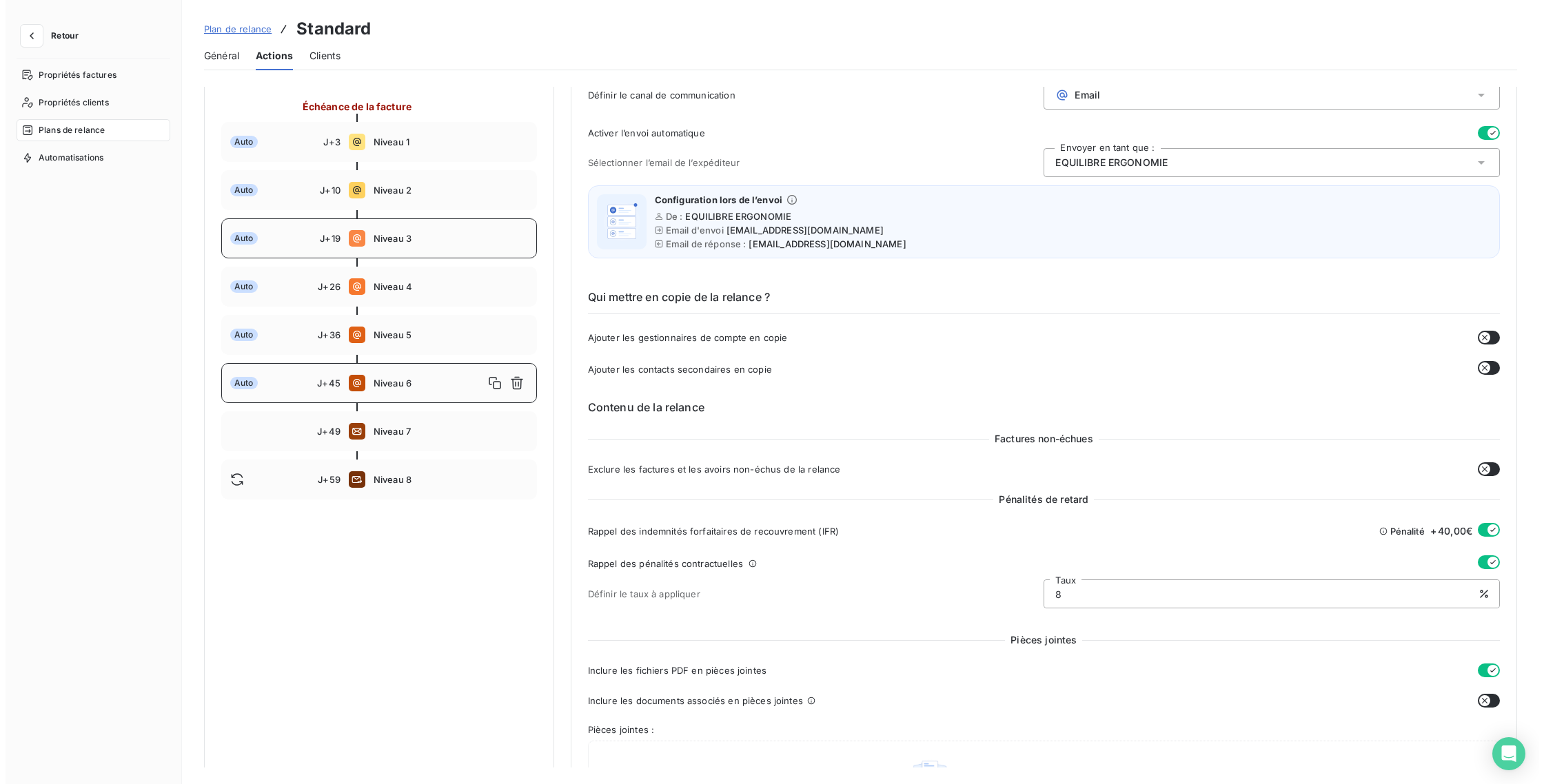
scroll to position [0, 0]
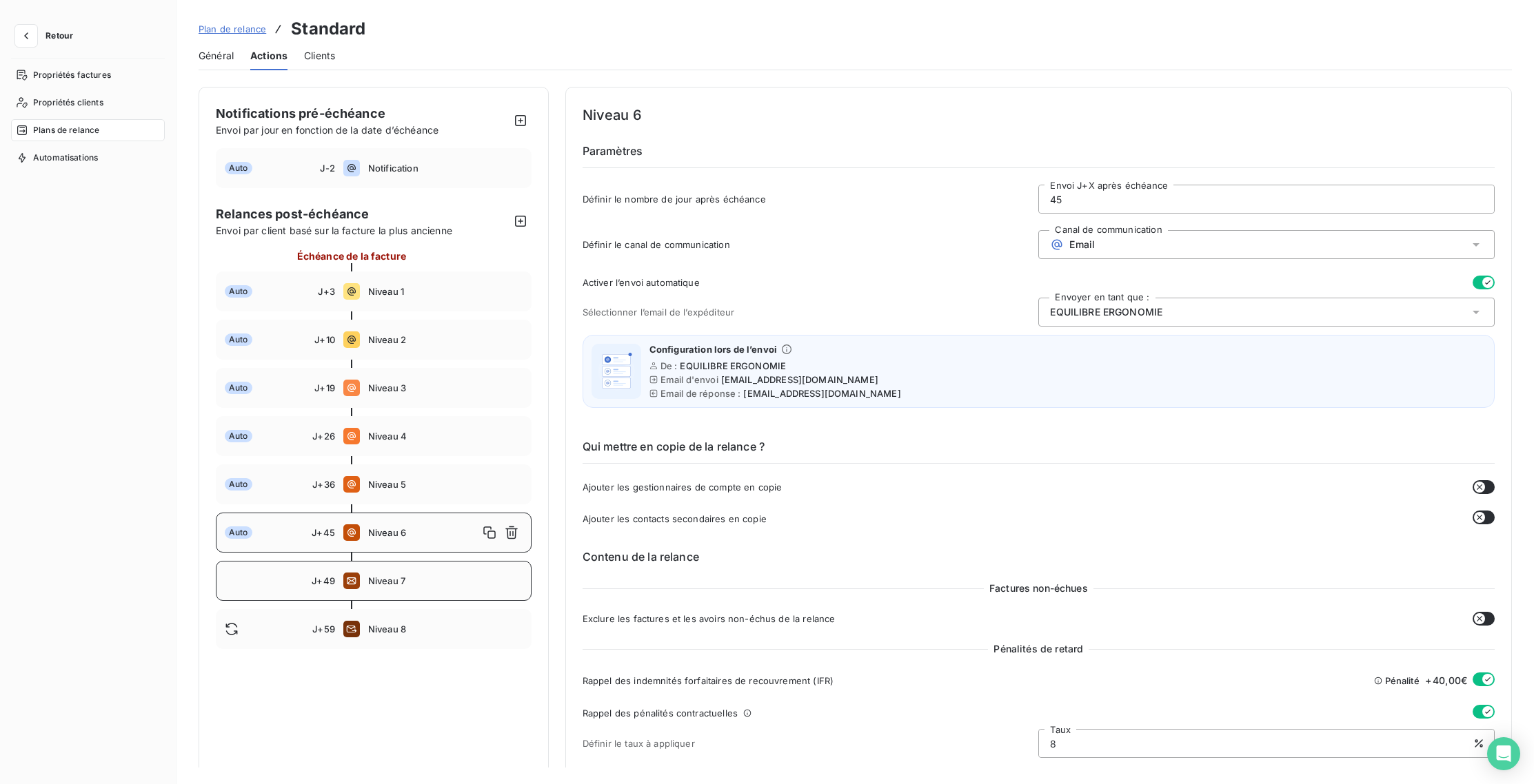
click at [400, 578] on span "Niveau 7" at bounding box center [445, 580] width 155 height 11
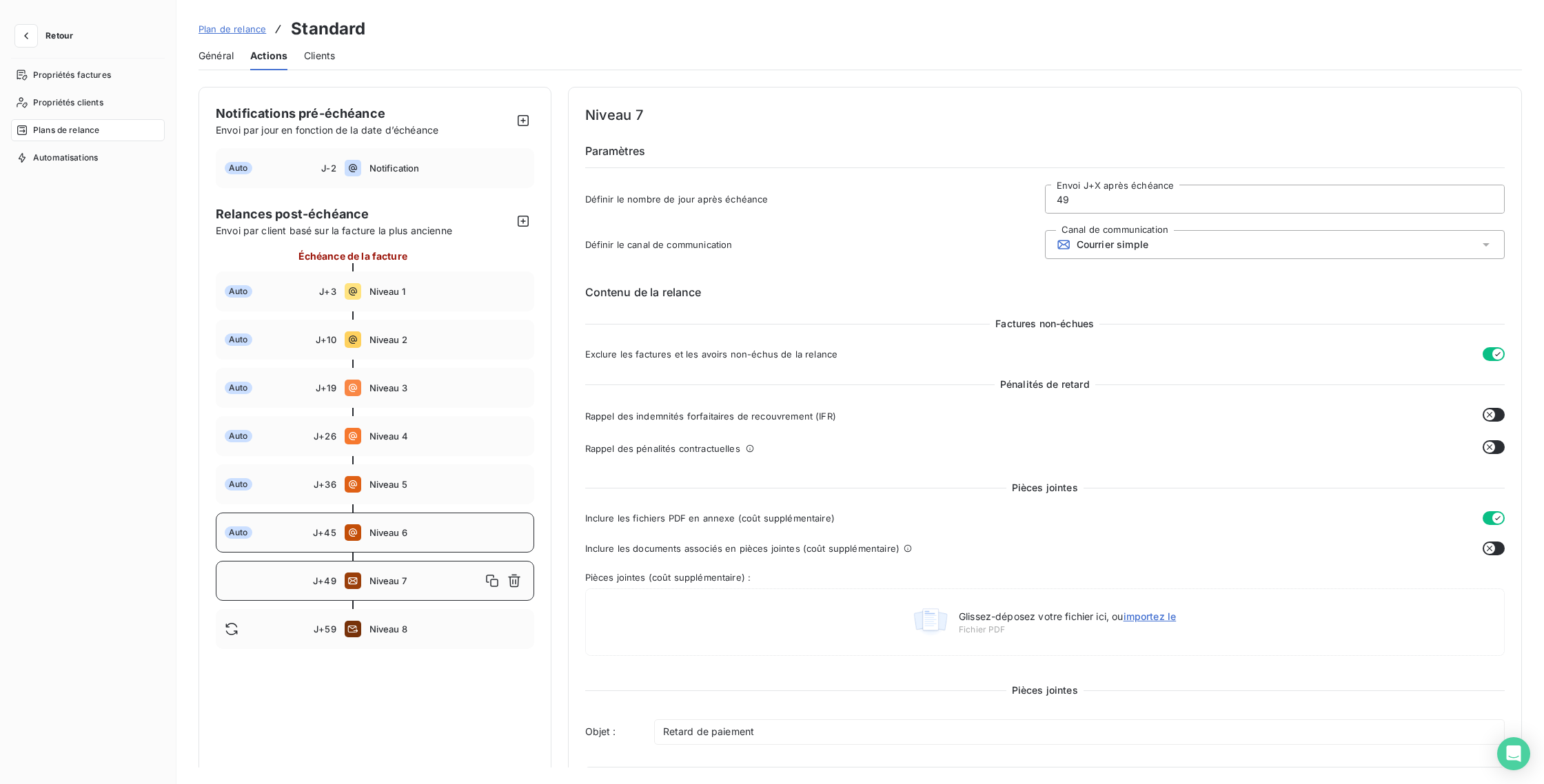
click at [428, 528] on span "Niveau 6" at bounding box center [447, 532] width 156 height 11
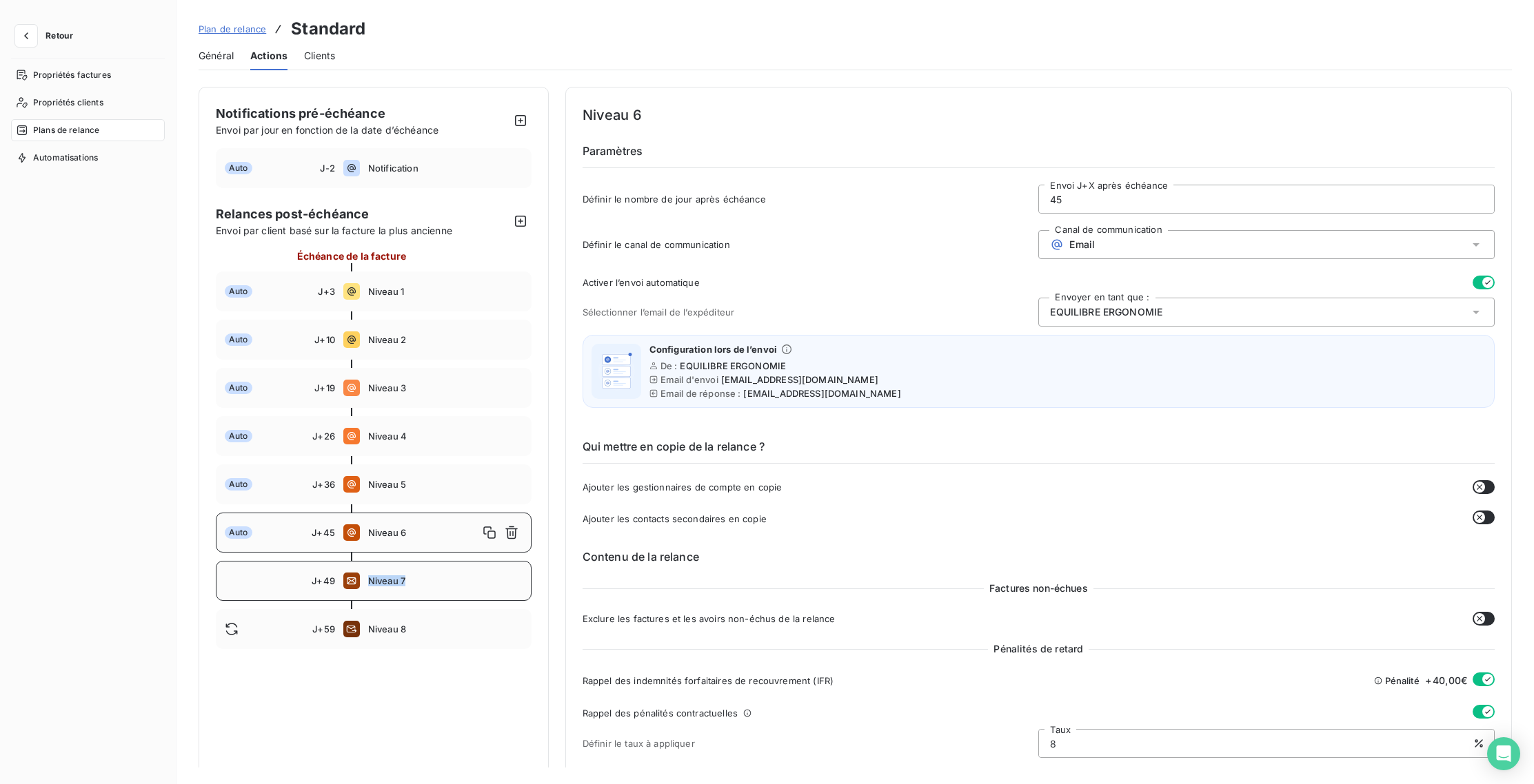
click at [404, 575] on span "Niveau 7" at bounding box center [445, 580] width 155 height 11
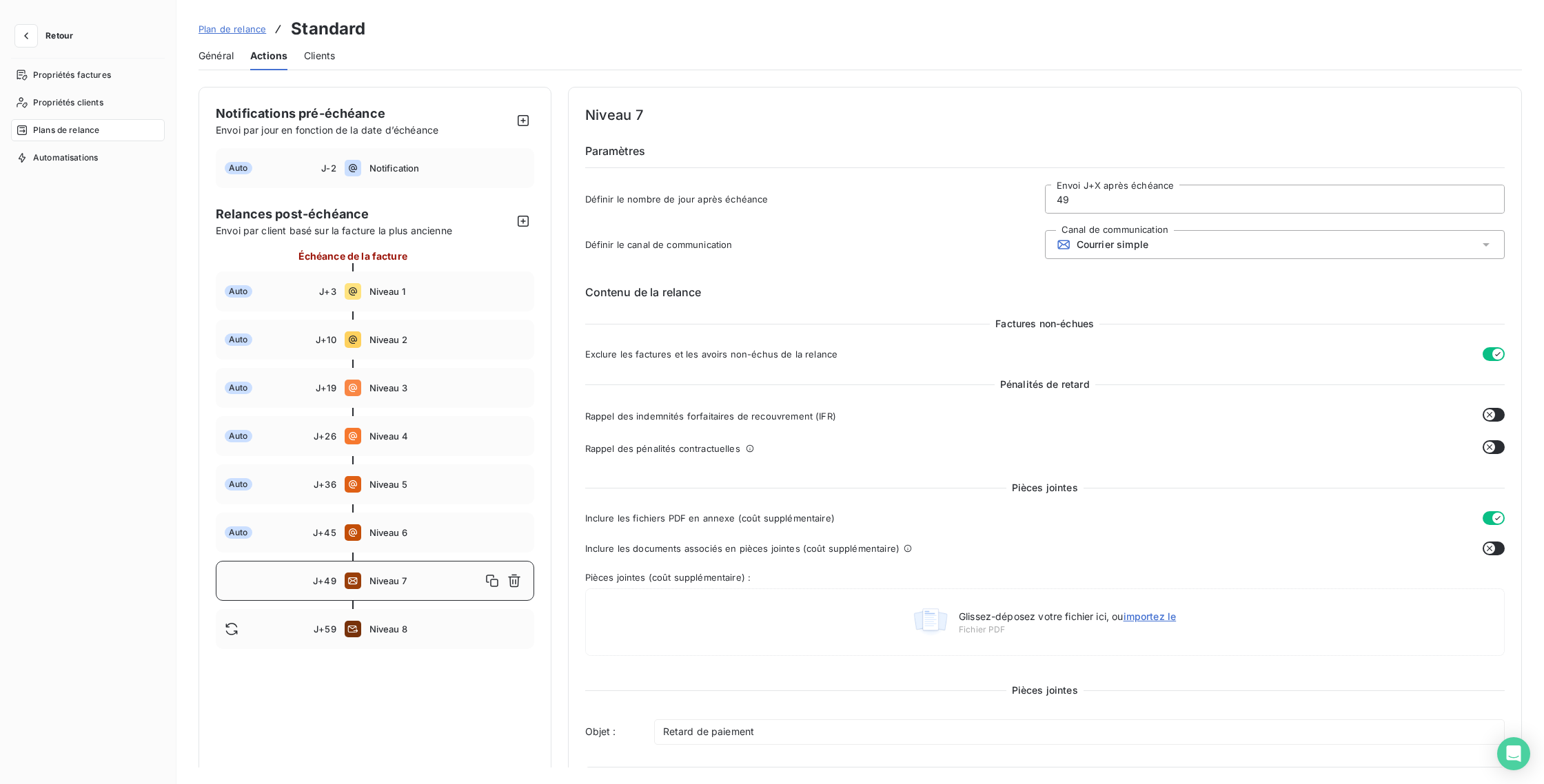
drag, startPoint x: 1063, startPoint y: 201, endPoint x: 1050, endPoint y: 199, distance: 13.2
click at [1050, 199] on input "49" at bounding box center [1274, 199] width 458 height 27
type input "50"
click at [1494, 415] on button "button" at bounding box center [1494, 415] width 22 height 14
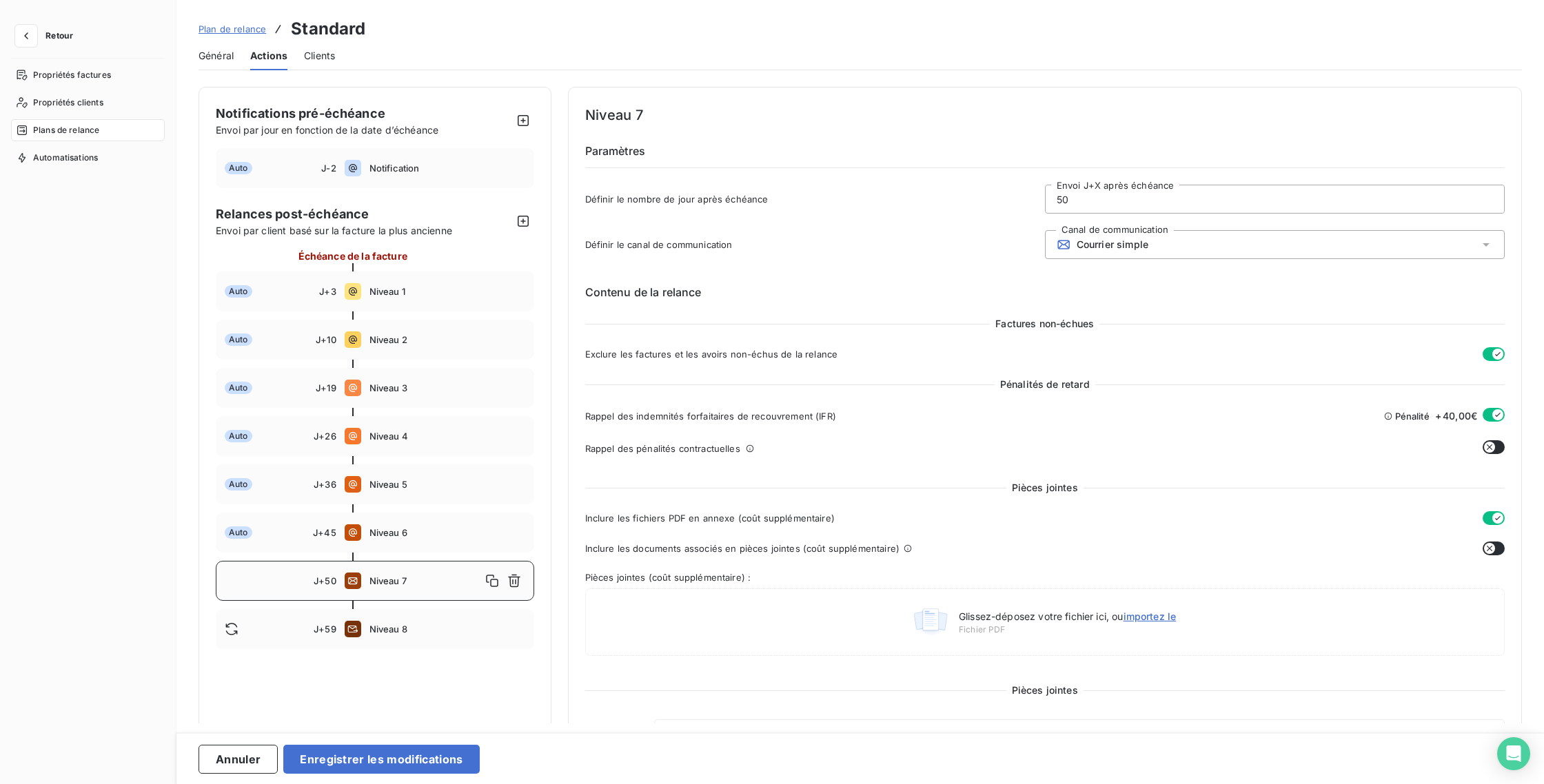
drag, startPoint x: 1496, startPoint y: 441, endPoint x: 1492, endPoint y: 449, distance: 8.9
click at [1496, 441] on div at bounding box center [1494, 448] width 22 height 16
click at [1489, 446] on icon "button" at bounding box center [1489, 447] width 11 height 11
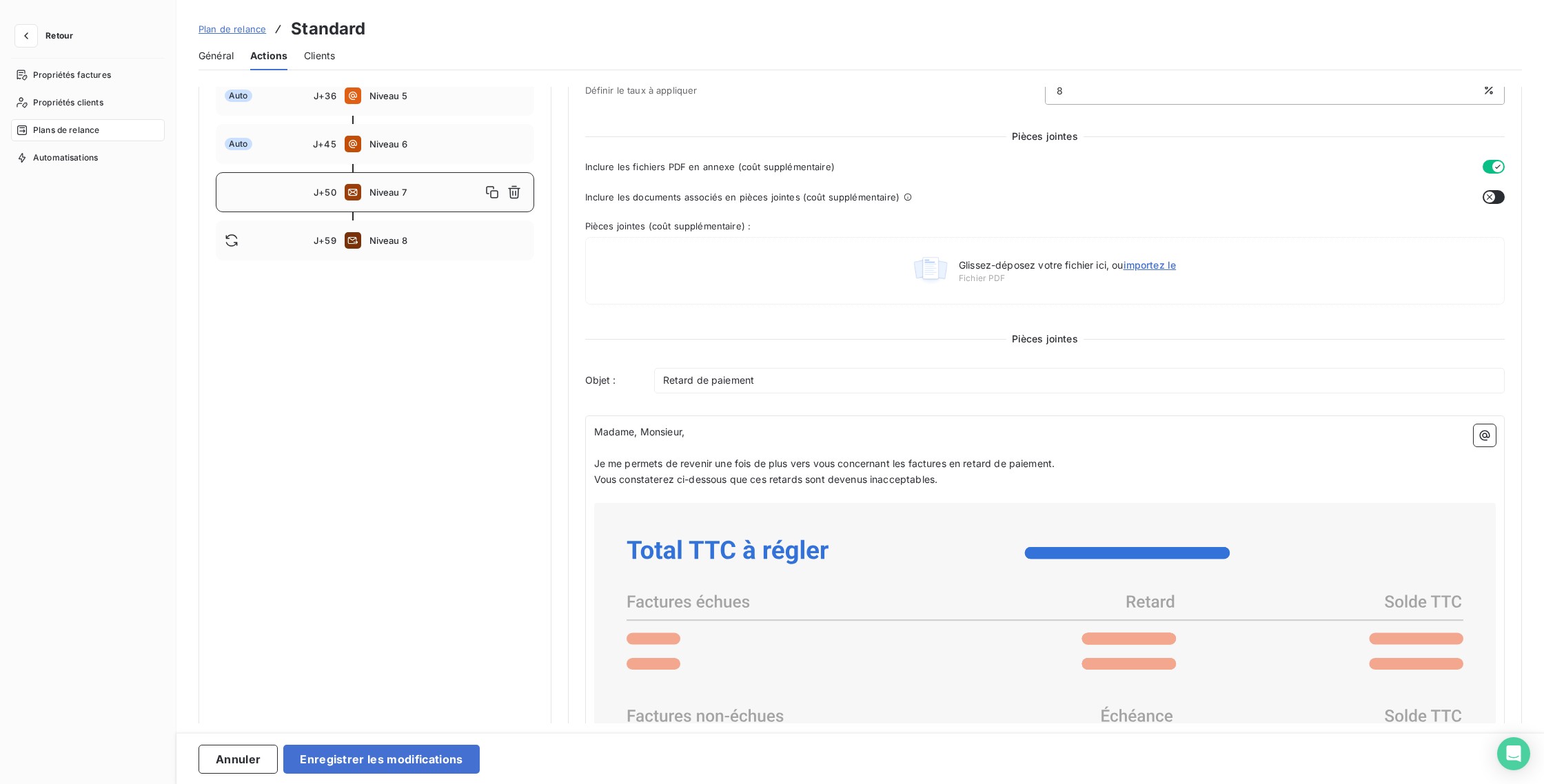
scroll to position [392, 0]
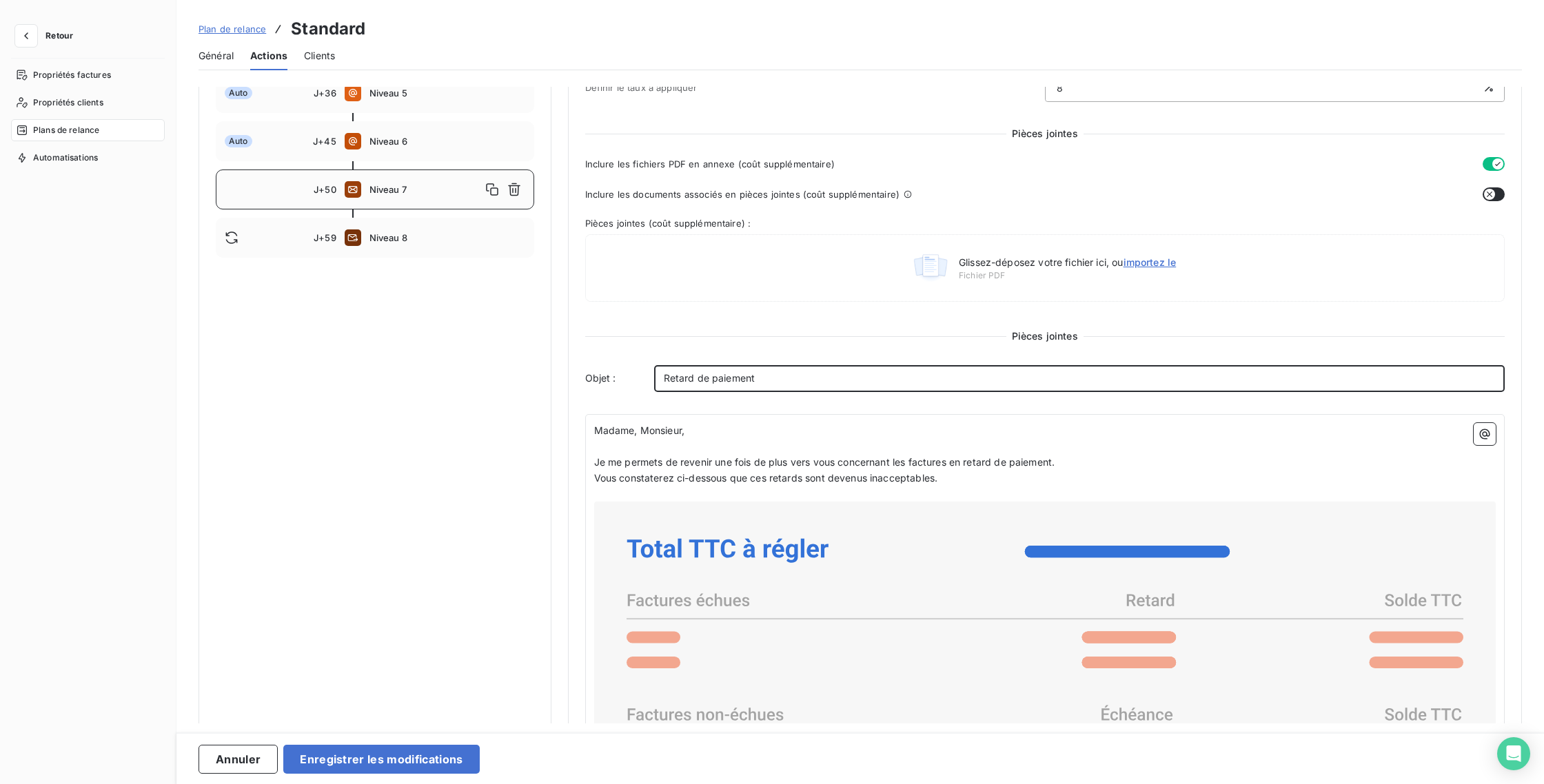
click at [660, 376] on div "Retard de paiement" at bounding box center [1079, 378] width 851 height 26
click at [889, 384] on p "EQUILIBRE ERGONOMIE : Retard de paiement" at bounding box center [1080, 379] width 832 height 16
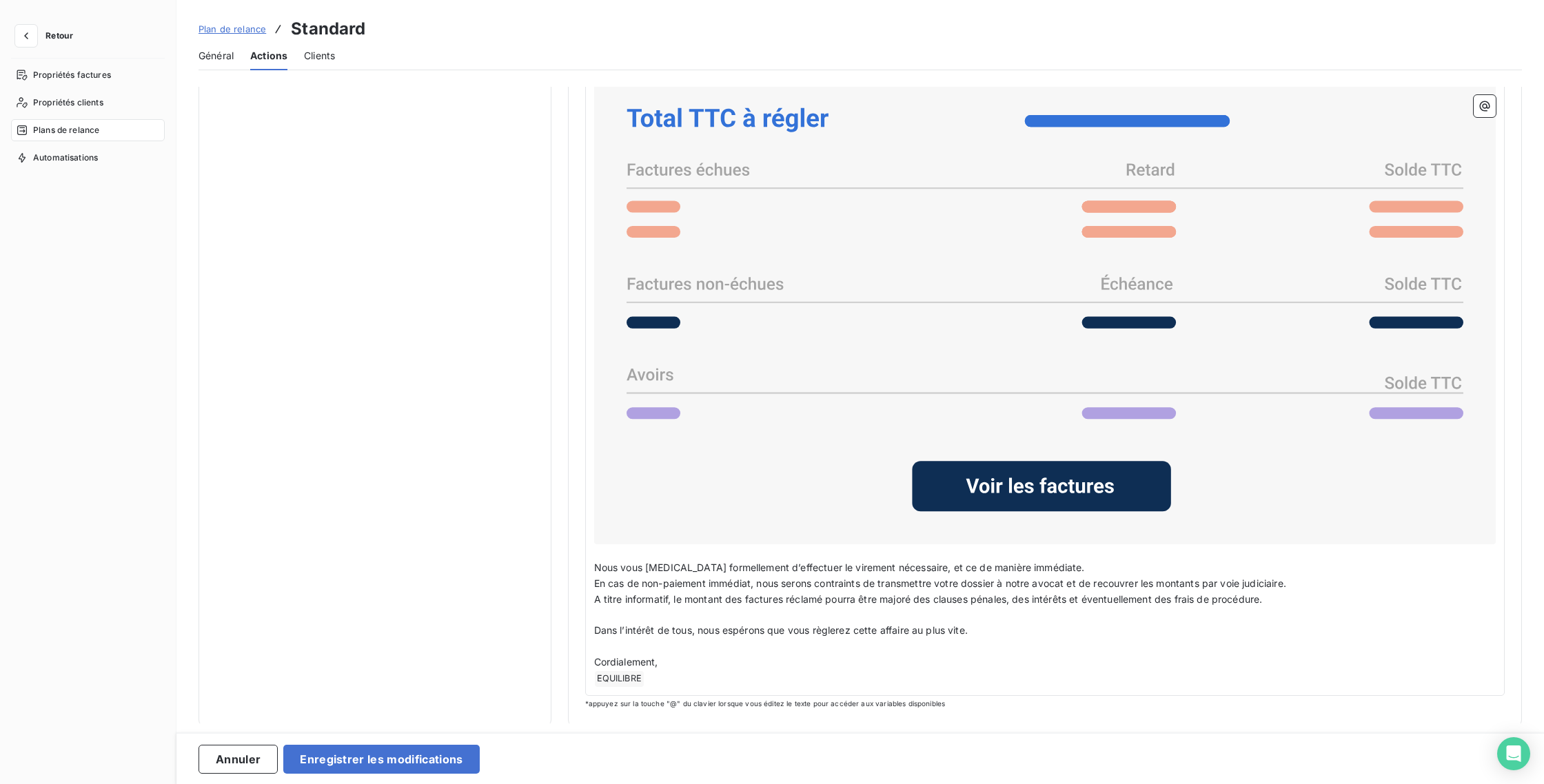
scroll to position [822, 0]
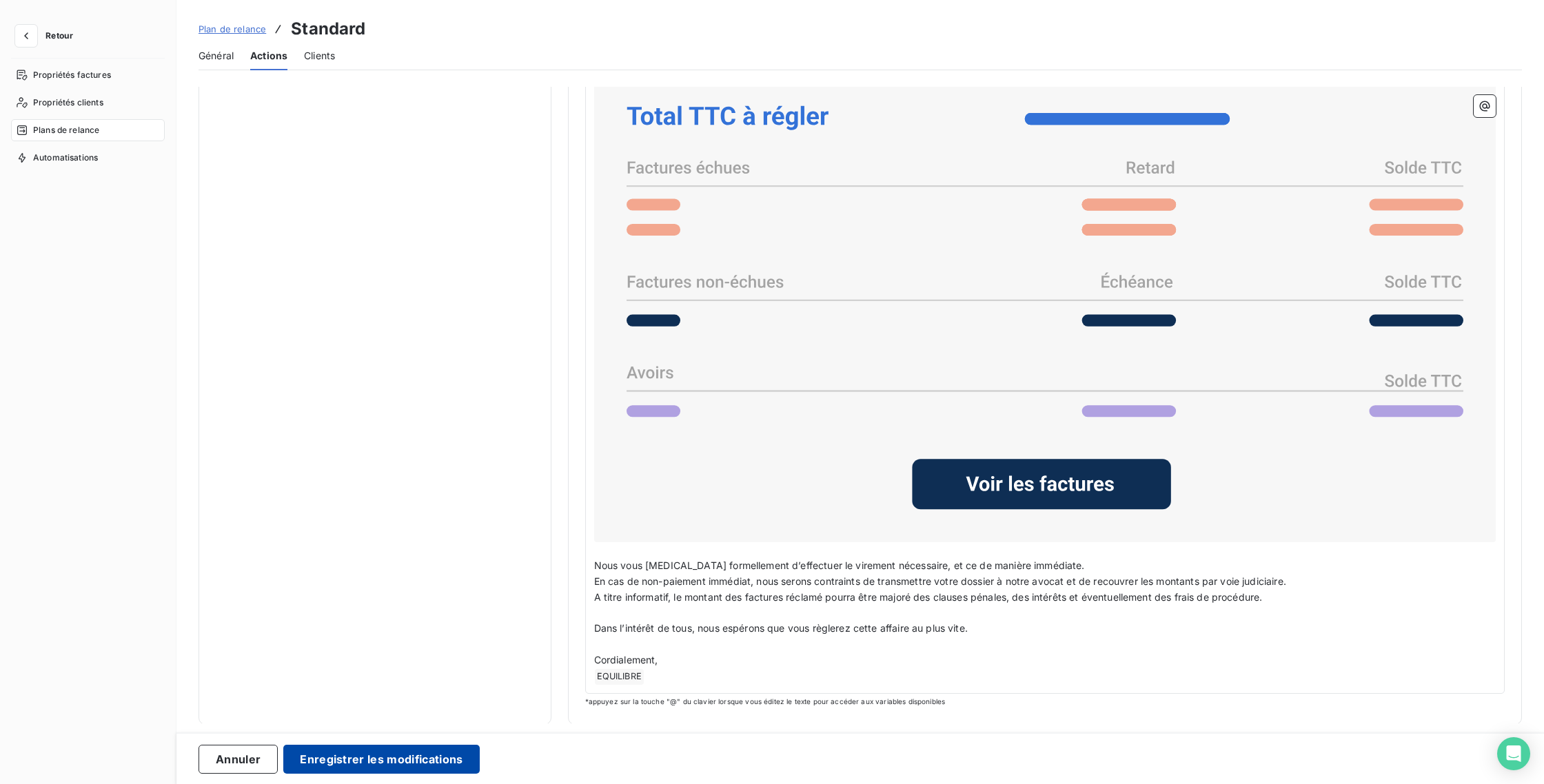
click at [418, 765] on button "Enregistrer les modifications" at bounding box center [381, 759] width 195 height 29
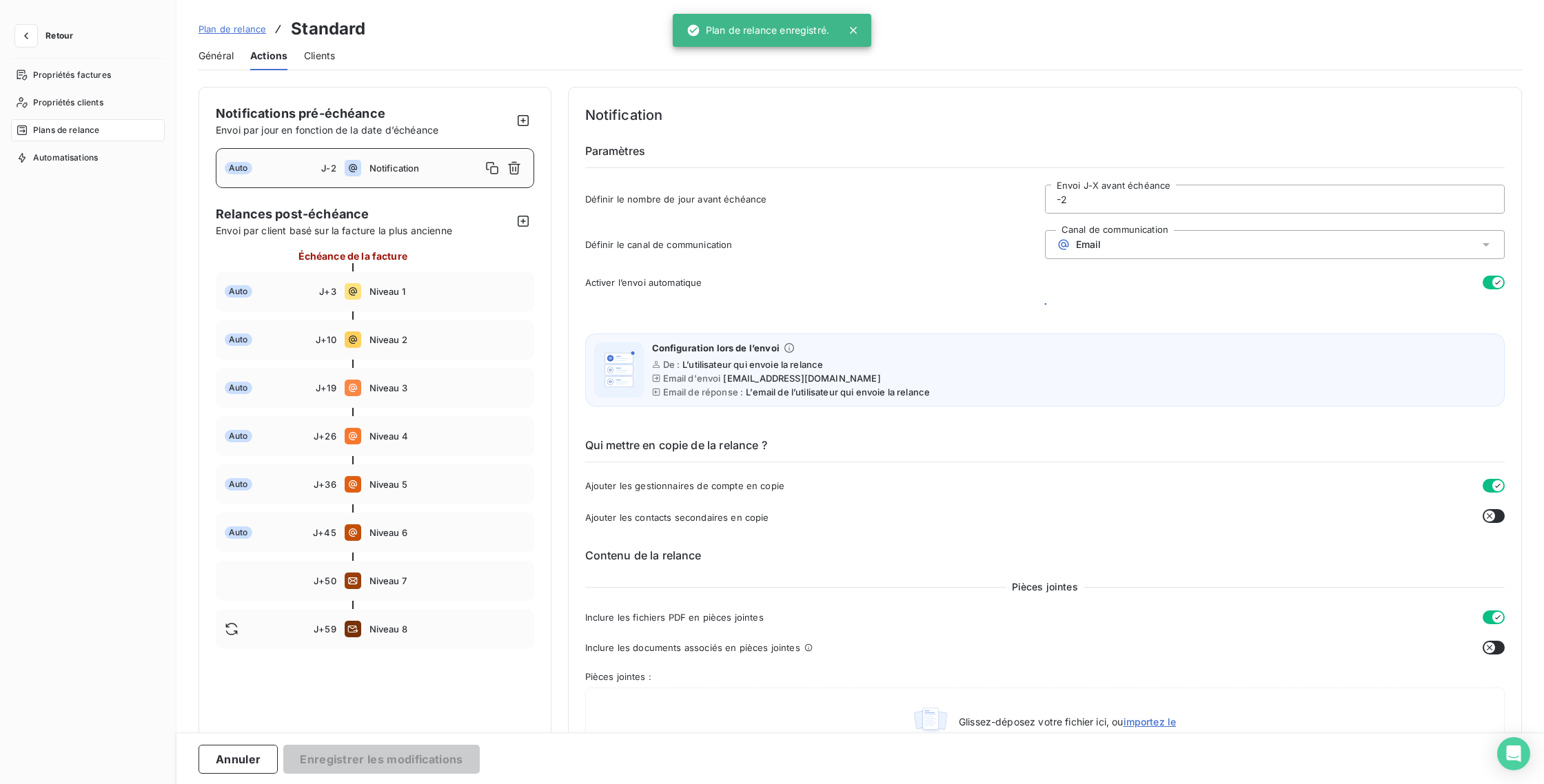
scroll to position [0, 0]
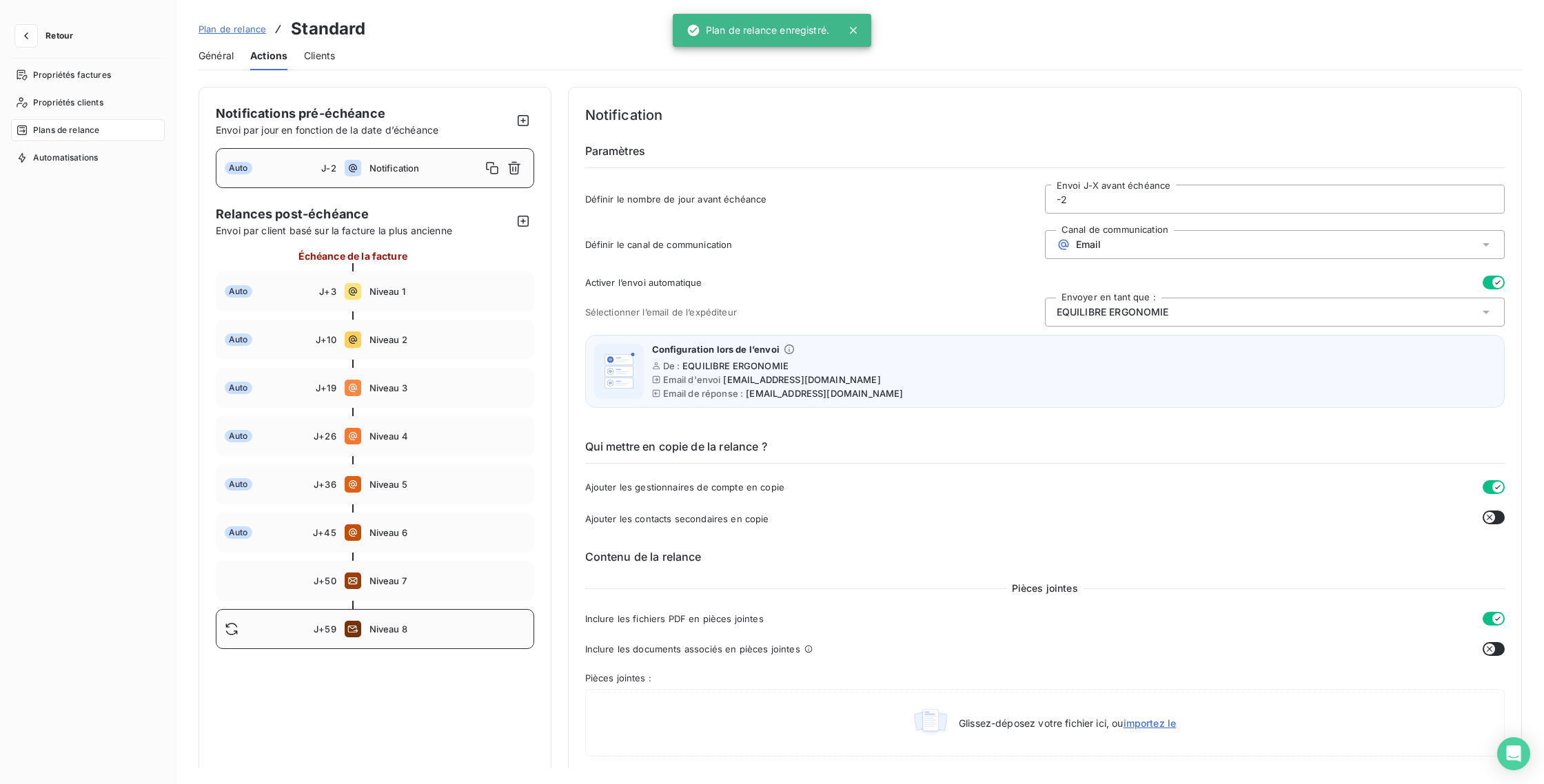
click at [396, 613] on div "J+59 Niveau 8" at bounding box center [375, 629] width 318 height 40
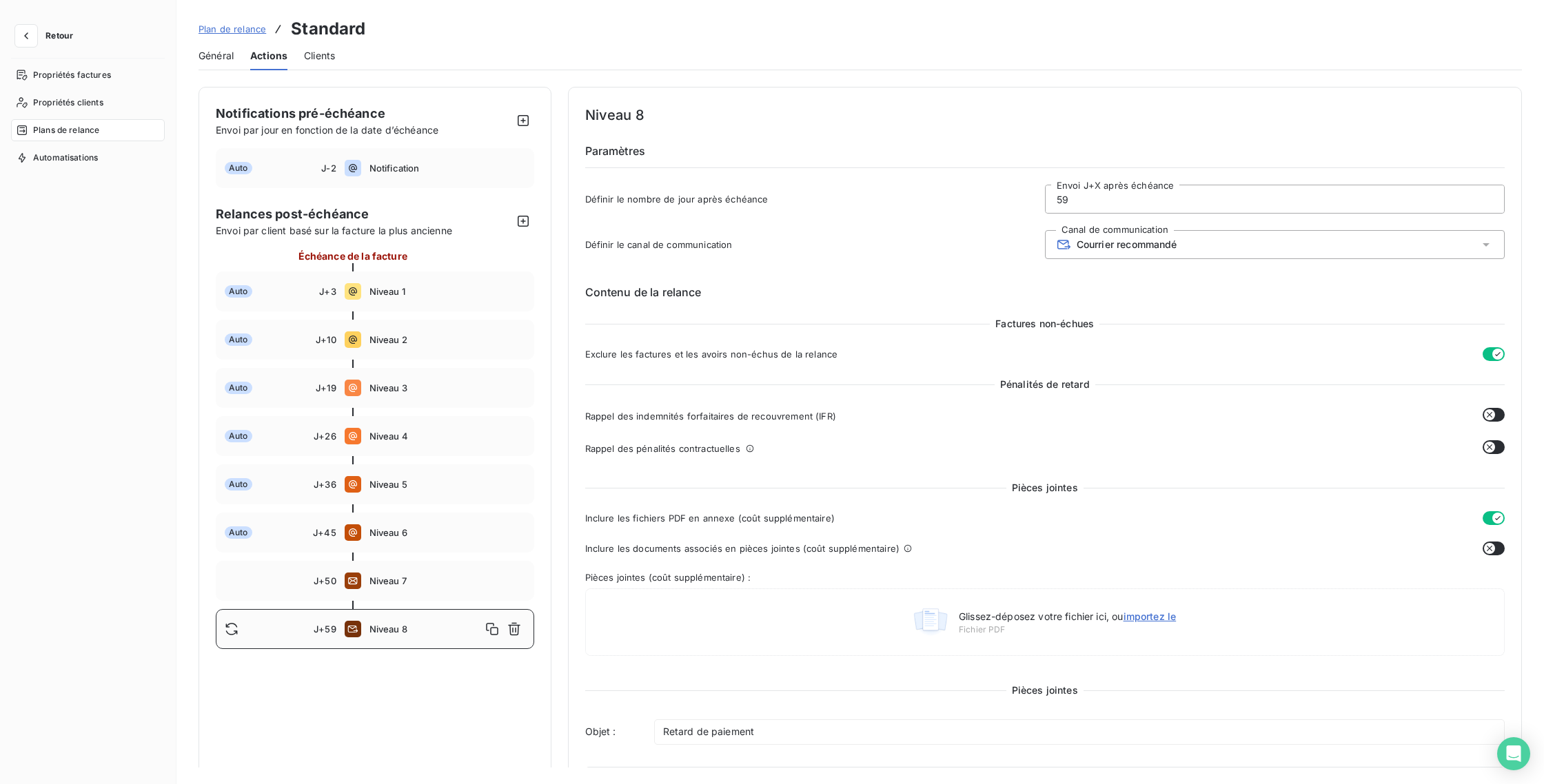
drag, startPoint x: 1071, startPoint y: 199, endPoint x: 1044, endPoint y: 195, distance: 27.3
click at [1046, 195] on input "59" at bounding box center [1274, 199] width 458 height 27
type input "60"
click at [367, 745] on button "Enregistrer les modifications" at bounding box center [381, 759] width 195 height 29
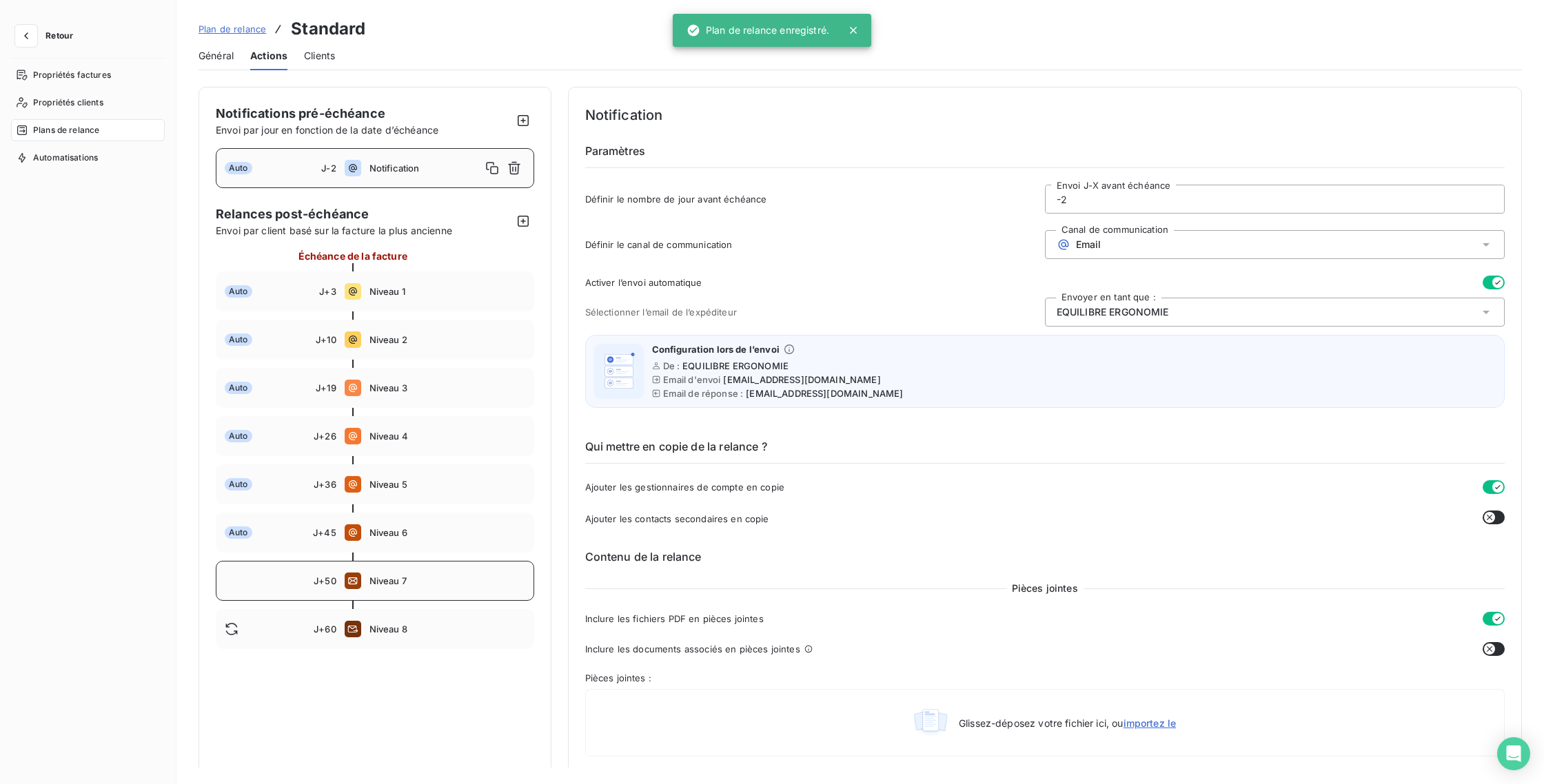
click at [397, 577] on span "Niveau 7" at bounding box center [447, 580] width 156 height 11
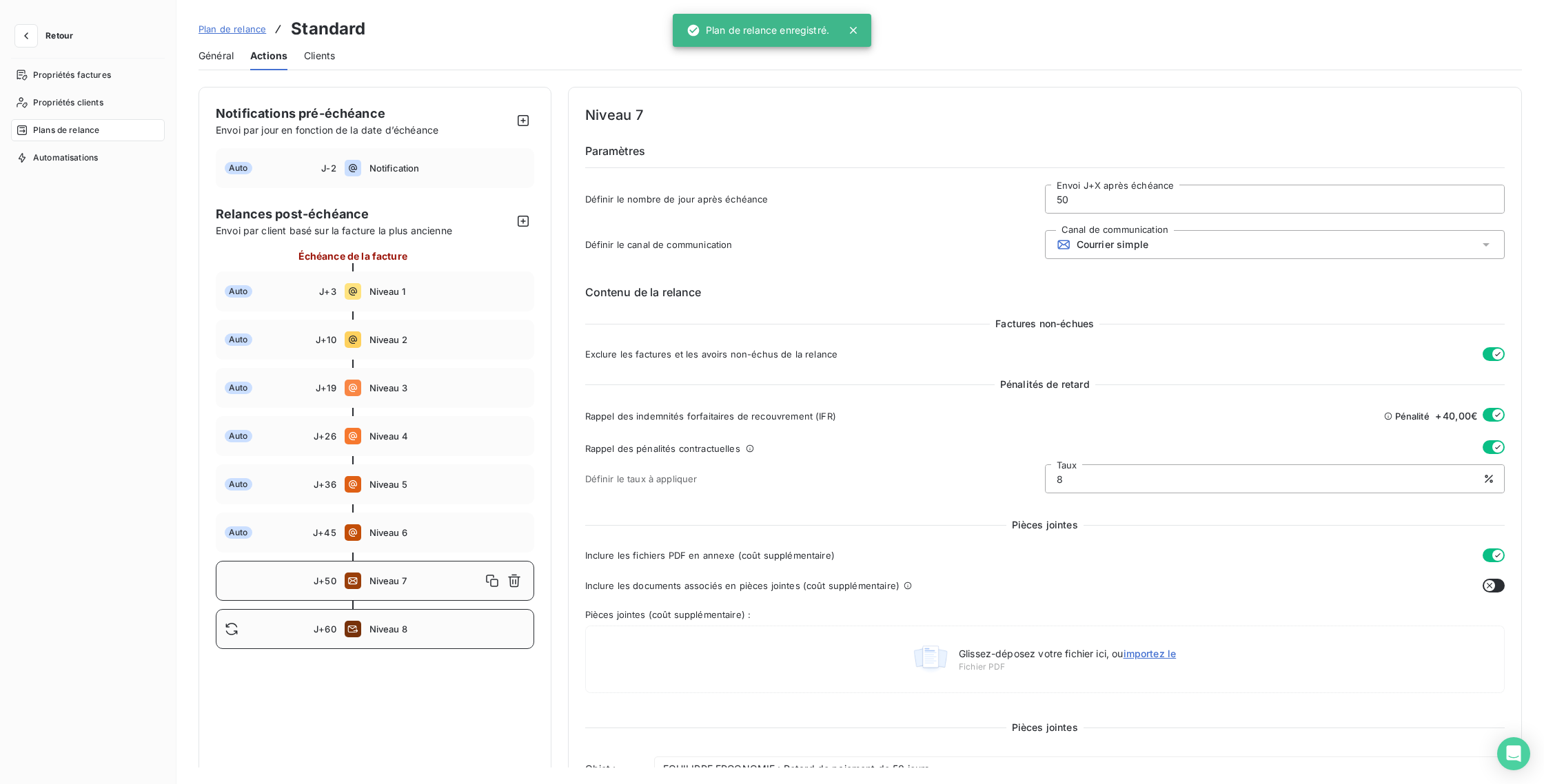
click at [403, 624] on span "Niveau 8" at bounding box center [447, 629] width 156 height 11
type input "60"
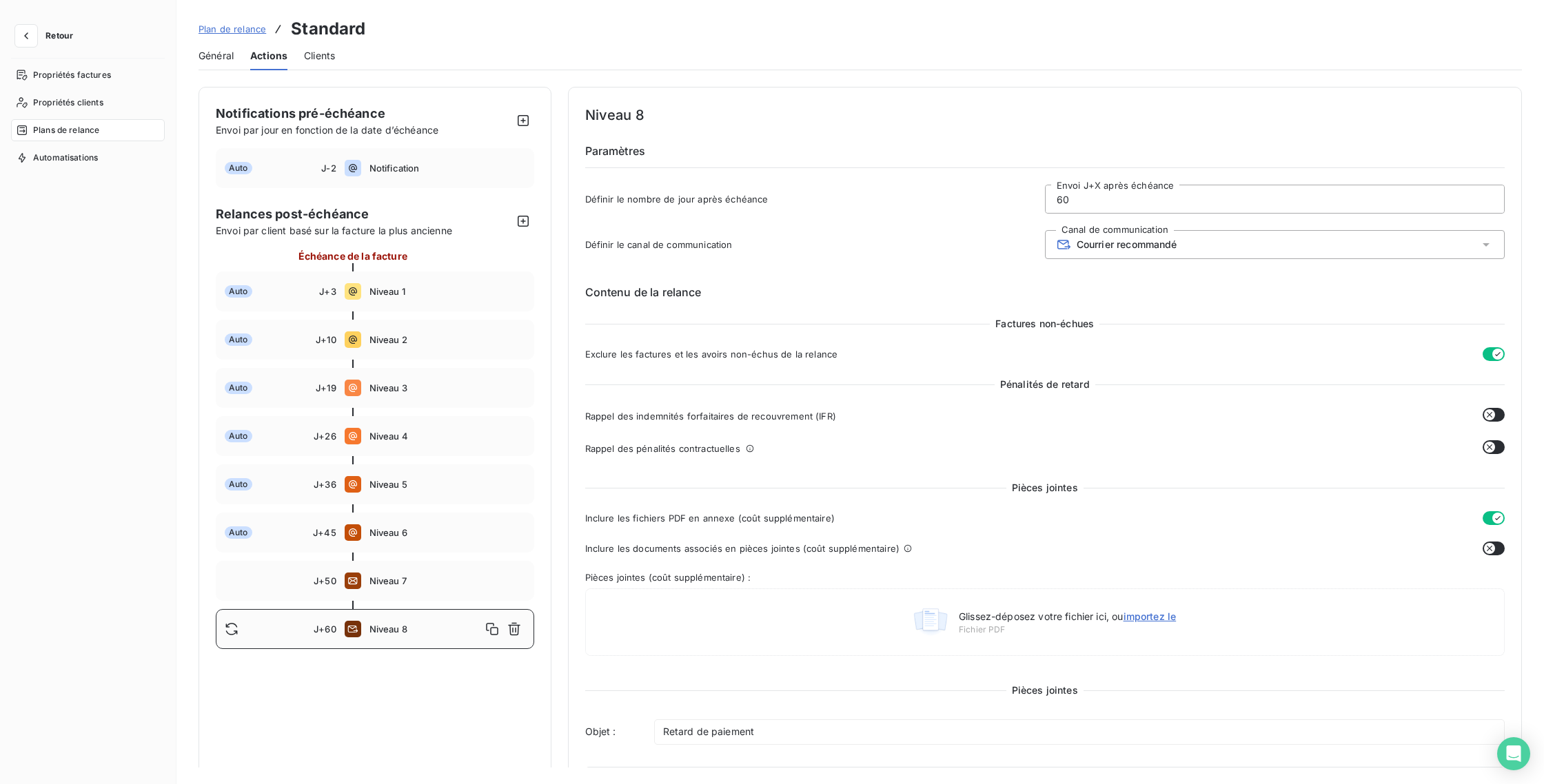
click at [1496, 546] on button "button" at bounding box center [1494, 549] width 22 height 14
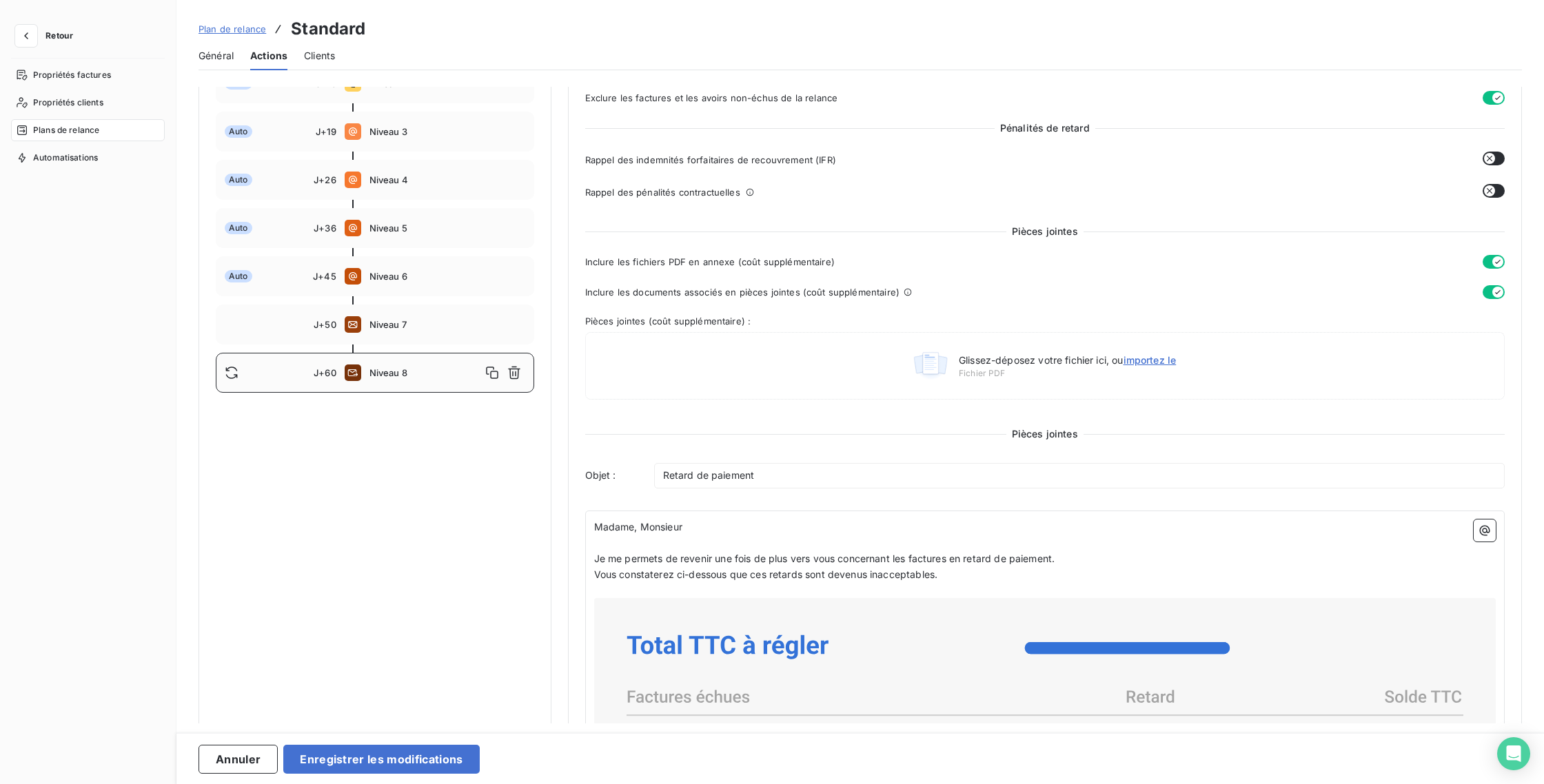
scroll to position [450, 0]
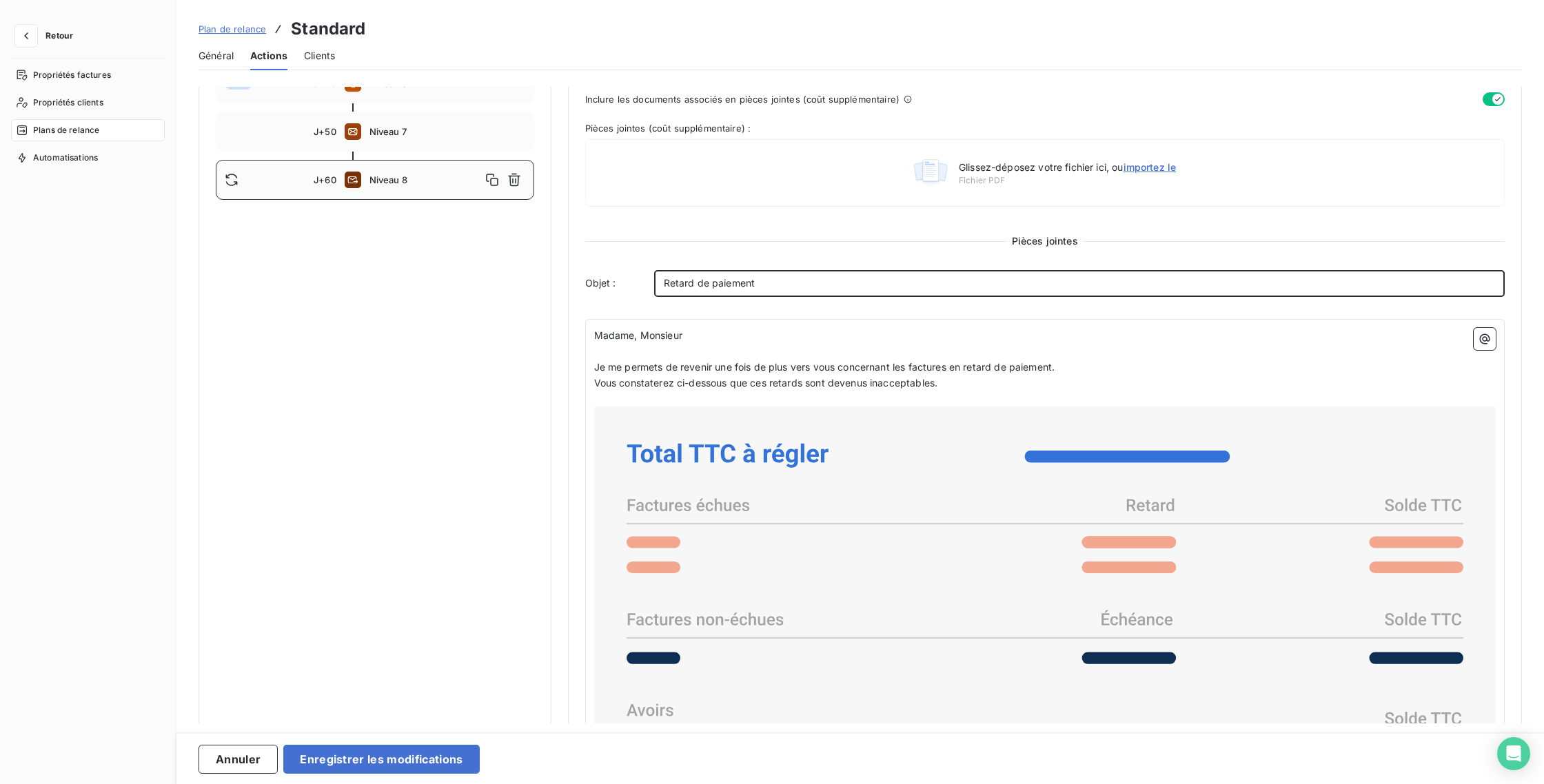
click at [655, 279] on div "Retard de paiement" at bounding box center [1079, 283] width 851 height 26
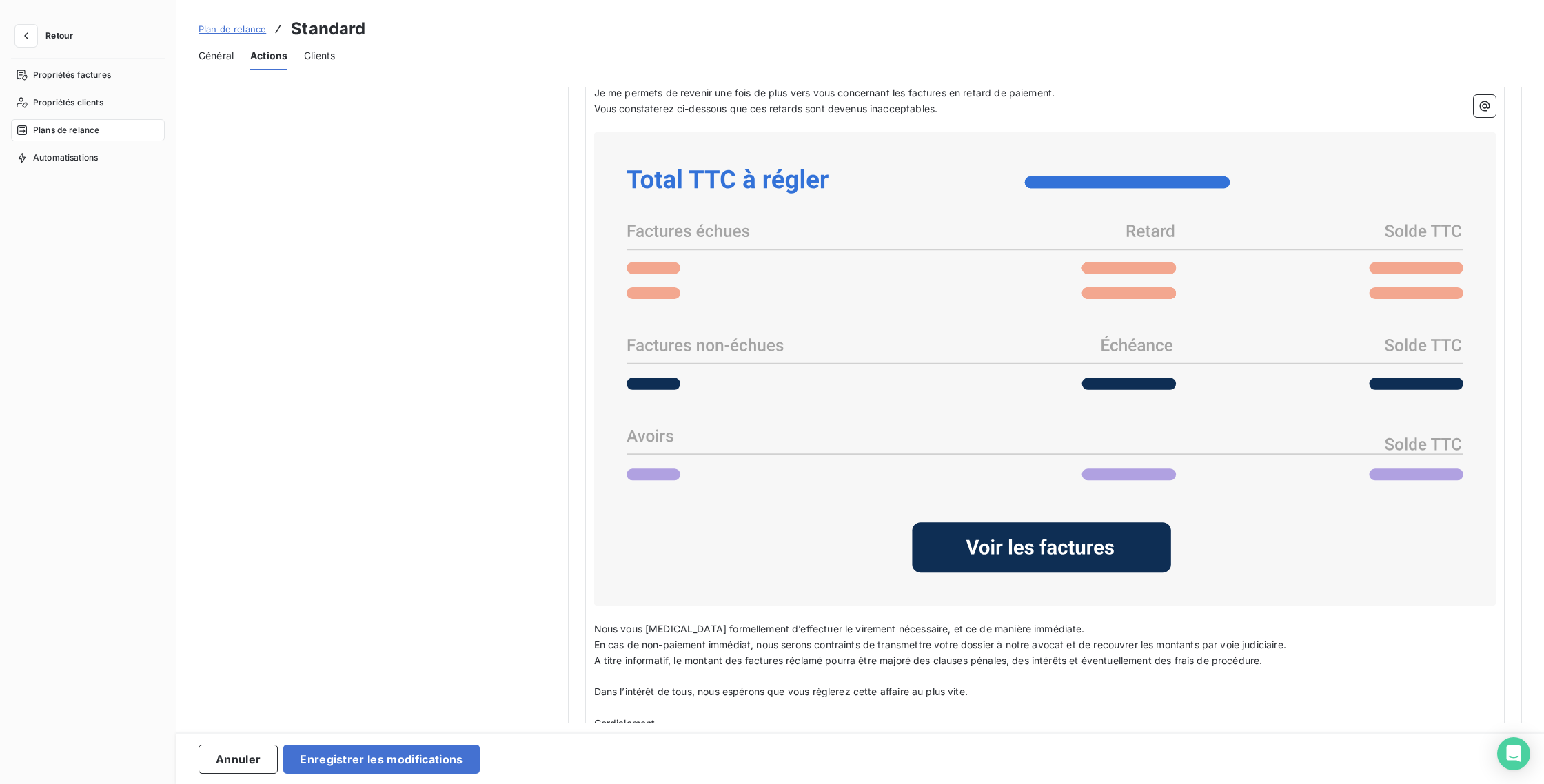
scroll to position [786, 0]
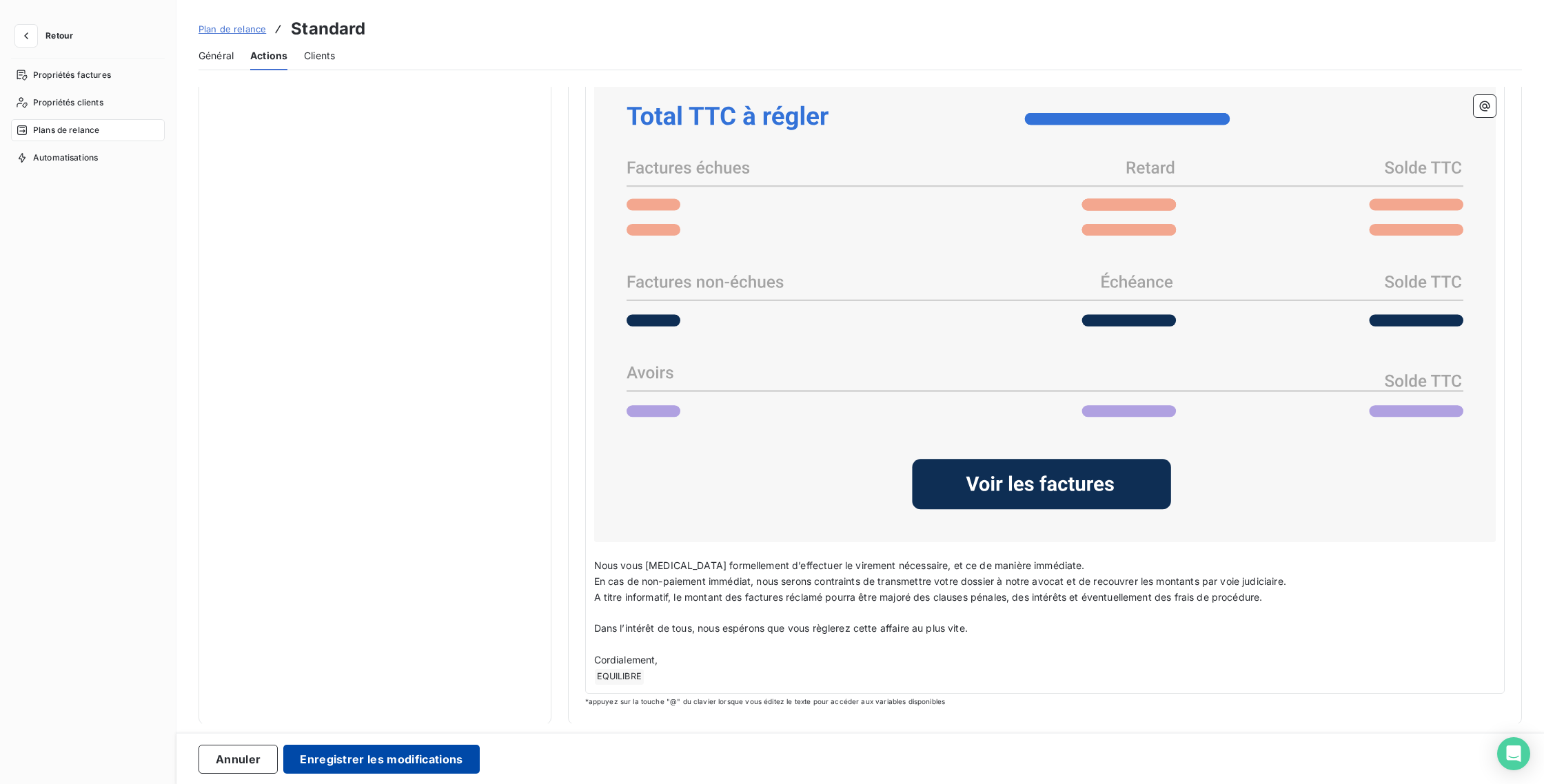
click at [356, 751] on button "Enregistrer les modifications" at bounding box center [381, 759] width 195 height 29
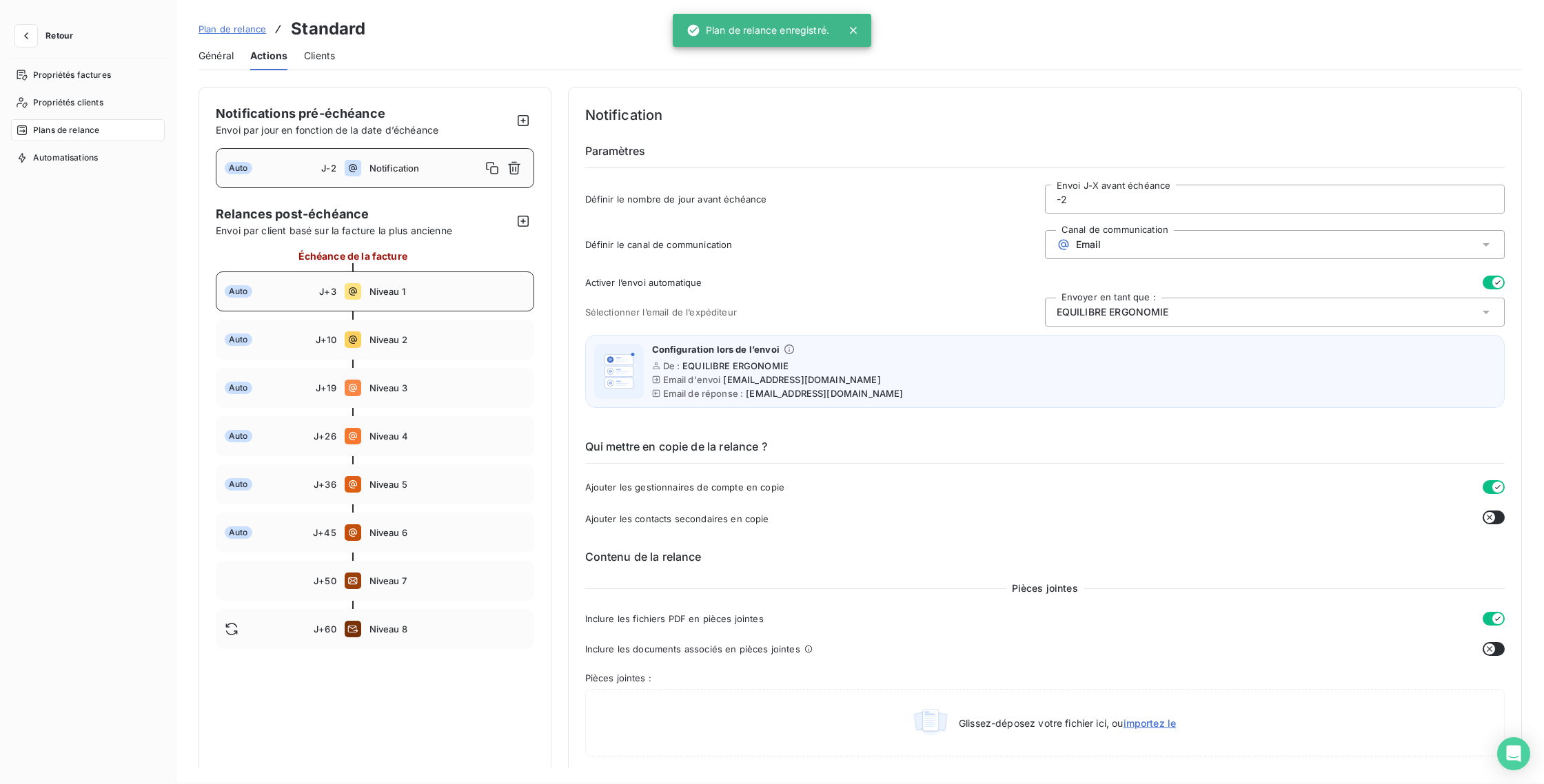
scroll to position [0, 0]
click at [216, 65] on div "Général" at bounding box center [216, 55] width 35 height 29
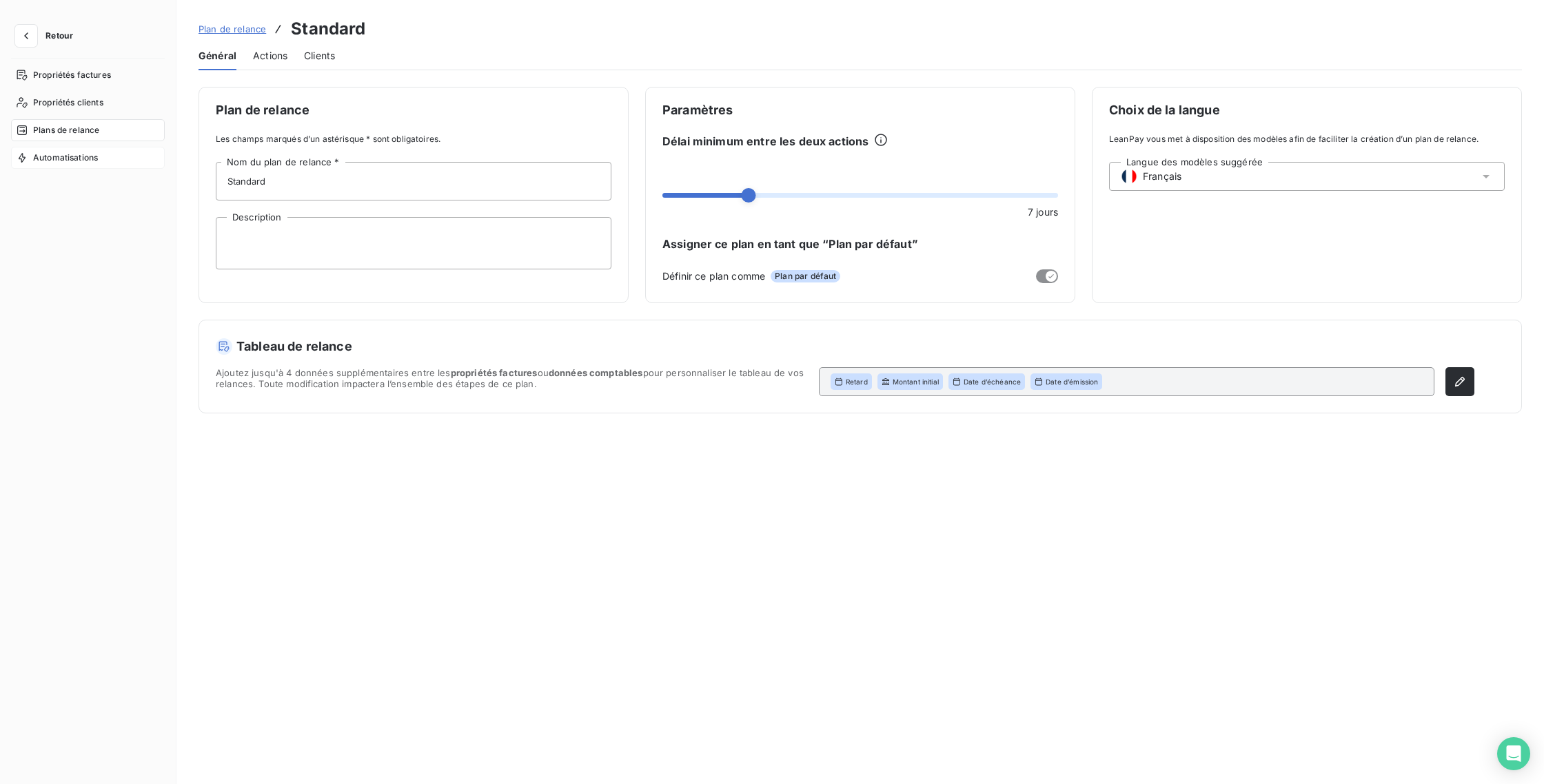
click at [23, 160] on icon at bounding box center [22, 157] width 7 height 9
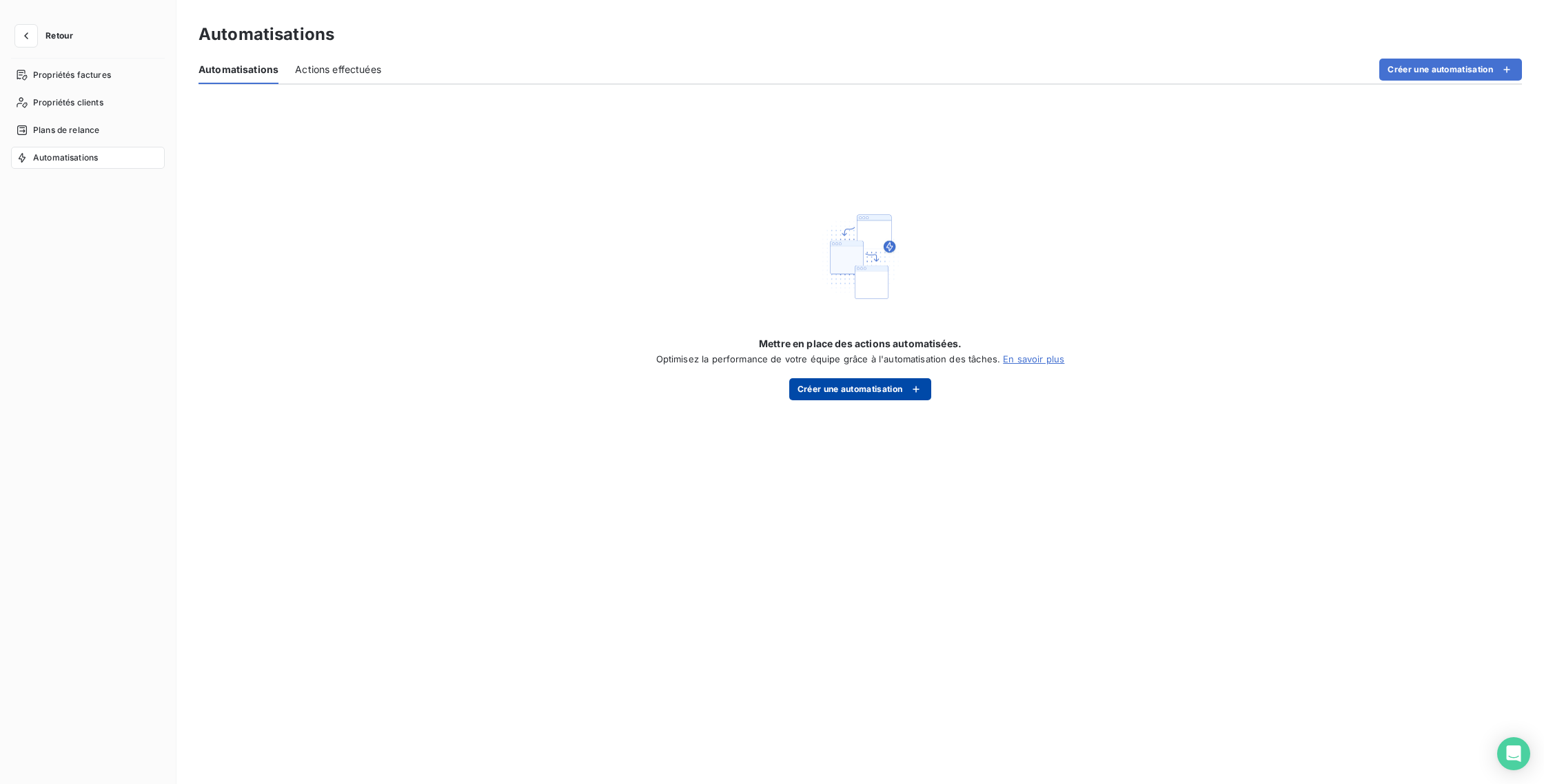
click at [819, 389] on button "Créer une automatisation" at bounding box center [860, 389] width 143 height 22
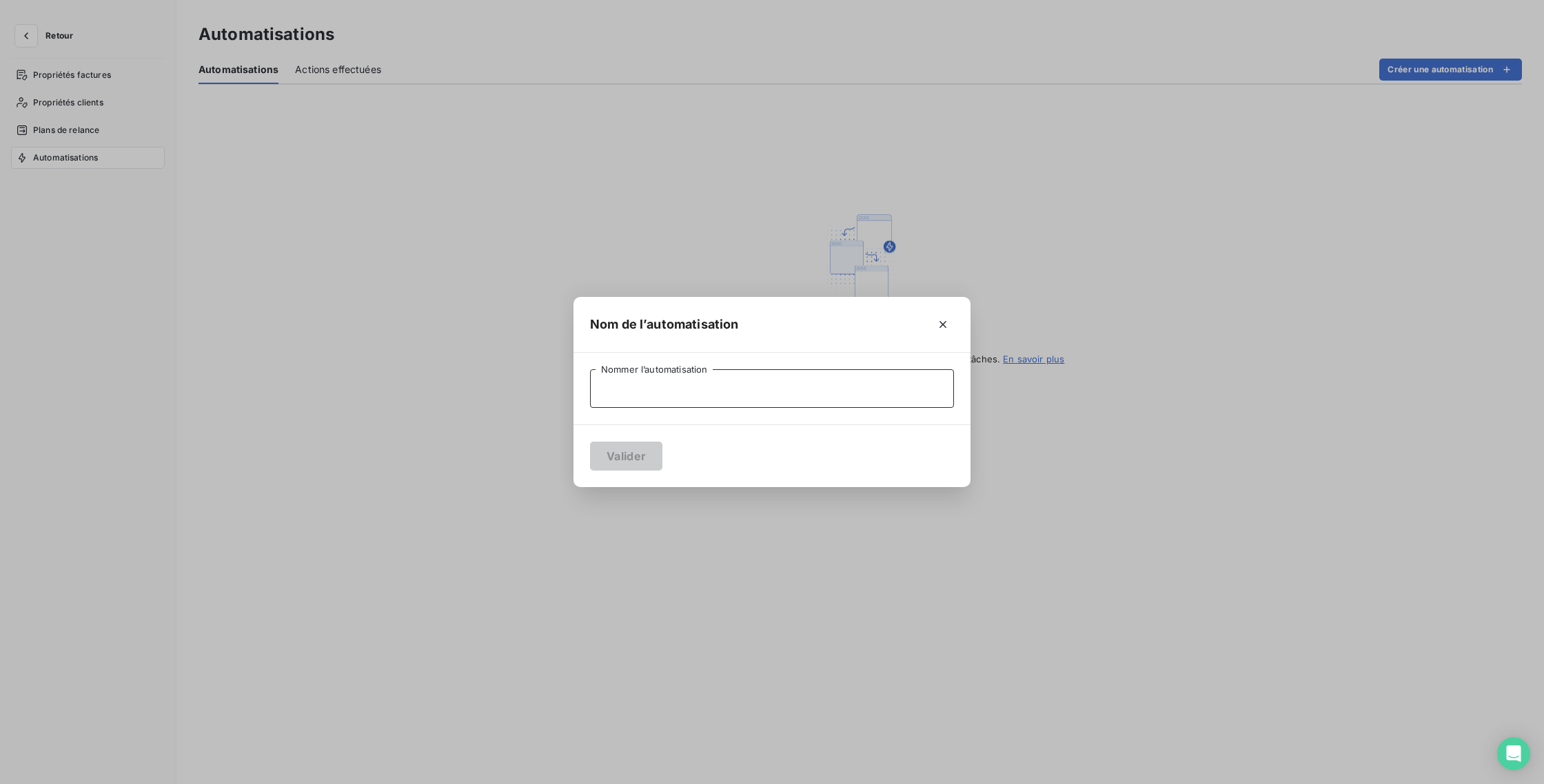
click at [800, 395] on input "Nommer l’automatisation" at bounding box center [772, 388] width 364 height 38
type input "test"
click at [704, 424] on div "test Nommer l’automatisation" at bounding box center [772, 389] width 397 height 72
click at [641, 453] on button "Valider" at bounding box center [626, 456] width 73 height 29
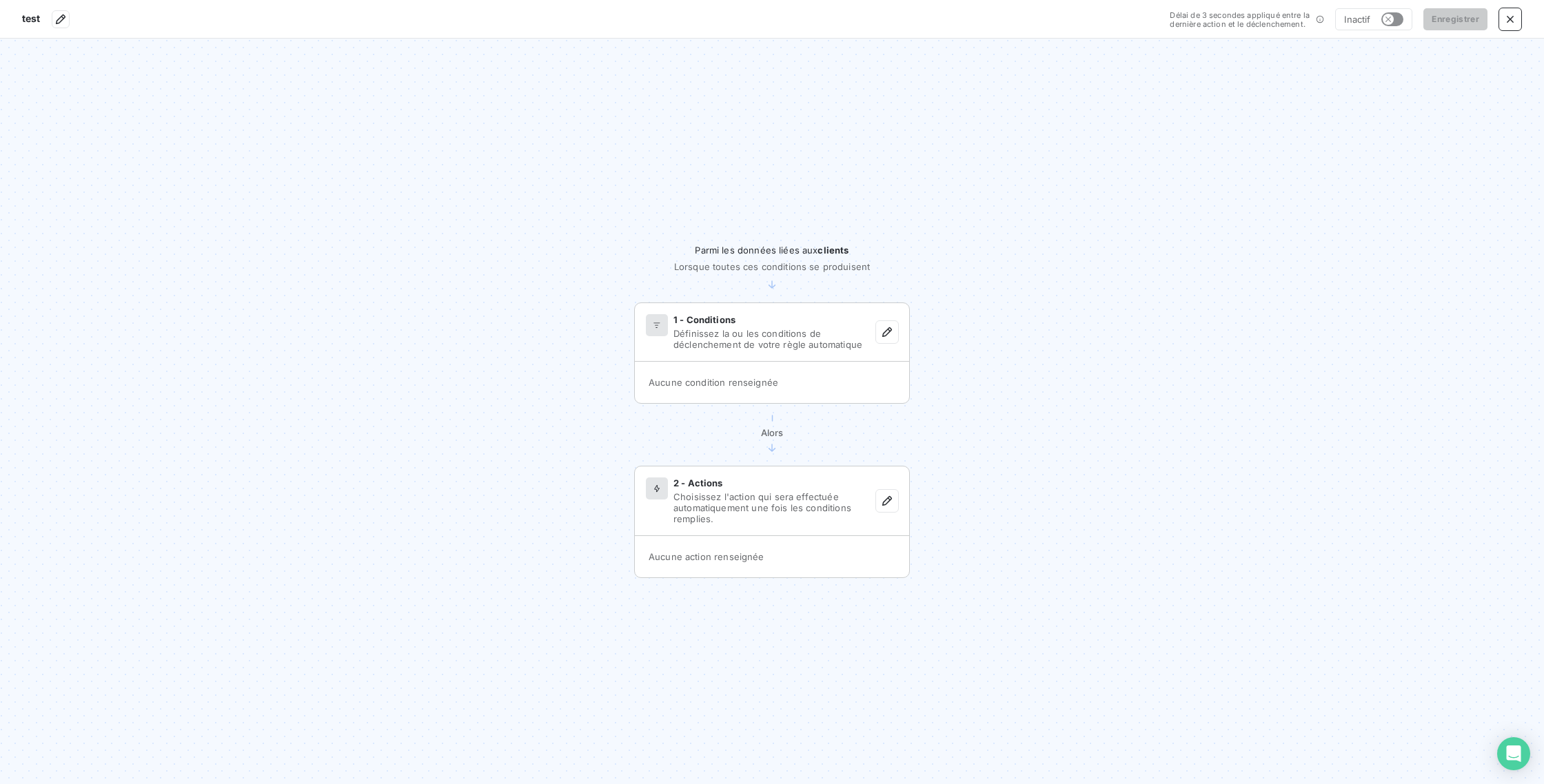
click at [755, 346] on span "Définissez la ou les conditions de déclenchement de votre règle automatique" at bounding box center [774, 339] width 202 height 22
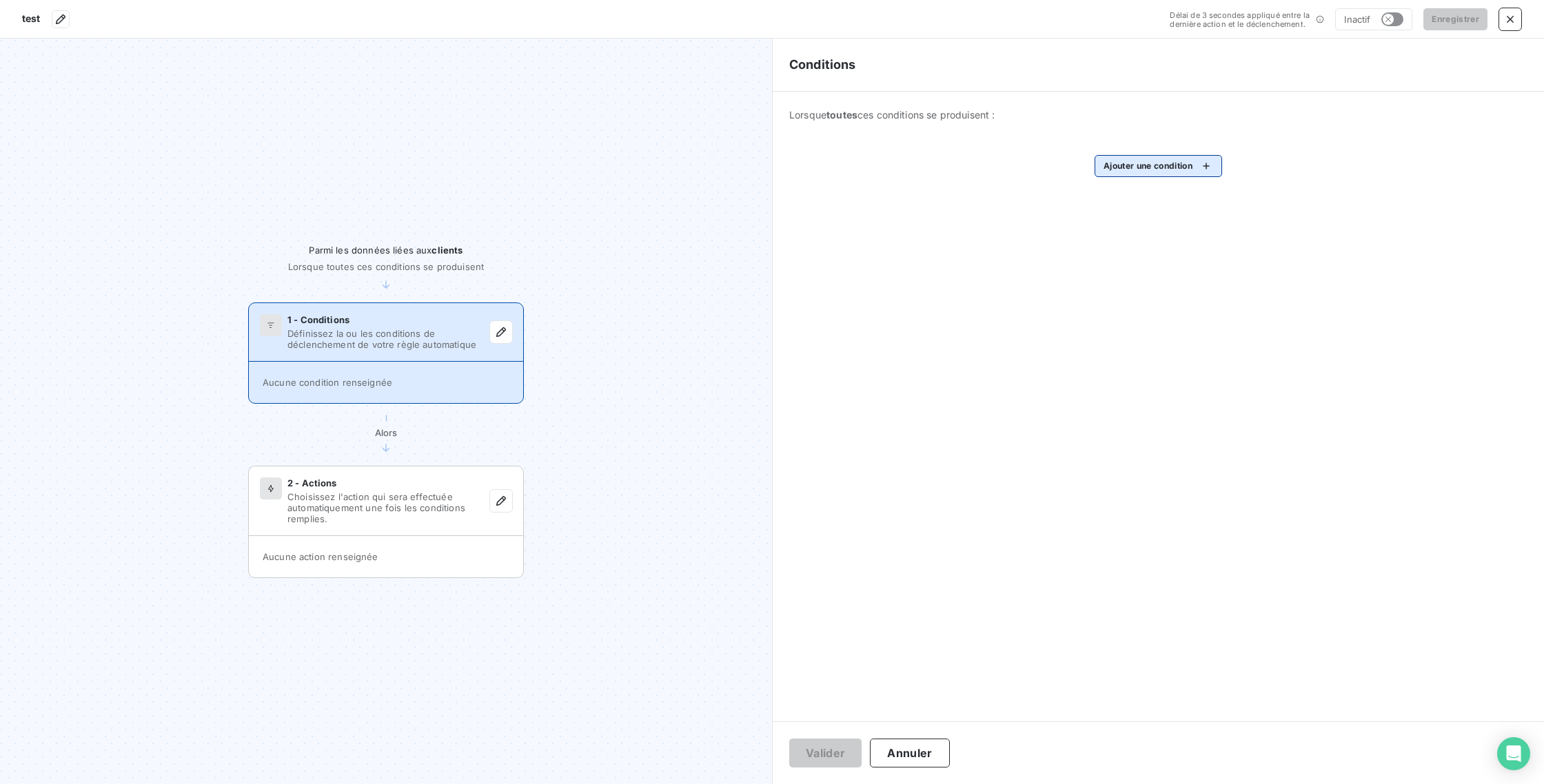
click at [1129, 159] on html "test Délai de 3 secondes appliqué entre la dernière action et le déclenchement.…" at bounding box center [772, 392] width 1544 height 784
click at [894, 747] on html "test Délai de 3 secondes appliqué entre la dernière action et le déclenchement.…" at bounding box center [772, 392] width 1544 height 784
click at [900, 754] on button "Annuler" at bounding box center [909, 753] width 79 height 29
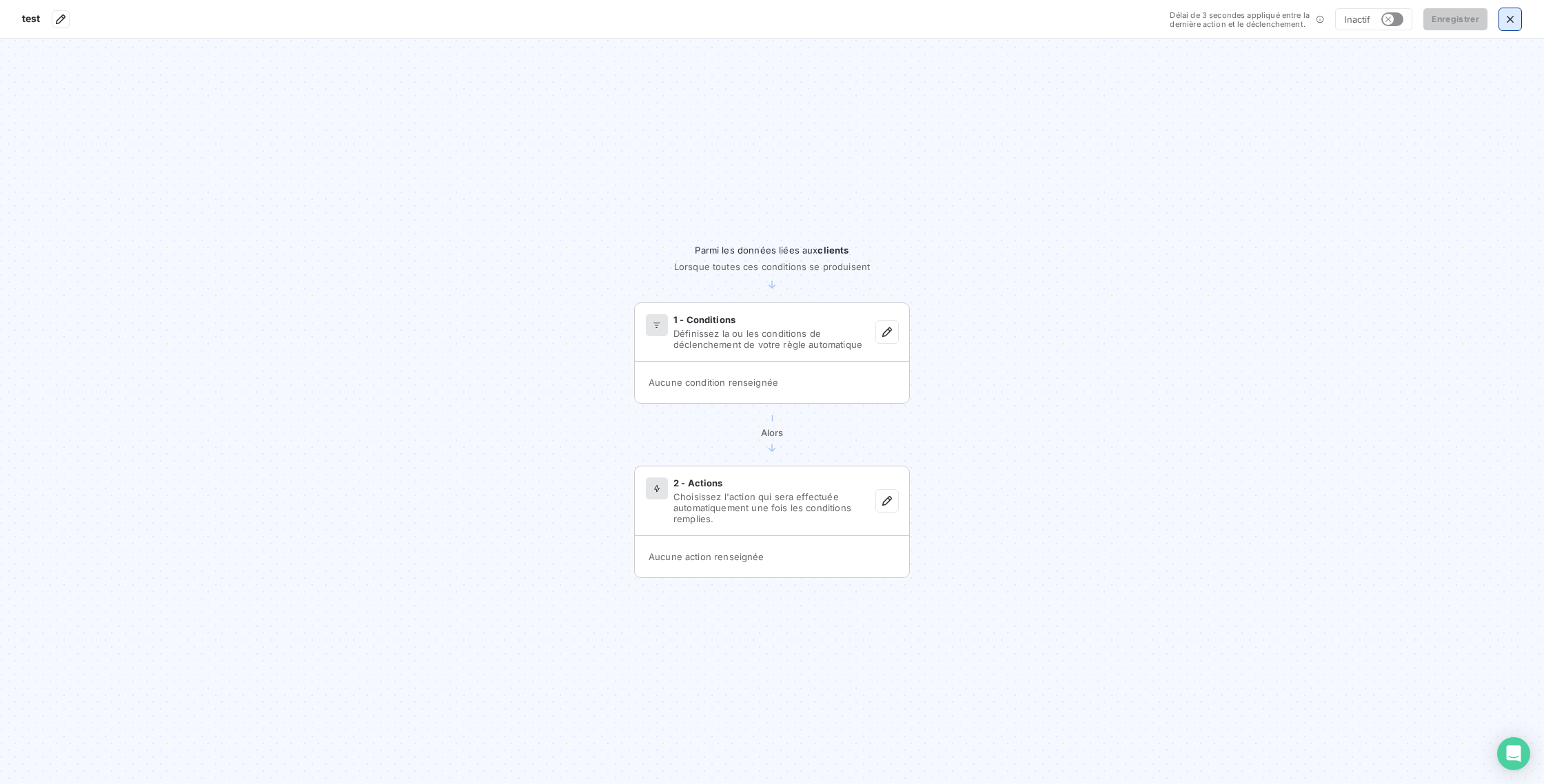
click at [1508, 13] on icon "button" at bounding box center [1511, 20] width 14 height 14
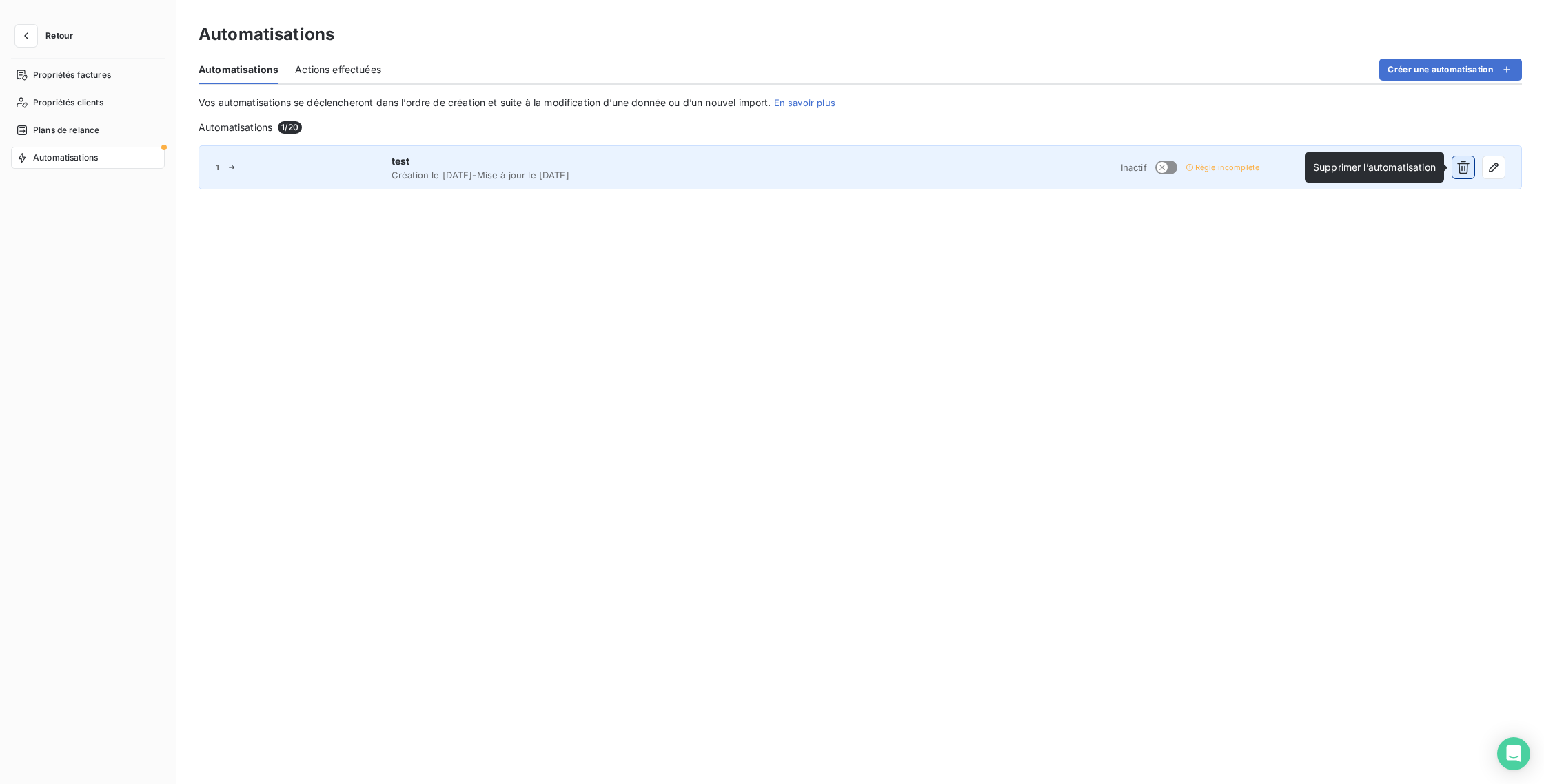
click at [1465, 170] on icon "button" at bounding box center [1463, 167] width 13 height 13
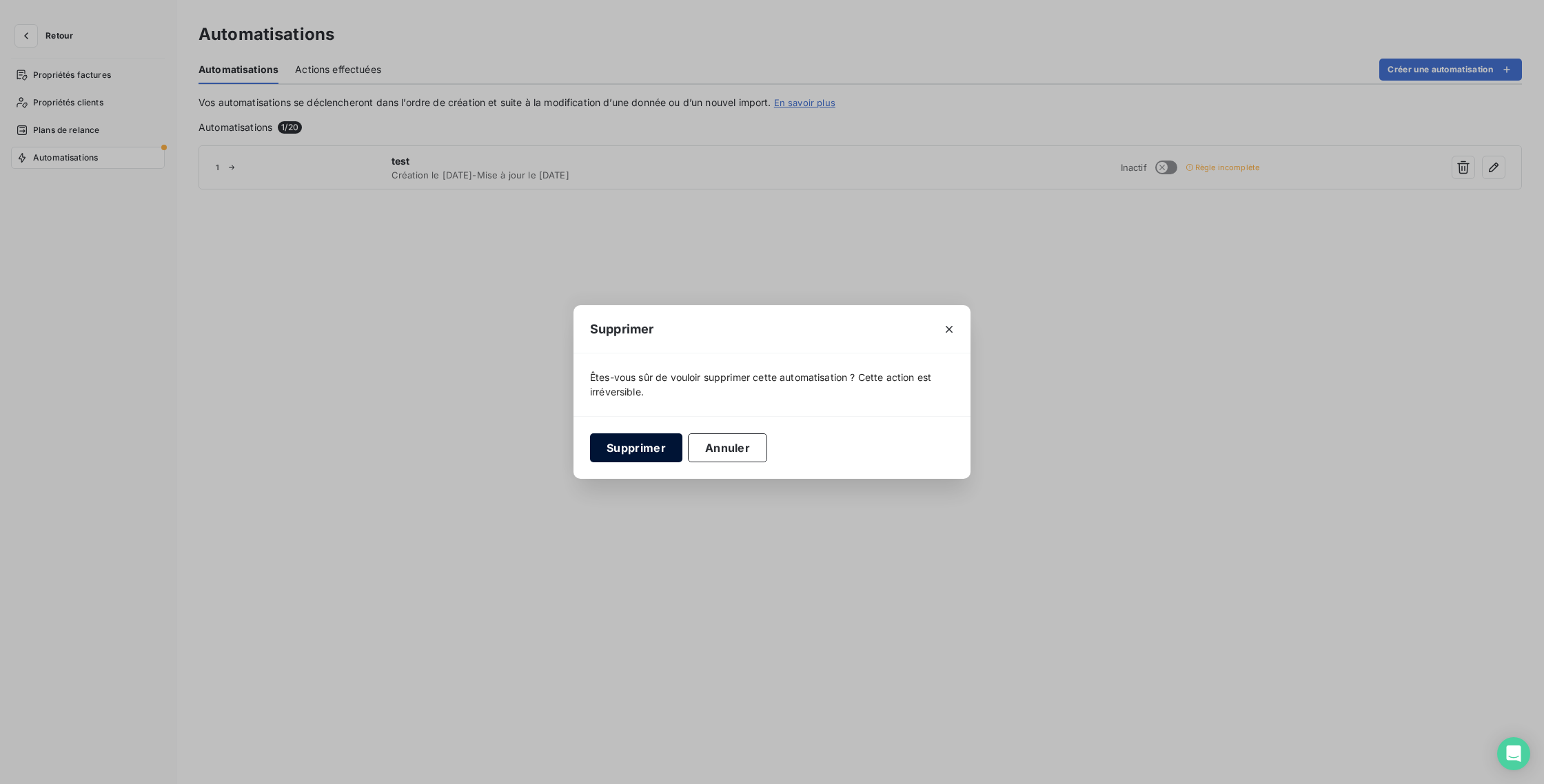
click at [629, 450] on button "Supprimer" at bounding box center [636, 448] width 92 height 29
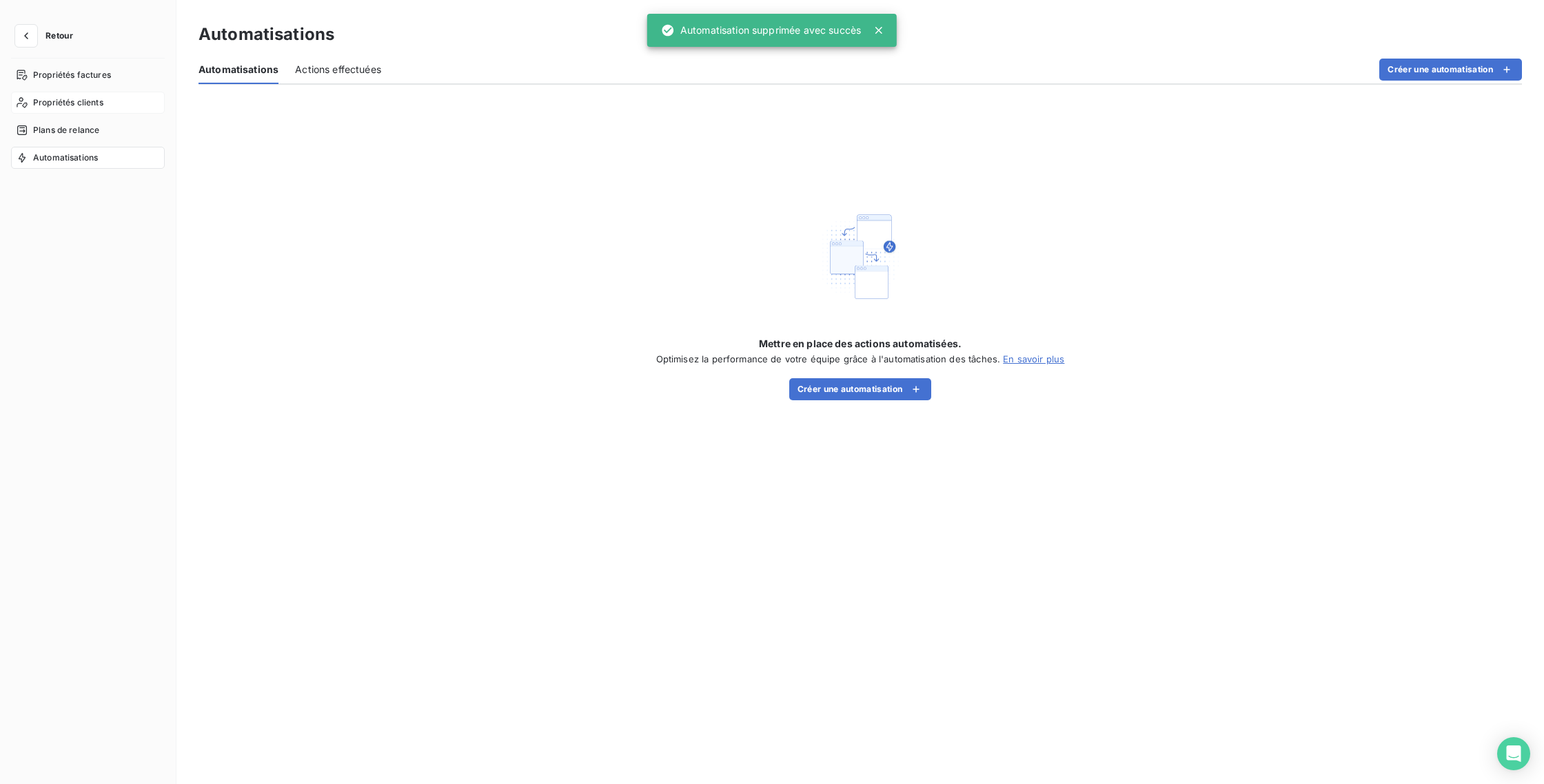
click at [73, 109] on div "Propriétés clients" at bounding box center [88, 102] width 154 height 22
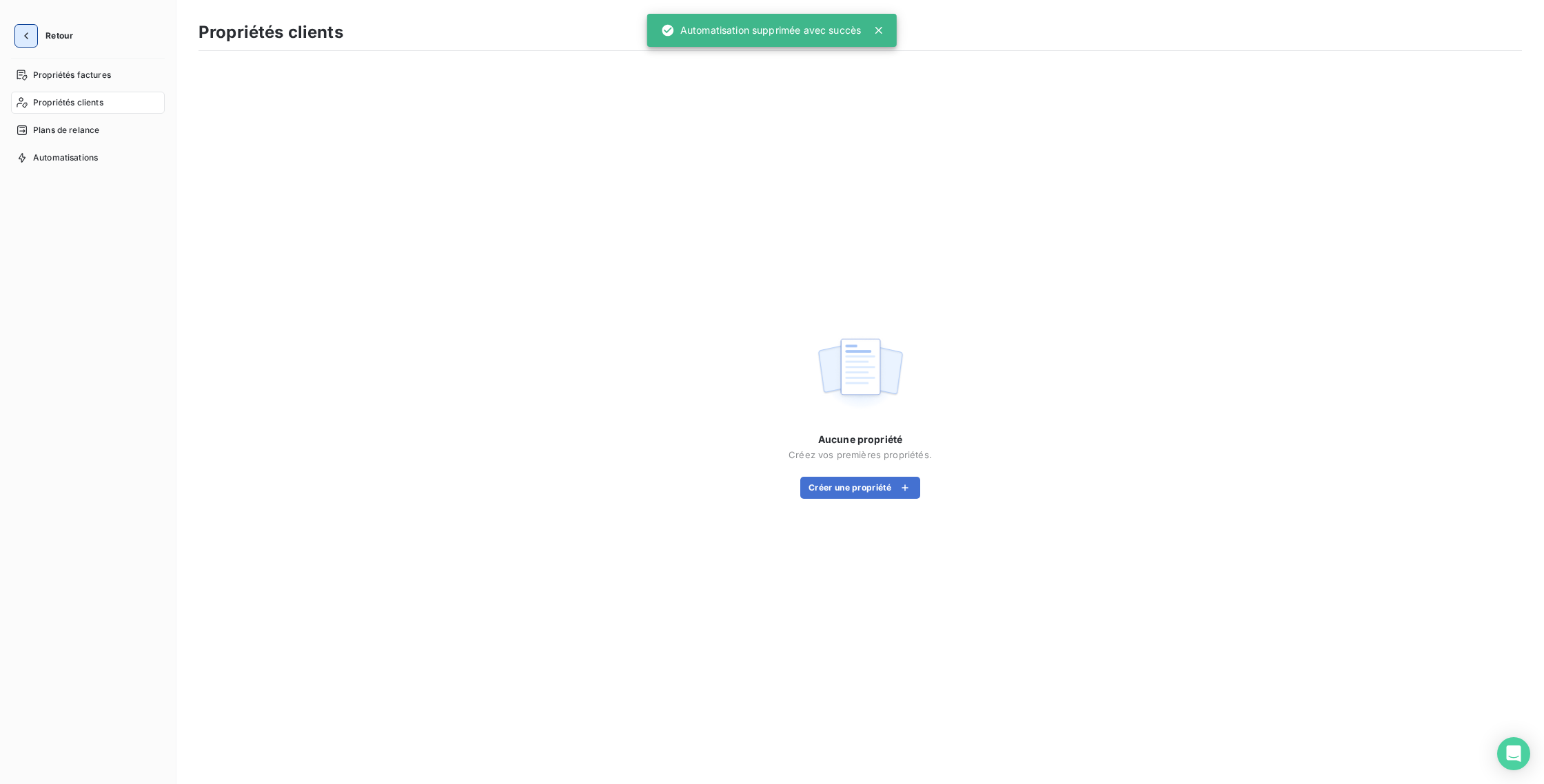
click at [30, 45] on button "button" at bounding box center [26, 36] width 22 height 22
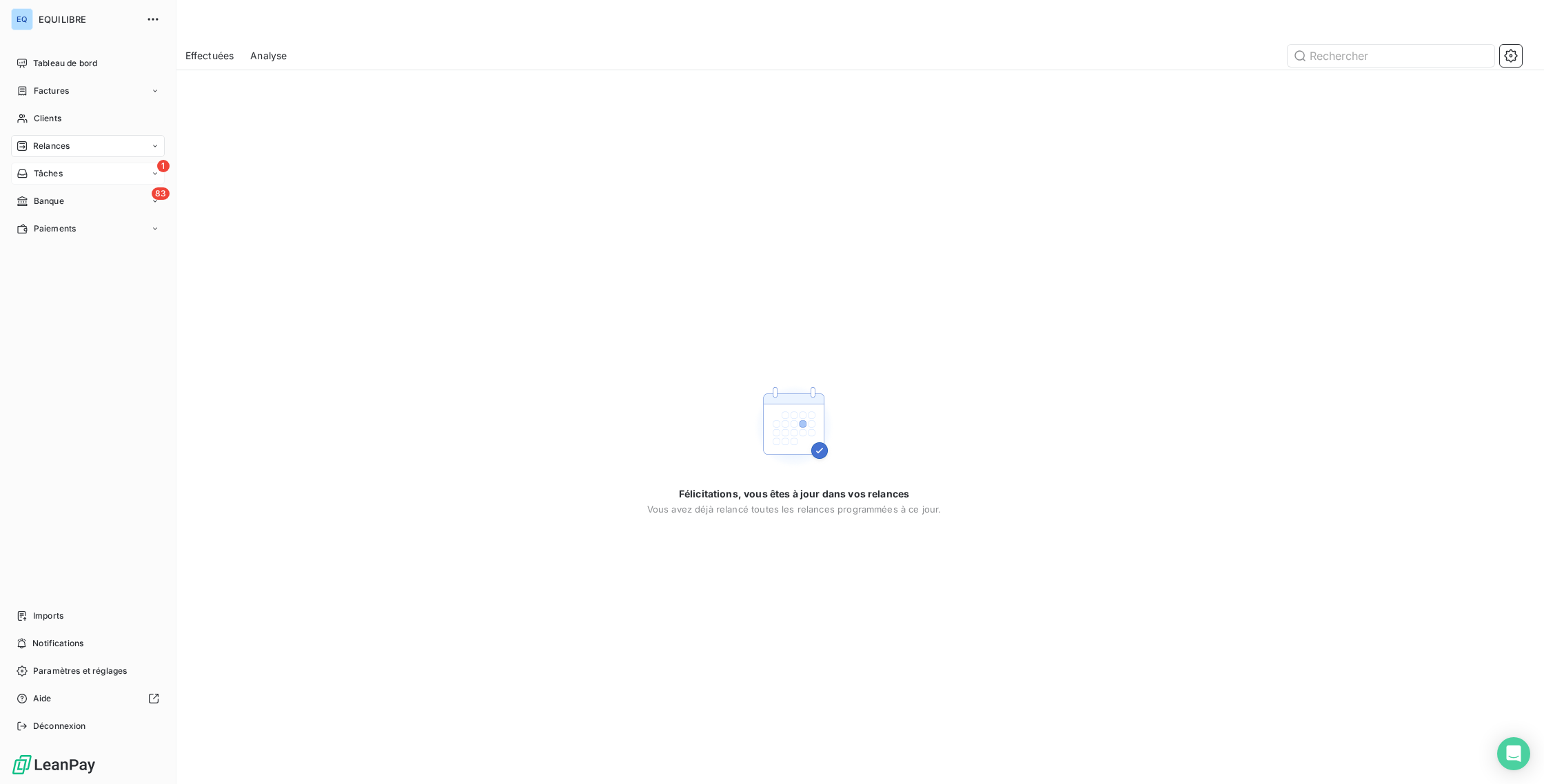
click at [73, 166] on div "1 Tâches" at bounding box center [88, 174] width 154 height 22
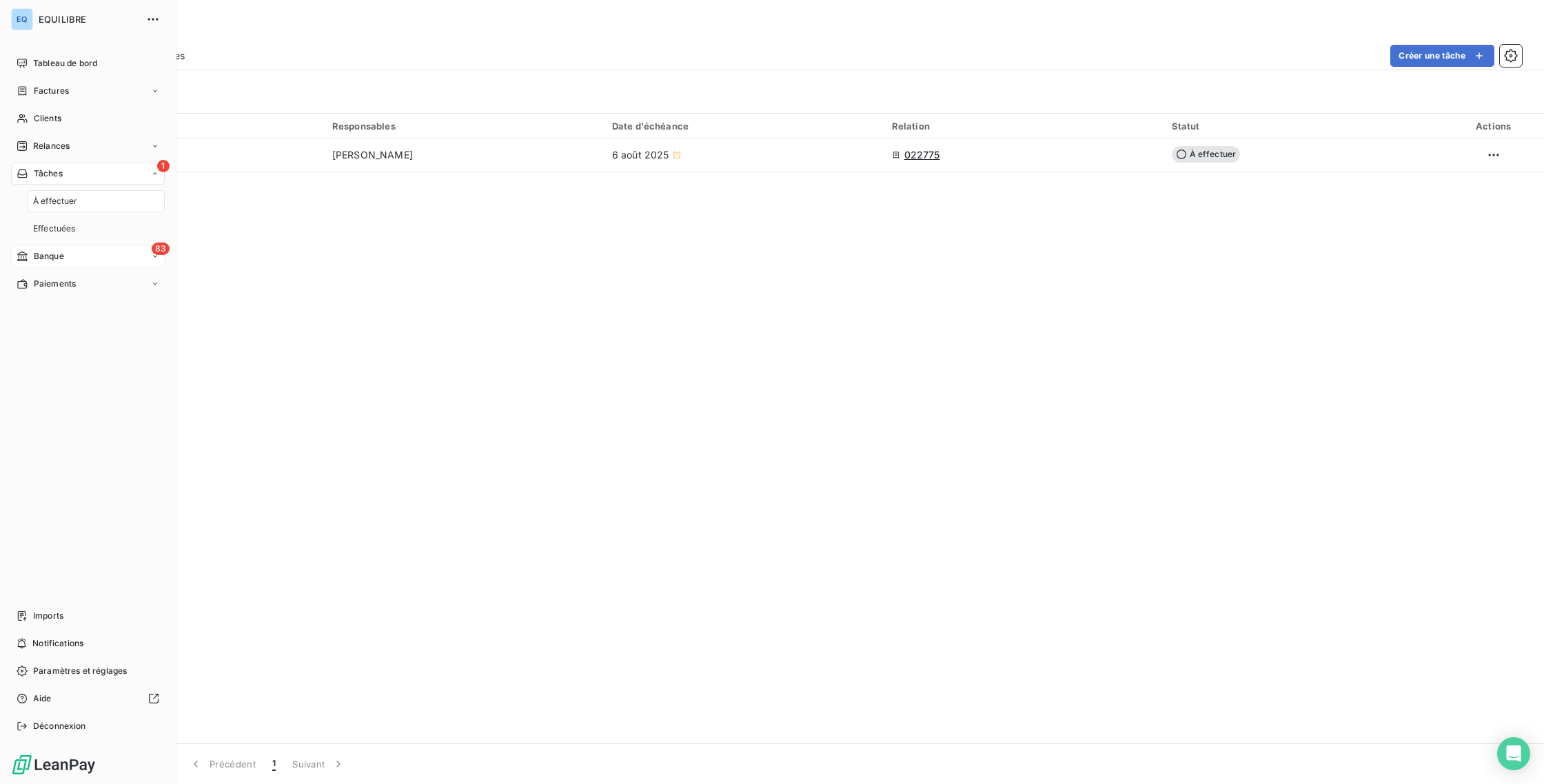
click at [78, 258] on div "83 Banque" at bounding box center [88, 257] width 154 height 22
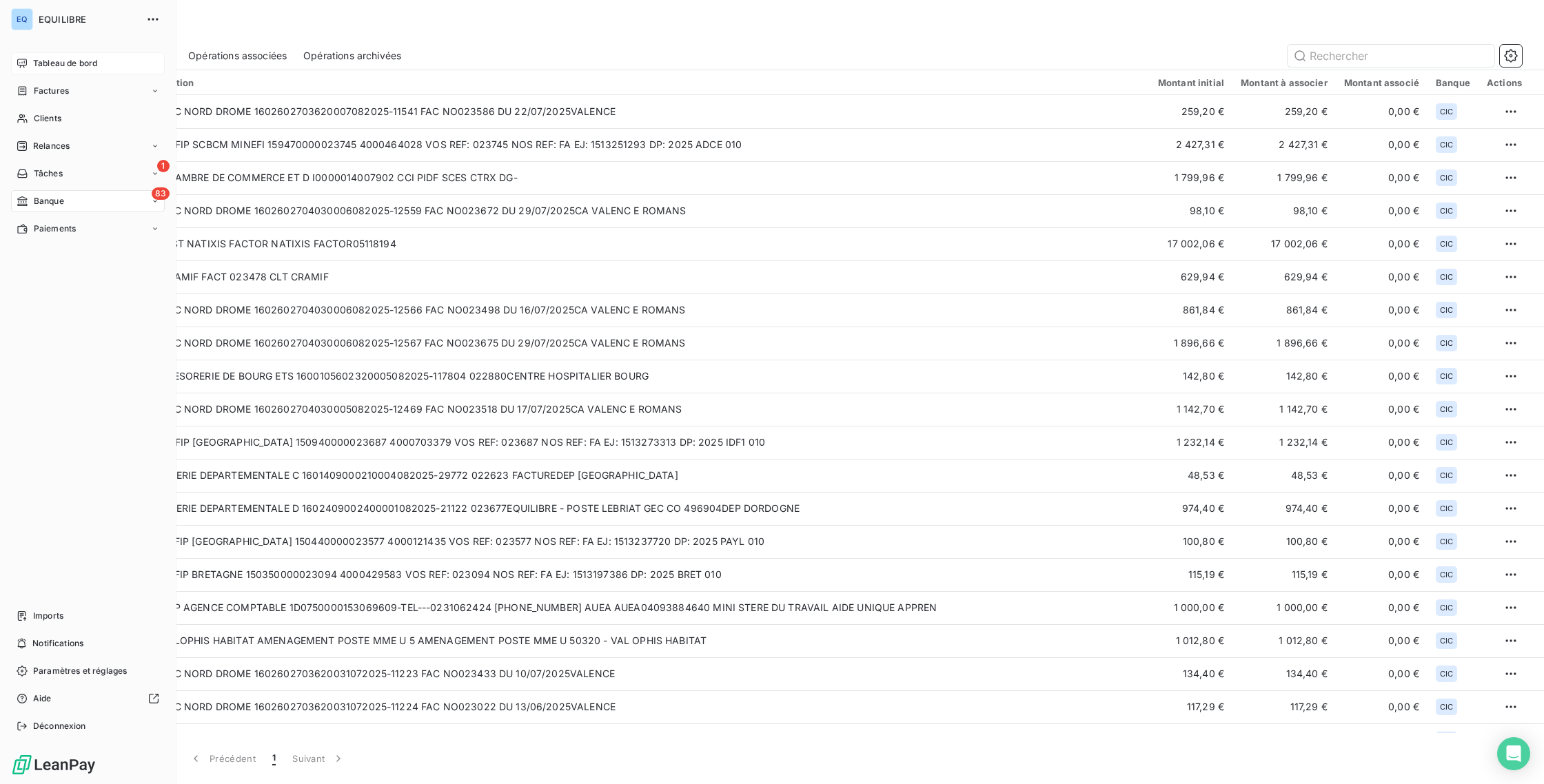
click at [44, 73] on div "Tableau de bord" at bounding box center [88, 63] width 154 height 22
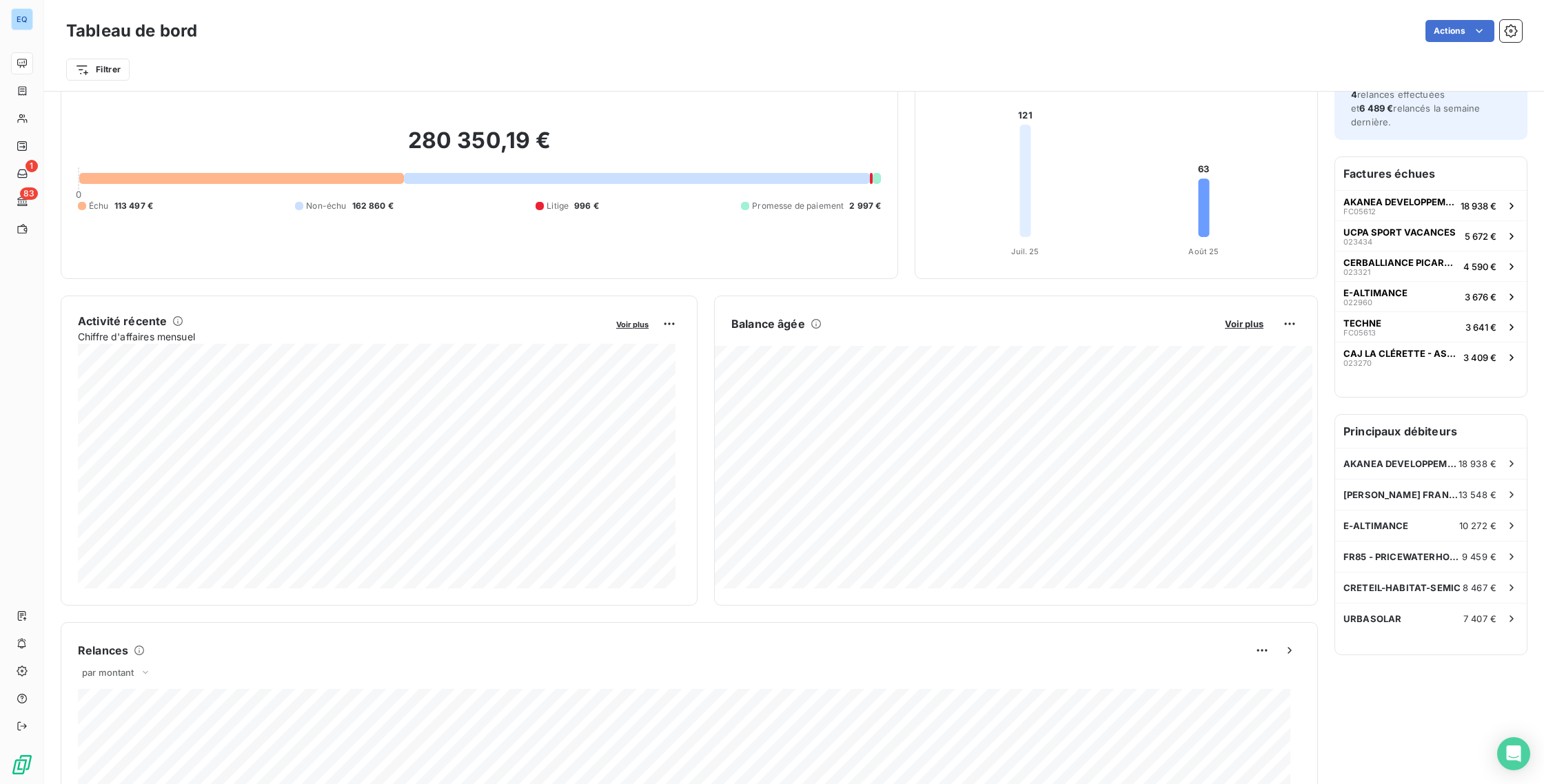
scroll to position [60, 0]
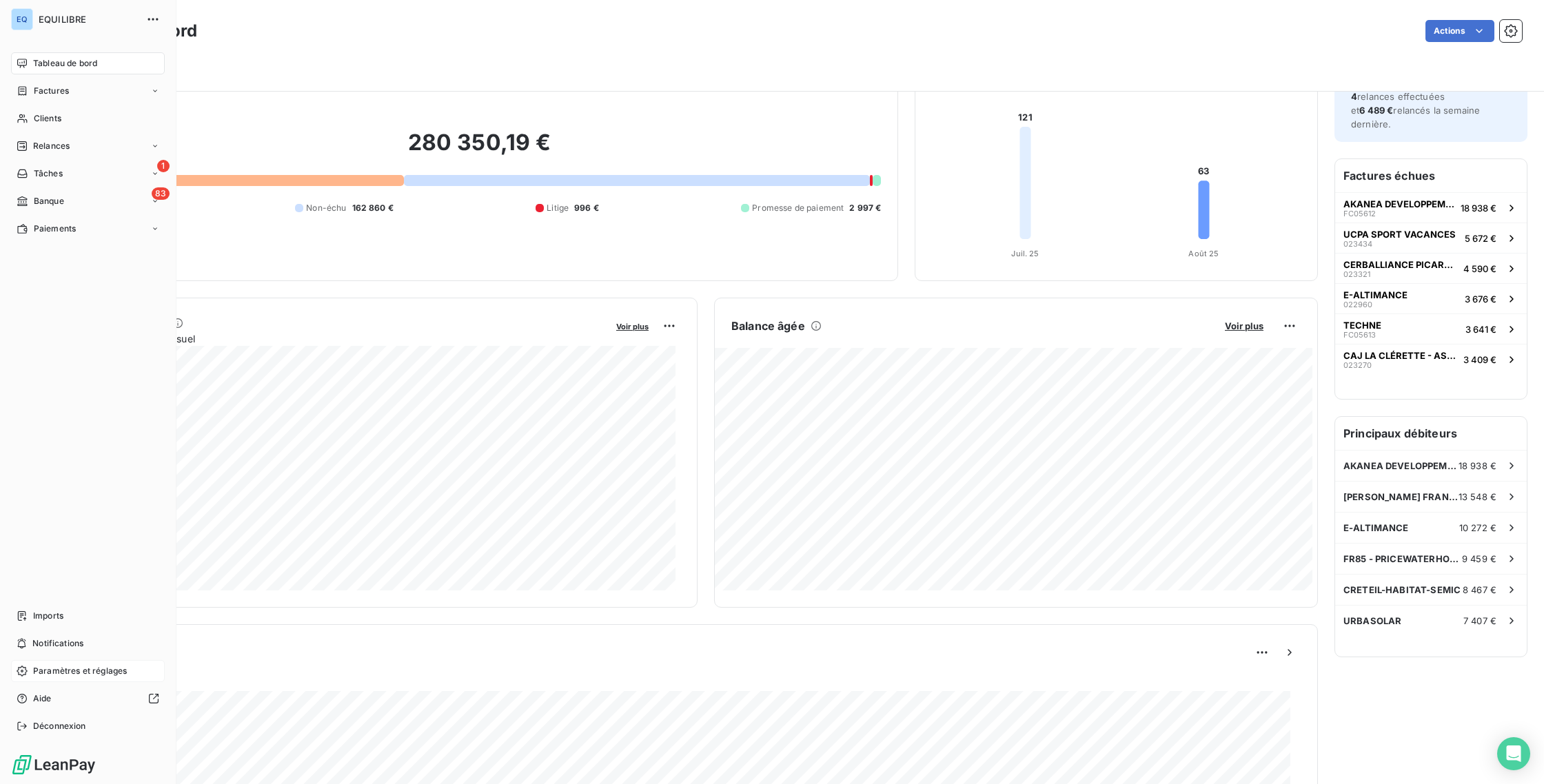
click at [89, 676] on span "Paramètres et réglages" at bounding box center [80, 671] width 94 height 13
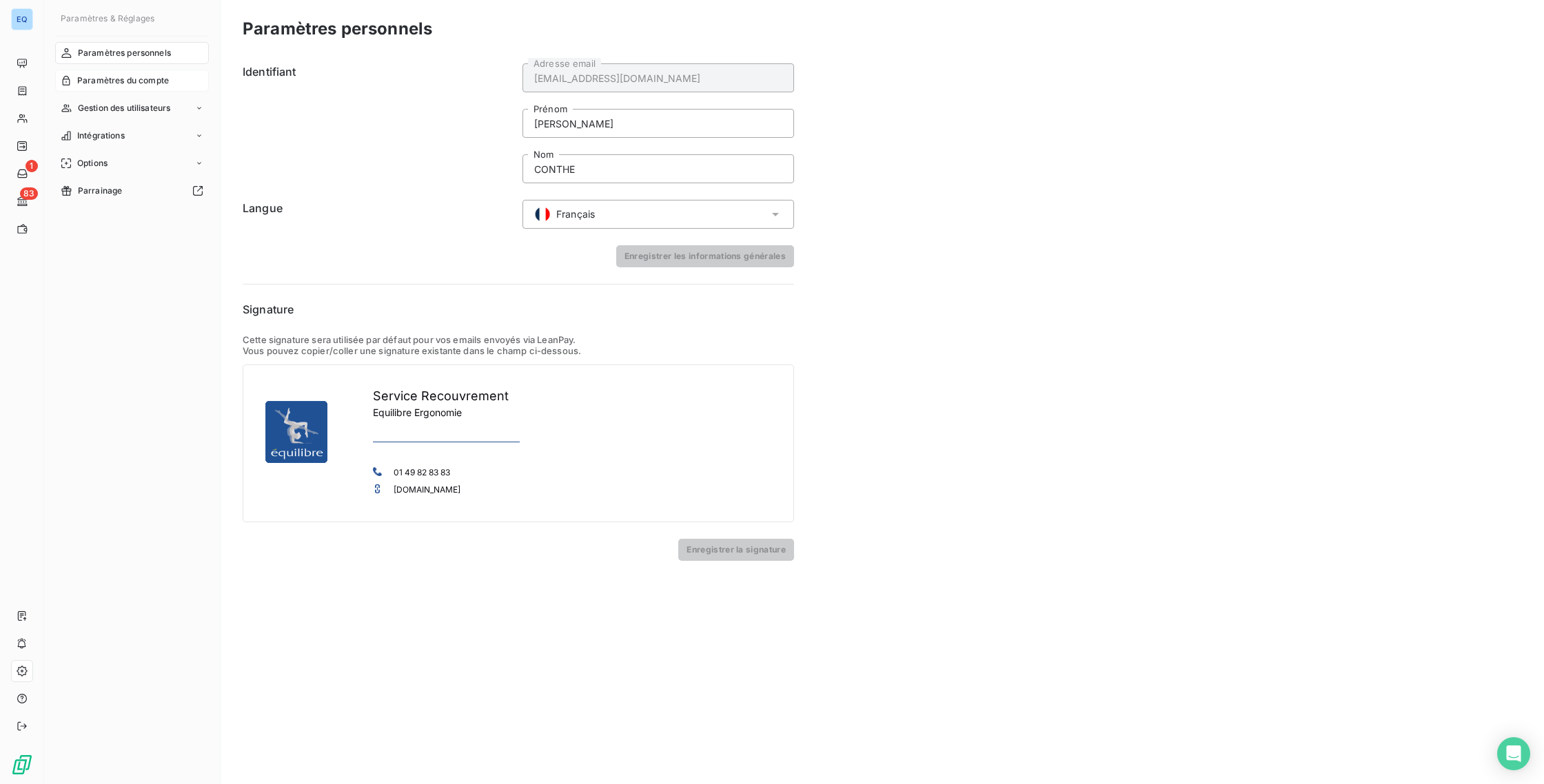
click at [123, 80] on span "Paramètres du compte" at bounding box center [122, 80] width 91 height 13
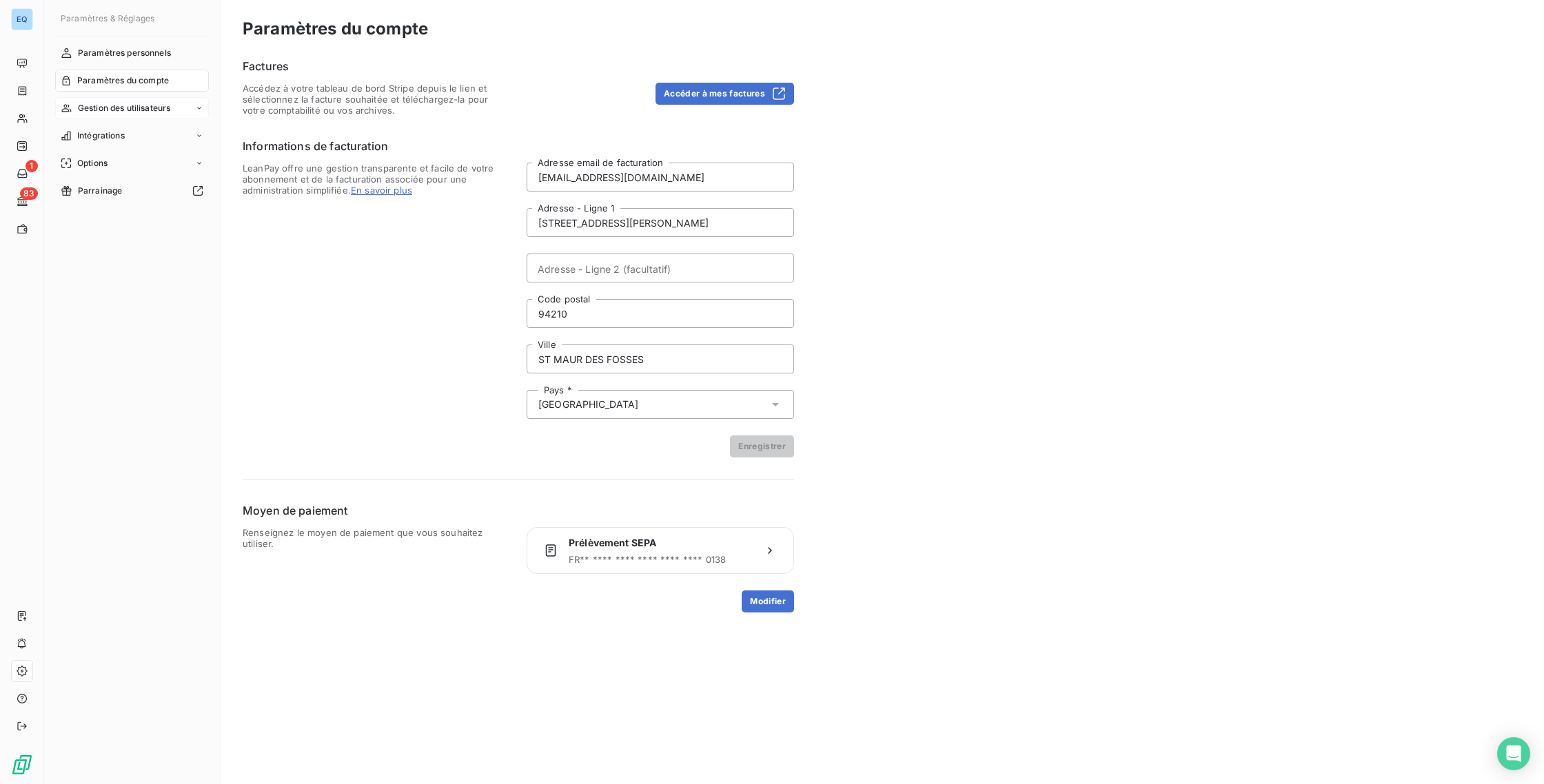
click at [118, 112] on span "Gestion des utilisateurs" at bounding box center [124, 108] width 93 height 13
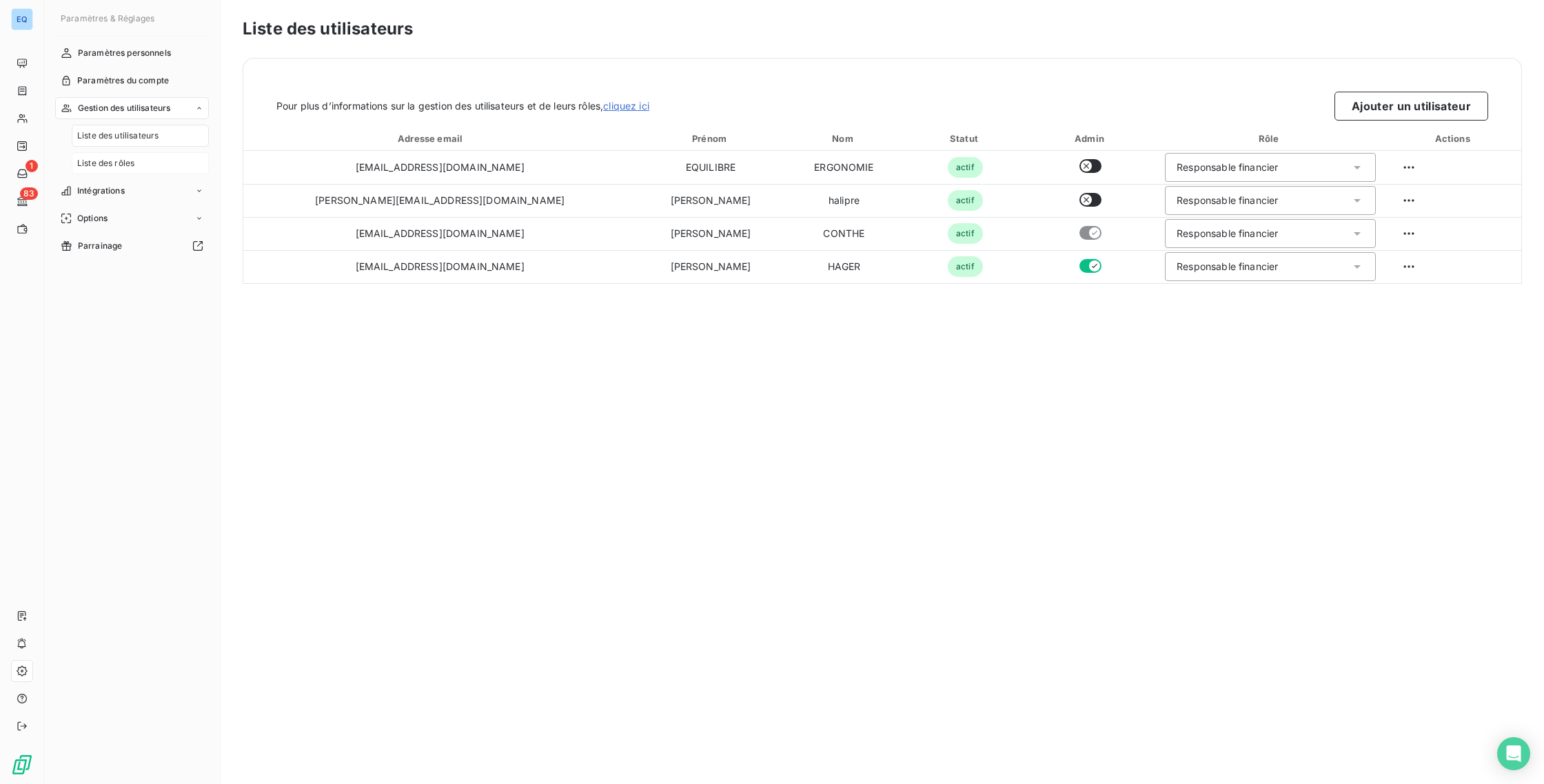
click at [124, 168] on span "Liste des rôles" at bounding box center [105, 163] width 57 height 13
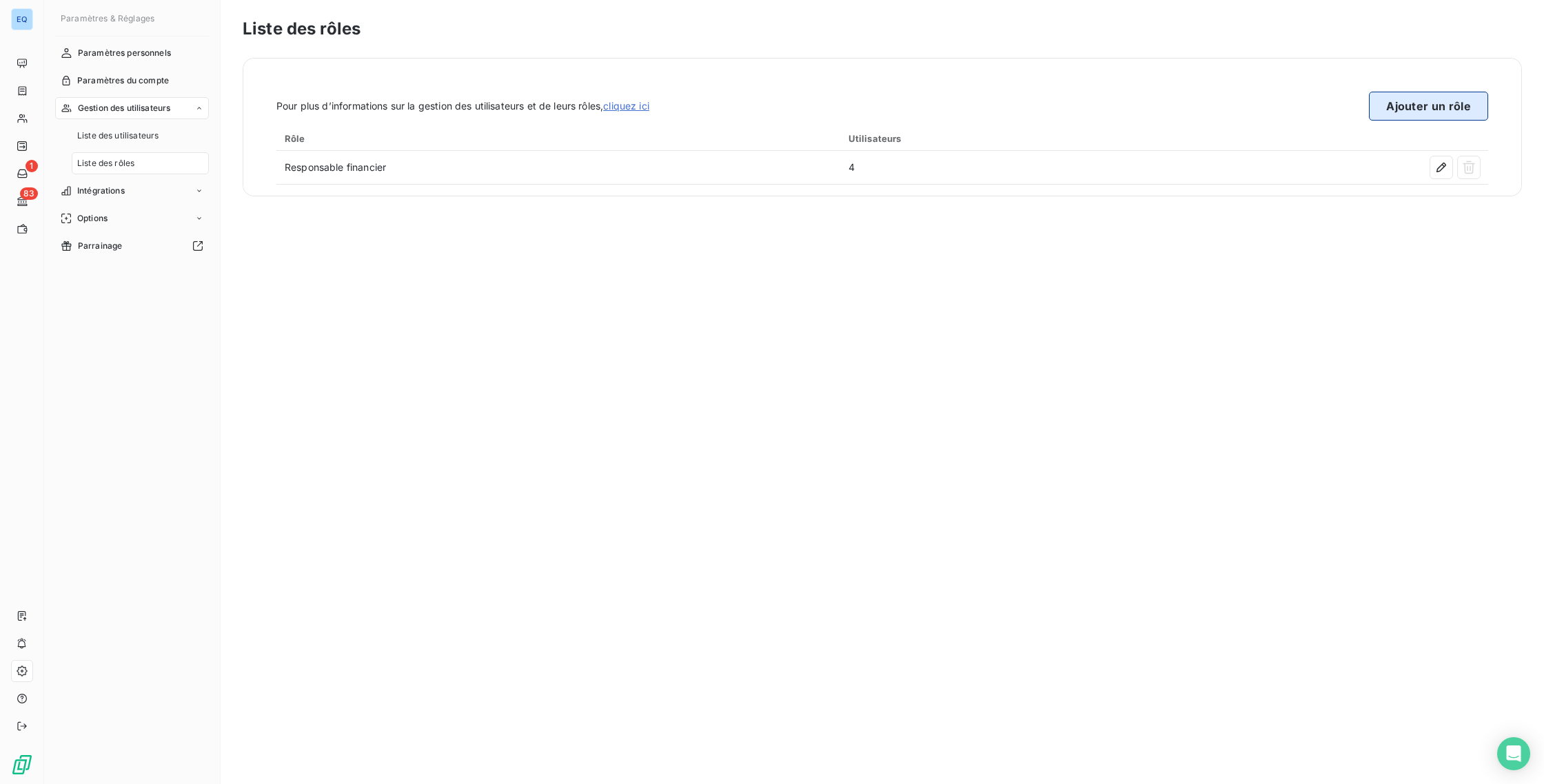
click at [1441, 117] on button "Ajouter un rôle" at bounding box center [1429, 106] width 119 height 29
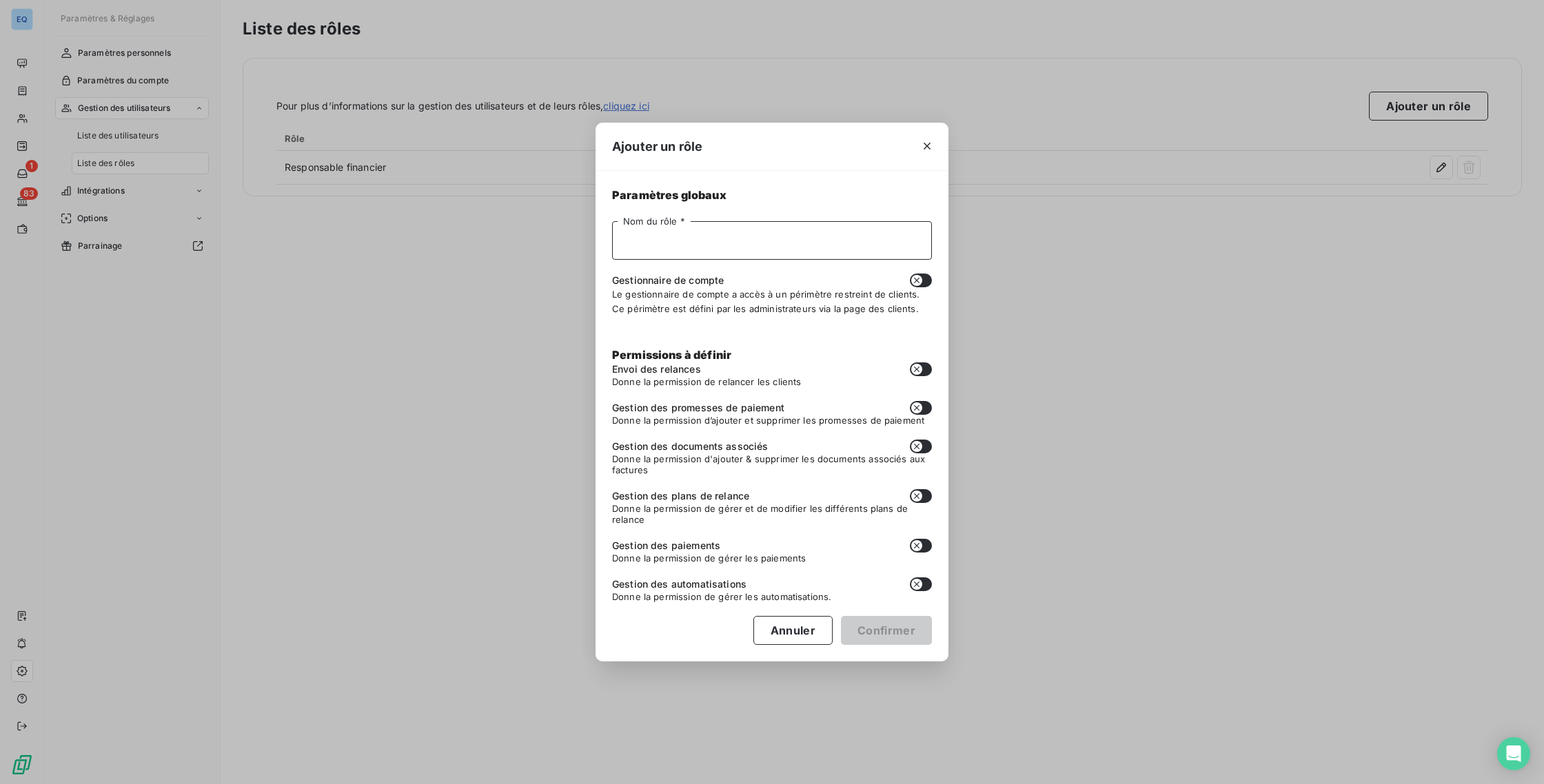
click at [692, 253] on input "Nom du rôle *" at bounding box center [772, 240] width 320 height 38
drag, startPoint x: 665, startPoint y: 241, endPoint x: 604, endPoint y: 231, distance: 61.8
click at [604, 231] on div "Paramètres globaux Assistant Recouvrement Nom du rôle * Gestionnaire de compte …" at bounding box center [772, 416] width 353 height 491
type input "Chargée du Recouvrement"
click at [919, 282] on icon "button" at bounding box center [917, 280] width 11 height 11
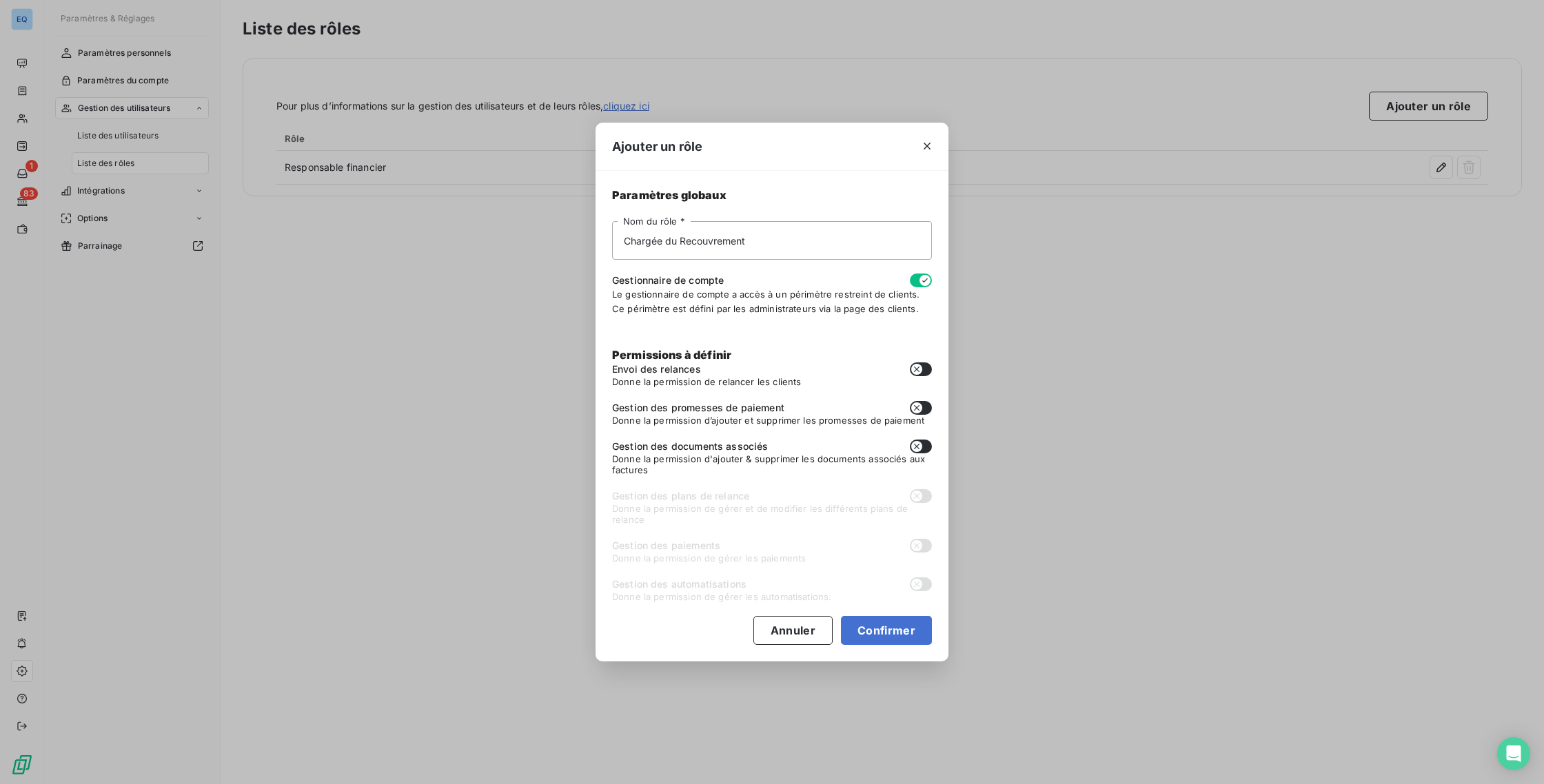
checkbox input "true"
click at [923, 369] on button "button" at bounding box center [921, 369] width 22 height 14
checkbox input "true"
click at [924, 409] on button "button" at bounding box center [921, 408] width 22 height 14
checkbox input "true"
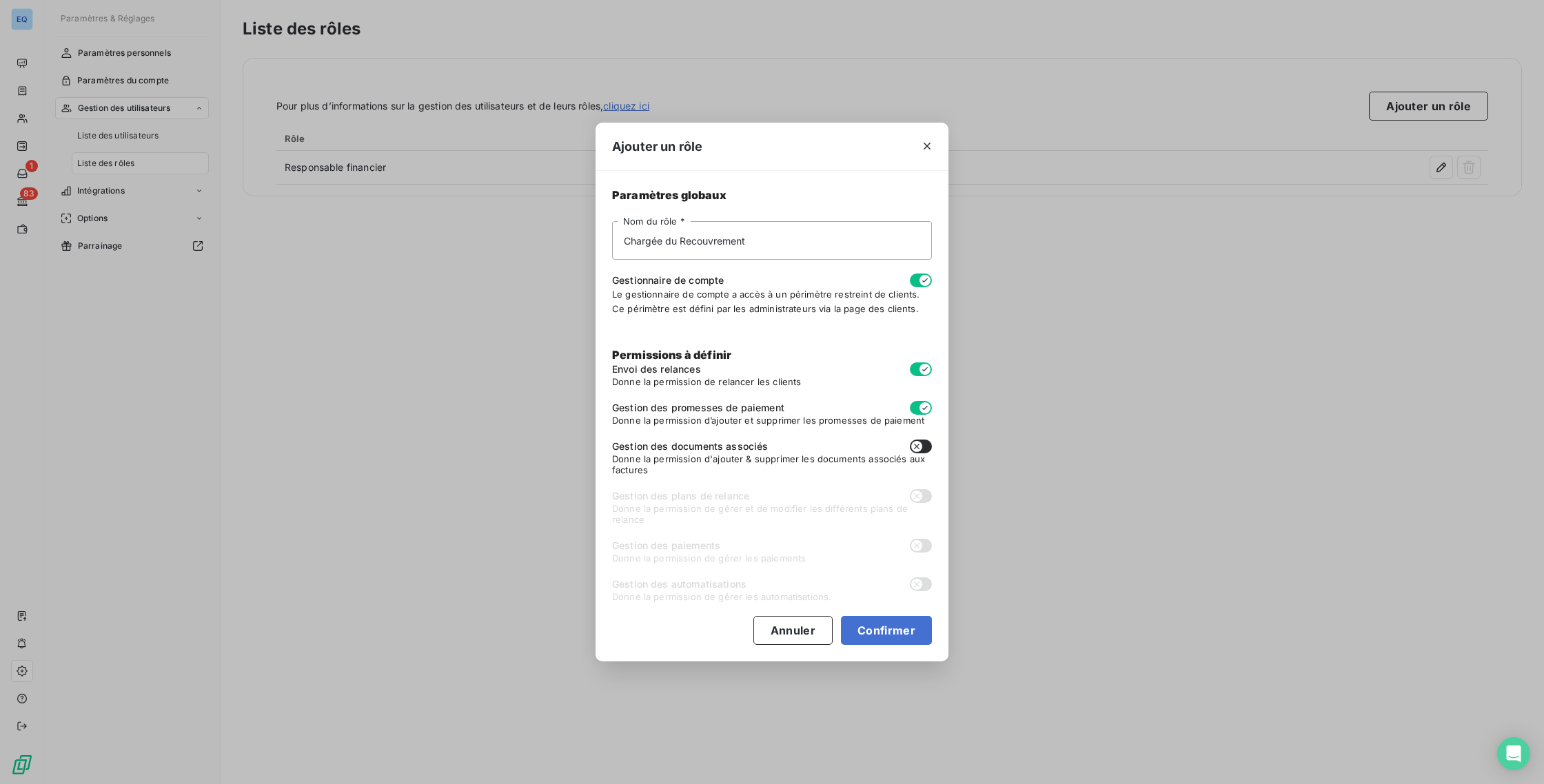
click at [917, 443] on icon "button" at bounding box center [917, 446] width 11 height 11
checkbox input "true"
click at [919, 629] on button "Confirmer" at bounding box center [886, 630] width 91 height 29
checkbox input "false"
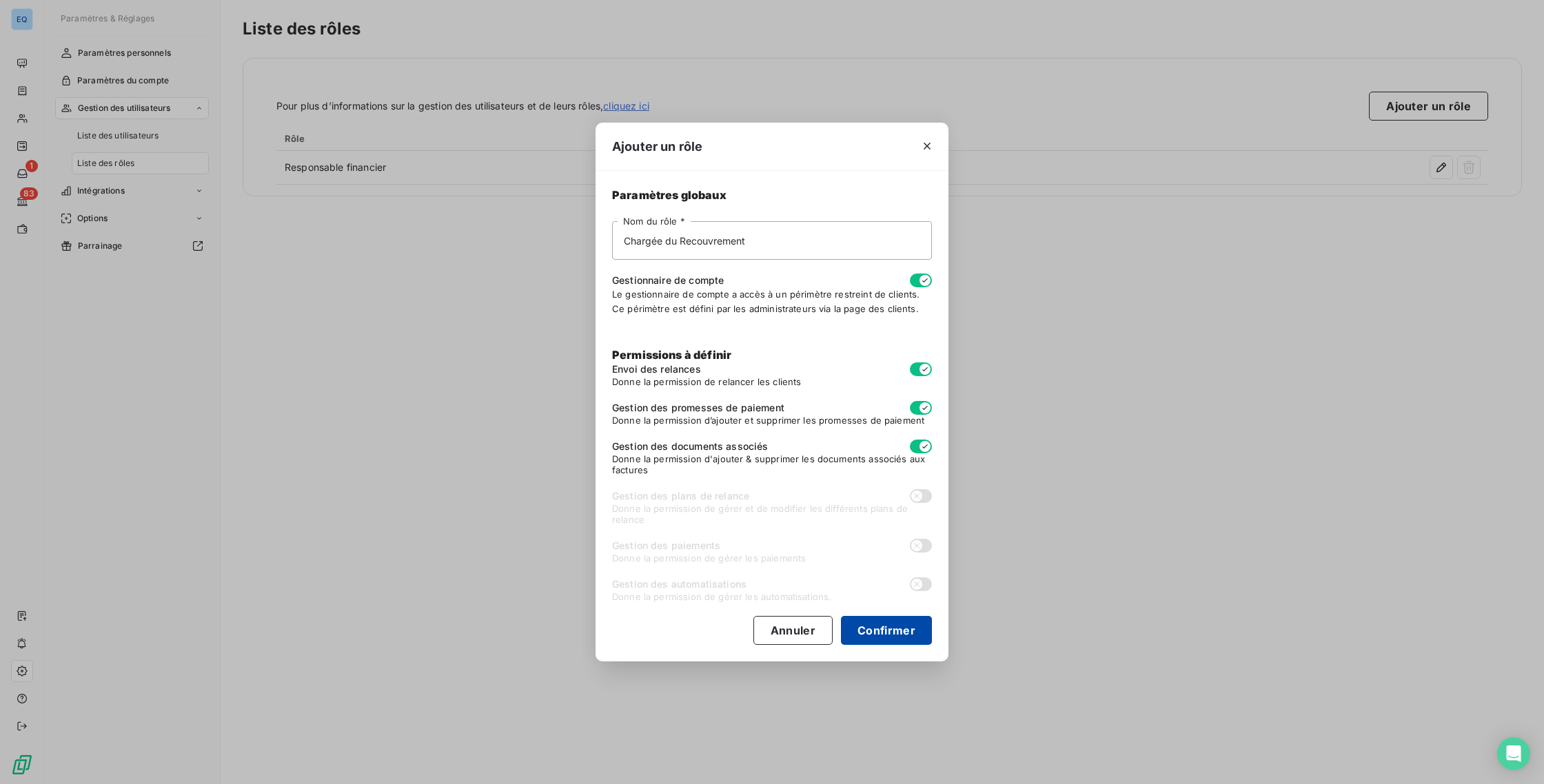
checkbox input "false"
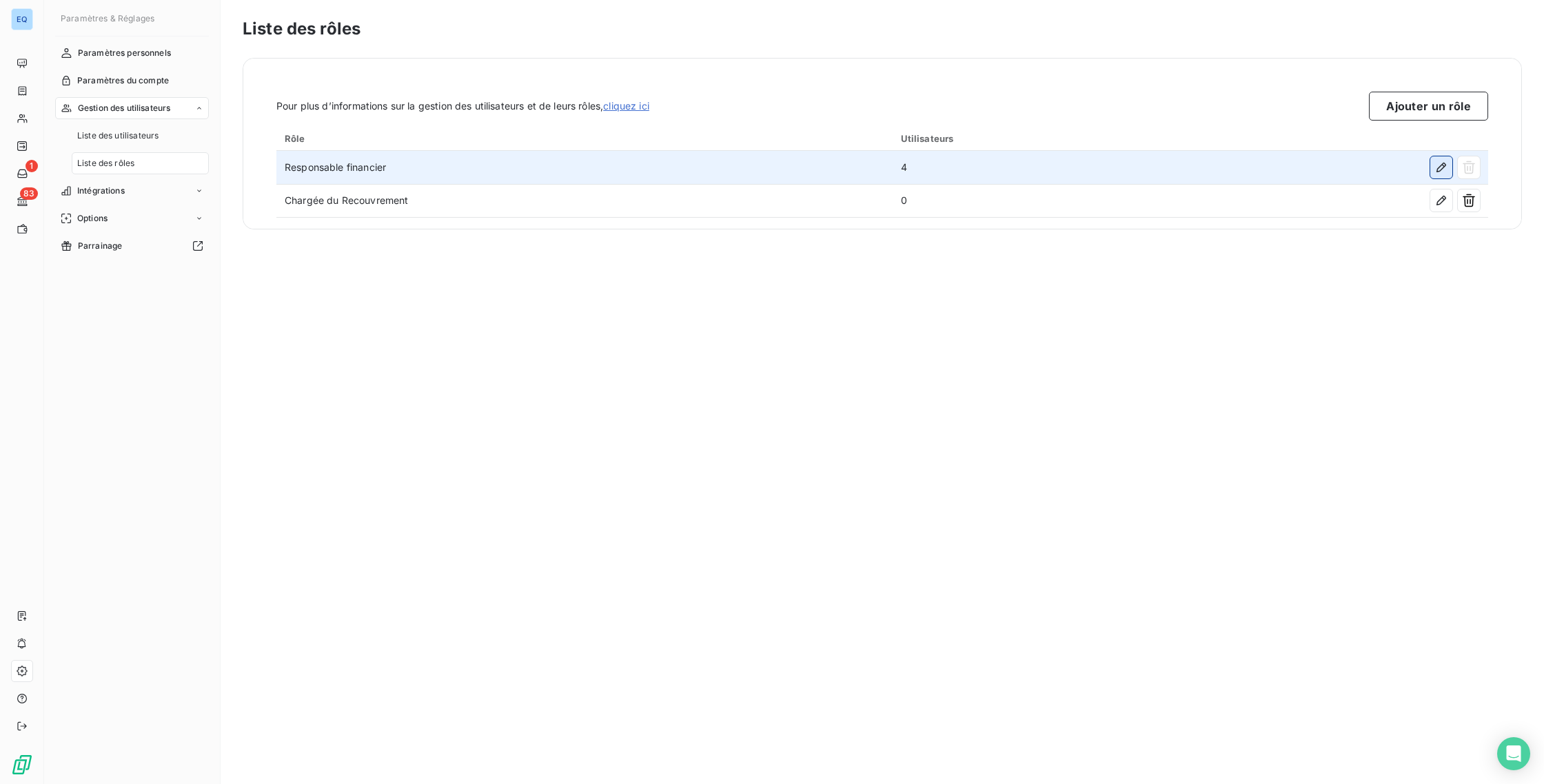
click at [1439, 170] on icon "button" at bounding box center [1442, 167] width 14 height 14
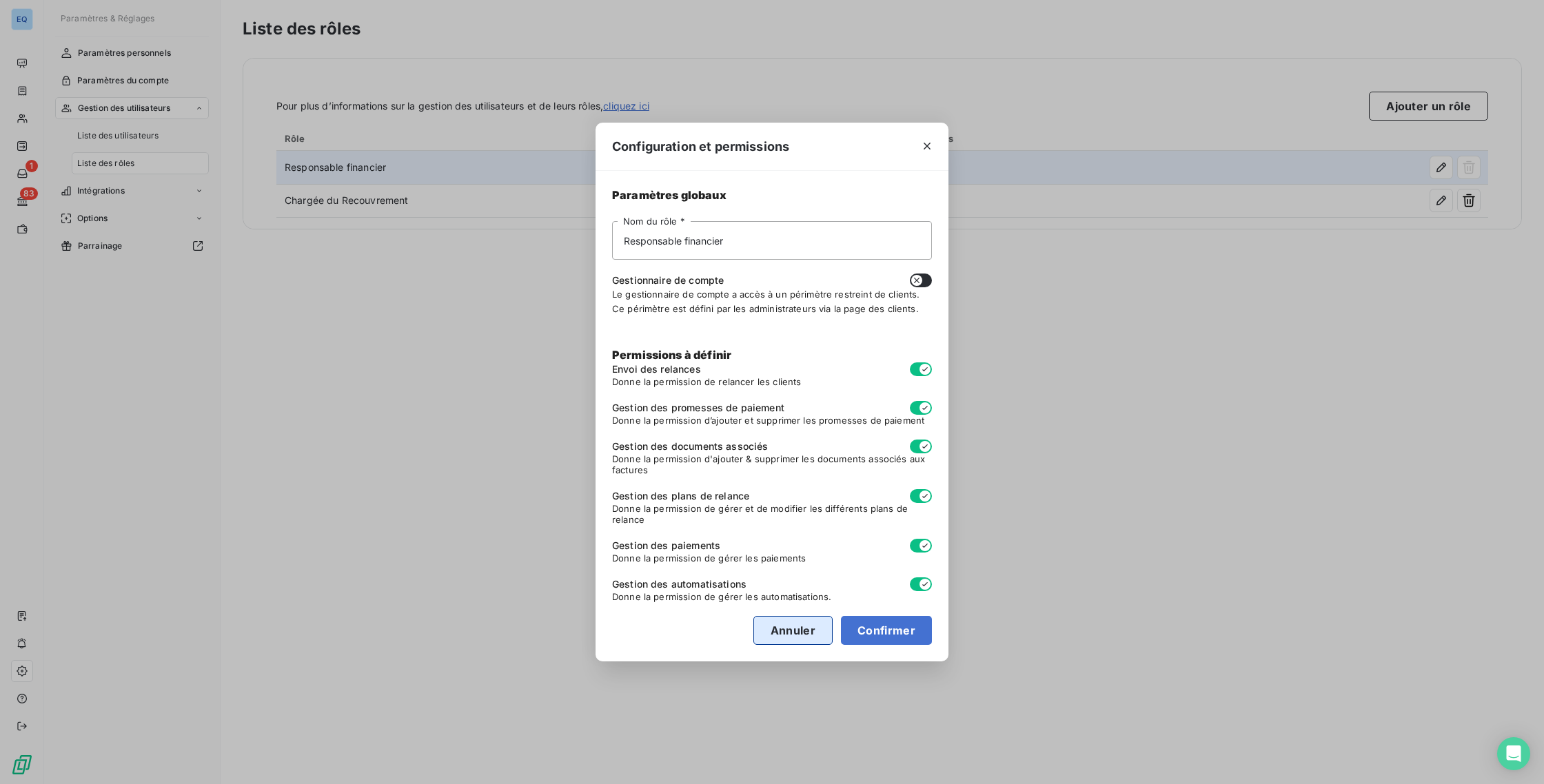
click at [761, 629] on button "Annuler" at bounding box center [793, 630] width 79 height 29
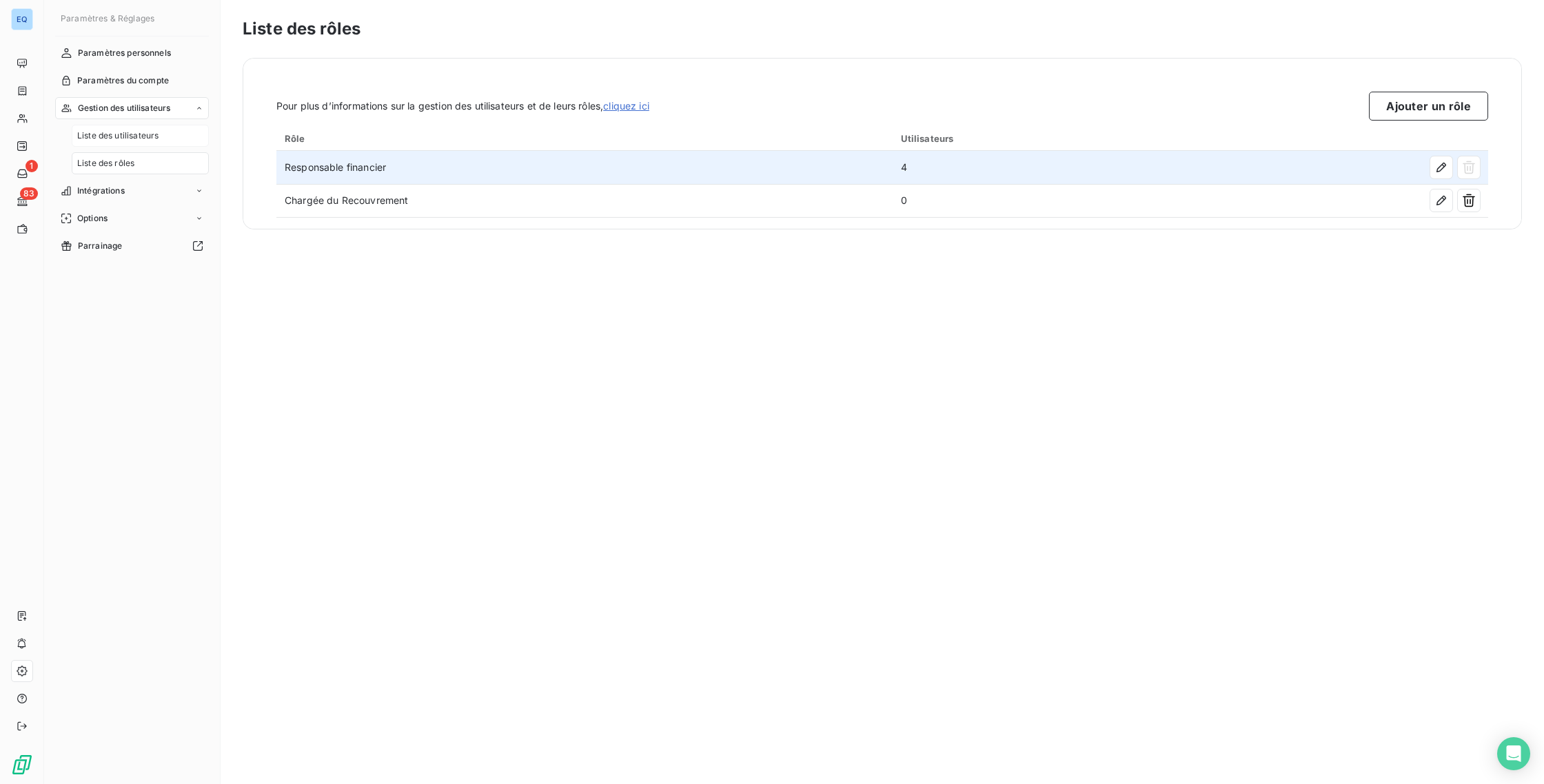
click at [113, 130] on span "Liste des utilisateurs" at bounding box center [117, 136] width 81 height 13
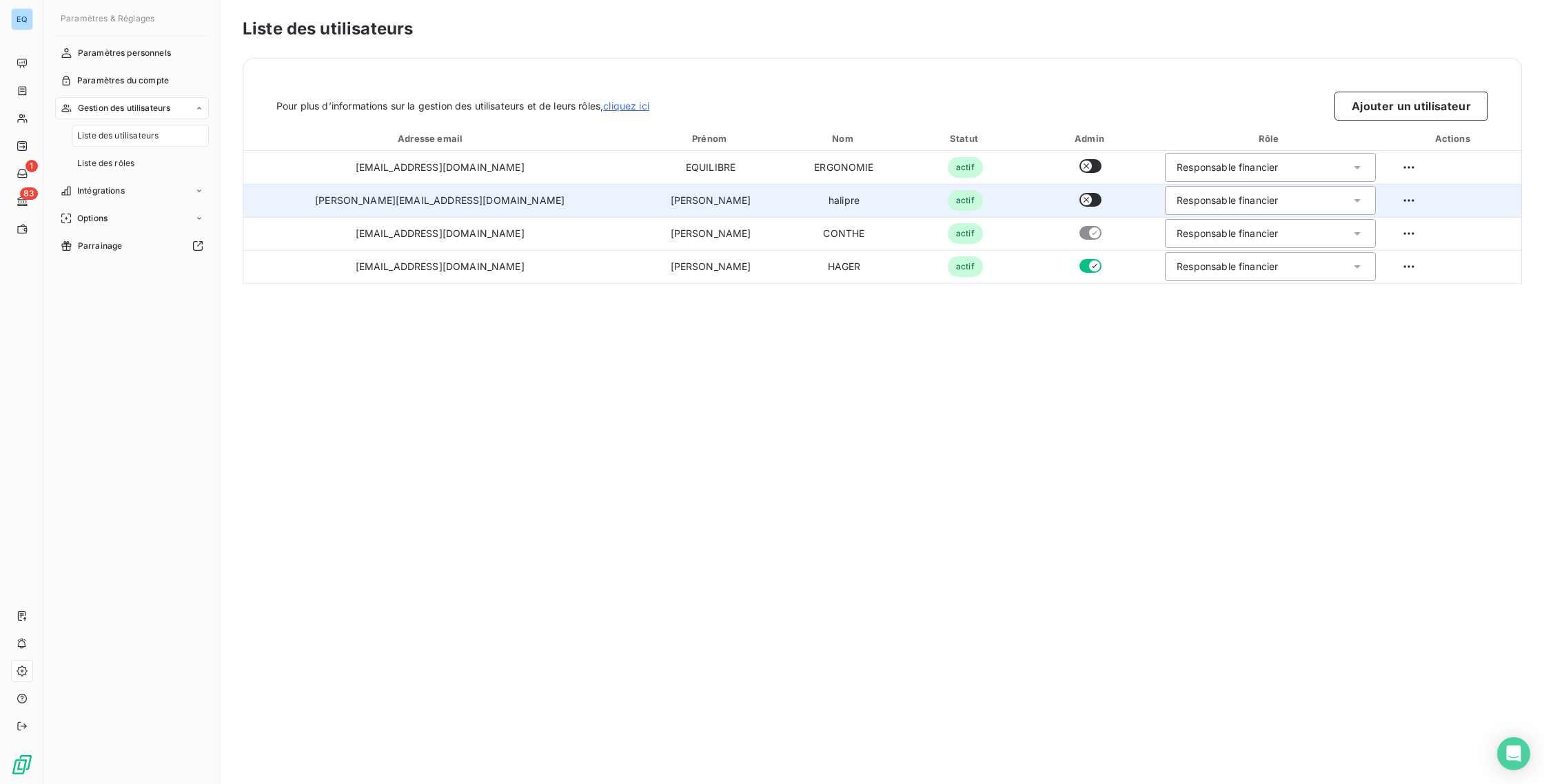
click at [1194, 209] on div "Responsable financier" at bounding box center [1270, 200] width 210 height 29
click at [1200, 251] on span "Chargée du Recouvrement" at bounding box center [1235, 255] width 124 height 14
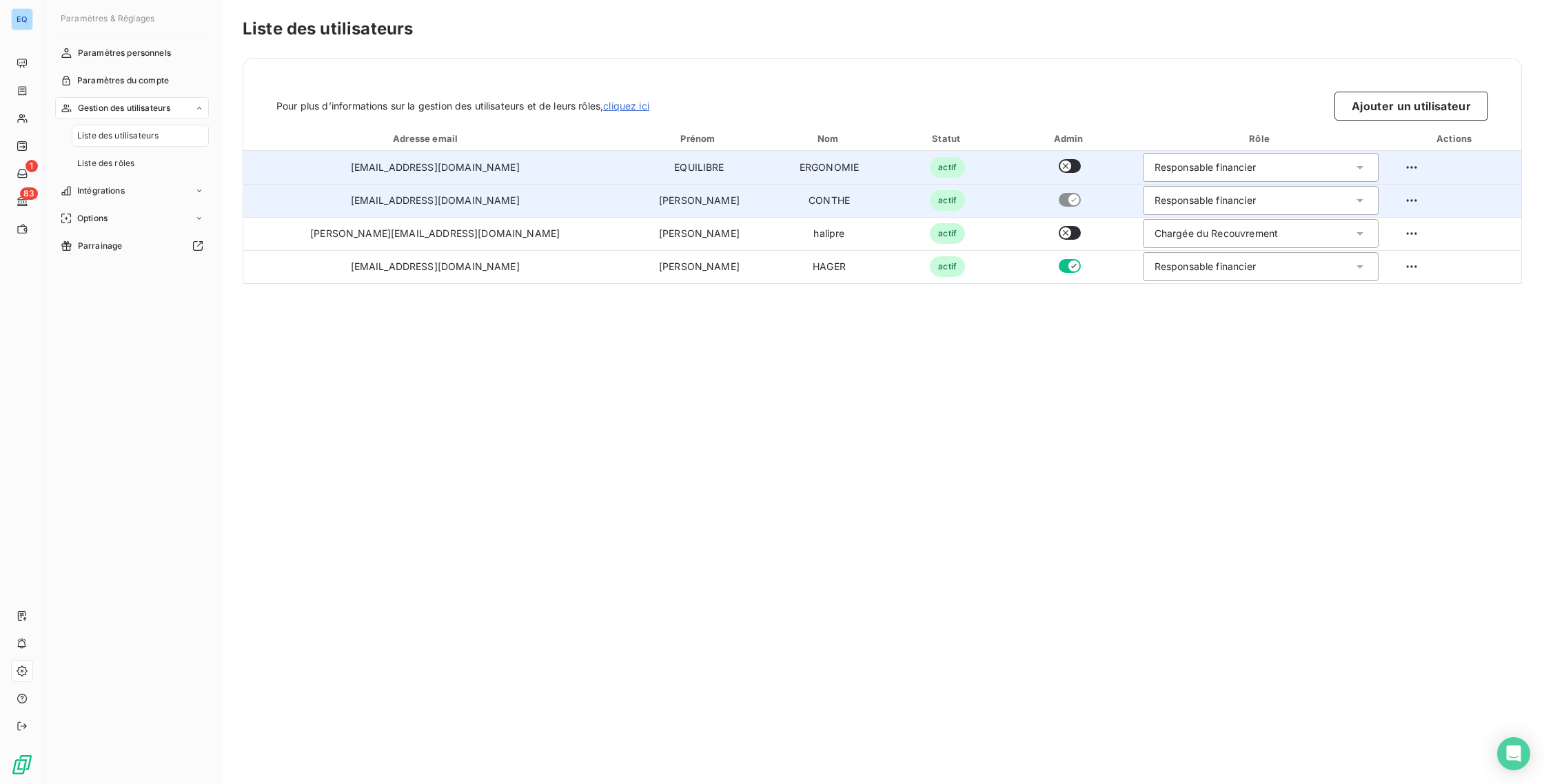
click at [1191, 163] on div "Responsable financier" at bounding box center [1205, 167] width 102 height 14
click at [1196, 220] on span "Chargée du Recouvrement" at bounding box center [1213, 222] width 124 height 14
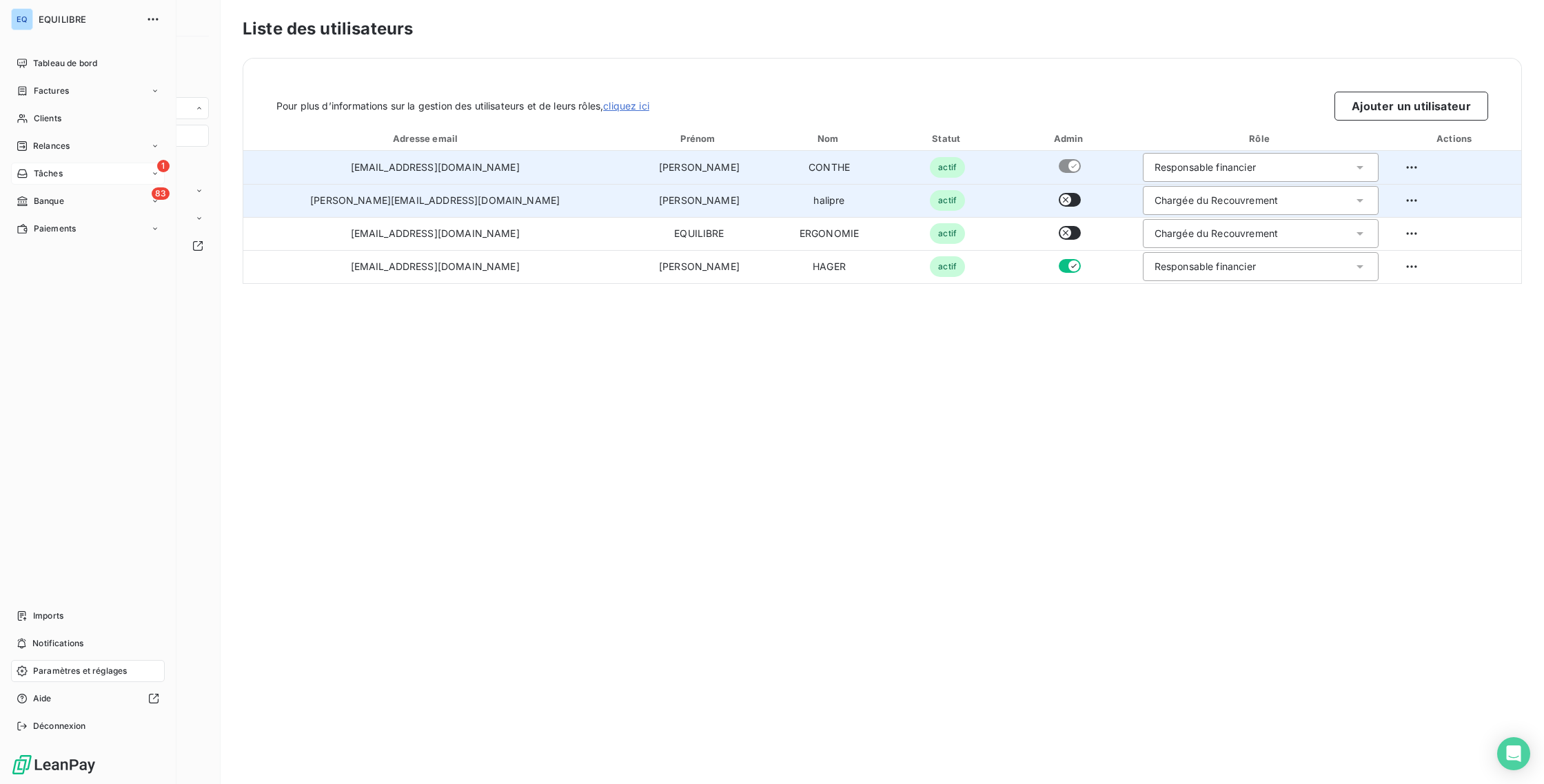
click at [96, 173] on div "1 Tâches" at bounding box center [88, 174] width 154 height 22
